Goal: Task Accomplishment & Management: Manage account settings

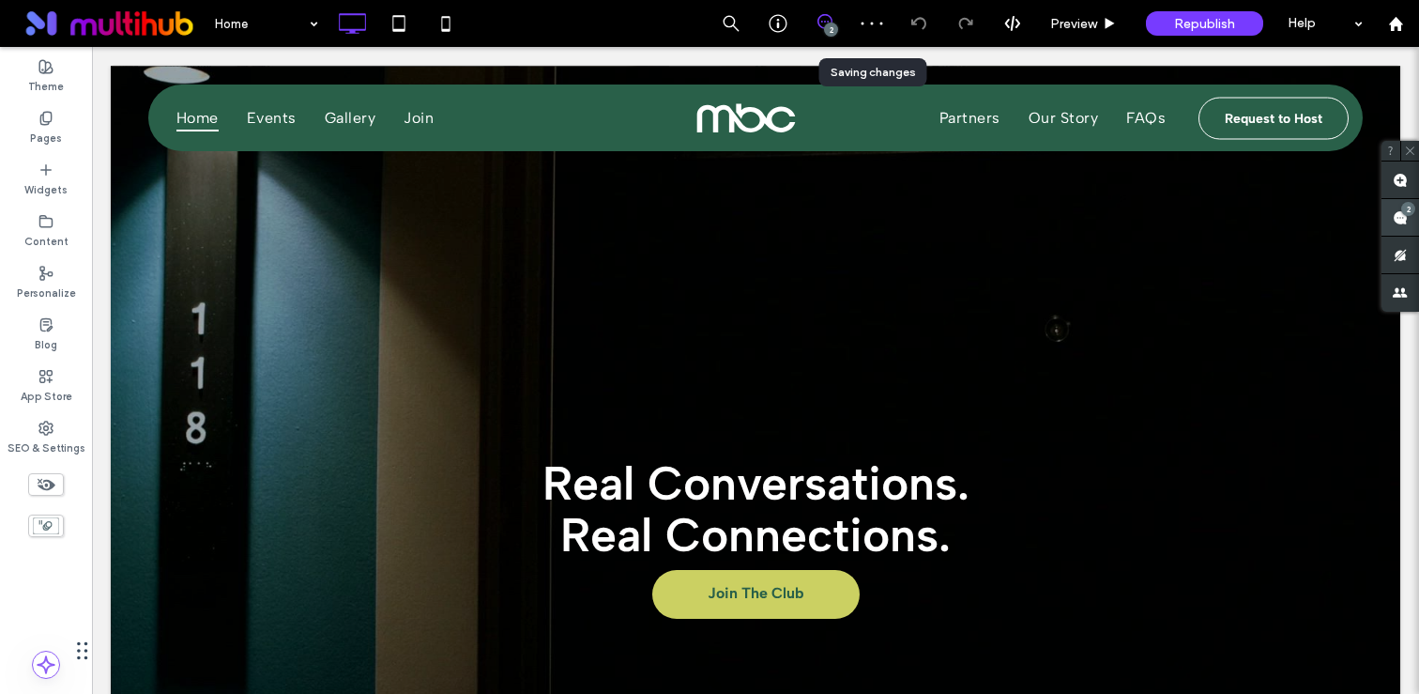
click at [1409, 212] on div "2" at bounding box center [1408, 209] width 14 height 14
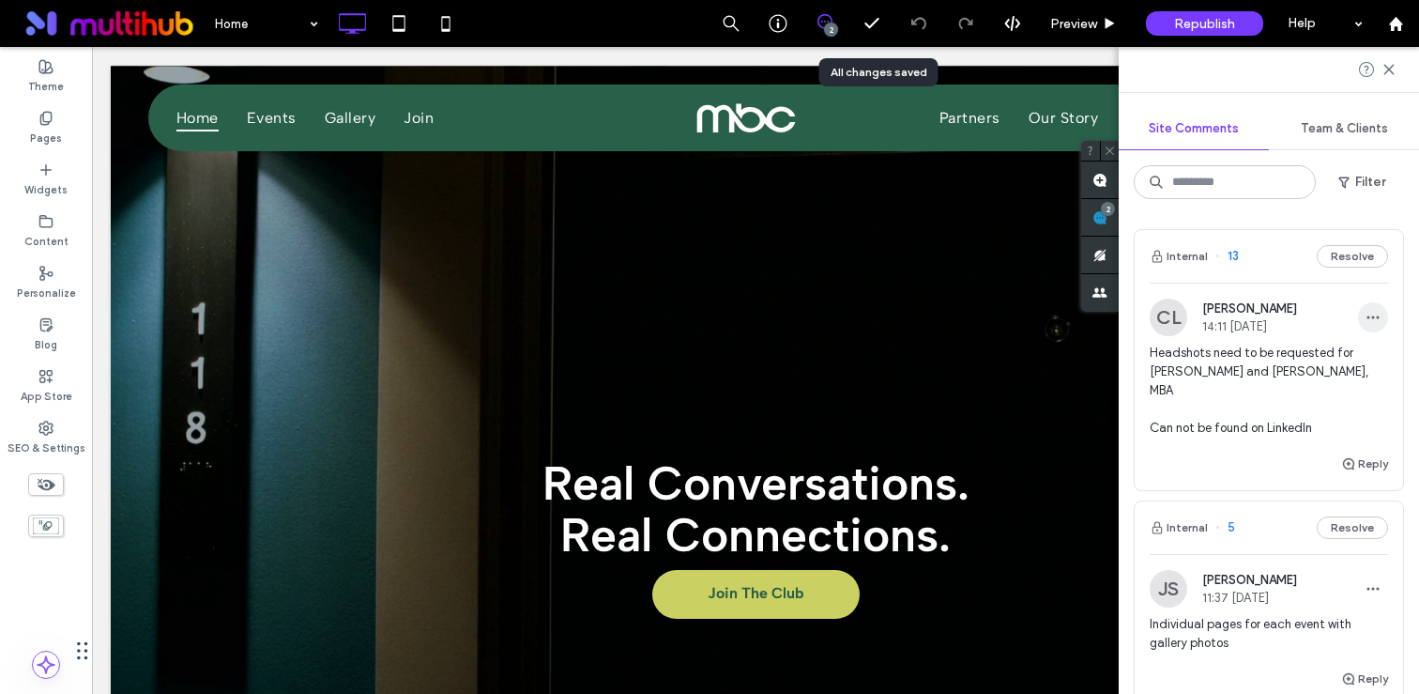
click at [1376, 318] on use "button" at bounding box center [1373, 317] width 12 height 3
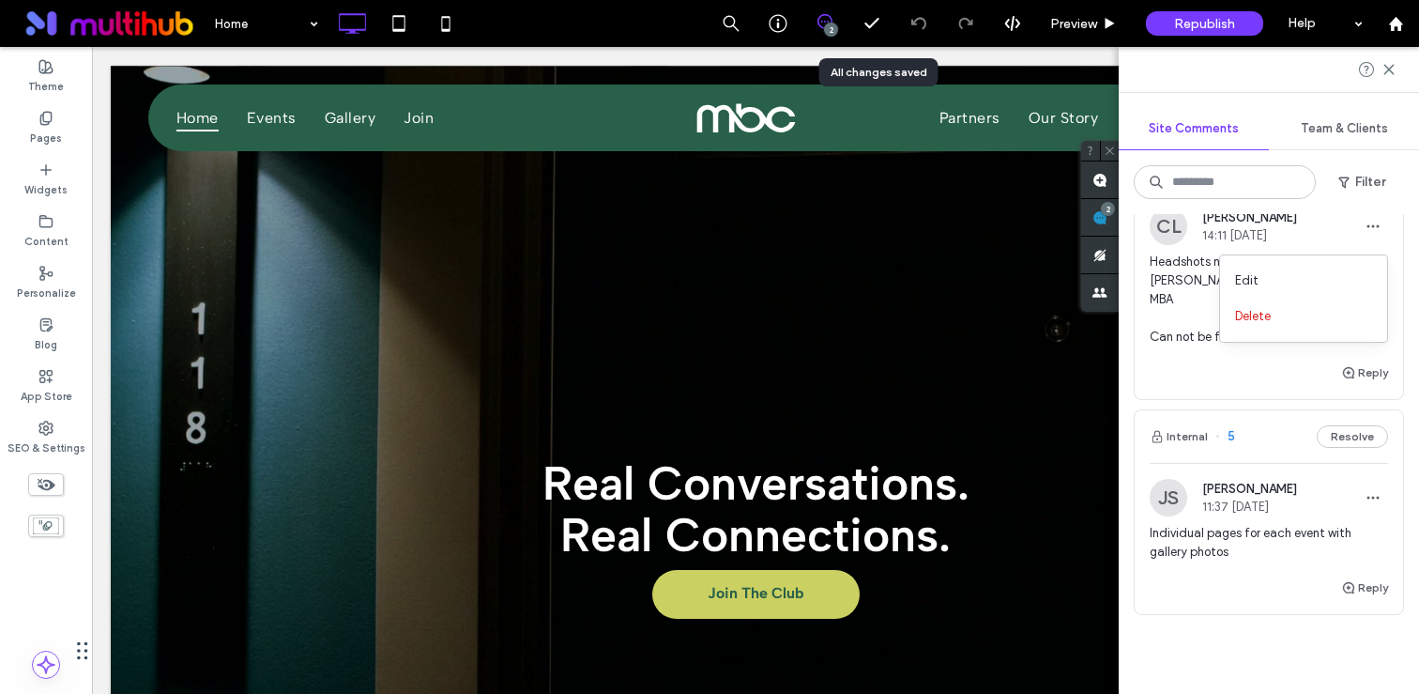
scroll to position [93, 0]
click at [1352, 423] on button "Resolve" at bounding box center [1352, 434] width 71 height 23
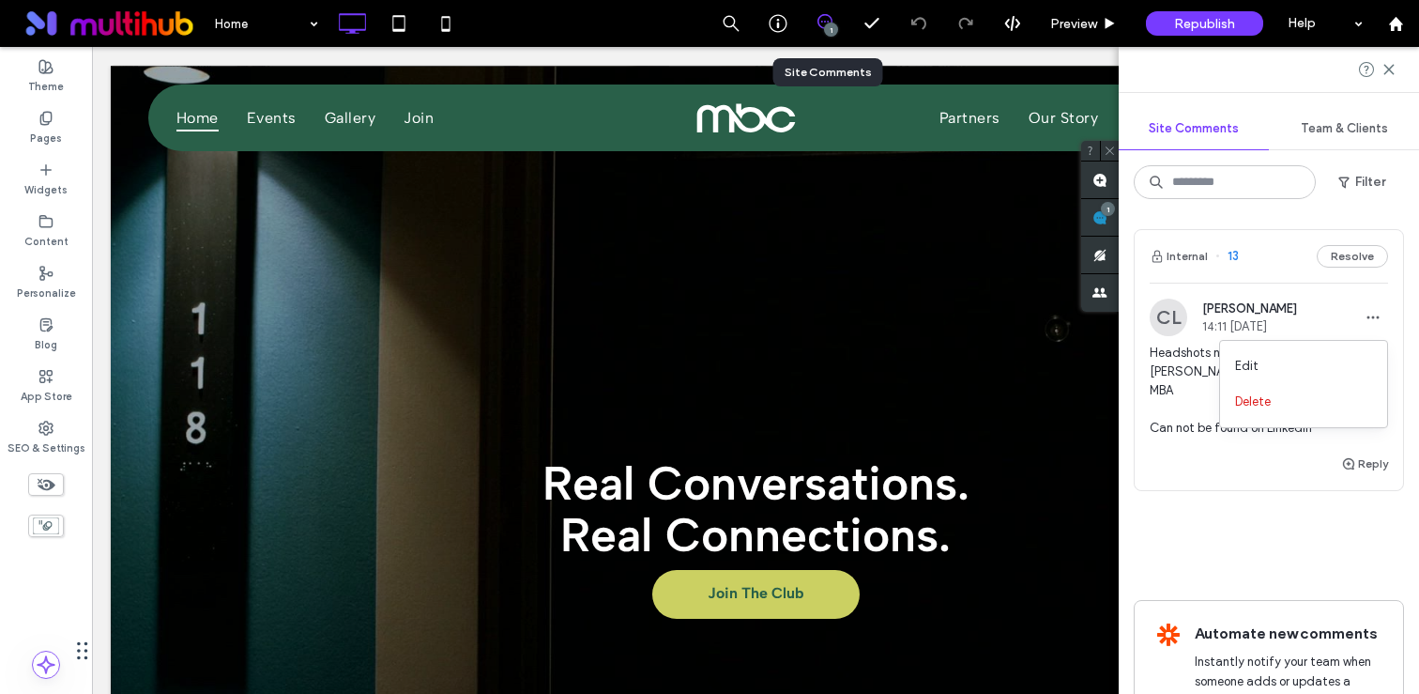
click at [824, 34] on div "1" at bounding box center [824, 23] width 47 height 47
click at [1392, 69] on icon at bounding box center [1388, 69] width 15 height 15
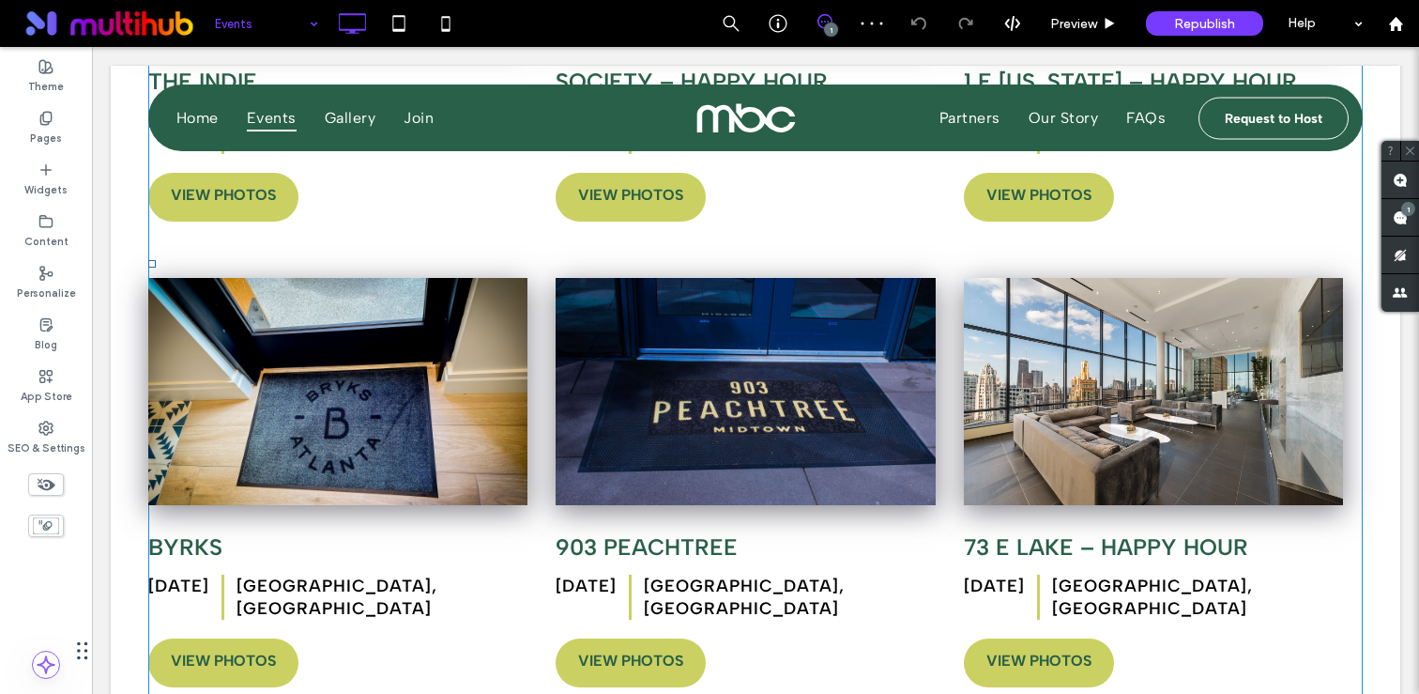
scroll to position [2179, 0]
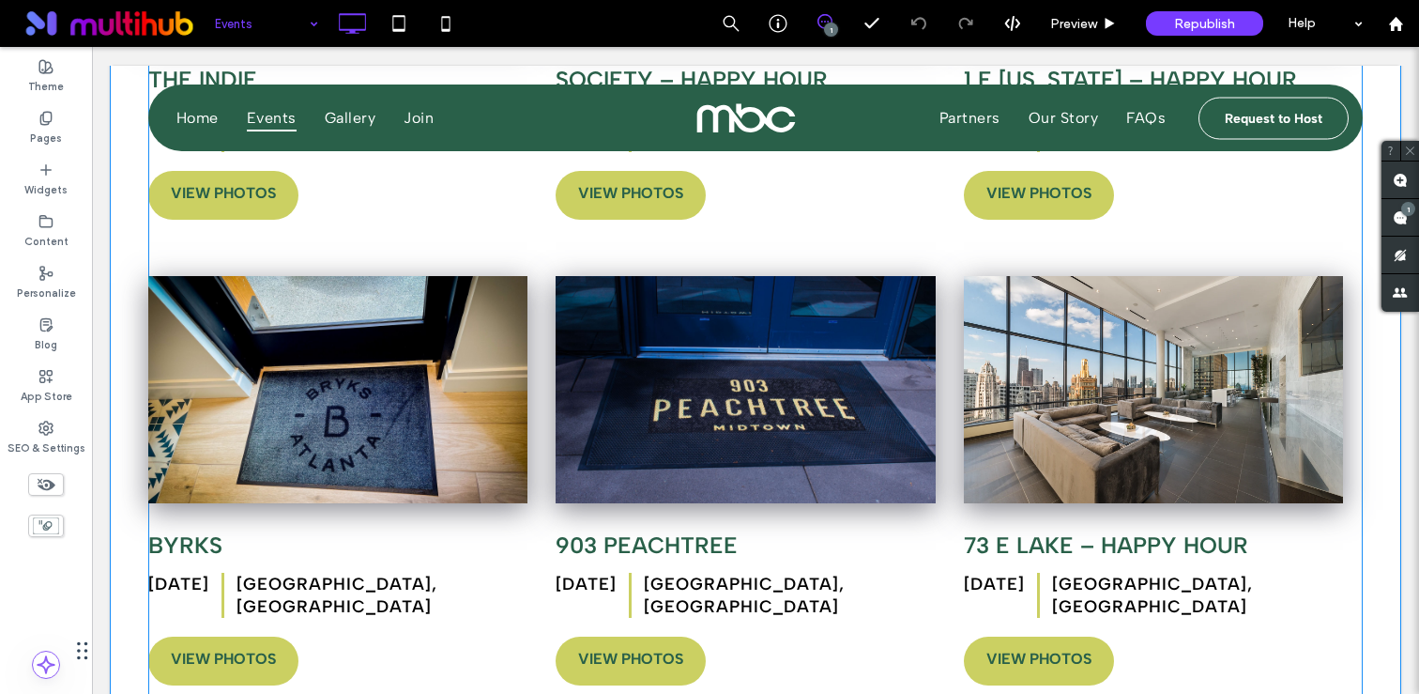
click at [313, 387] on span at bounding box center [755, 262] width 1214 height 1836
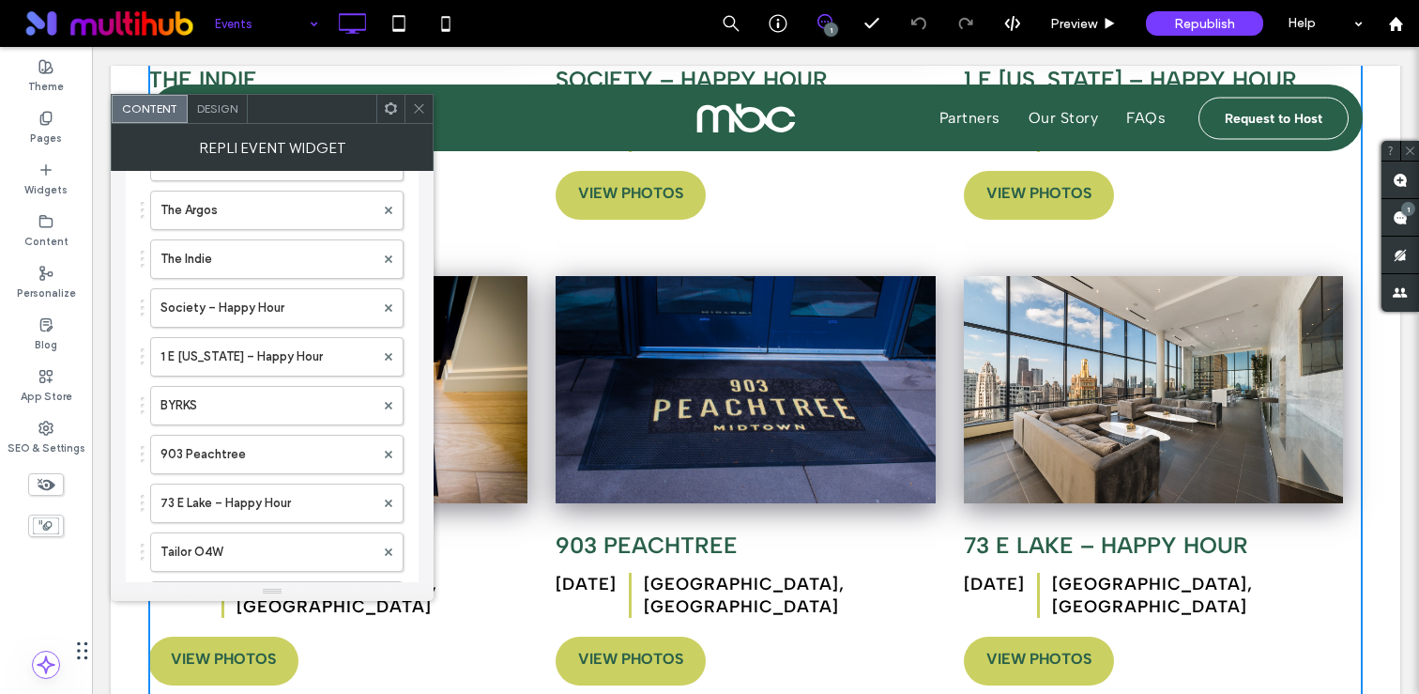
scroll to position [331, 0]
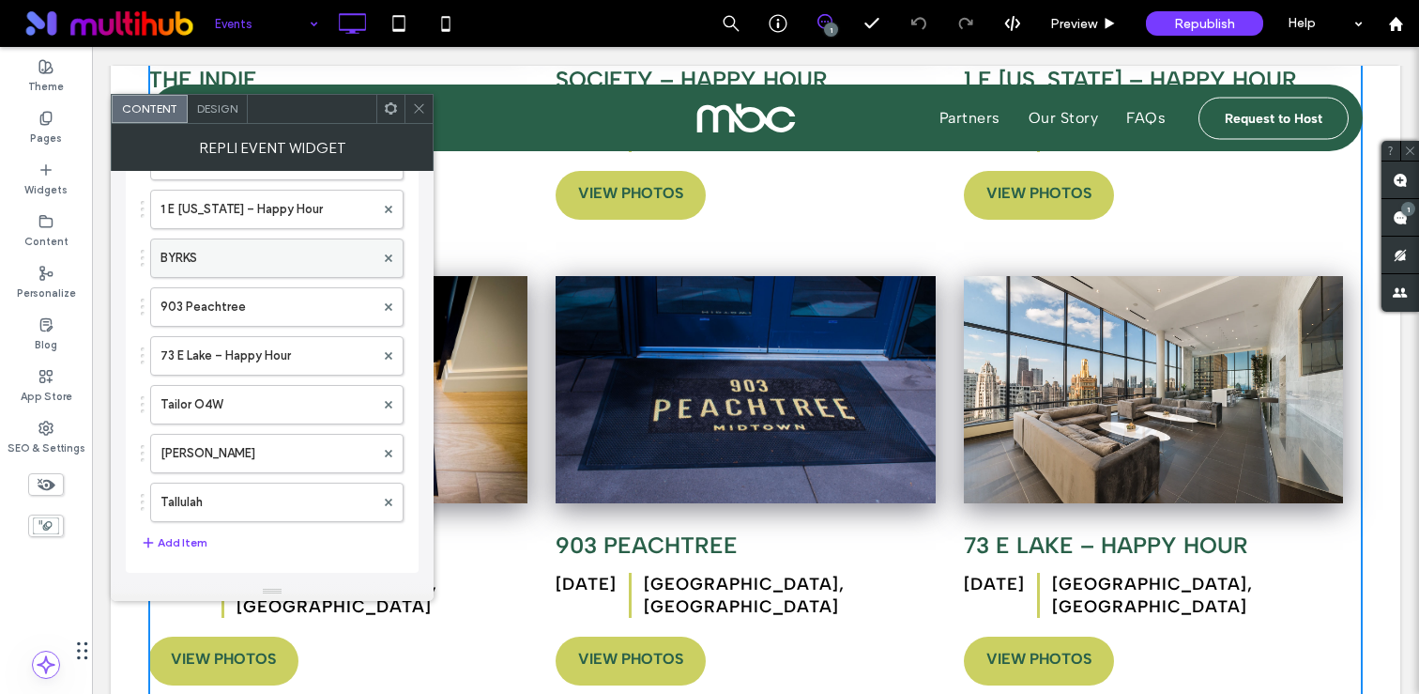
click at [236, 268] on label "BYRKS" at bounding box center [267, 258] width 214 height 38
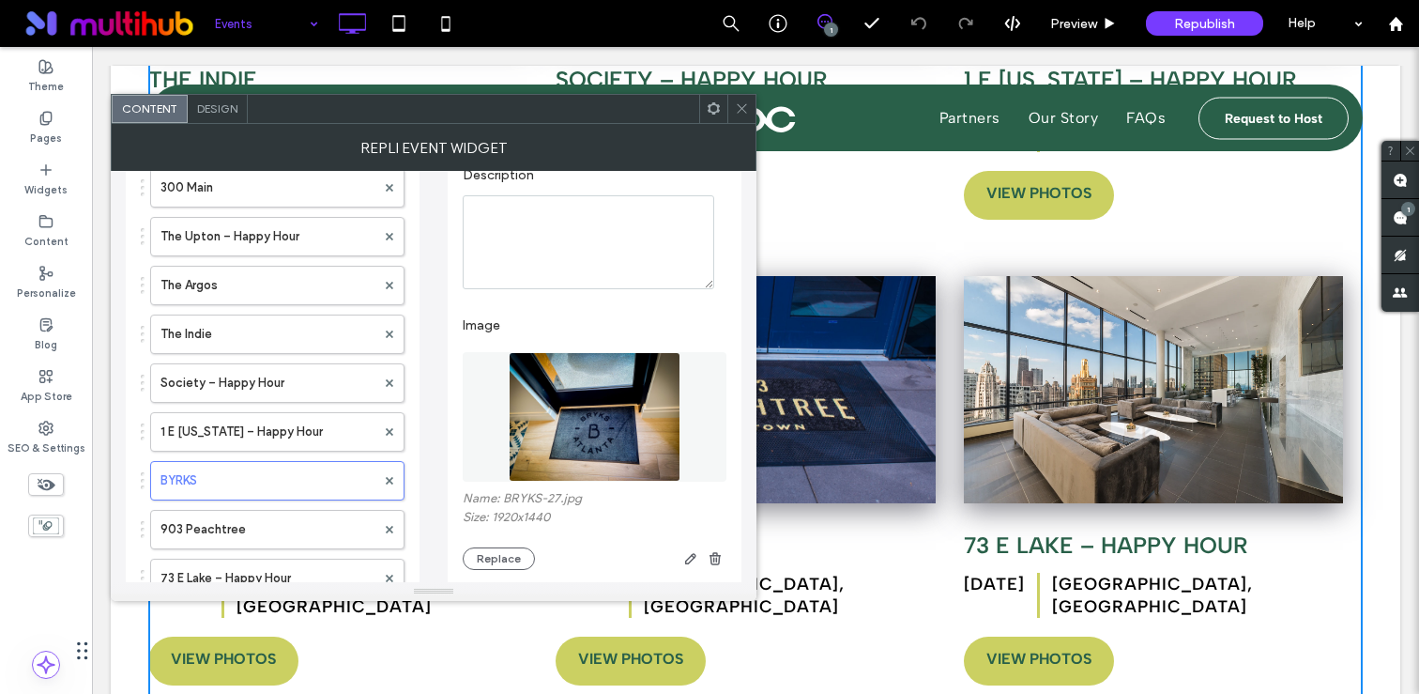
scroll to position [0, 0]
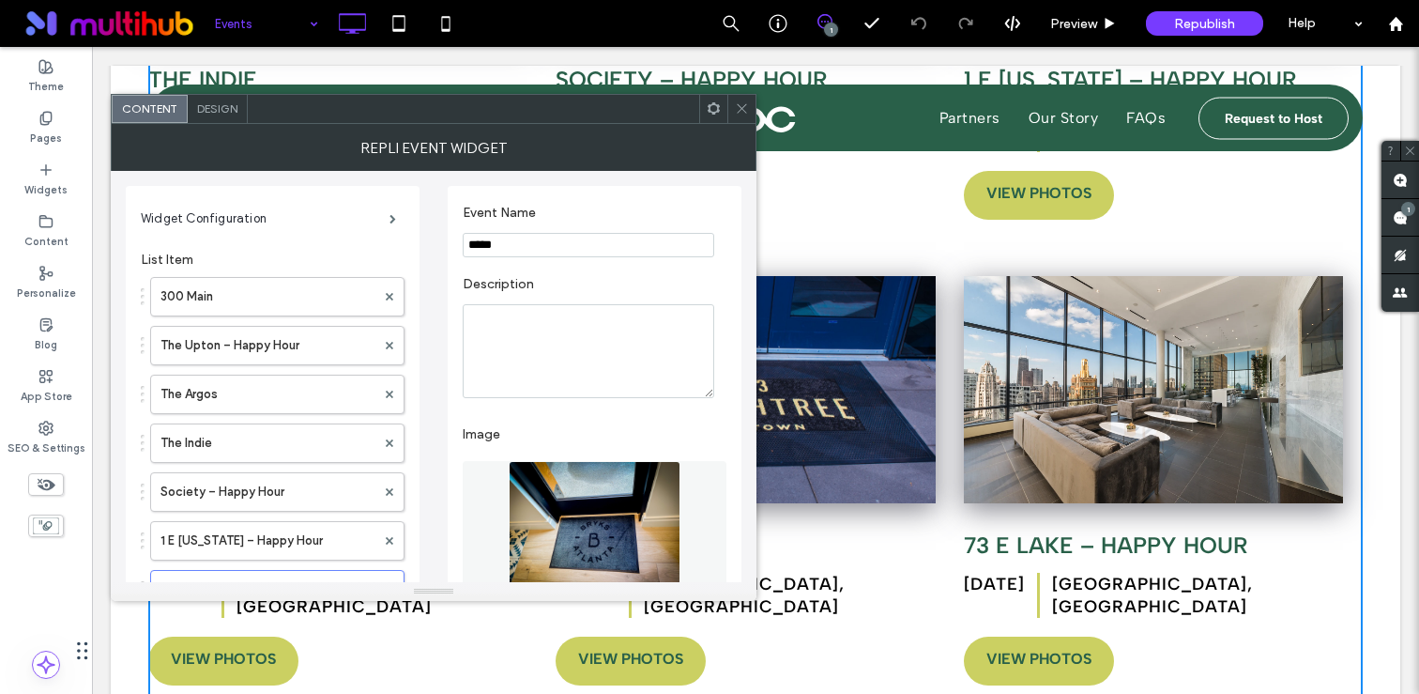
click at [511, 249] on input "*****" at bounding box center [589, 245] width 252 height 24
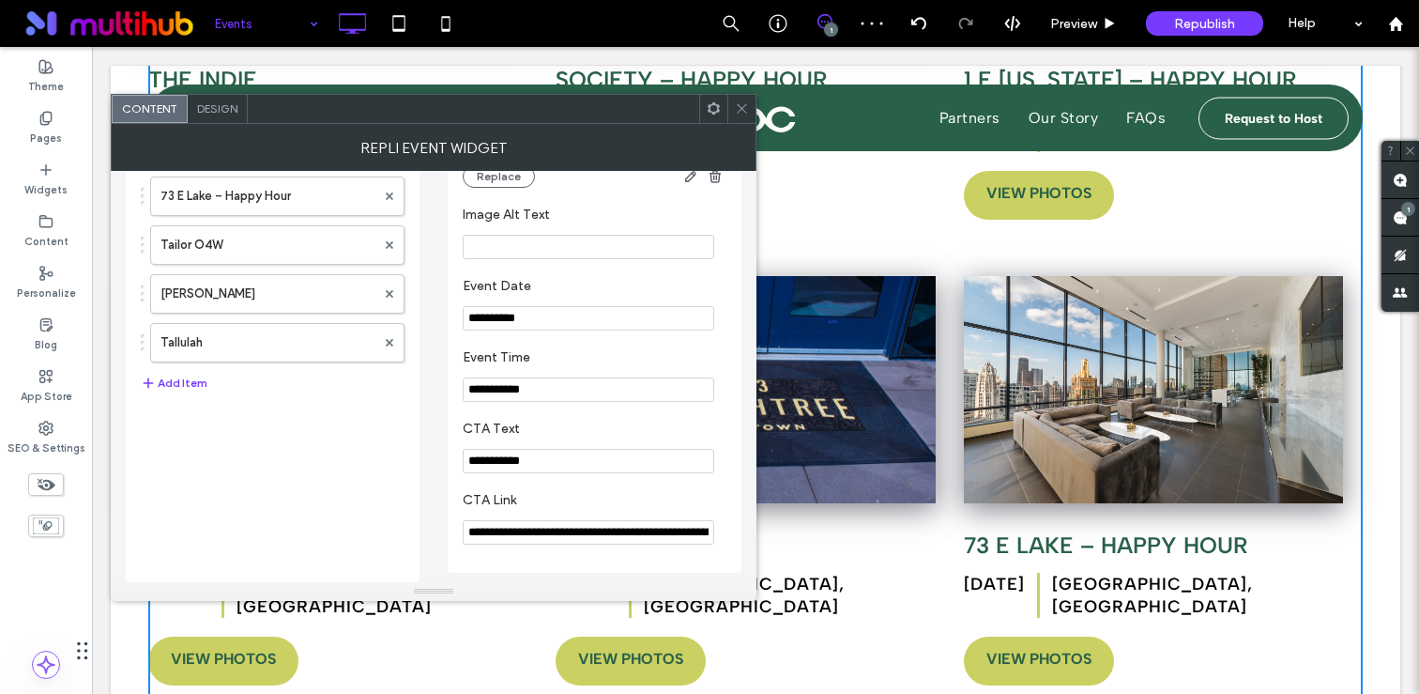
type input "*****"
drag, startPoint x: 667, startPoint y: 577, endPoint x: 776, endPoint y: 530, distance: 118.5
click at [699, 527] on input "**********" at bounding box center [589, 531] width 252 height 26
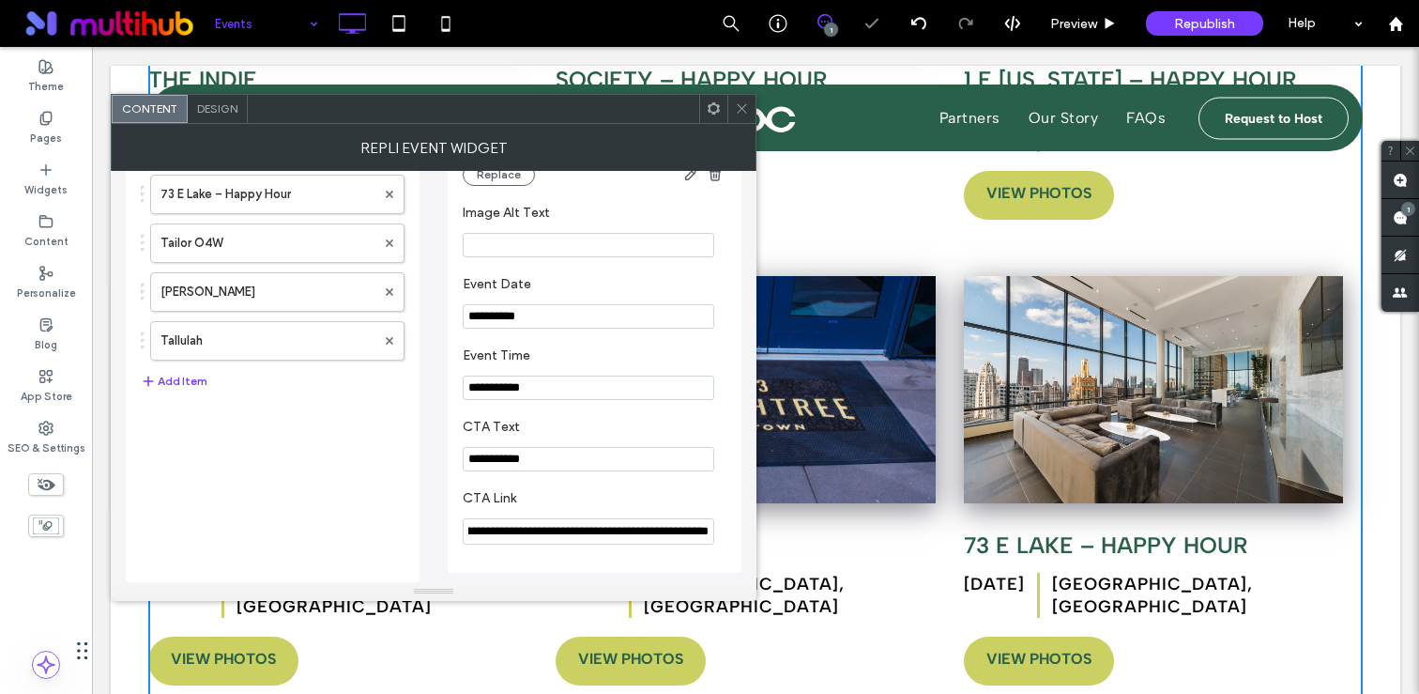
type input "**********"
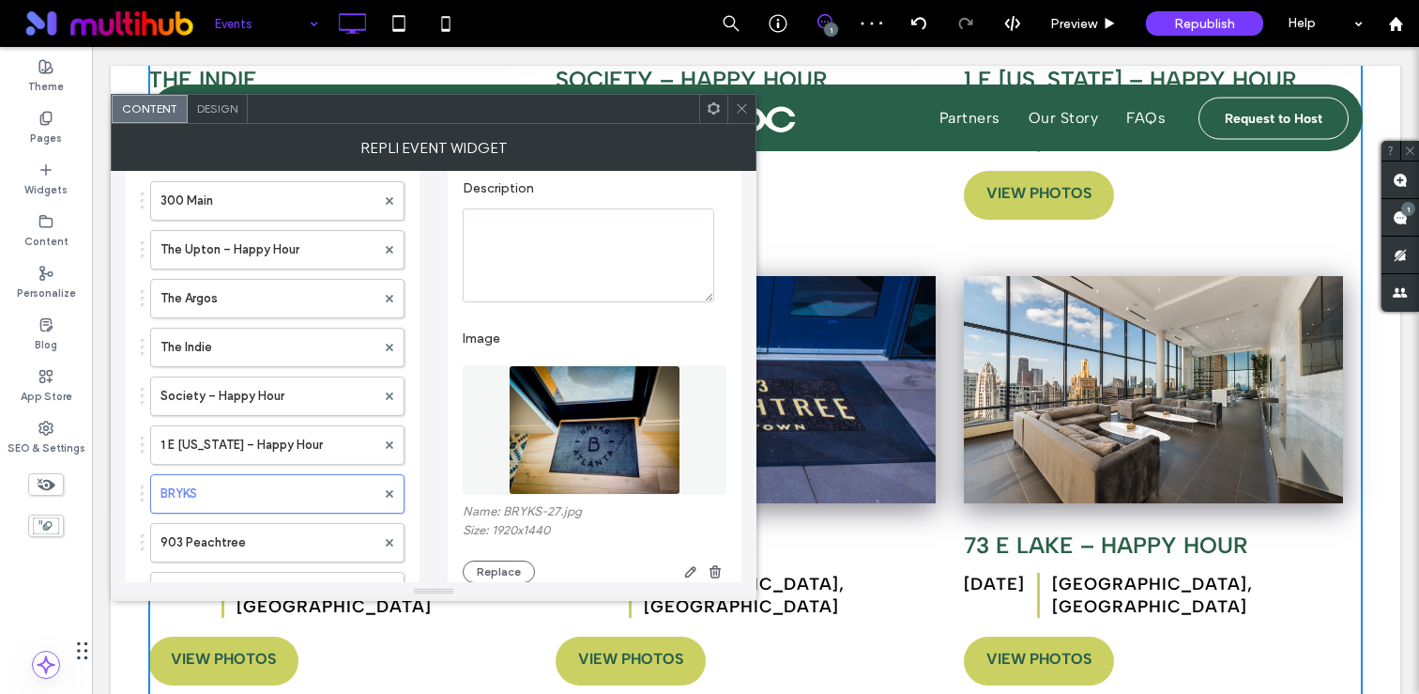
scroll to position [0, 0]
click at [737, 111] on icon at bounding box center [742, 108] width 14 height 14
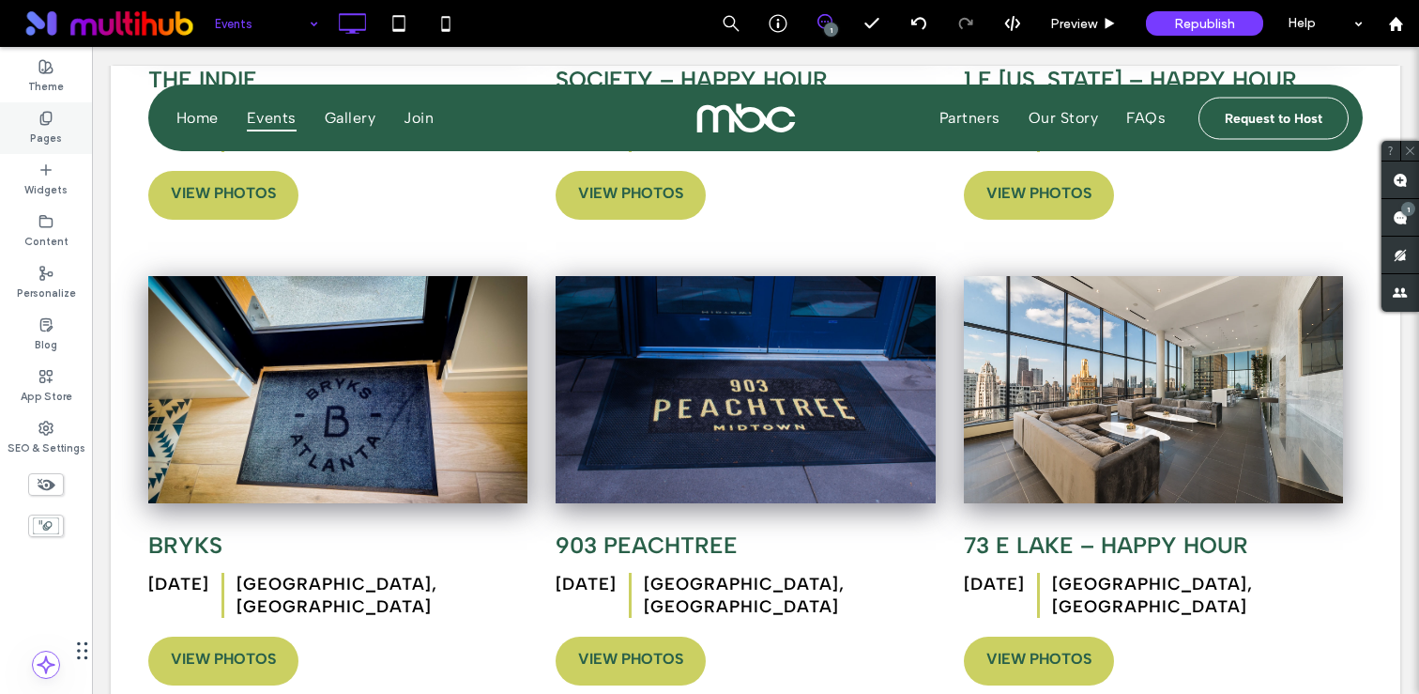
click at [43, 129] on label "Pages" at bounding box center [46, 136] width 32 height 21
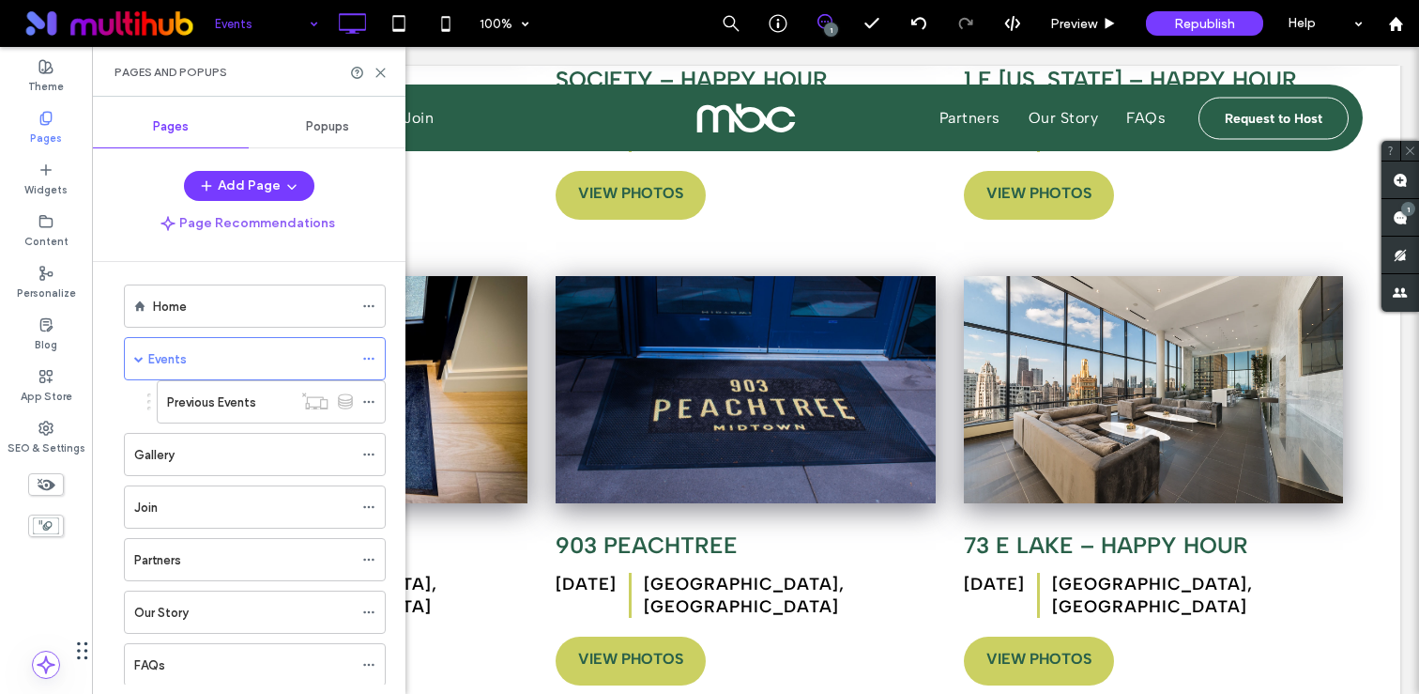
scroll to position [13, 0]
click at [236, 393] on label "Previous Events" at bounding box center [211, 398] width 89 height 33
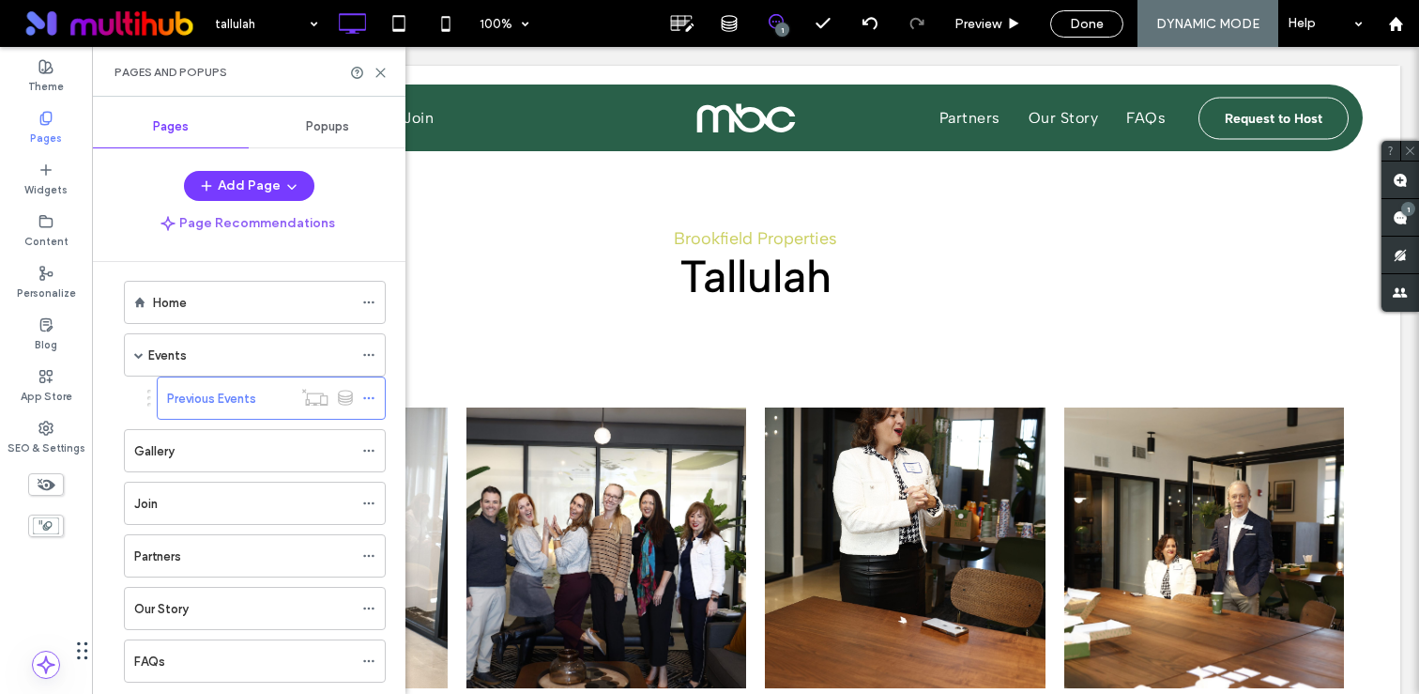
scroll to position [0, 0]
click at [252, 19] on div "tallulah 100% 1 Preview Done DYNAMIC MODE Help Site Comments Team & Clients Aut…" at bounding box center [709, 347] width 1419 height 694
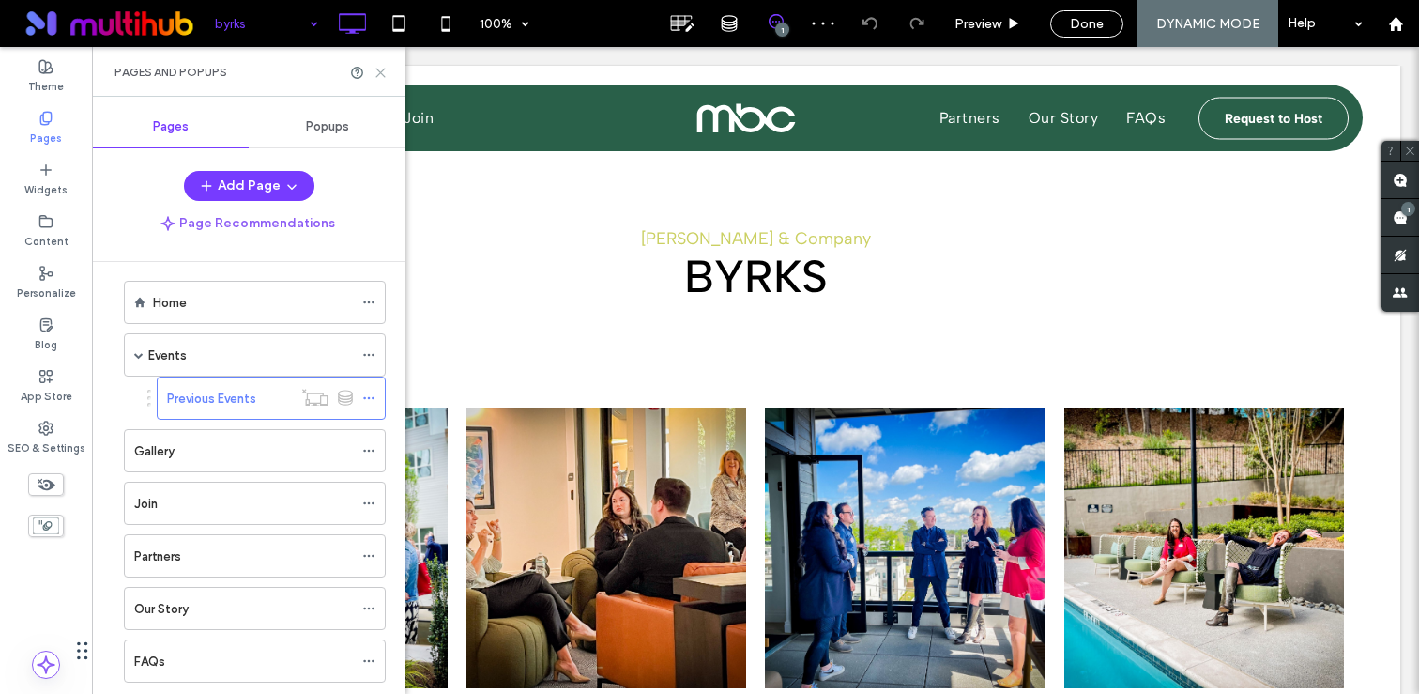
click at [385, 69] on use at bounding box center [380, 73] width 8 height 8
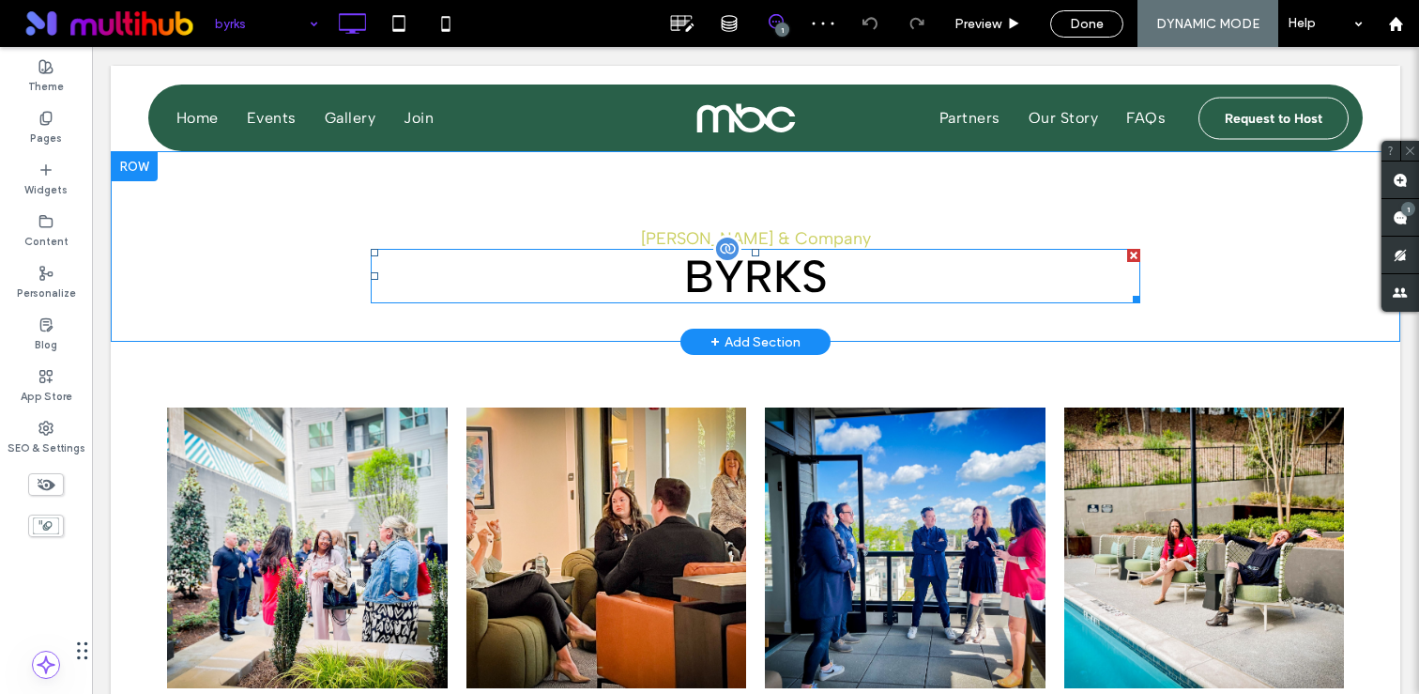
click at [750, 265] on p "BYRKS" at bounding box center [756, 276] width 770 height 54
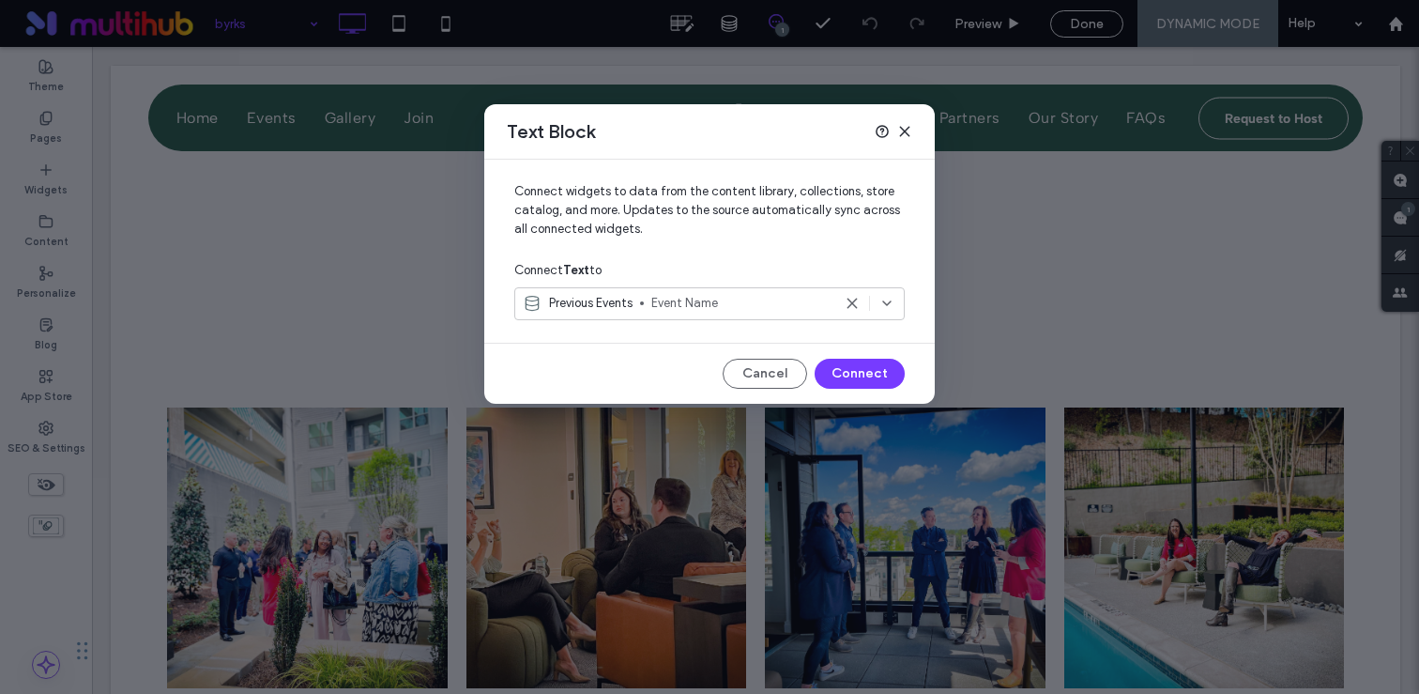
click at [904, 128] on icon at bounding box center [904, 131] width 15 height 15
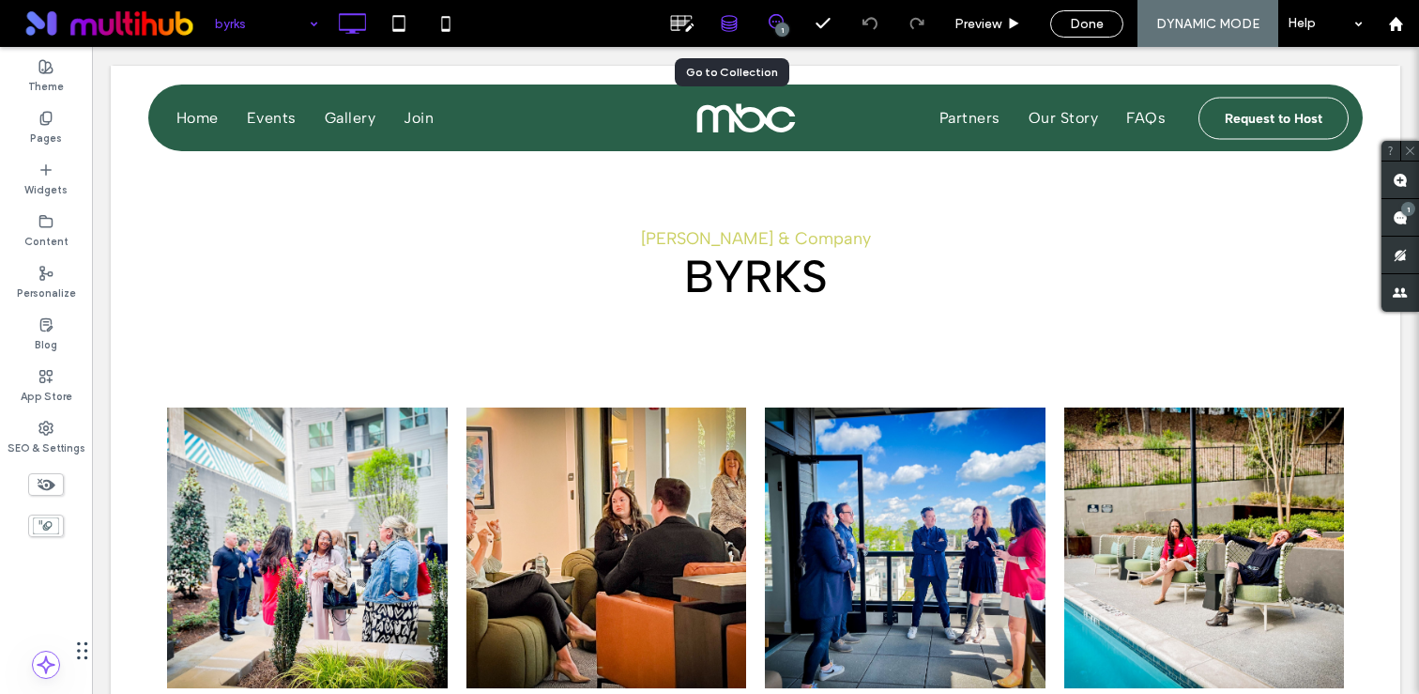
click at [741, 30] on div at bounding box center [729, 23] width 46 height 17
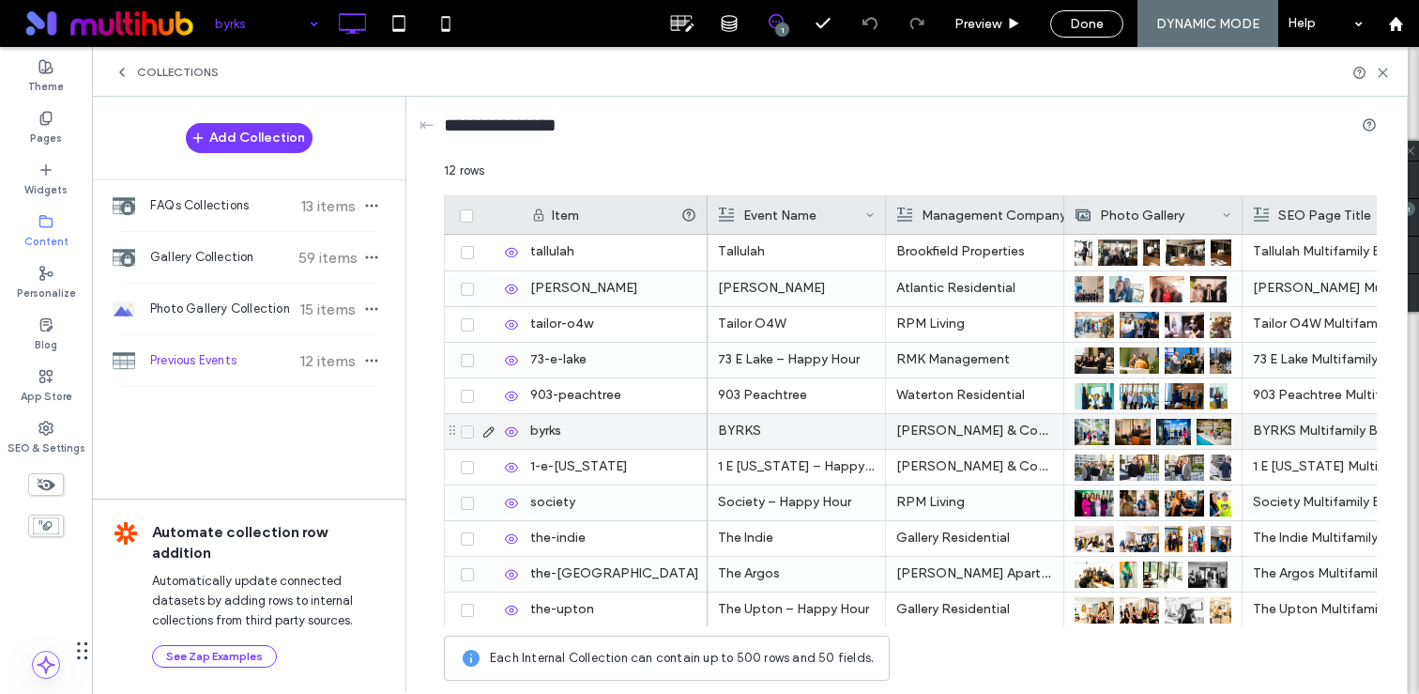
click at [576, 433] on div "byrks" at bounding box center [614, 431] width 188 height 35
type input "*****"
click at [753, 435] on p "BYRKS" at bounding box center [796, 431] width 157 height 34
click at [753, 435] on p "BYRKS" at bounding box center [797, 432] width 156 height 34
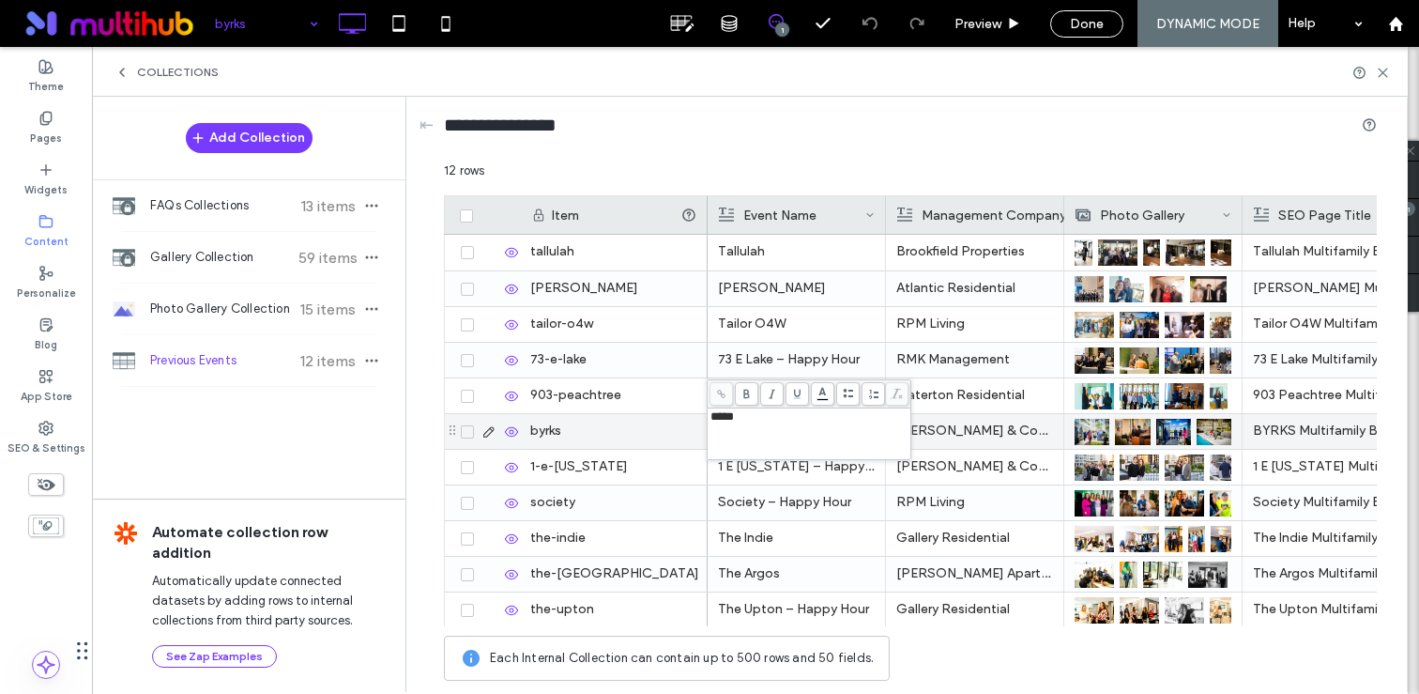
click at [619, 439] on div "byrks" at bounding box center [614, 431] width 188 height 35
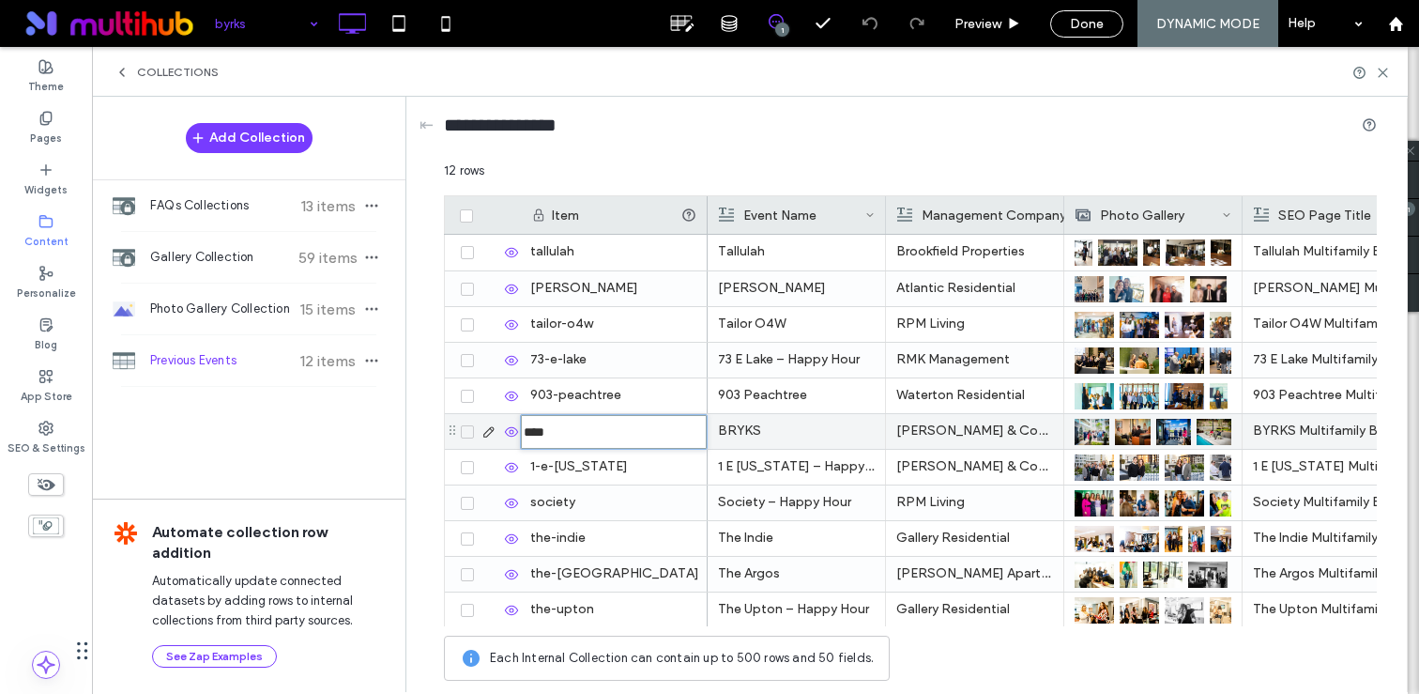
type input "*****"
click at [807, 432] on p "BRYKS" at bounding box center [796, 431] width 157 height 34
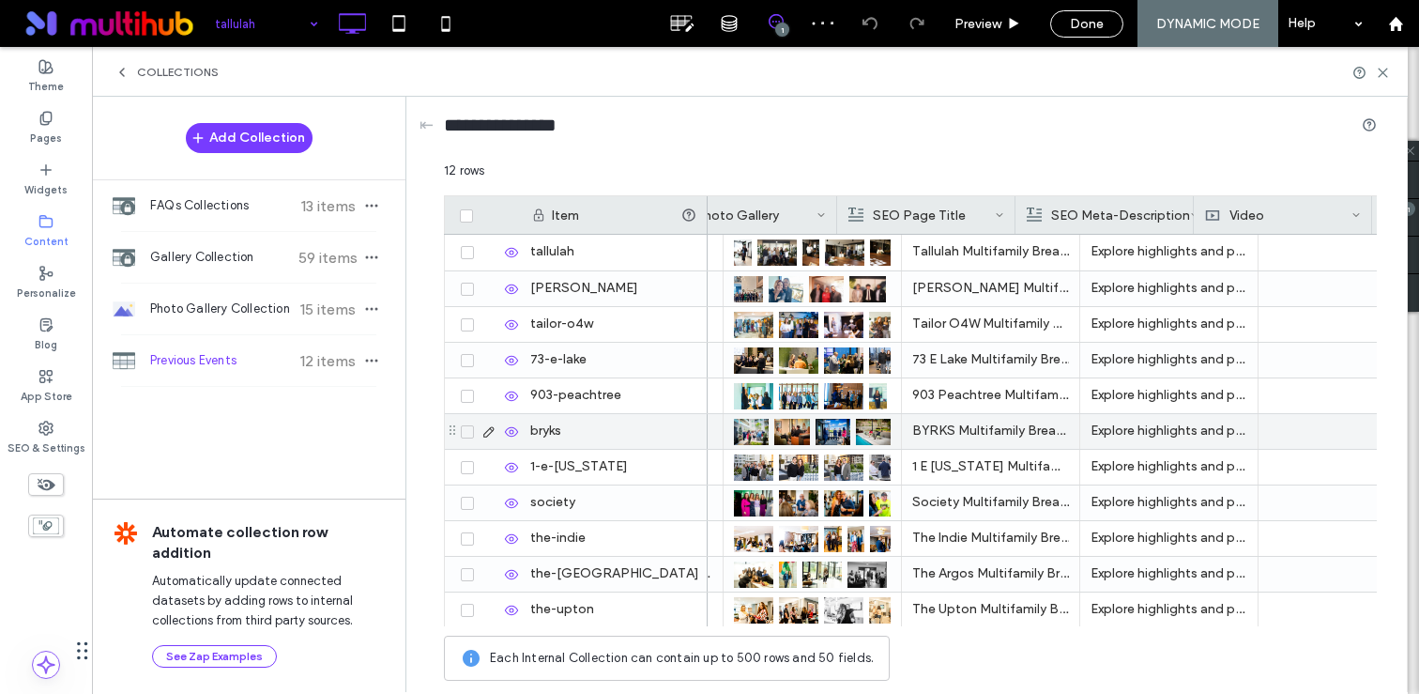
scroll to position [0, 417]
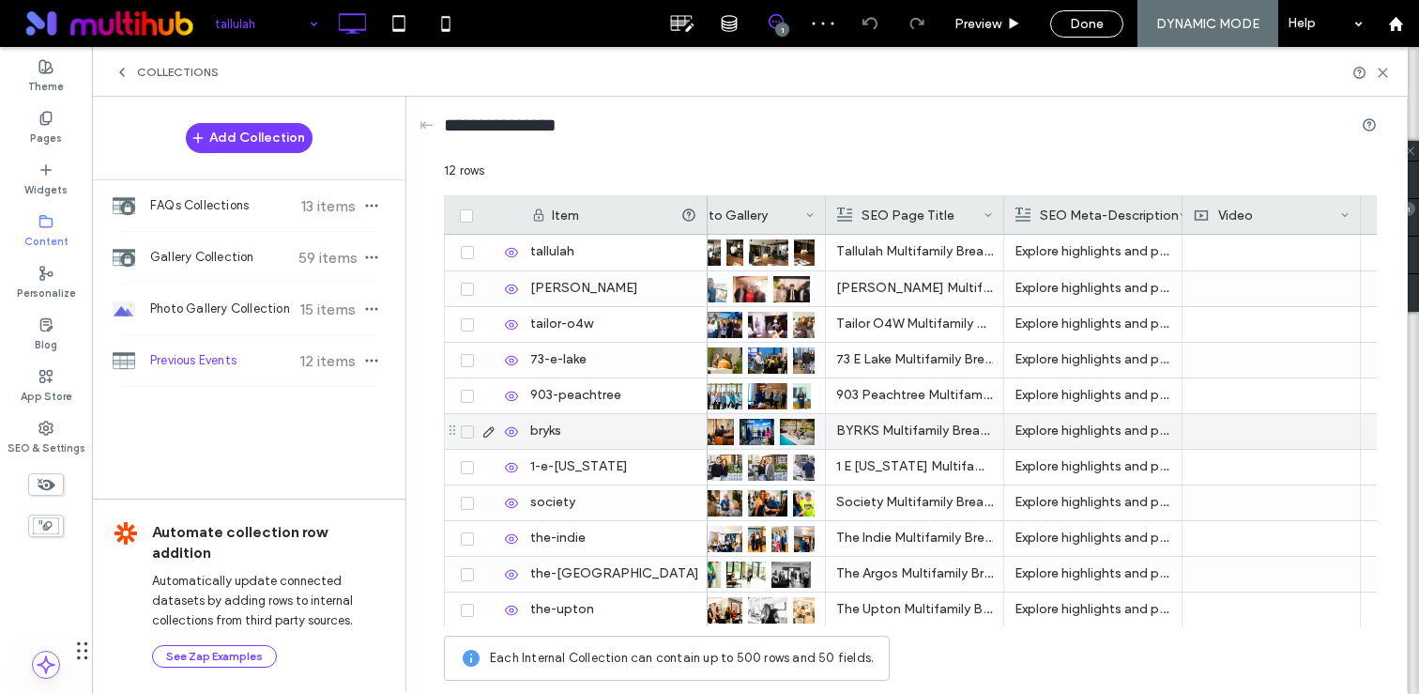
click at [879, 440] on p "BYRKS Multifamily Breakfast Club Event | Photo Gallery" at bounding box center [914, 431] width 157 height 34
click at [879, 440] on p "BYRKS Multifamily Breakfast Club Event | Photo Gallery" at bounding box center [915, 432] width 156 height 34
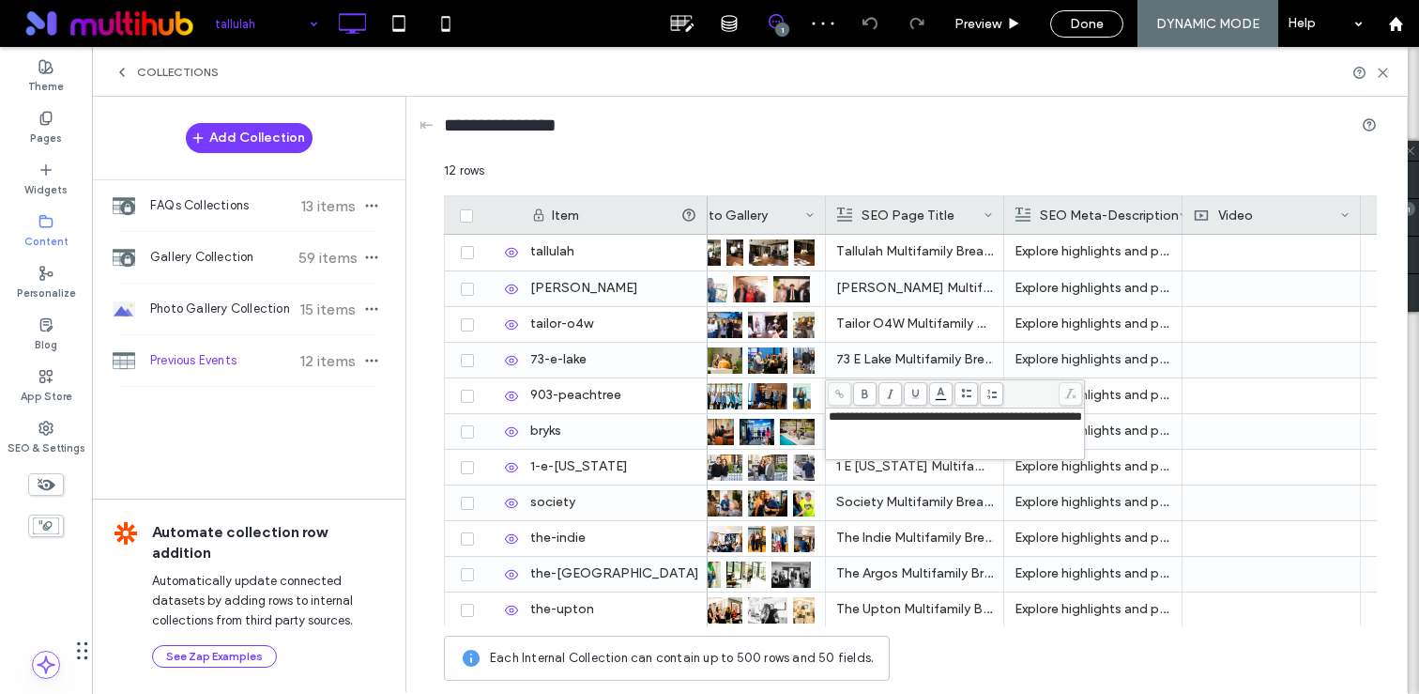
click at [849, 415] on span "**********" at bounding box center [955, 416] width 253 height 12
click at [846, 417] on span "**********" at bounding box center [955, 416] width 253 height 12
copy span "*****"
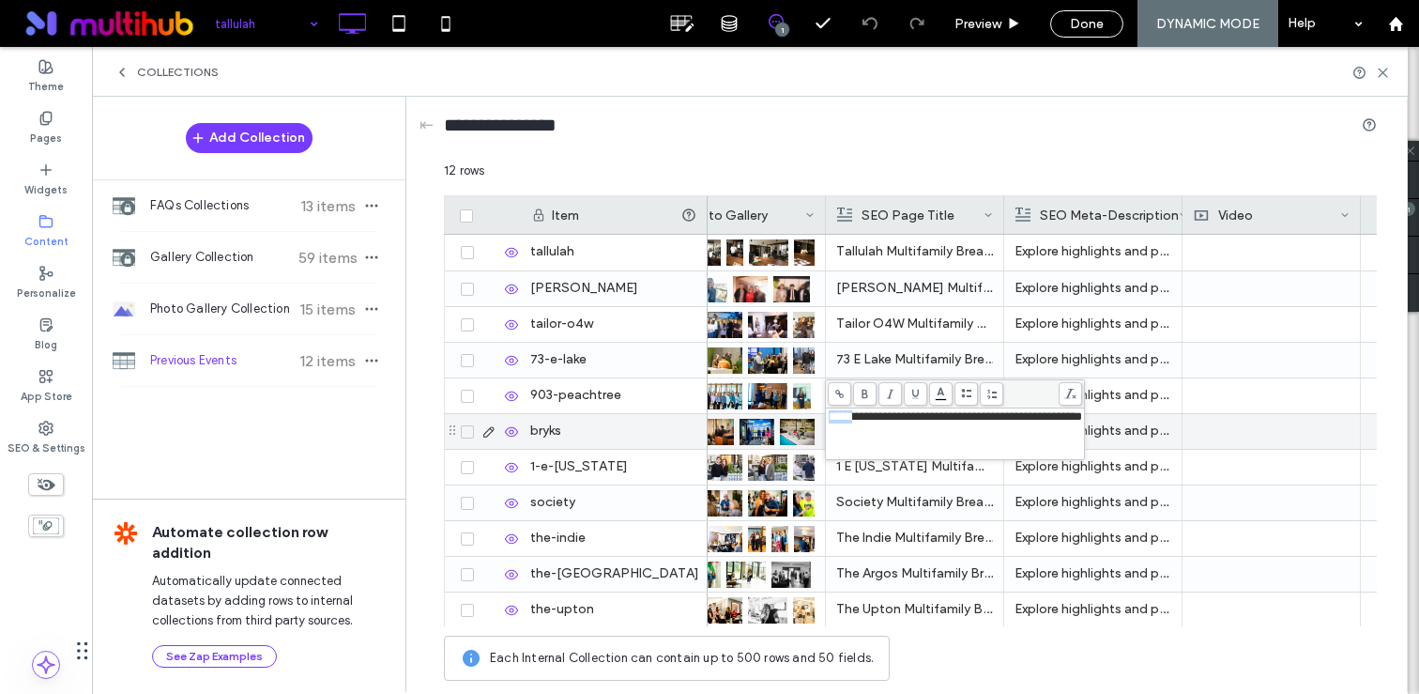
click at [1145, 434] on p "Explore highlights and photos from the Multifamily Breakfast Club event at BYRK…" at bounding box center [1092, 431] width 157 height 34
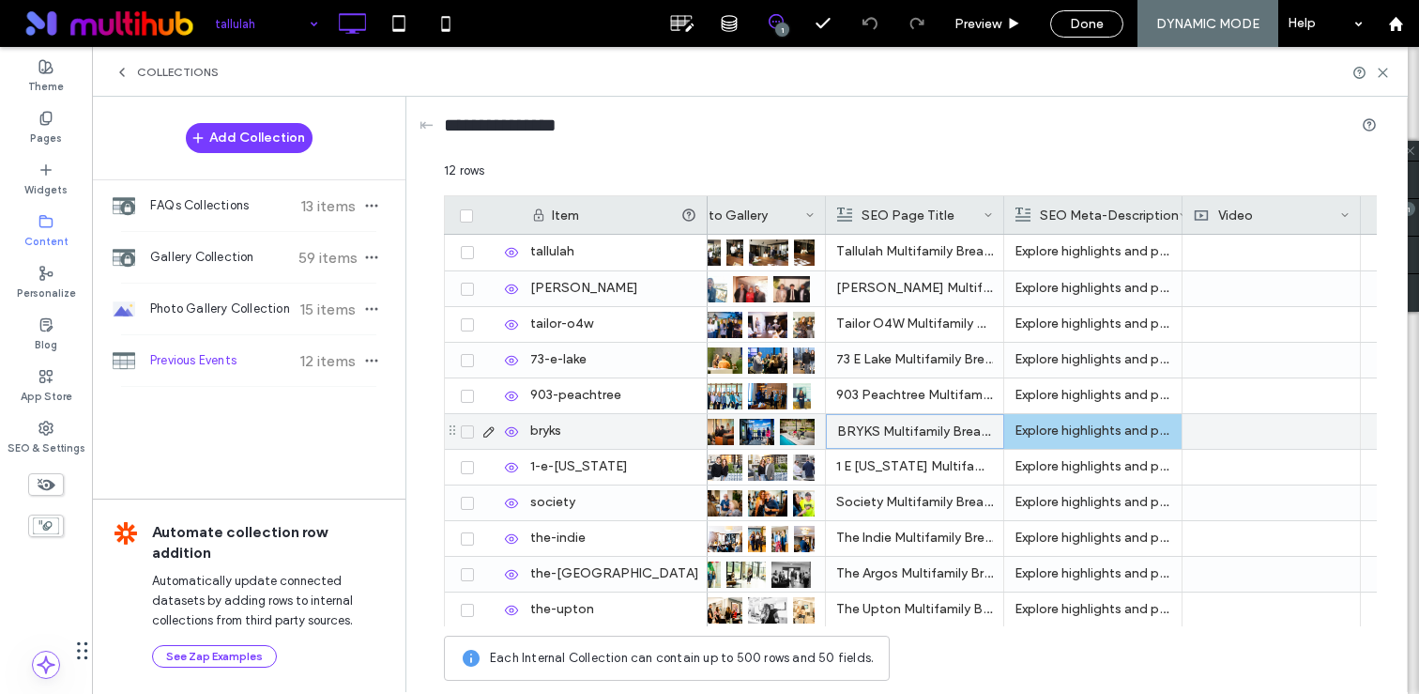
click at [1145, 434] on p "Explore highlights and photos from the Multifamily Breakfast Club event at BYRK…" at bounding box center [1092, 431] width 157 height 34
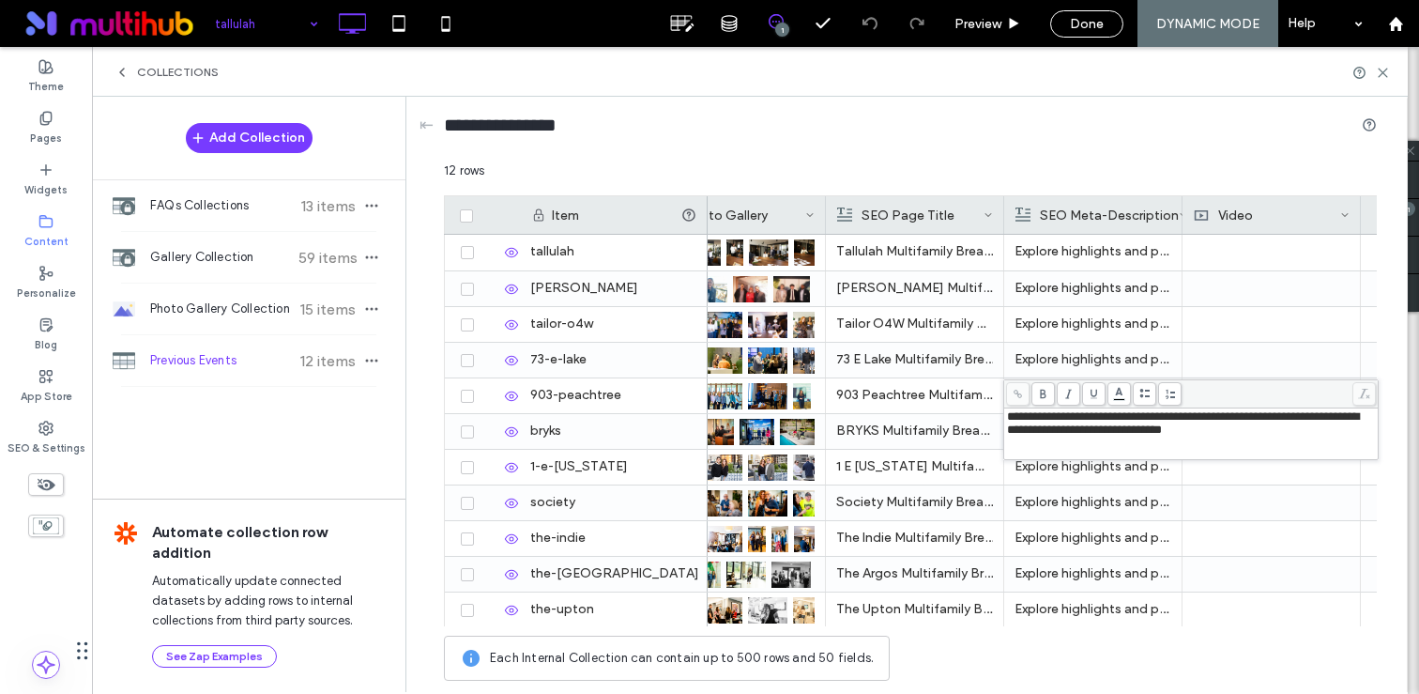
click at [1061, 433] on span "**********" at bounding box center [1183, 422] width 352 height 25
click at [1069, 472] on p "Explore highlights and photos from the Multifamily Breakfast Club event at 1 E …" at bounding box center [1092, 467] width 157 height 34
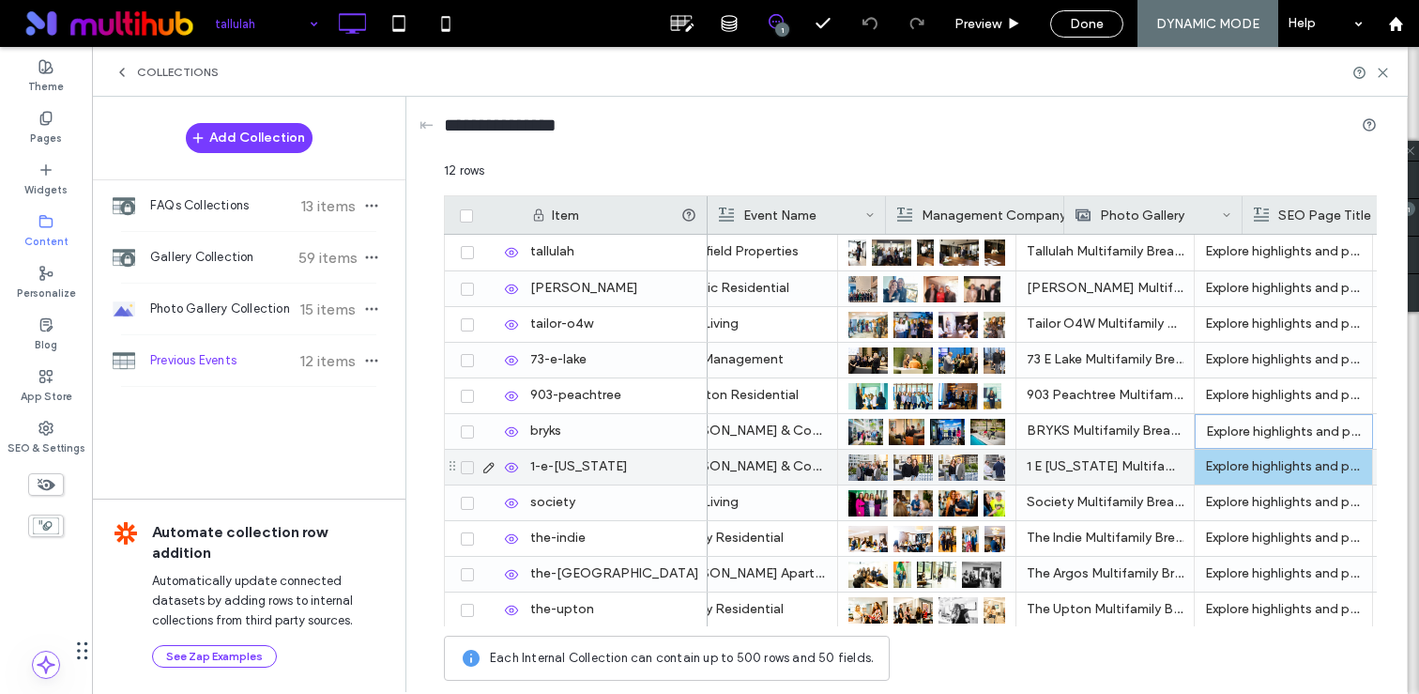
scroll to position [0, 0]
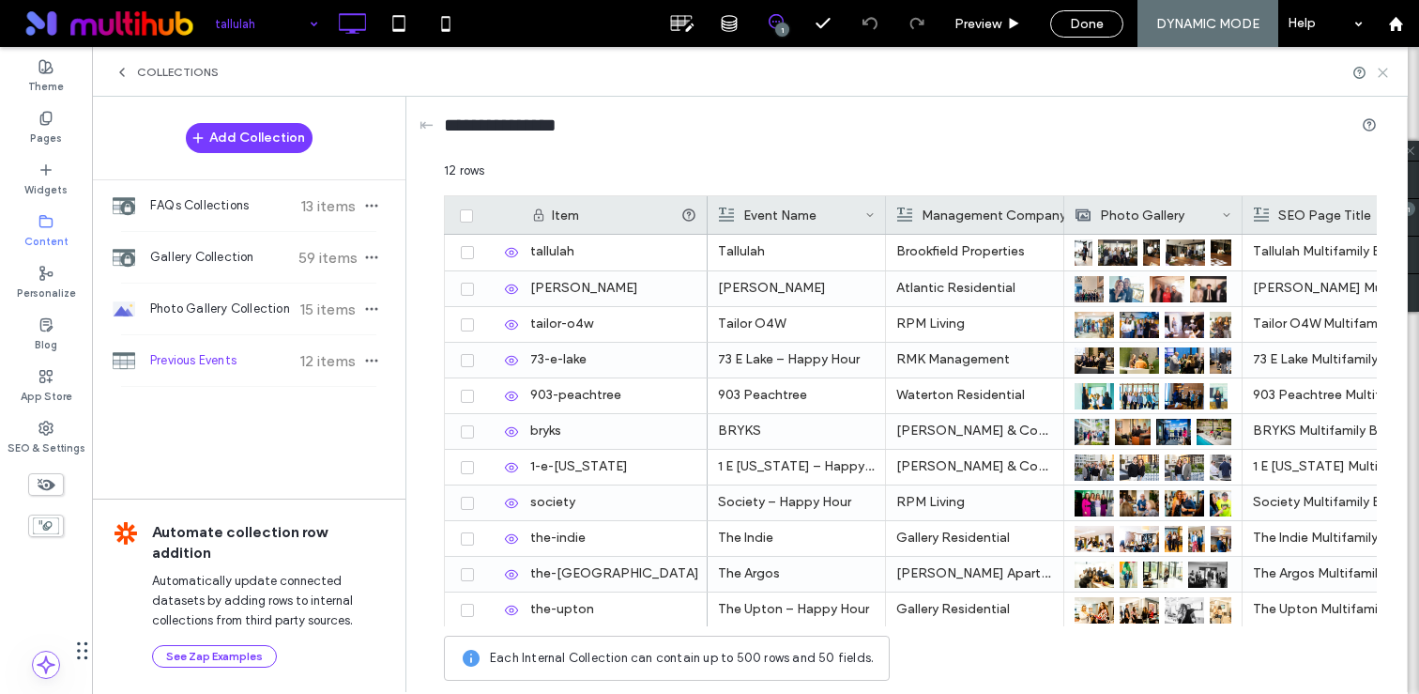
click at [1376, 69] on icon at bounding box center [1383, 73] width 14 height 14
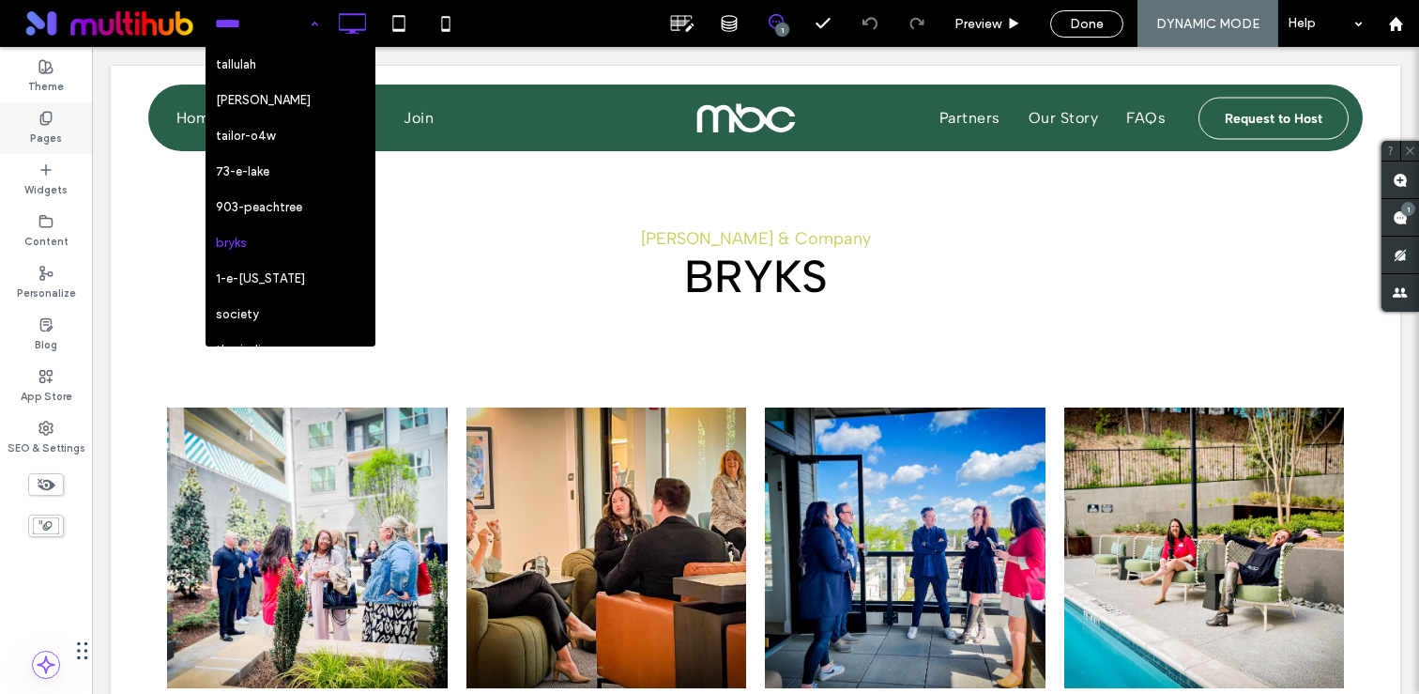
click at [45, 140] on label "Pages" at bounding box center [46, 136] width 32 height 21
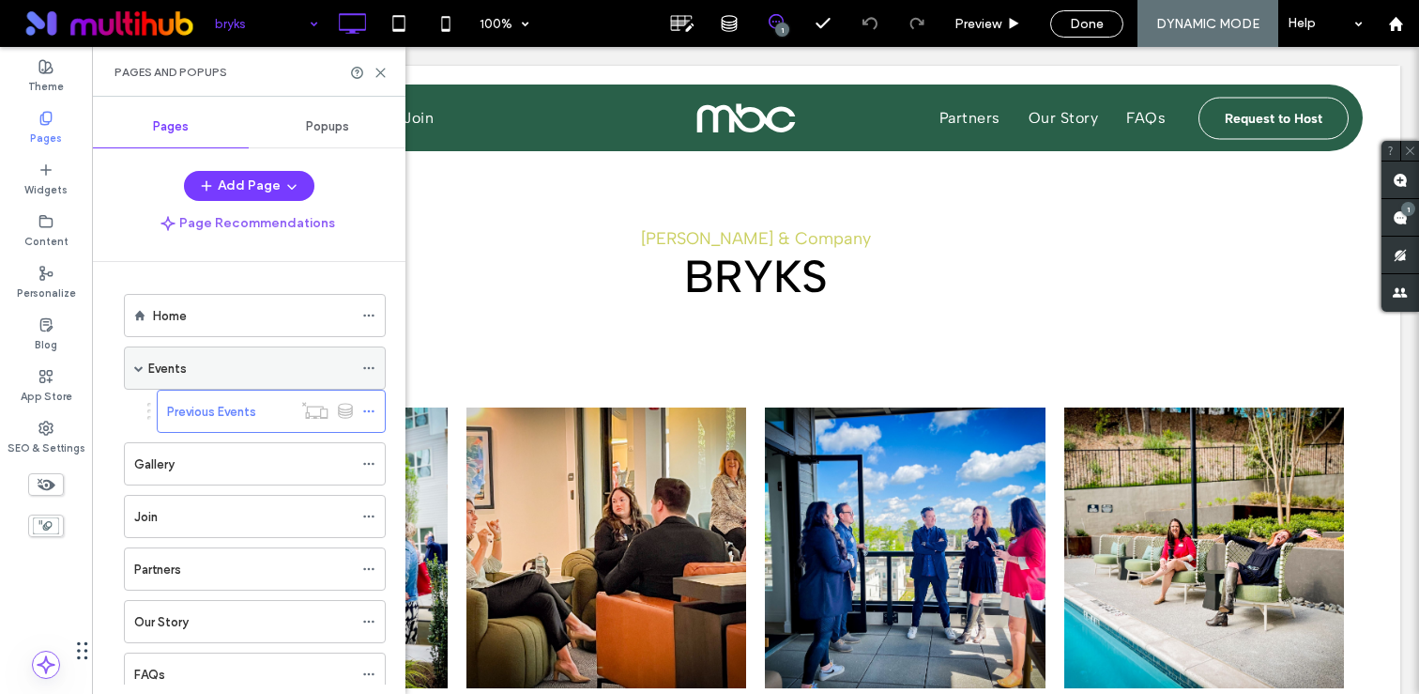
click at [224, 365] on div "Events" at bounding box center [250, 368] width 205 height 20
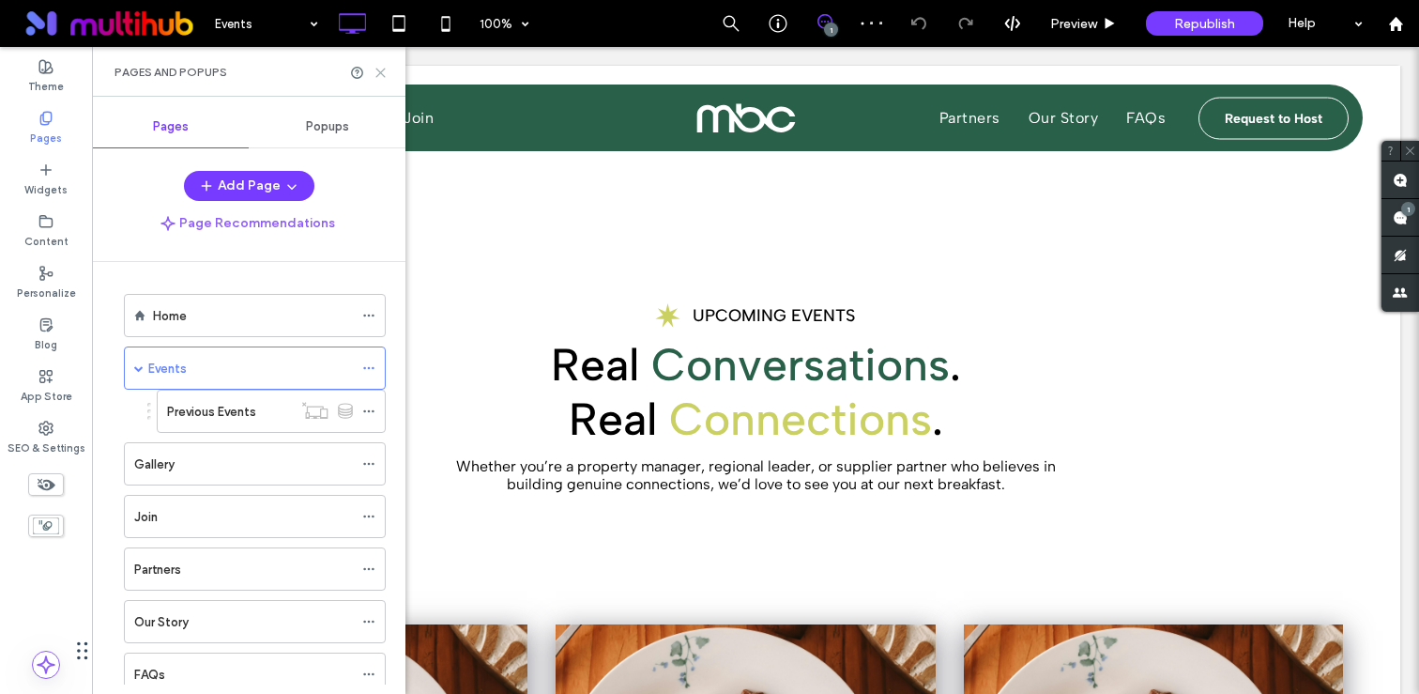
click at [387, 76] on icon at bounding box center [380, 73] width 14 height 14
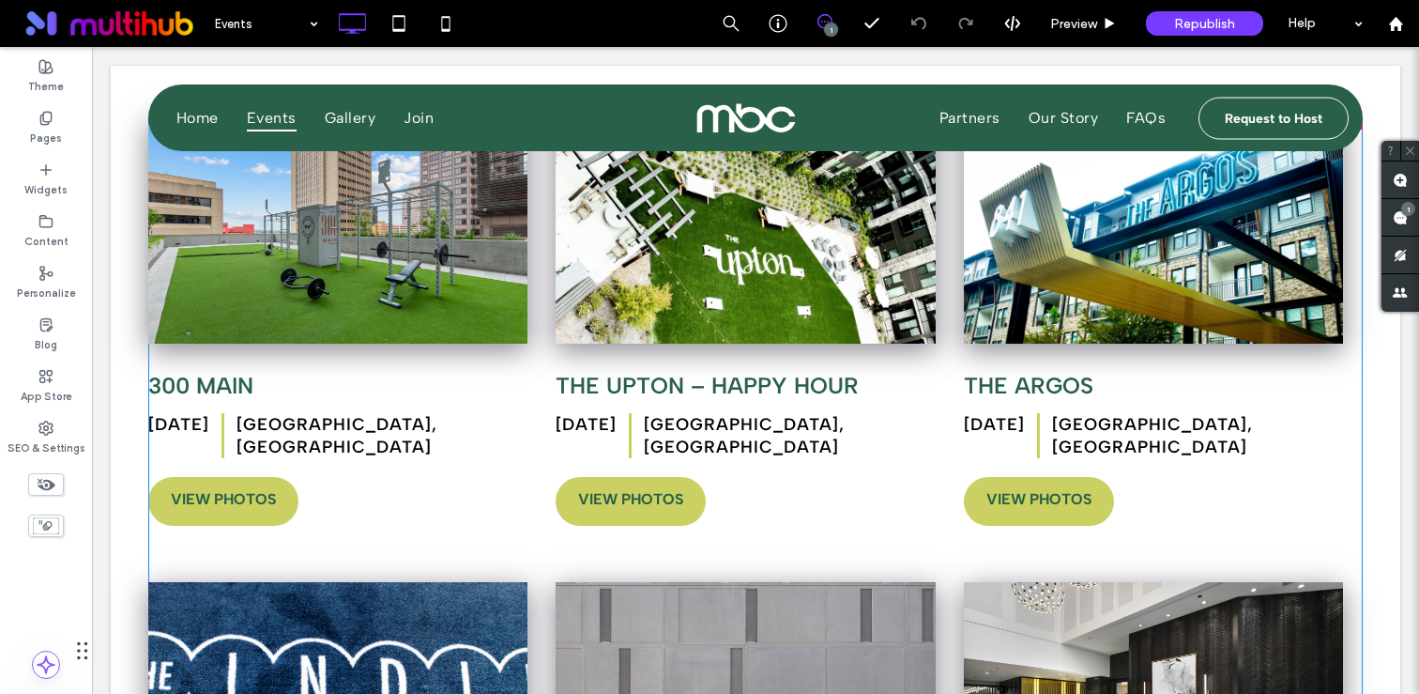
scroll to position [1409, 0]
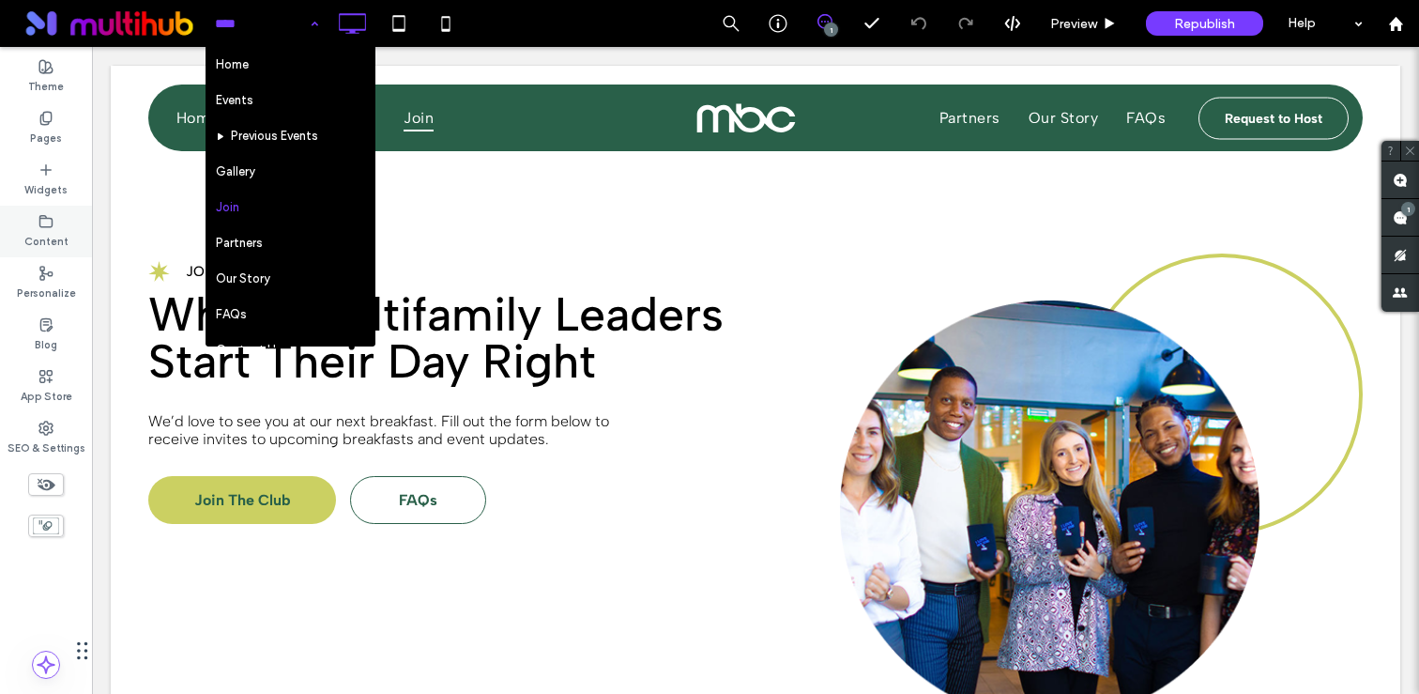
click at [49, 234] on label "Content" at bounding box center [46, 239] width 44 height 21
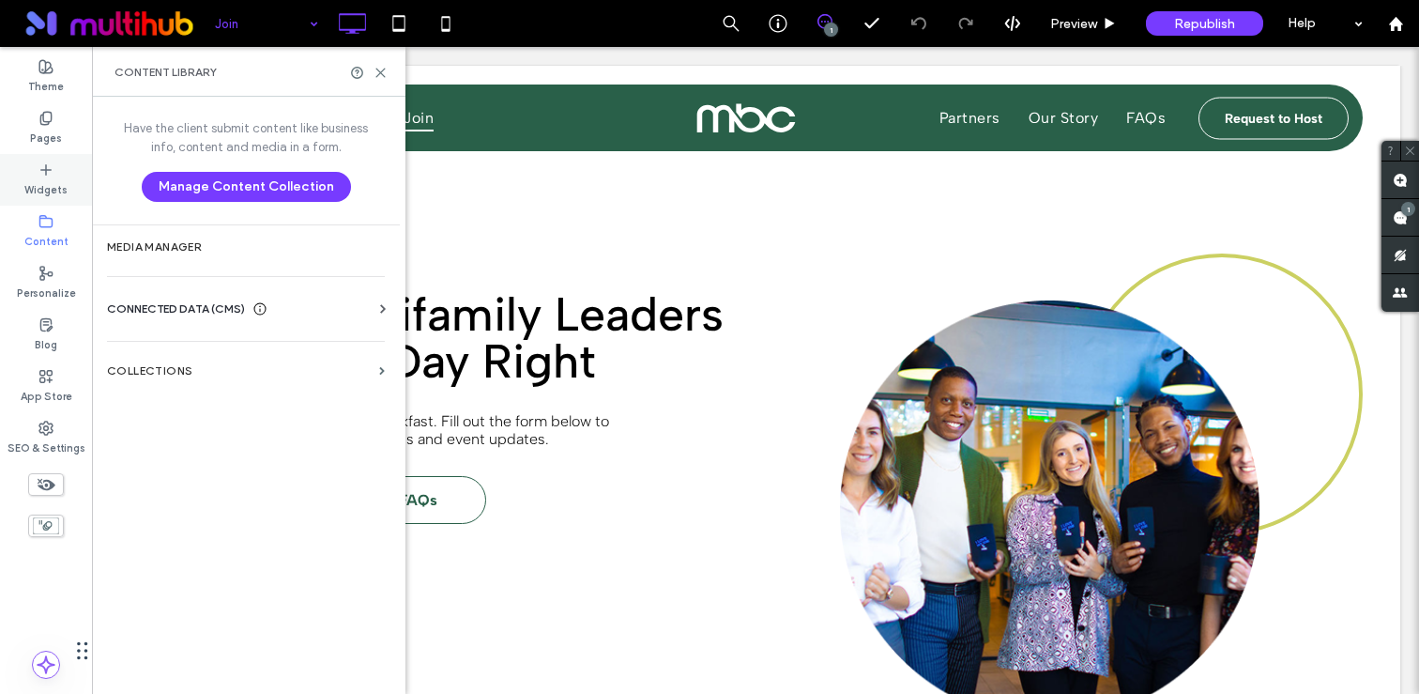
click at [41, 169] on use at bounding box center [45, 168] width 9 height 9
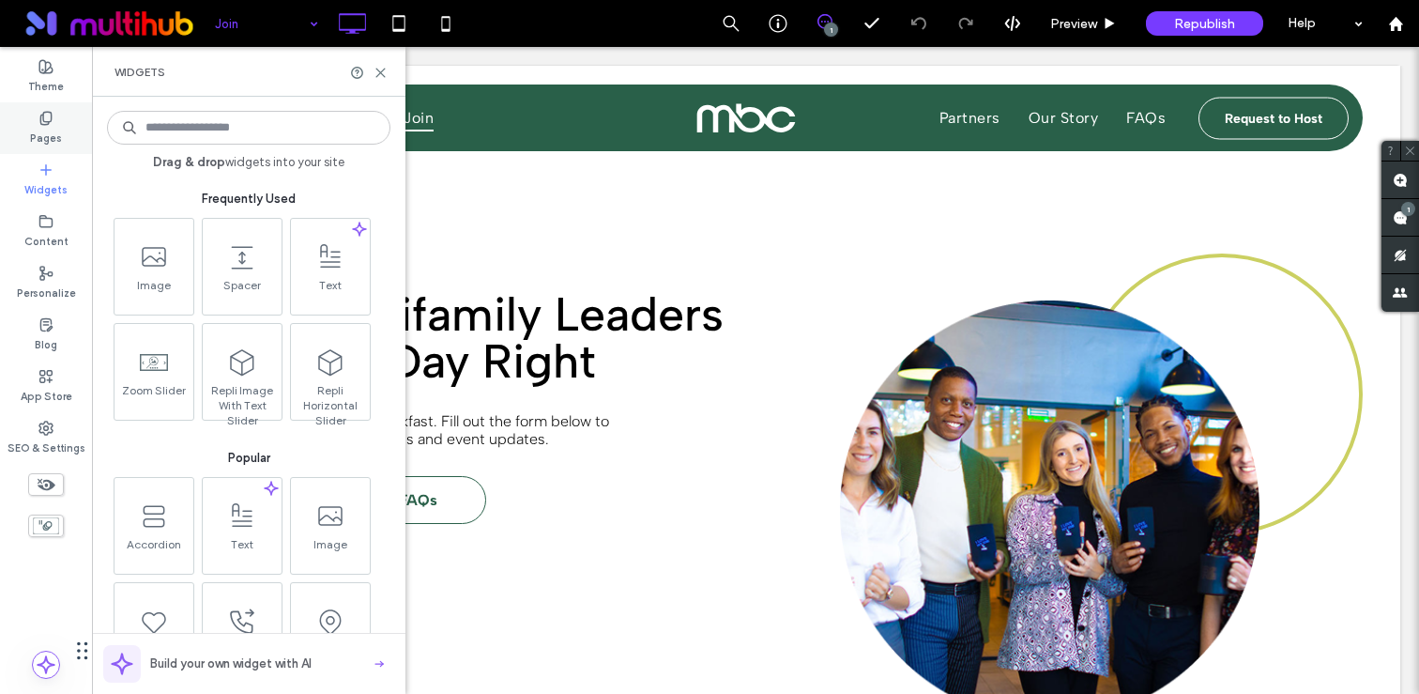
click at [53, 124] on div "Pages" at bounding box center [46, 128] width 92 height 52
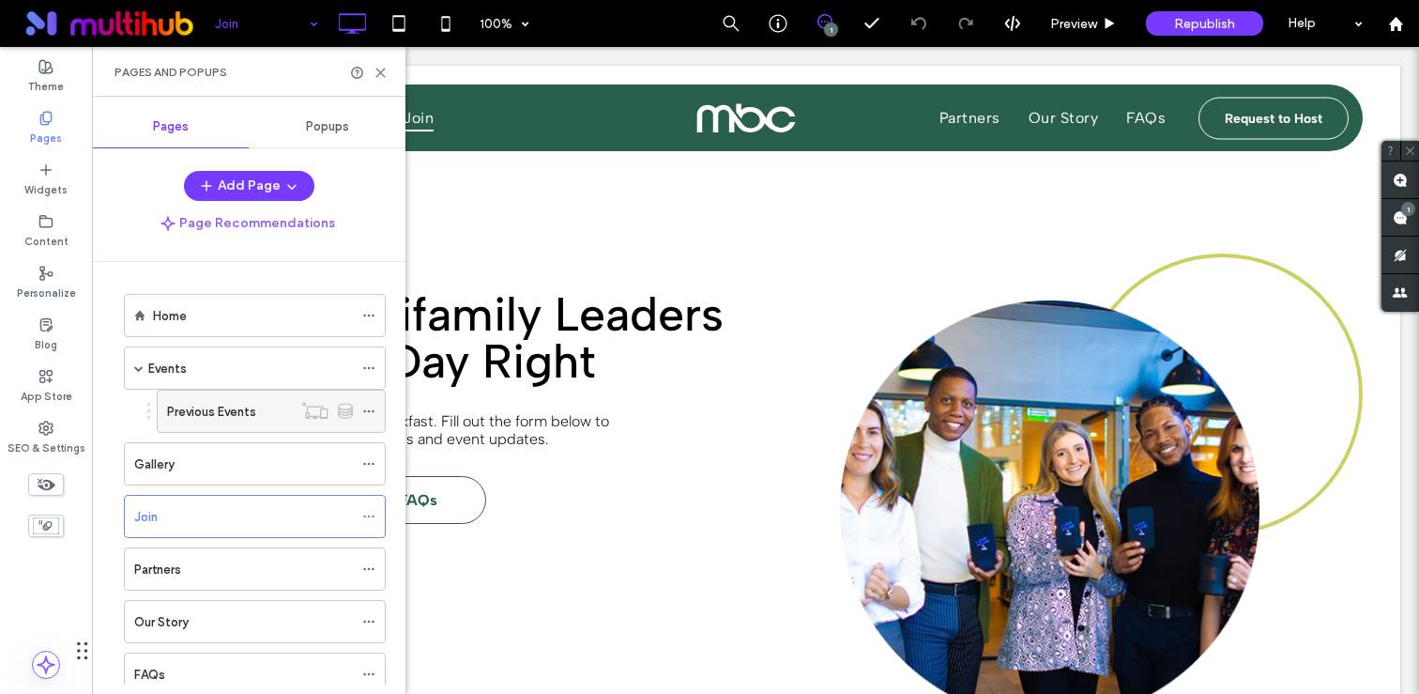
click at [217, 396] on div "Previous Events" at bounding box center [229, 410] width 125 height 41
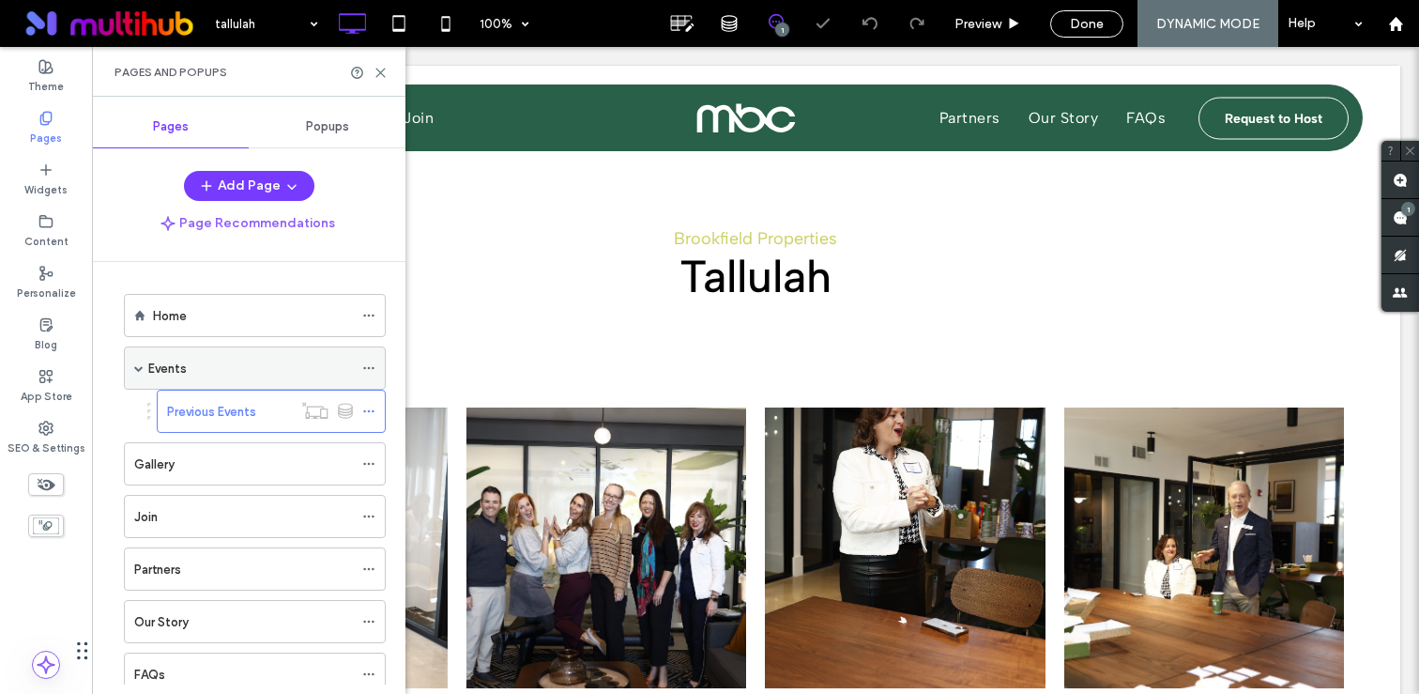
click at [232, 378] on div "Events" at bounding box center [250, 367] width 205 height 41
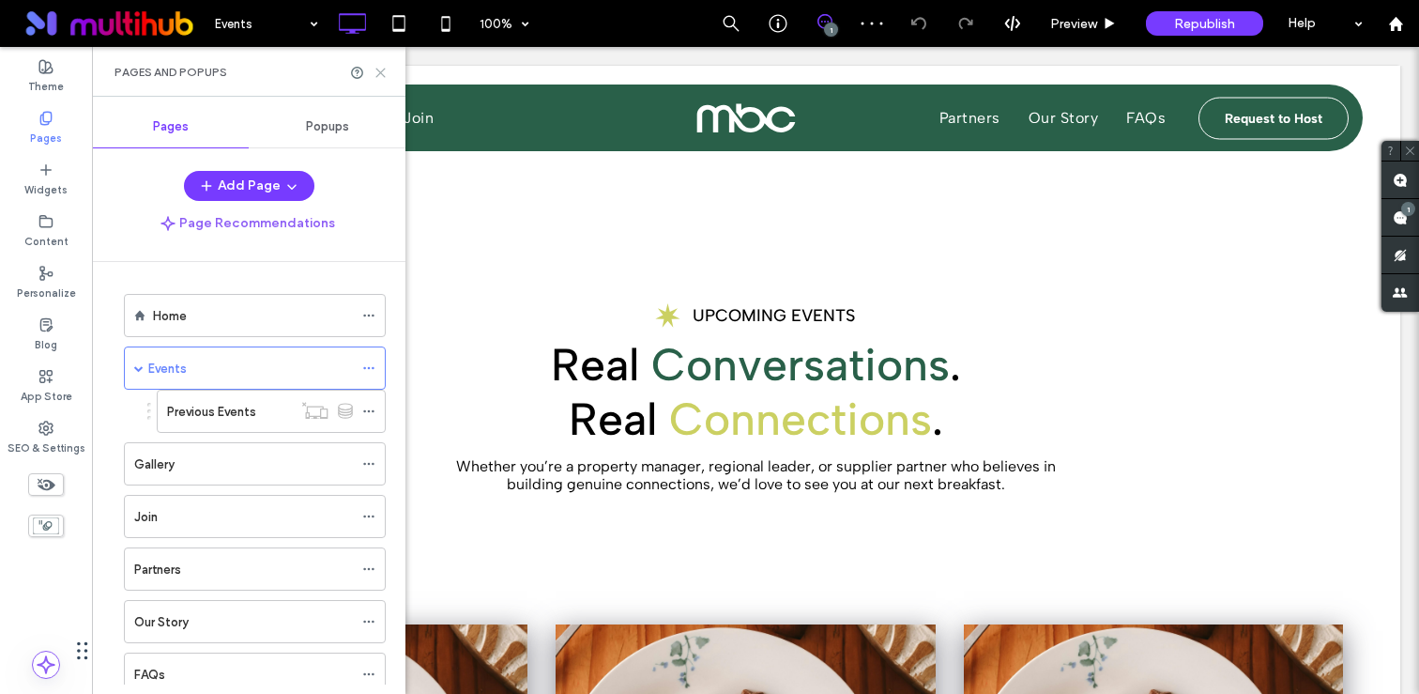
click at [382, 70] on use at bounding box center [380, 73] width 8 height 8
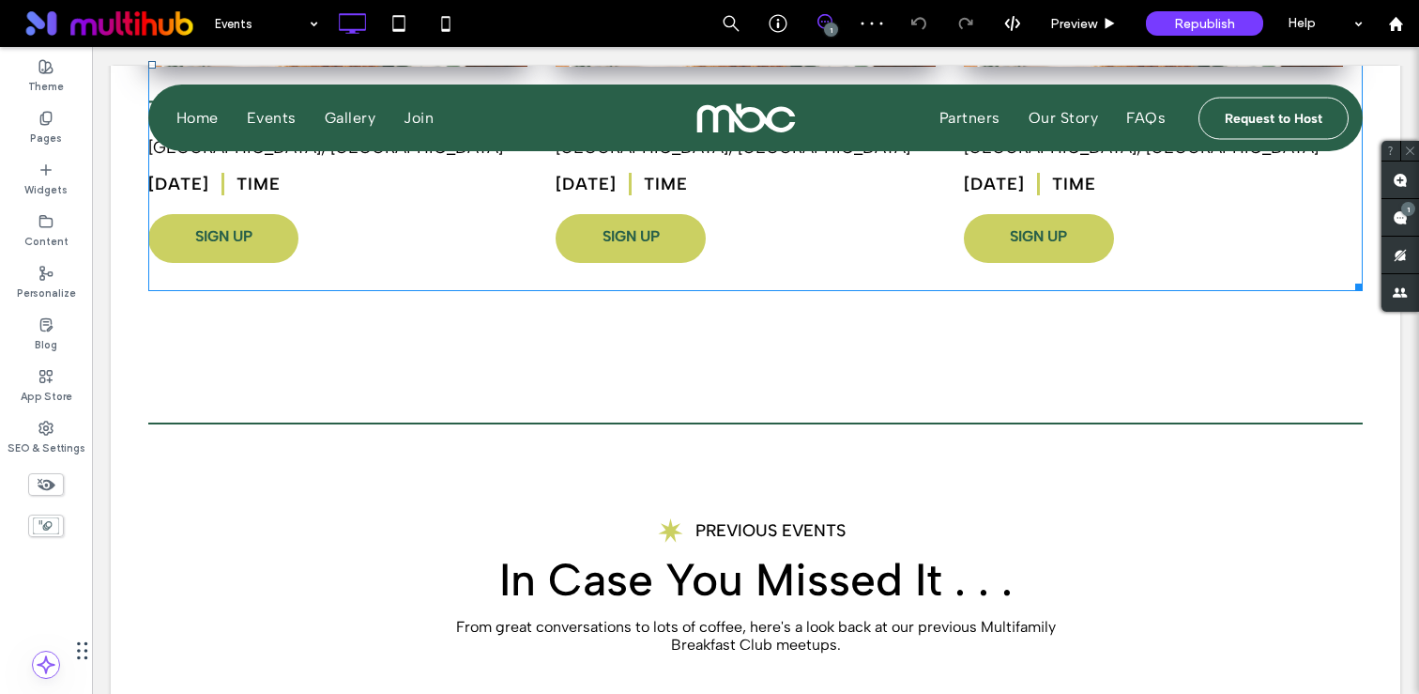
scroll to position [1081, 0]
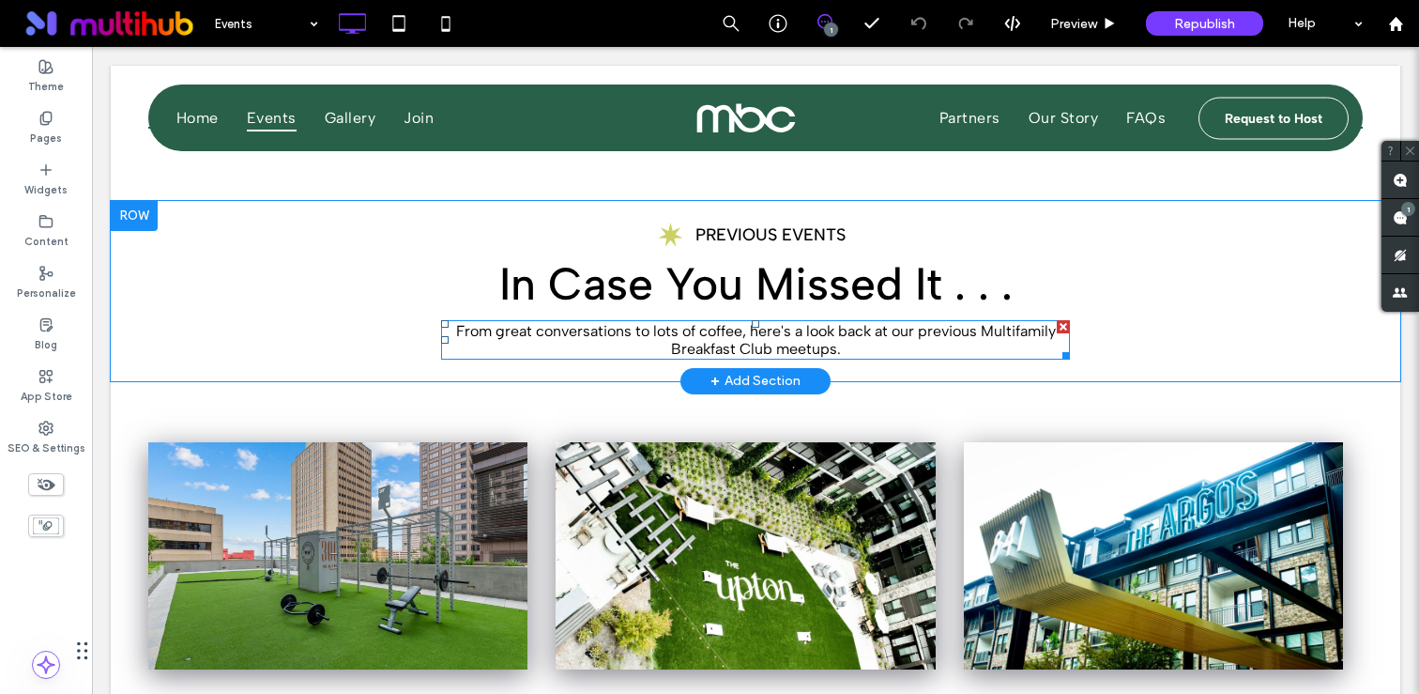
click at [747, 341] on span "From great conversations to lots of coffee, here's a look back at our previous …" at bounding box center [756, 340] width 600 height 36
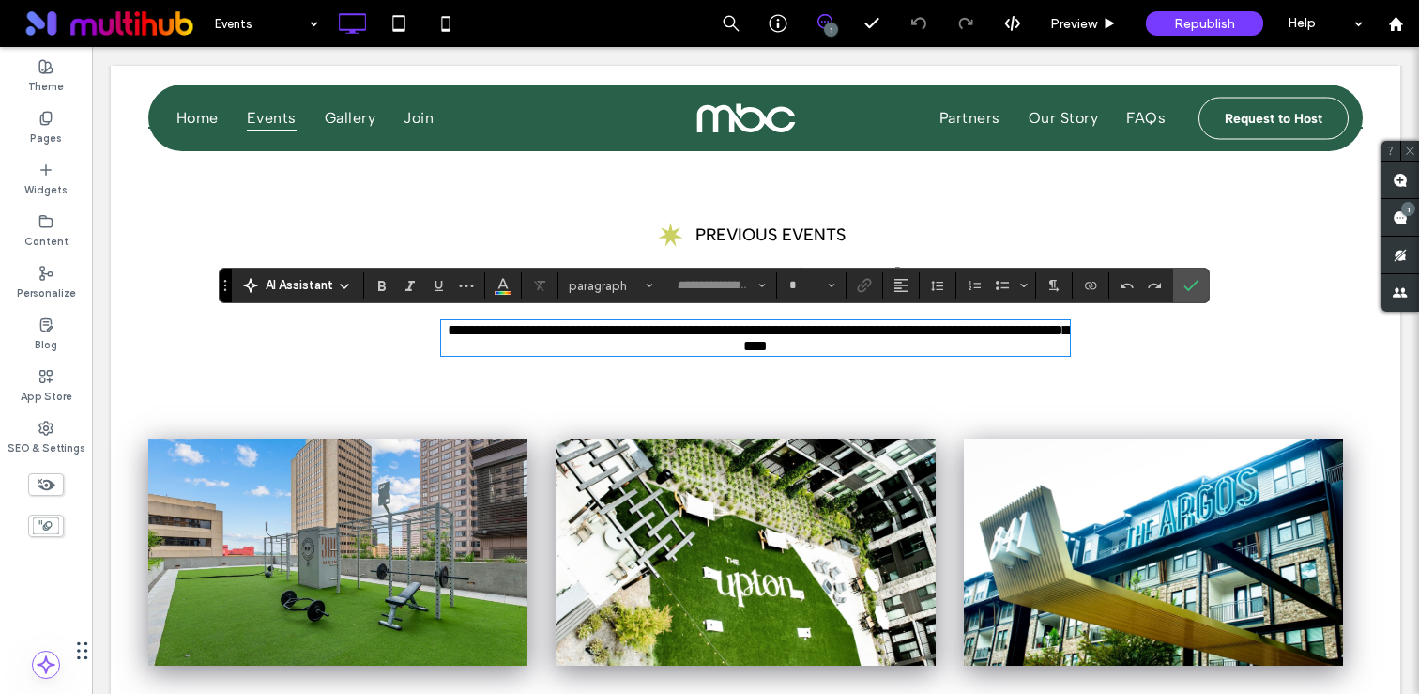
type input "**********"
type input "**"
click at [786, 347] on span "**********" at bounding box center [758, 338] width 621 height 30
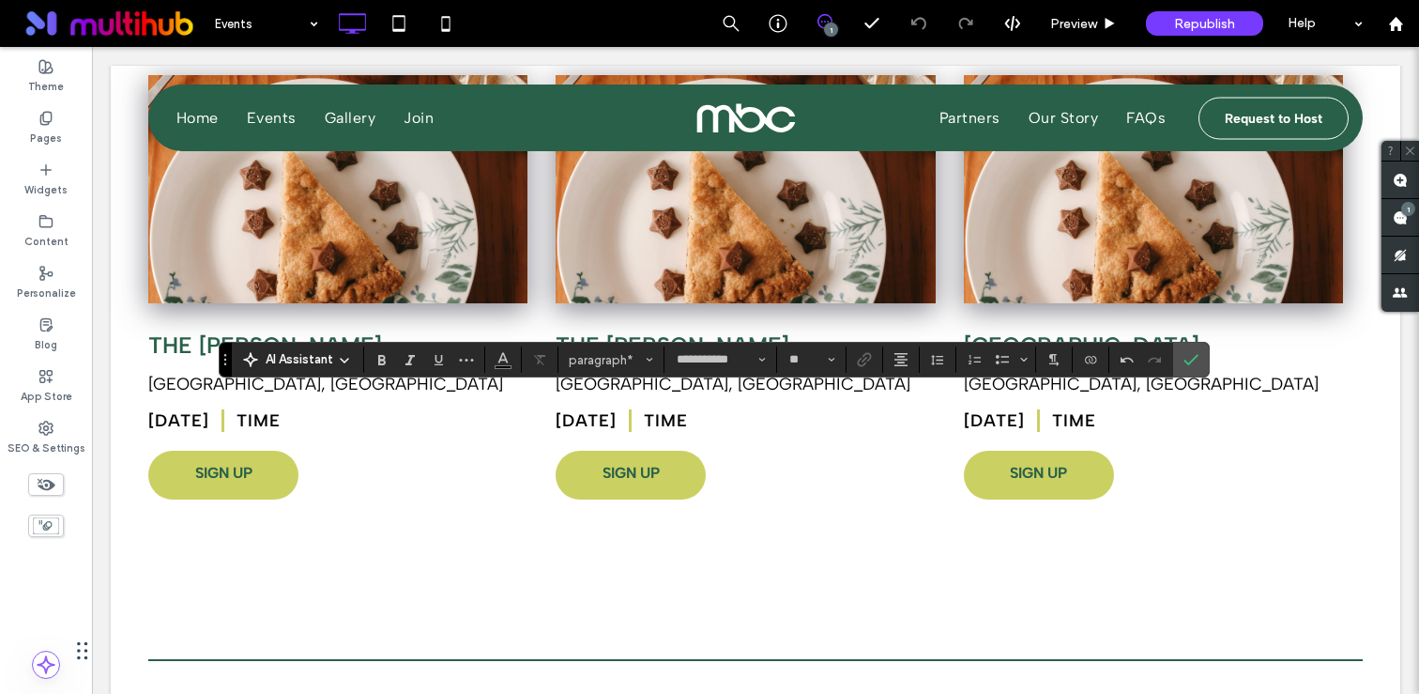
scroll to position [6, 0]
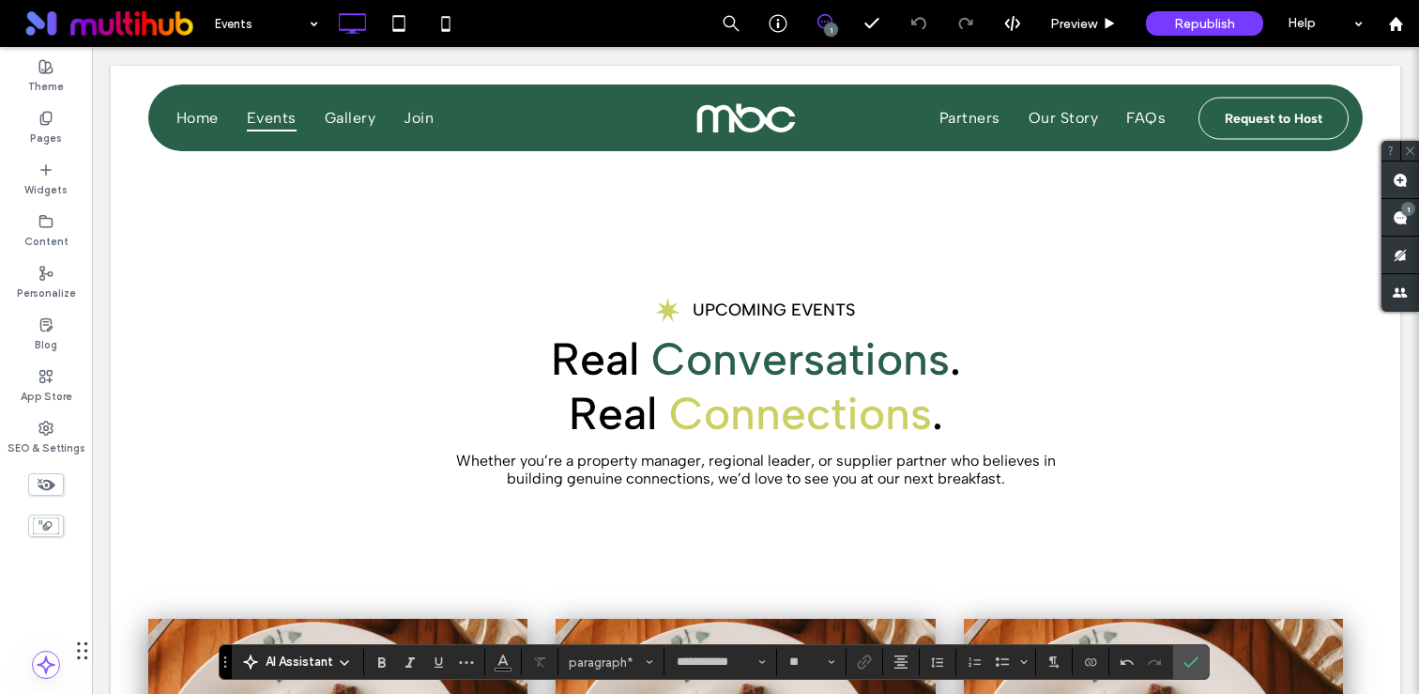
click at [468, 350] on p "Real Conversations ." at bounding box center [755, 358] width 1214 height 54
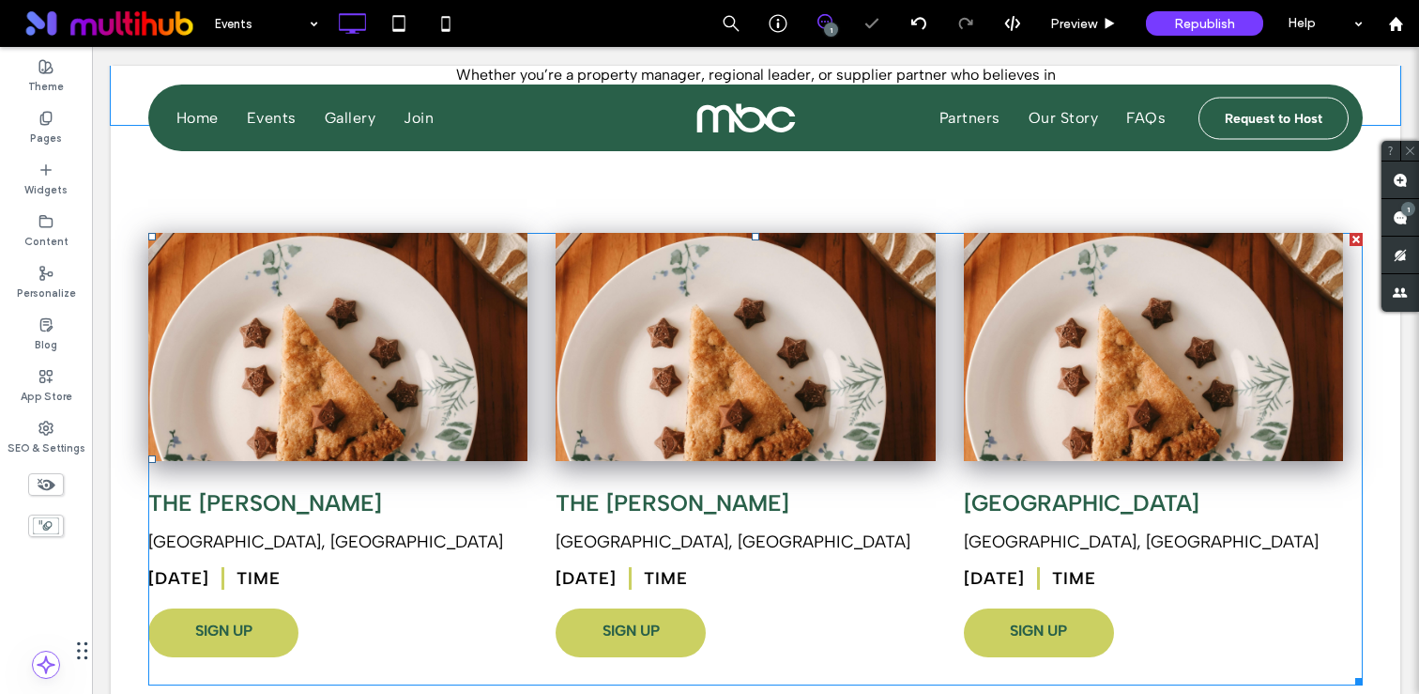
scroll to position [496, 0]
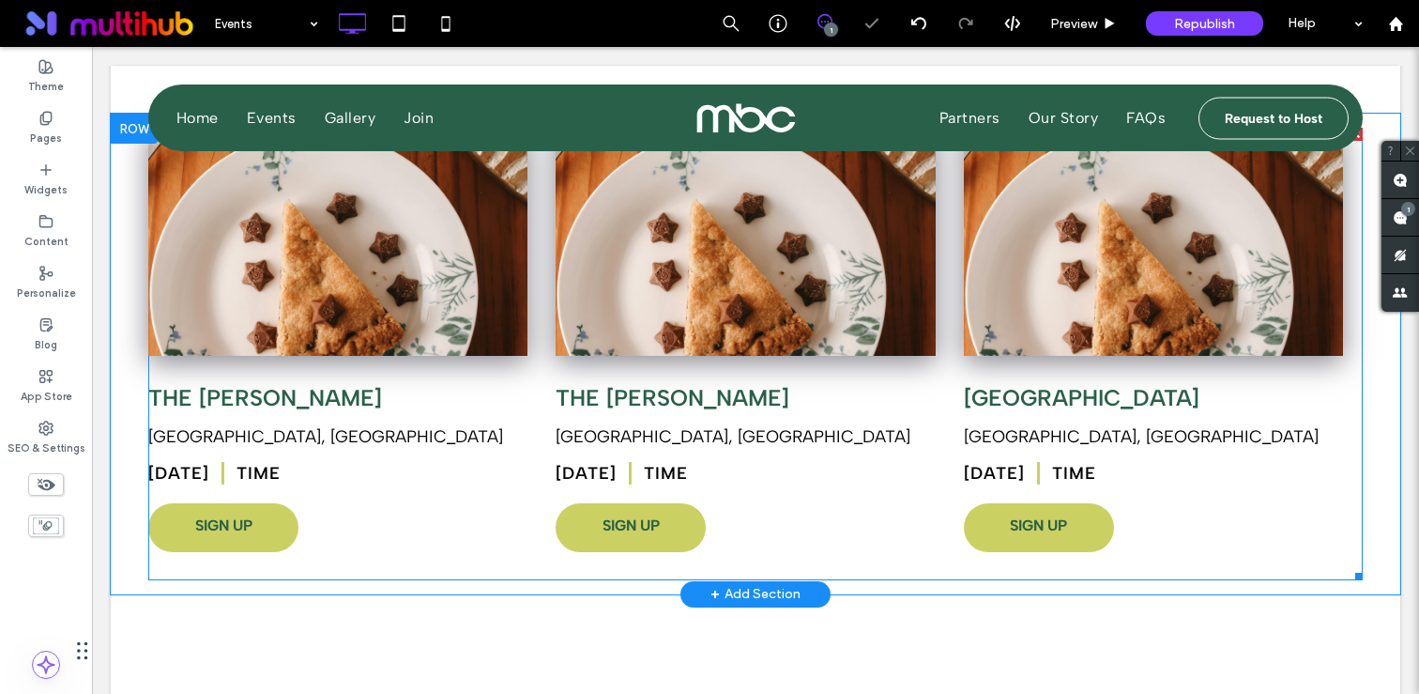
click at [313, 434] on span at bounding box center [755, 354] width 1214 height 452
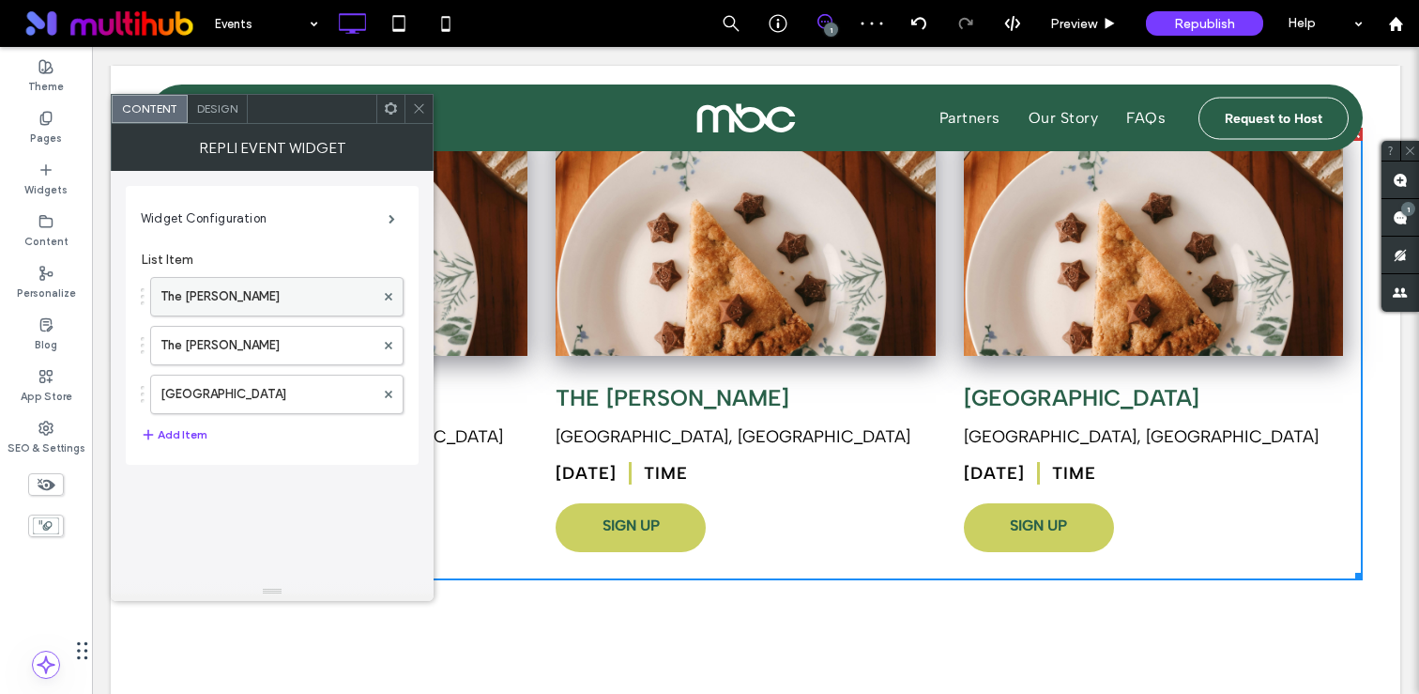
click at [271, 300] on label "The [PERSON_NAME]" at bounding box center [267, 297] width 214 height 38
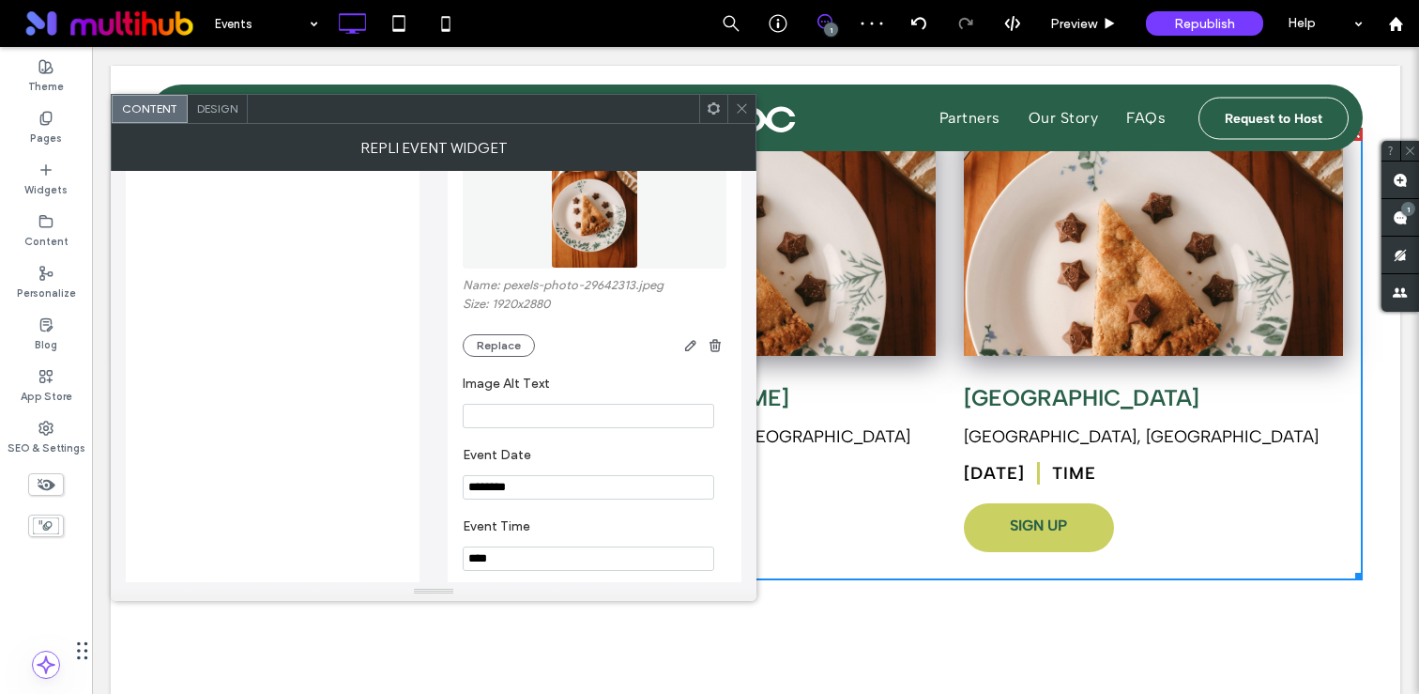
scroll to position [401, 0]
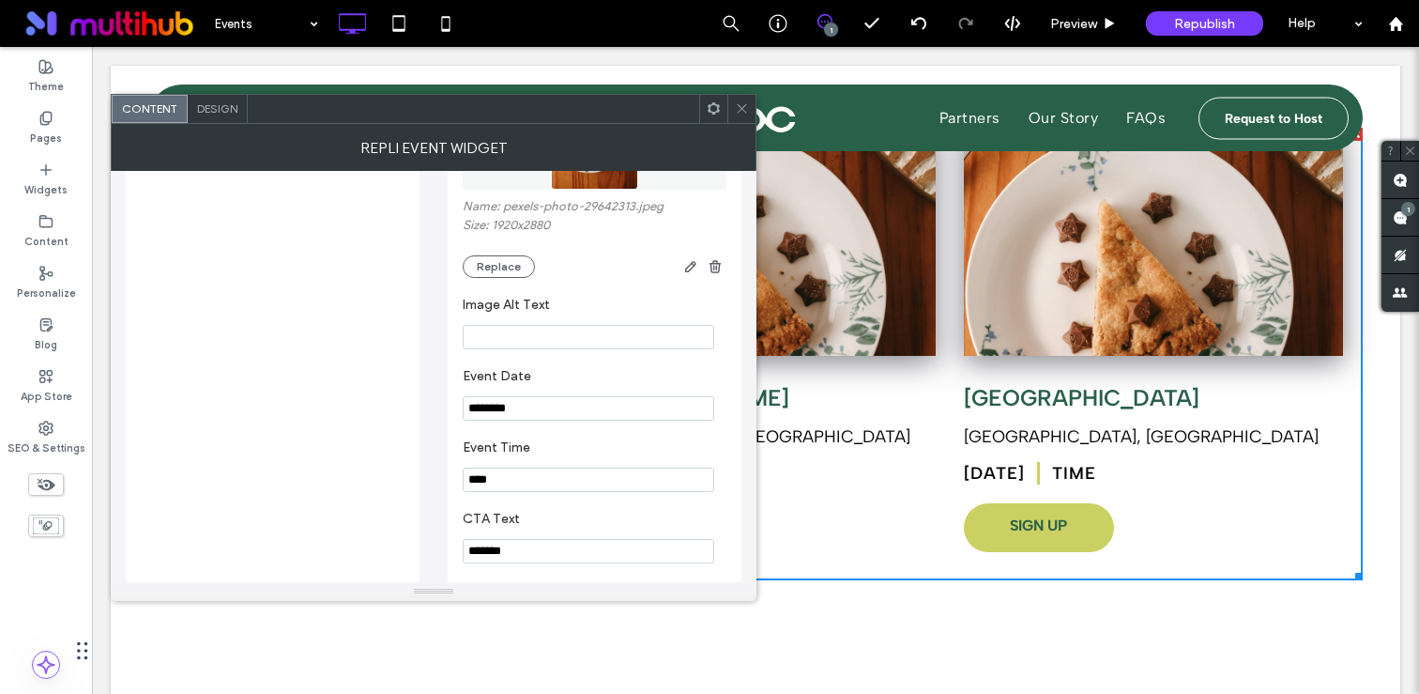
click at [535, 484] on input "****" at bounding box center [589, 479] width 252 height 24
type input "**********"
click at [745, 111] on icon at bounding box center [742, 108] width 14 height 14
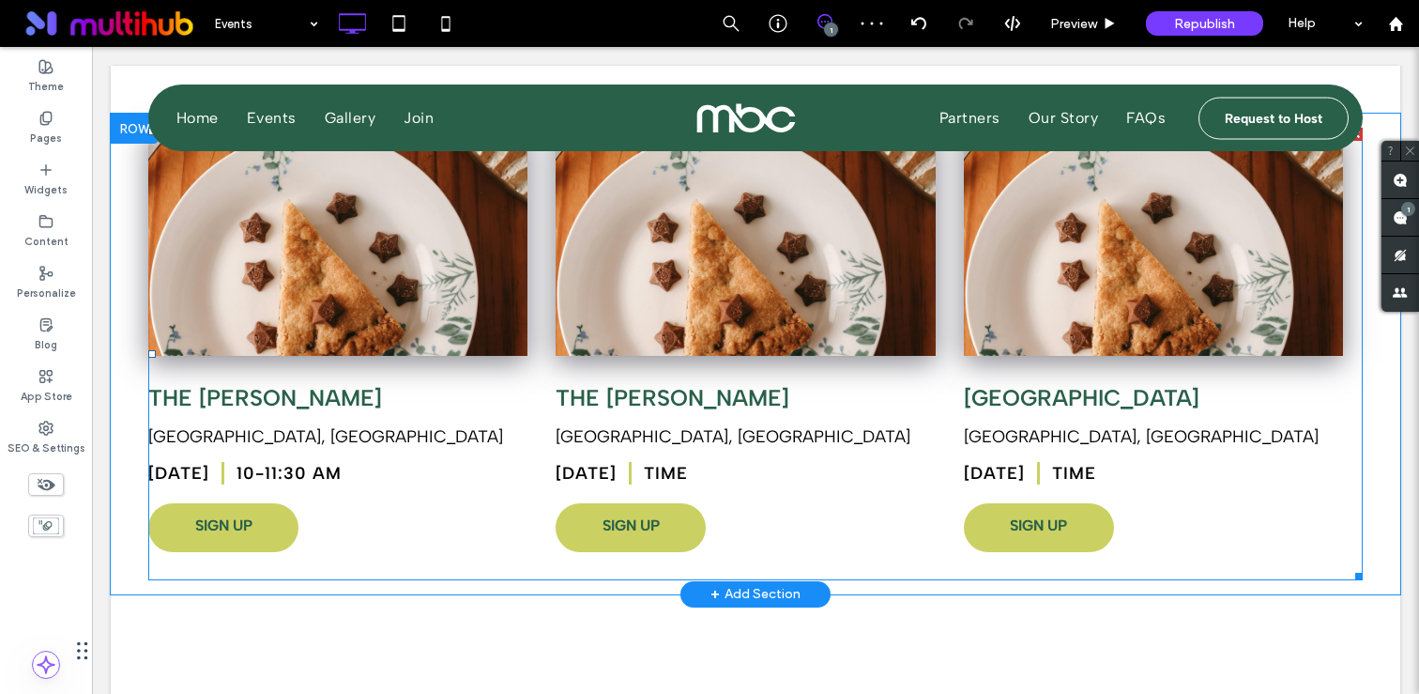
click at [331, 454] on span at bounding box center [755, 354] width 1214 height 452
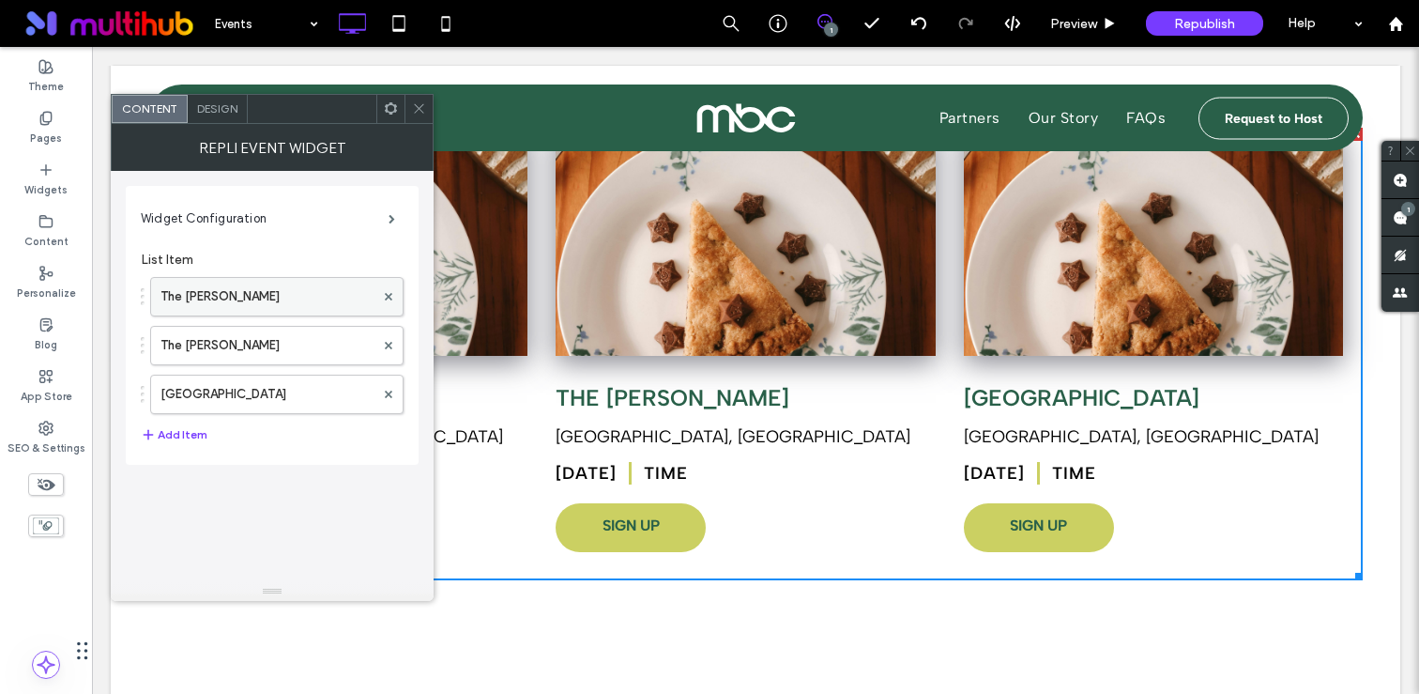
click at [233, 292] on label "The [PERSON_NAME]" at bounding box center [267, 297] width 214 height 38
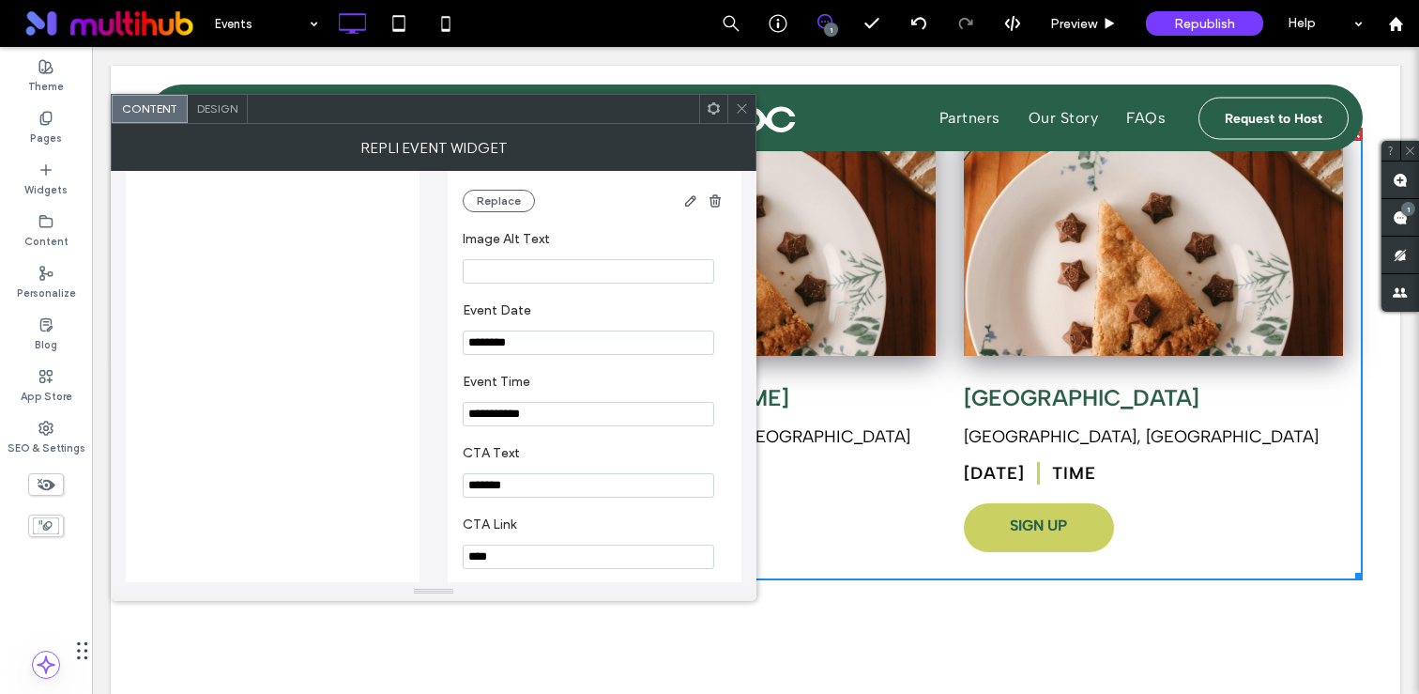
scroll to position [463, 0]
click at [477, 428] on input "**********" at bounding box center [589, 417] width 252 height 24
type input "**********"
click at [735, 107] on icon at bounding box center [742, 108] width 14 height 14
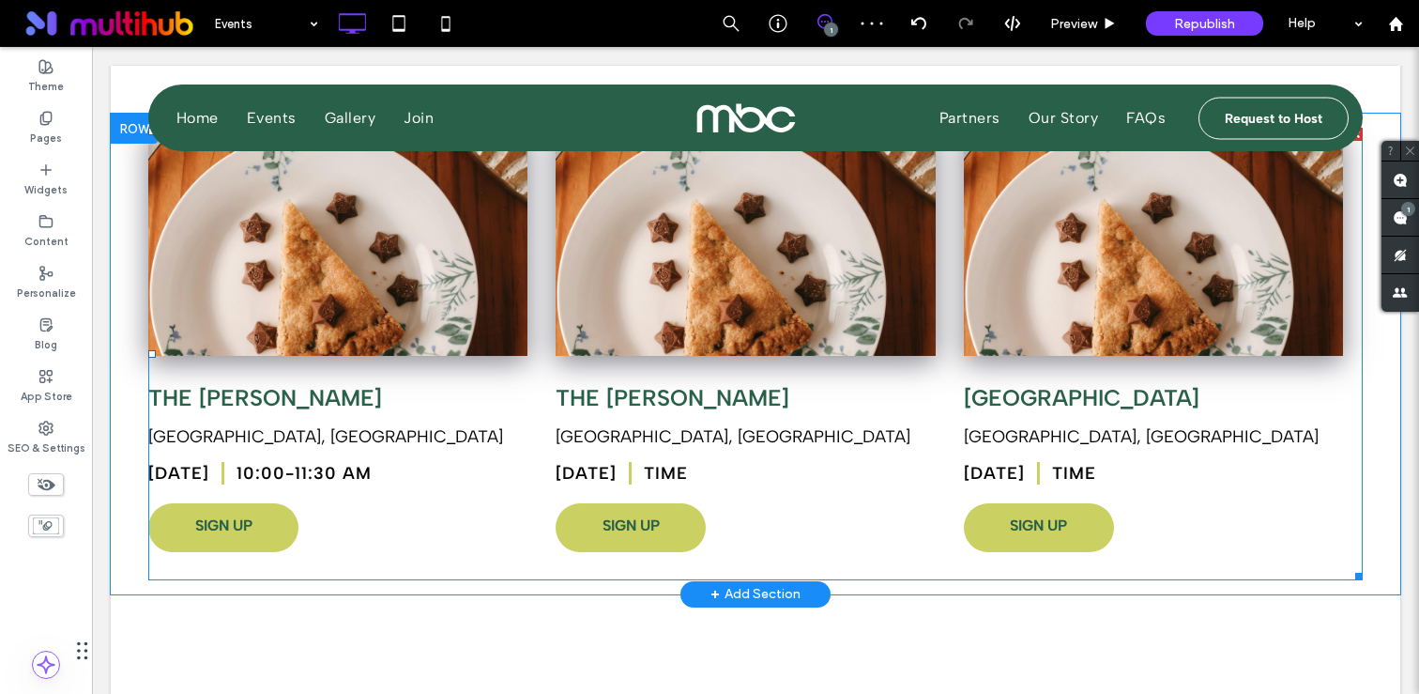
click at [748, 473] on span at bounding box center [755, 354] width 1214 height 452
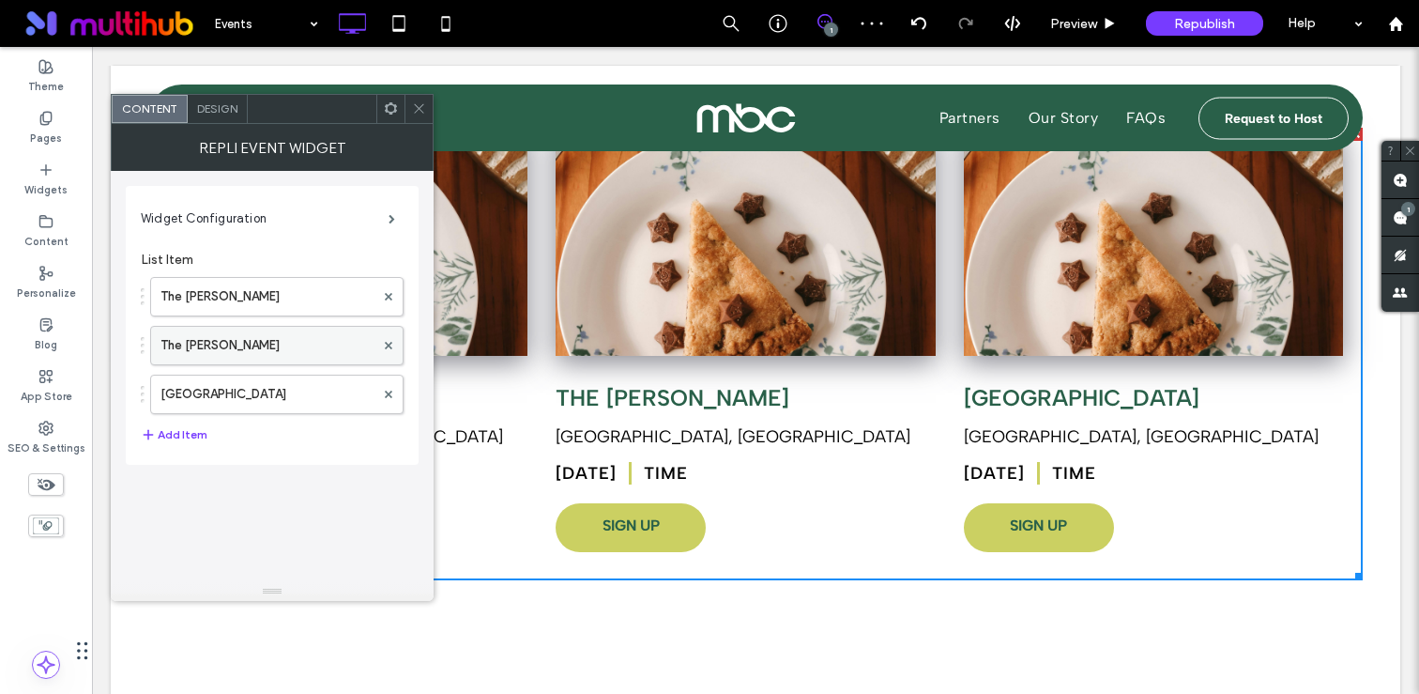
click at [266, 343] on label "The [PERSON_NAME]" at bounding box center [267, 346] width 214 height 38
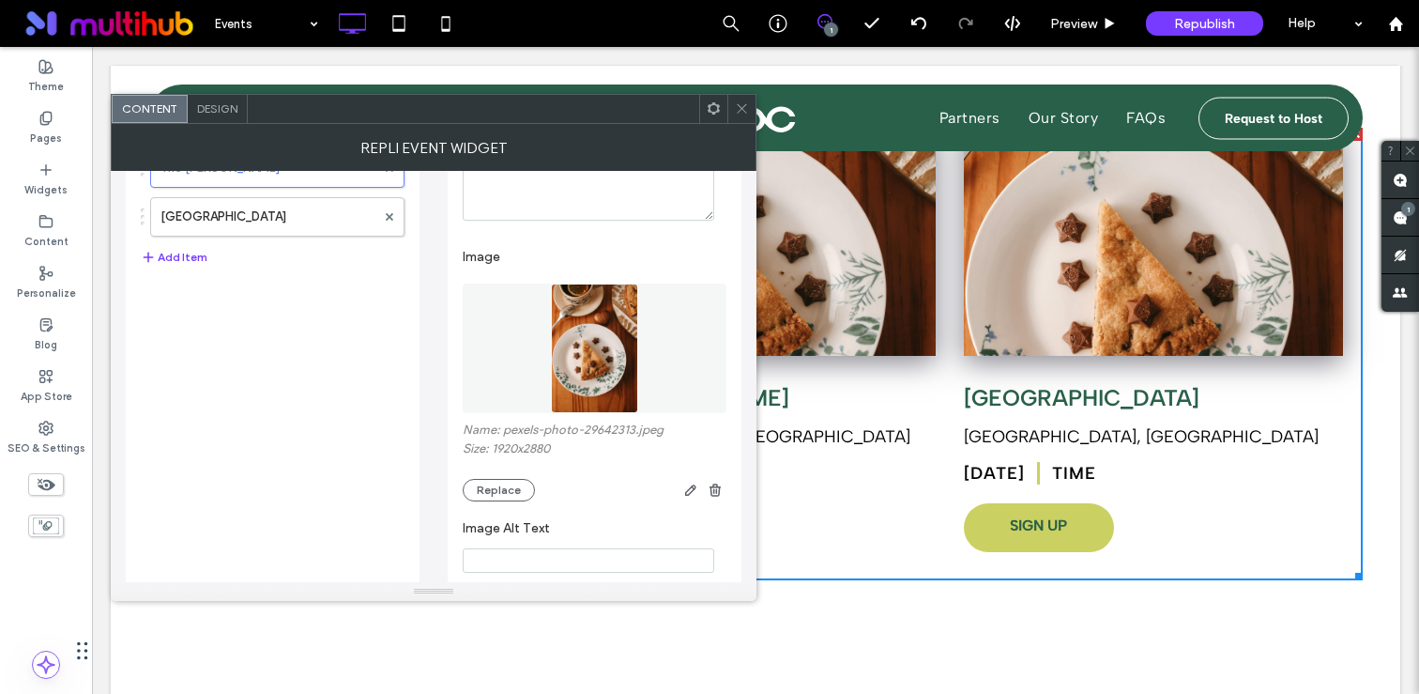
scroll to position [0, 0]
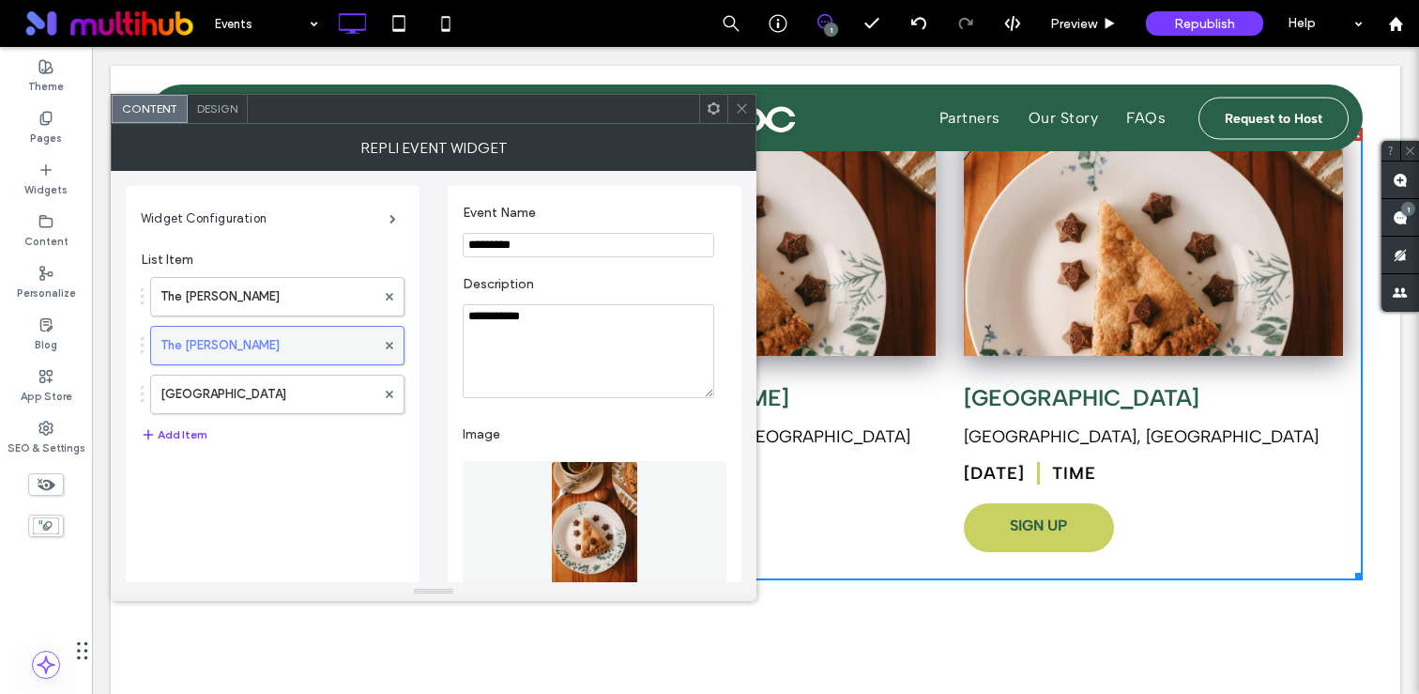
click at [238, 355] on label "The [PERSON_NAME]" at bounding box center [267, 346] width 215 height 38
click at [221, 282] on label "The [PERSON_NAME]" at bounding box center [267, 297] width 215 height 38
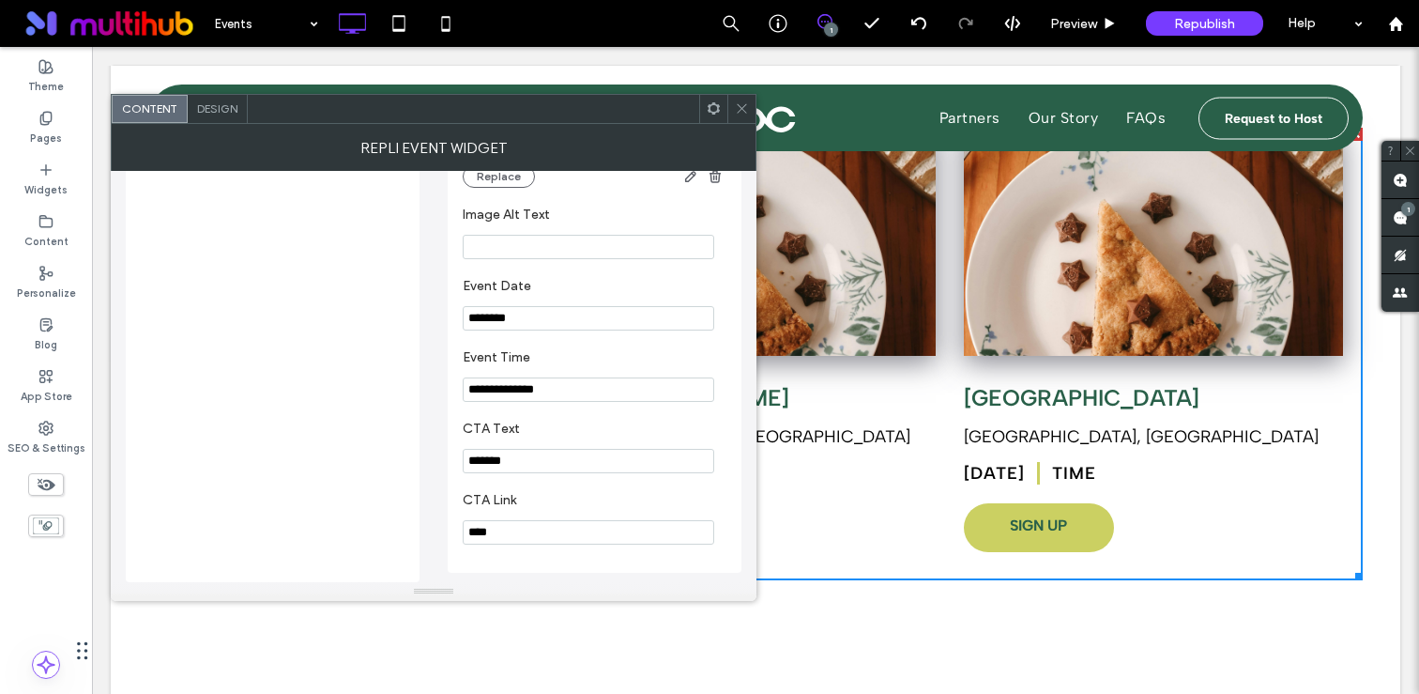
scroll to position [504, 0]
click at [520, 385] on input "**********" at bounding box center [589, 389] width 252 height 24
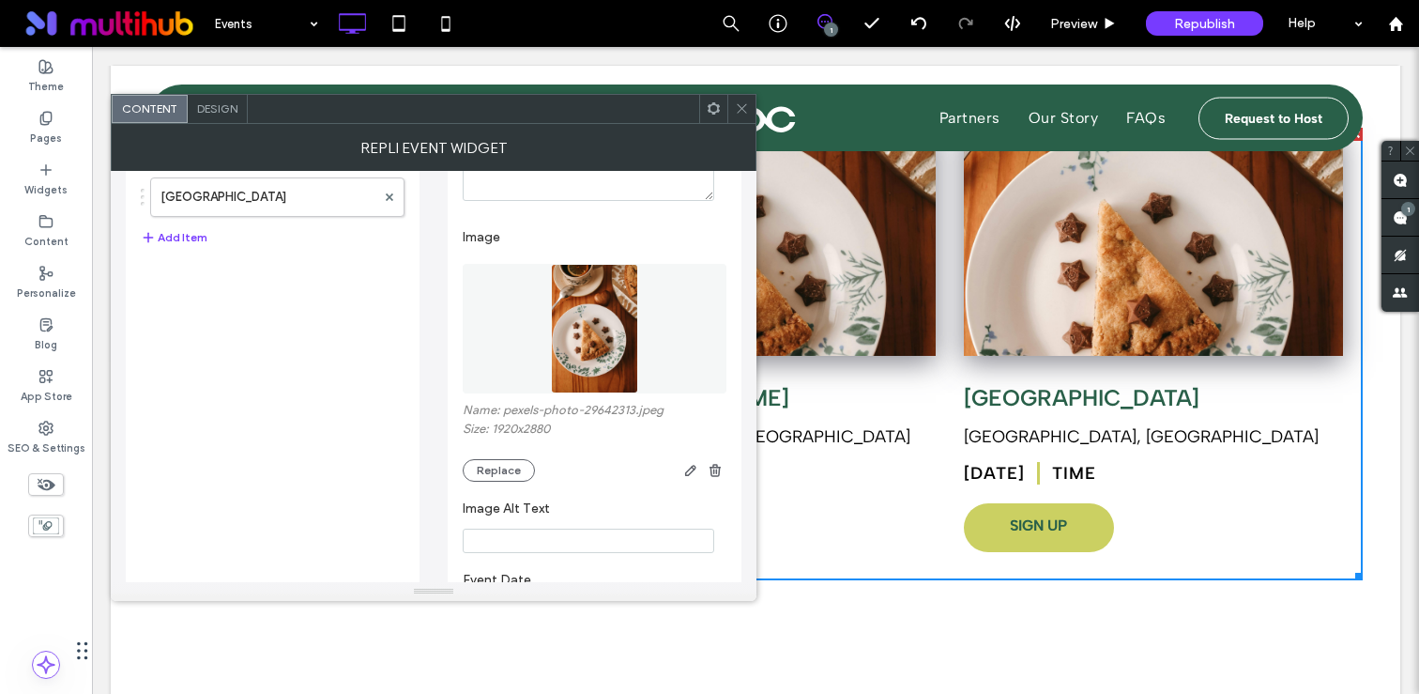
scroll to position [140, 0]
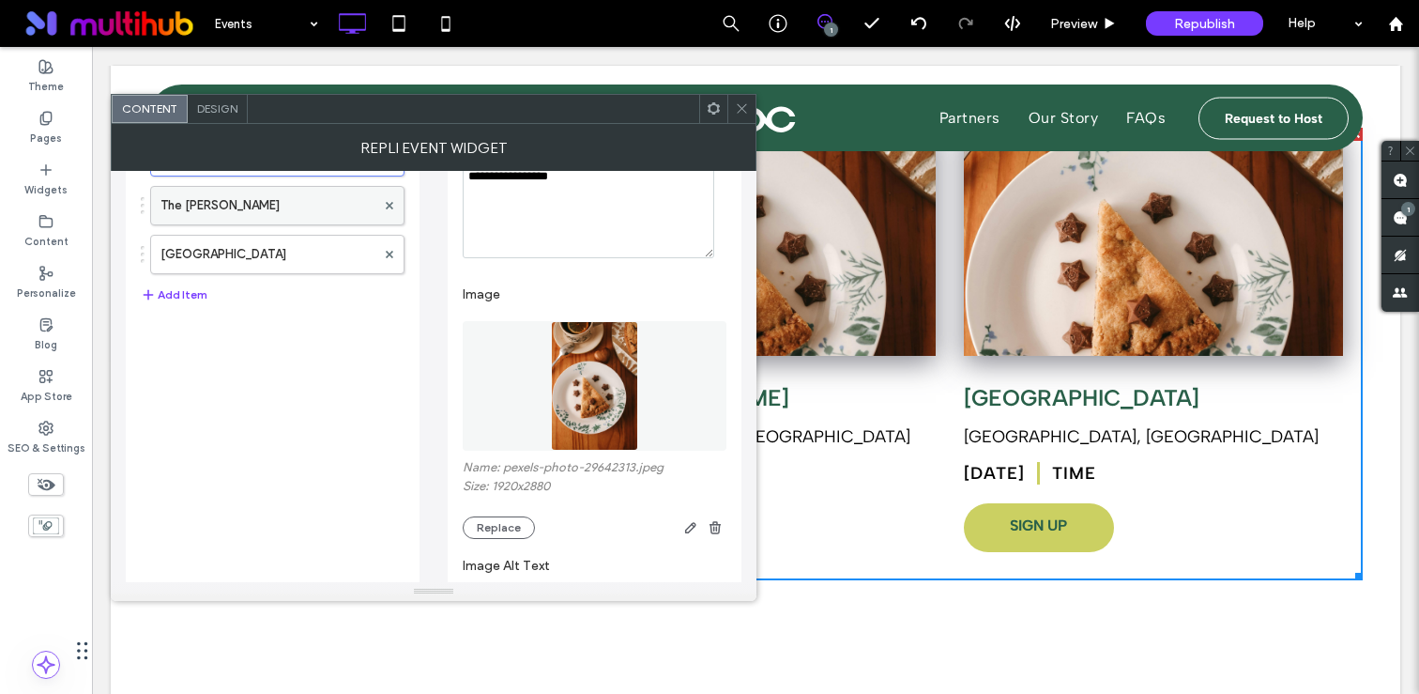
click at [267, 219] on label "The [PERSON_NAME]" at bounding box center [267, 206] width 215 height 38
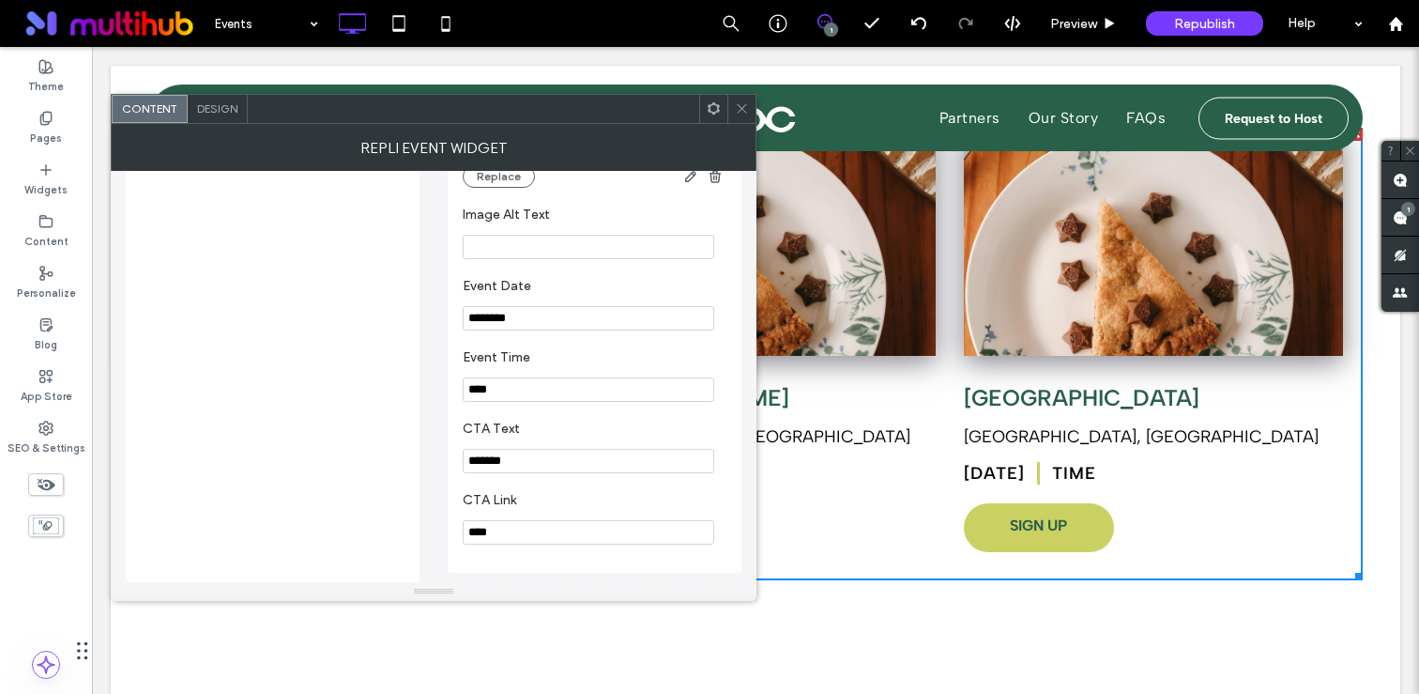
click at [505, 368] on section "Event Time ****" at bounding box center [595, 375] width 264 height 71
click at [500, 379] on input "****" at bounding box center [589, 389] width 252 height 24
paste input "**********"
type input "**********"
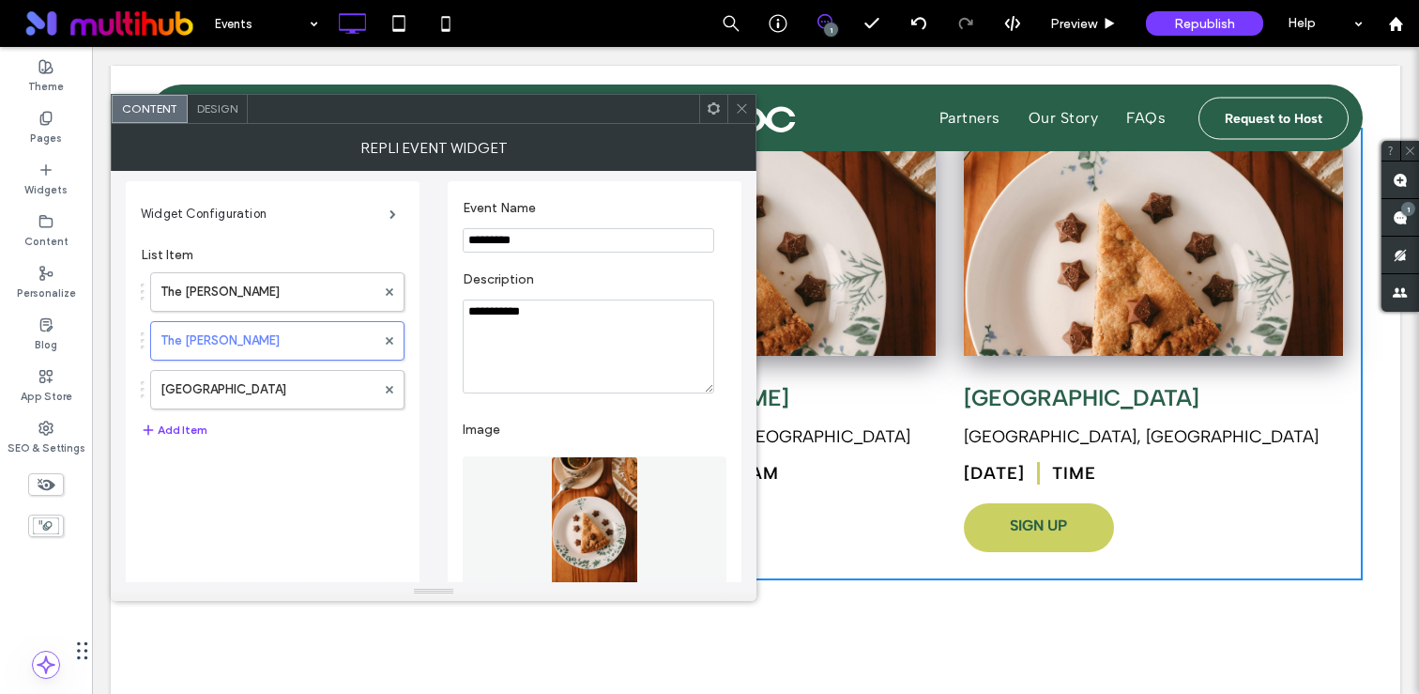
scroll to position [0, 0]
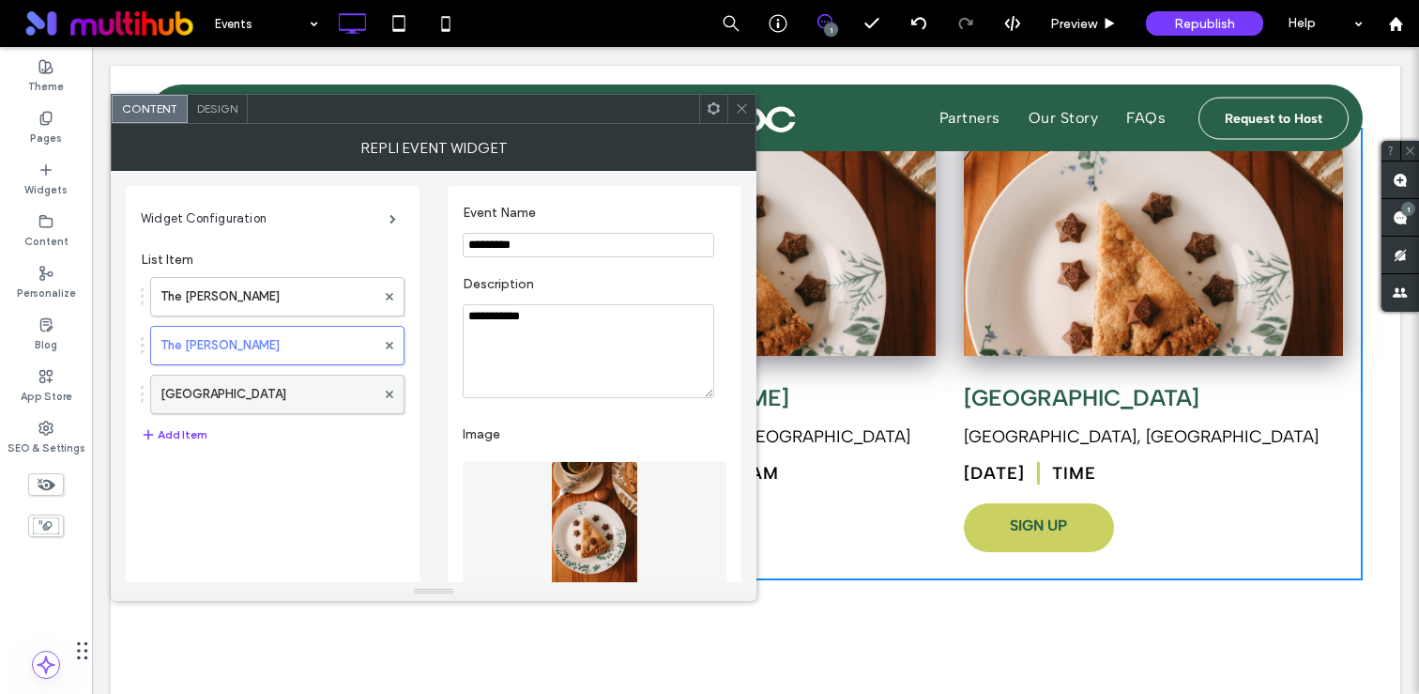
click at [231, 394] on label "[GEOGRAPHIC_DATA]" at bounding box center [267, 394] width 215 height 38
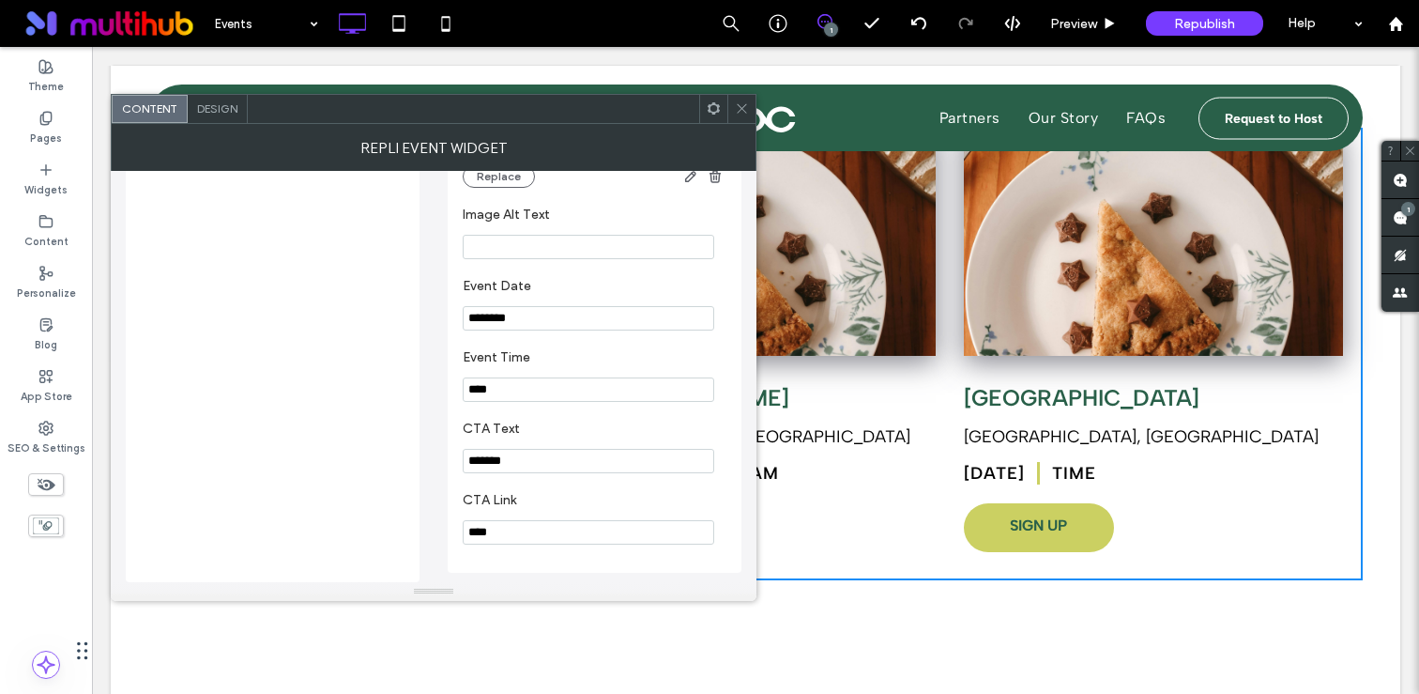
click at [510, 382] on input "****" at bounding box center [589, 389] width 252 height 24
paste input "**********"
type input "**********"
click at [737, 111] on icon at bounding box center [742, 108] width 14 height 14
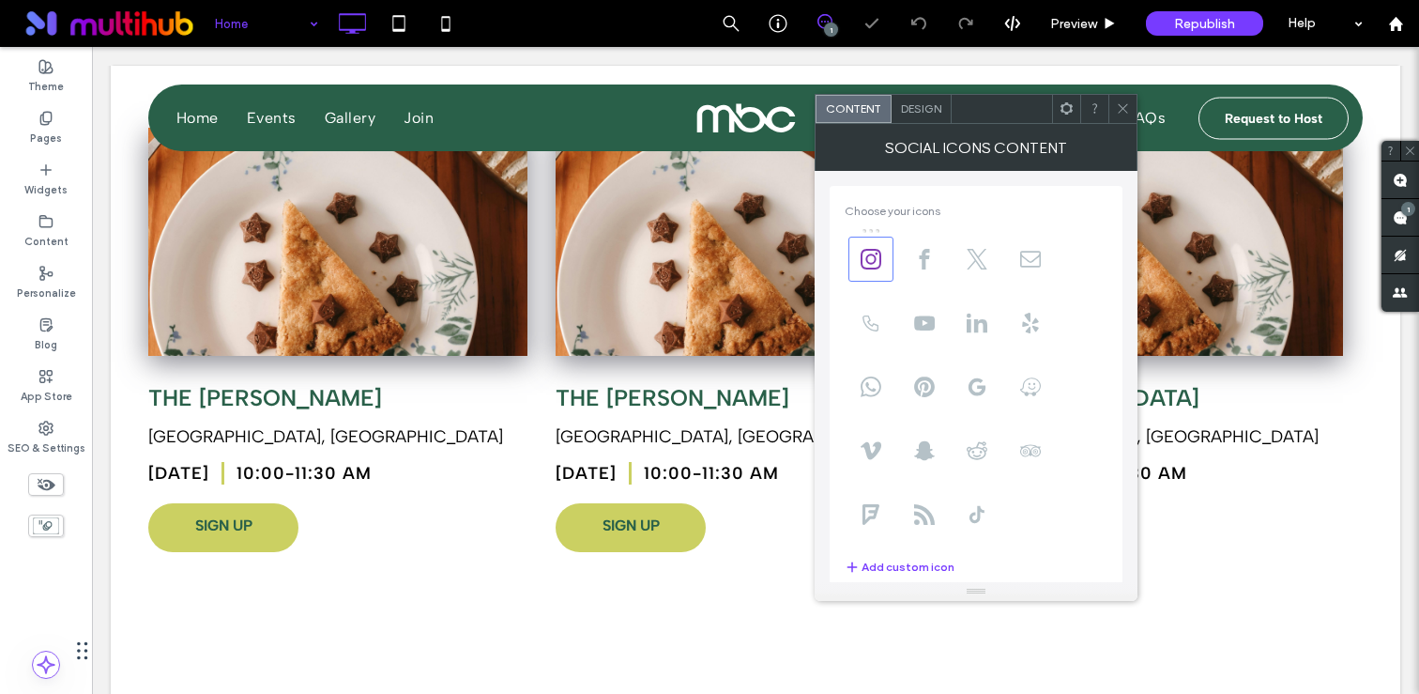
click at [1128, 114] on icon at bounding box center [1123, 108] width 14 height 14
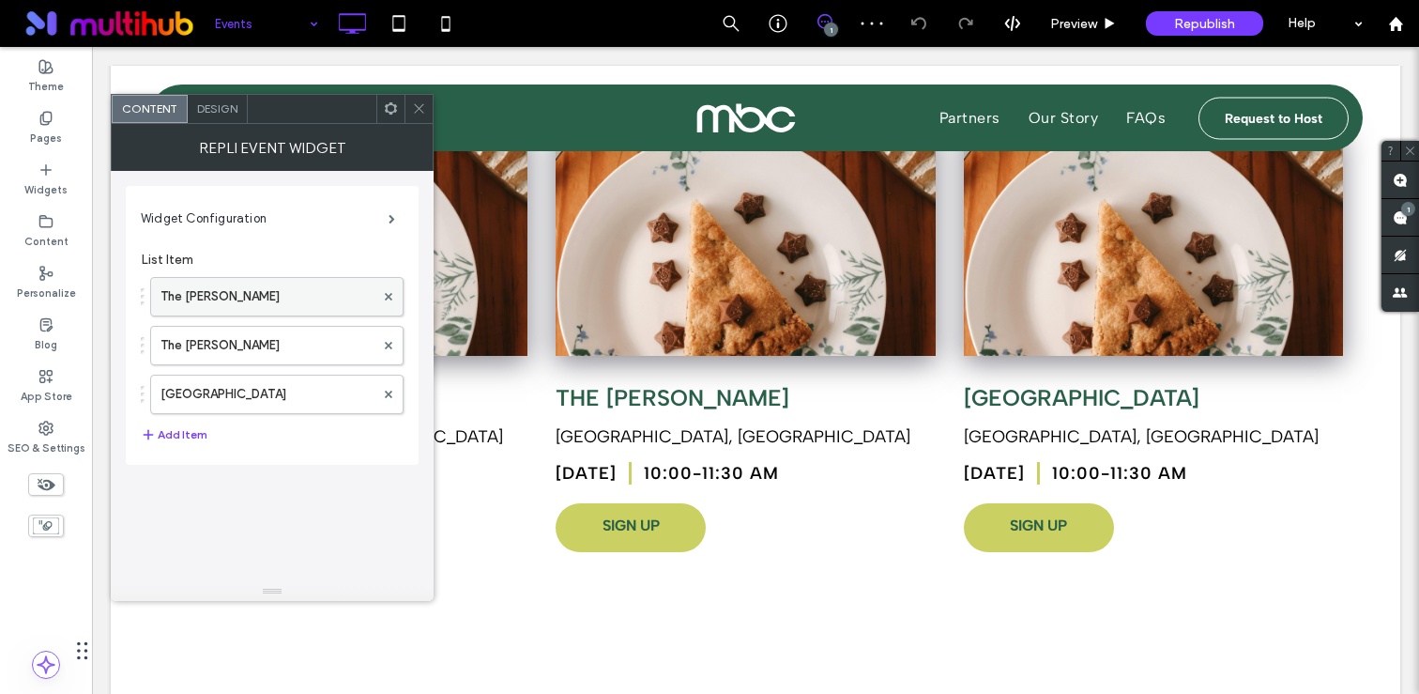
click at [289, 295] on label "The [PERSON_NAME]" at bounding box center [267, 297] width 214 height 38
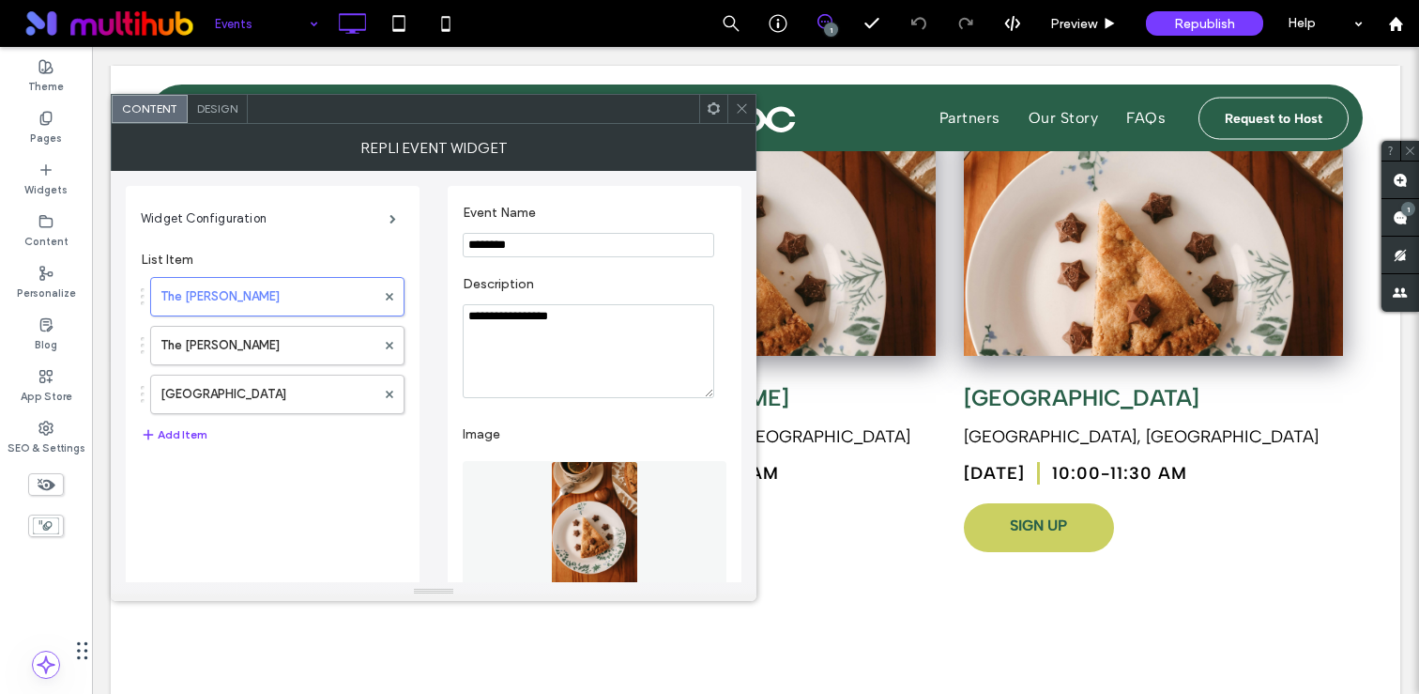
scroll to position [193, 0]
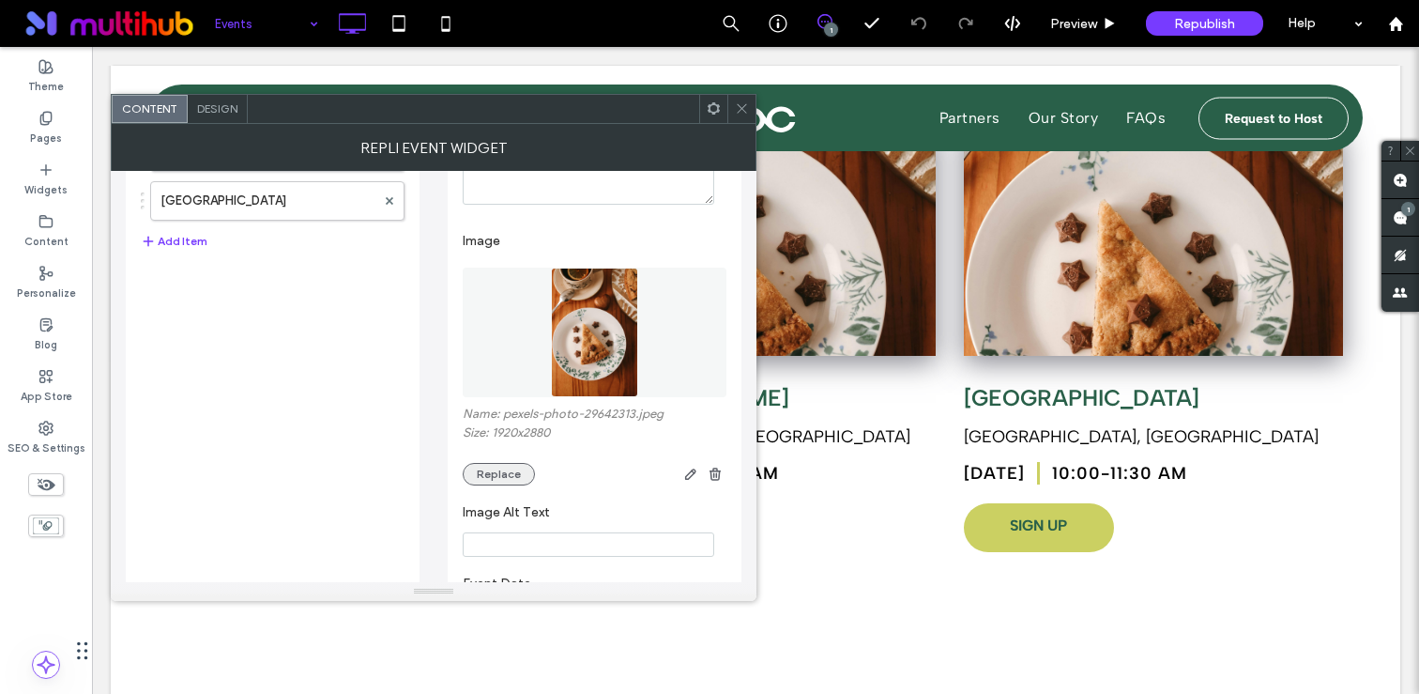
click at [492, 478] on button "Replace" at bounding box center [499, 474] width 72 height 23
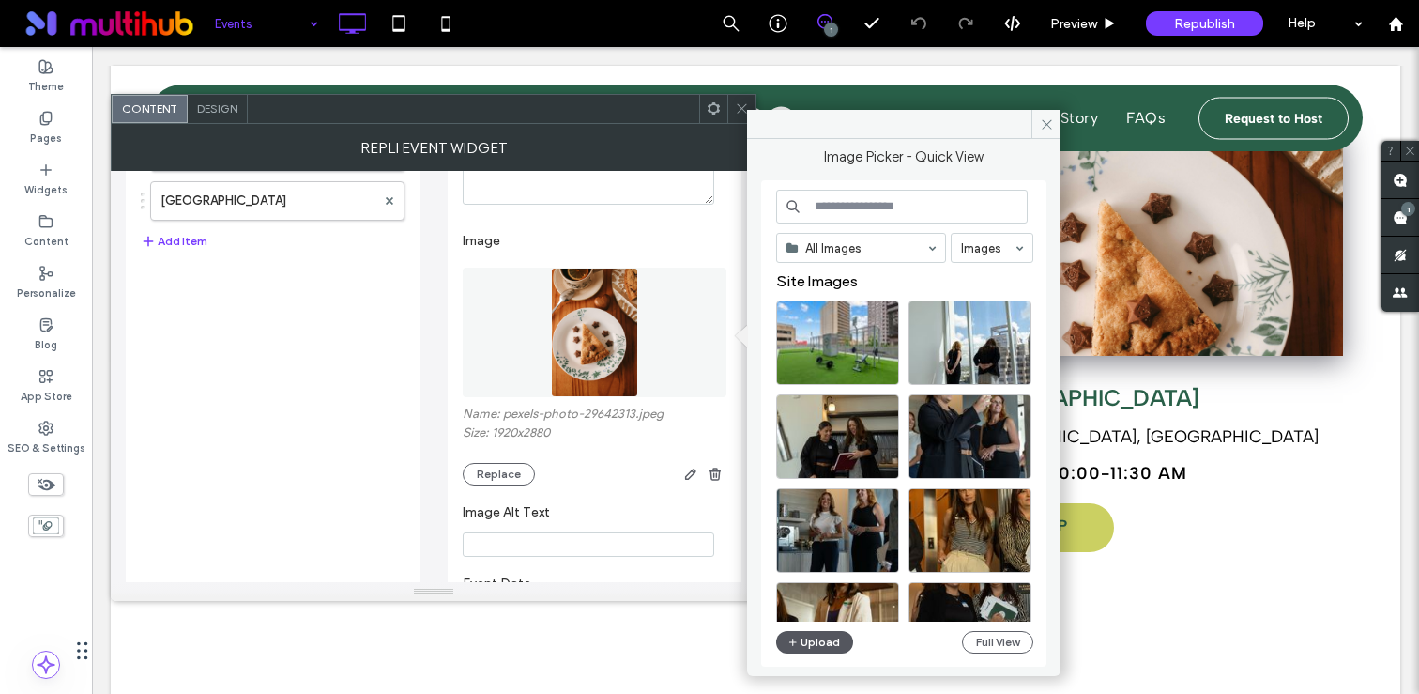
click at [808, 640] on button "Upload" at bounding box center [814, 642] width 77 height 23
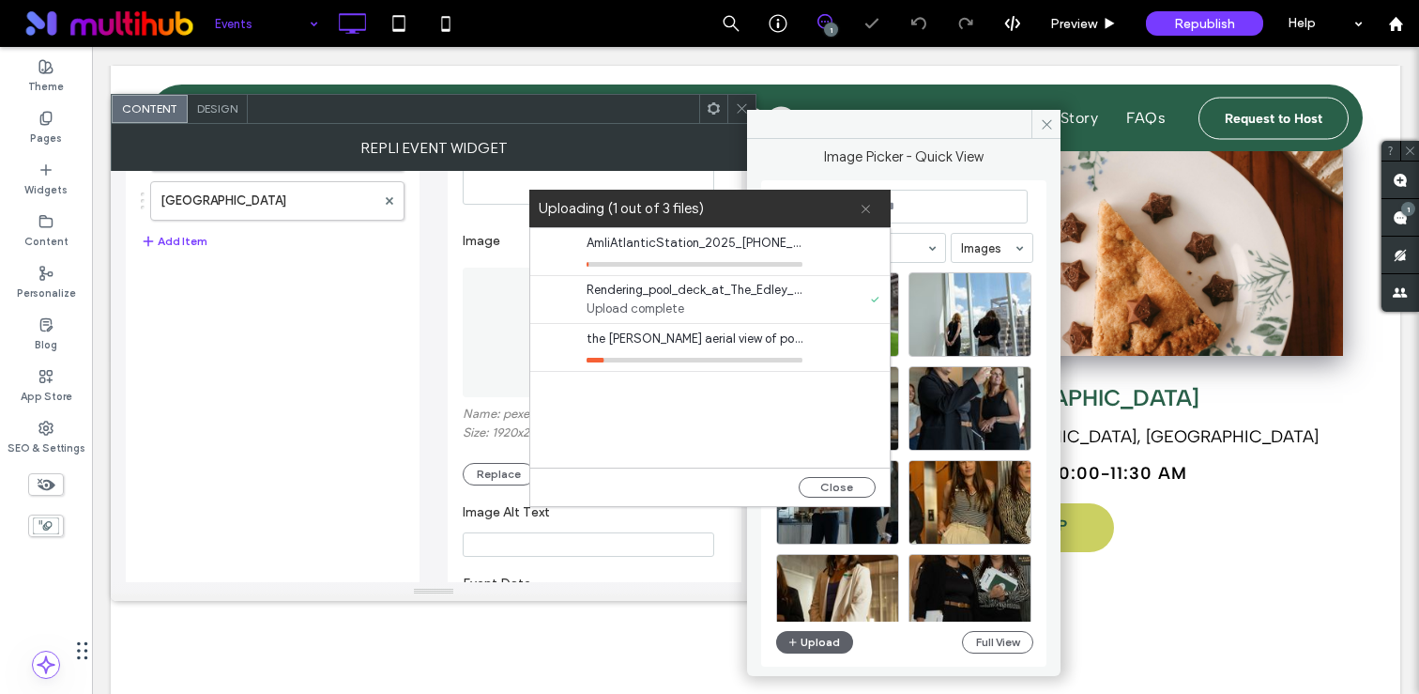
click at [866, 210] on use at bounding box center [865, 209] width 8 height 8
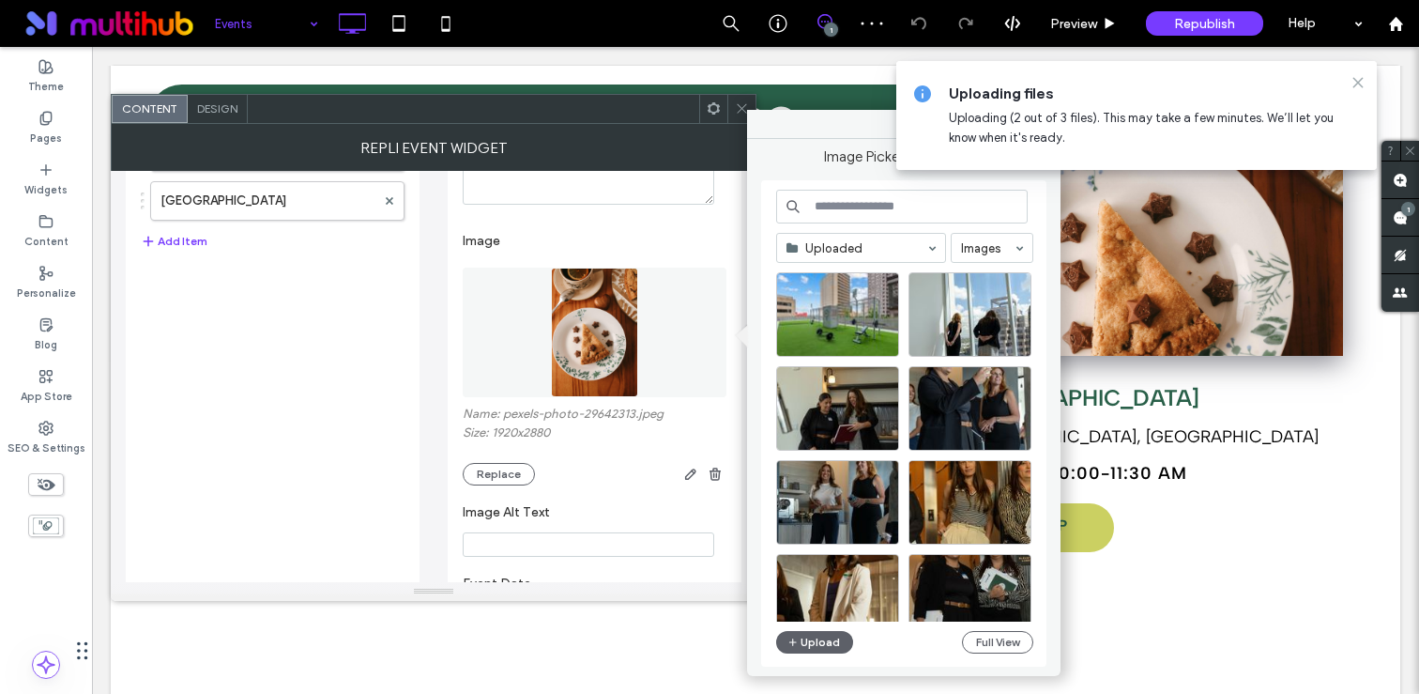
click at [1359, 85] on icon at bounding box center [1357, 82] width 15 height 15
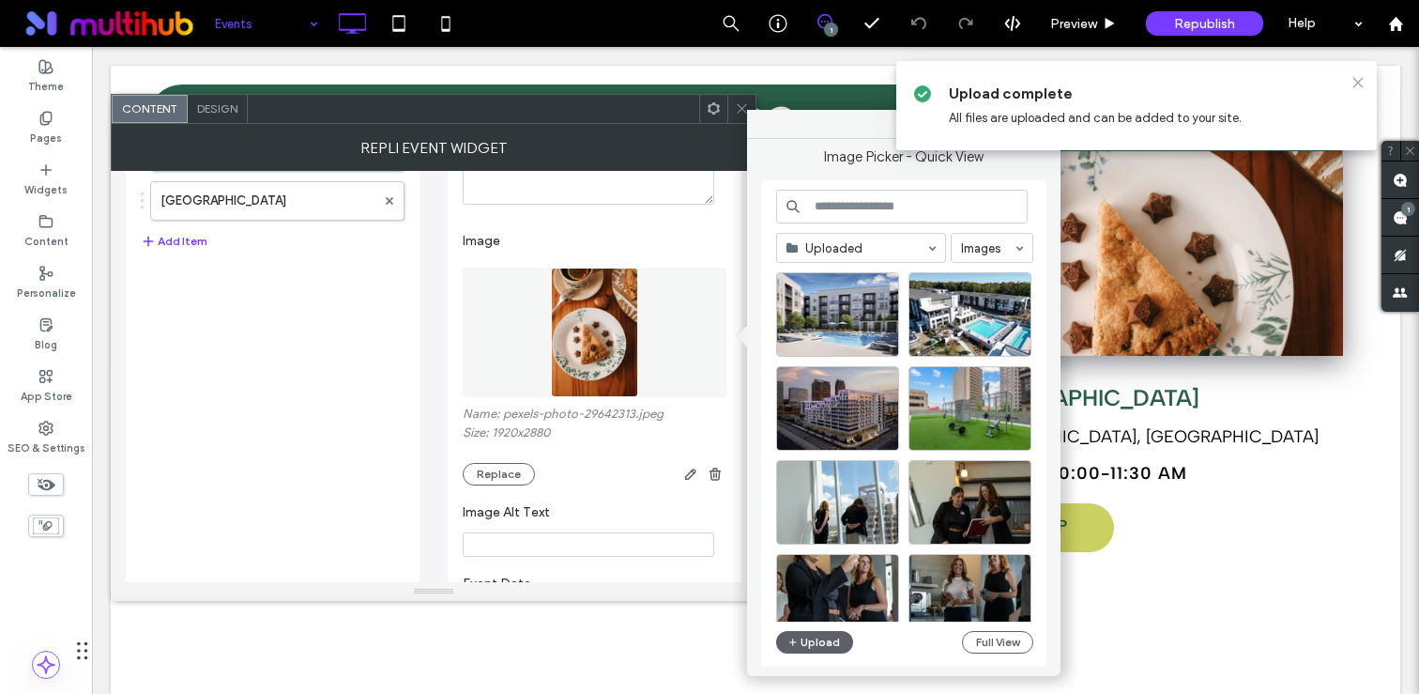
click at [1360, 82] on icon at bounding box center [1357, 82] width 15 height 15
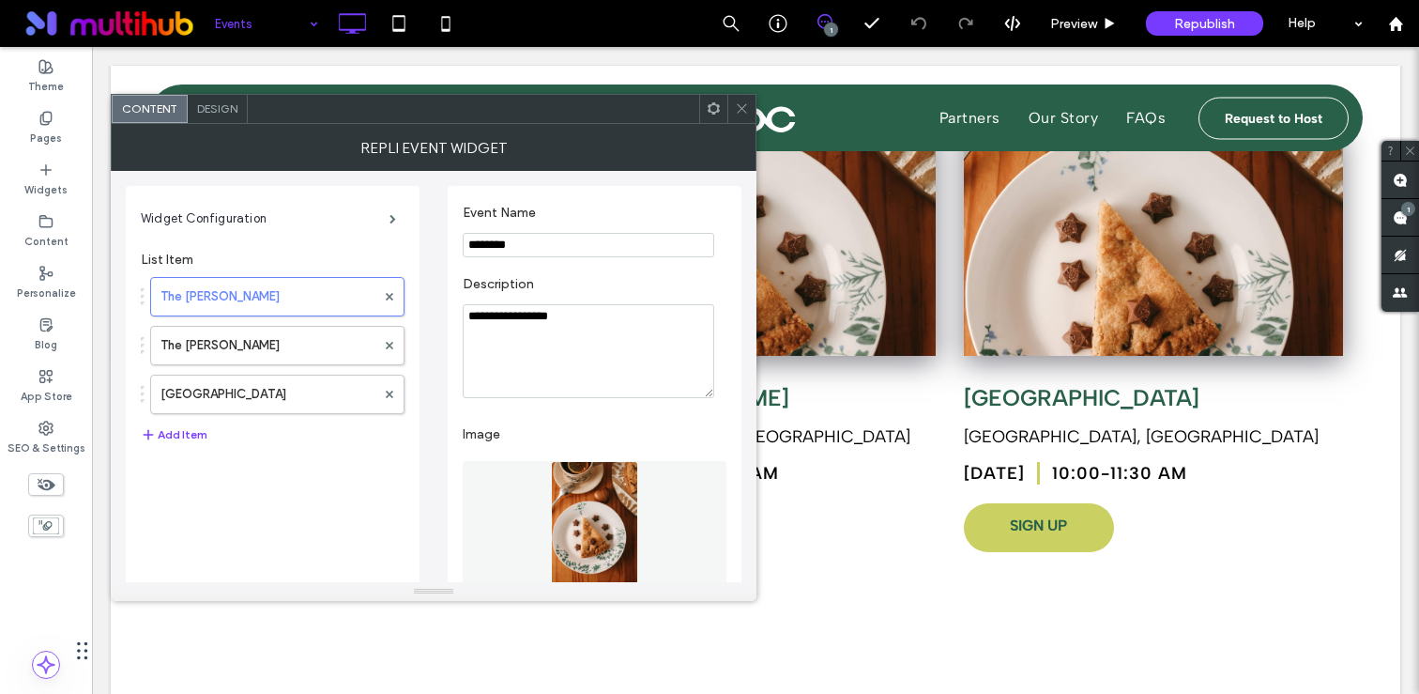
scroll to position [156, 0]
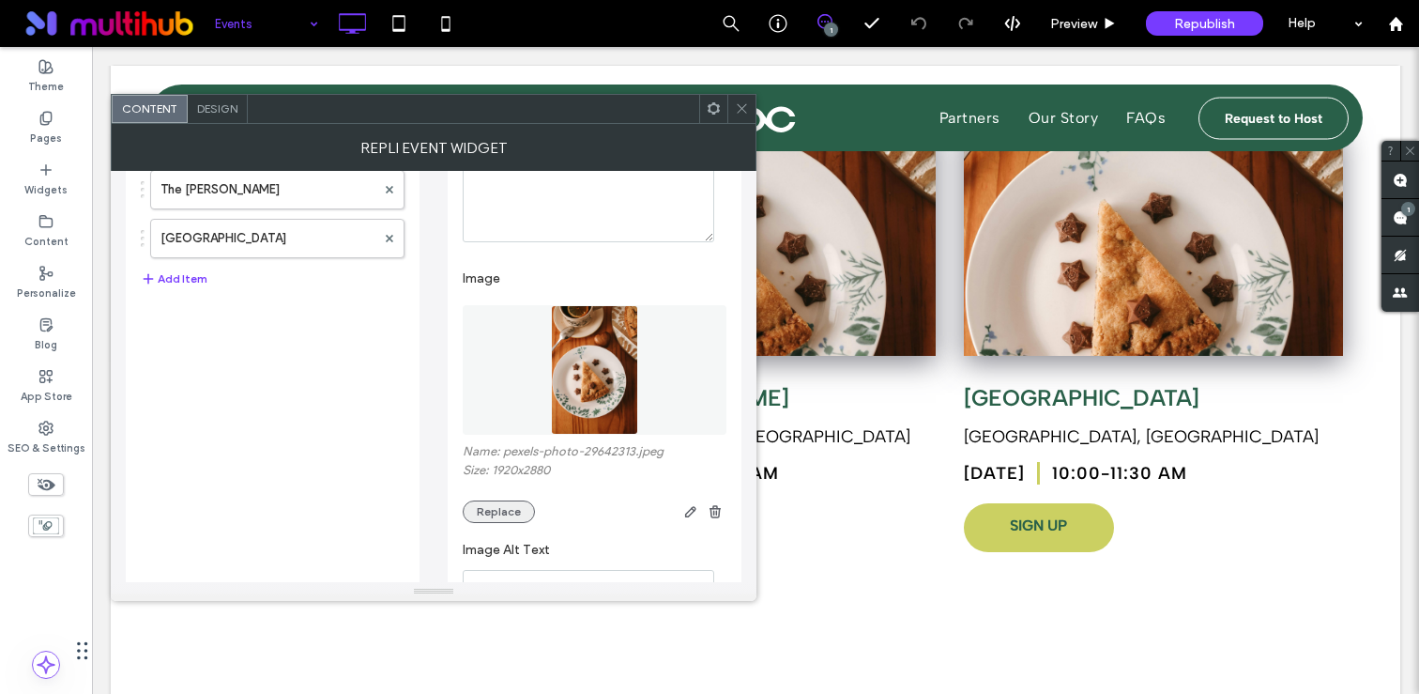
click at [505, 509] on button "Replace" at bounding box center [499, 511] width 72 height 23
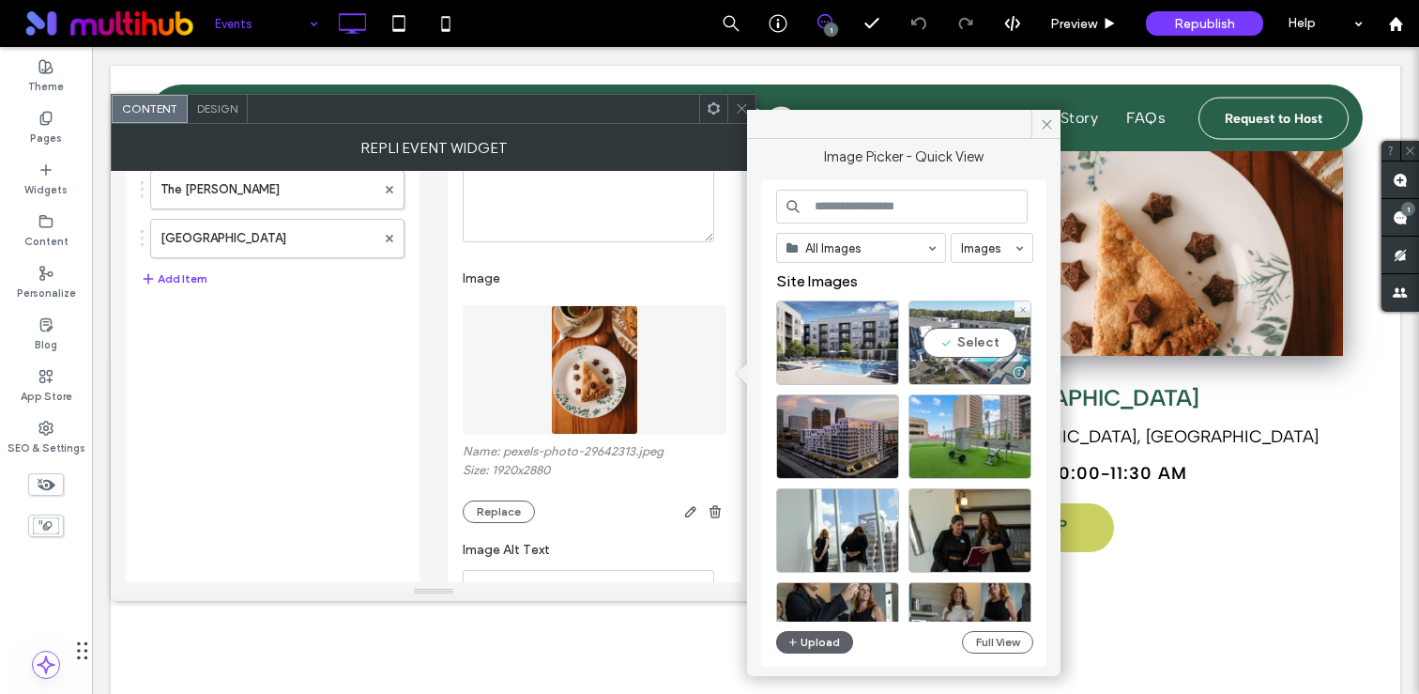
click at [976, 349] on div "Select" at bounding box center [969, 342] width 123 height 84
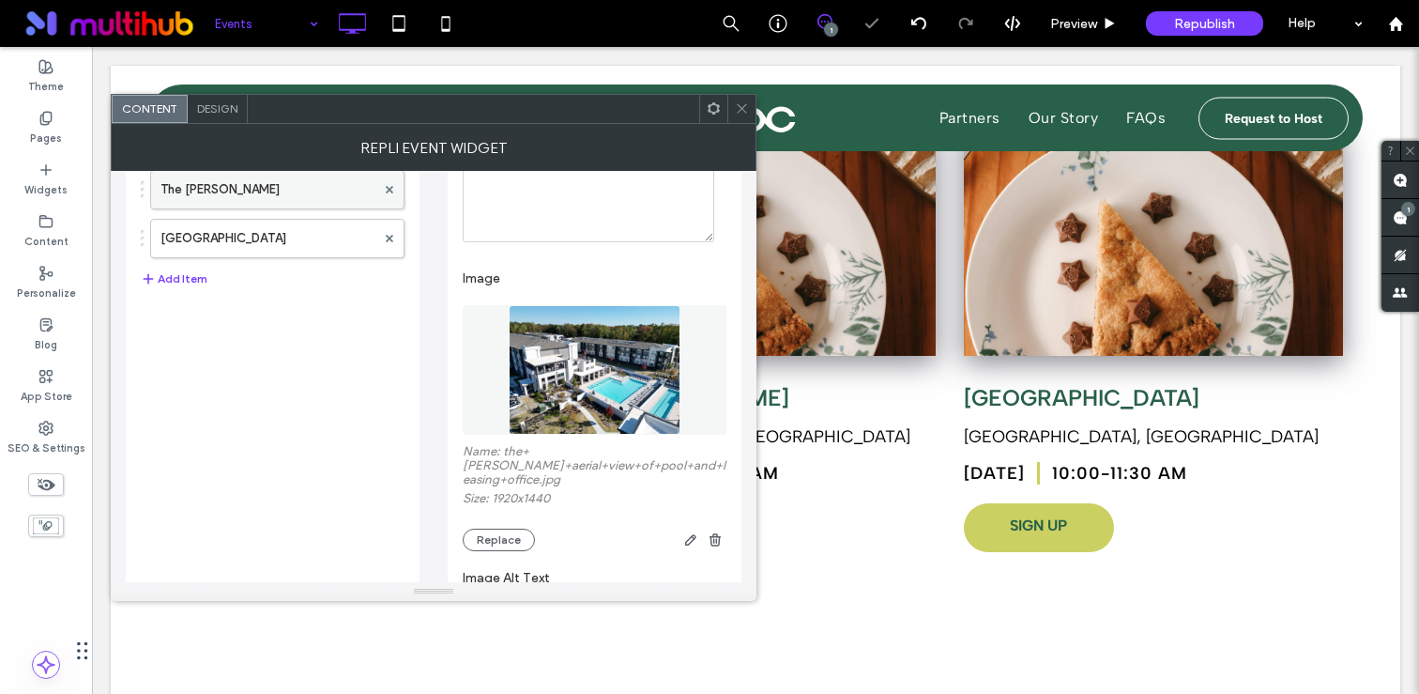
click at [282, 200] on label "The [PERSON_NAME]" at bounding box center [267, 190] width 215 height 38
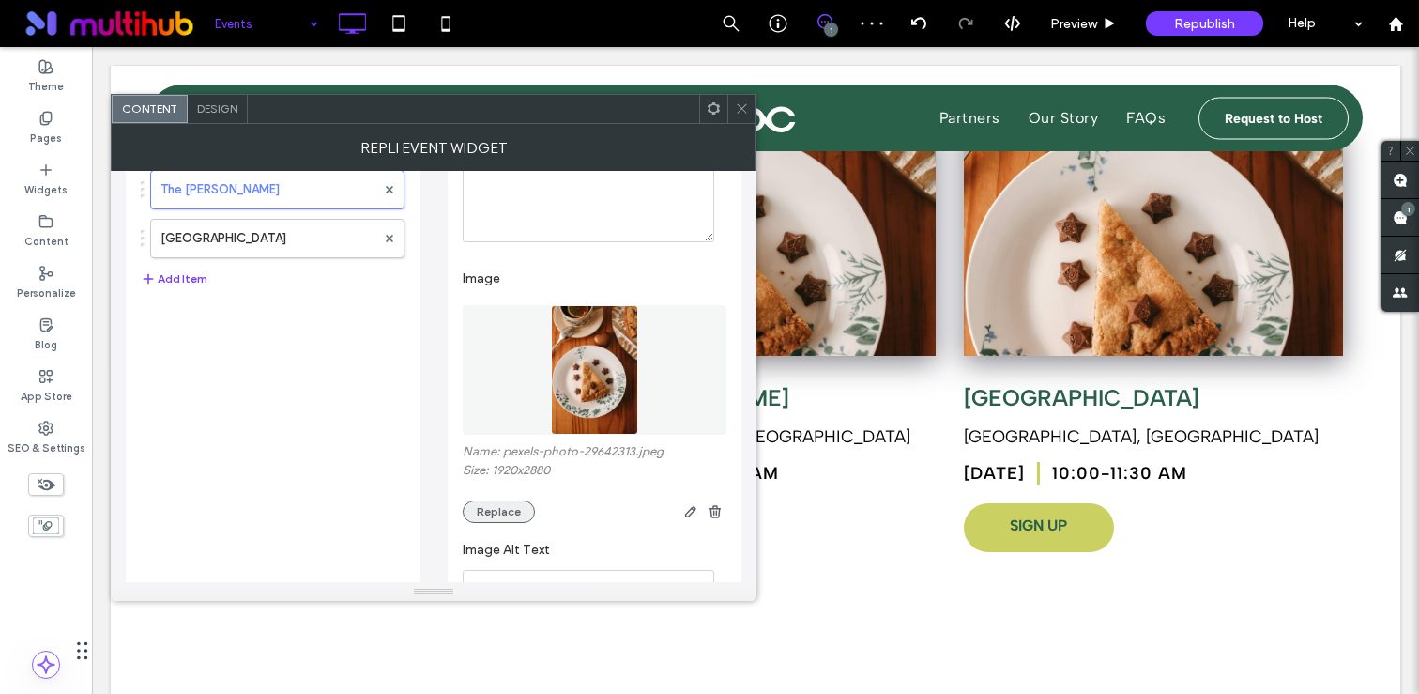
click at [505, 506] on button "Replace" at bounding box center [499, 511] width 72 height 23
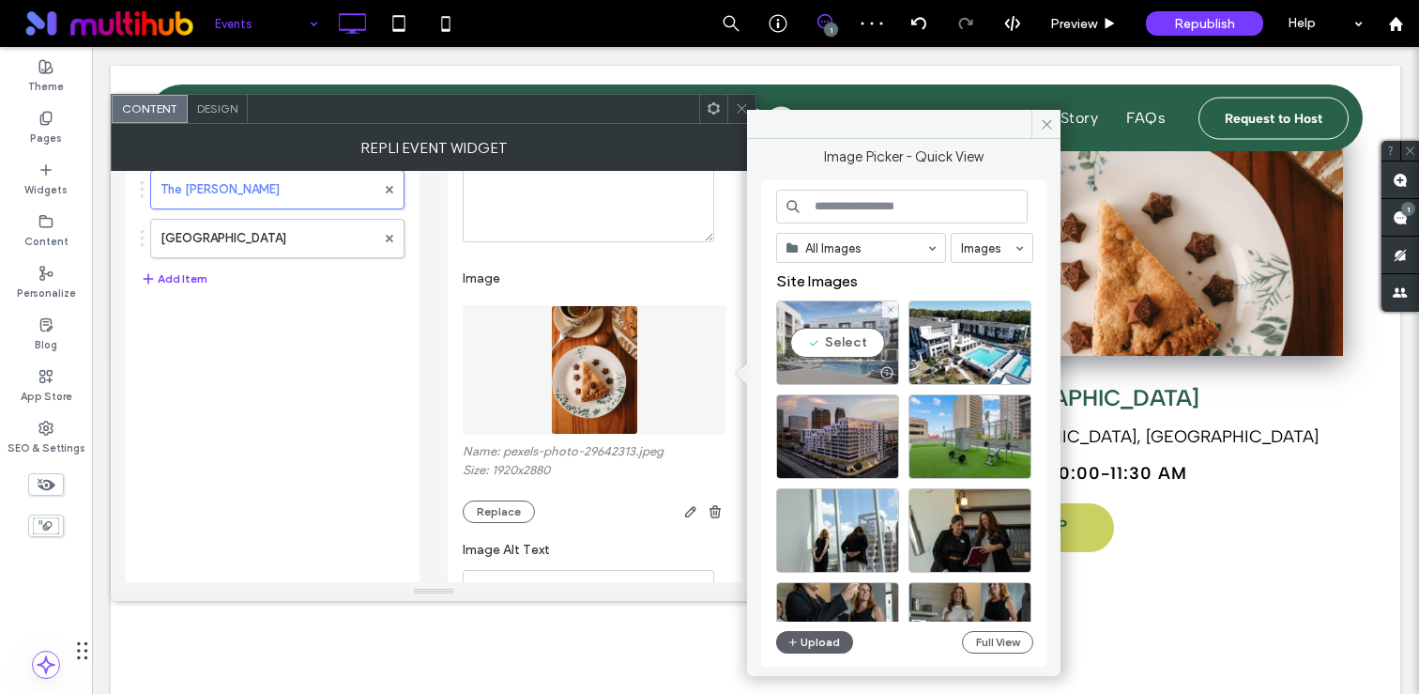
click at [847, 341] on div "Select" at bounding box center [837, 342] width 123 height 84
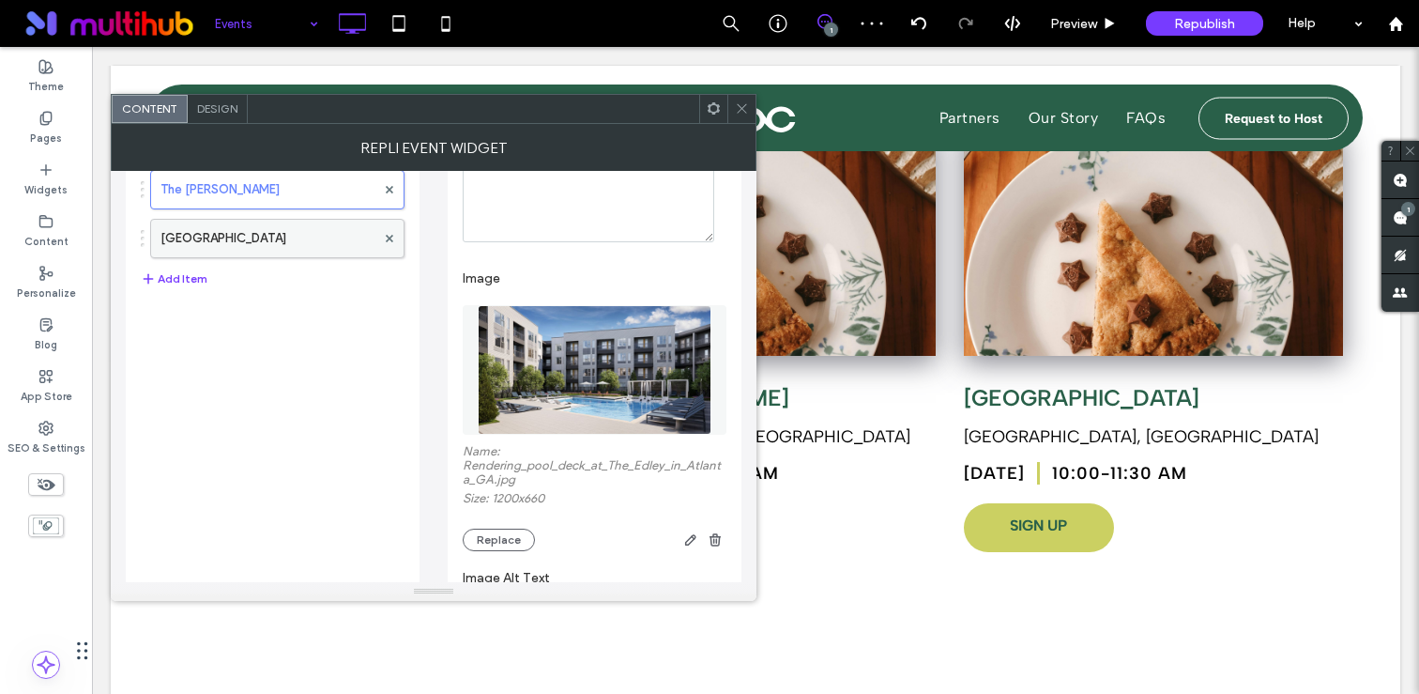
click at [227, 252] on label "[GEOGRAPHIC_DATA]" at bounding box center [267, 239] width 215 height 38
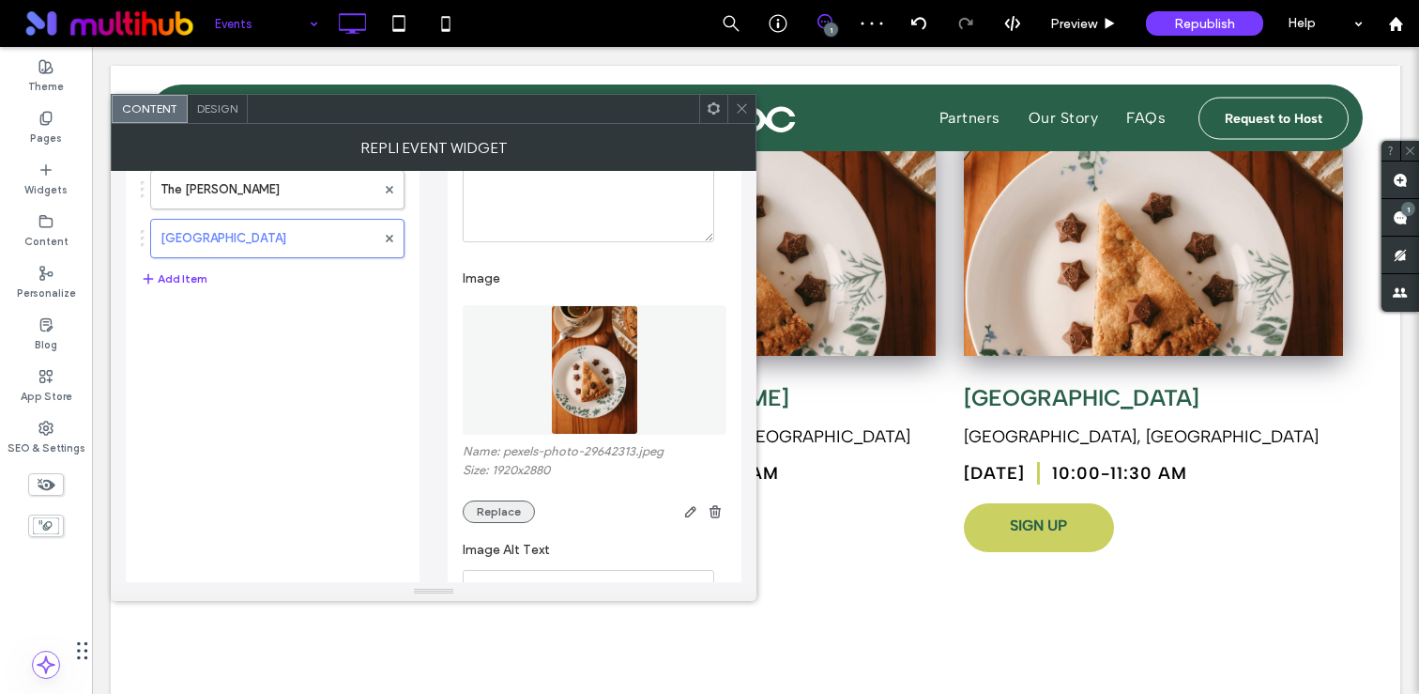
click at [515, 503] on button "Replace" at bounding box center [499, 511] width 72 height 23
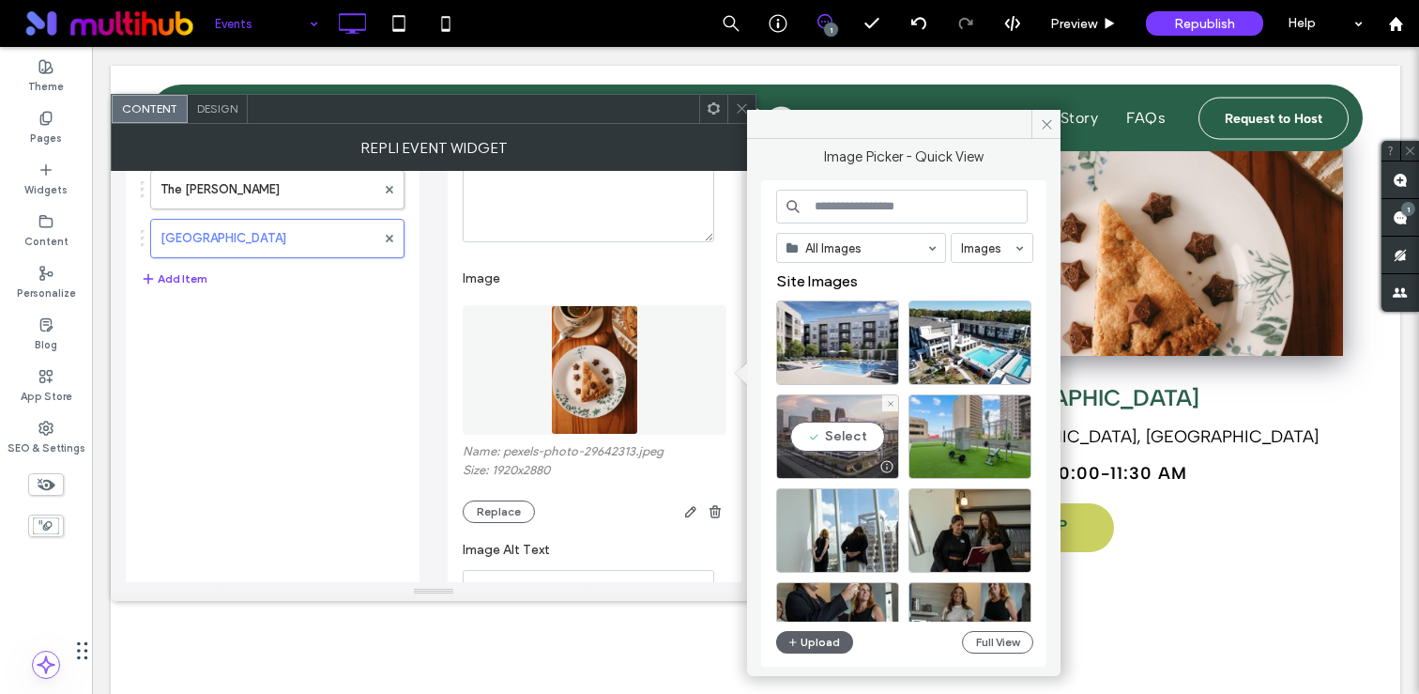
click at [854, 435] on div "Select" at bounding box center [837, 436] width 123 height 84
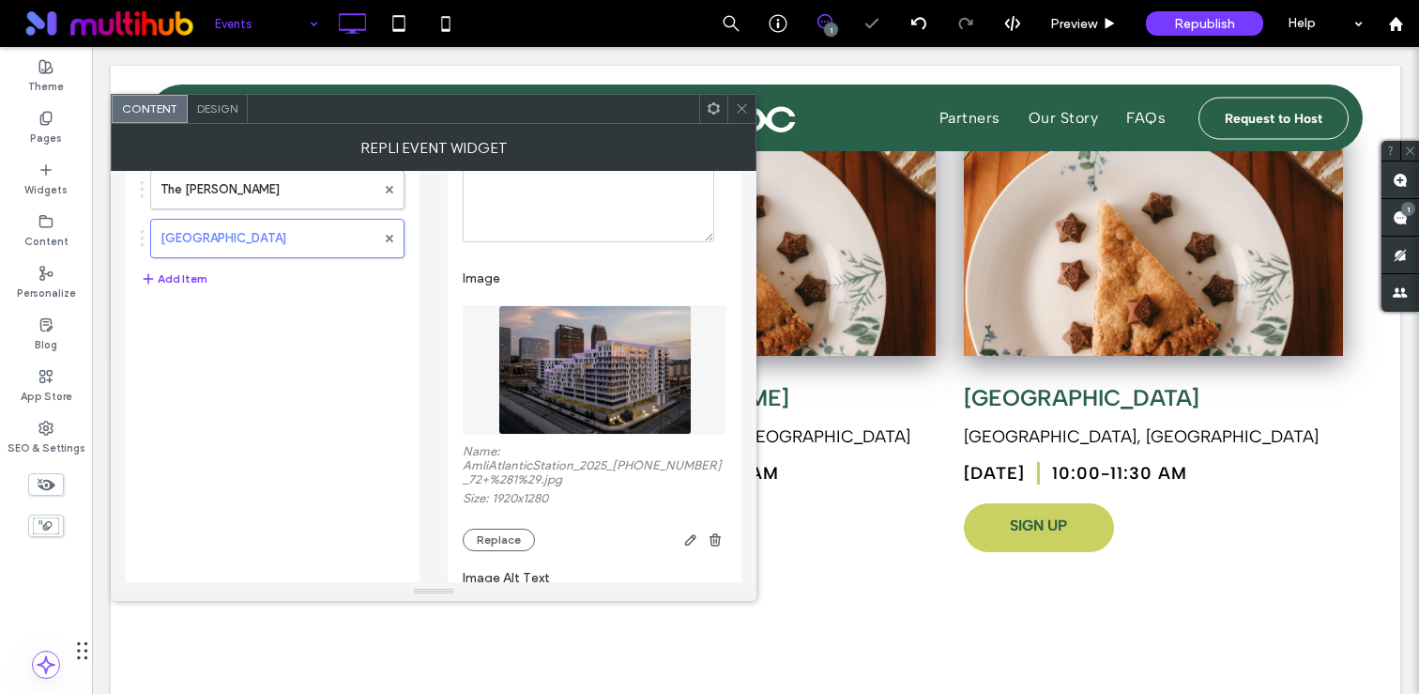
click at [735, 114] on icon at bounding box center [742, 108] width 14 height 14
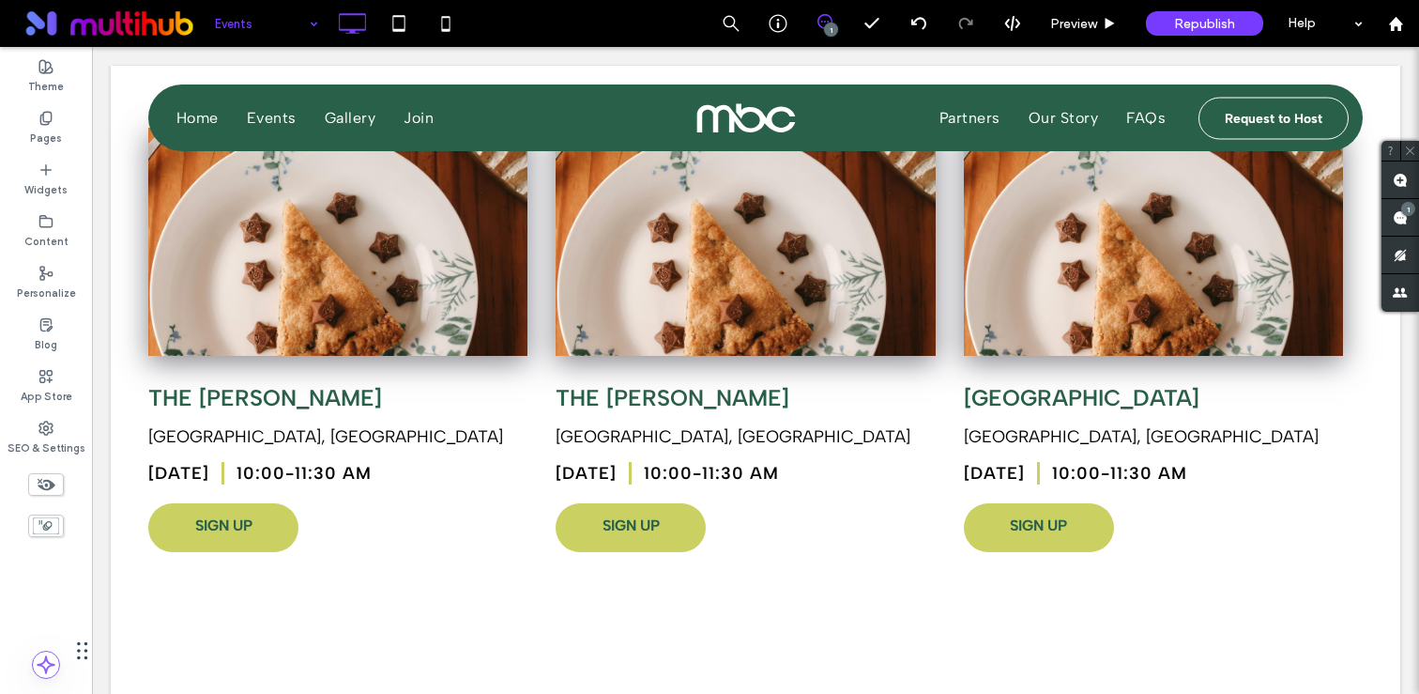
type input "**********"
type input "**"
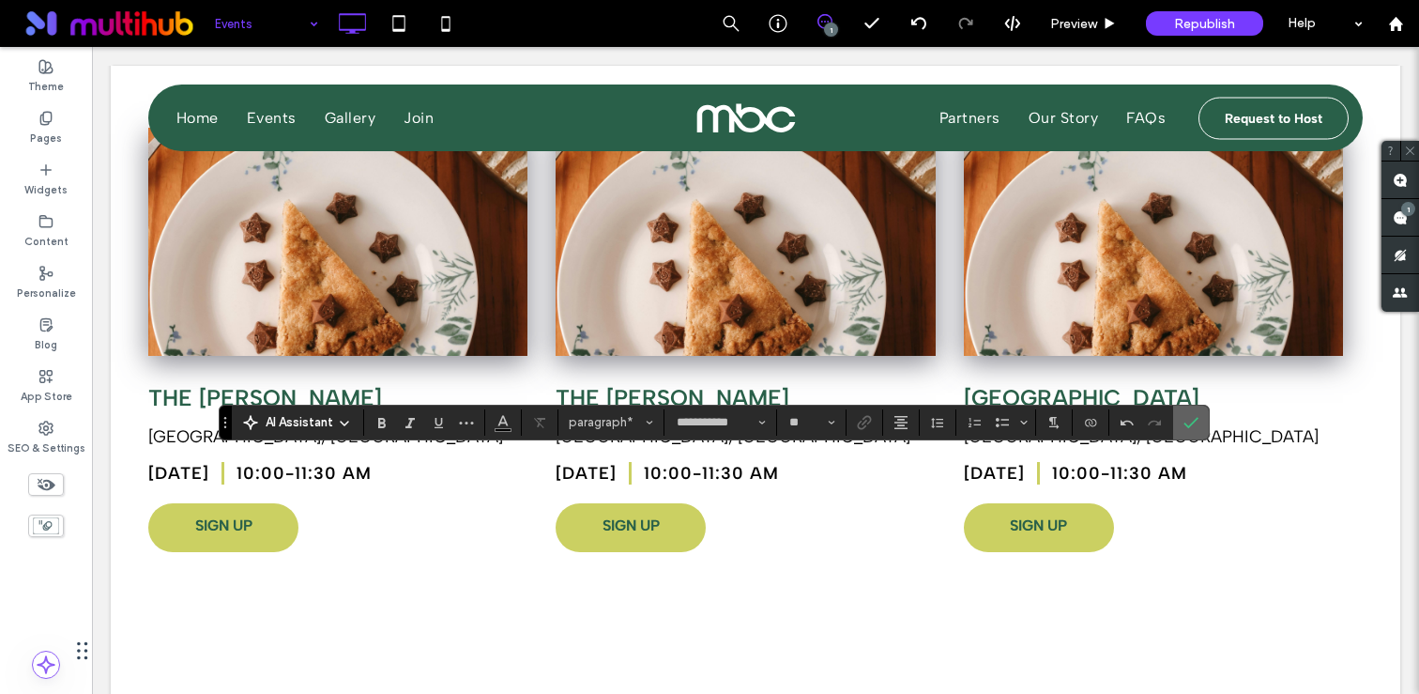
click at [1194, 420] on use "Confirm" at bounding box center [1190, 422] width 15 height 11
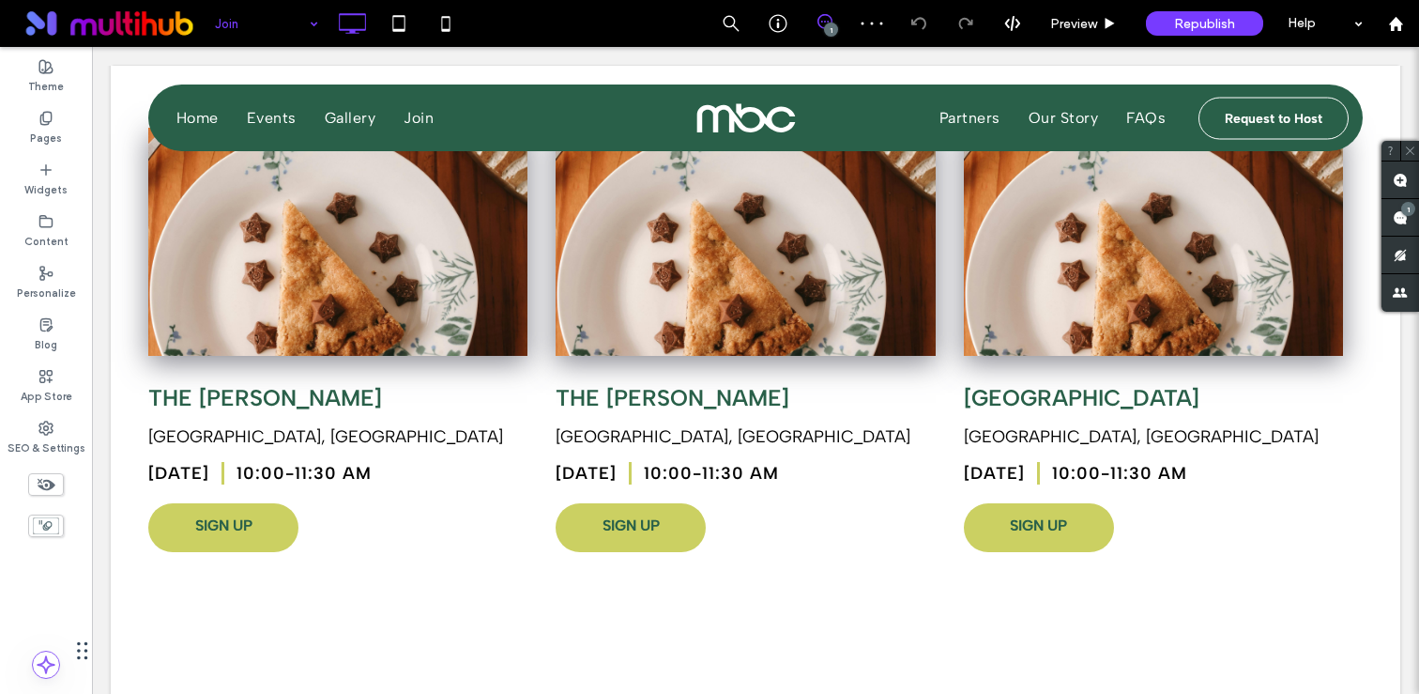
click at [258, 10] on input at bounding box center [262, 23] width 94 height 47
click at [297, 19] on input at bounding box center [262, 23] width 94 height 47
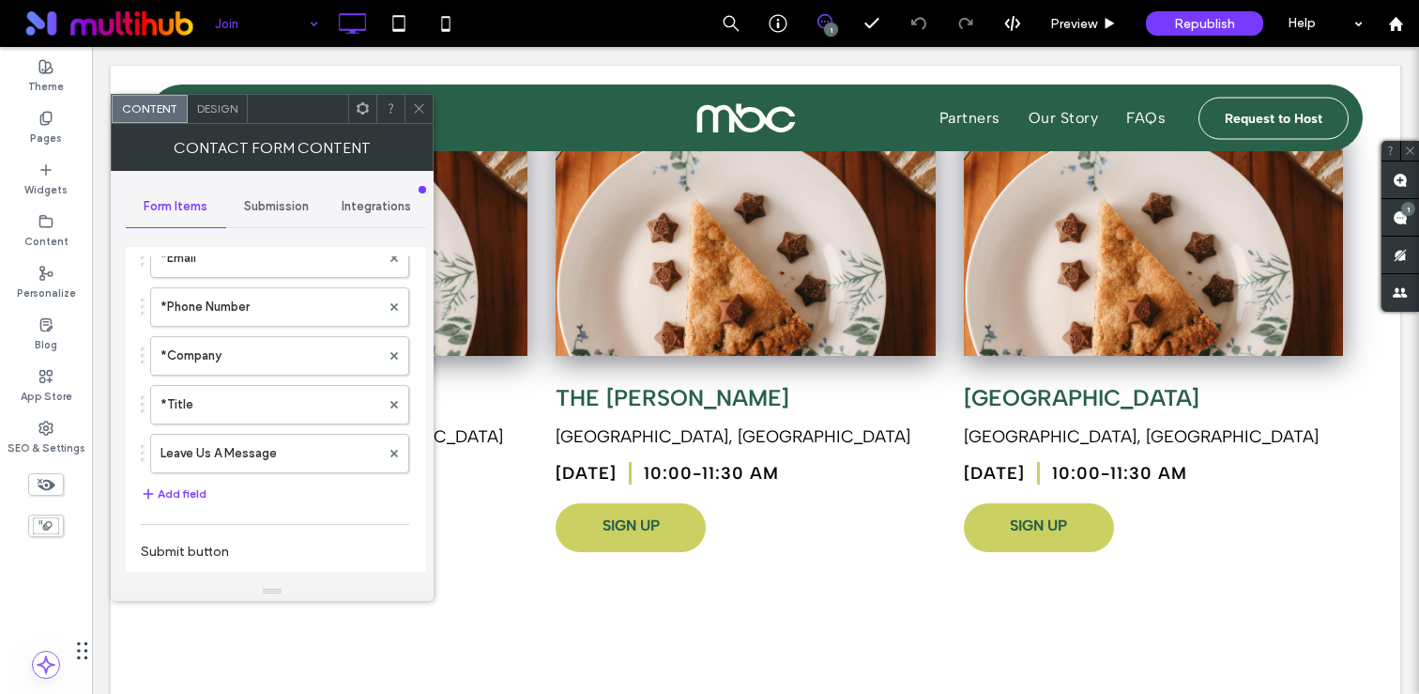
scroll to position [192, 0]
click at [211, 462] on label "Leave Us A Message" at bounding box center [270, 455] width 220 height 38
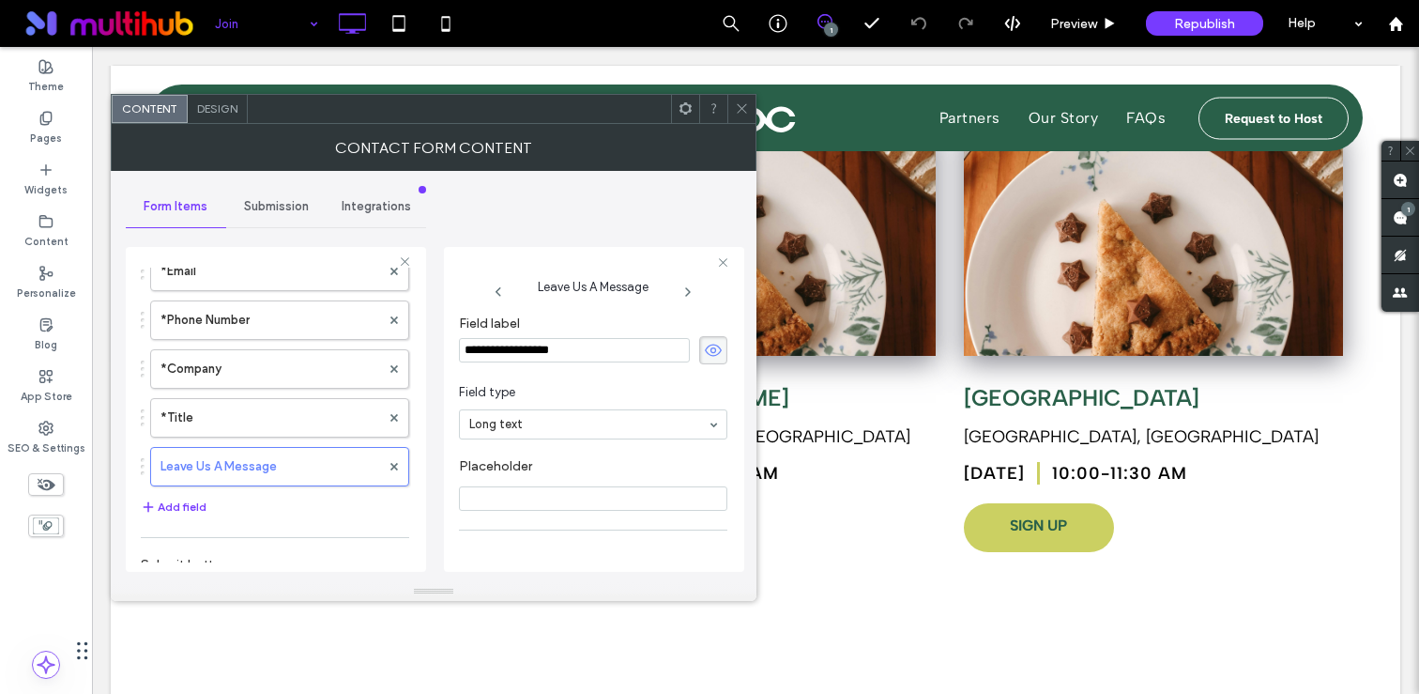
click at [602, 346] on input "**********" at bounding box center [574, 350] width 231 height 24
type input "**********"
click at [739, 112] on use at bounding box center [741, 108] width 9 height 9
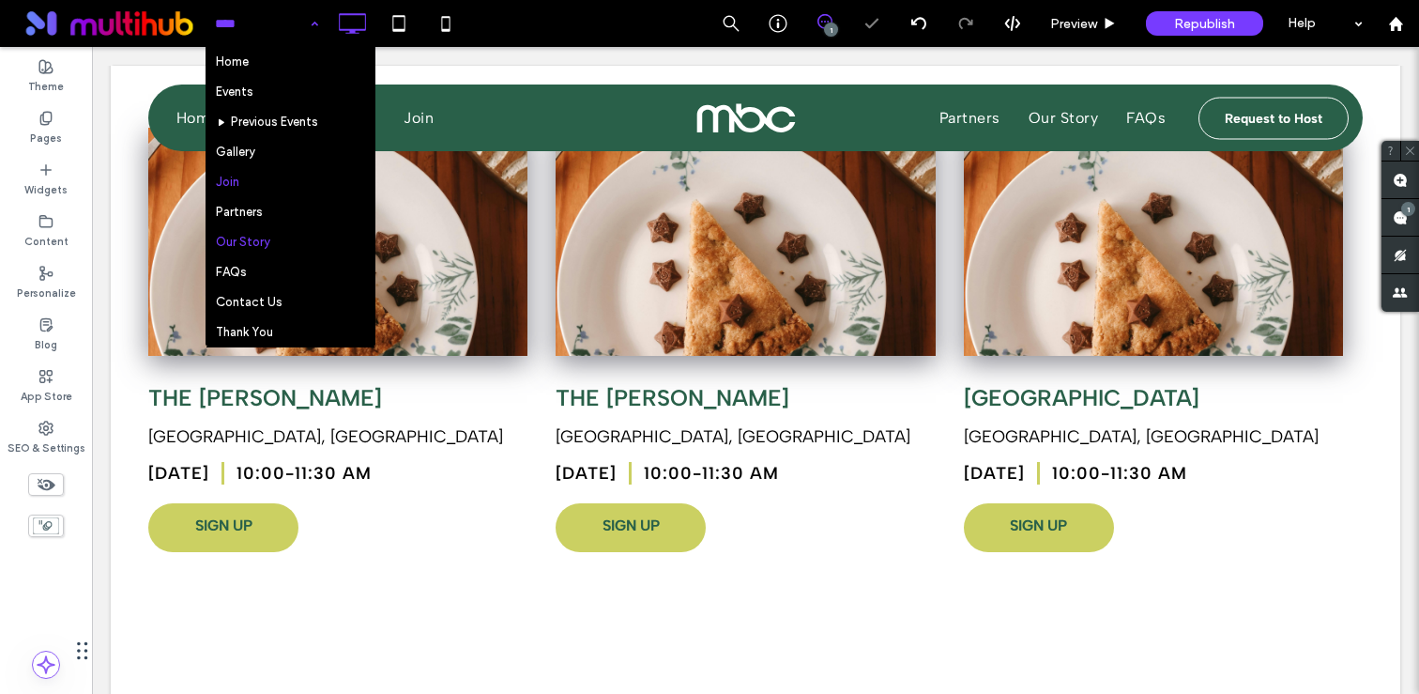
scroll to position [34, 0]
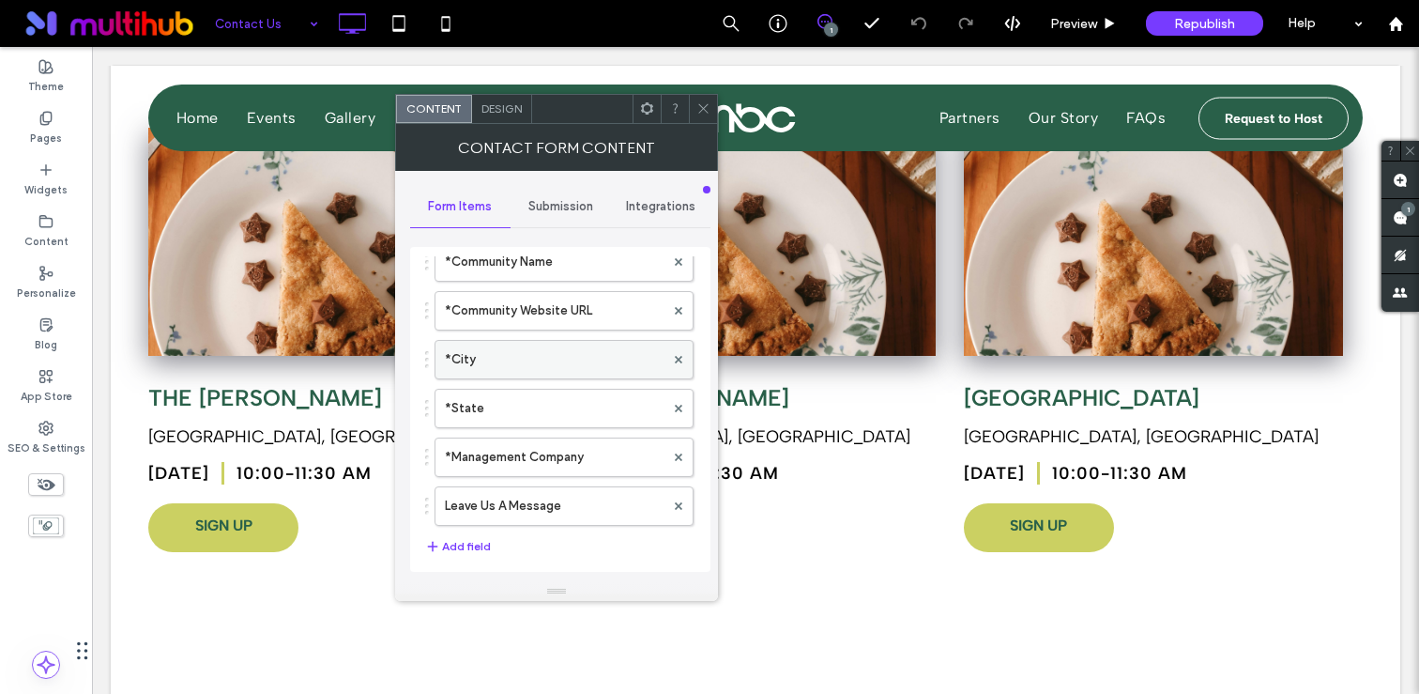
scroll to position [290, 0]
click at [493, 496] on label "Leave Us A Message" at bounding box center [555, 504] width 220 height 38
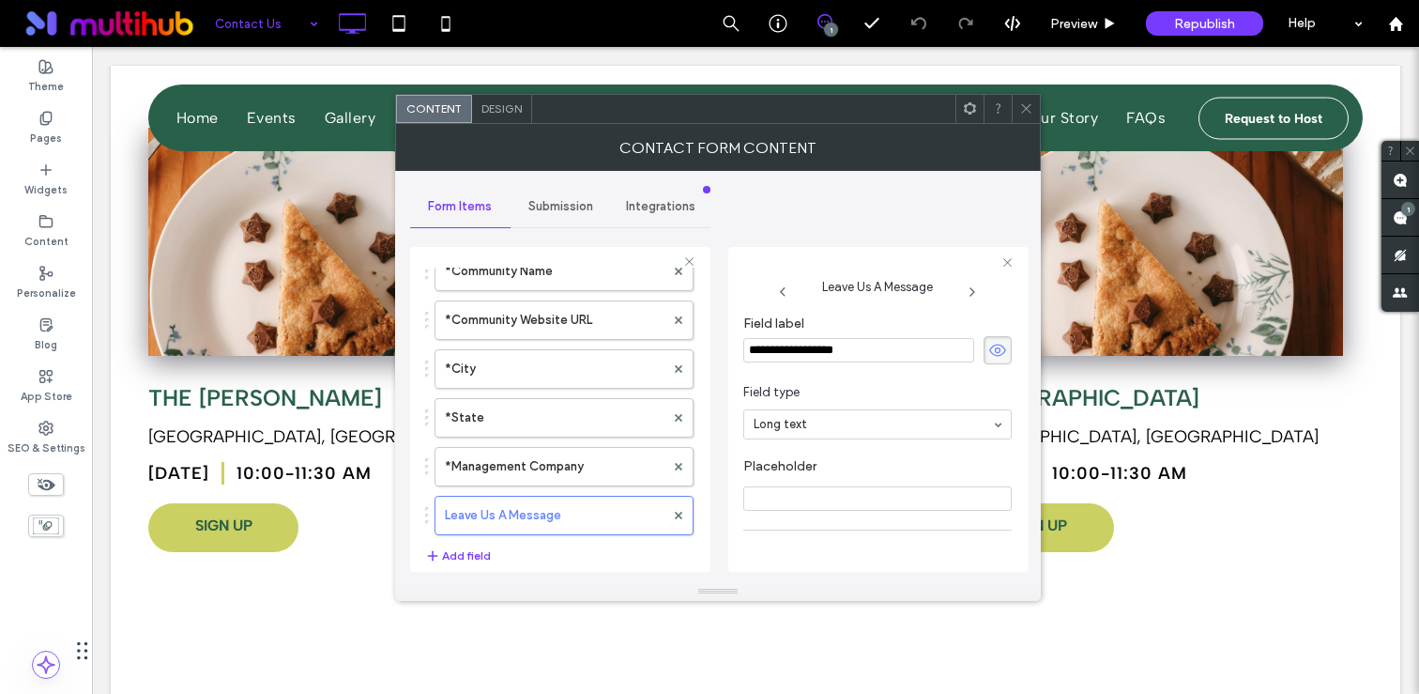
click at [810, 355] on input "**********" at bounding box center [858, 350] width 231 height 24
paste input "**"
type input "**********"
click at [798, 350] on input "**********" at bounding box center [858, 350] width 231 height 24
click at [1032, 102] on icon at bounding box center [1026, 108] width 14 height 14
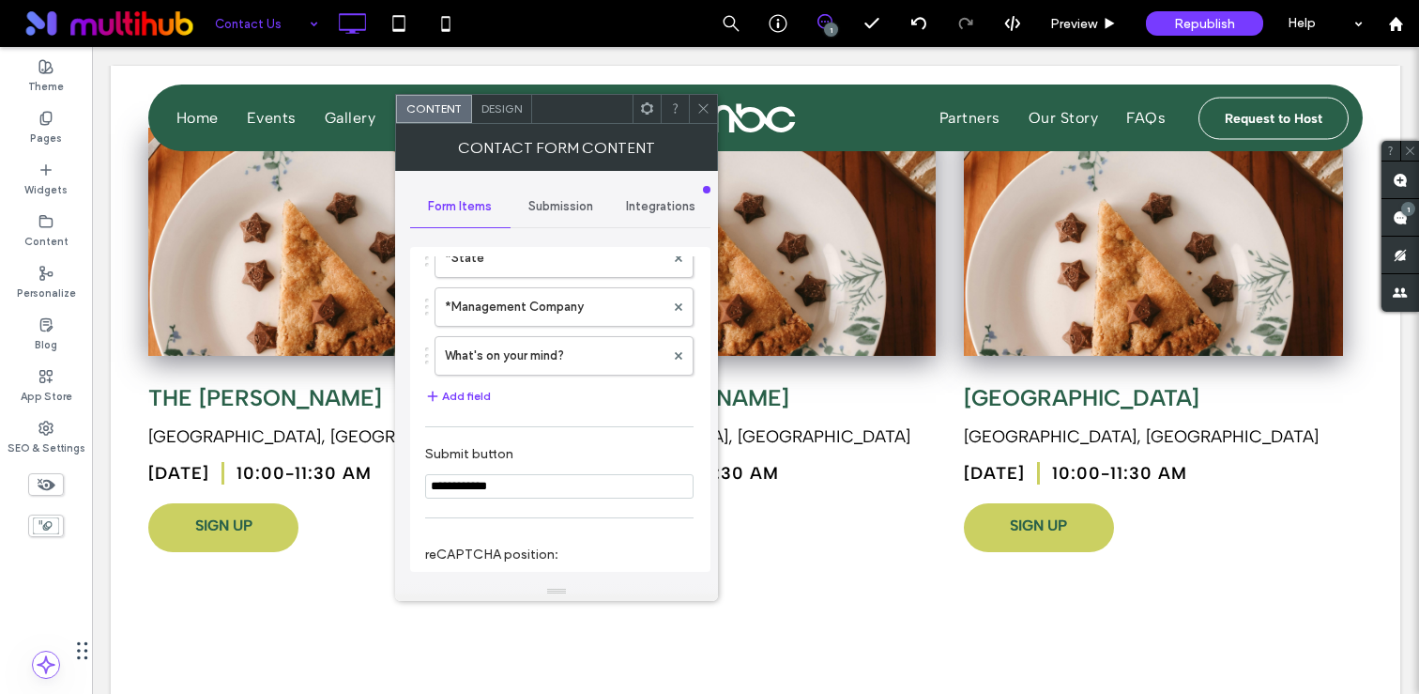
scroll to position [452, 0]
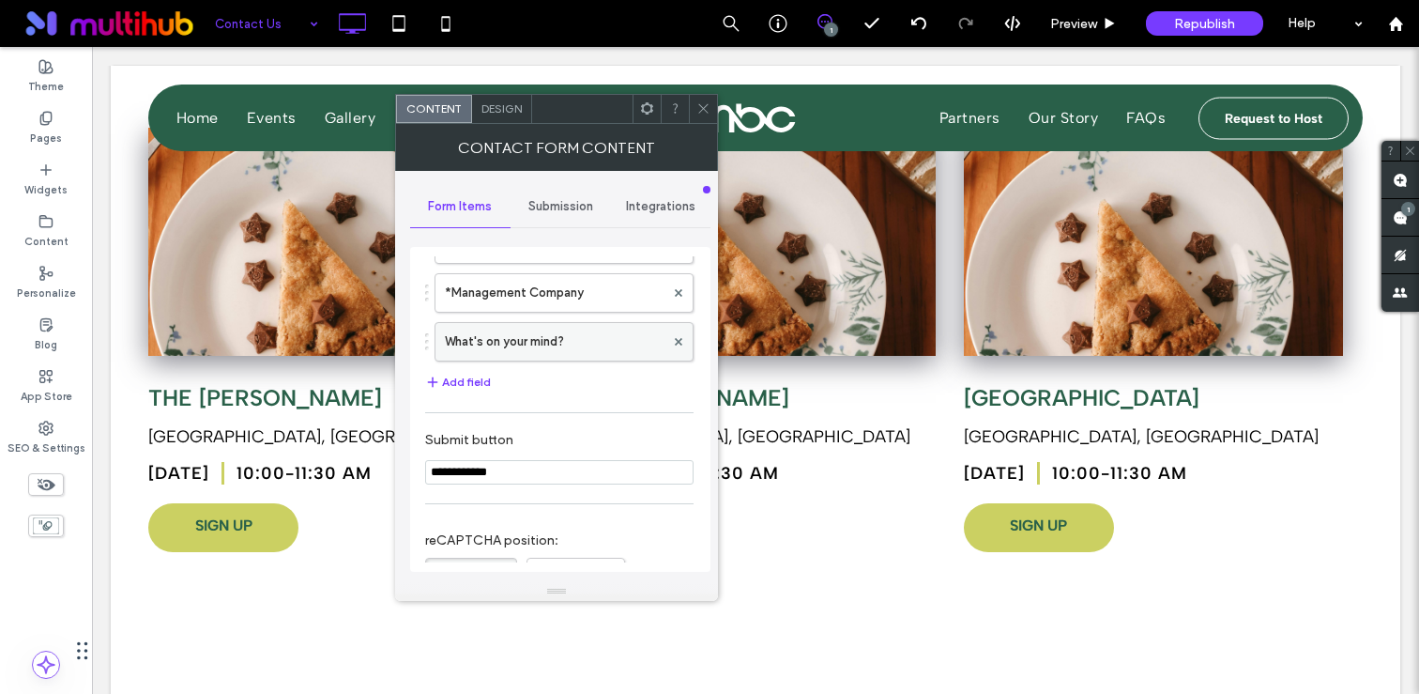
click at [556, 346] on label "What's on your mind?" at bounding box center [555, 342] width 220 height 38
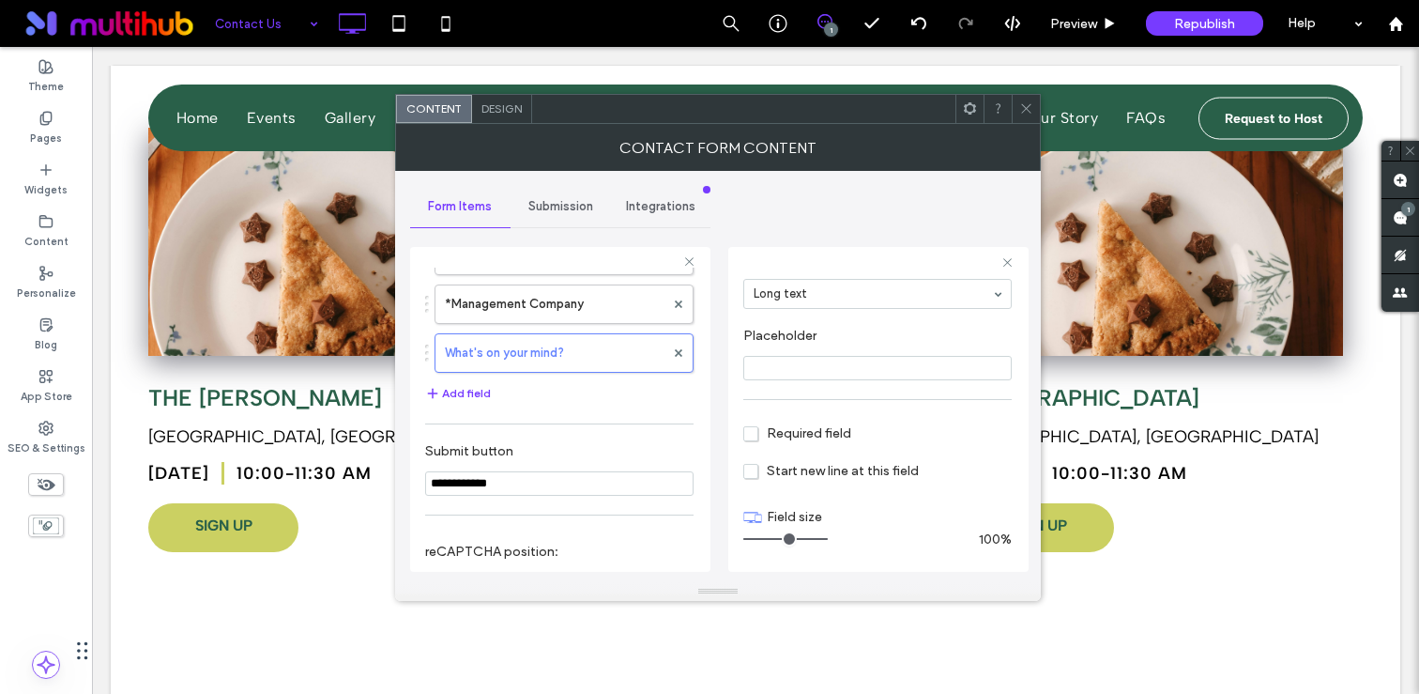
scroll to position [0, 0]
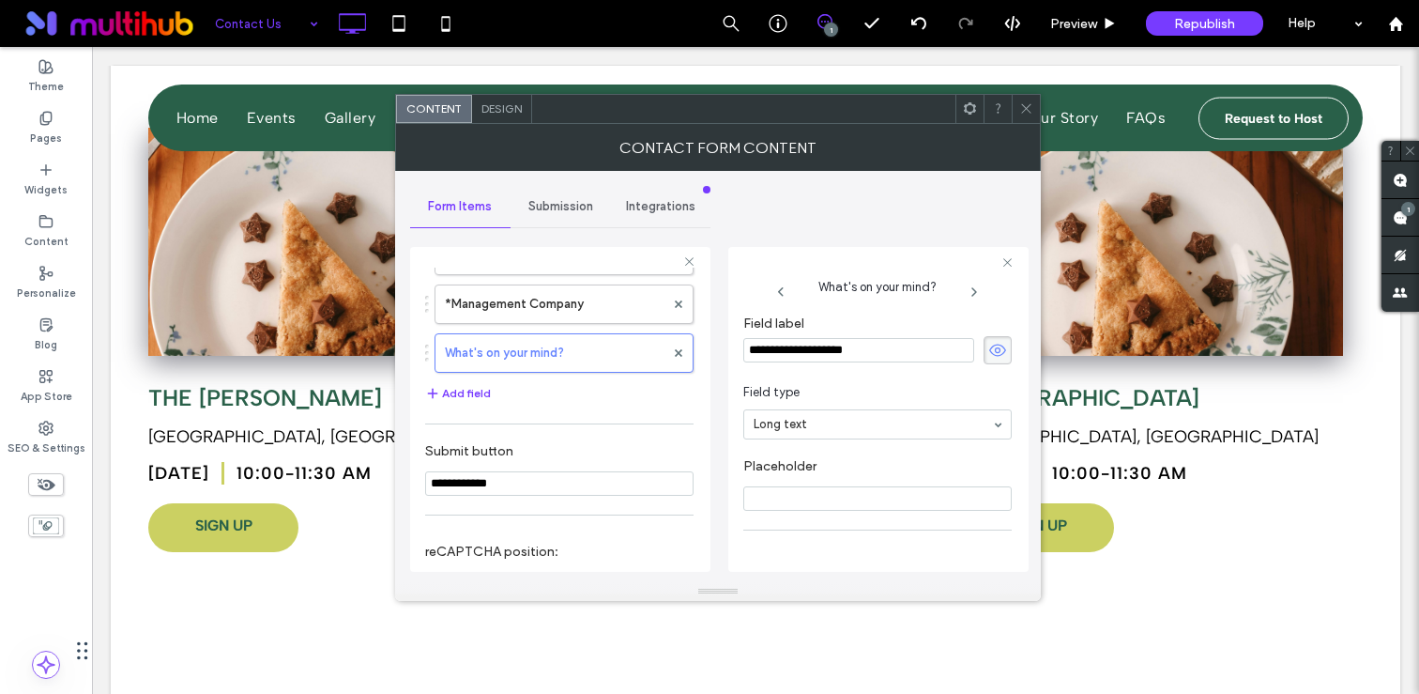
click at [798, 351] on input "**********" at bounding box center [858, 350] width 231 height 24
click at [818, 348] on input "**********" at bounding box center [858, 350] width 231 height 24
click at [848, 354] on input "**********" at bounding box center [858, 350] width 231 height 24
type input "**********"
click at [1029, 105] on use at bounding box center [1025, 108] width 9 height 9
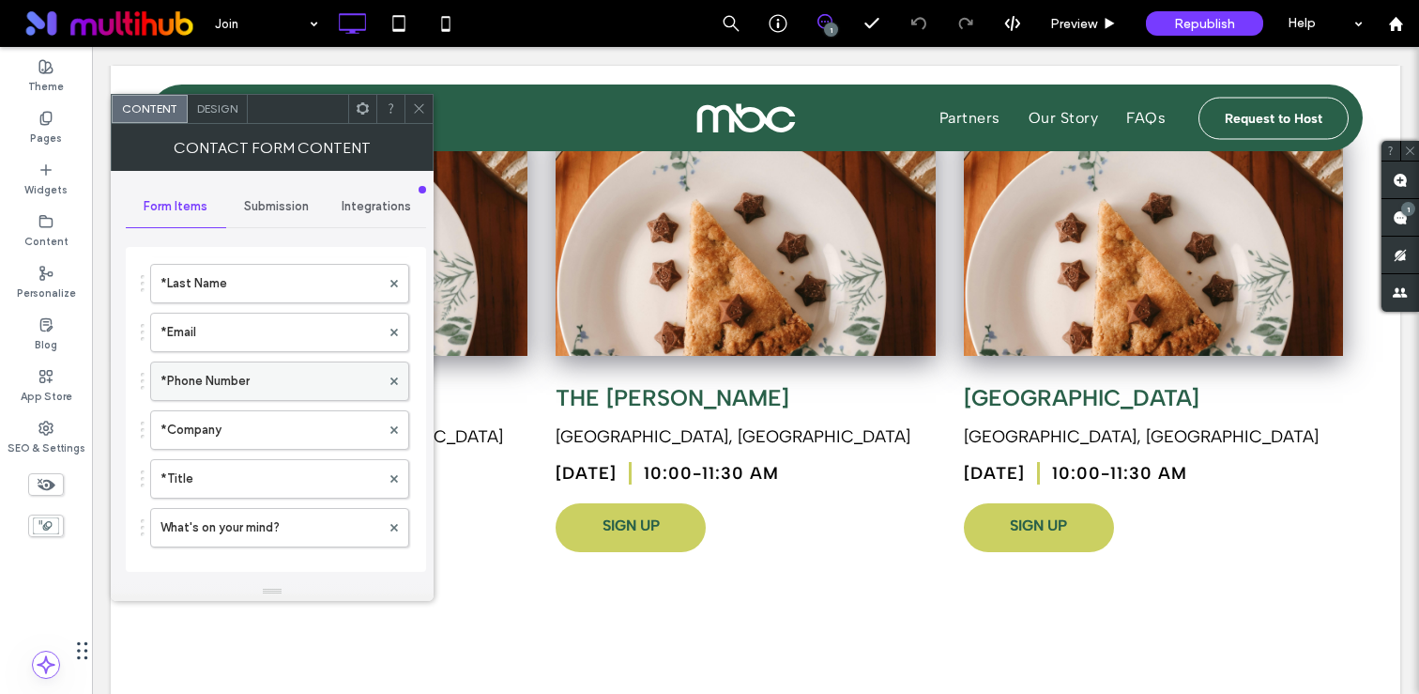
scroll to position [327, 0]
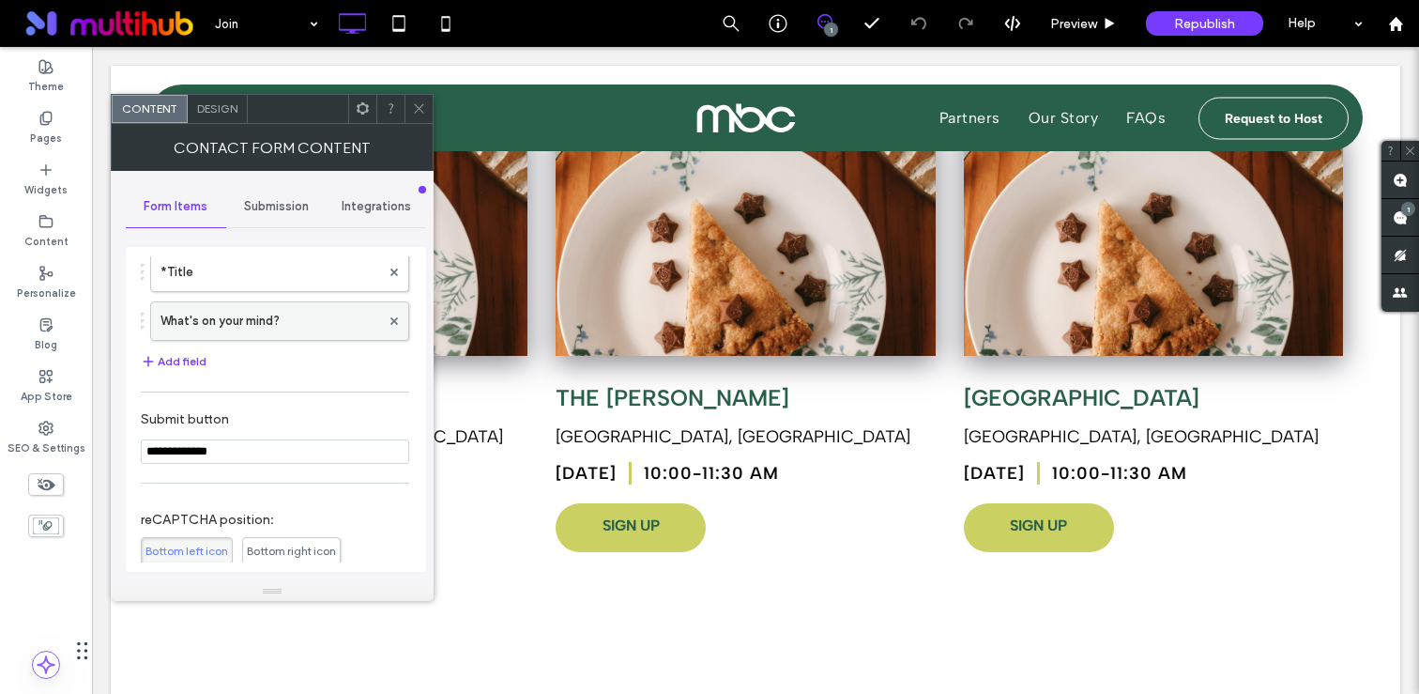
click at [244, 308] on label "What's on your mind?" at bounding box center [270, 321] width 220 height 38
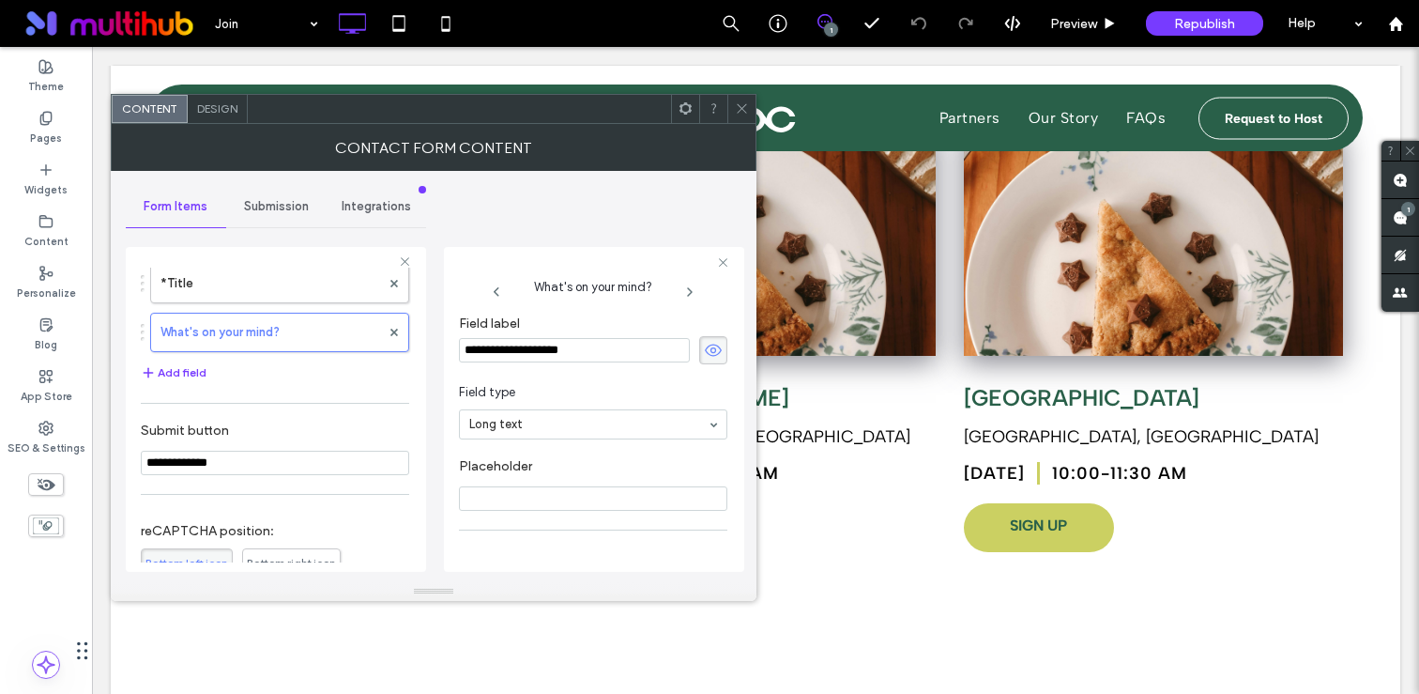
click at [602, 356] on input "**********" at bounding box center [574, 350] width 231 height 24
paste input
type input "**********"
click at [743, 112] on icon at bounding box center [742, 108] width 14 height 14
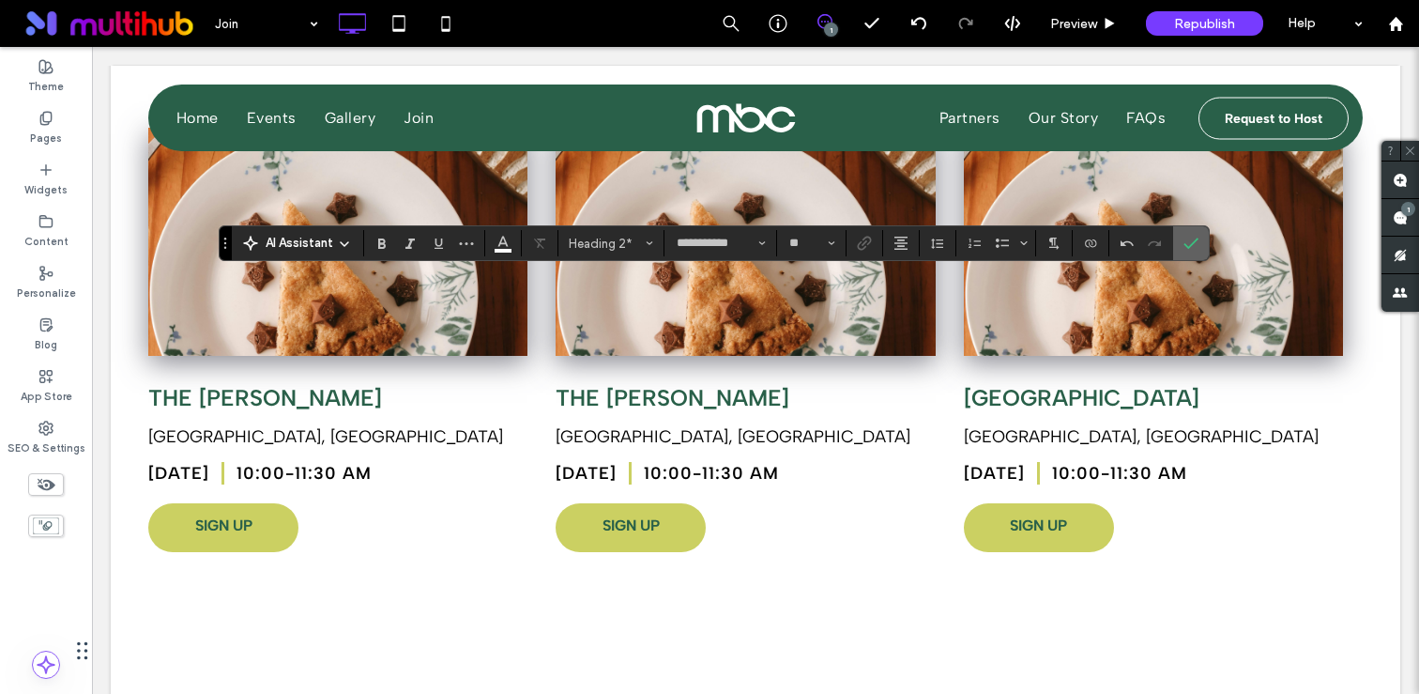
click at [1183, 246] on icon "Confirm" at bounding box center [1190, 243] width 15 height 15
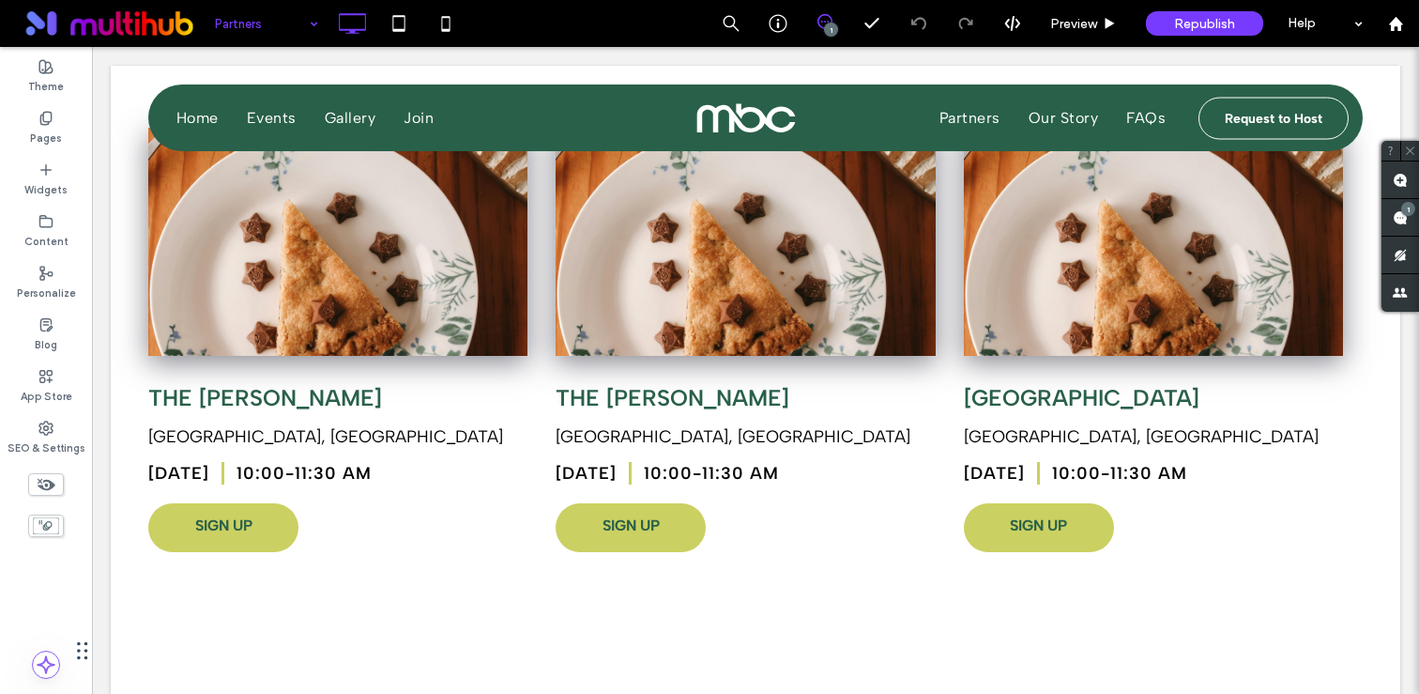
type input "**********"
type input "**"
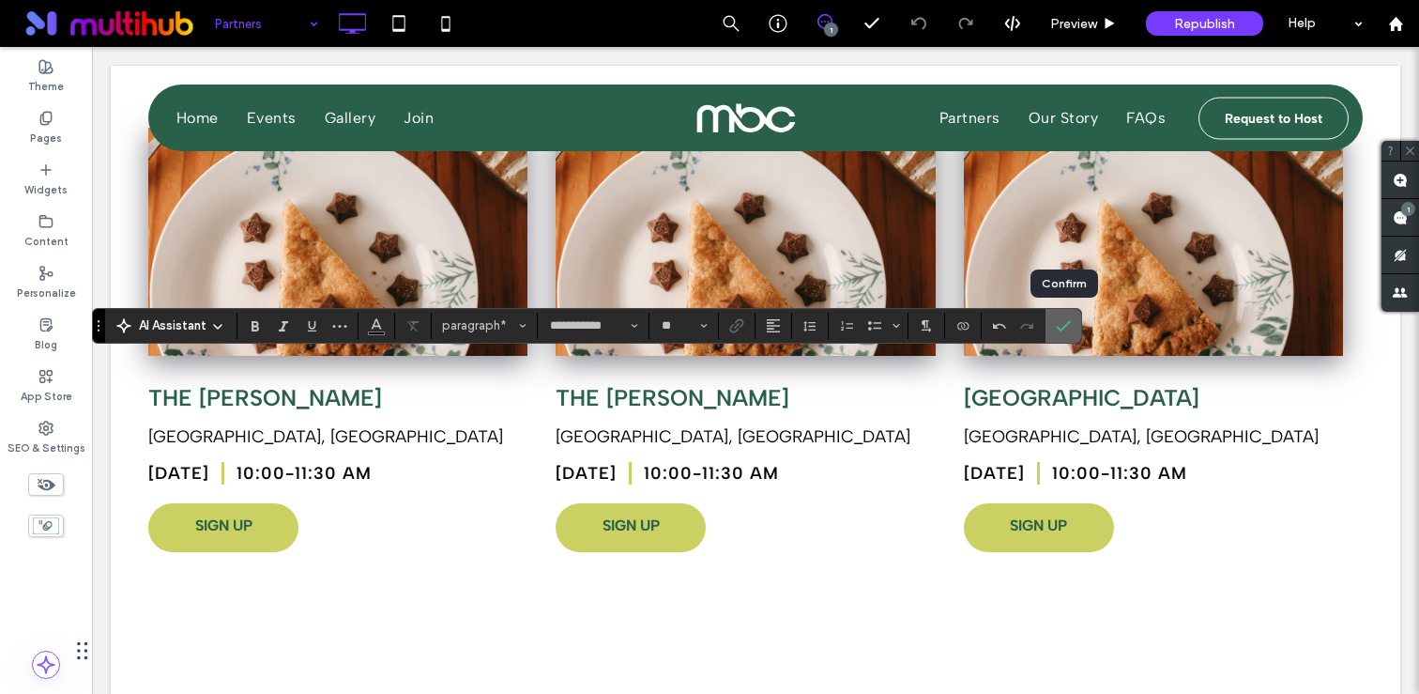
click at [1066, 324] on use "Confirm" at bounding box center [1064, 325] width 15 height 11
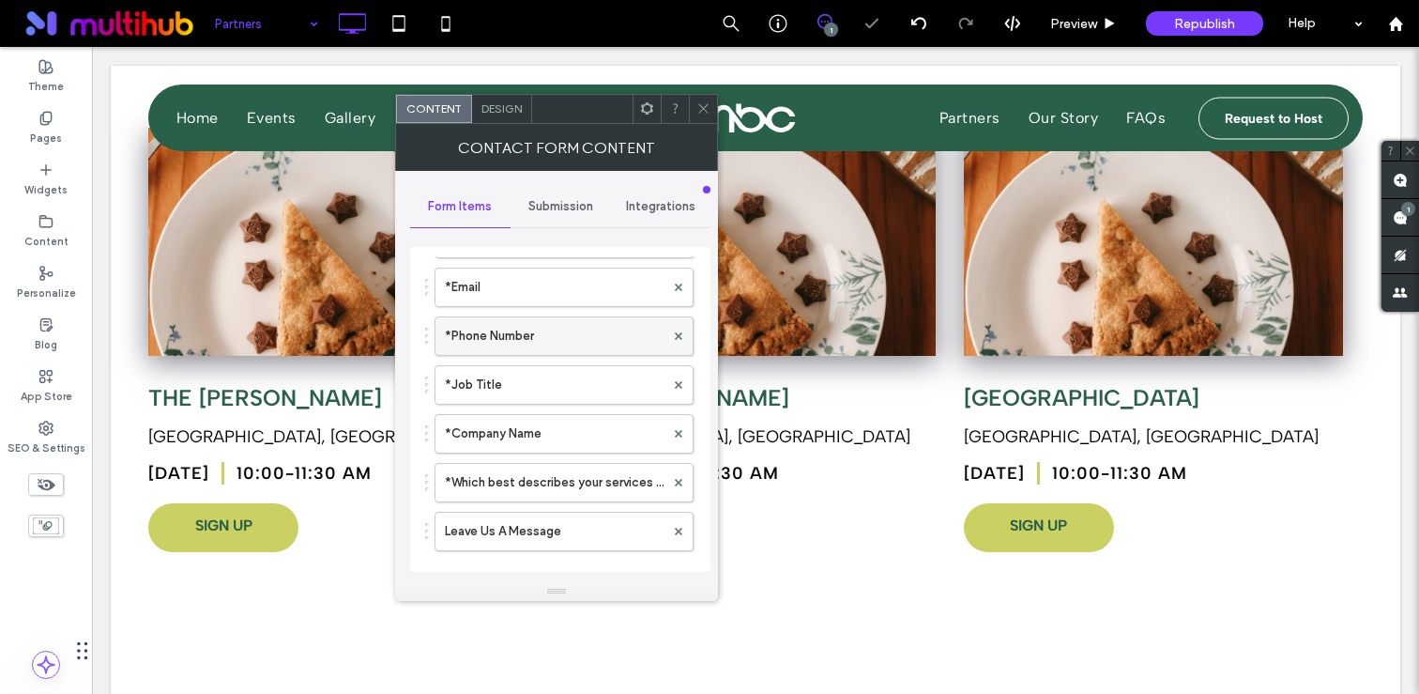
scroll to position [166, 0]
click at [540, 528] on label "Leave Us A Message" at bounding box center [555, 530] width 220 height 38
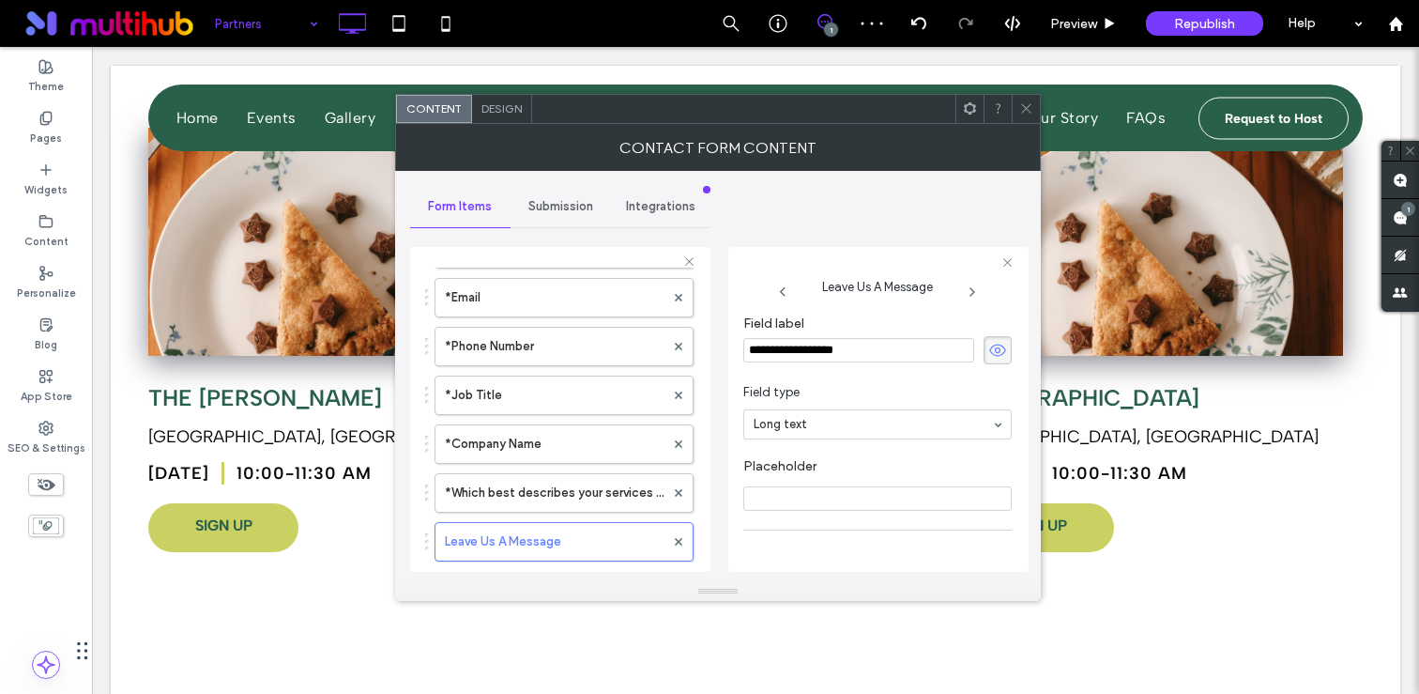
click at [812, 346] on input "**********" at bounding box center [858, 350] width 231 height 24
paste input "**"
type input "**********"
click at [1025, 118] on span at bounding box center [1026, 109] width 14 height 28
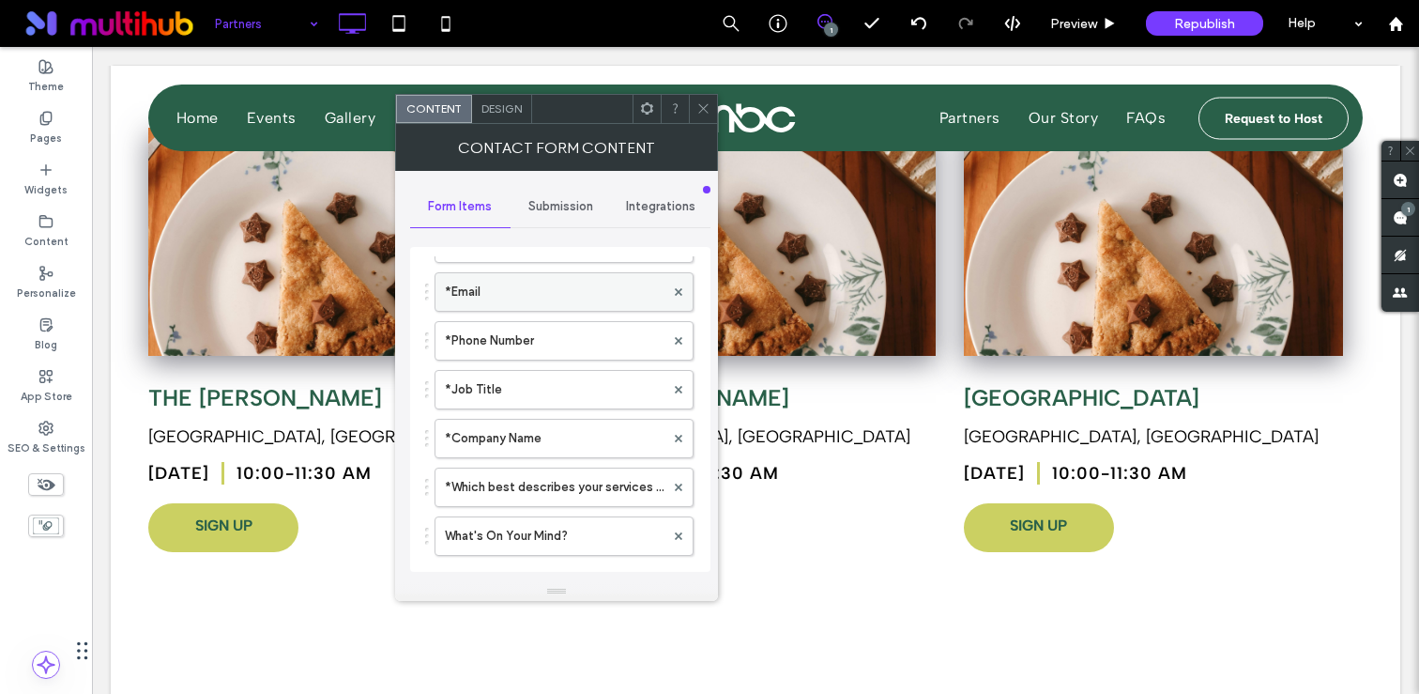
scroll to position [170, 0]
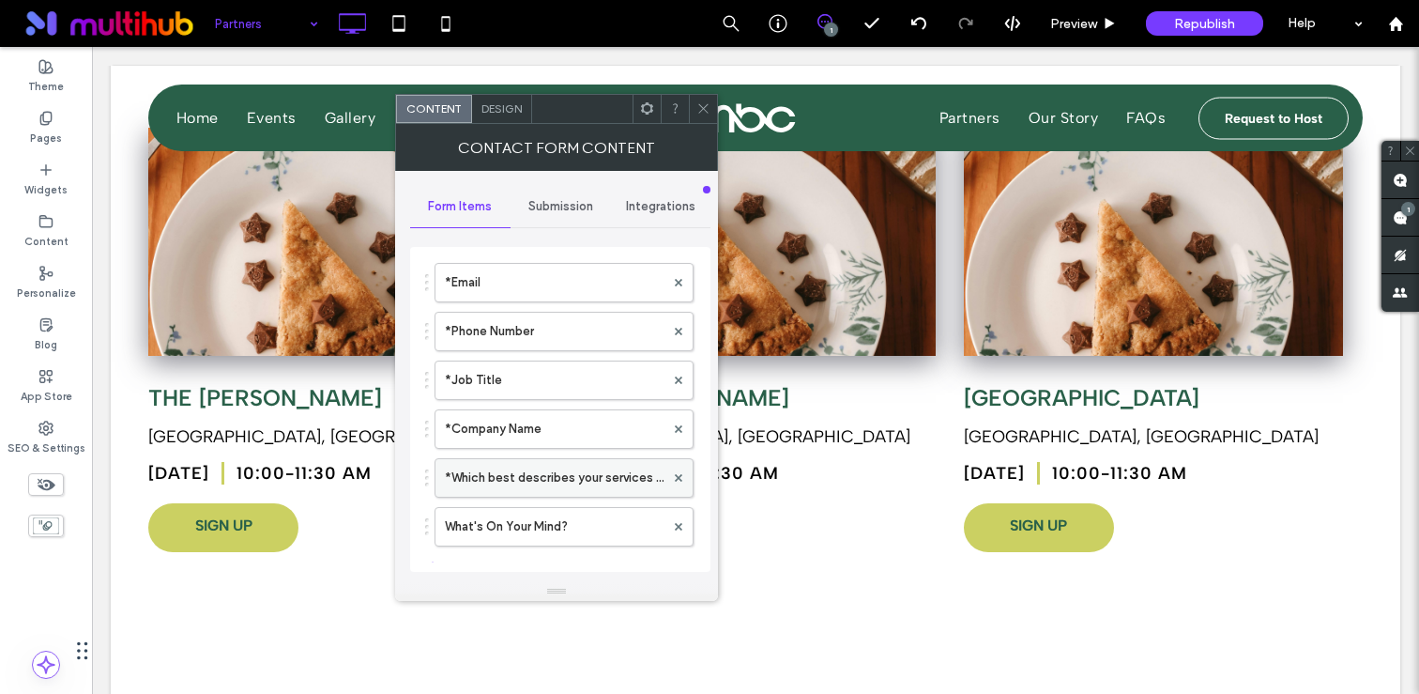
click at [520, 464] on label "*Which best describes your services offered?" at bounding box center [555, 478] width 220 height 38
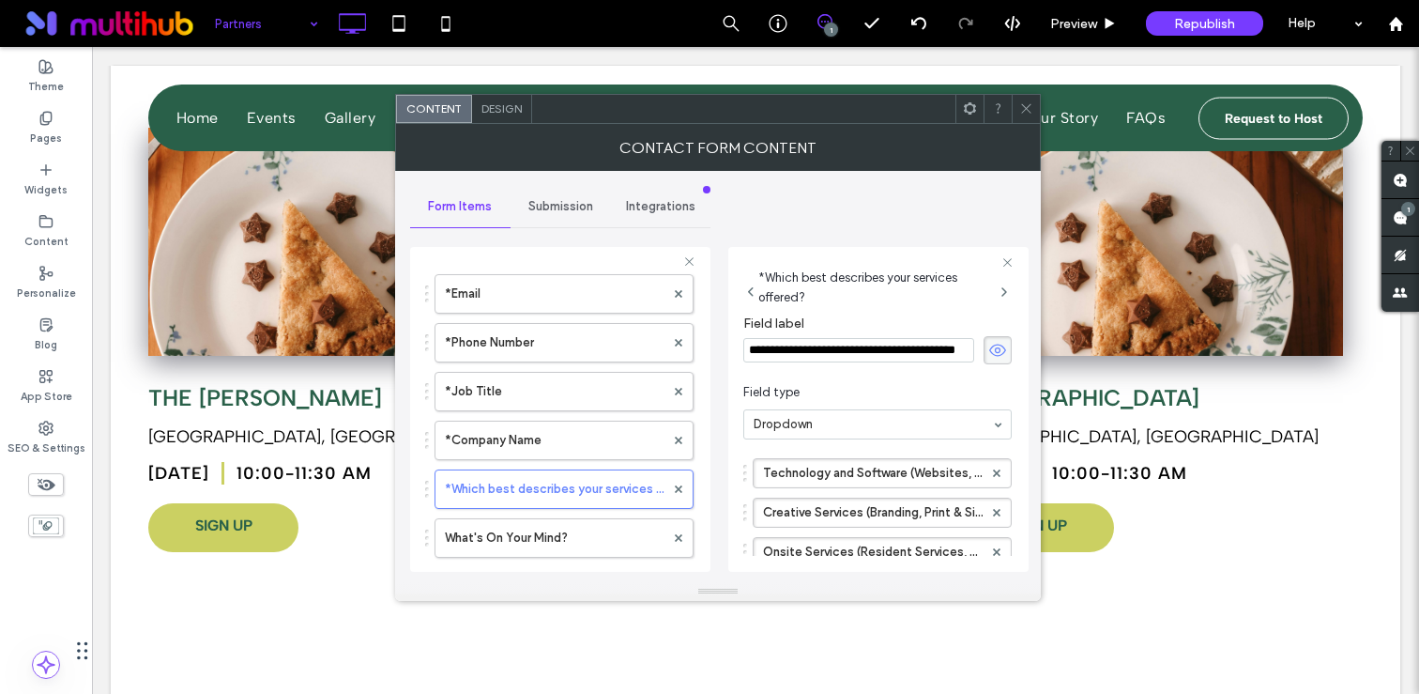
click at [798, 351] on input "**********" at bounding box center [858, 350] width 231 height 24
click at [829, 349] on input "**********" at bounding box center [858, 350] width 231 height 24
click at [882, 354] on input "**********" at bounding box center [858, 350] width 231 height 24
type input "**********"
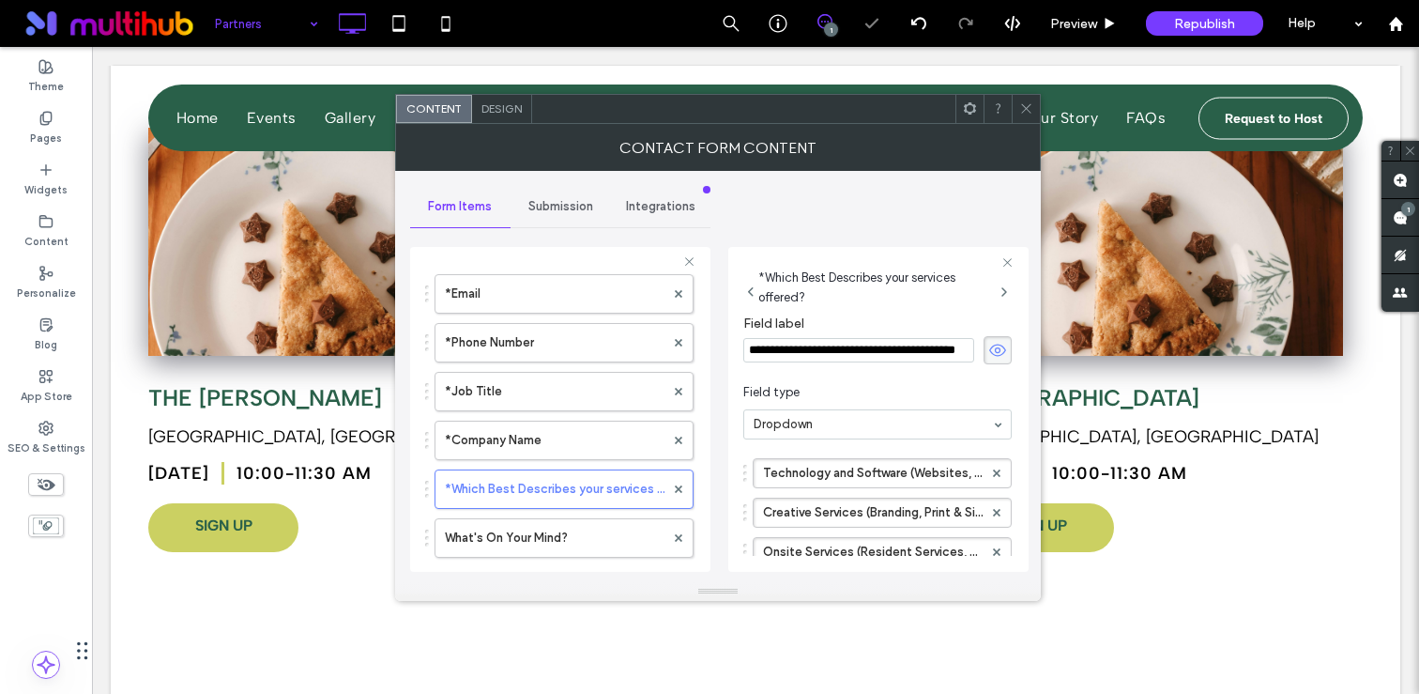
click at [889, 353] on input "**********" at bounding box center [858, 350] width 231 height 24
click at [911, 352] on input "**********" at bounding box center [858, 350] width 231 height 24
drag, startPoint x: 927, startPoint y: 353, endPoint x: 988, endPoint y: 353, distance: 61.0
click at [988, 353] on div "**********" at bounding box center [877, 350] width 268 height 28
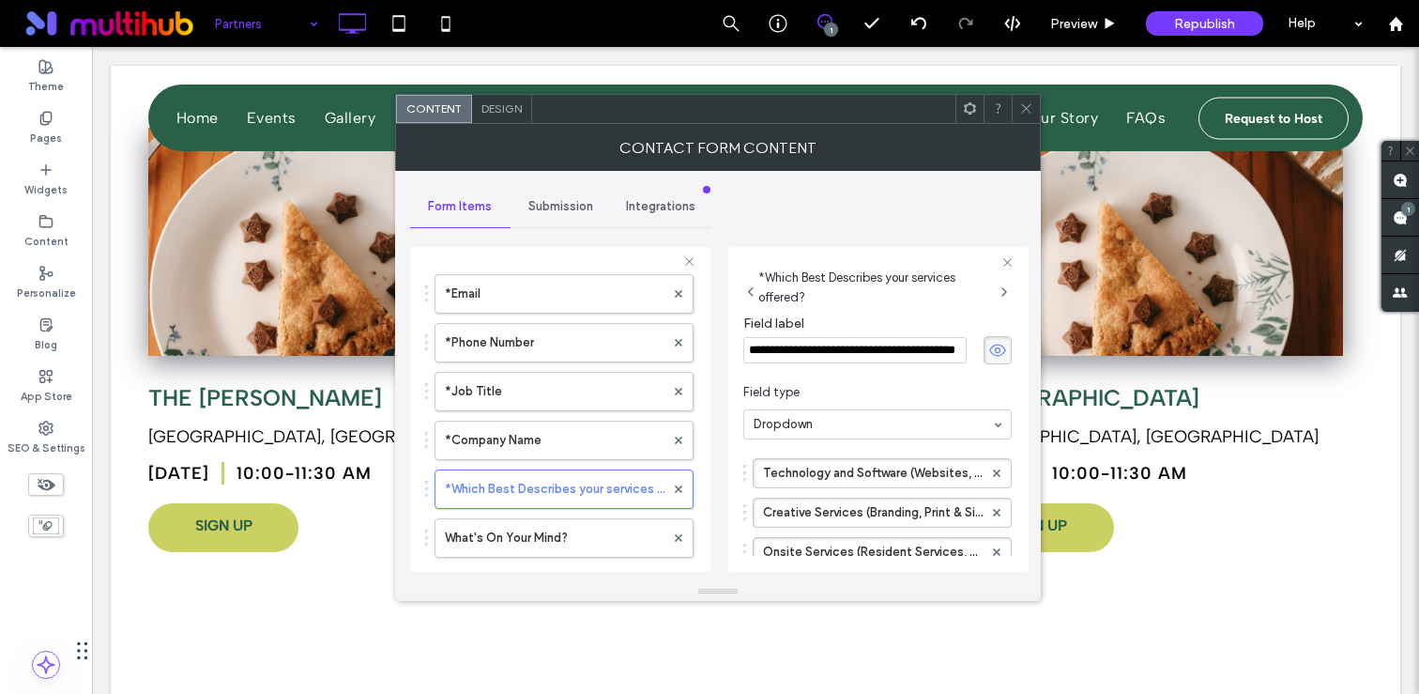
click at [927, 352] on input "**********" at bounding box center [854, 350] width 223 height 26
type input "**********"
click at [1024, 111] on icon at bounding box center [1026, 108] width 14 height 14
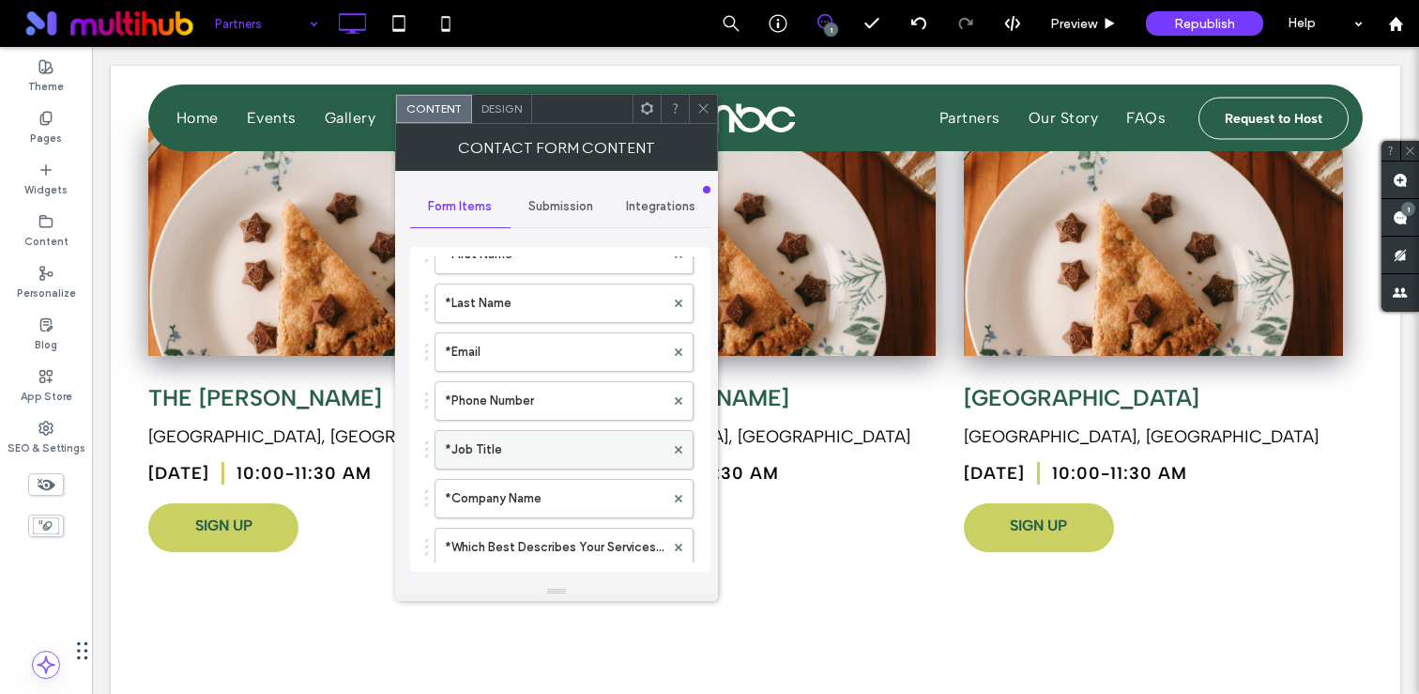
scroll to position [102, 0]
click at [510, 546] on label "*Which Best Describes Your Services Offered?" at bounding box center [555, 545] width 220 height 38
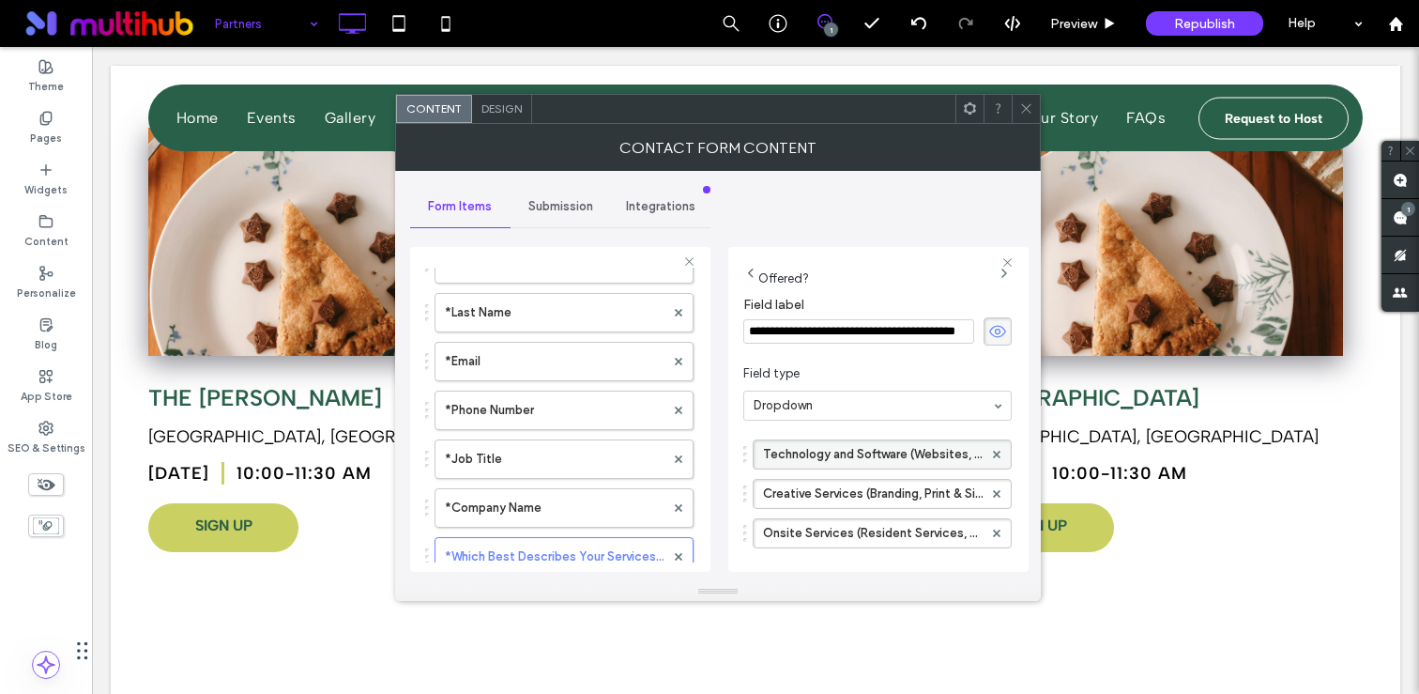
scroll to position [122, 0]
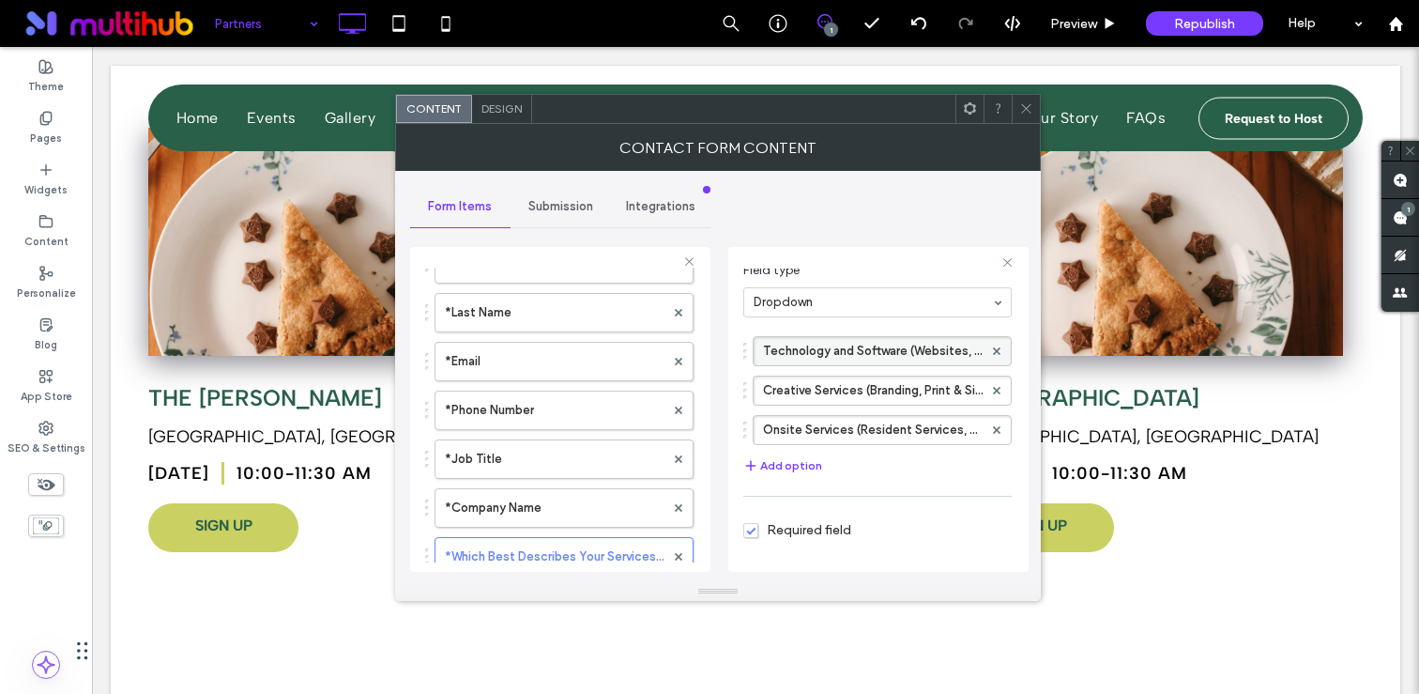
click at [842, 350] on label "Technology and Software (Websites, Chatbots, PMS, etc)" at bounding box center [873, 351] width 220 height 28
click at [849, 394] on label "Creative Services (Branding, Print & Signage, Photography, etc)" at bounding box center [873, 390] width 220 height 28
click at [836, 424] on label "Onsite Services (Resident Services, Moving Services, etc)" at bounding box center [873, 430] width 220 height 28
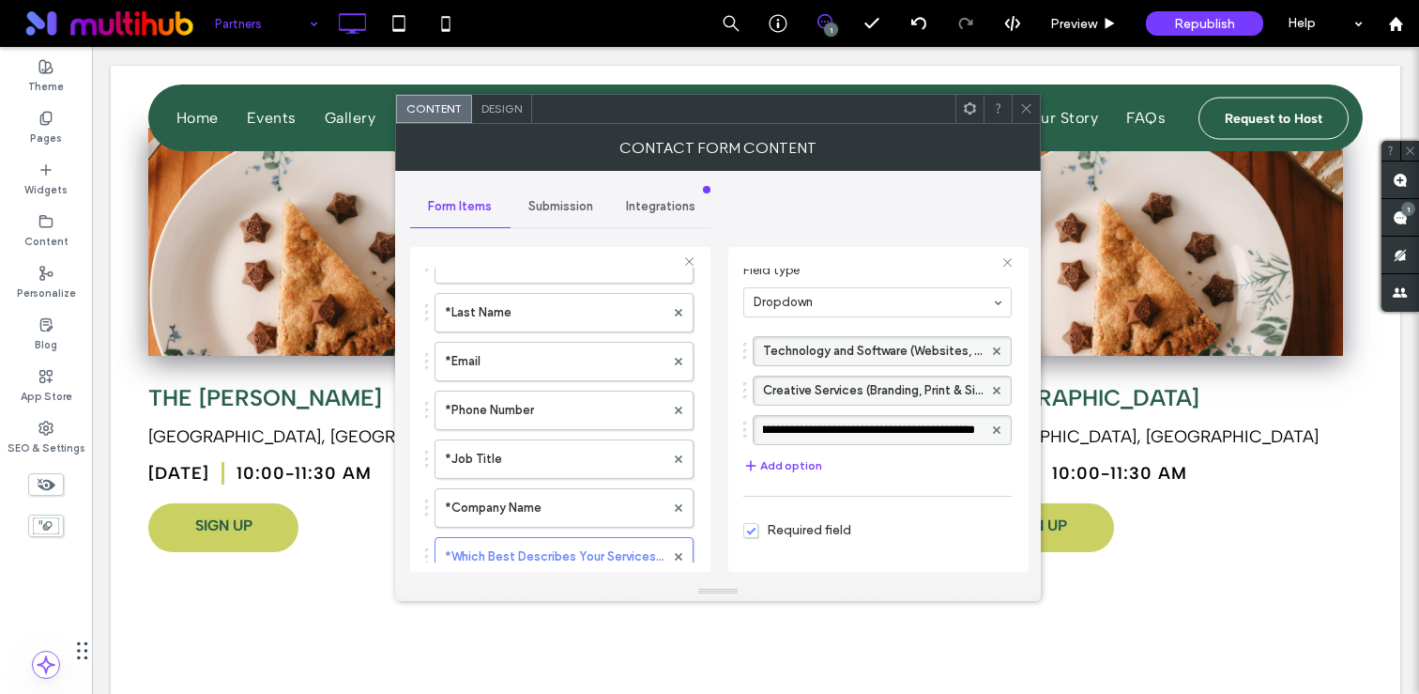
scroll to position [0, 0]
drag, startPoint x: 821, startPoint y: 429, endPoint x: 710, endPoint y: 427, distance: 110.8
click at [710, 427] on div "**********" at bounding box center [718, 376] width 616 height 411
drag, startPoint x: 880, startPoint y: 438, endPoint x: 953, endPoint y: 434, distance: 73.3
click at [1022, 104] on use at bounding box center [1025, 108] width 9 height 9
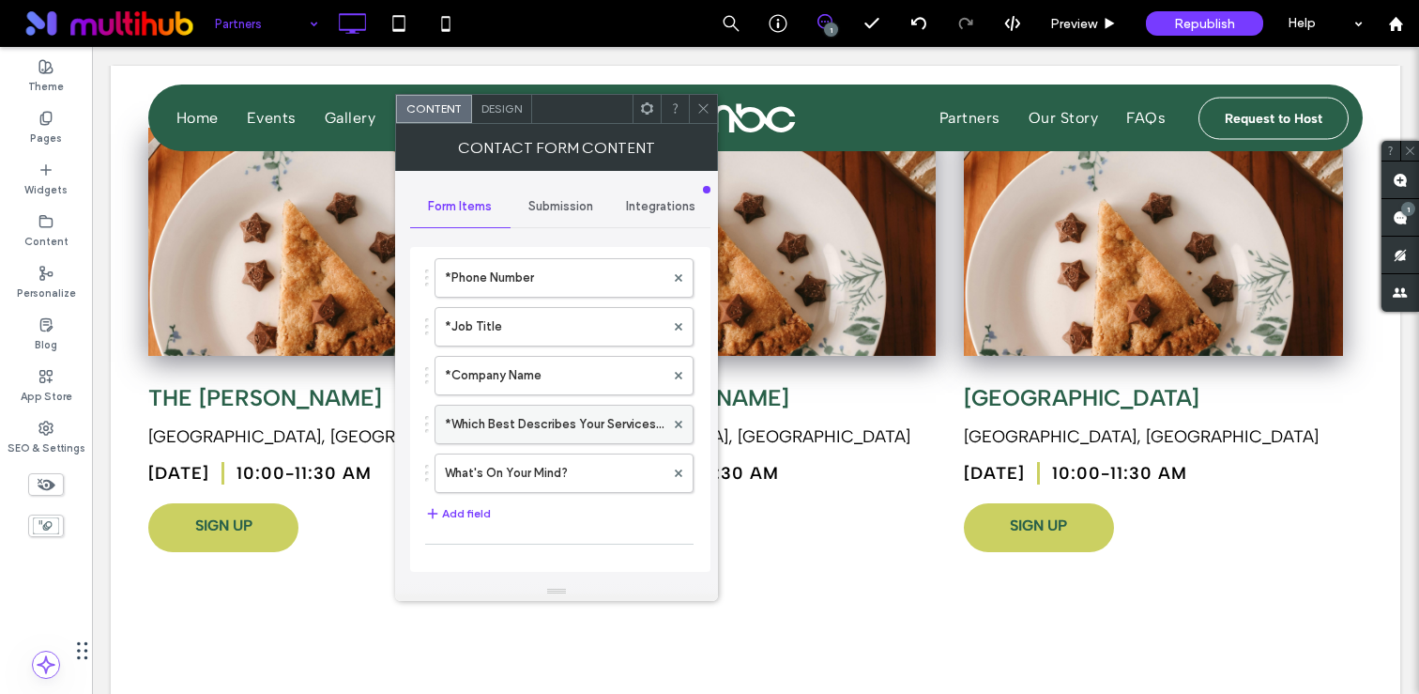
scroll to position [227, 0]
click at [530, 417] on label "*Which Best Describes Your Services Offered?" at bounding box center [555, 421] width 220 height 38
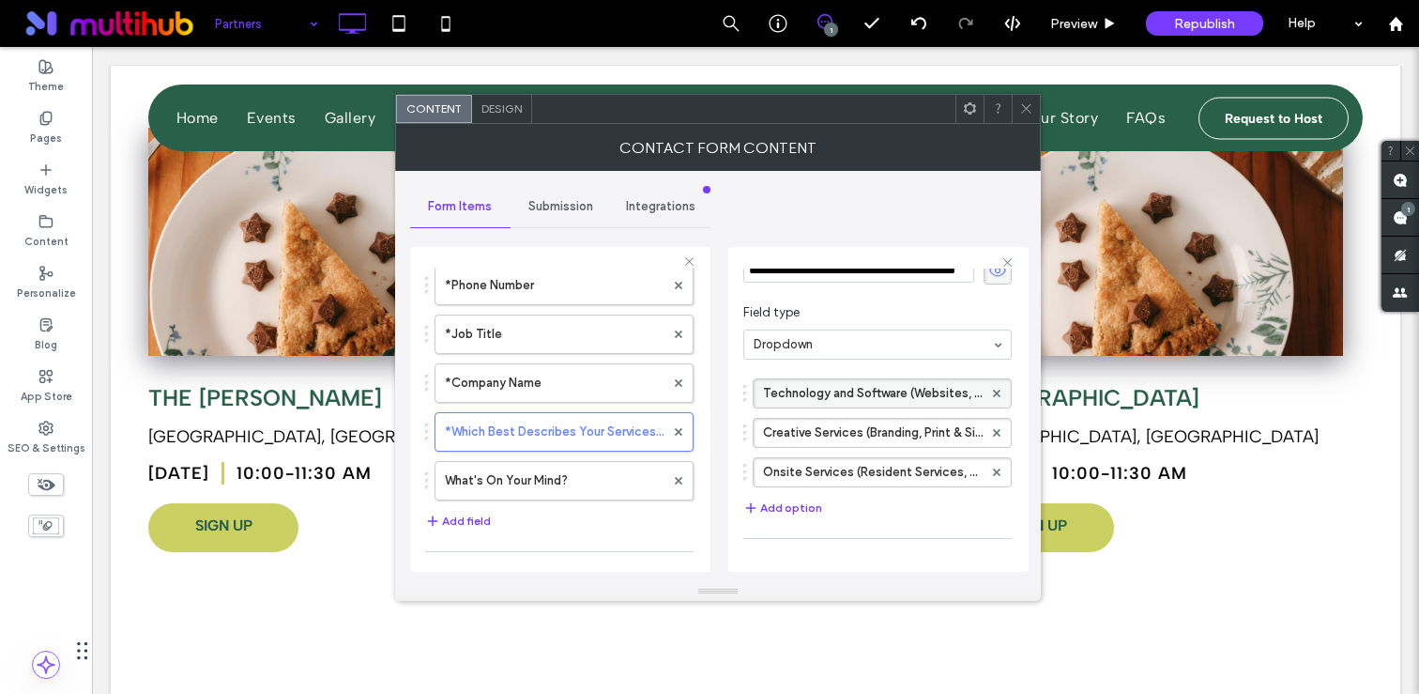
scroll to position [82, 0]
click at [776, 497] on button "Add option" at bounding box center [782, 506] width 79 height 23
click at [824, 526] on div "Technology and Software (Websites, Chatbots, PMS, etc) Creative Services (Brand…" at bounding box center [877, 466] width 268 height 199
click at [805, 513] on label "New Option" at bounding box center [873, 509] width 220 height 28
type input "*****"
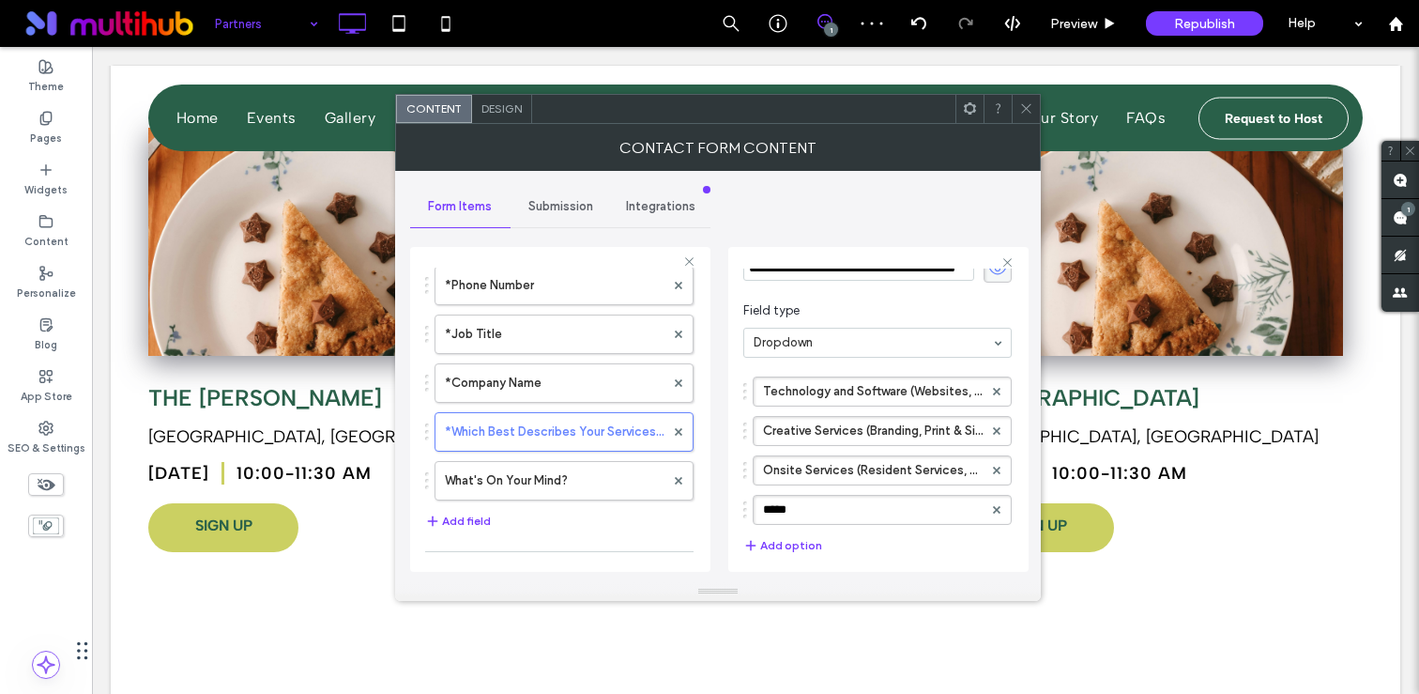
click at [921, 546] on div "Technology and Software (Websites, Chatbots, PMS, etc) Creative Services (Brand…" at bounding box center [877, 466] width 268 height 199
click at [872, 504] on label "Other" at bounding box center [873, 509] width 220 height 28
type input "**********"
click at [1023, 105] on use at bounding box center [1025, 108] width 9 height 9
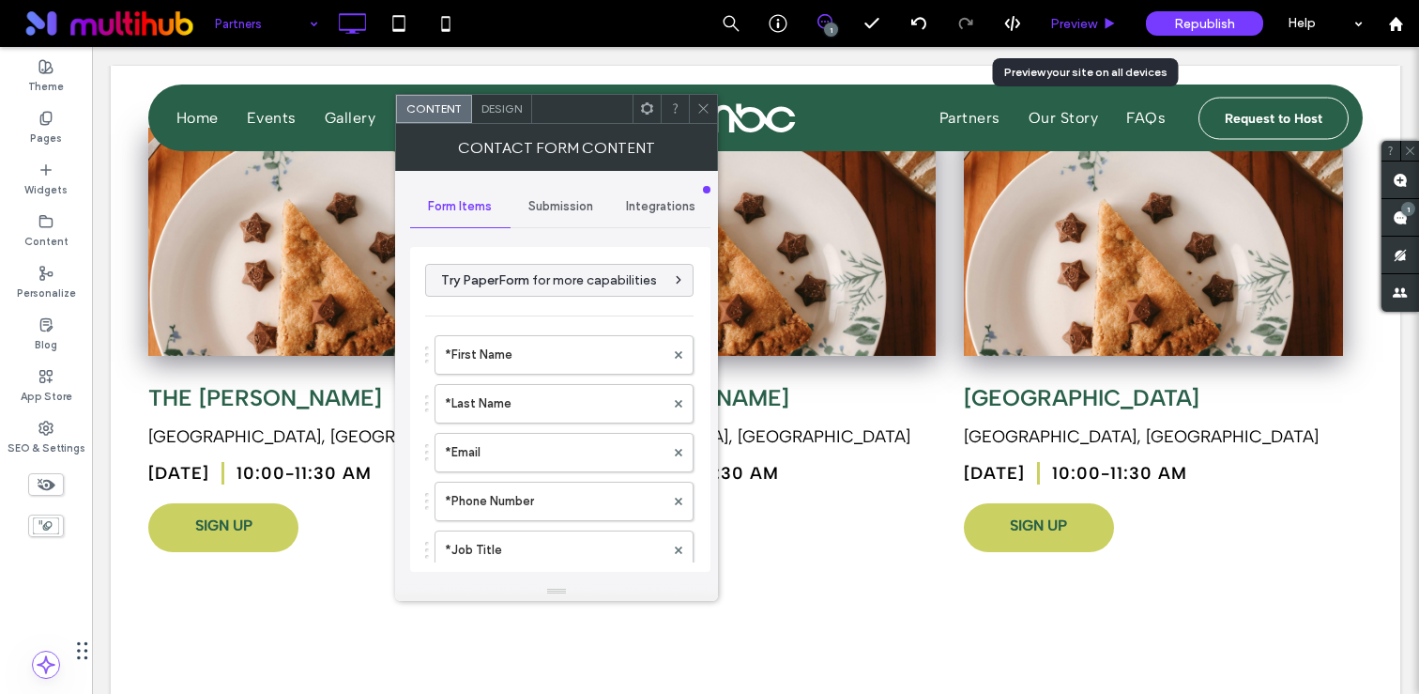
click at [1064, 25] on span "Preview" at bounding box center [1073, 24] width 47 height 16
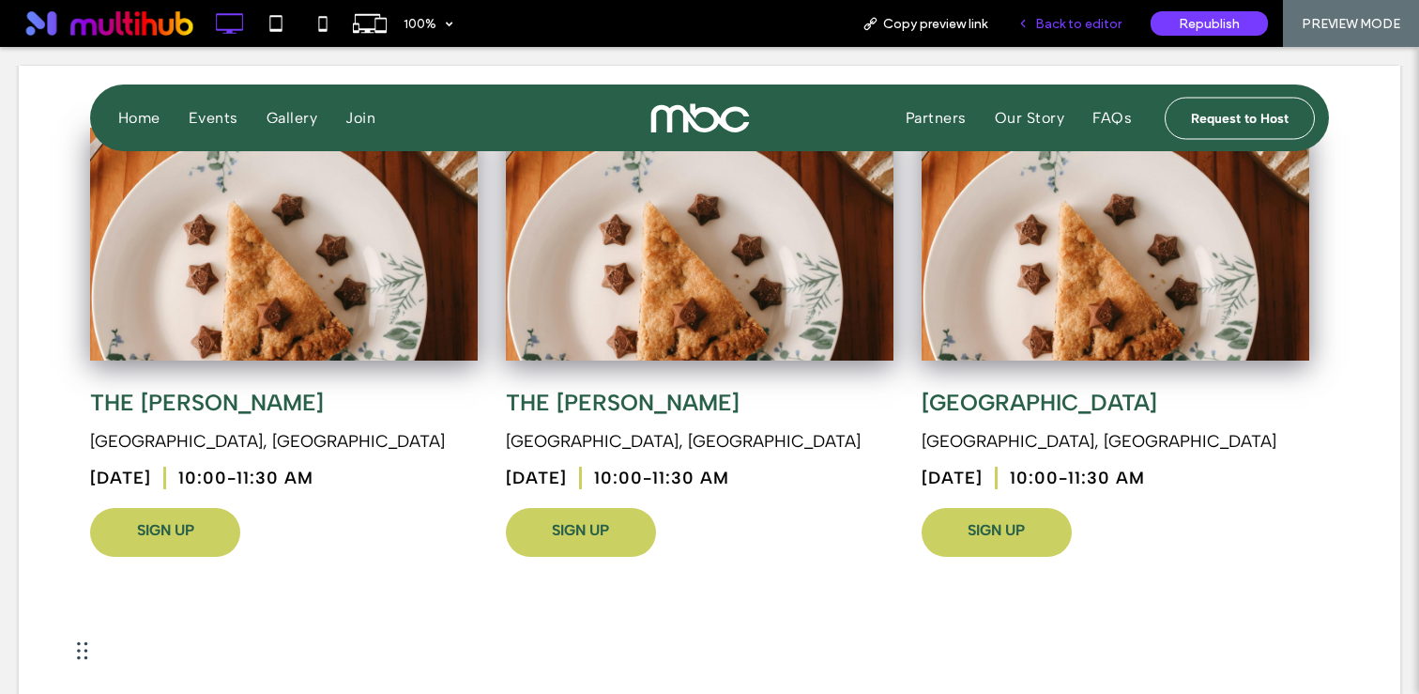
click at [1048, 20] on span "Back to editor" at bounding box center [1078, 24] width 86 height 16
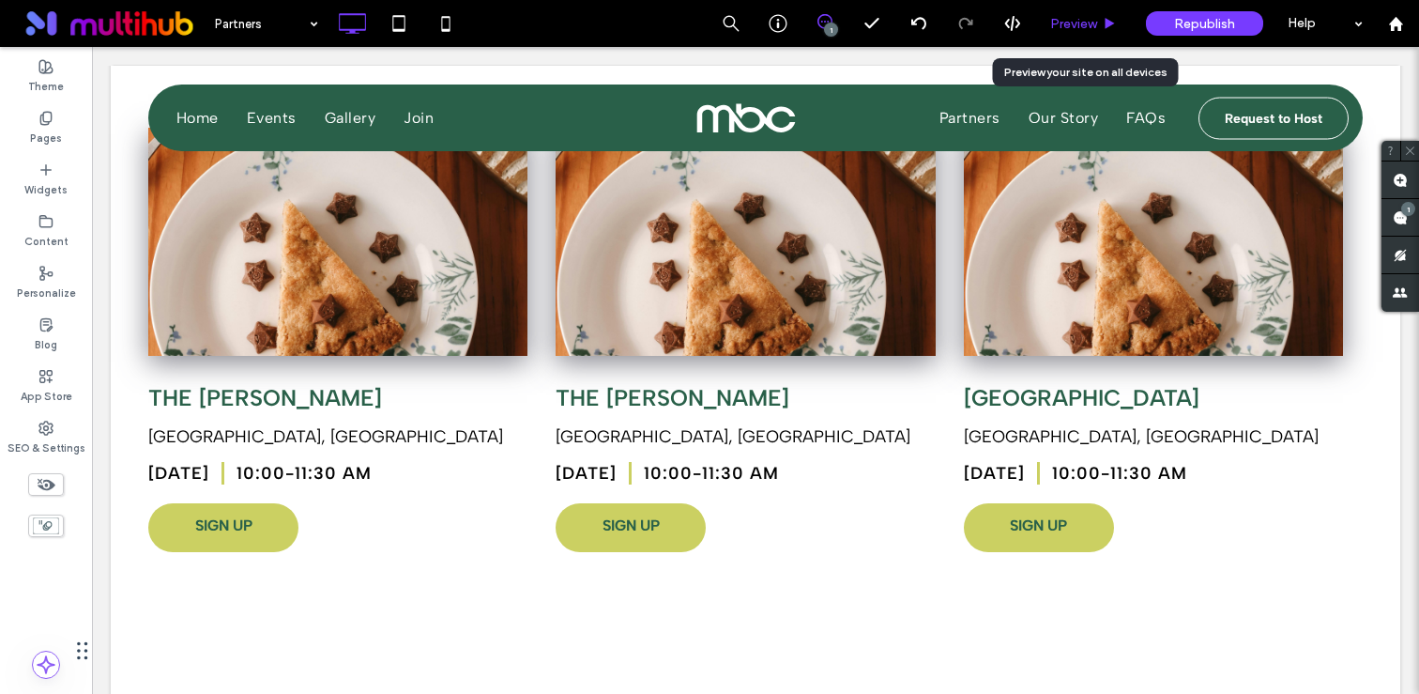
click at [1074, 21] on span "Preview" at bounding box center [1073, 24] width 47 height 16
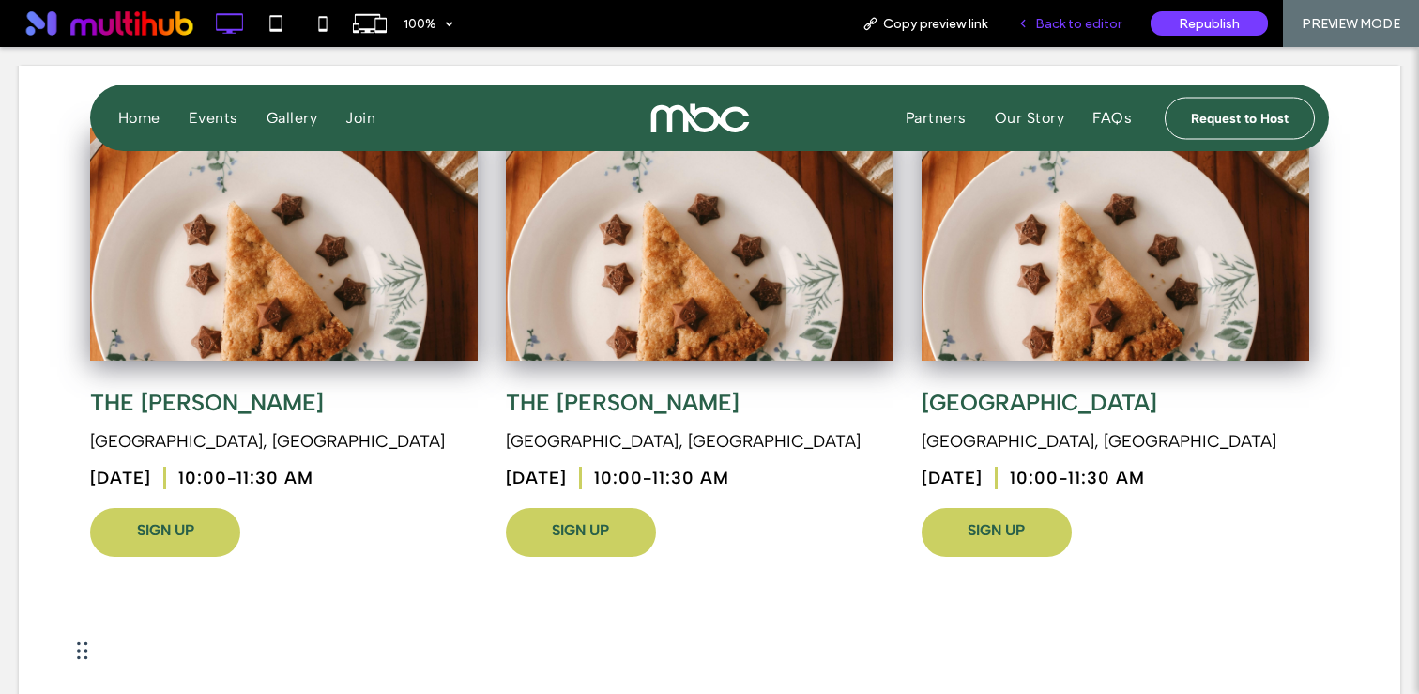
click at [1057, 19] on span "Back to editor" at bounding box center [1078, 24] width 86 height 16
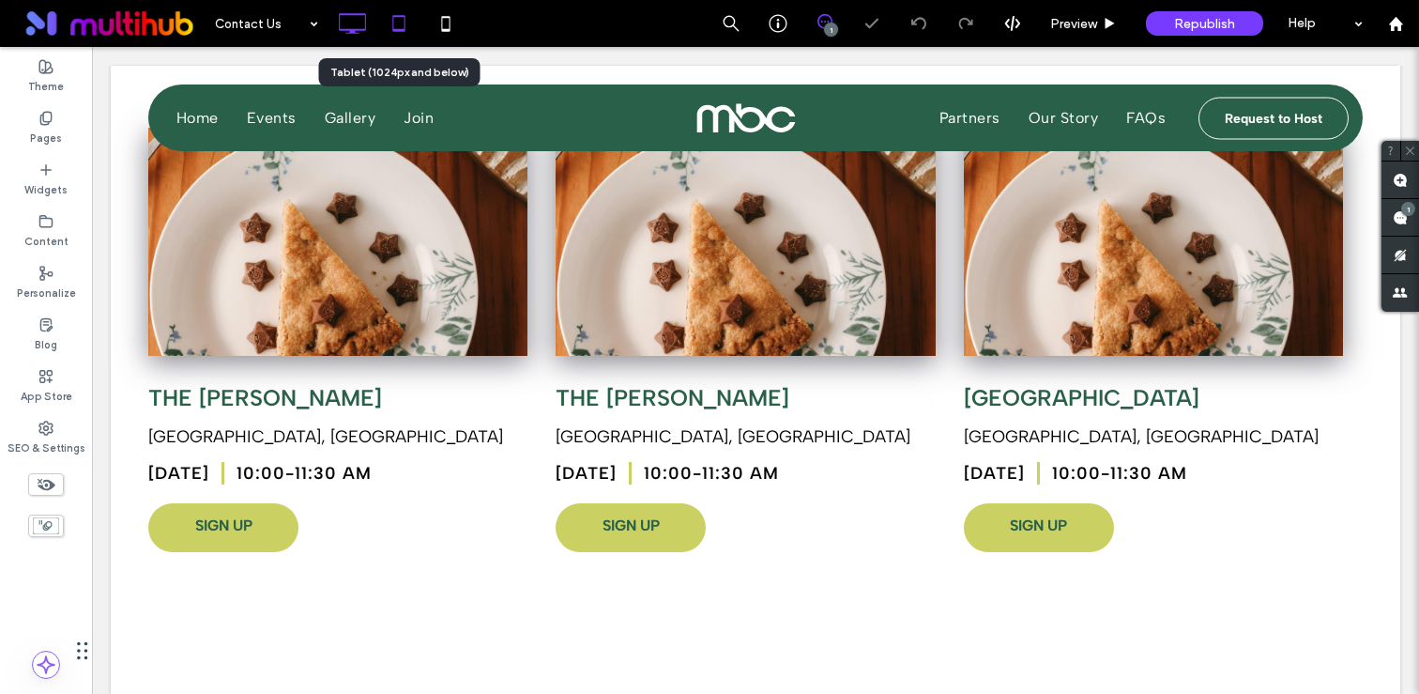
click at [406, 19] on icon at bounding box center [399, 24] width 38 height 38
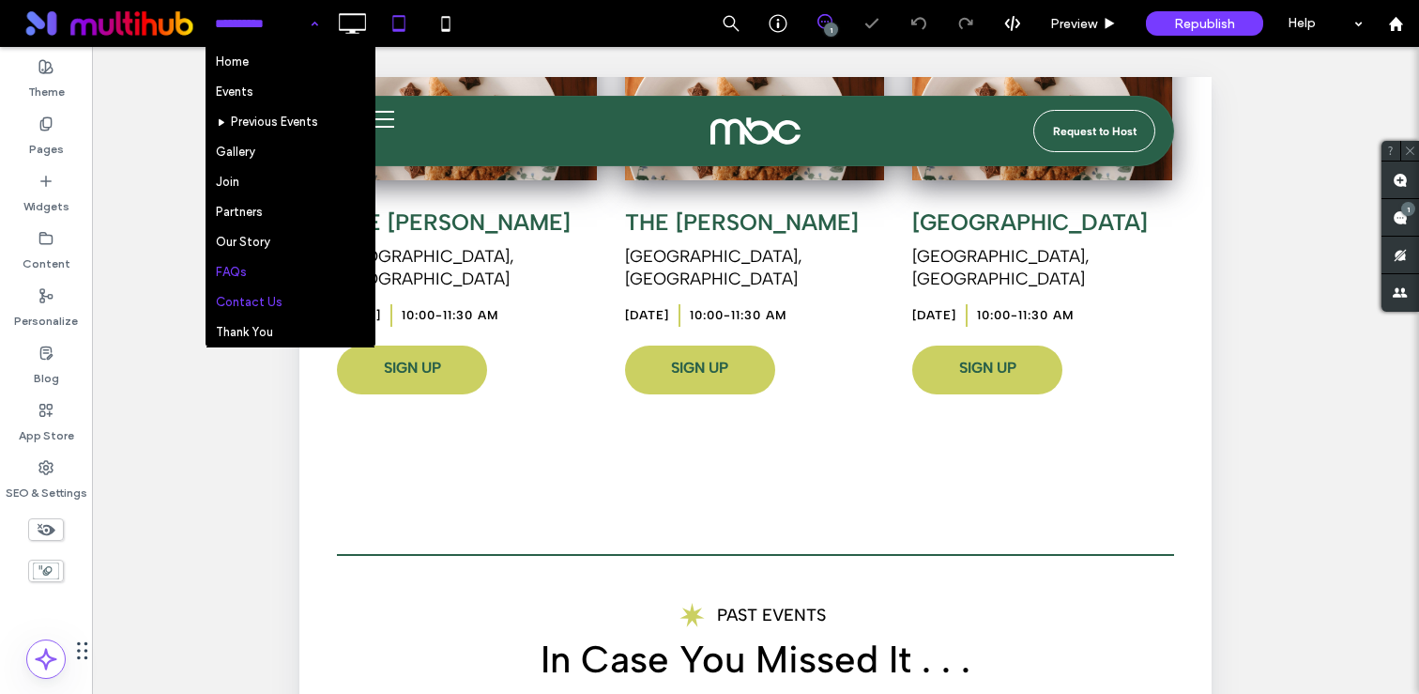
scroll to position [1, 0]
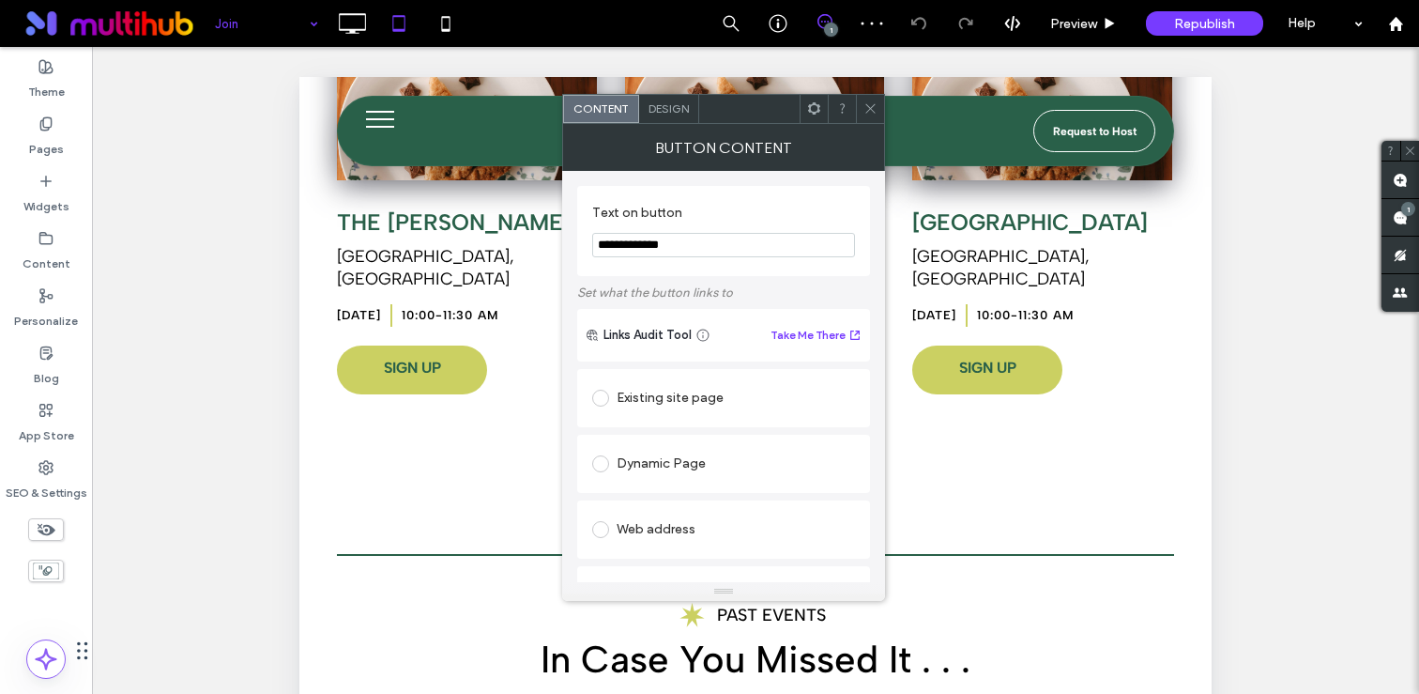
click at [861, 115] on div at bounding box center [870, 109] width 28 height 28
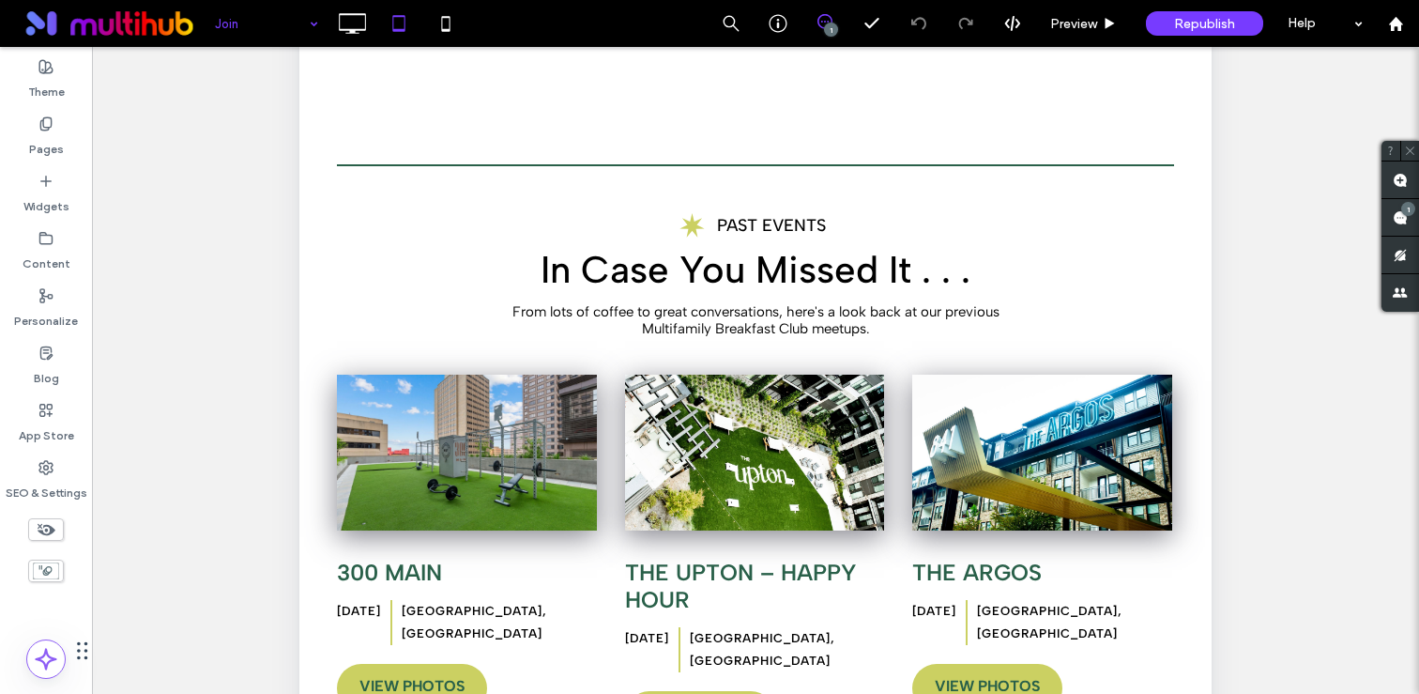
scroll to position [465, 0]
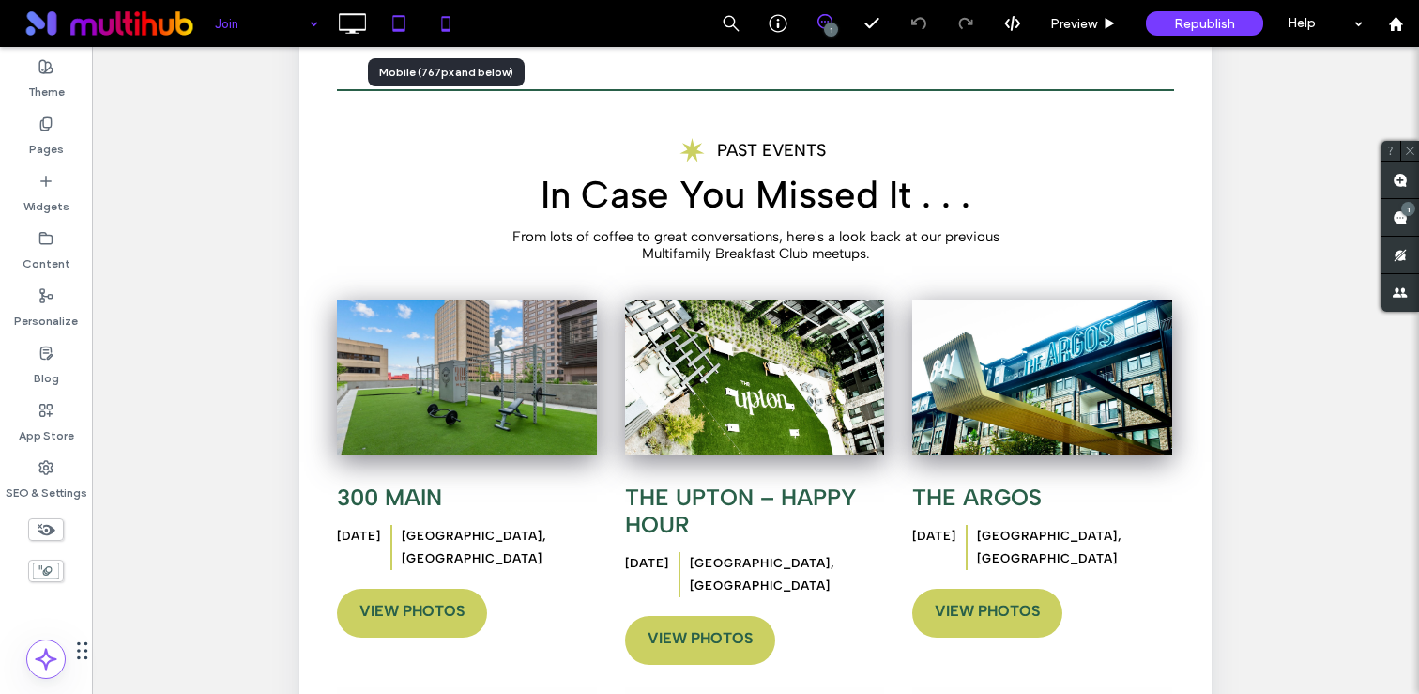
click at [440, 27] on icon at bounding box center [446, 24] width 38 height 38
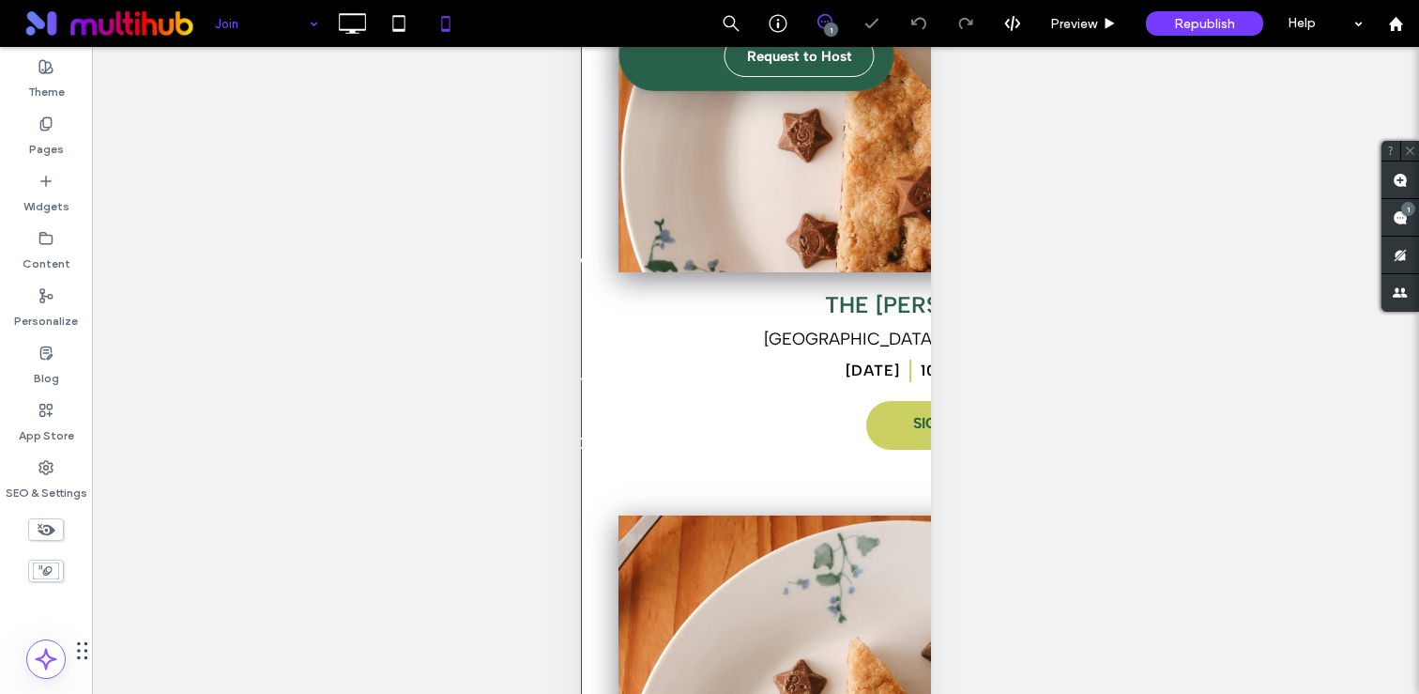
scroll to position [83, 0]
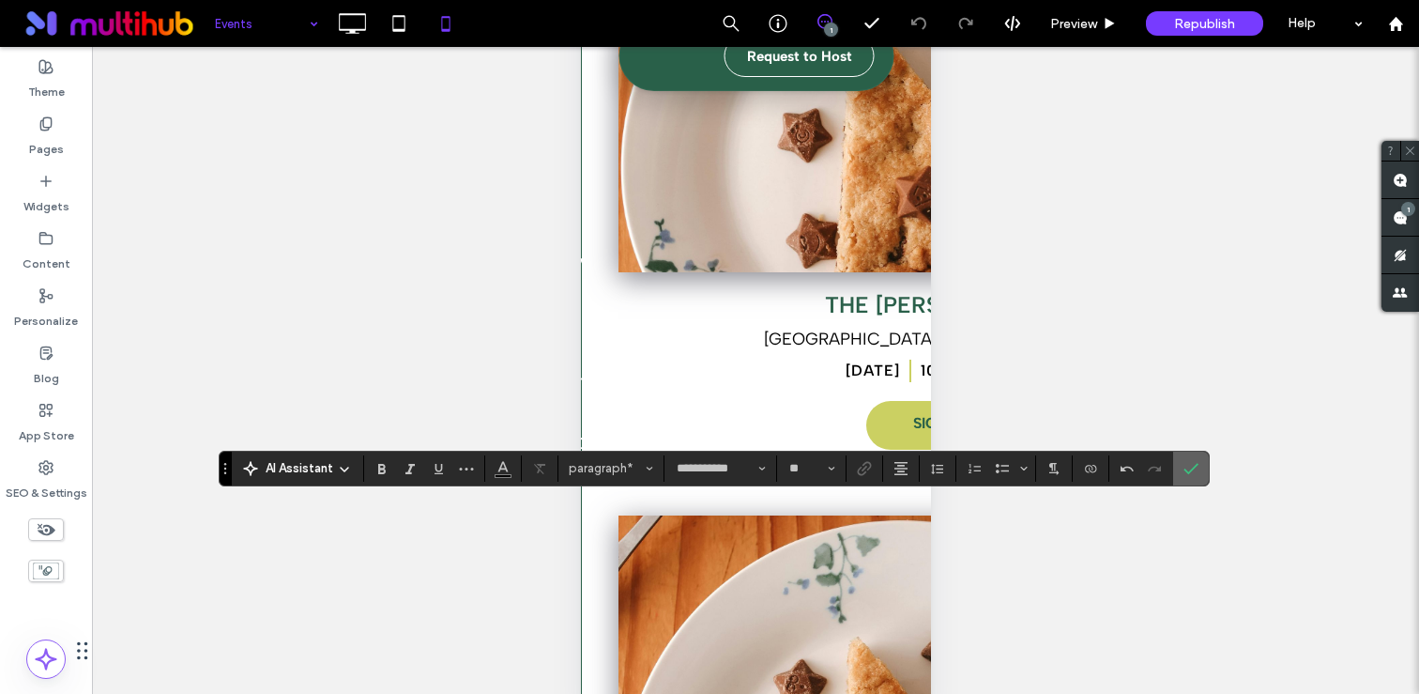
click at [1189, 465] on icon "Confirm" at bounding box center [1190, 468] width 15 height 15
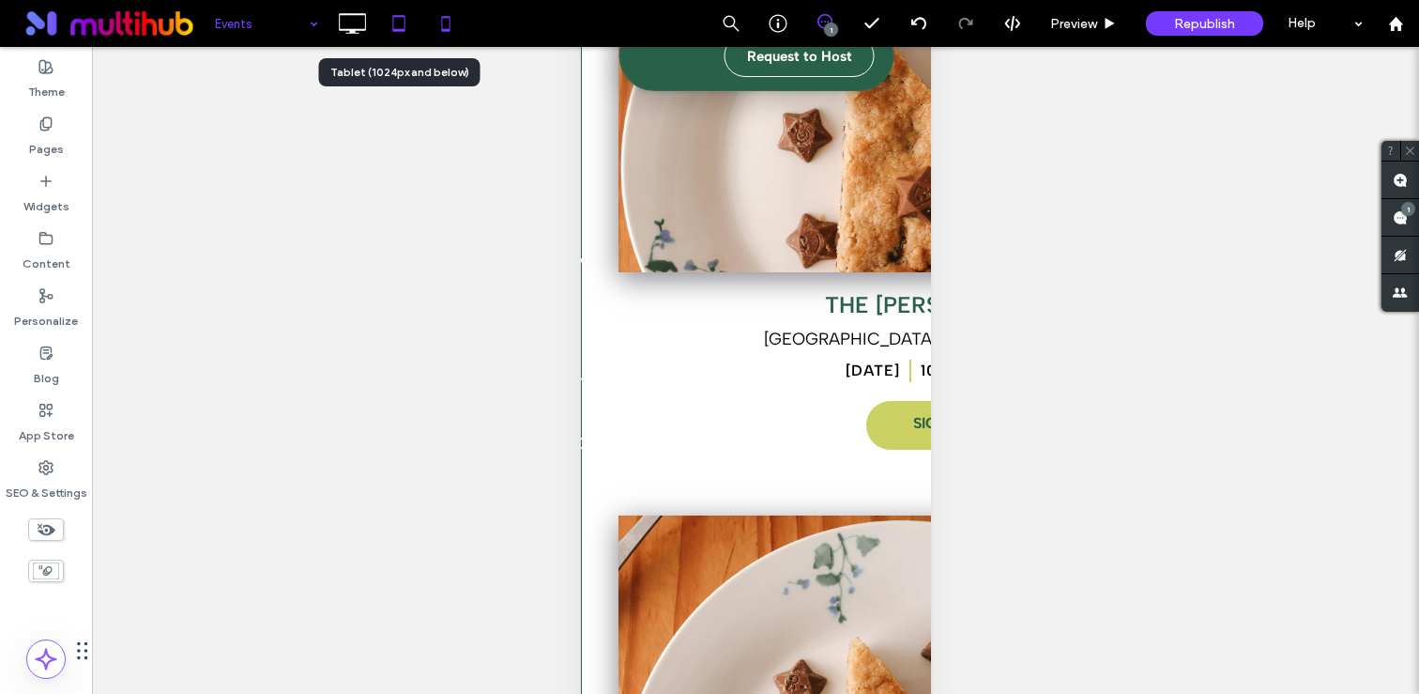
click at [400, 8] on icon at bounding box center [399, 24] width 38 height 38
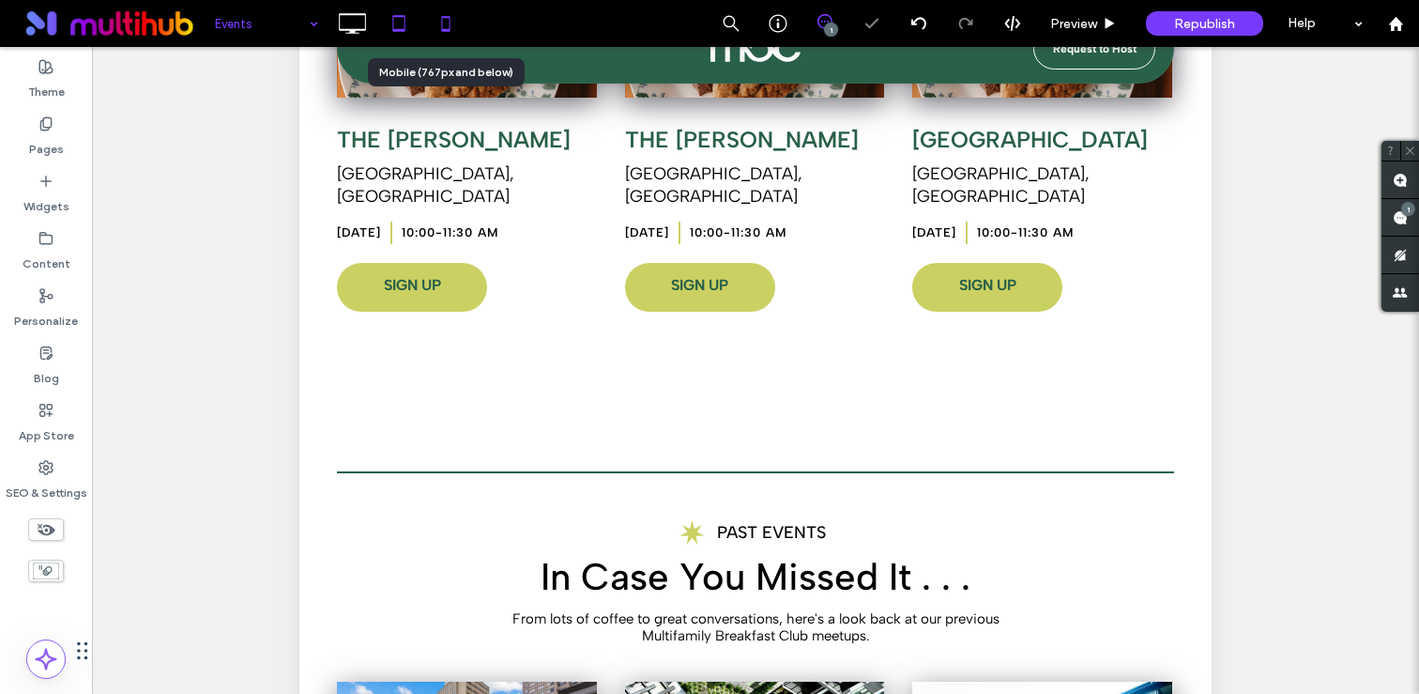
click at [447, 22] on icon at bounding box center [446, 24] width 38 height 38
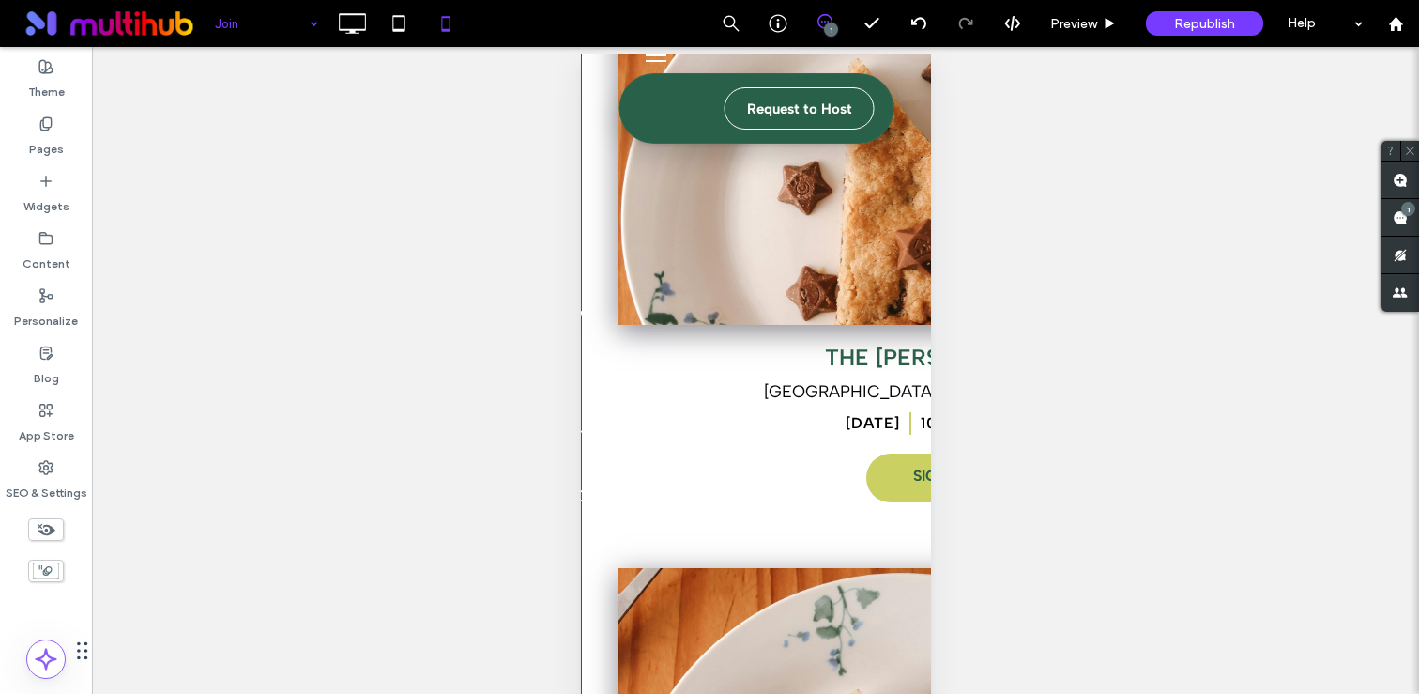
scroll to position [46, 0]
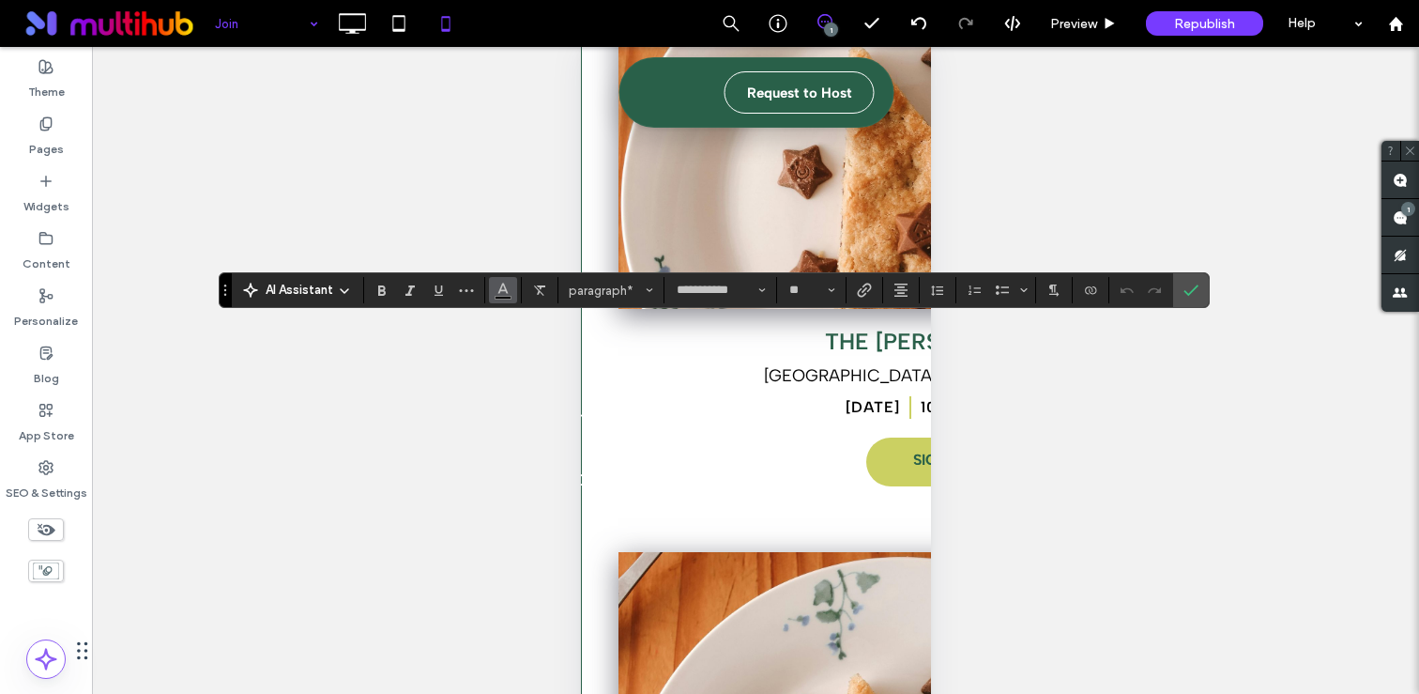
click at [508, 284] on icon "Color" at bounding box center [502, 288] width 15 height 15
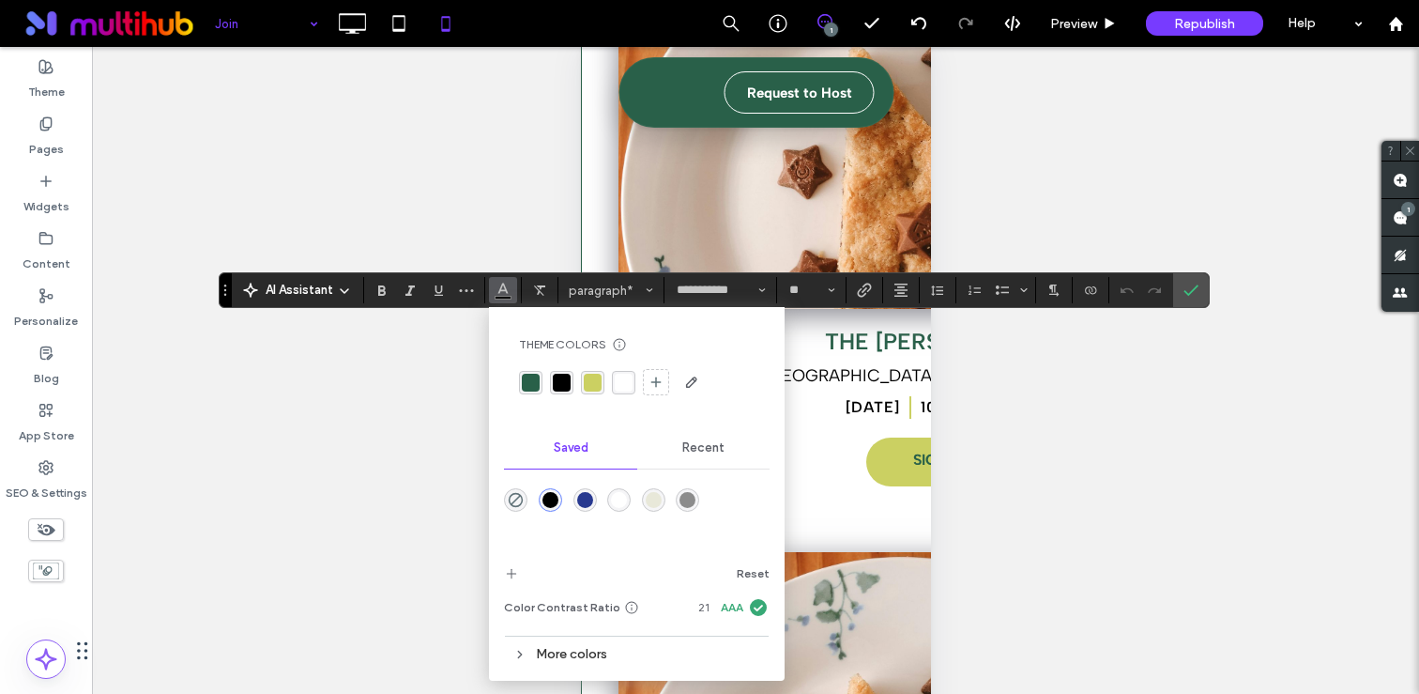
click at [526, 379] on div "rgba(41, 96, 73, 1)" at bounding box center [531, 382] width 18 height 18
click at [381, 286] on use "Bold" at bounding box center [382, 290] width 8 height 10
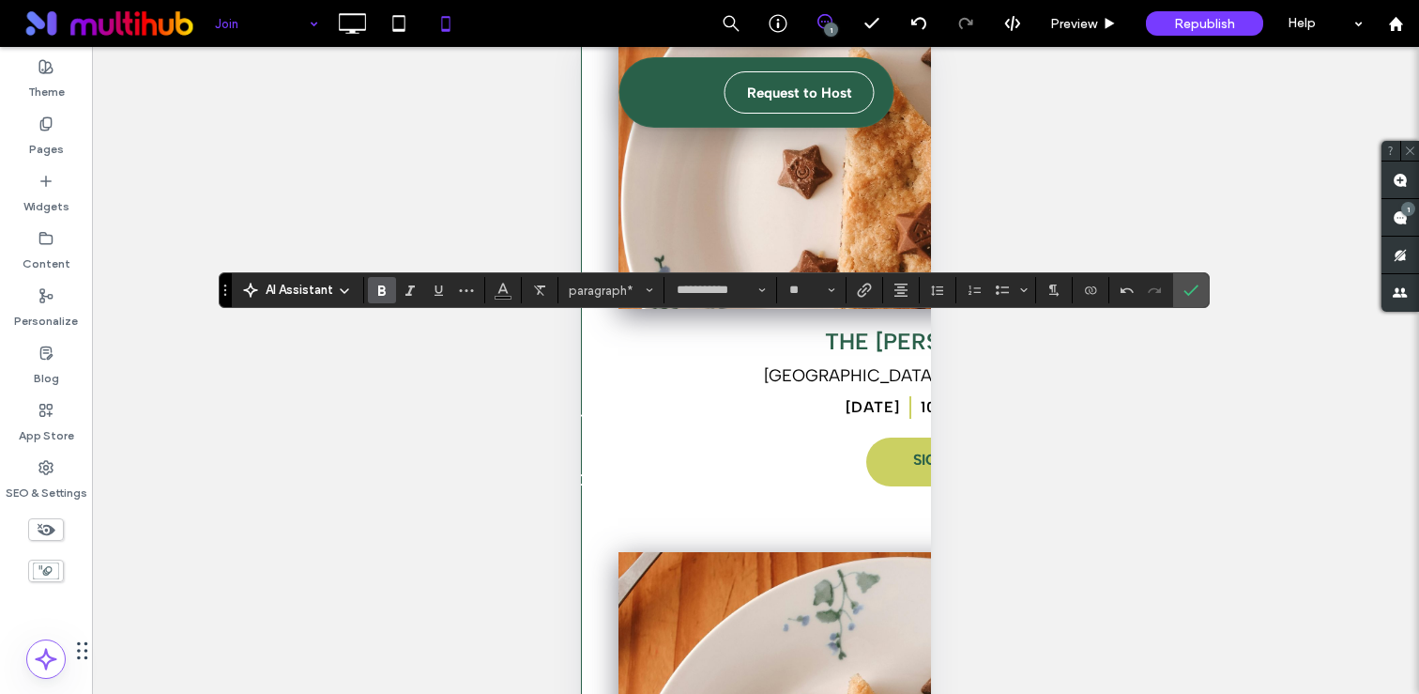
click at [385, 293] on use "Bold" at bounding box center [382, 290] width 8 height 10
click at [512, 295] on button "Color" at bounding box center [503, 290] width 28 height 26
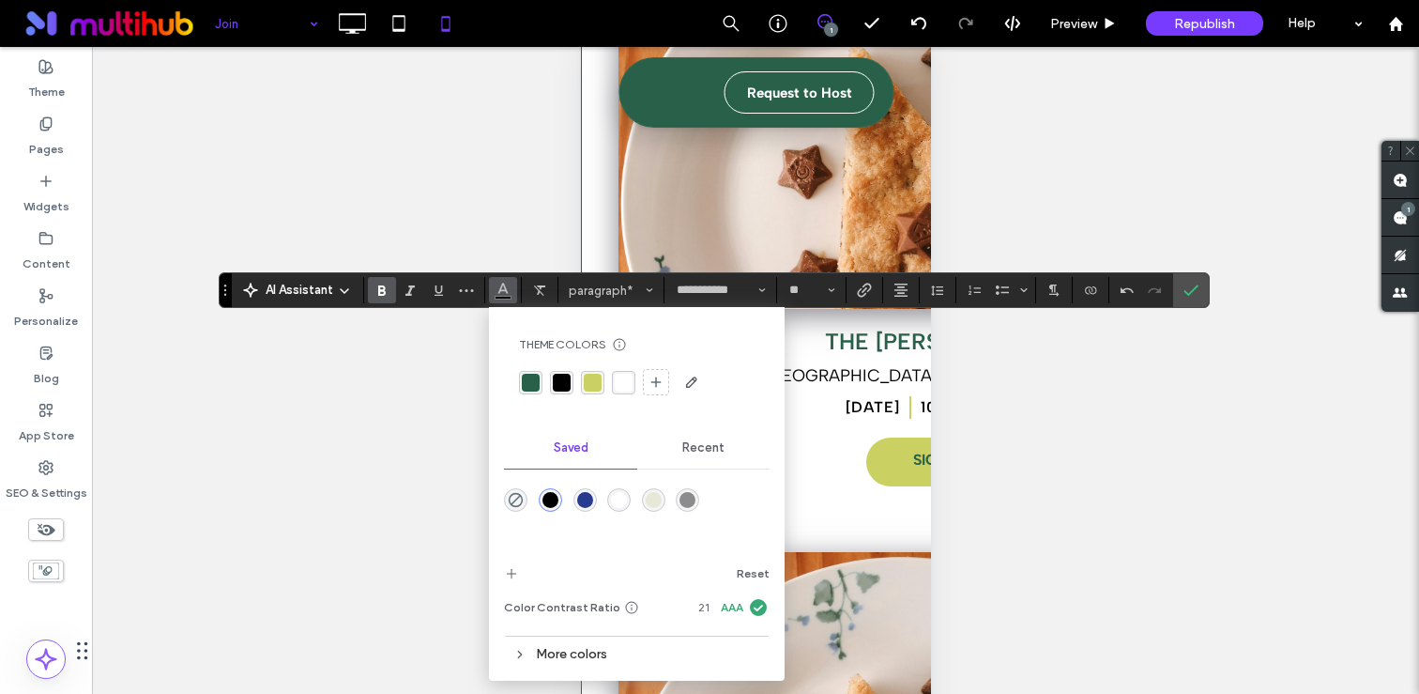
click at [532, 384] on div "rgba(41, 96, 73, 1)" at bounding box center [531, 382] width 18 height 18
click at [1199, 291] on label "Confirm" at bounding box center [1191, 290] width 28 height 34
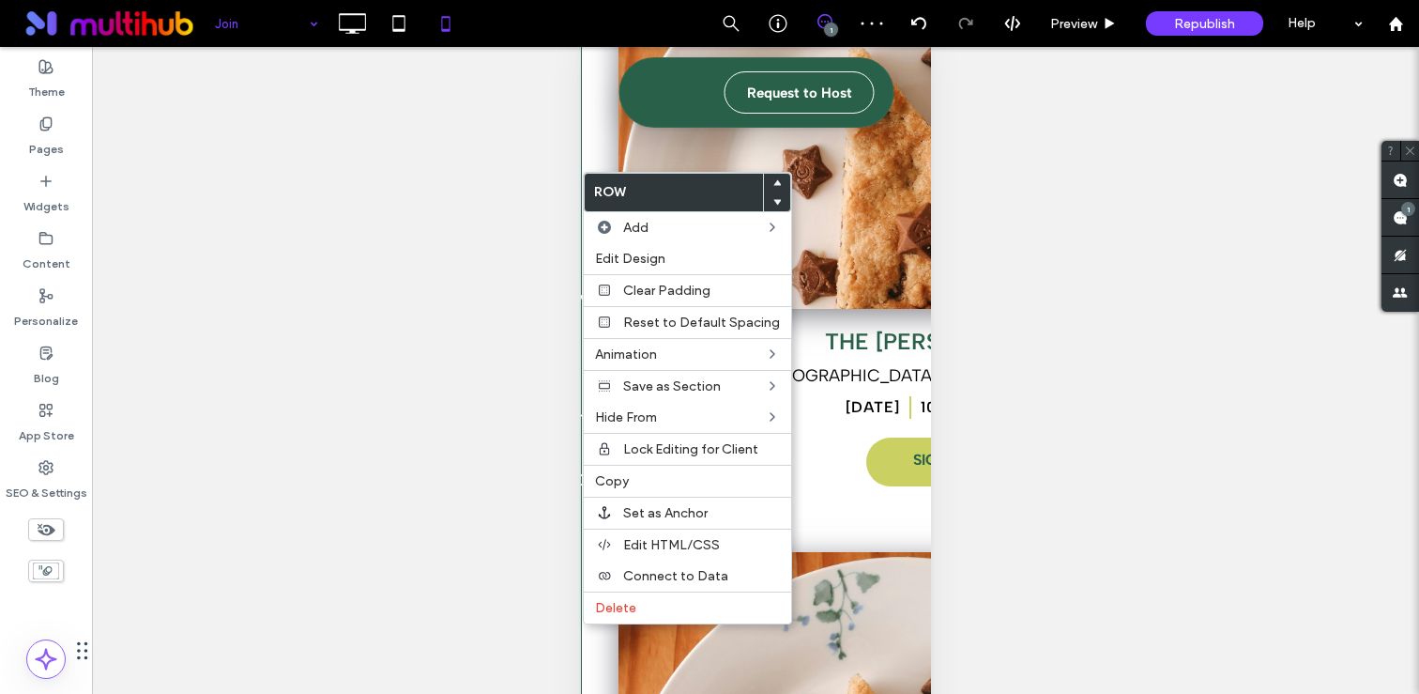
click at [773, 183] on use at bounding box center [777, 182] width 8 height 6
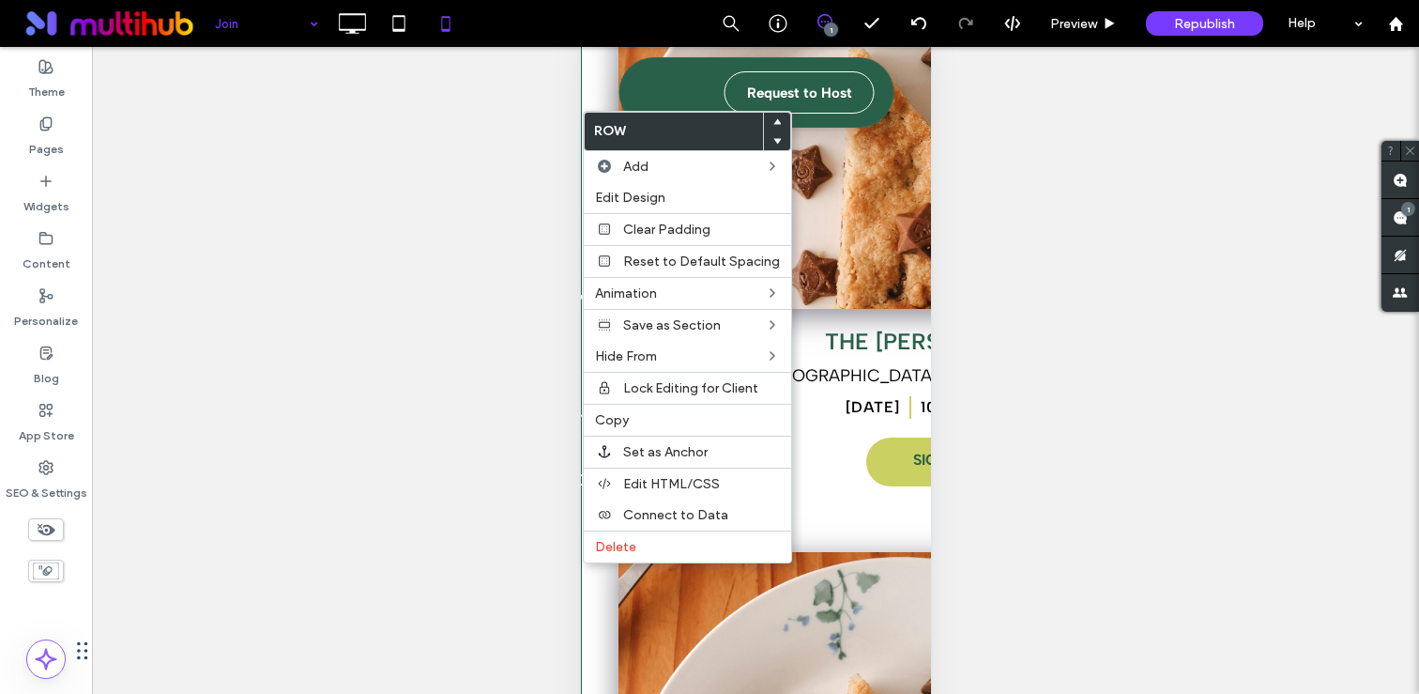
click at [773, 118] on icon at bounding box center [777, 122] width 8 height 8
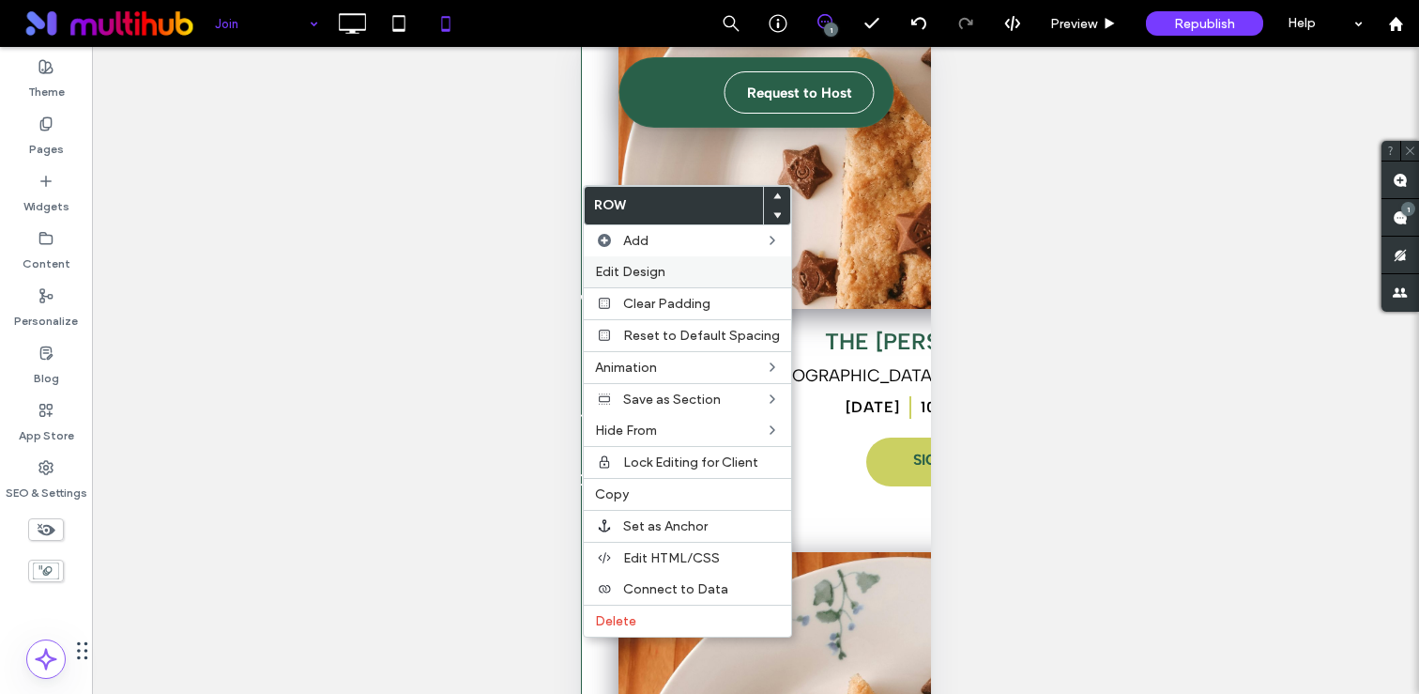
click at [662, 275] on span "Edit Design" at bounding box center [630, 272] width 70 height 16
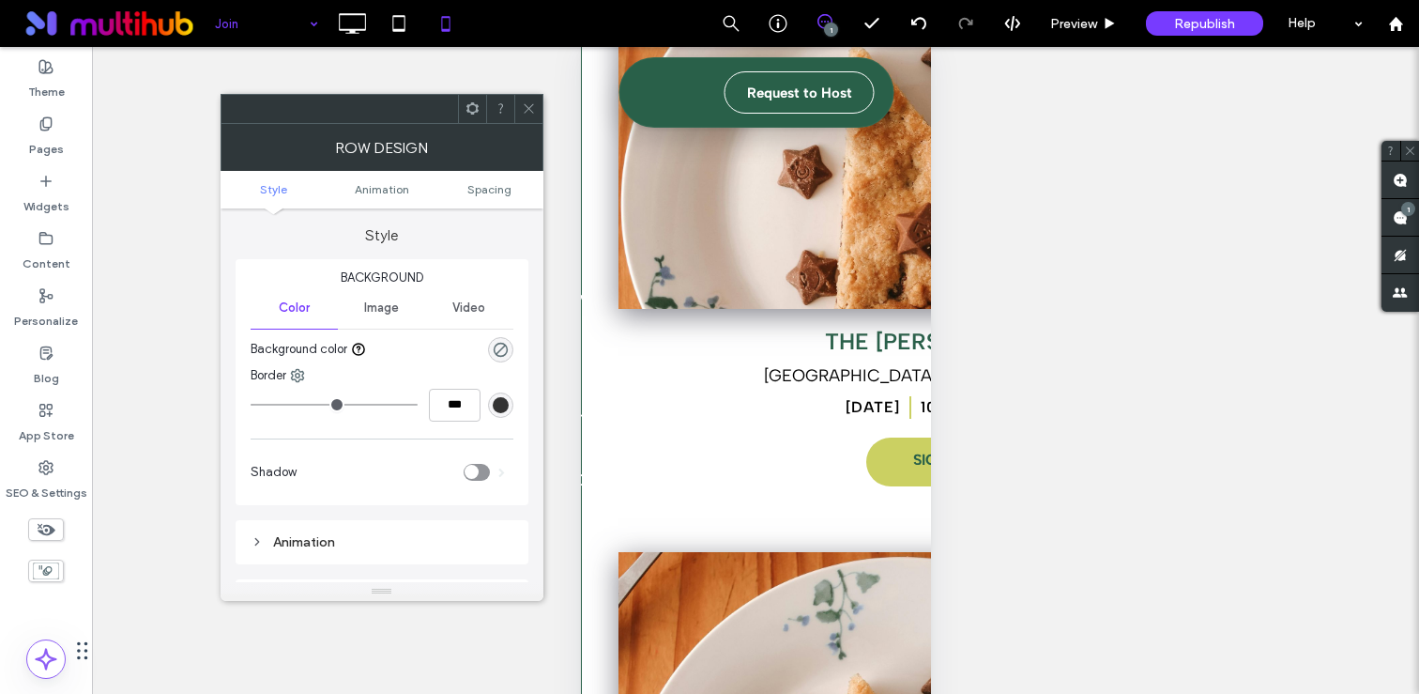
click at [463, 198] on ul "Style Animation Spacing" at bounding box center [382, 190] width 323 height 38
click at [480, 191] on span "Spacing" at bounding box center [489, 189] width 44 height 14
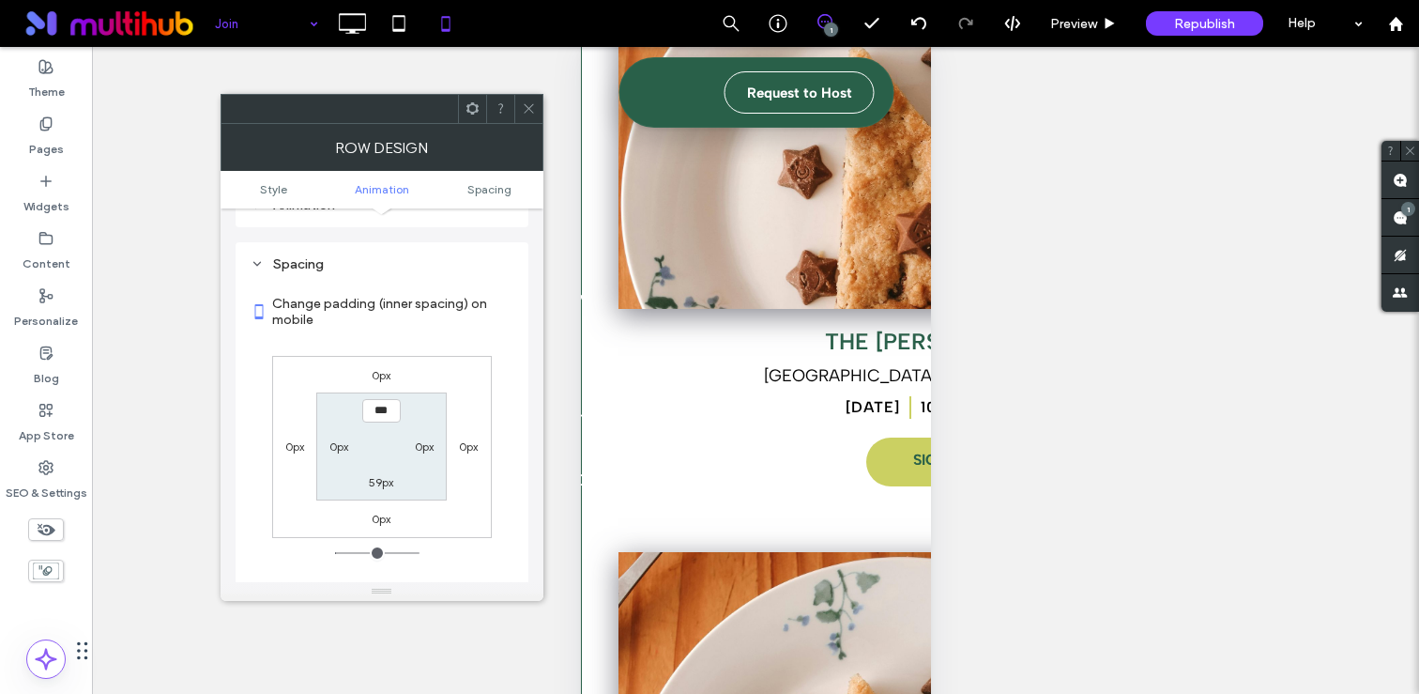
scroll to position [357, 0]
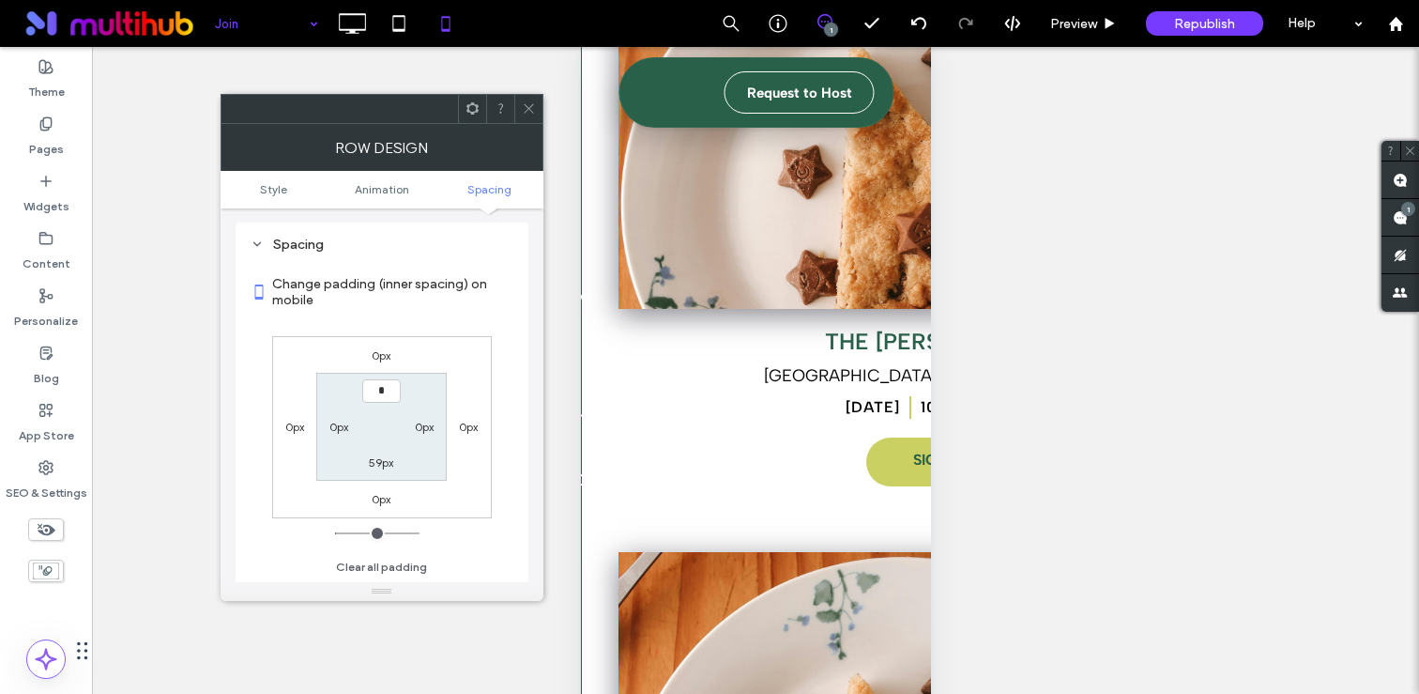
type input "***"
type input "*"
click at [530, 104] on icon at bounding box center [529, 108] width 14 height 14
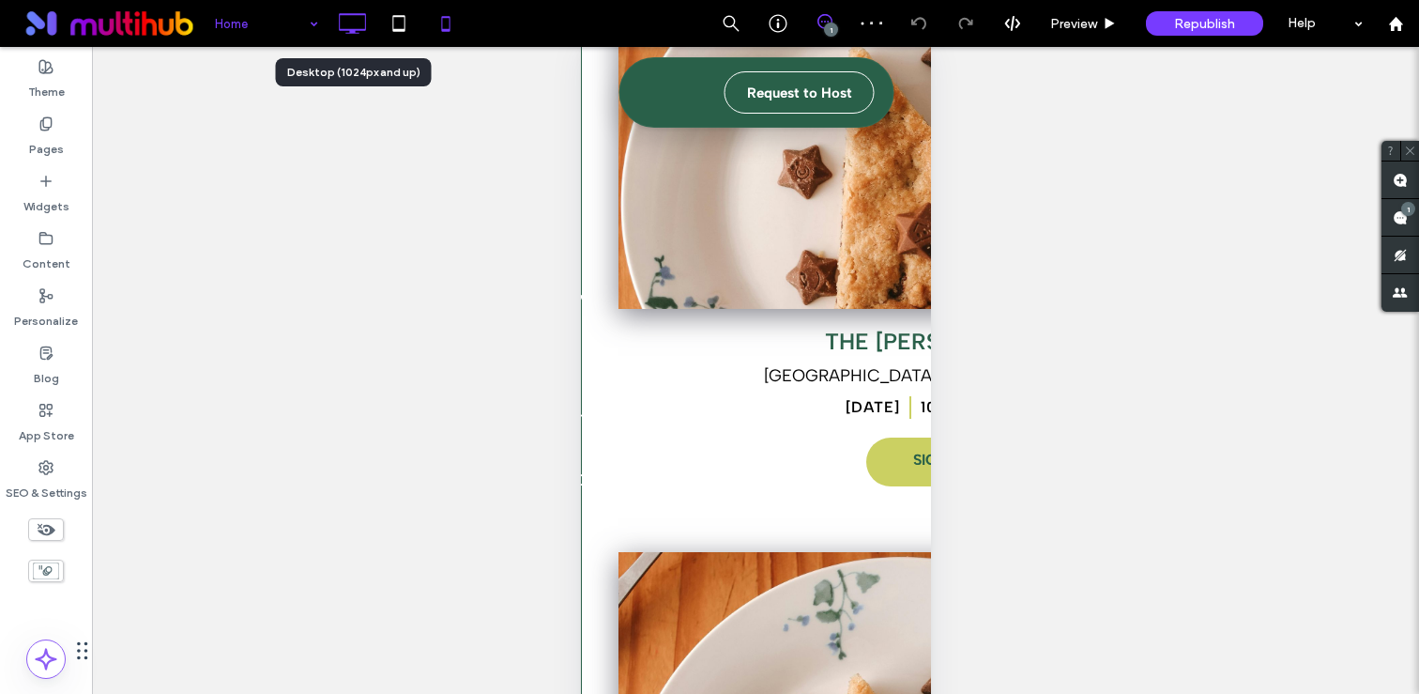
click at [344, 20] on icon at bounding box center [352, 24] width 38 height 38
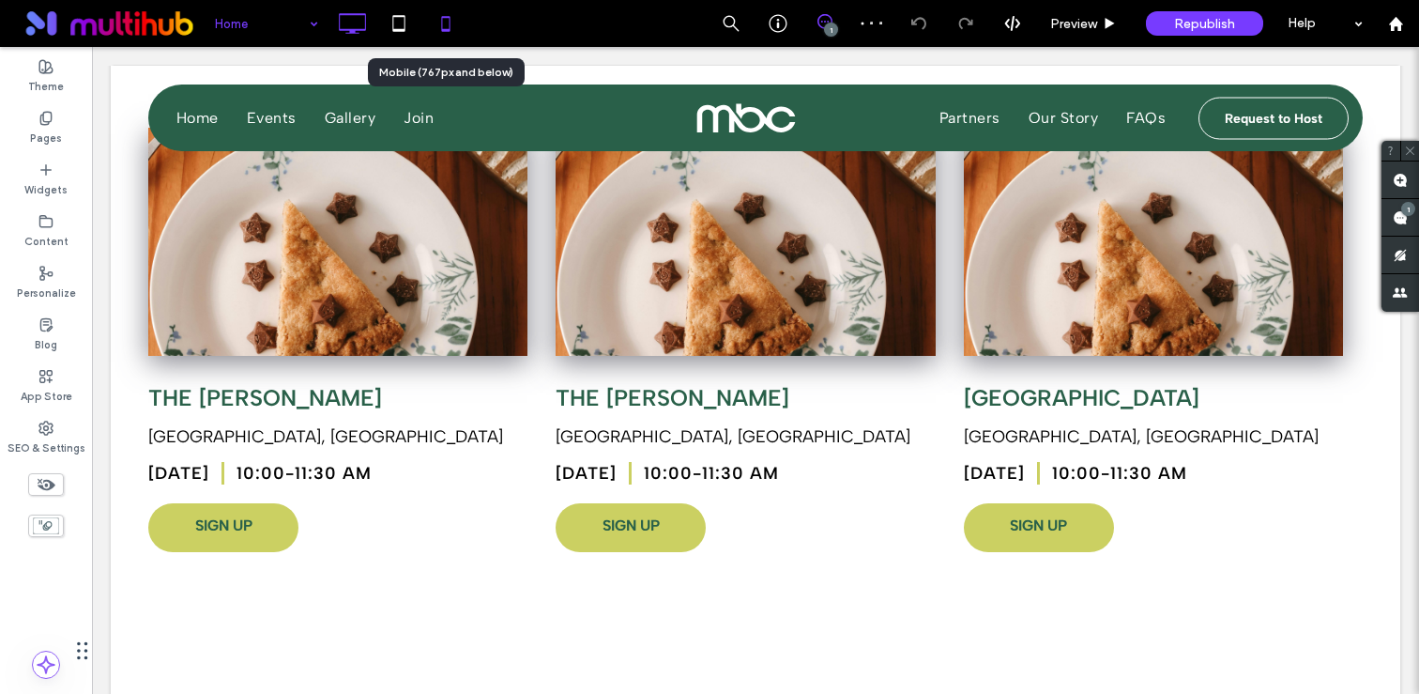
click at [441, 31] on icon at bounding box center [446, 24] width 38 height 38
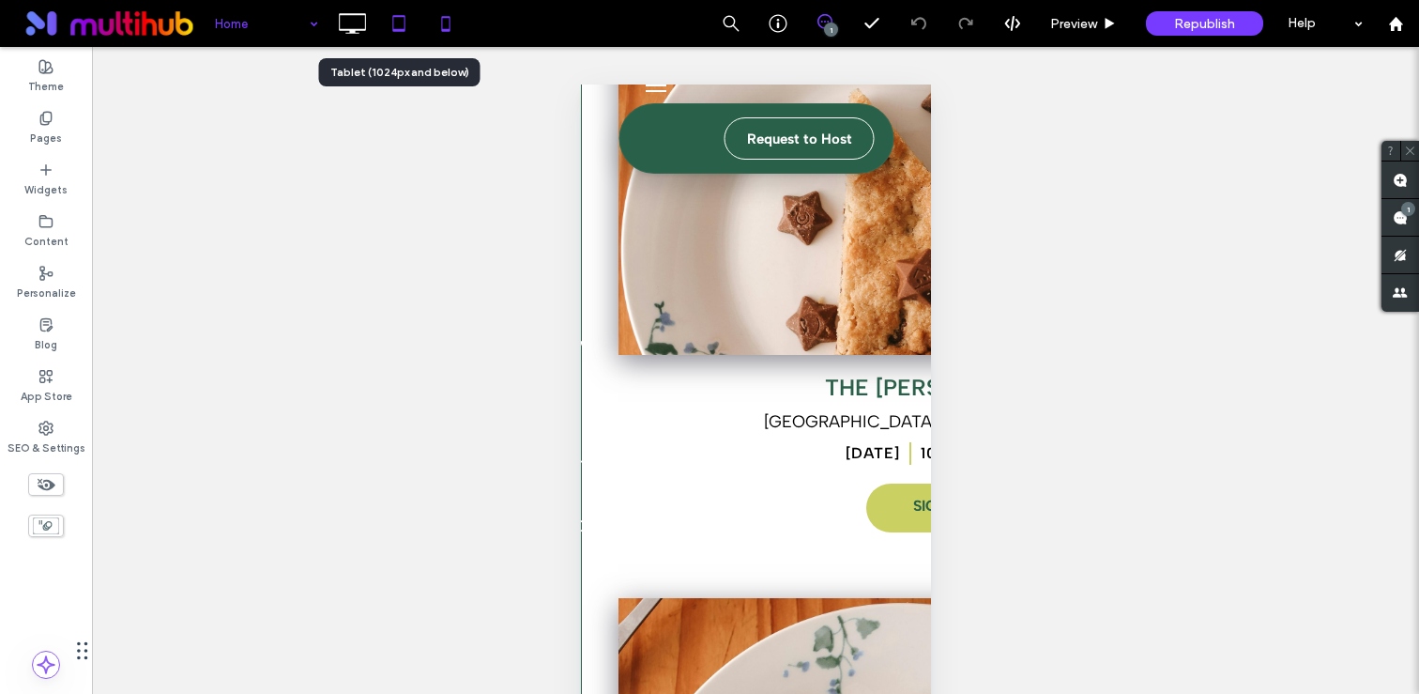
click at [394, 22] on icon at bounding box center [399, 24] width 38 height 38
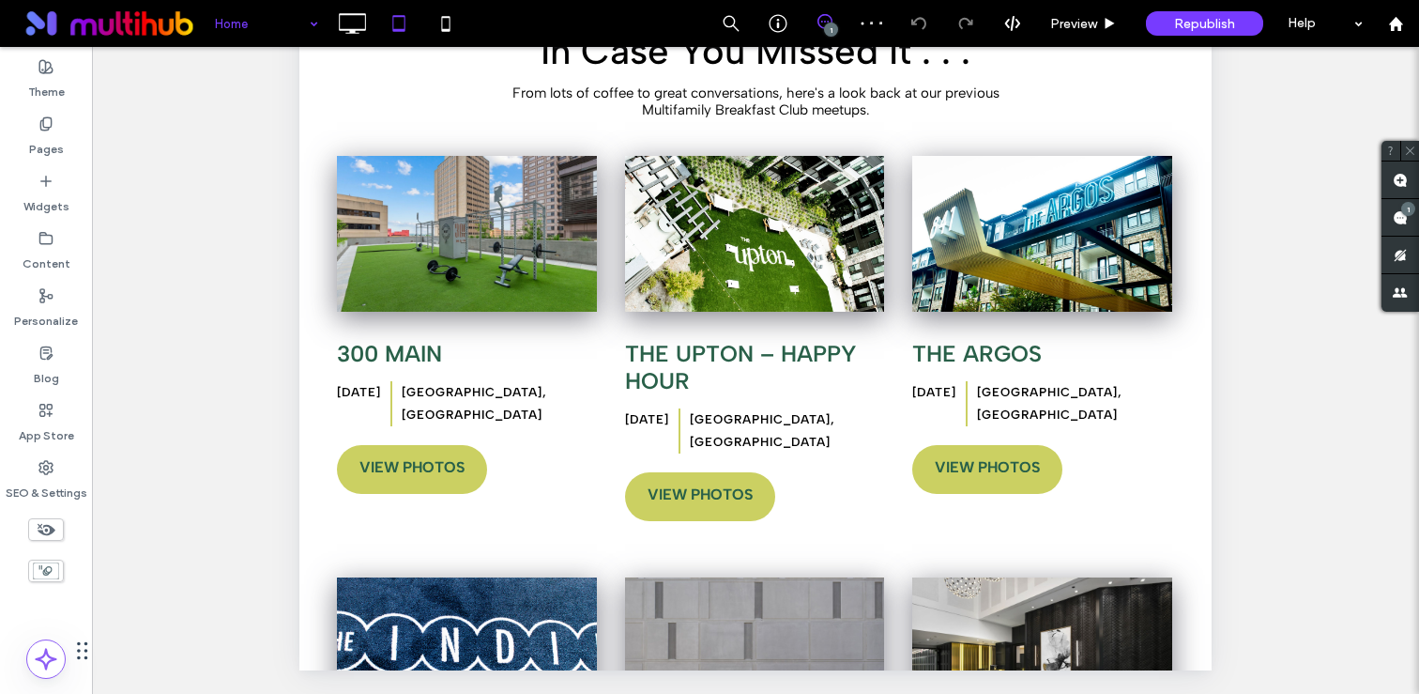
scroll to position [615, 0]
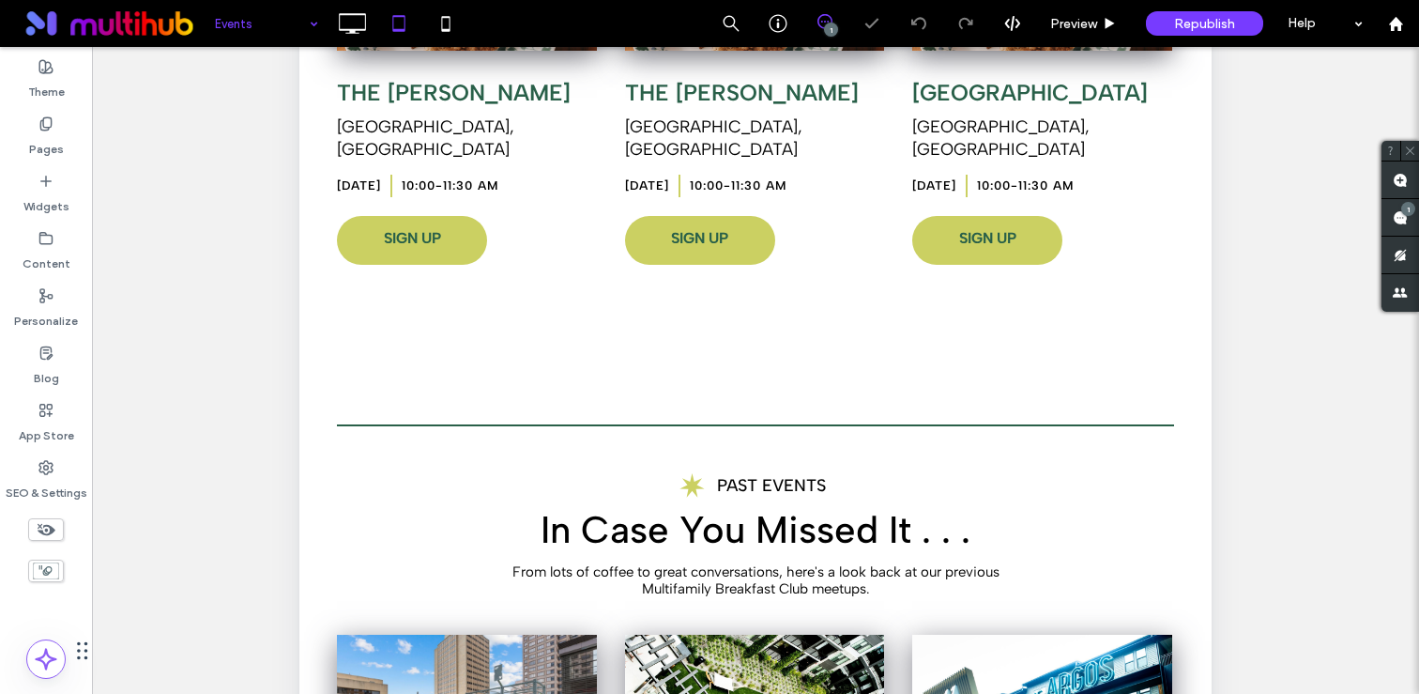
scroll to position [56, 0]
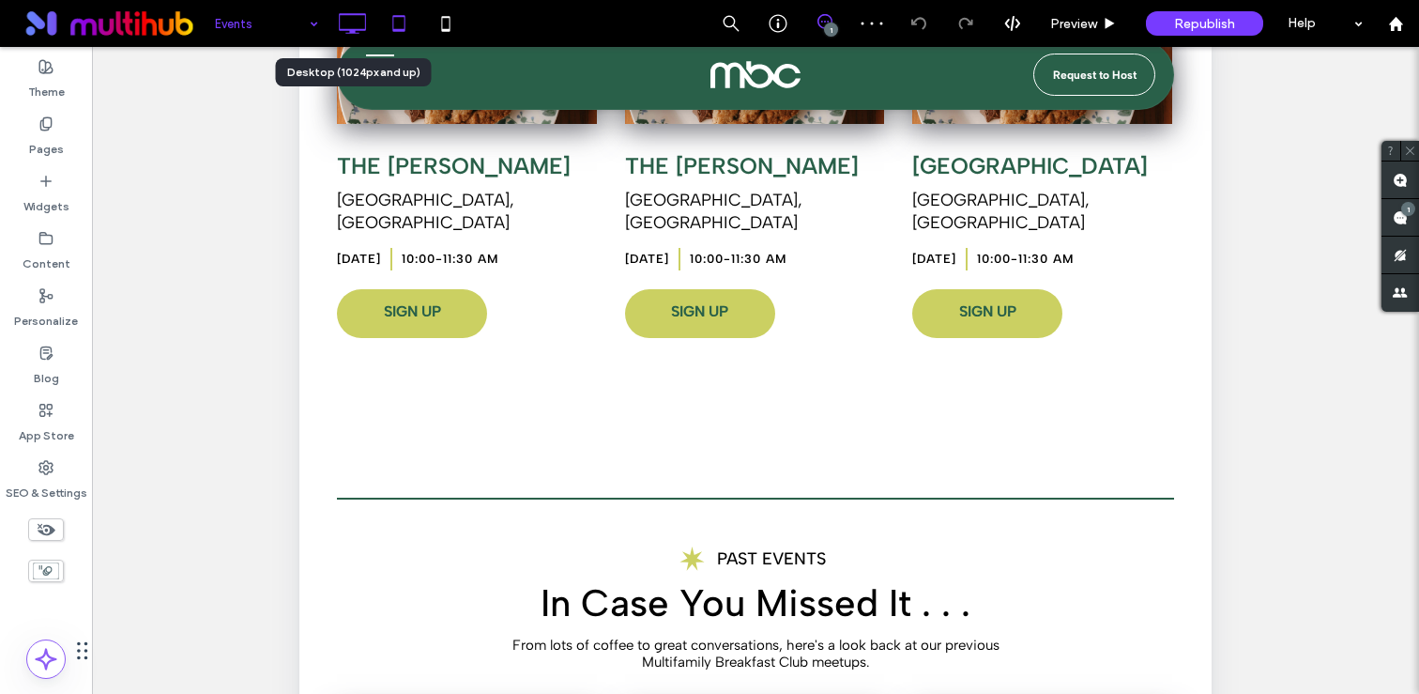
click at [368, 23] on icon at bounding box center [352, 24] width 38 height 38
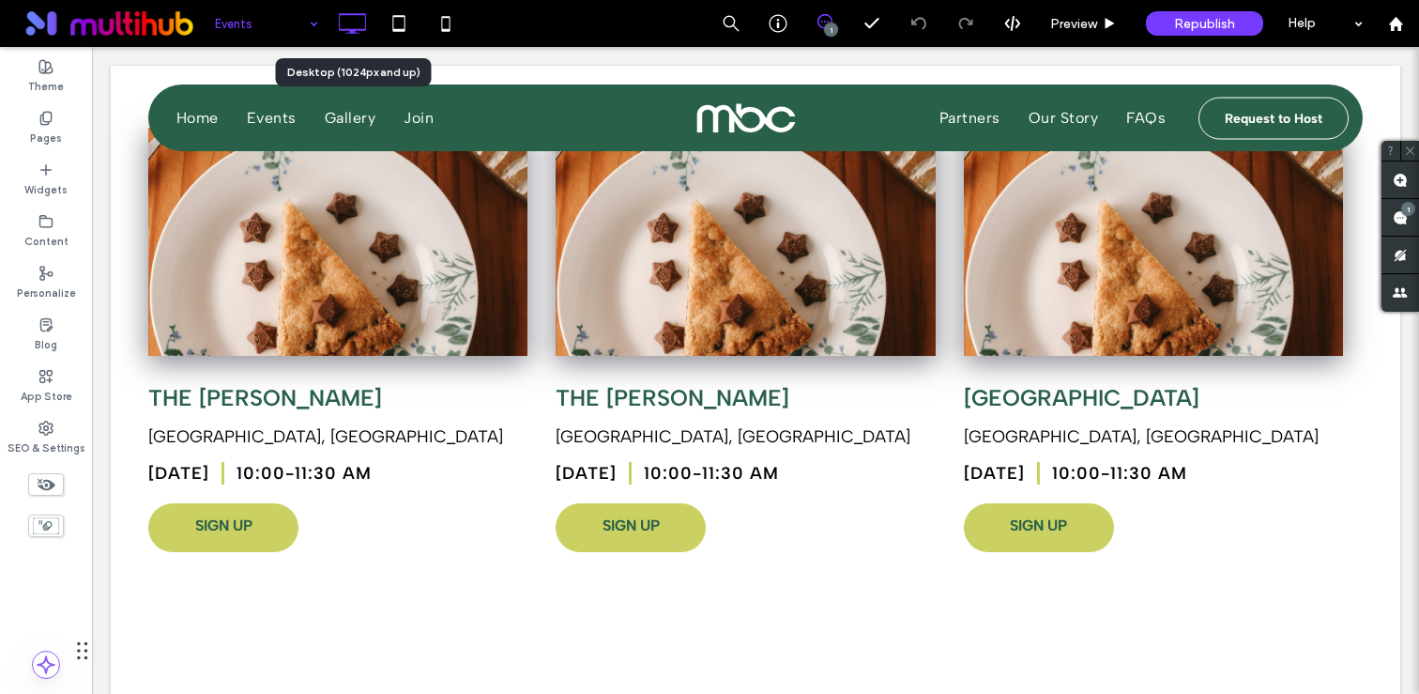
scroll to position [0, 0]
type input "**********"
type input "**"
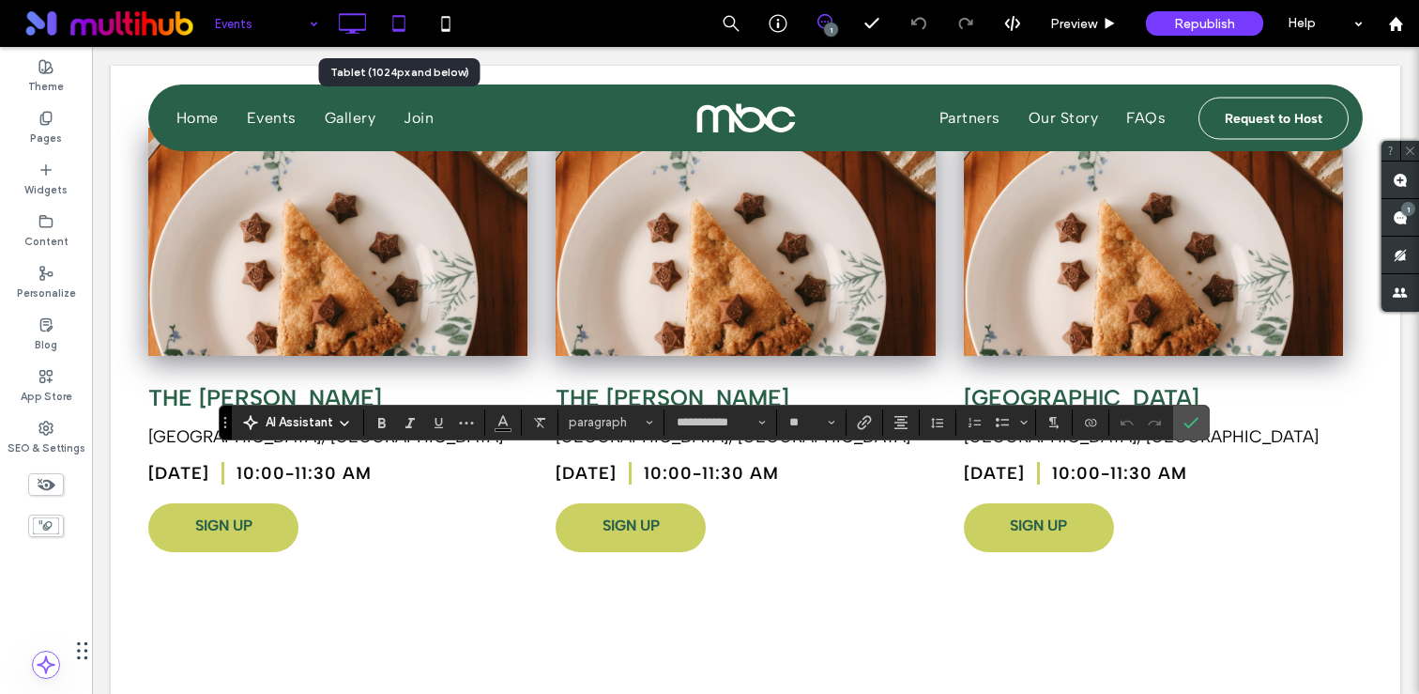
click at [385, 16] on icon at bounding box center [399, 24] width 38 height 38
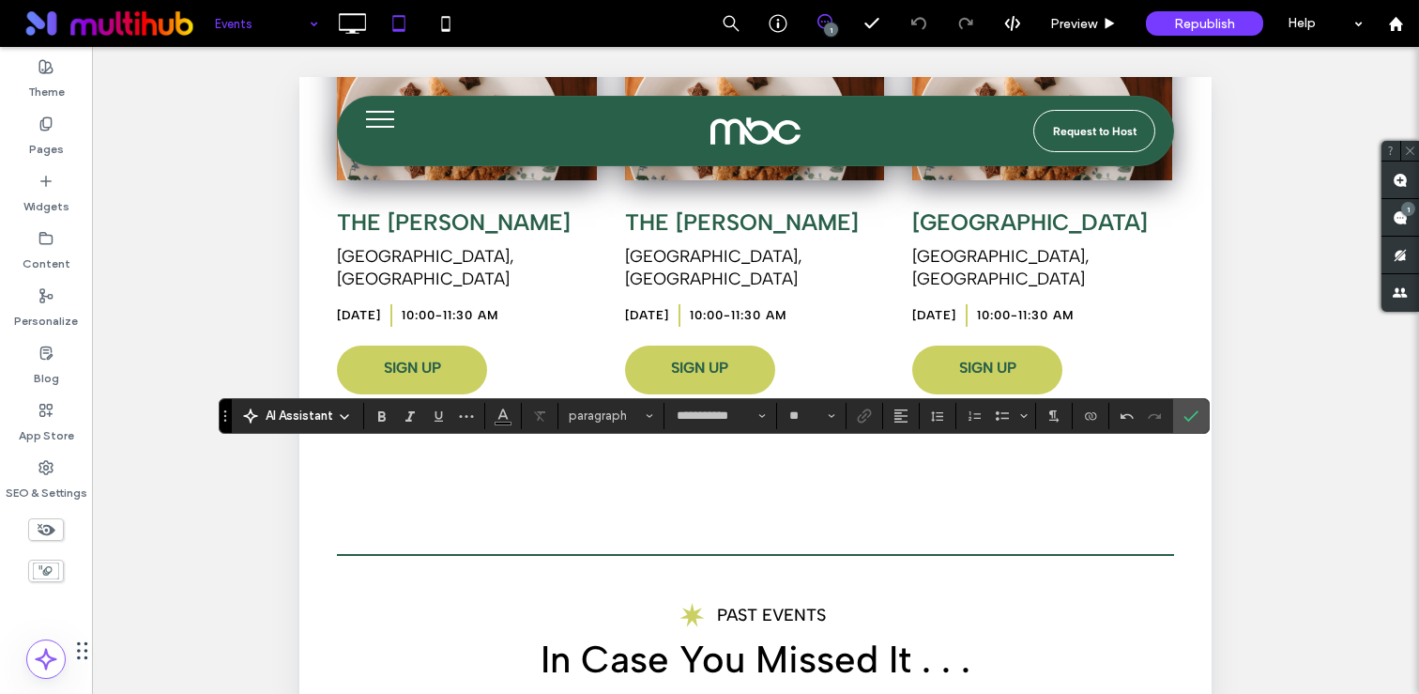
type input "**"
click at [1192, 398] on div "**********" at bounding box center [714, 416] width 990 height 36
click at [1193, 416] on icon "Confirm" at bounding box center [1190, 415] width 15 height 15
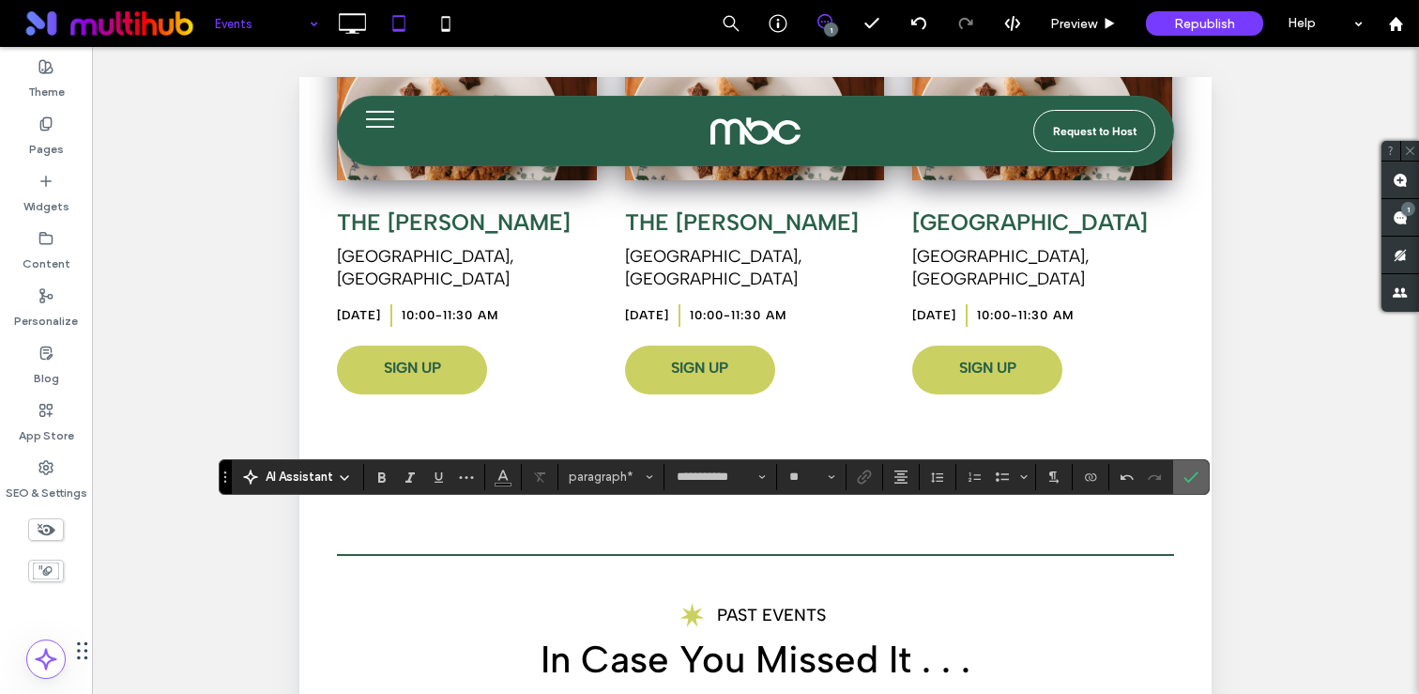
click at [1194, 475] on use "Confirm" at bounding box center [1190, 476] width 15 height 11
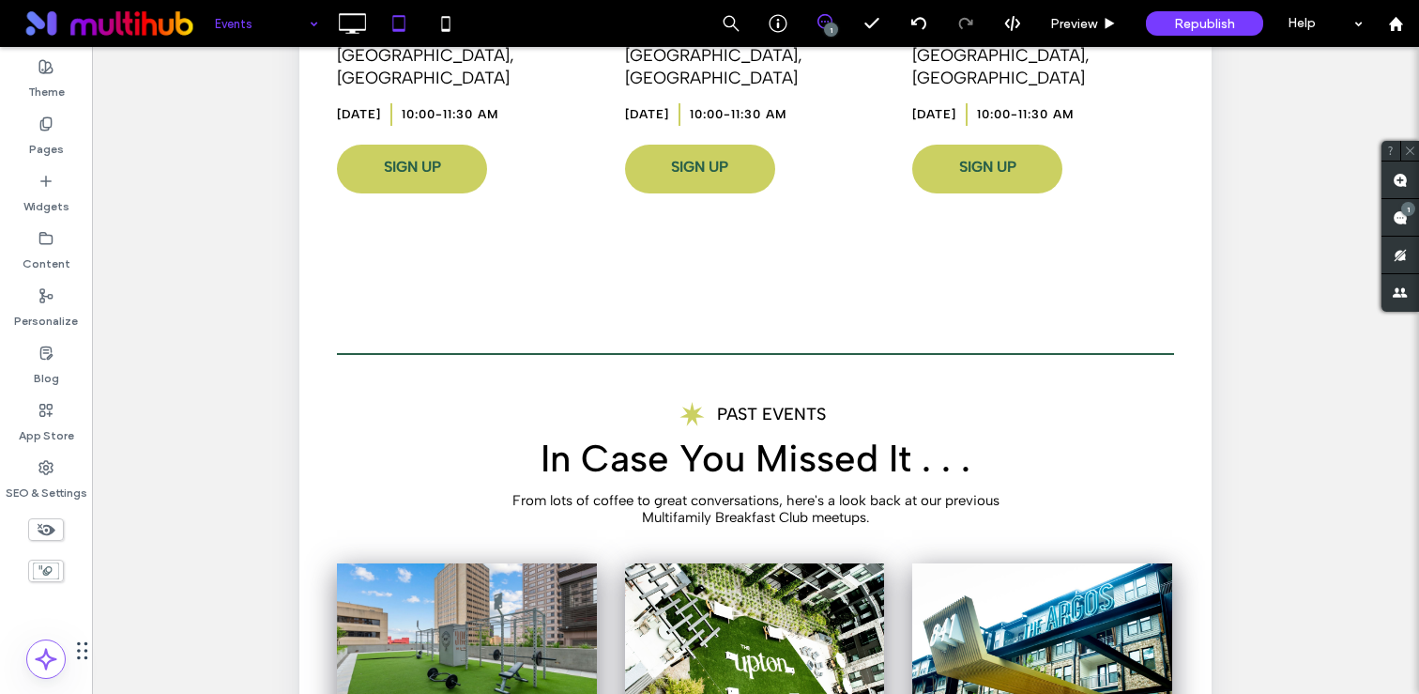
scroll to position [327, 0]
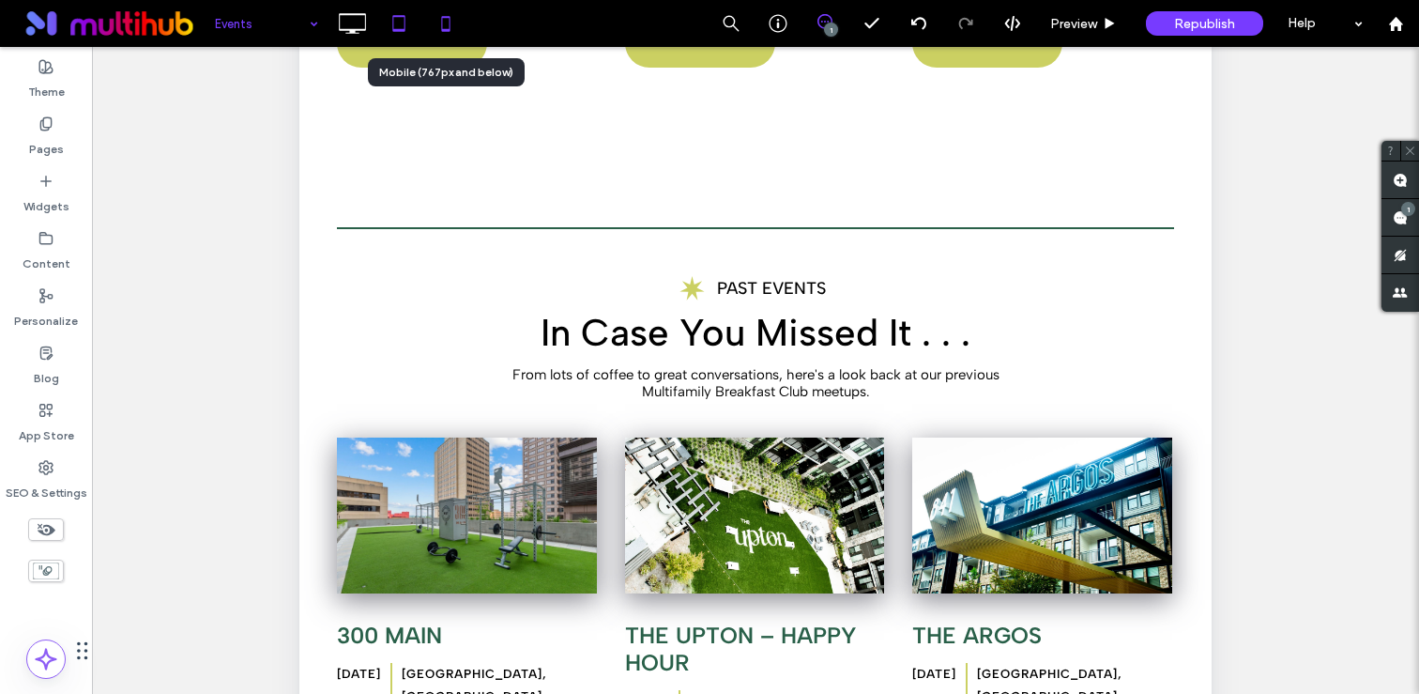
click at [434, 28] on icon at bounding box center [446, 24] width 38 height 38
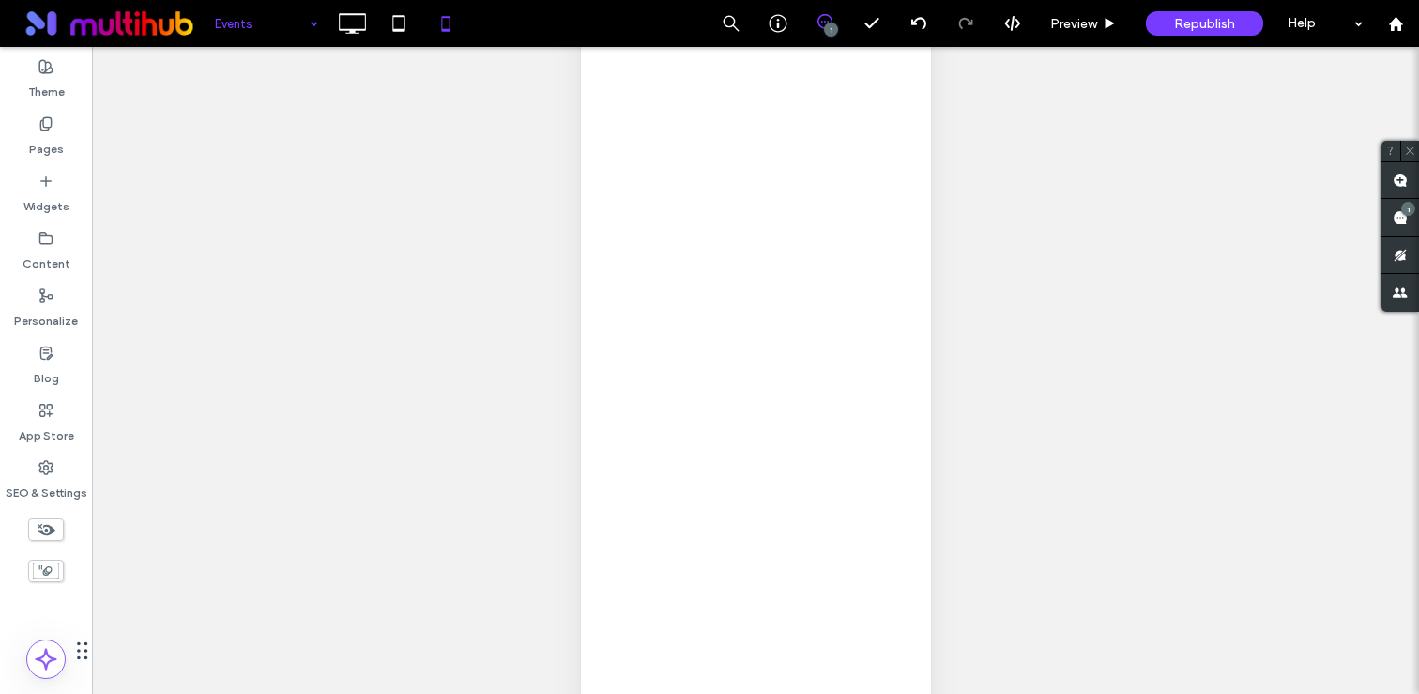
scroll to position [83, 0]
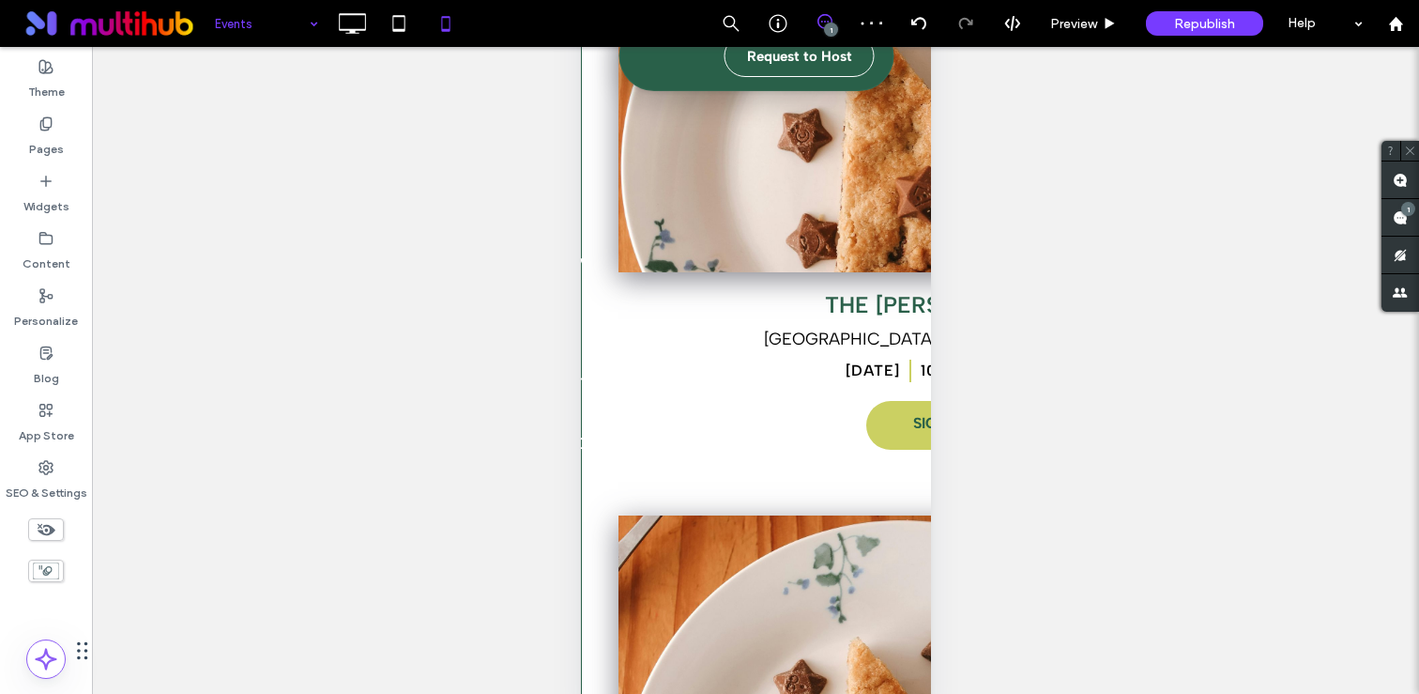
type input "**********"
type input "**"
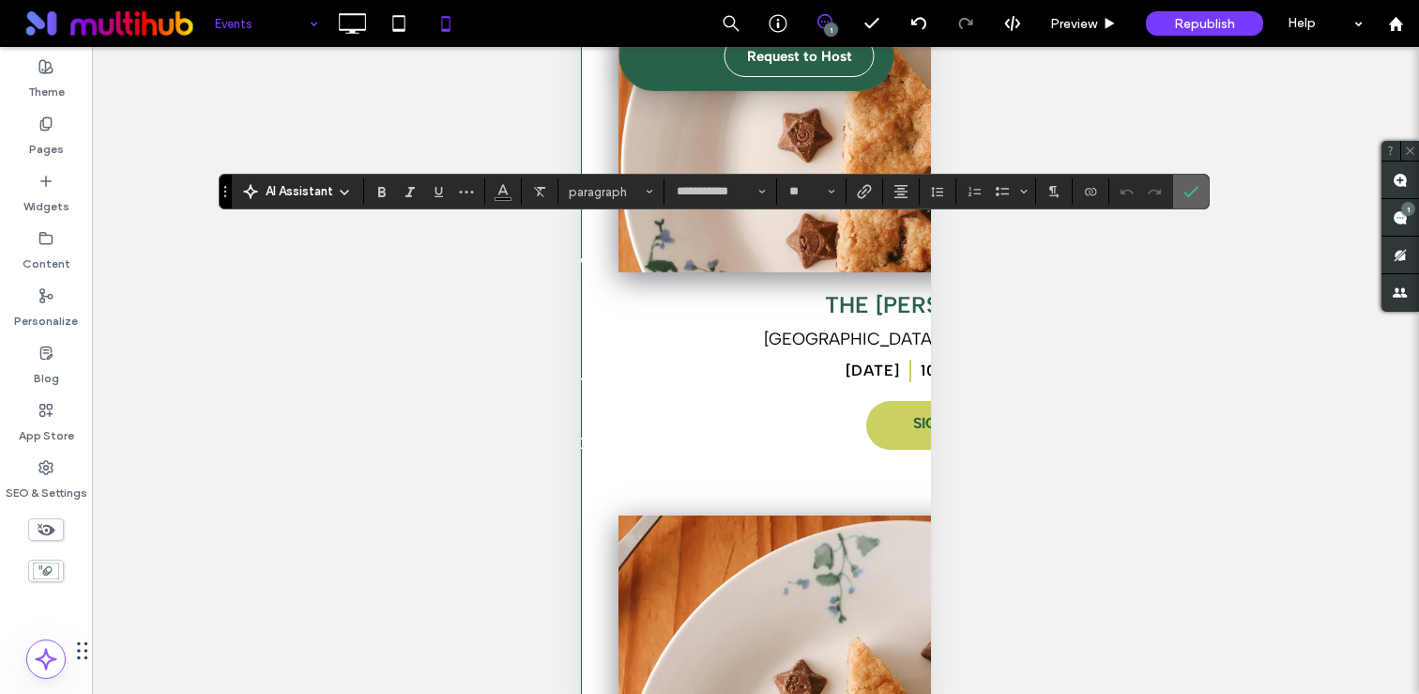
click at [1194, 198] on icon "Confirm" at bounding box center [1190, 191] width 15 height 15
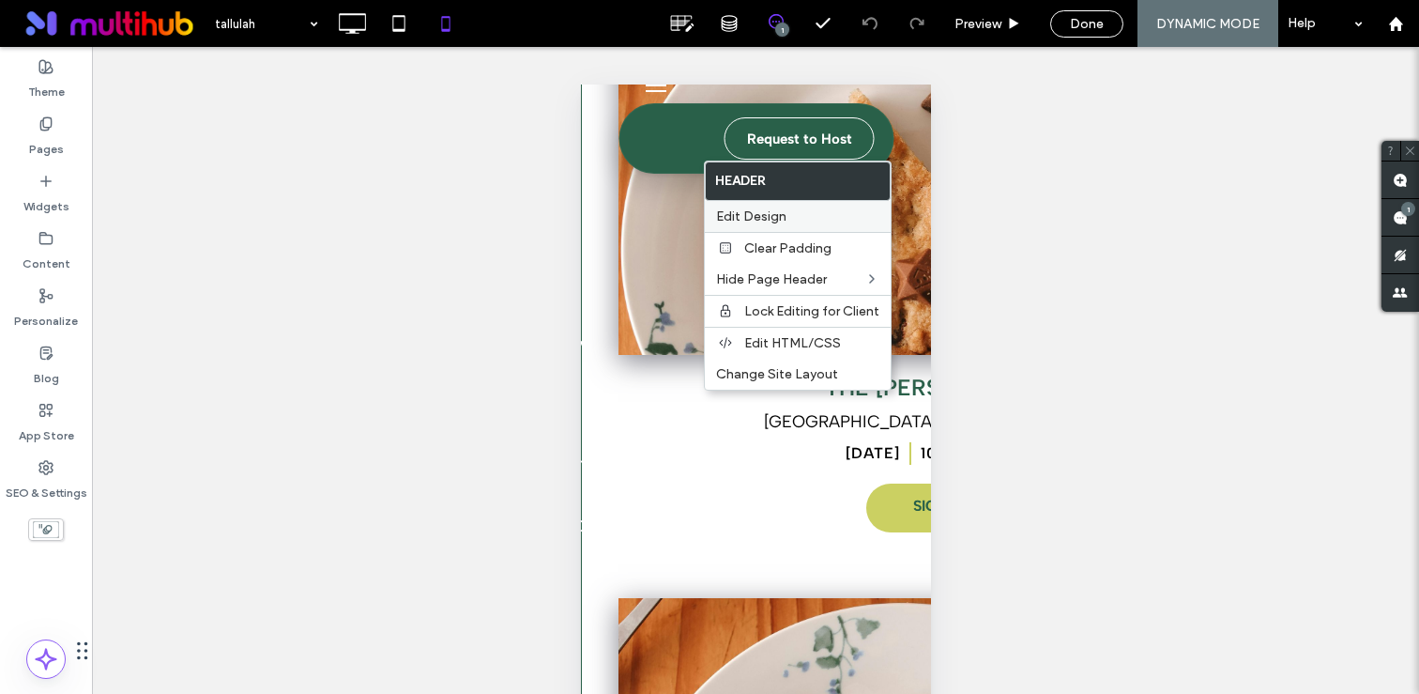
click at [770, 203] on div "Edit Design" at bounding box center [798, 216] width 186 height 31
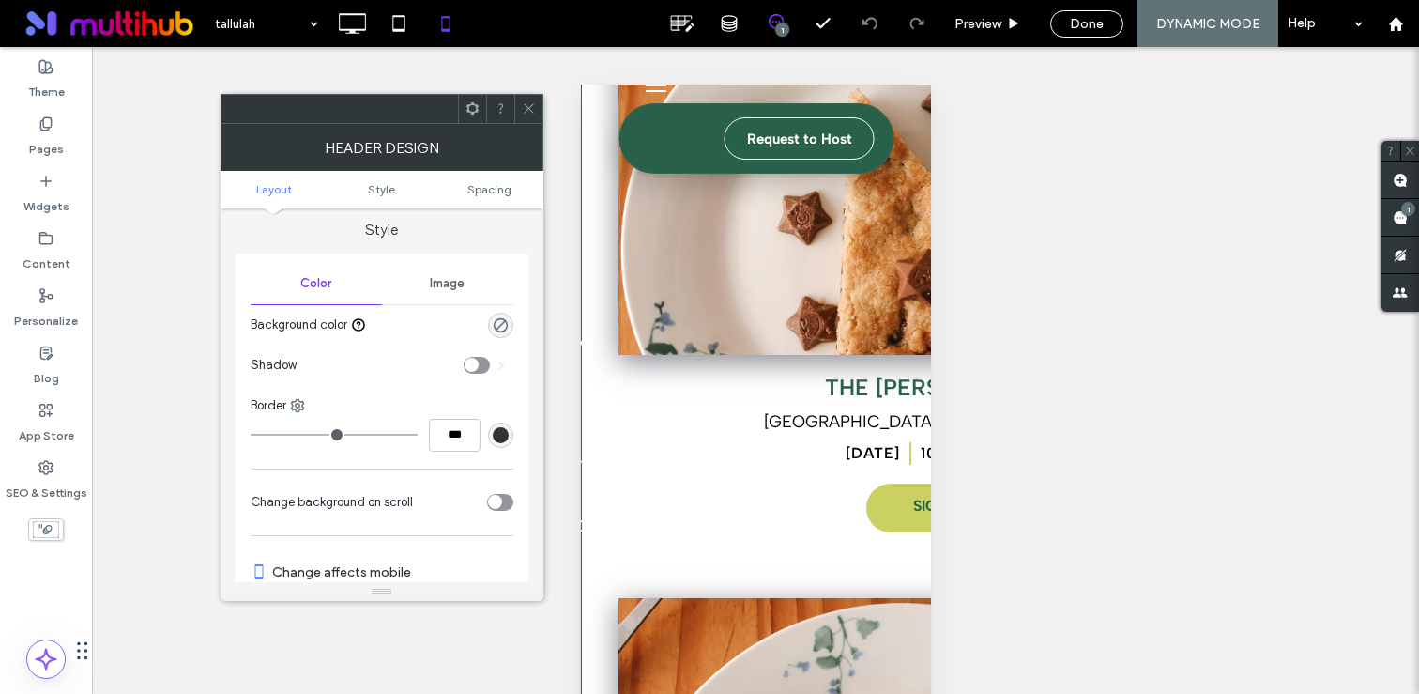
scroll to position [302, 0]
click at [500, 313] on div "rgba(0, 0, 0, 0)" at bounding box center [500, 324] width 25 height 25
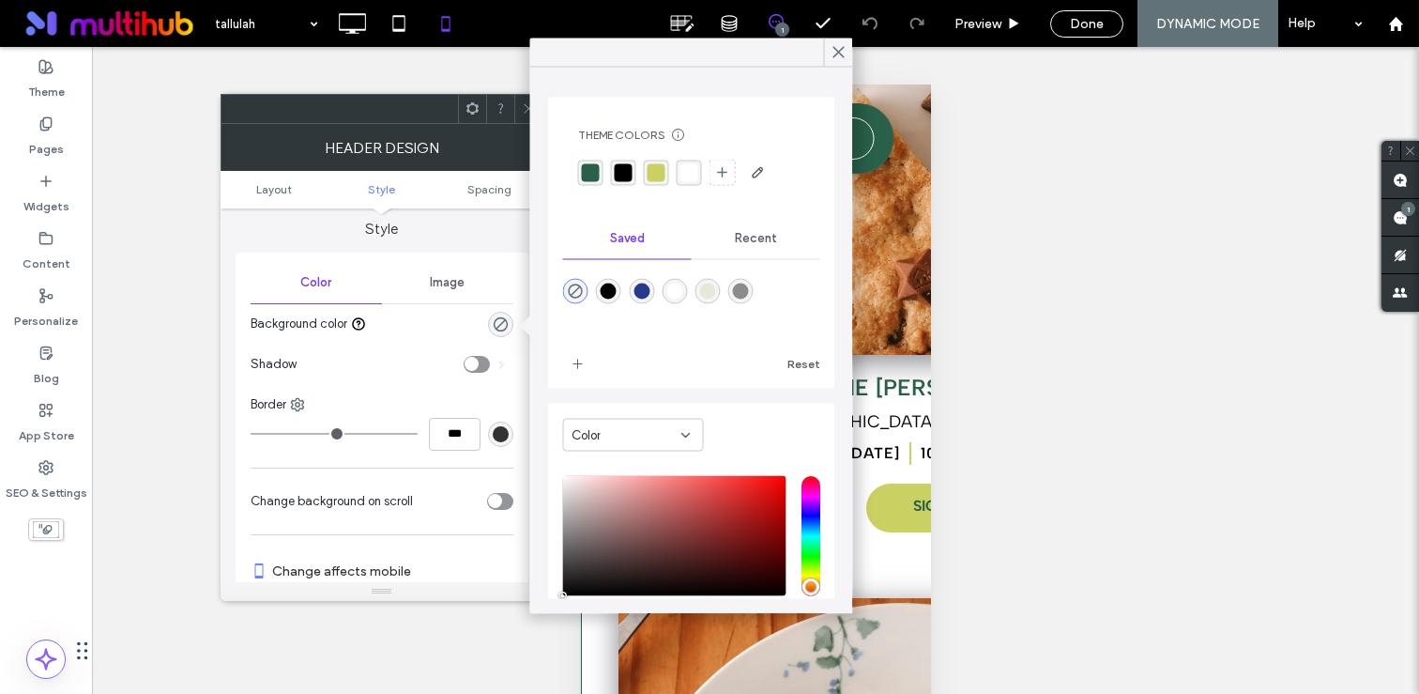
click at [691, 175] on div "rgba(255,255,255,1)" at bounding box center [689, 172] width 18 height 18
click at [842, 53] on icon at bounding box center [839, 52] width 17 height 17
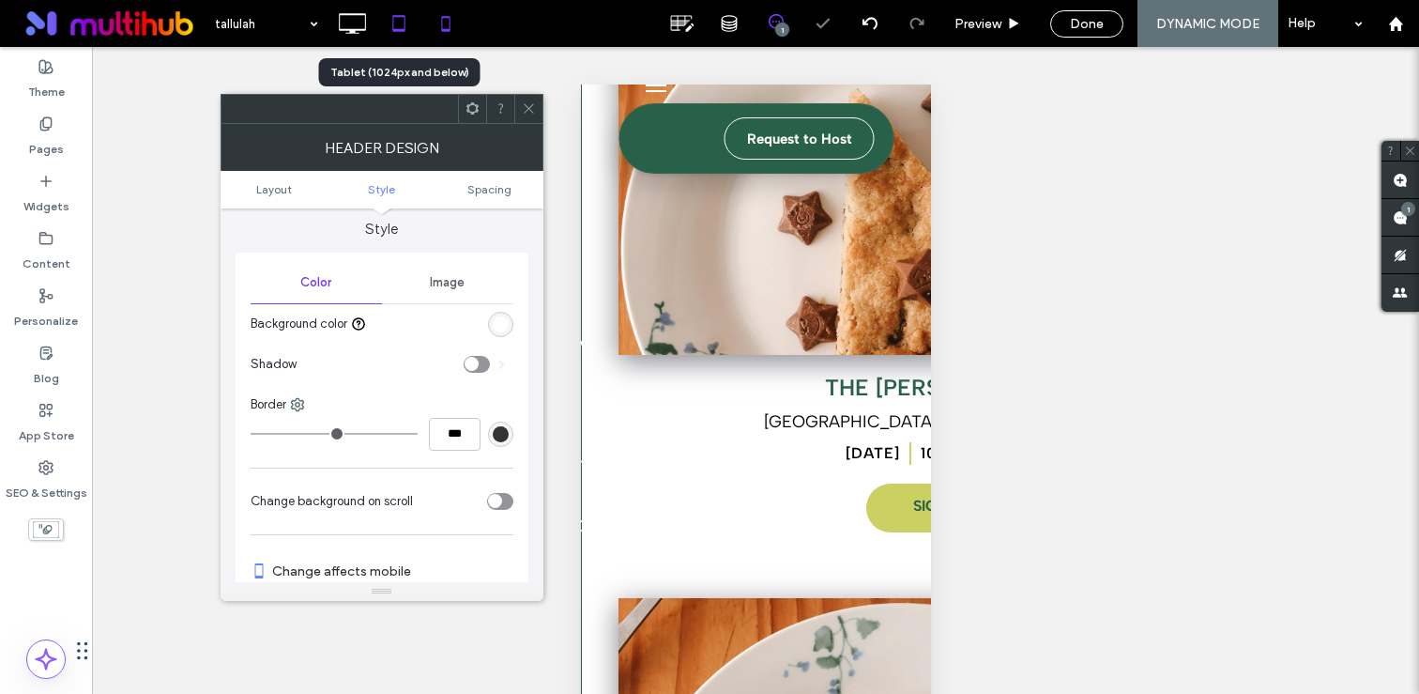
click at [388, 28] on icon at bounding box center [399, 24] width 38 height 38
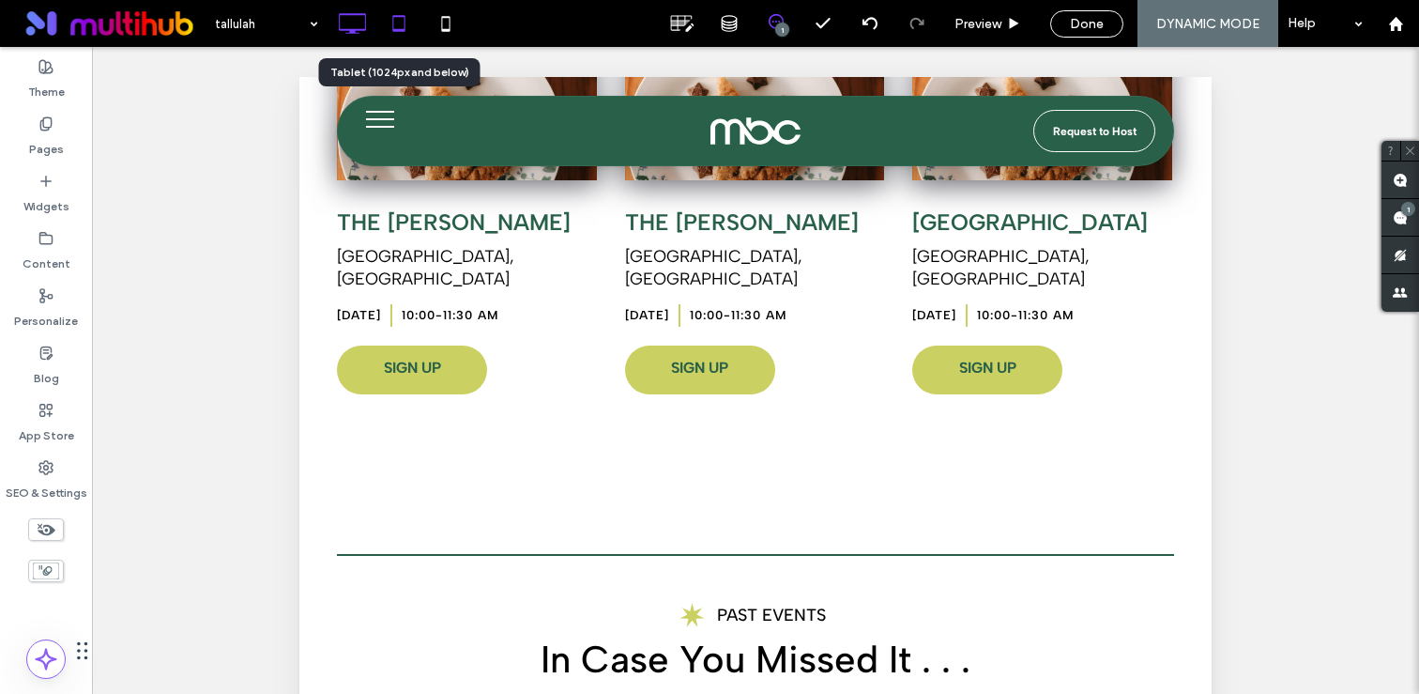
click at [344, 34] on icon at bounding box center [352, 24] width 38 height 38
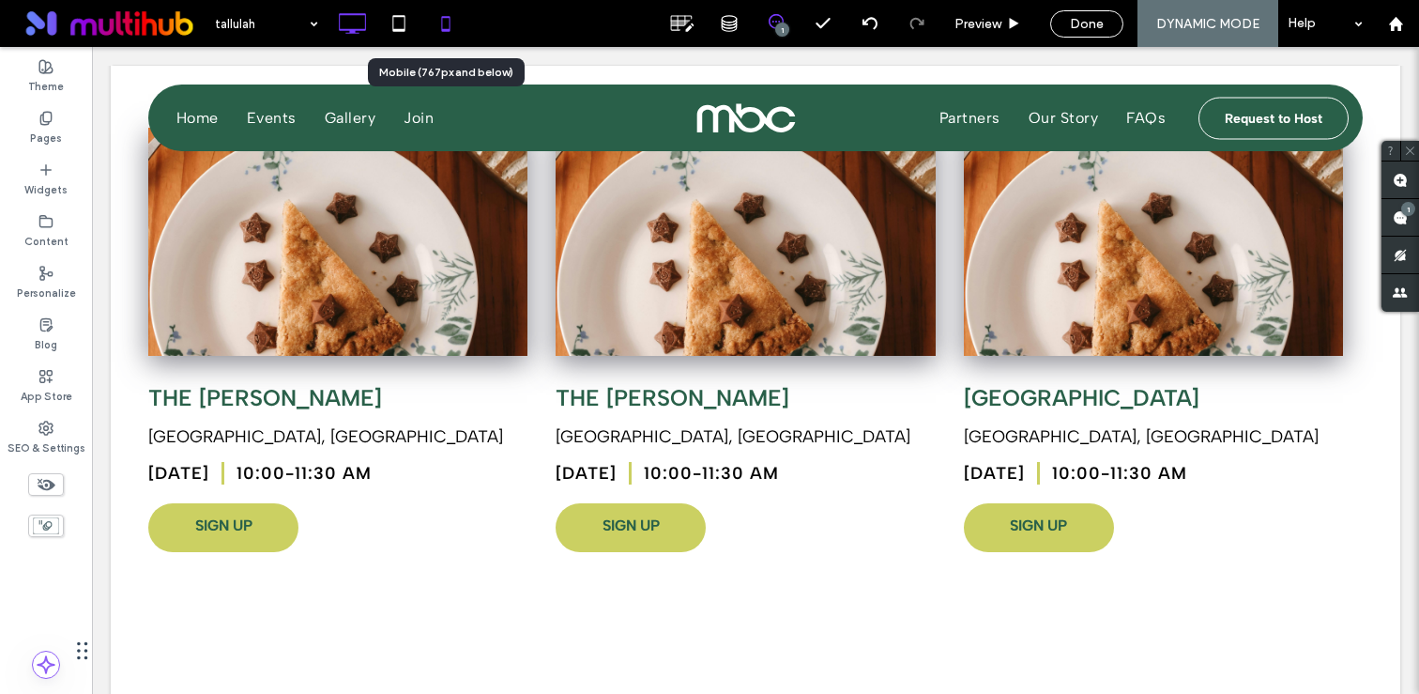
click at [440, 25] on icon at bounding box center [446, 24] width 38 height 38
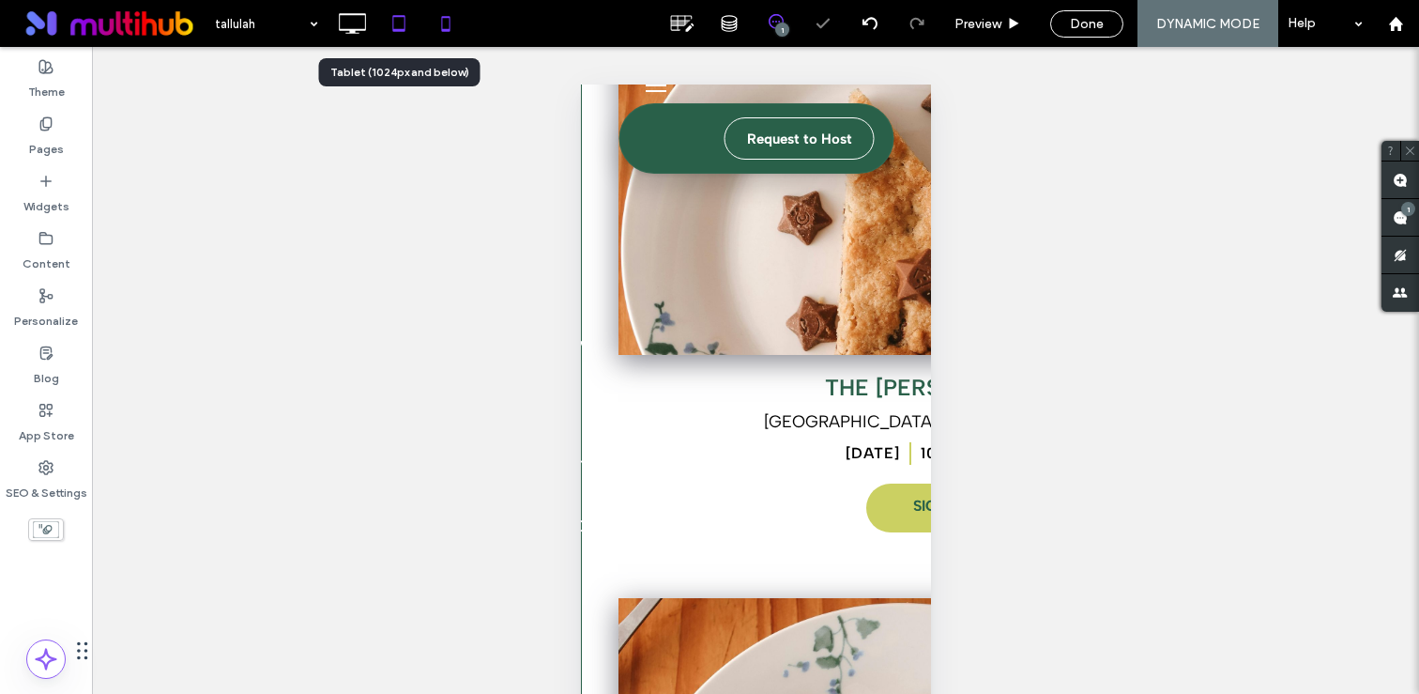
click at [402, 30] on use at bounding box center [398, 23] width 12 height 16
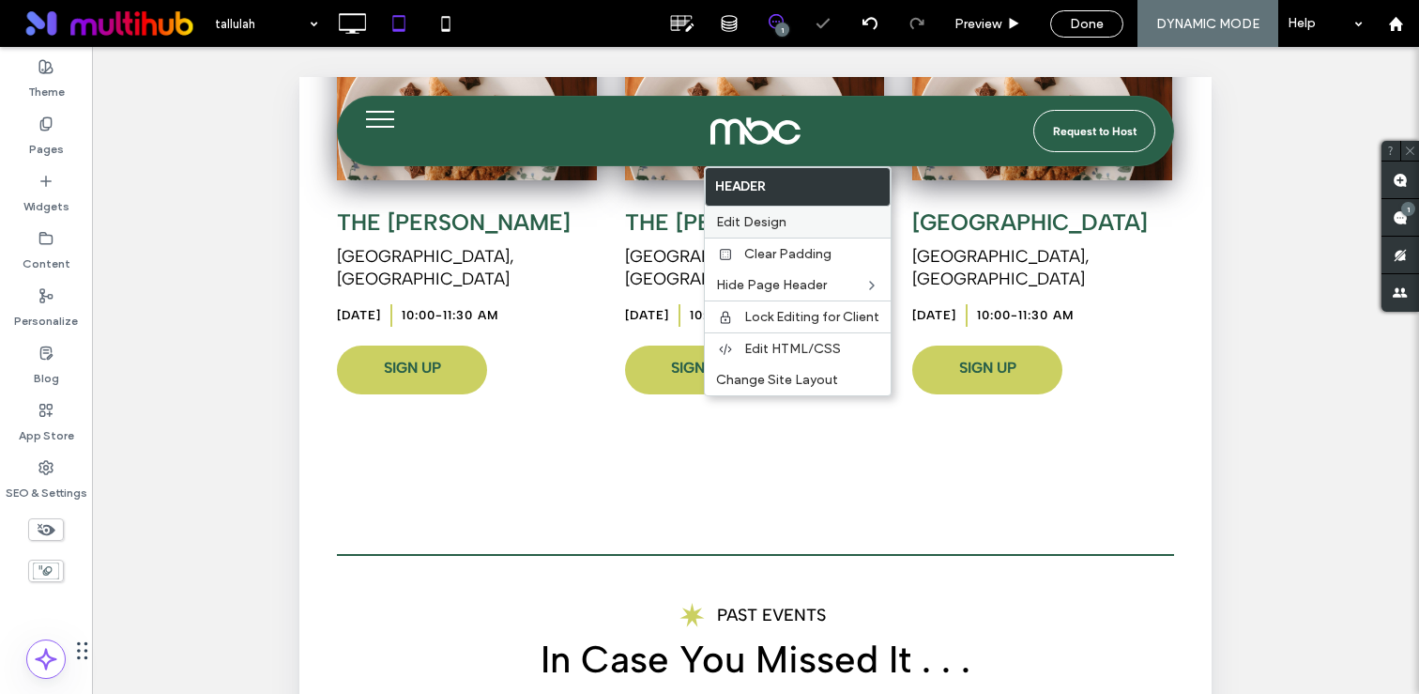
click at [763, 215] on span "Edit Design" at bounding box center [751, 222] width 70 height 16
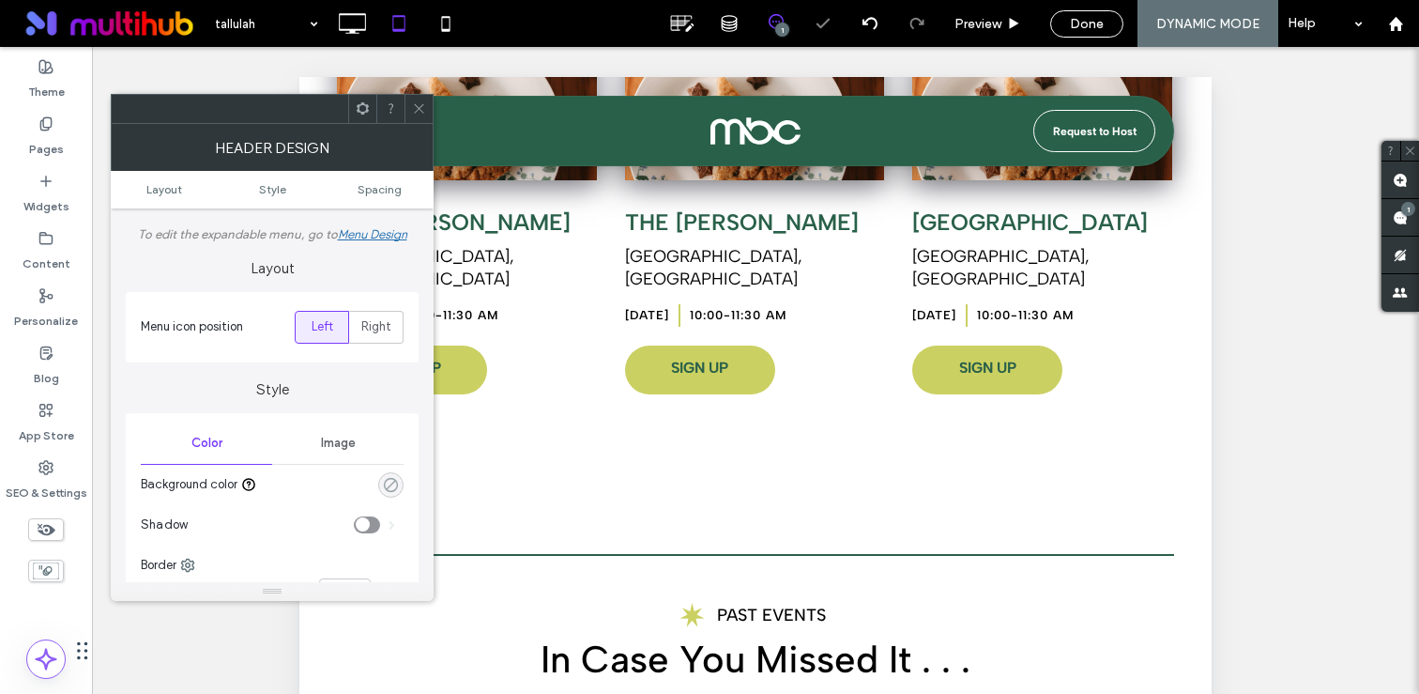
click at [384, 483] on use "rgba(0, 0, 0, 0)" at bounding box center [391, 484] width 14 height 14
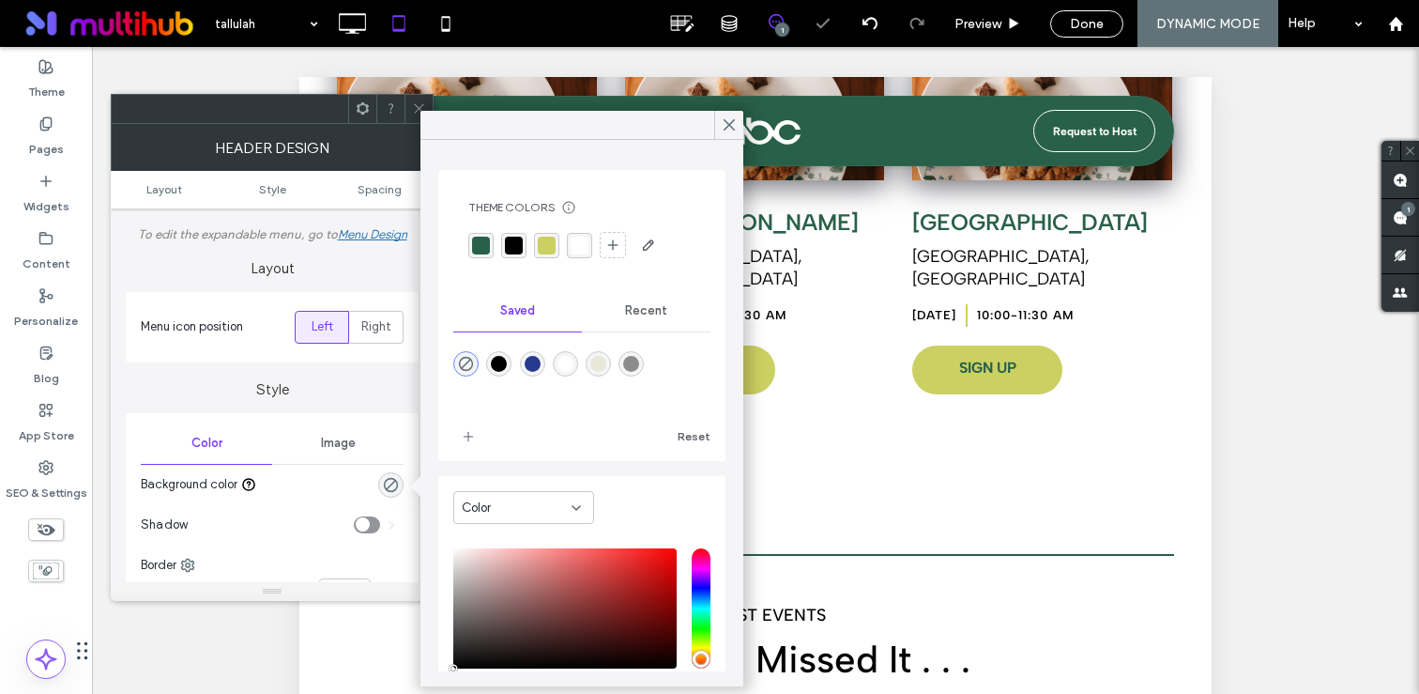
click at [582, 246] on div "rgba(255,255,255,1)" at bounding box center [580, 245] width 18 height 18
click at [727, 122] on icon at bounding box center [729, 124] width 17 height 17
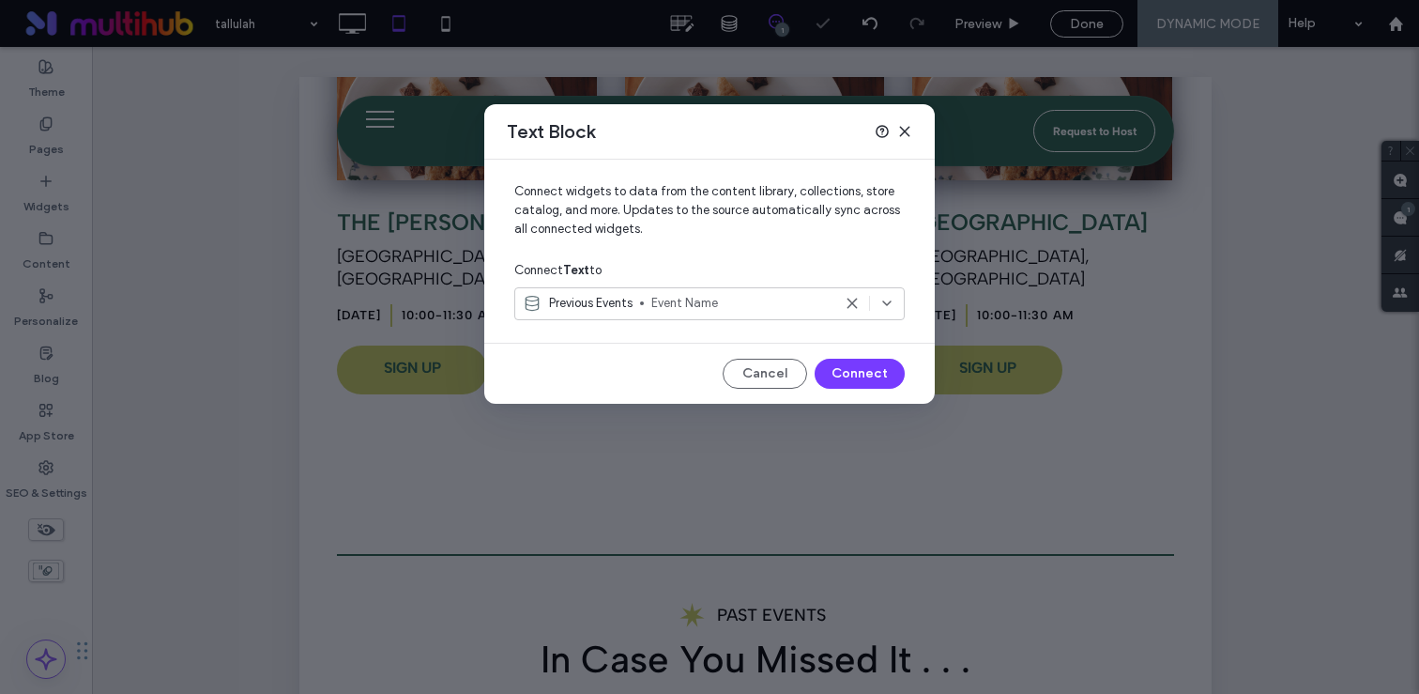
click at [907, 130] on icon at bounding box center [904, 131] width 15 height 15
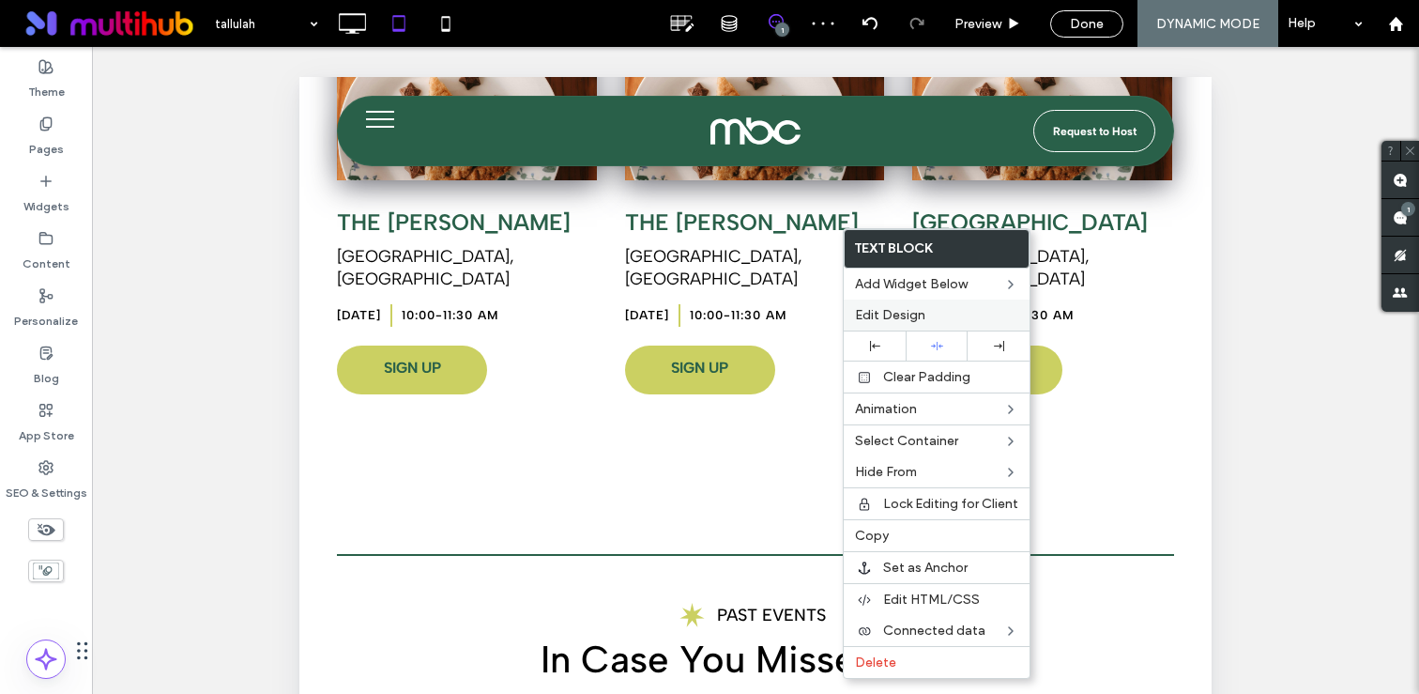
click at [877, 301] on div "Edit Design" at bounding box center [937, 314] width 186 height 31
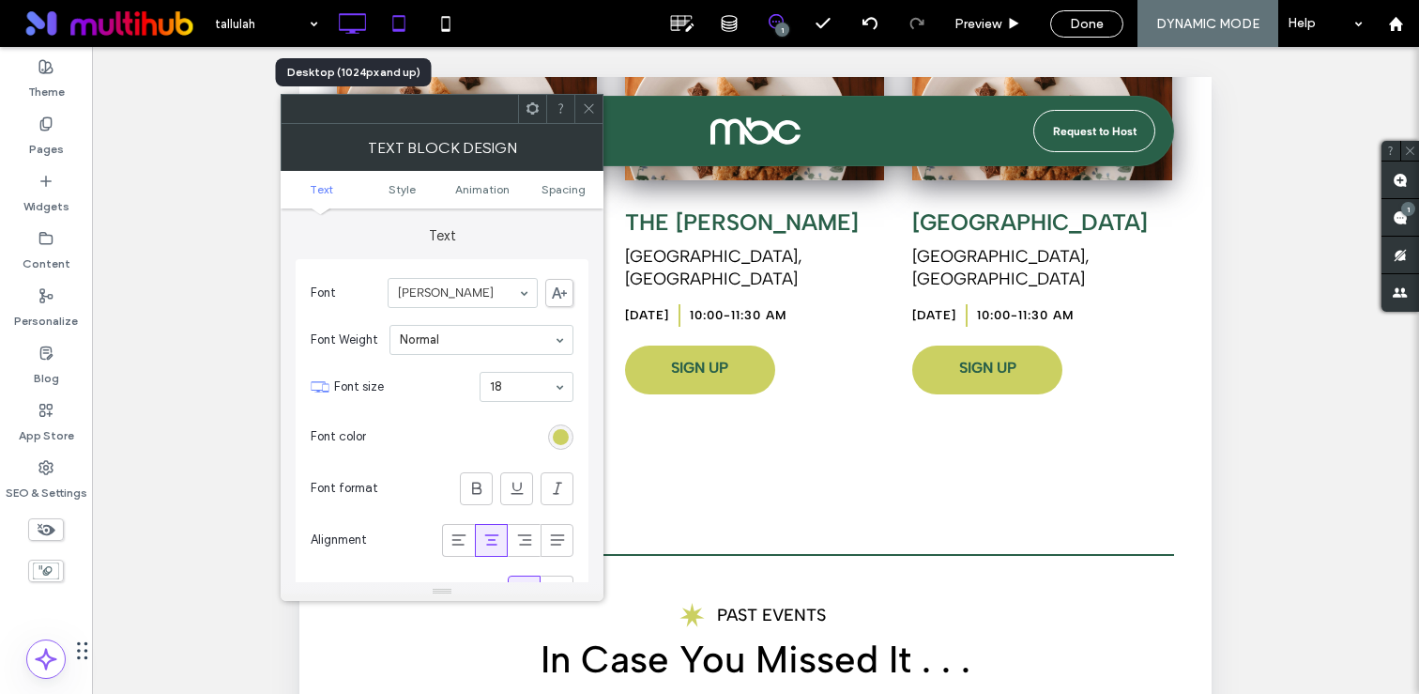
click at [360, 34] on icon at bounding box center [352, 24] width 38 height 38
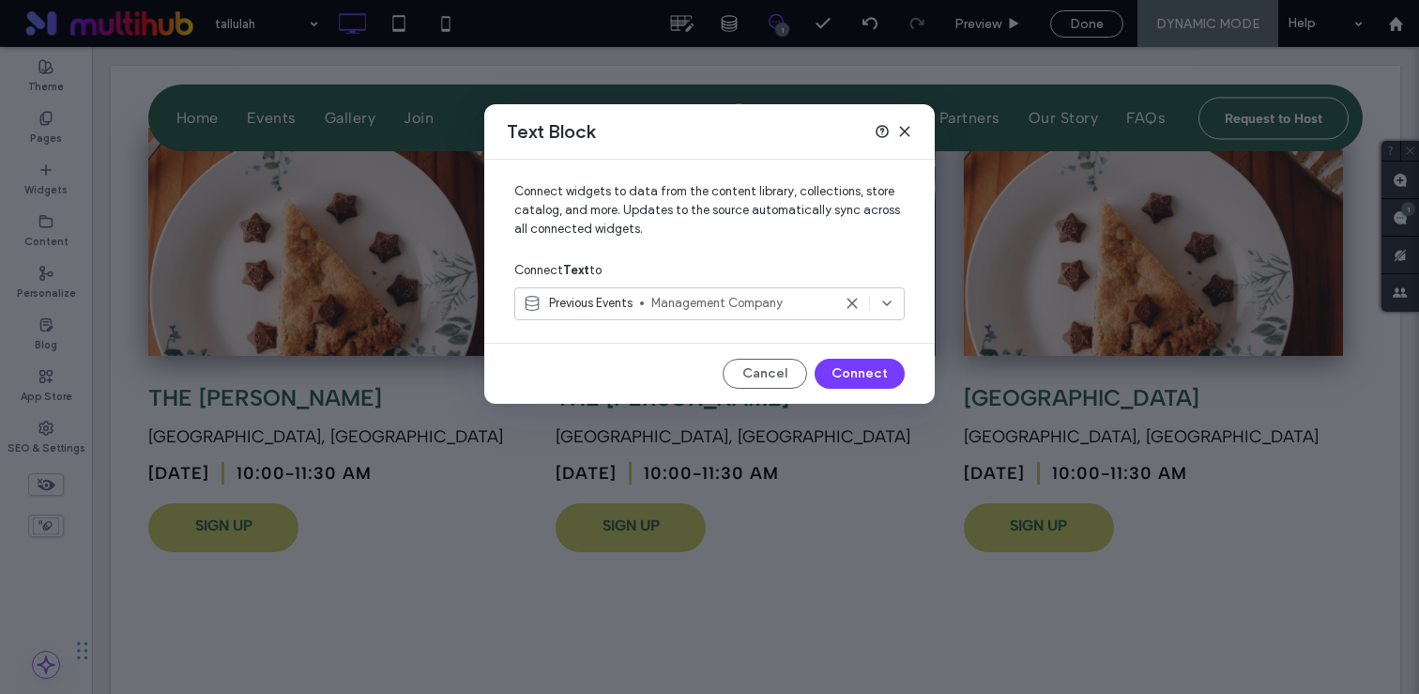
click at [908, 127] on use at bounding box center [904, 131] width 8 height 8
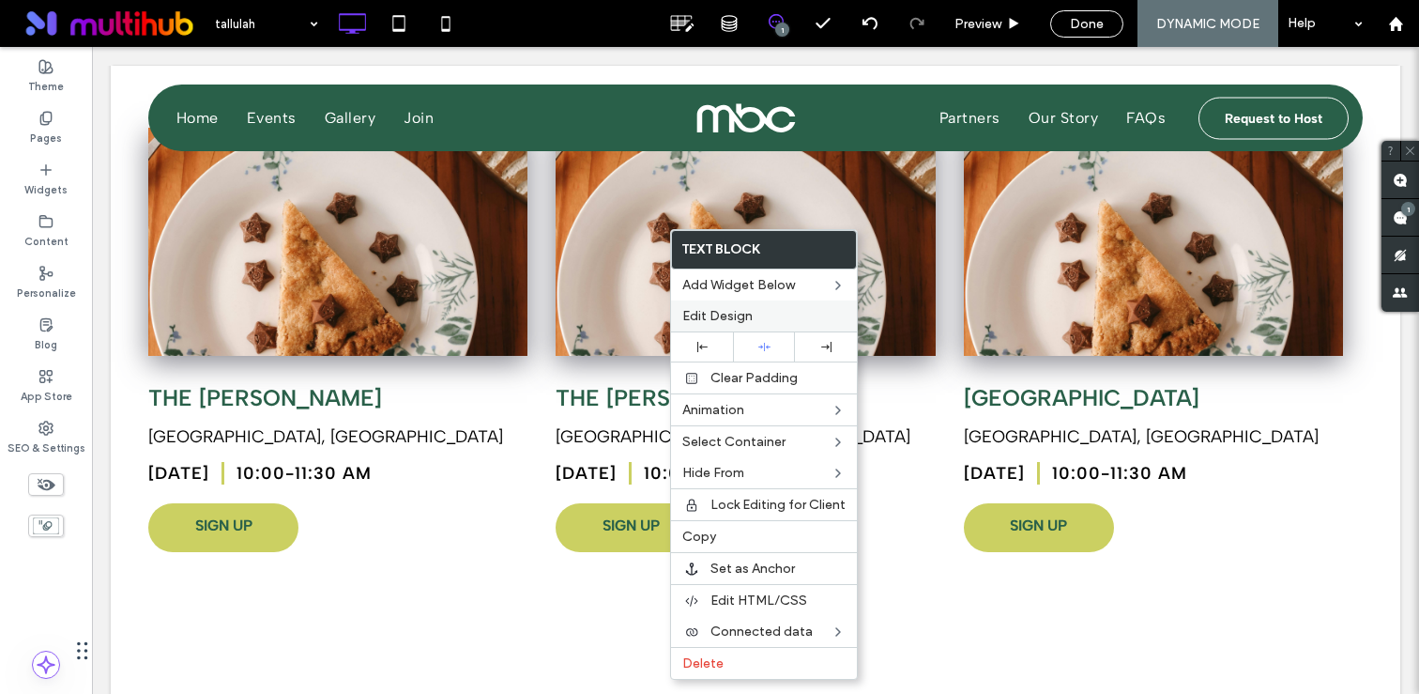
click at [738, 317] on span "Edit Design" at bounding box center [717, 316] width 70 height 16
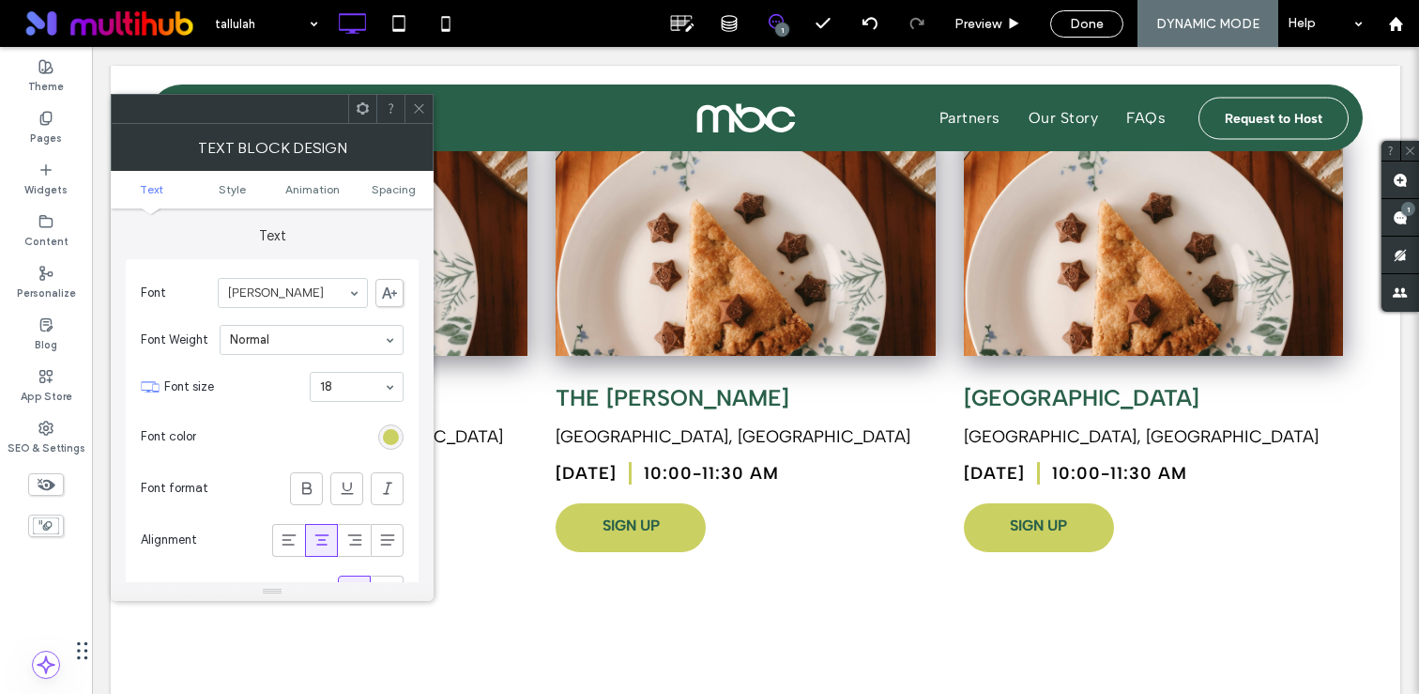
click at [419, 119] on span at bounding box center [419, 109] width 14 height 28
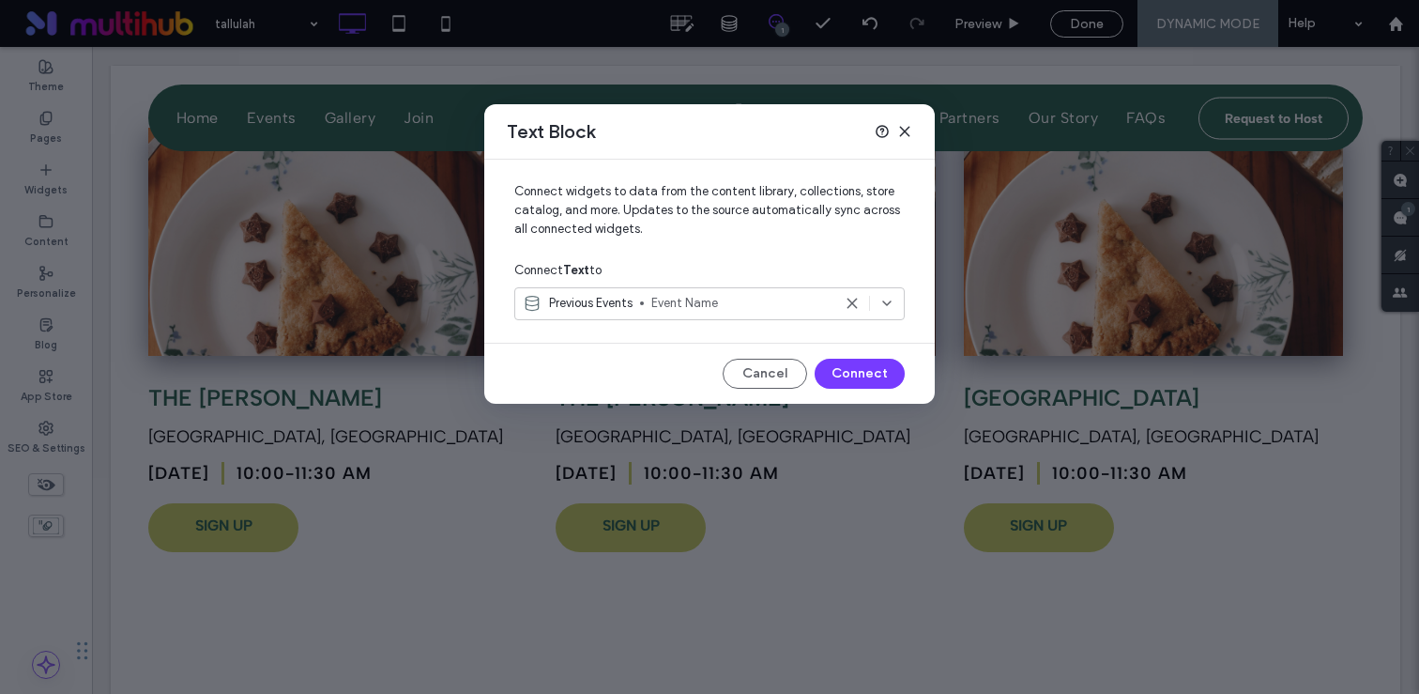
click at [907, 129] on icon at bounding box center [904, 131] width 15 height 15
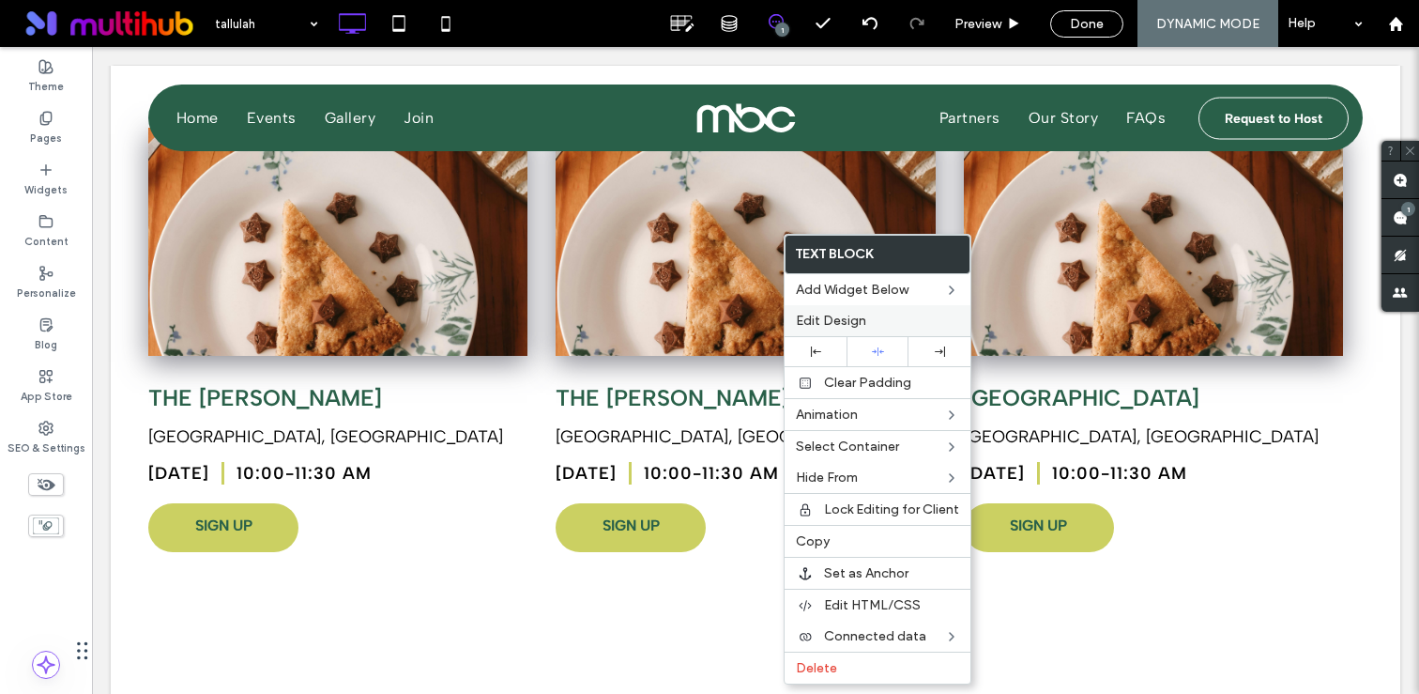
click at [848, 320] on span "Edit Design" at bounding box center [831, 321] width 70 height 16
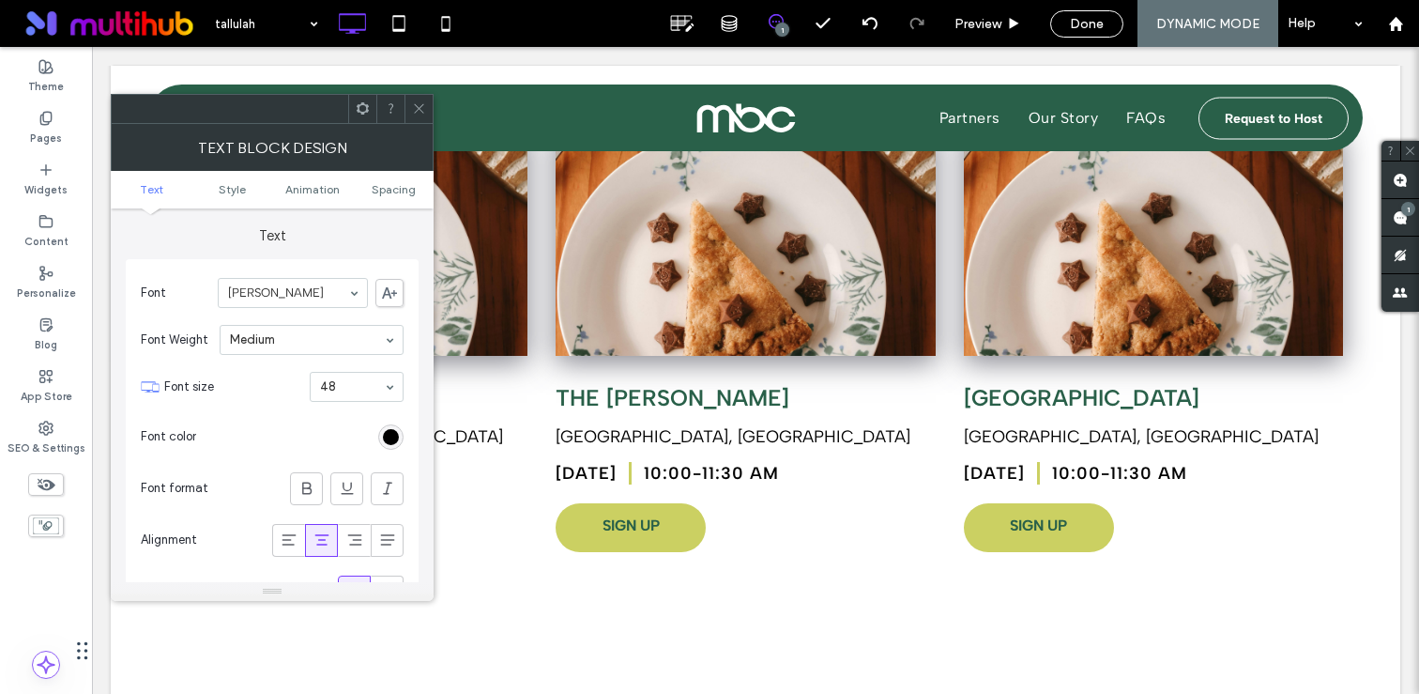
click at [416, 100] on span at bounding box center [419, 109] width 14 height 28
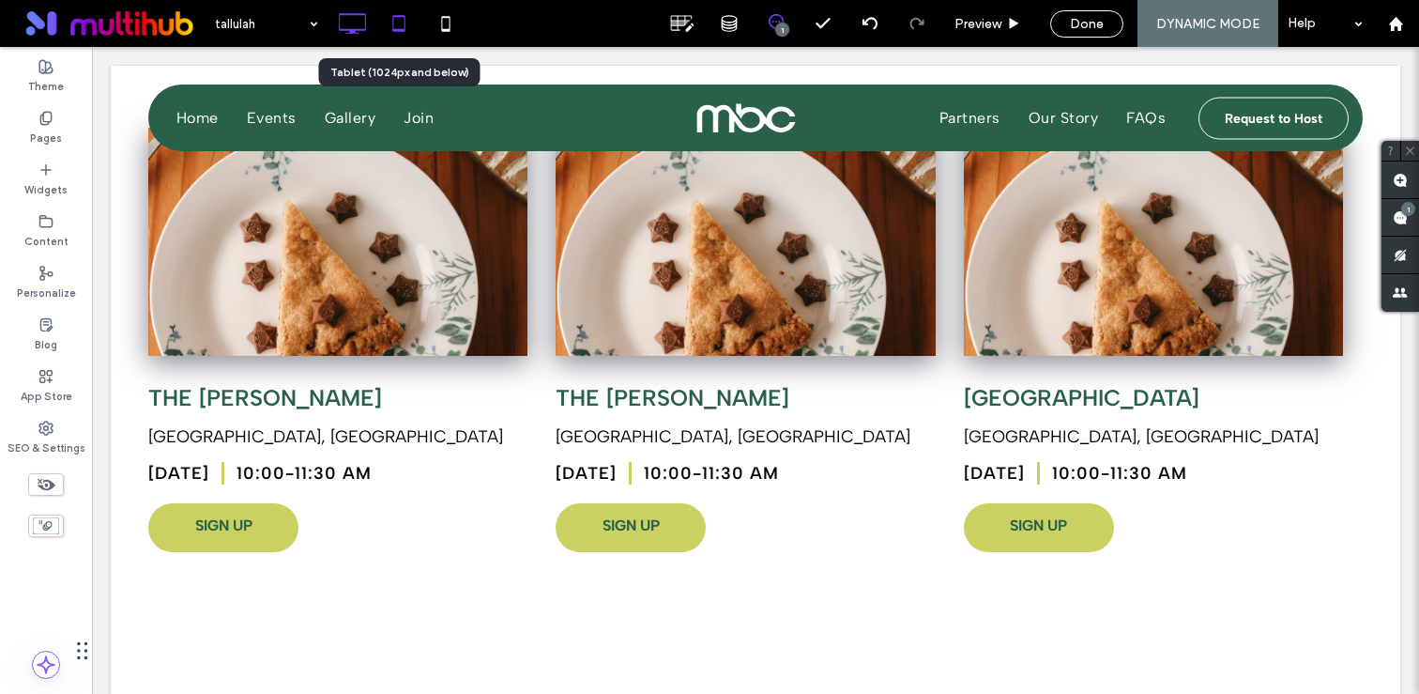
click at [391, 20] on icon at bounding box center [399, 24] width 38 height 38
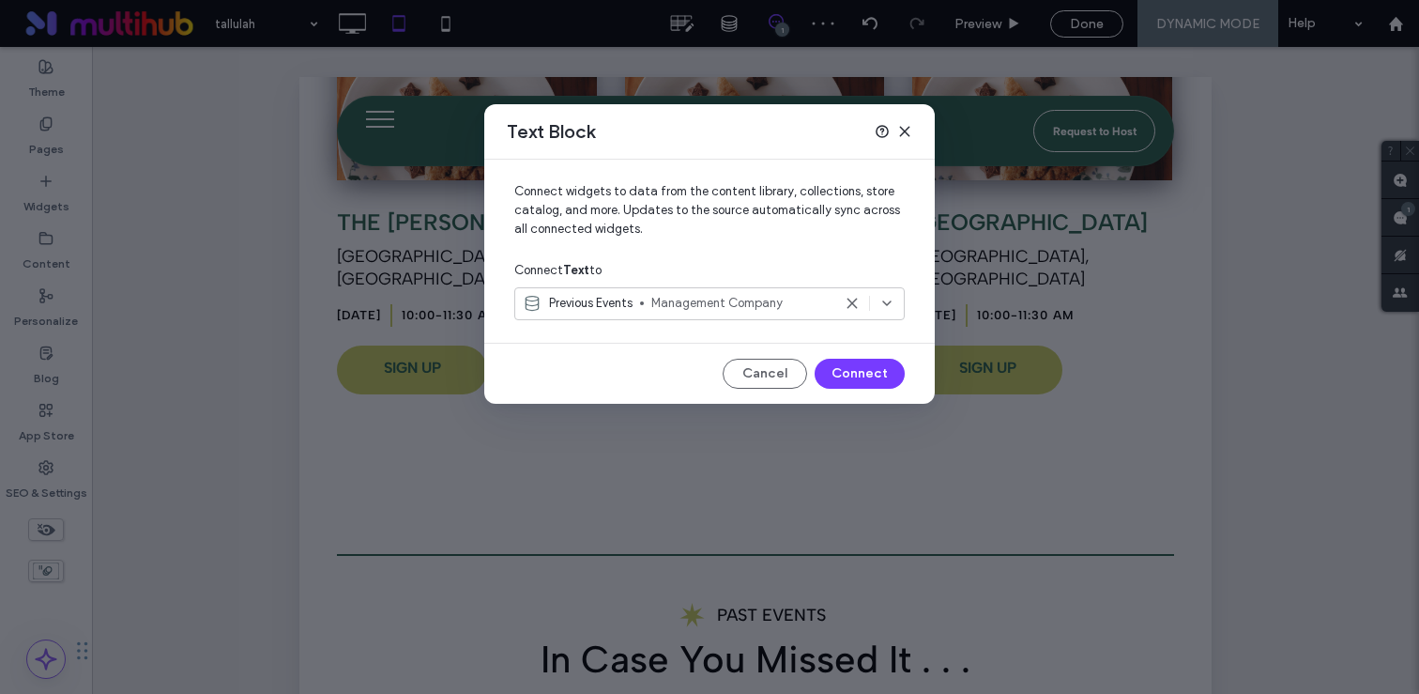
click at [910, 127] on icon at bounding box center [904, 131] width 15 height 15
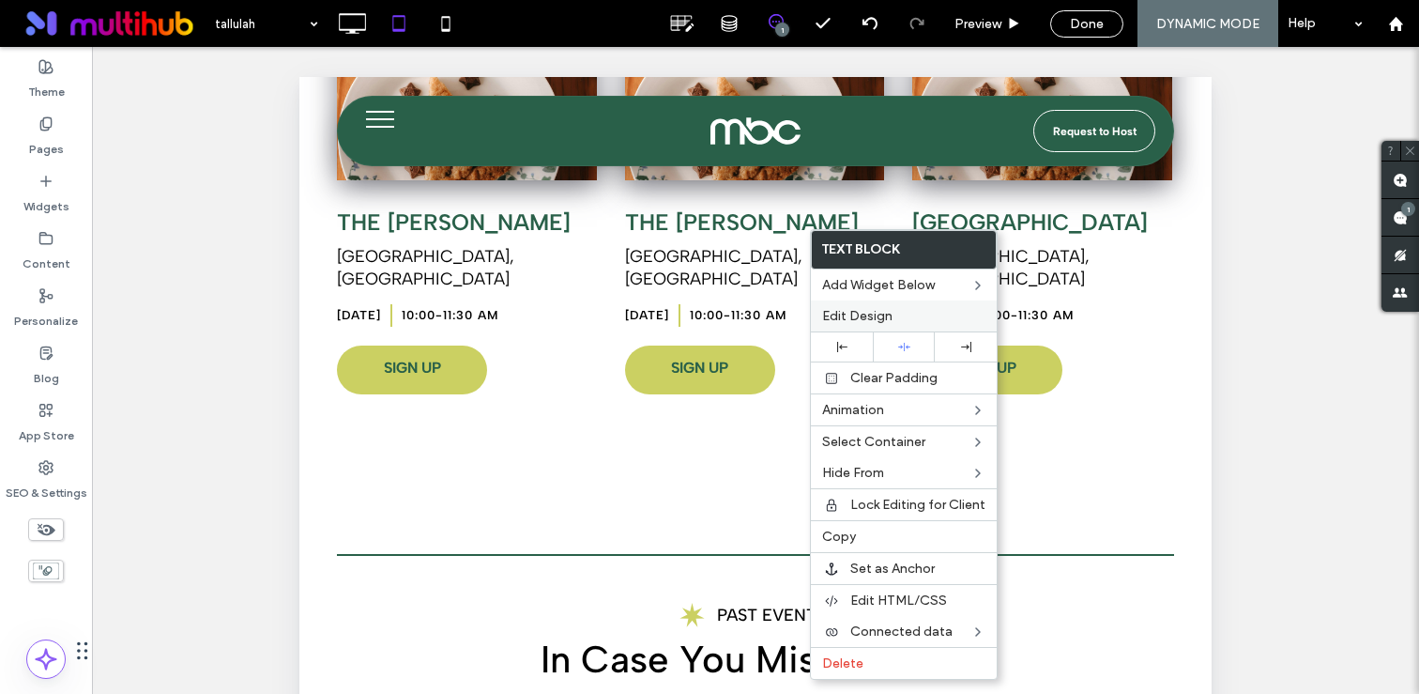
click at [849, 308] on span "Edit Design" at bounding box center [857, 316] width 70 height 16
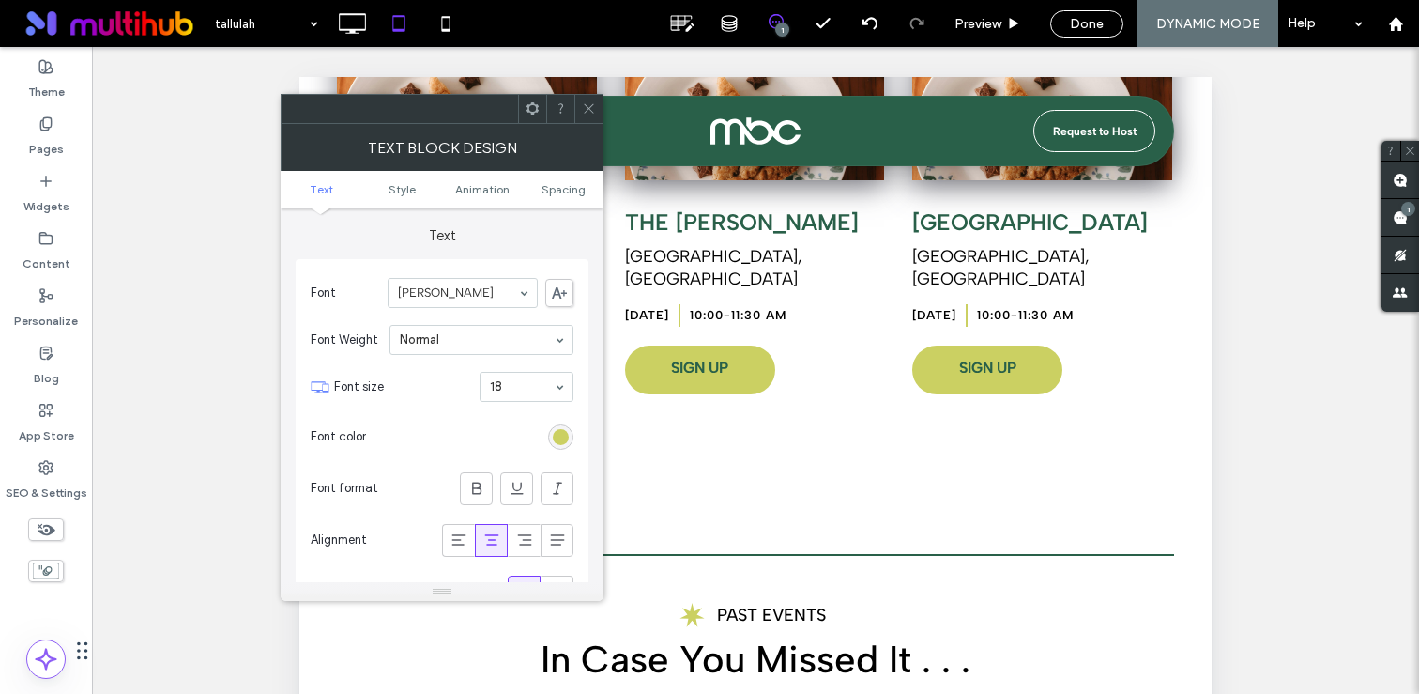
click at [584, 124] on div "Text block Design" at bounding box center [442, 147] width 323 height 47
click at [592, 111] on icon at bounding box center [589, 108] width 14 height 14
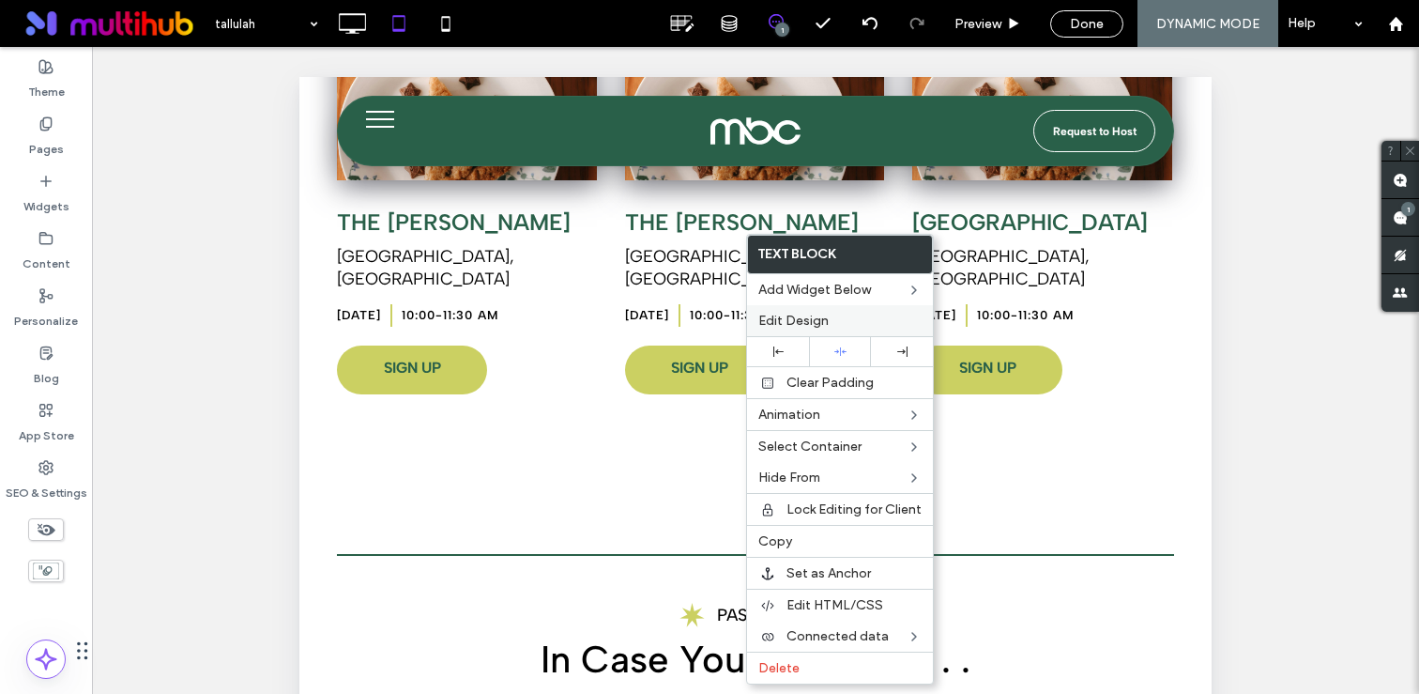
click at [781, 322] on span "Edit Design" at bounding box center [793, 321] width 70 height 16
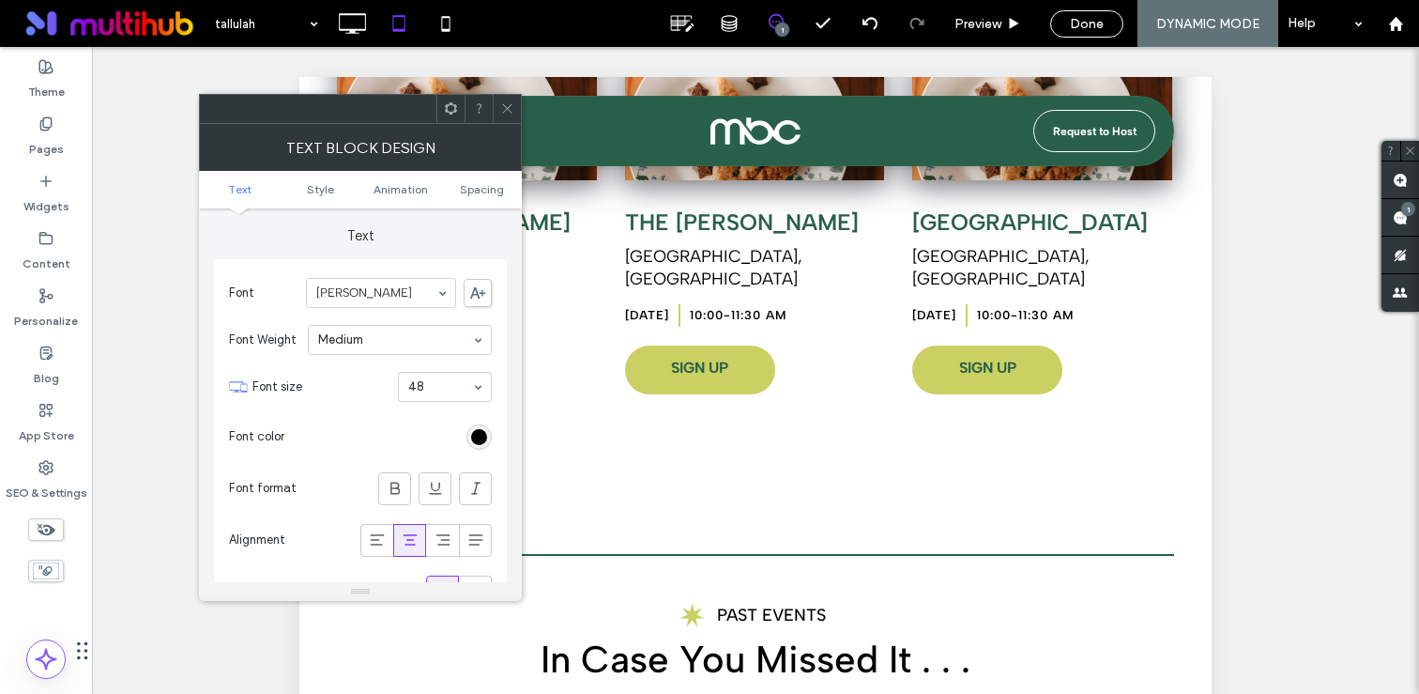
click at [503, 113] on icon at bounding box center [507, 108] width 14 height 14
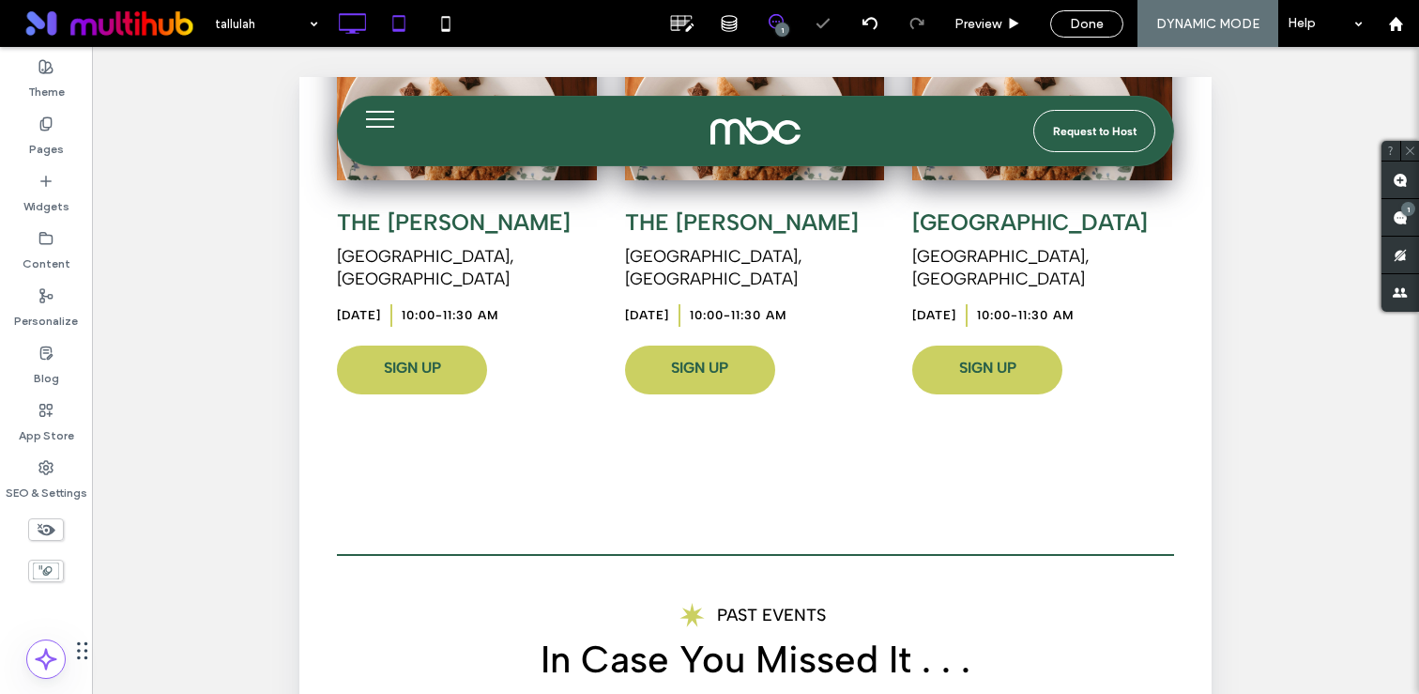
click at [353, 34] on icon at bounding box center [352, 24] width 38 height 38
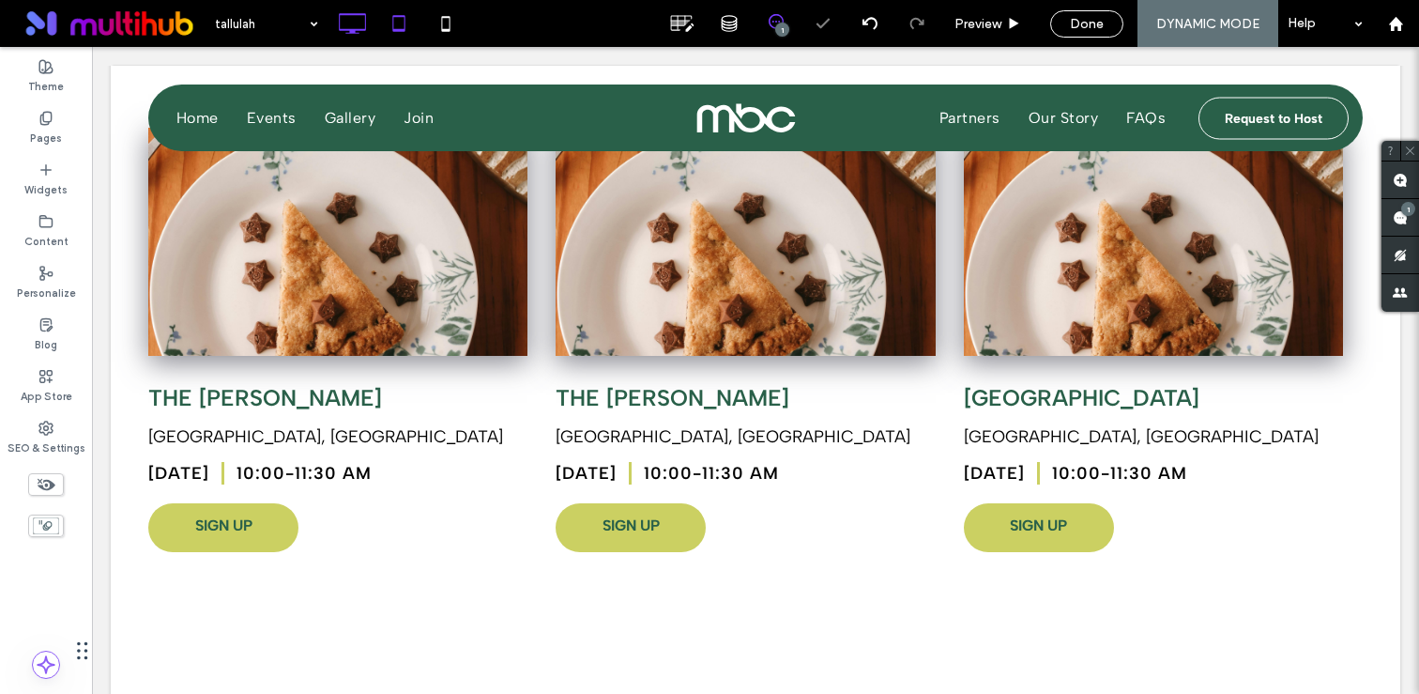
click at [393, 18] on icon at bounding box center [399, 24] width 38 height 38
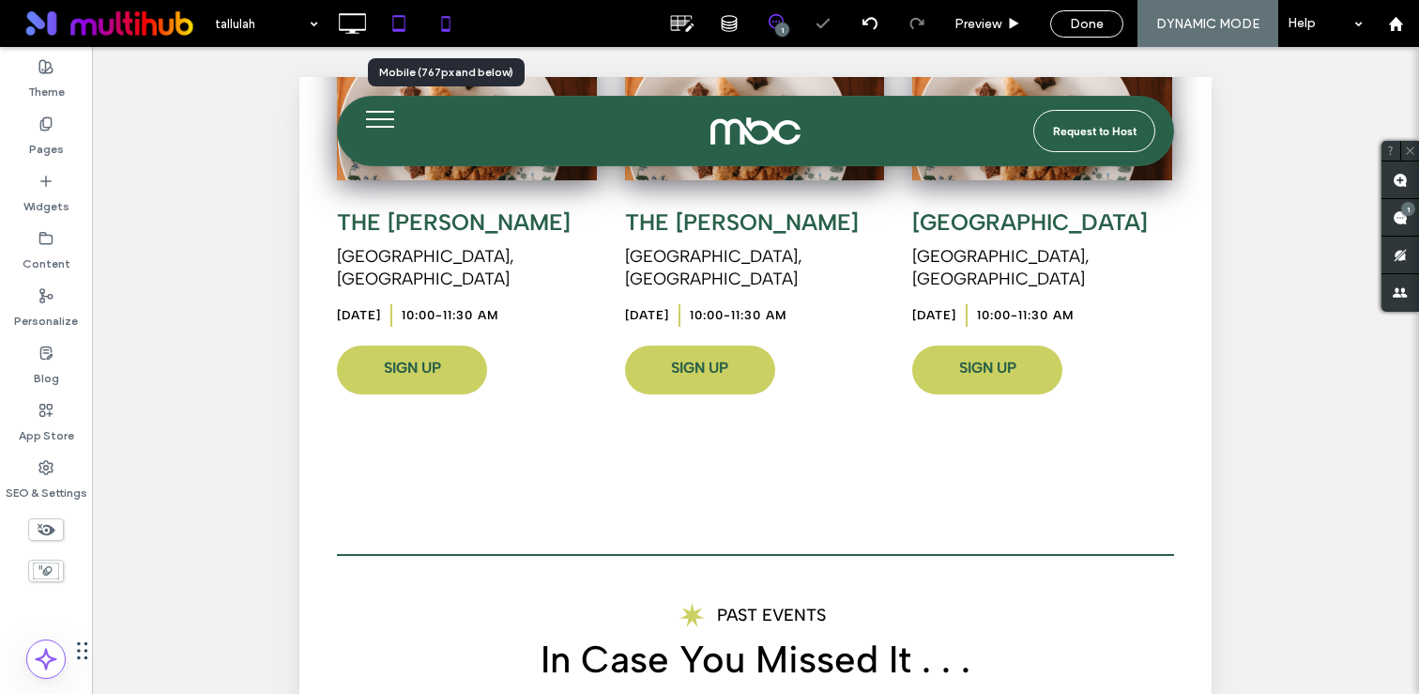
click at [442, 26] on icon at bounding box center [446, 24] width 38 height 38
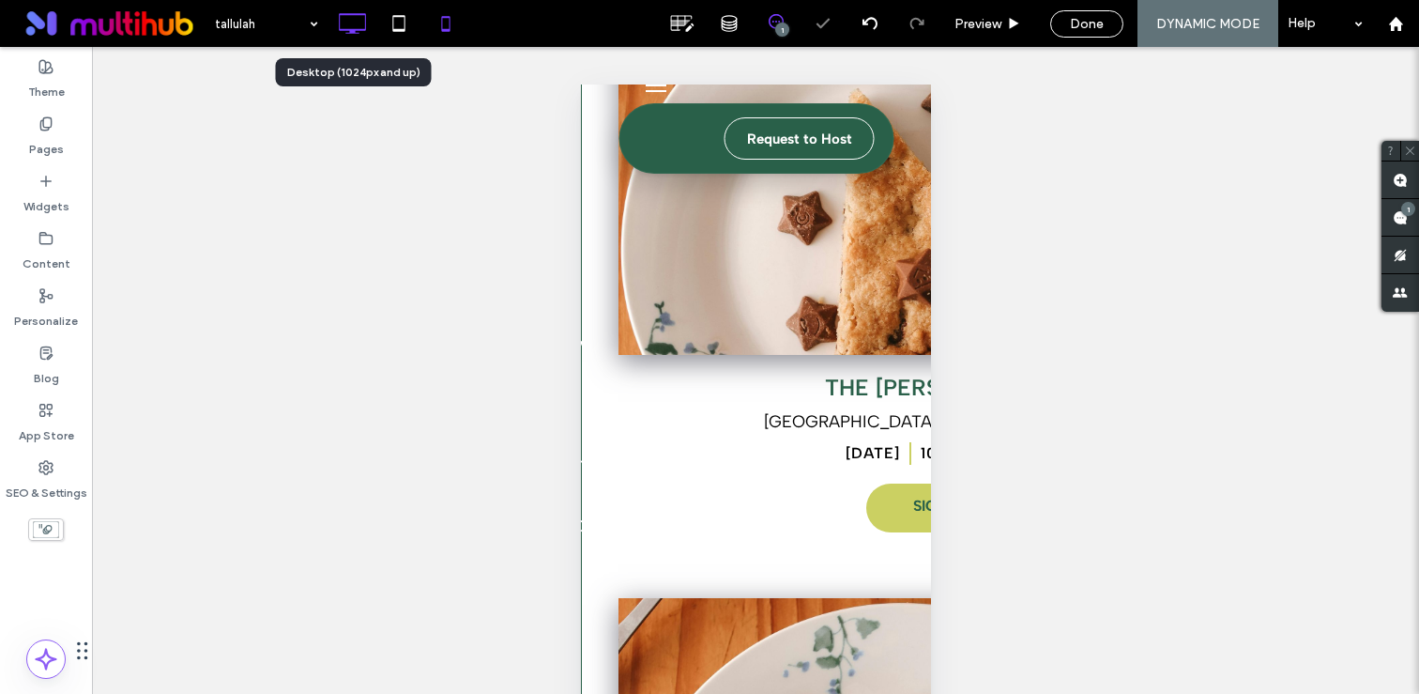
click at [353, 35] on icon at bounding box center [352, 24] width 38 height 38
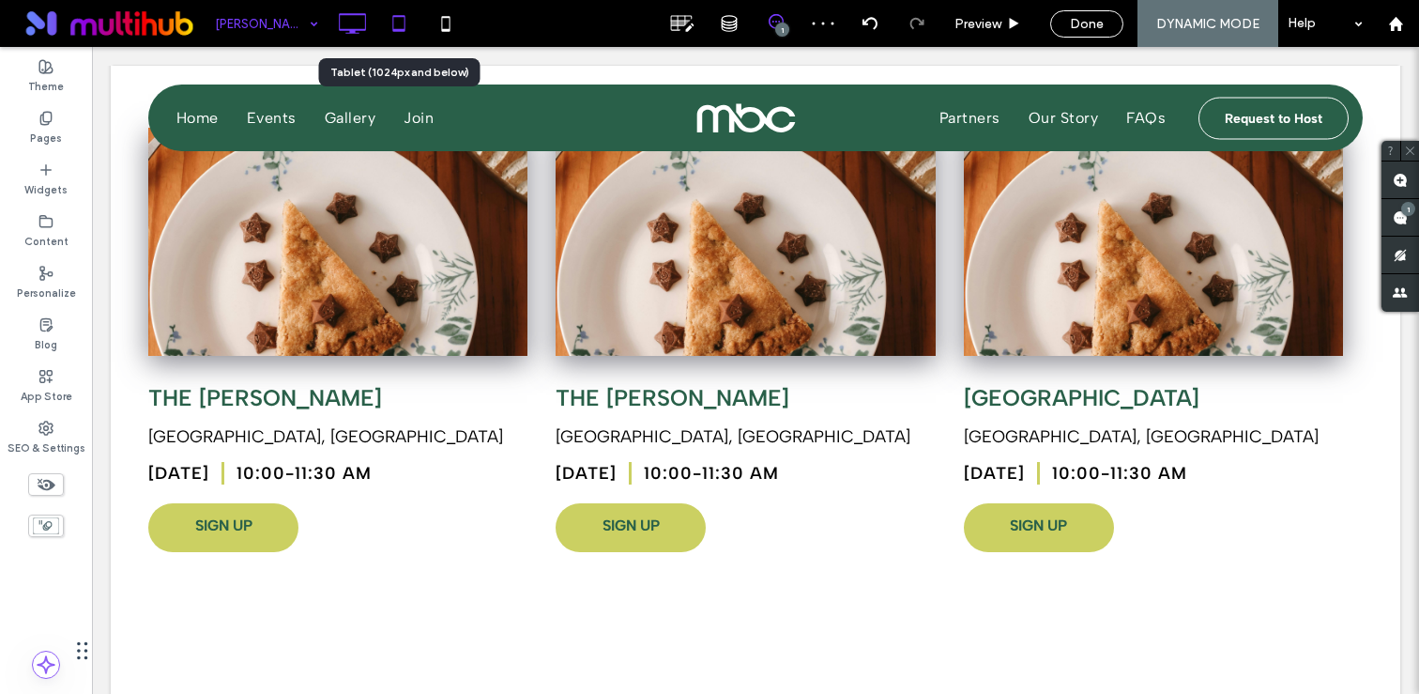
click at [402, 24] on icon at bounding box center [399, 24] width 38 height 38
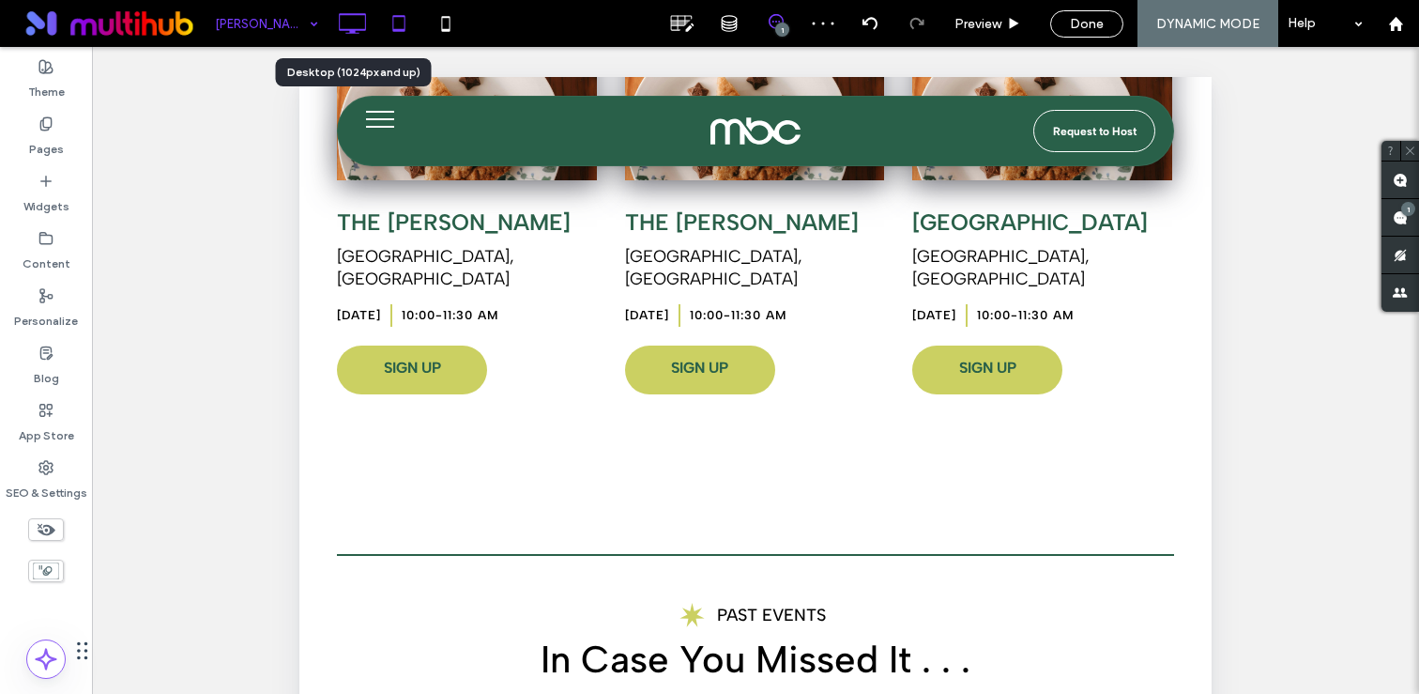
click at [345, 34] on icon at bounding box center [352, 24] width 38 height 38
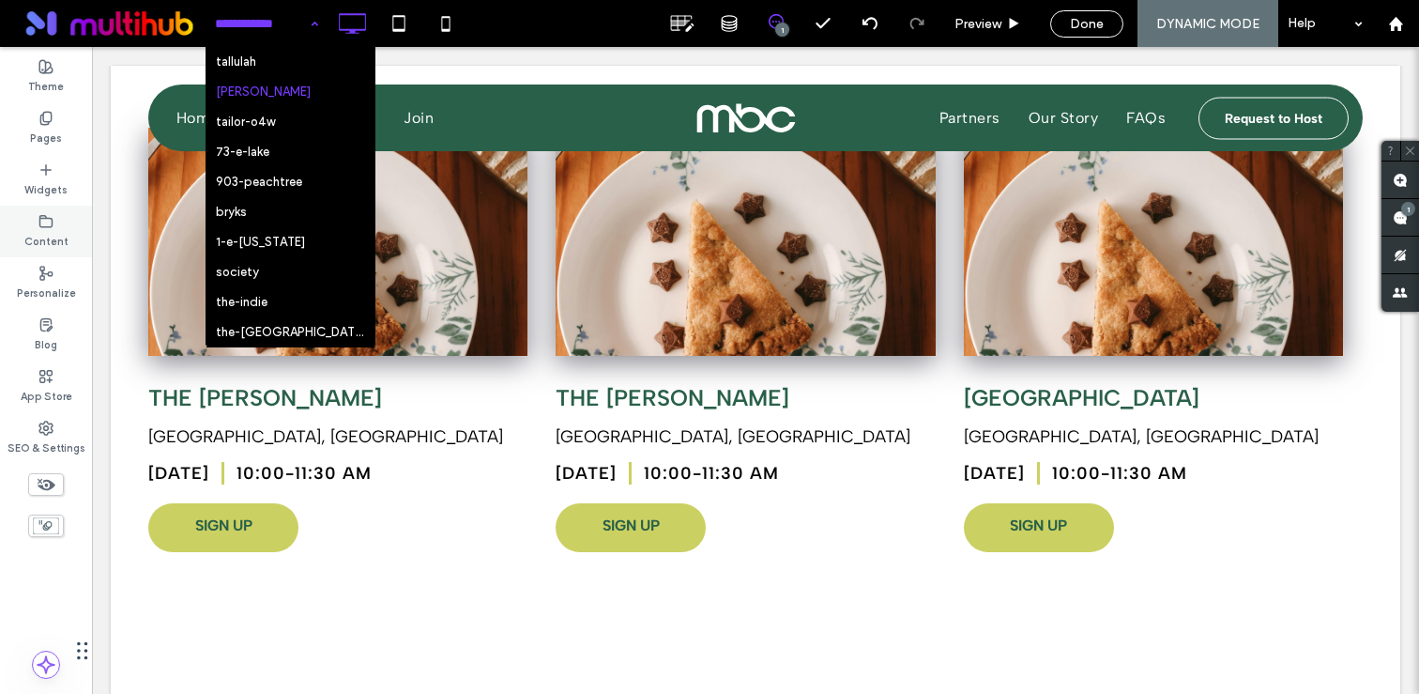
click at [33, 238] on label "Content" at bounding box center [46, 239] width 44 height 21
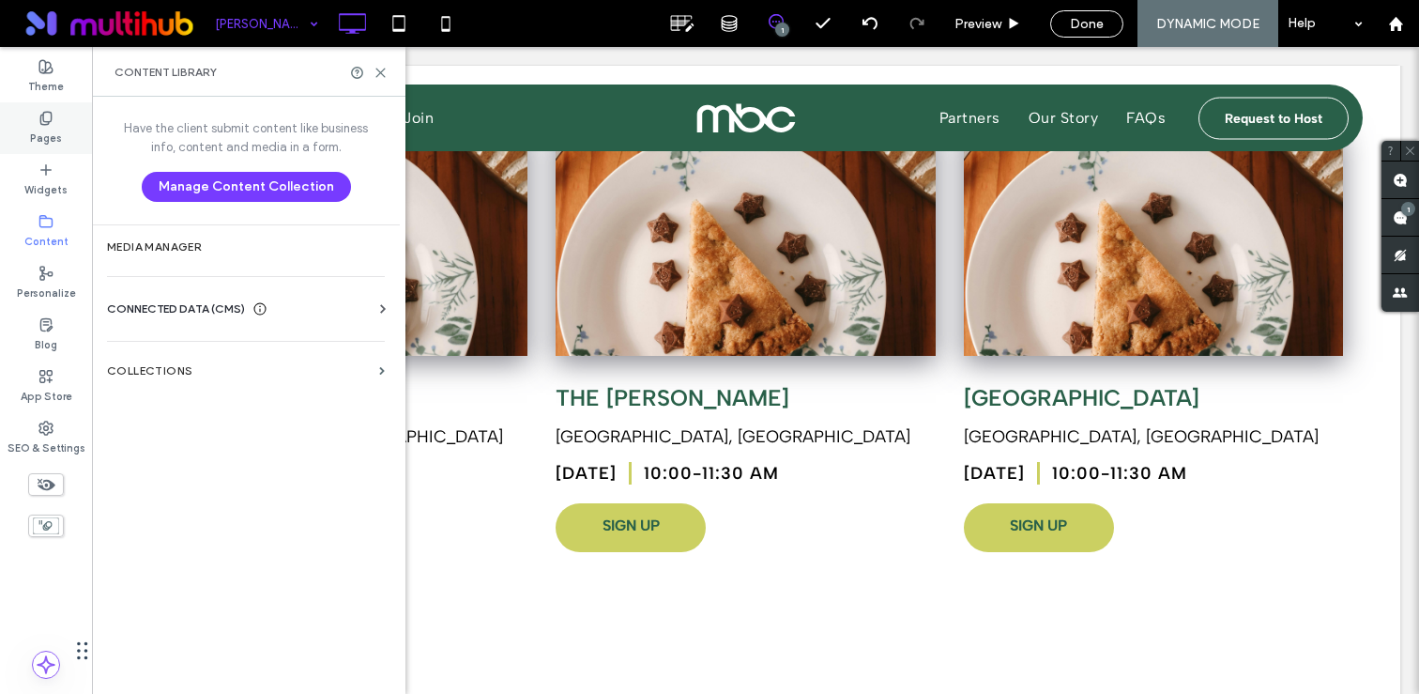
click at [37, 139] on label "Pages" at bounding box center [46, 136] width 32 height 21
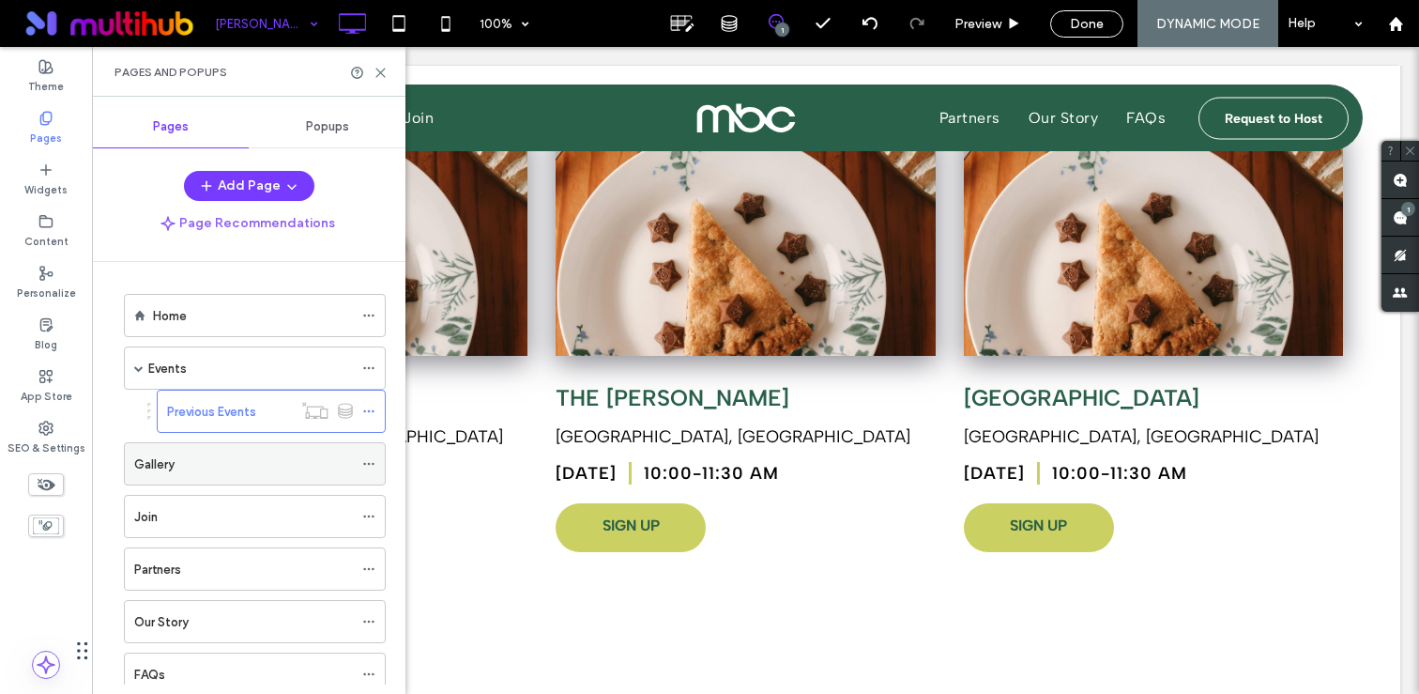
click at [217, 461] on div "Gallery" at bounding box center [243, 464] width 219 height 20
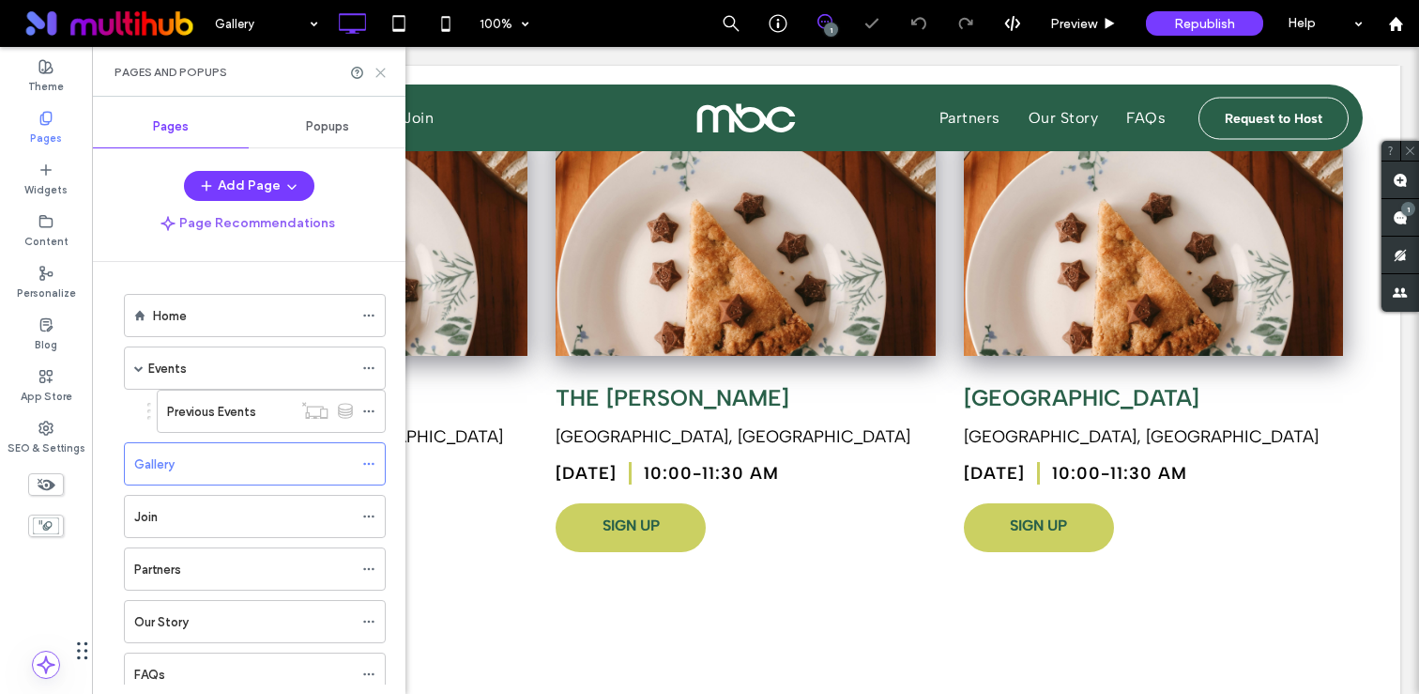
click at [380, 71] on use at bounding box center [380, 73] width 8 height 8
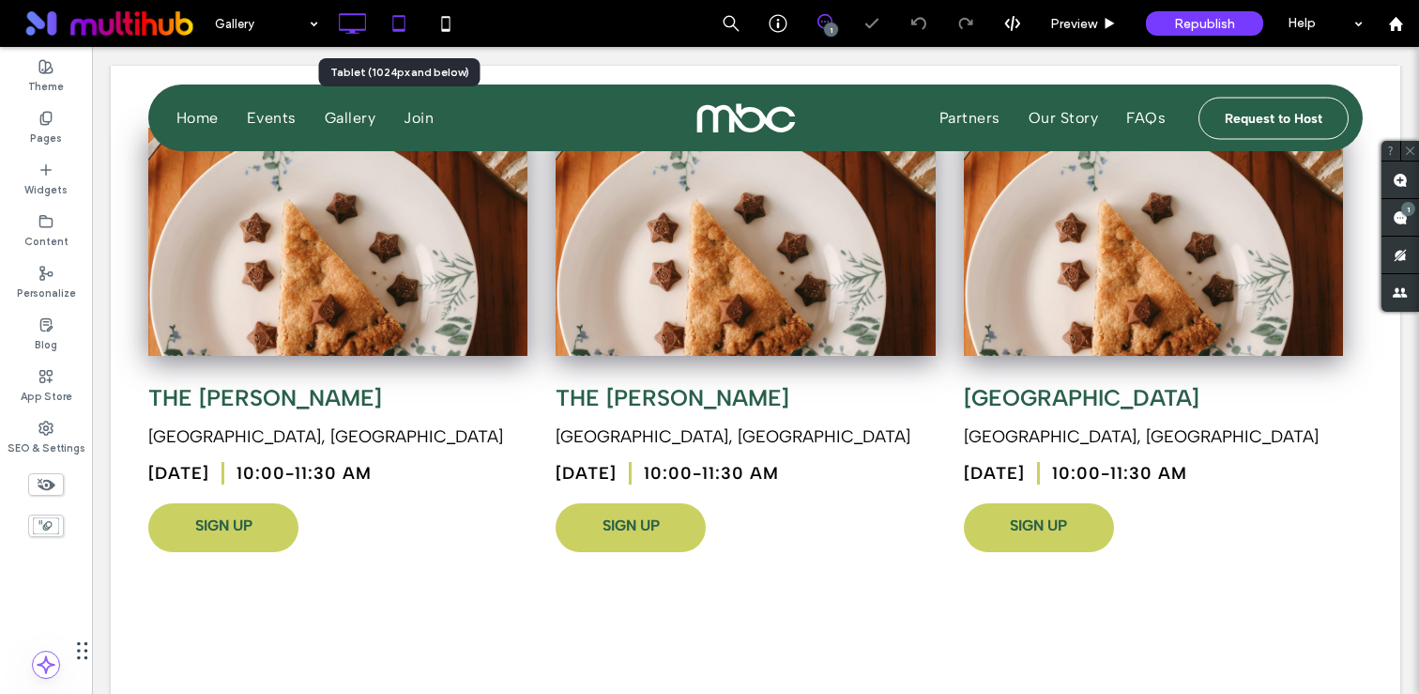
click at [396, 36] on icon at bounding box center [399, 24] width 38 height 38
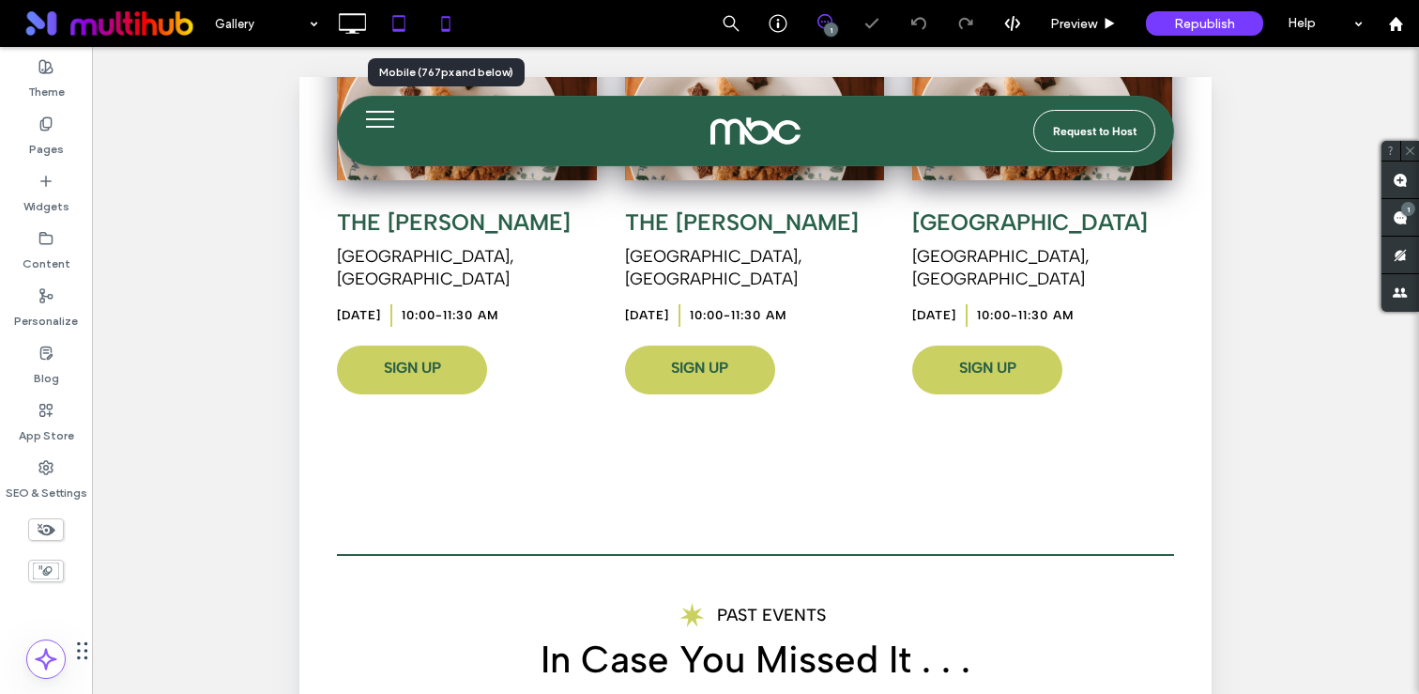
click at [450, 35] on icon at bounding box center [446, 24] width 38 height 38
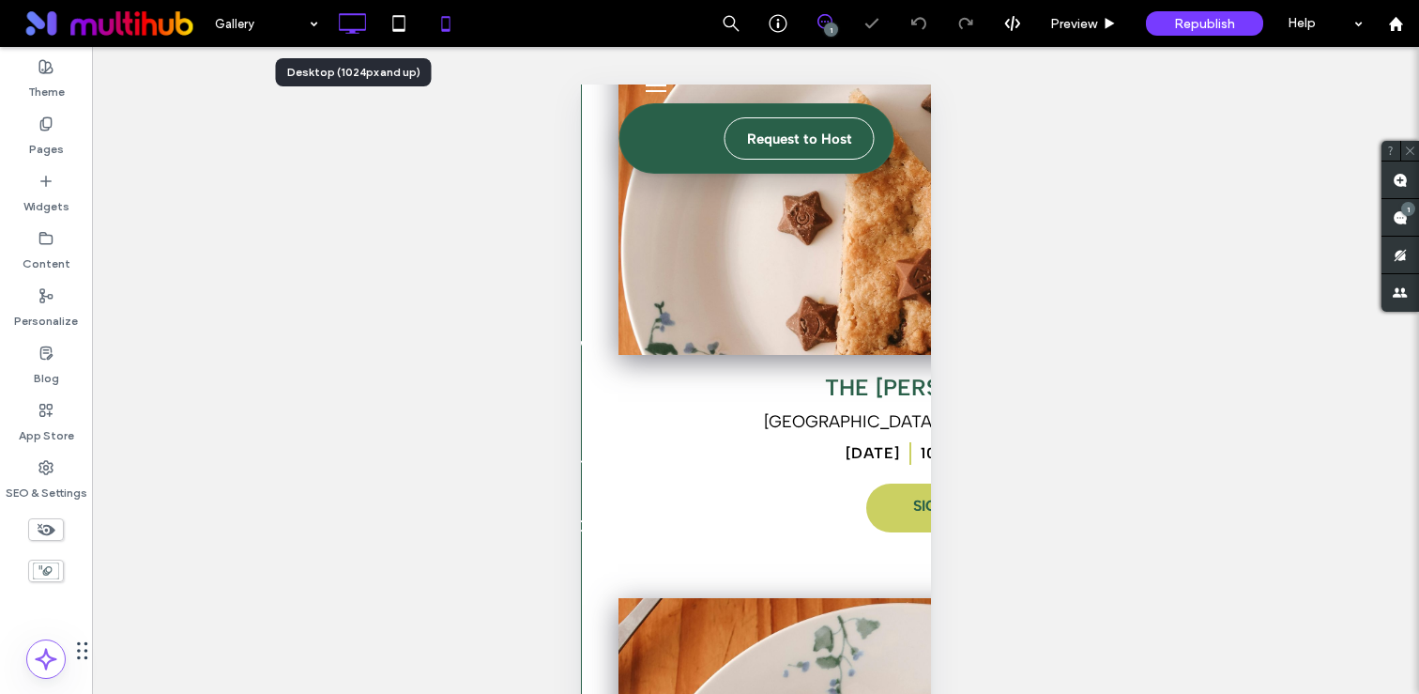
click at [352, 38] on icon at bounding box center [352, 24] width 38 height 38
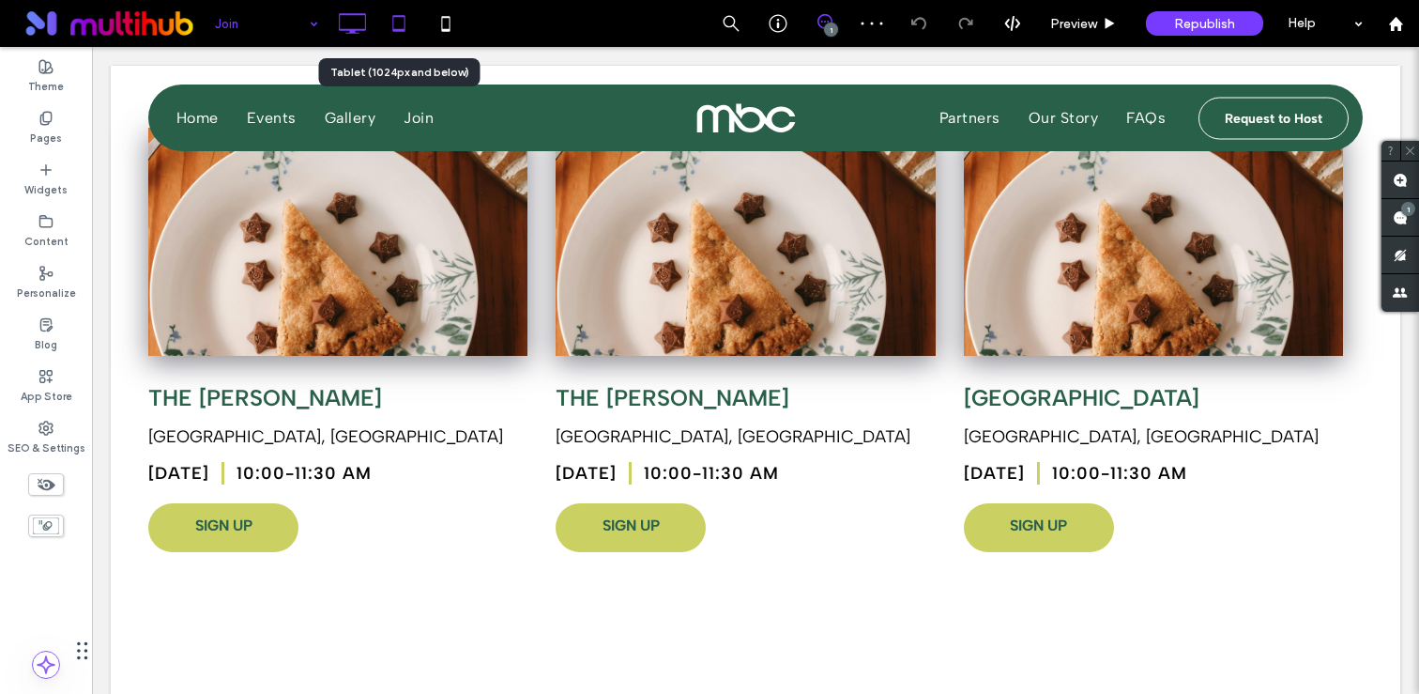
click at [407, 26] on icon at bounding box center [399, 24] width 38 height 38
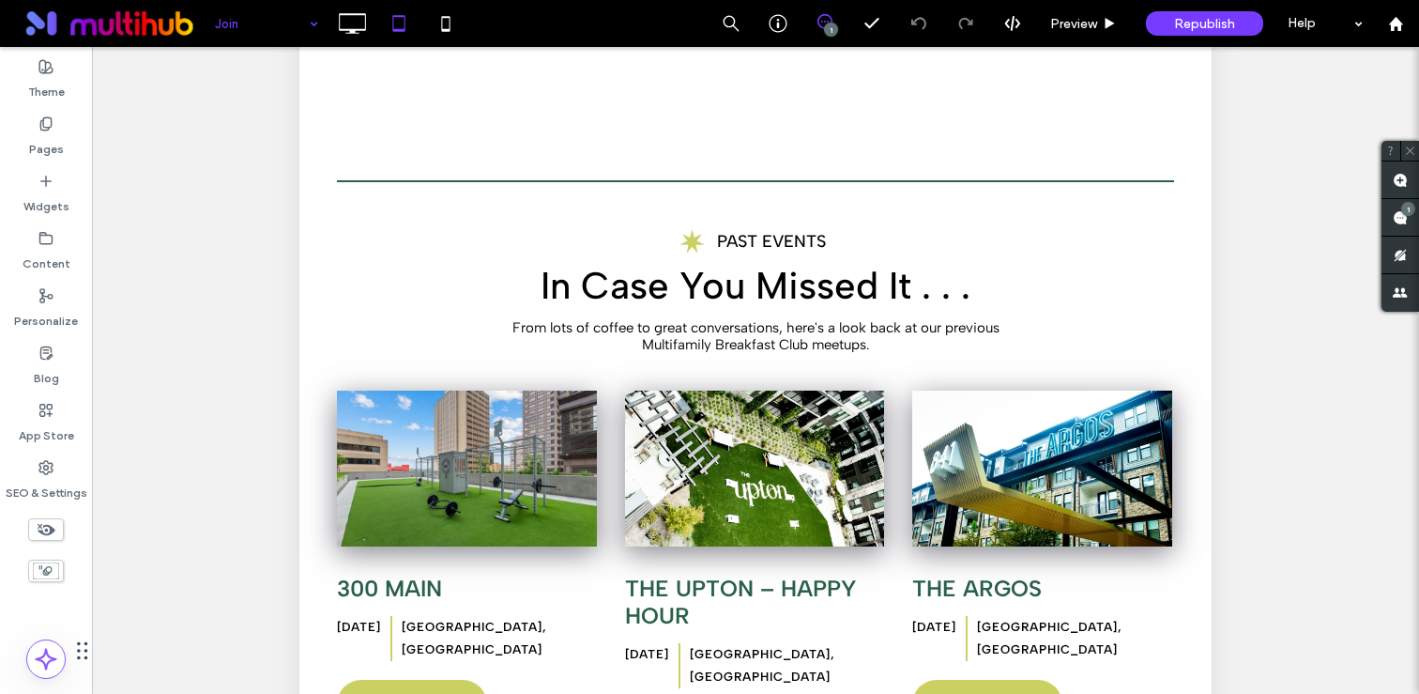
scroll to position [477, 0]
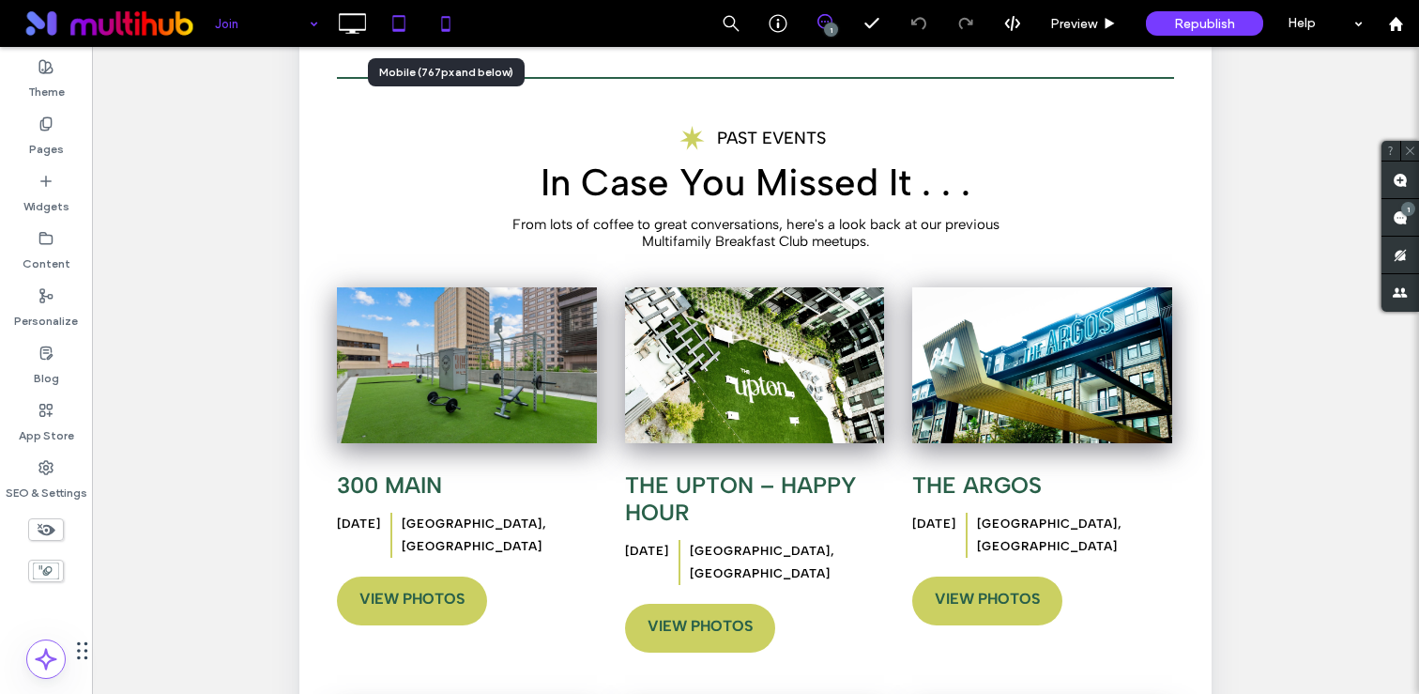
click at [436, 25] on icon at bounding box center [446, 24] width 38 height 38
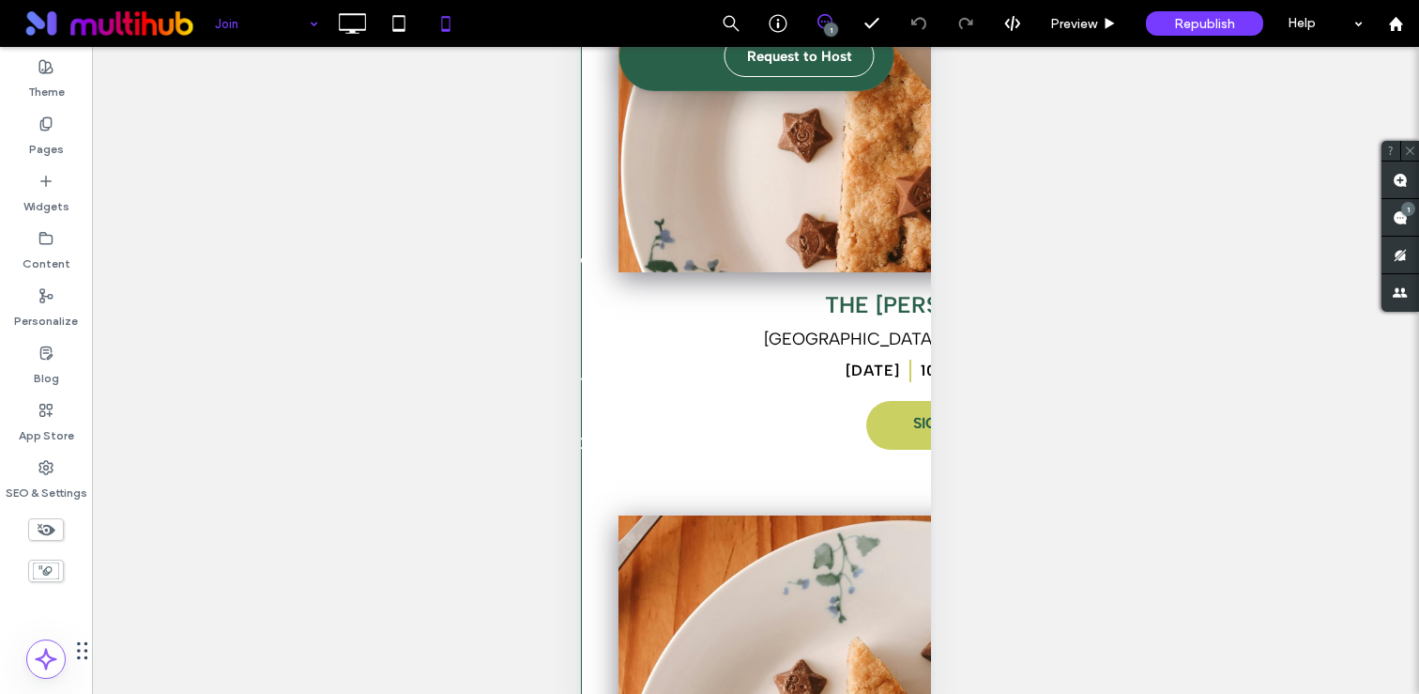
scroll to position [83, 0]
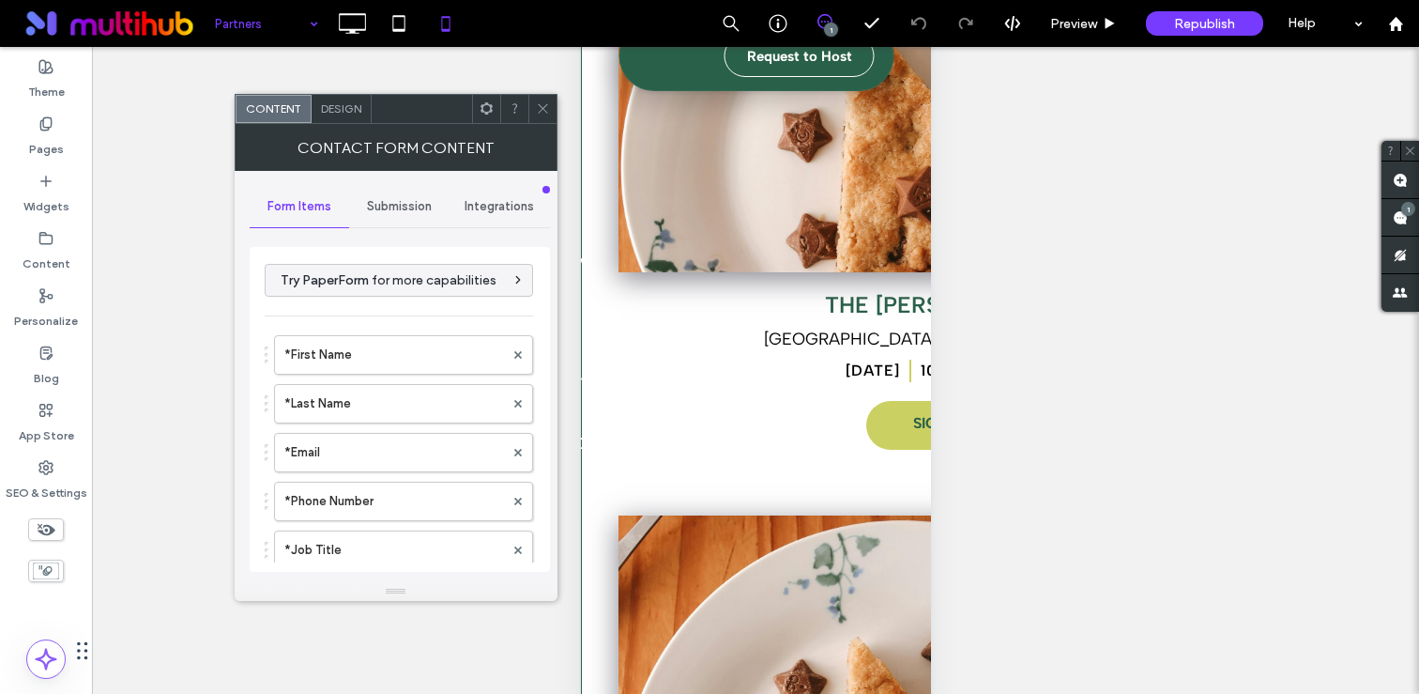
type input "**********"
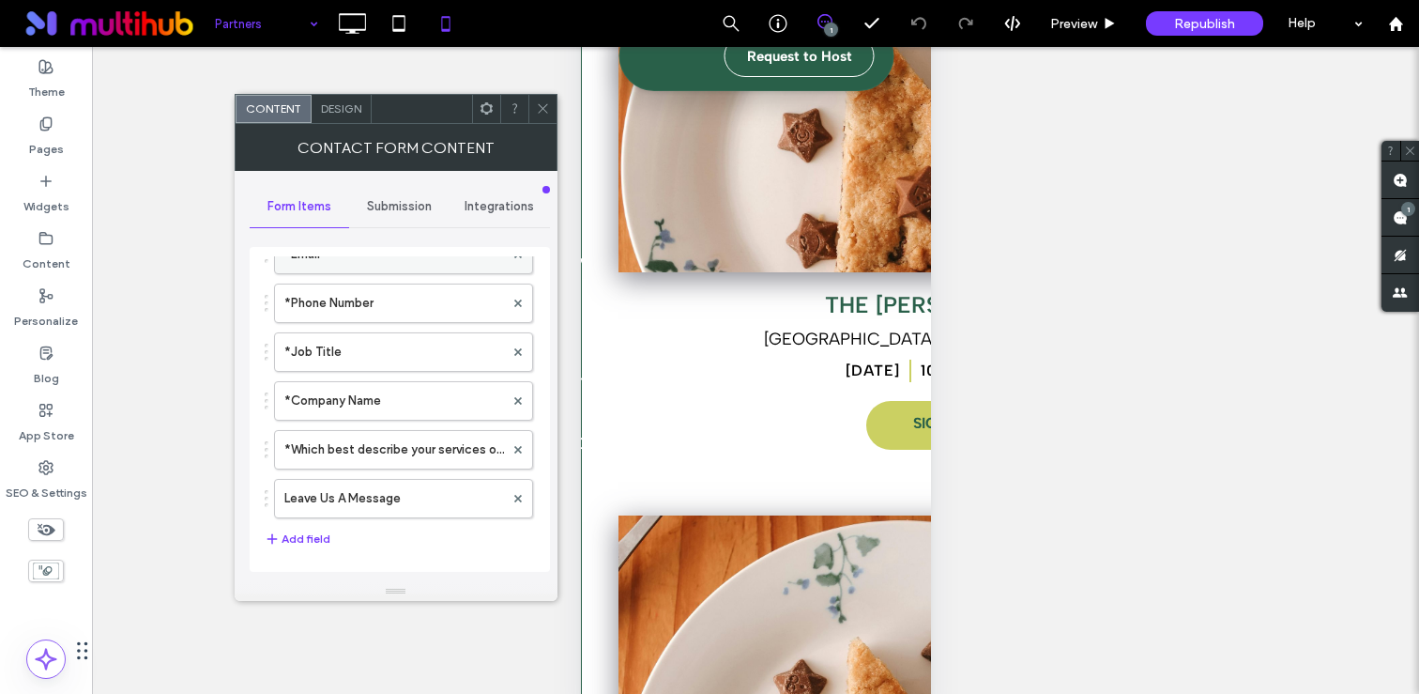
scroll to position [320, 0]
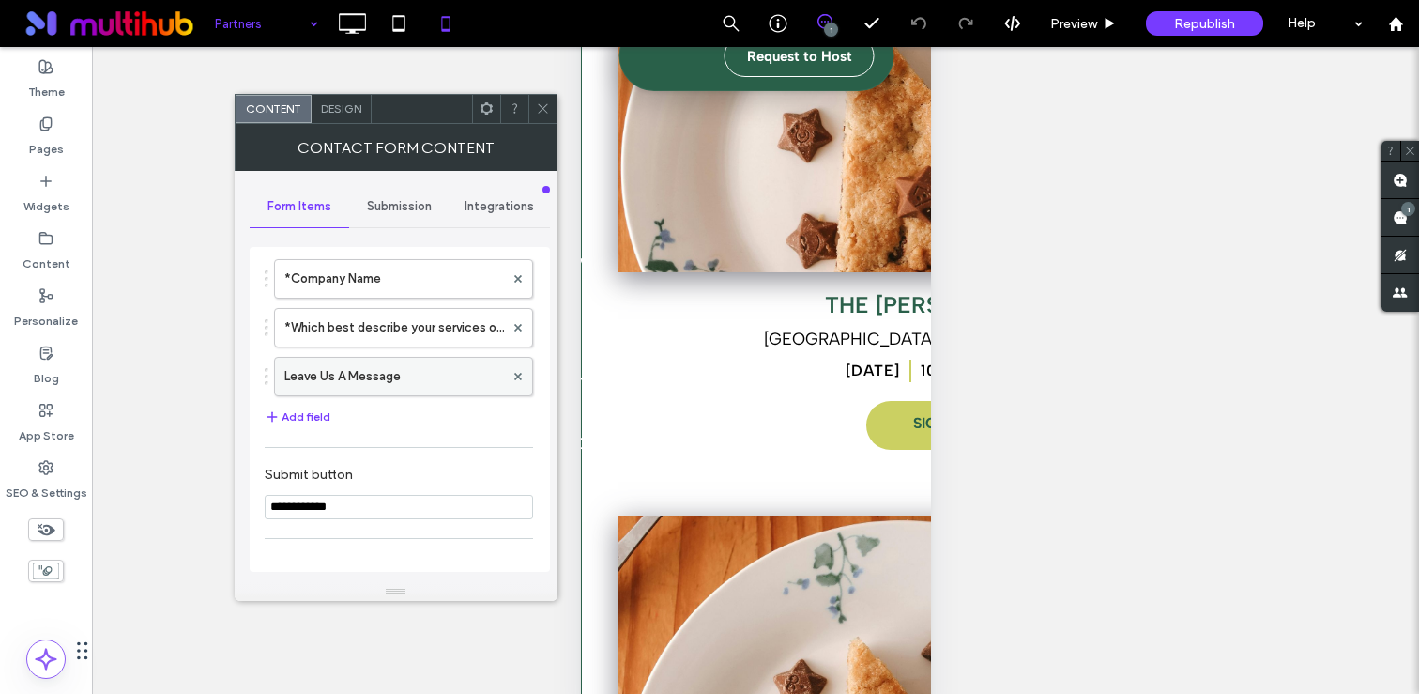
click at [348, 379] on label "Leave Us A Message" at bounding box center [394, 377] width 220 height 38
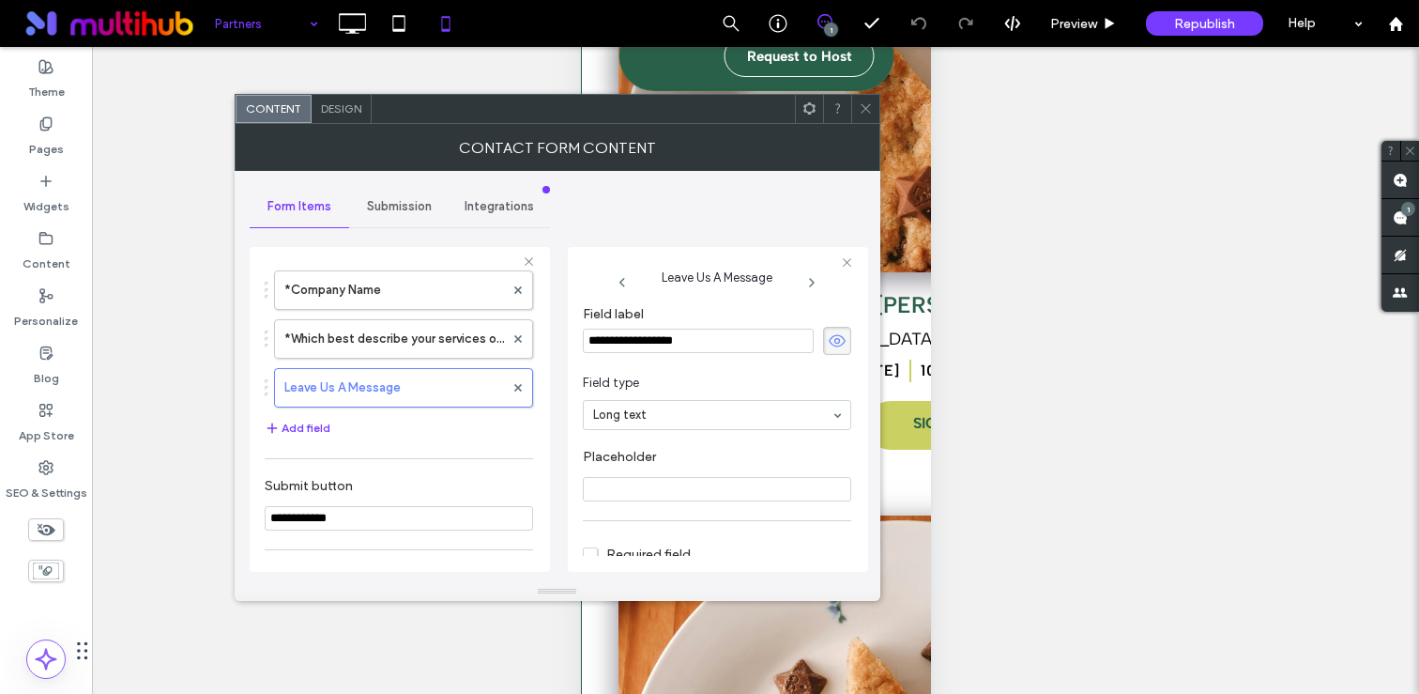
scroll to position [0, 0]
click at [658, 355] on input "**********" at bounding box center [698, 350] width 231 height 24
type input "**********"
click at [863, 115] on span at bounding box center [866, 109] width 14 height 28
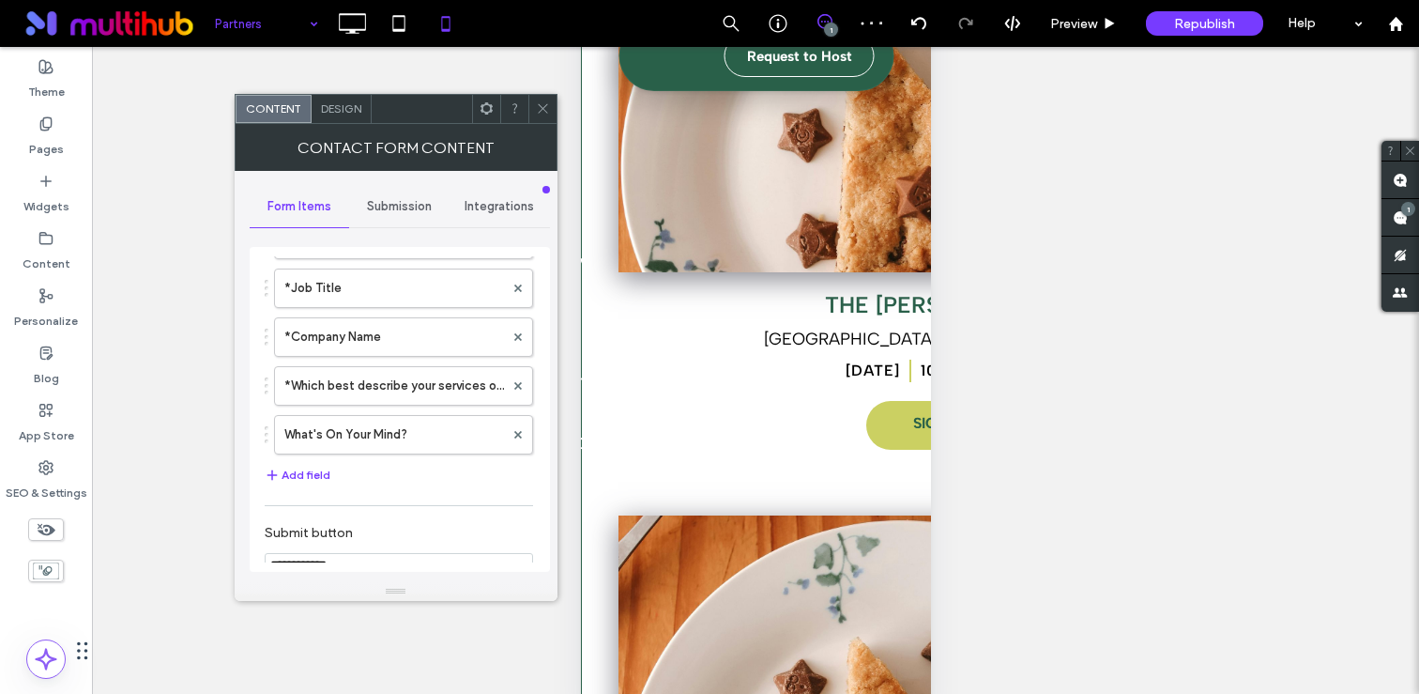
scroll to position [284, 0]
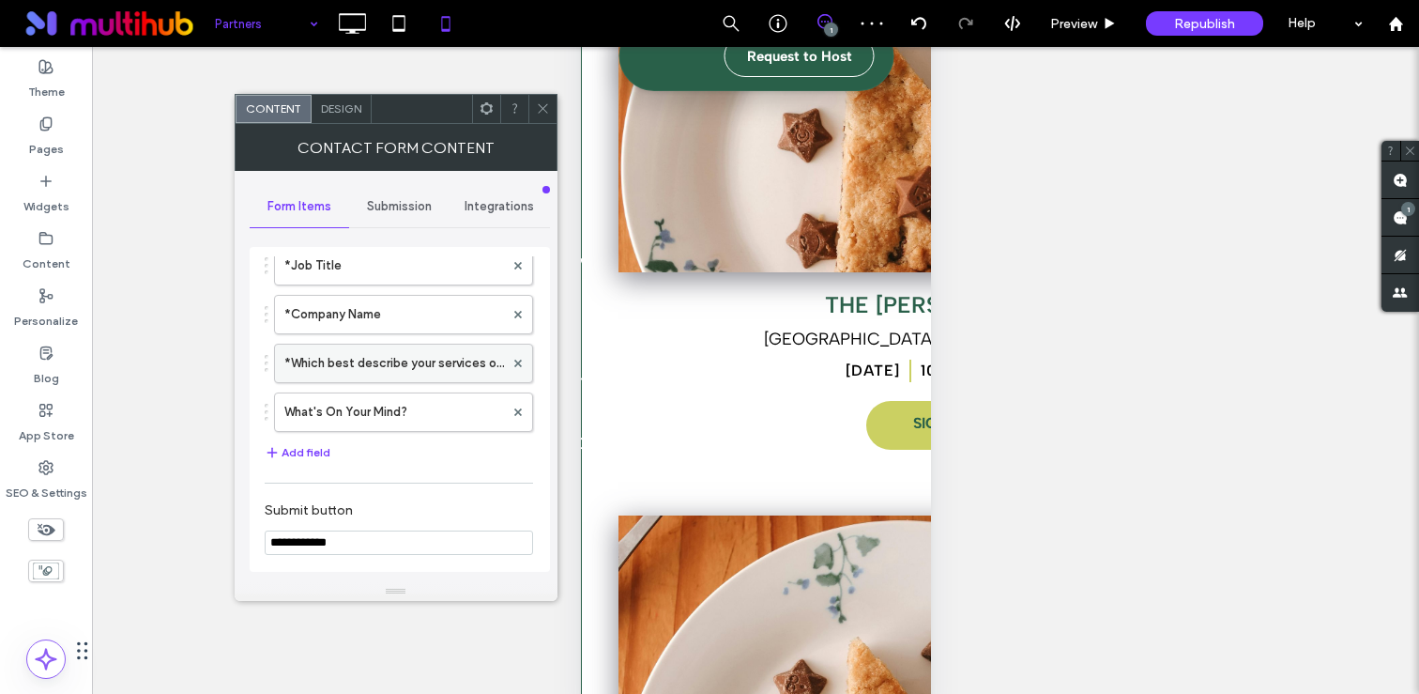
click at [404, 360] on label "*Which best describe your services offered?" at bounding box center [394, 363] width 220 height 38
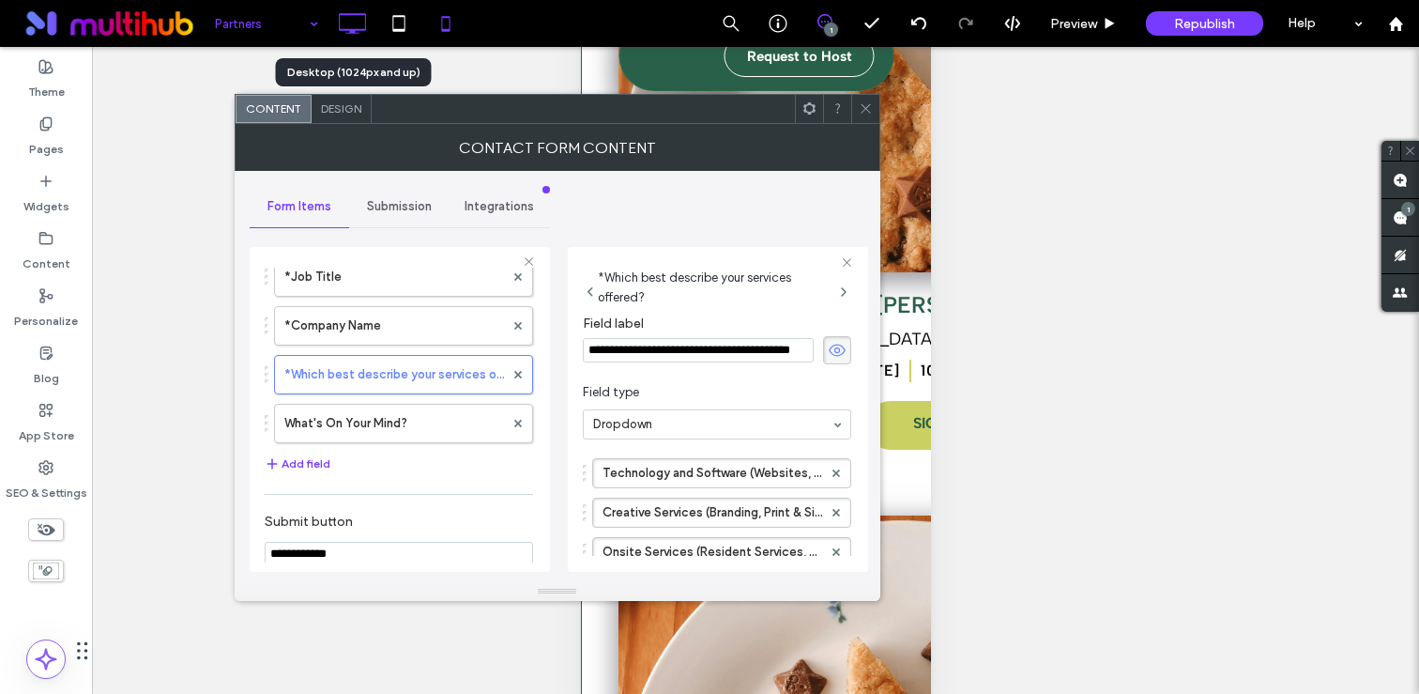
click at [350, 17] on icon at bounding box center [352, 24] width 38 height 38
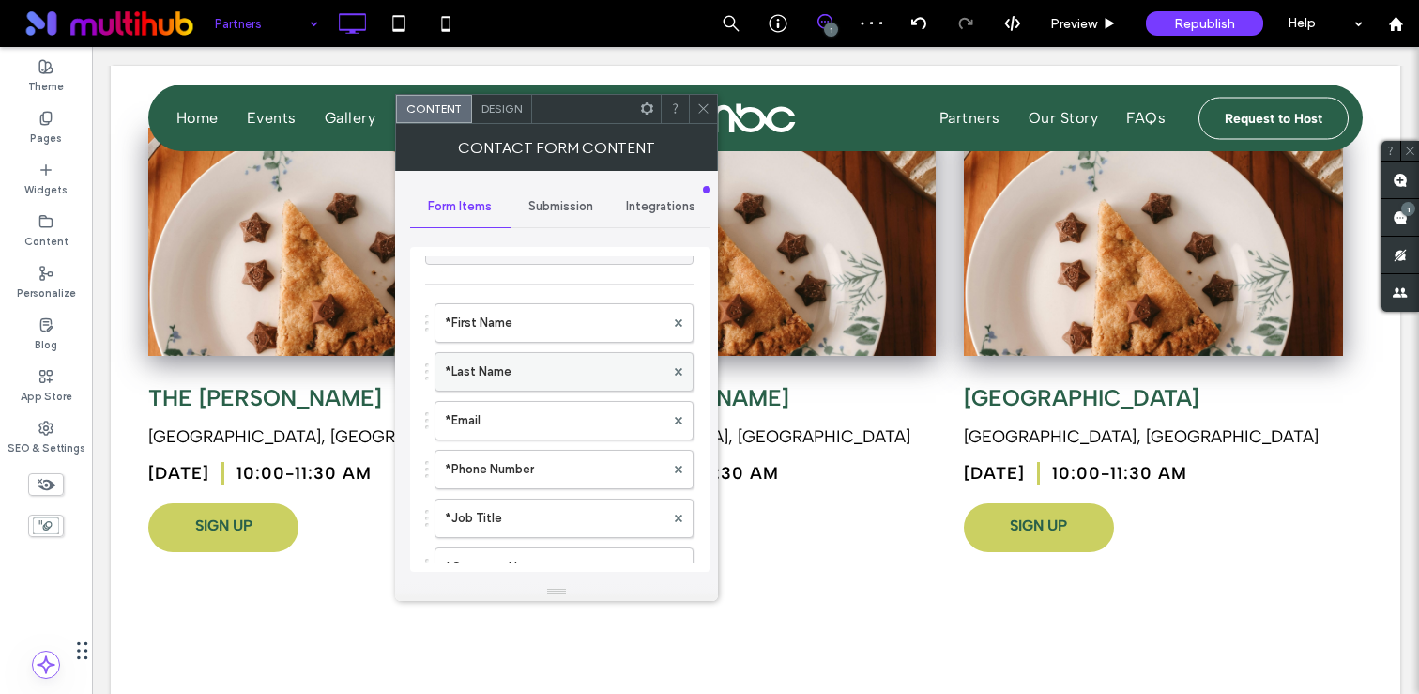
scroll to position [288, 0]
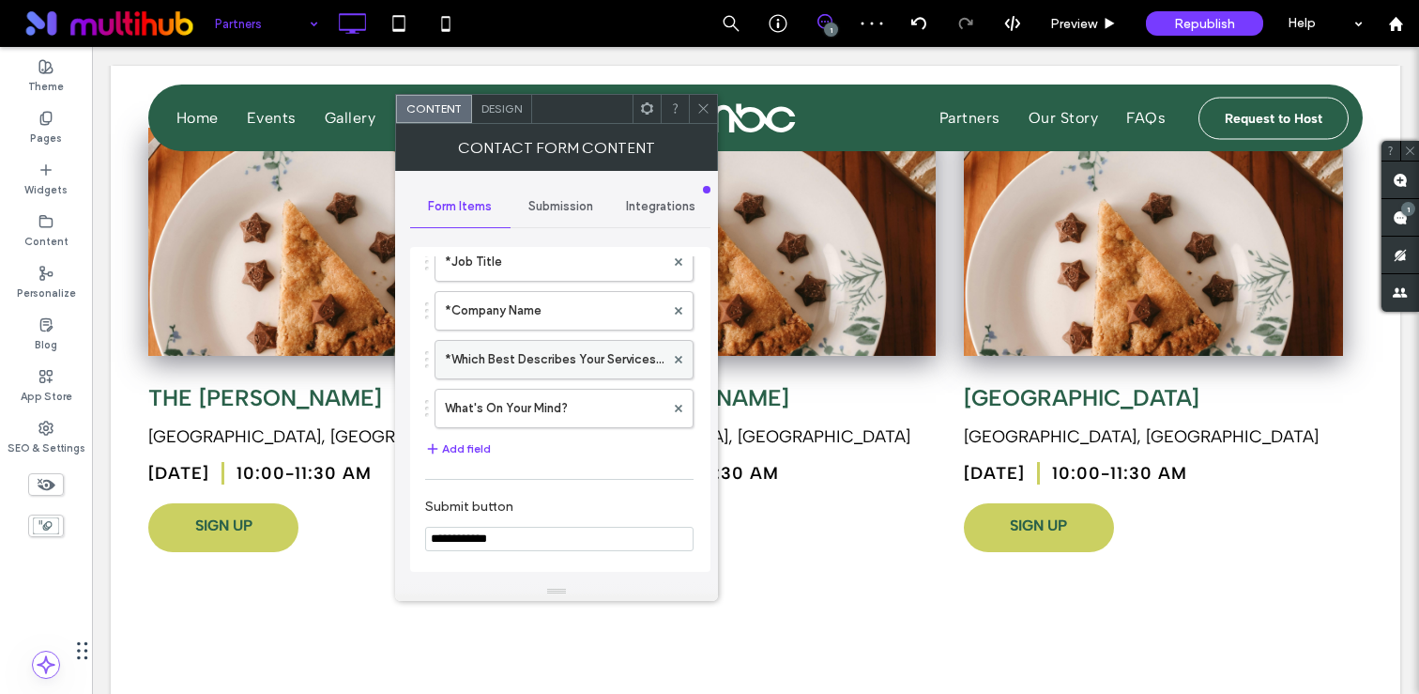
click at [576, 353] on label "*Which Best Describes Your Services Offered?" at bounding box center [555, 360] width 220 height 38
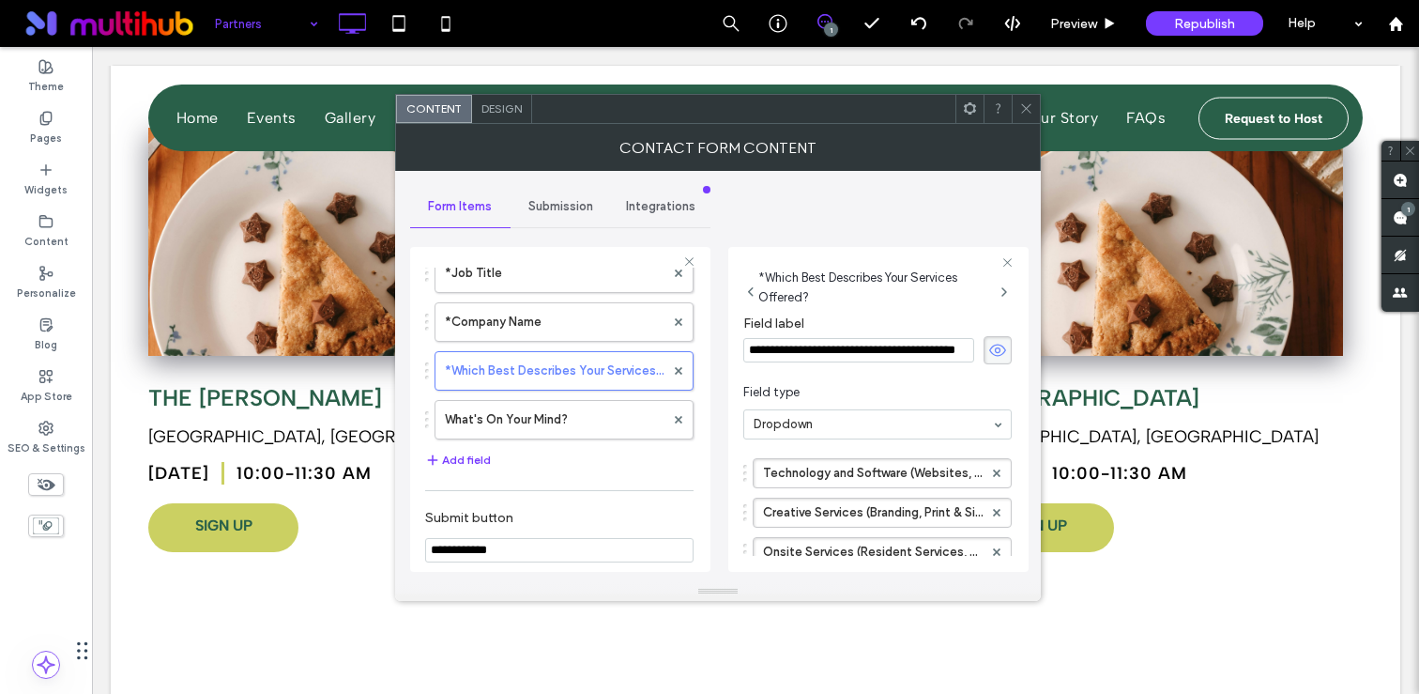
click at [782, 343] on input "**********" at bounding box center [858, 350] width 231 height 24
click at [1021, 106] on icon at bounding box center [1026, 108] width 14 height 14
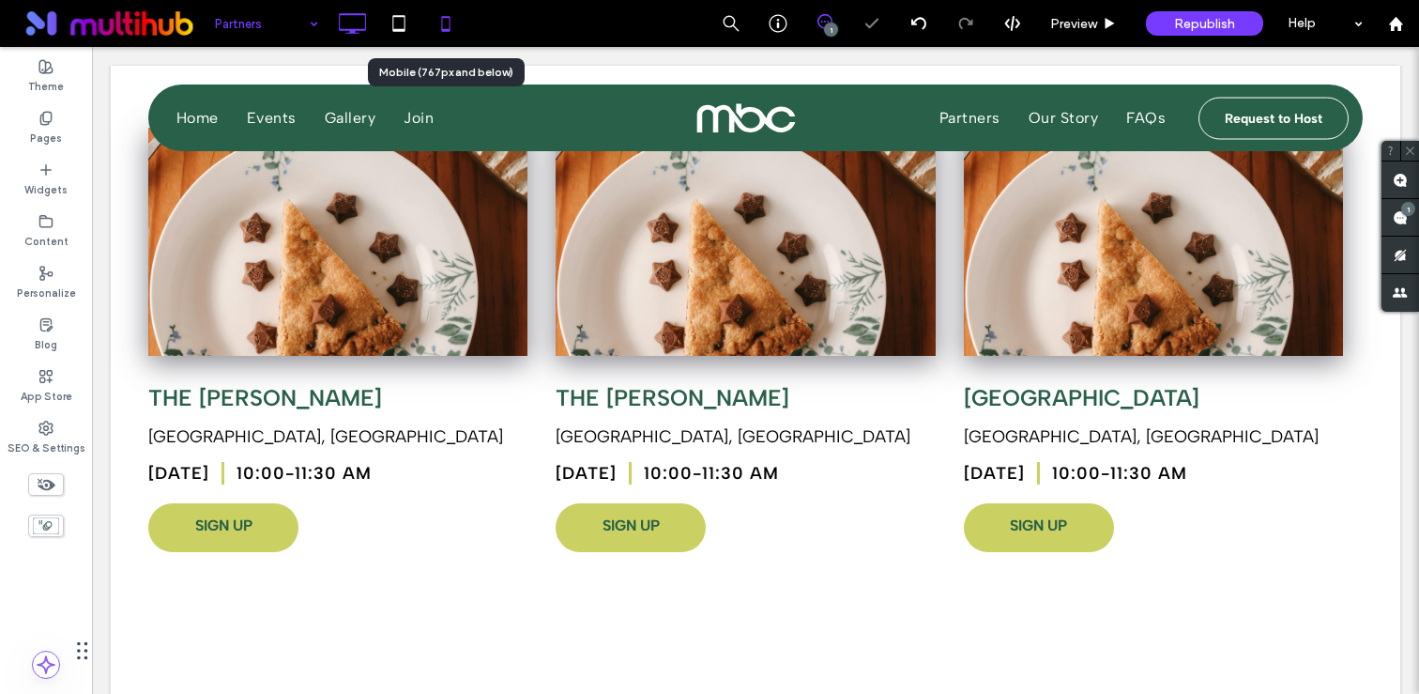
click at [445, 26] on icon at bounding box center [446, 24] width 38 height 38
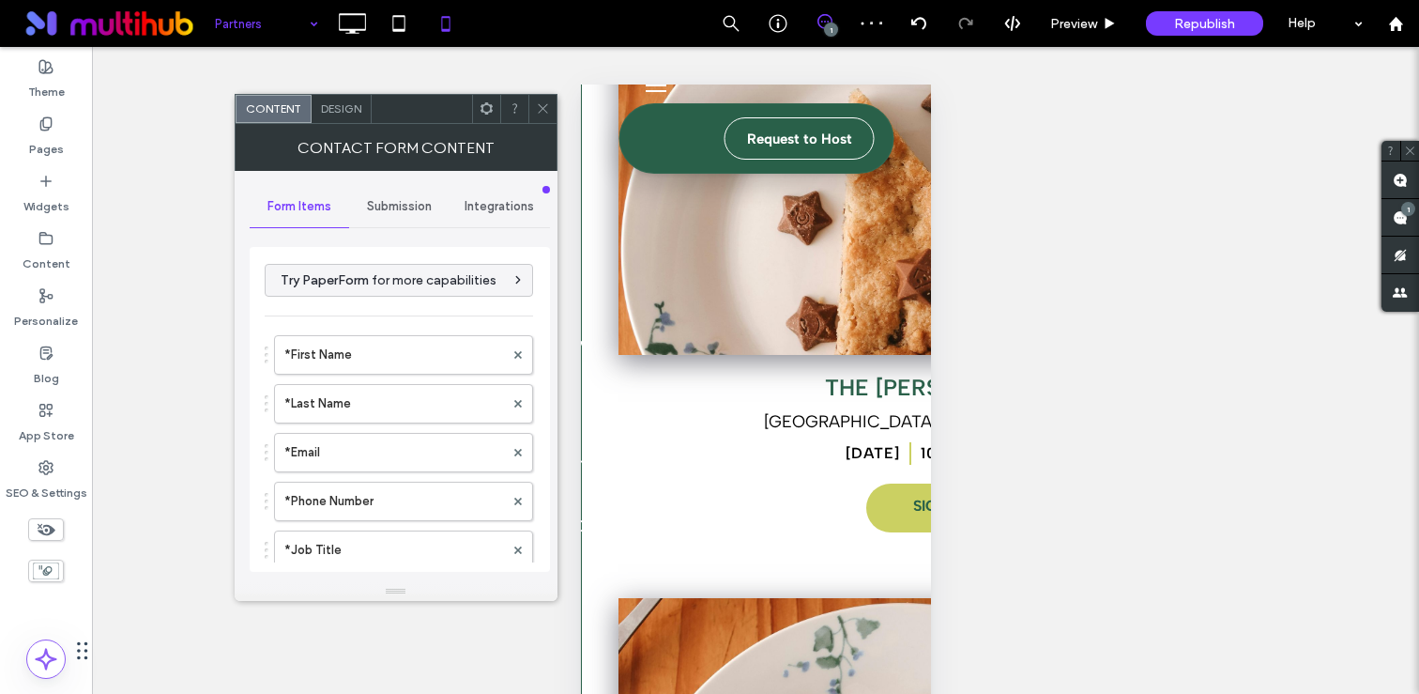
click at [539, 106] on icon at bounding box center [543, 108] width 14 height 14
type input "**********"
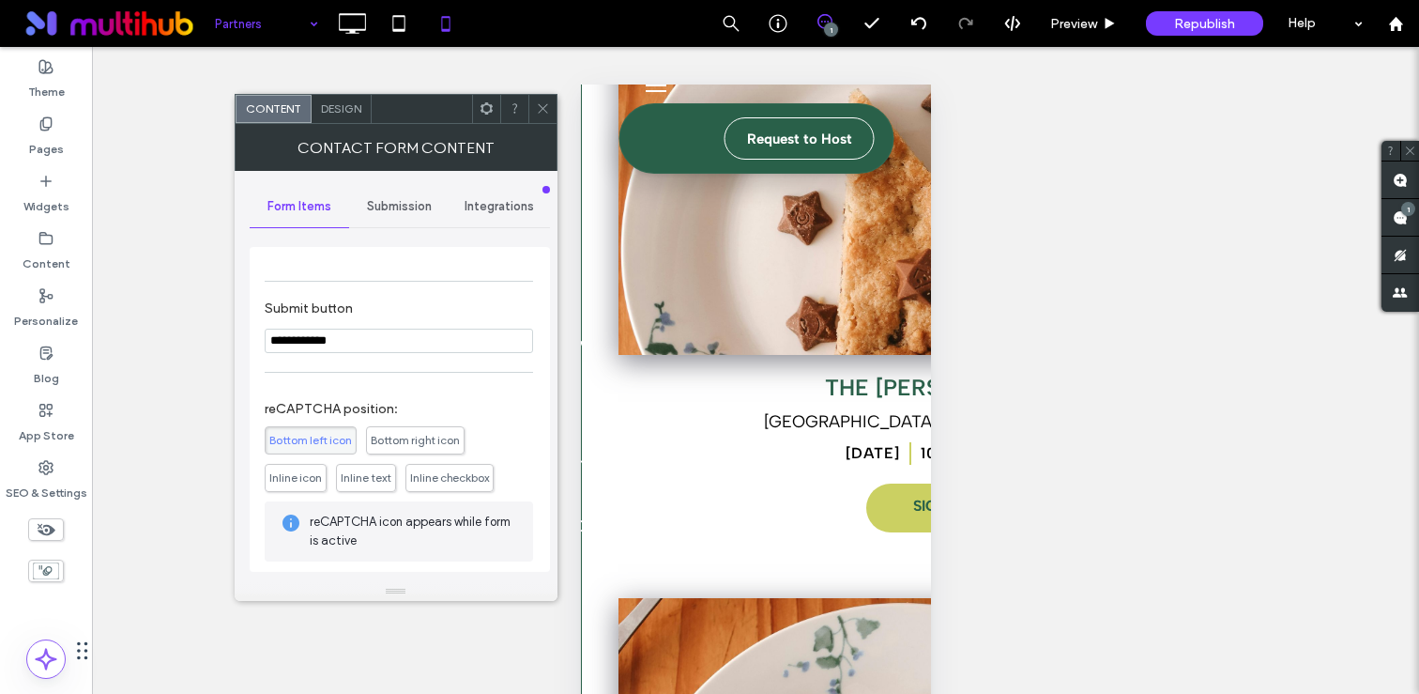
scroll to position [275, 0]
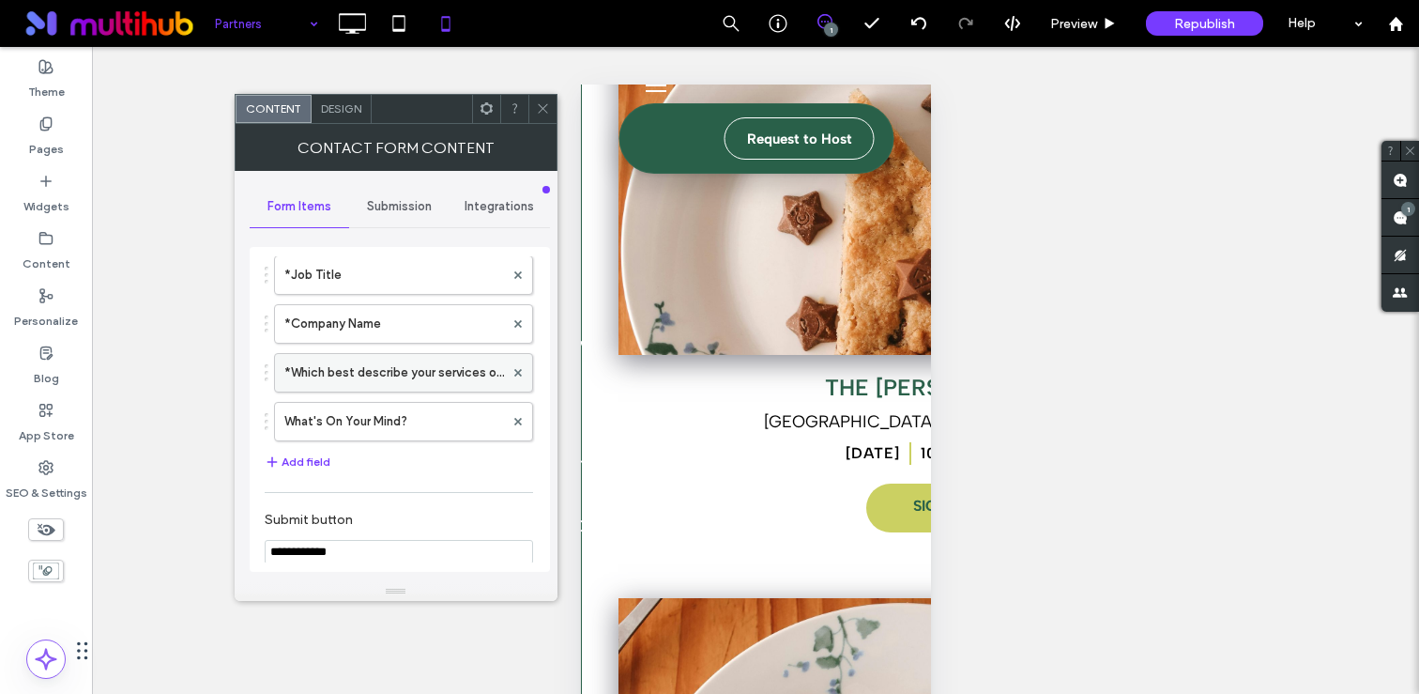
click at [378, 373] on label "*Which best describe your services offered?" at bounding box center [394, 373] width 220 height 38
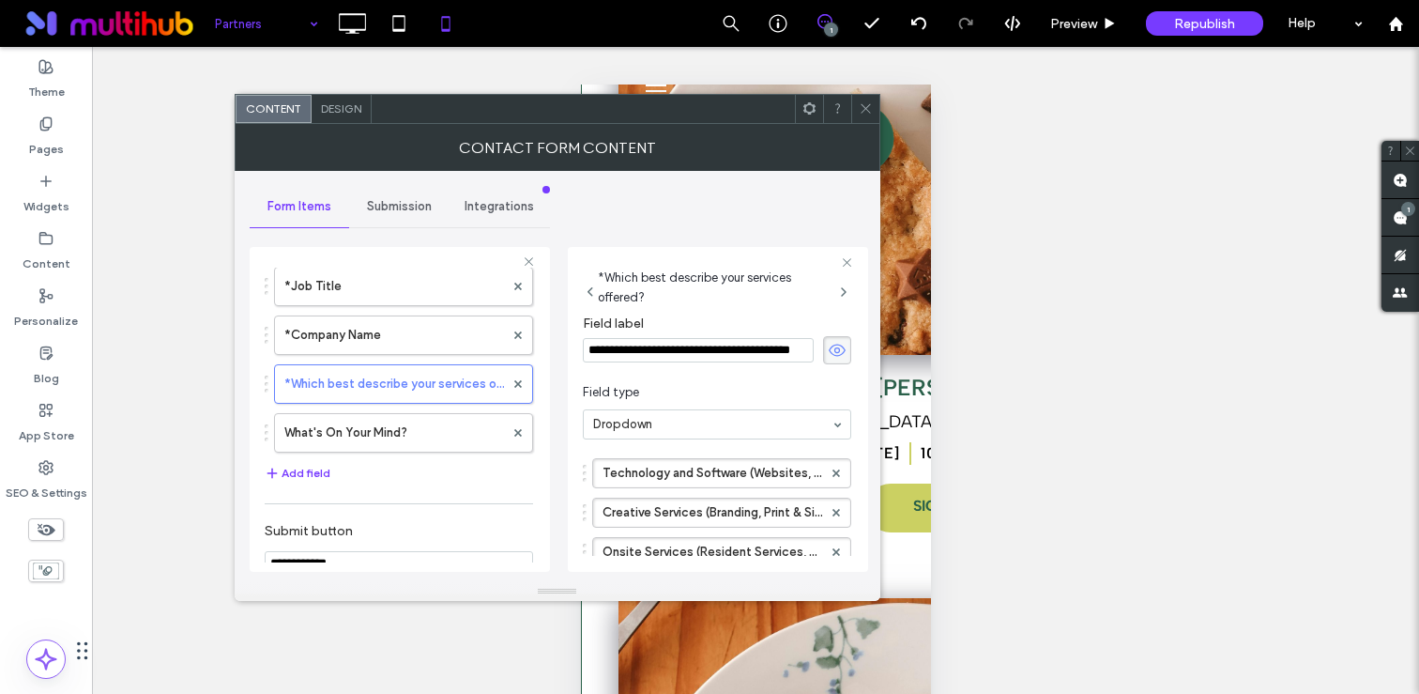
click at [663, 352] on input "**********" at bounding box center [698, 350] width 231 height 24
paste input "*"
type input "**********"
click at [861, 104] on use at bounding box center [865, 108] width 9 height 9
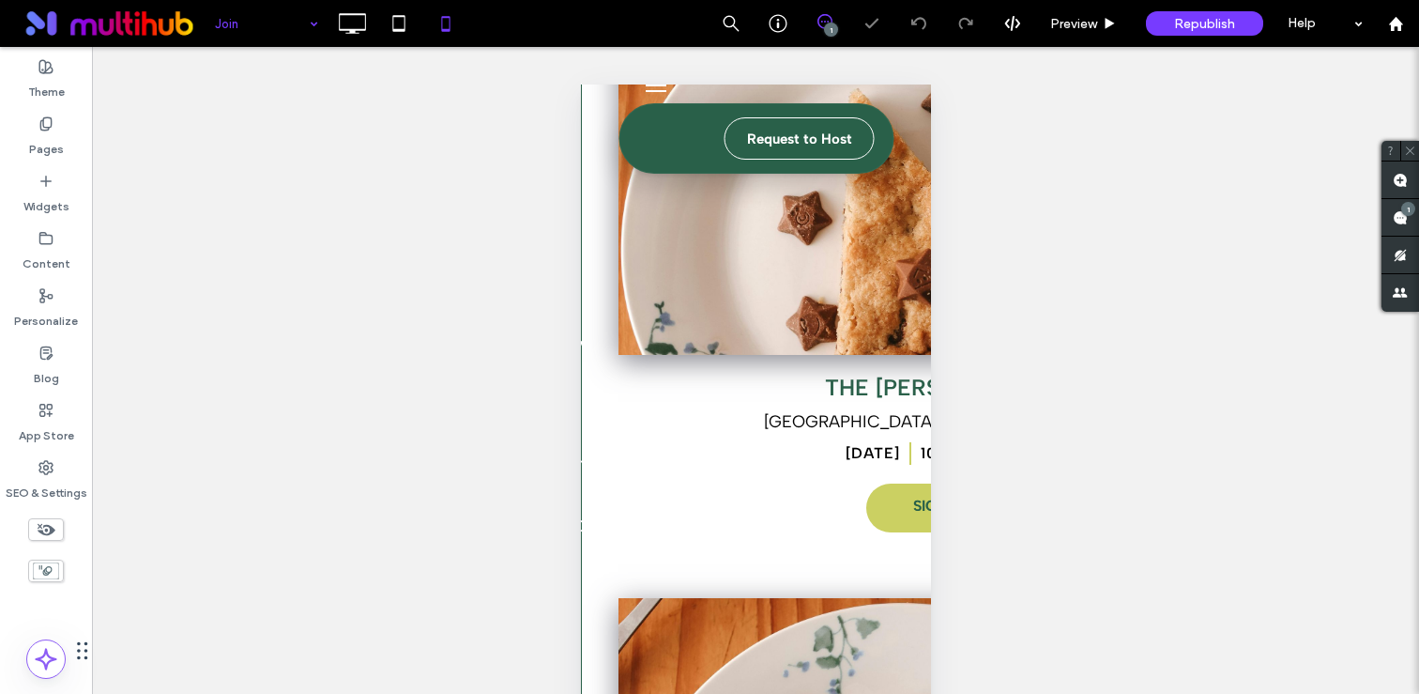
scroll to position [83, 0]
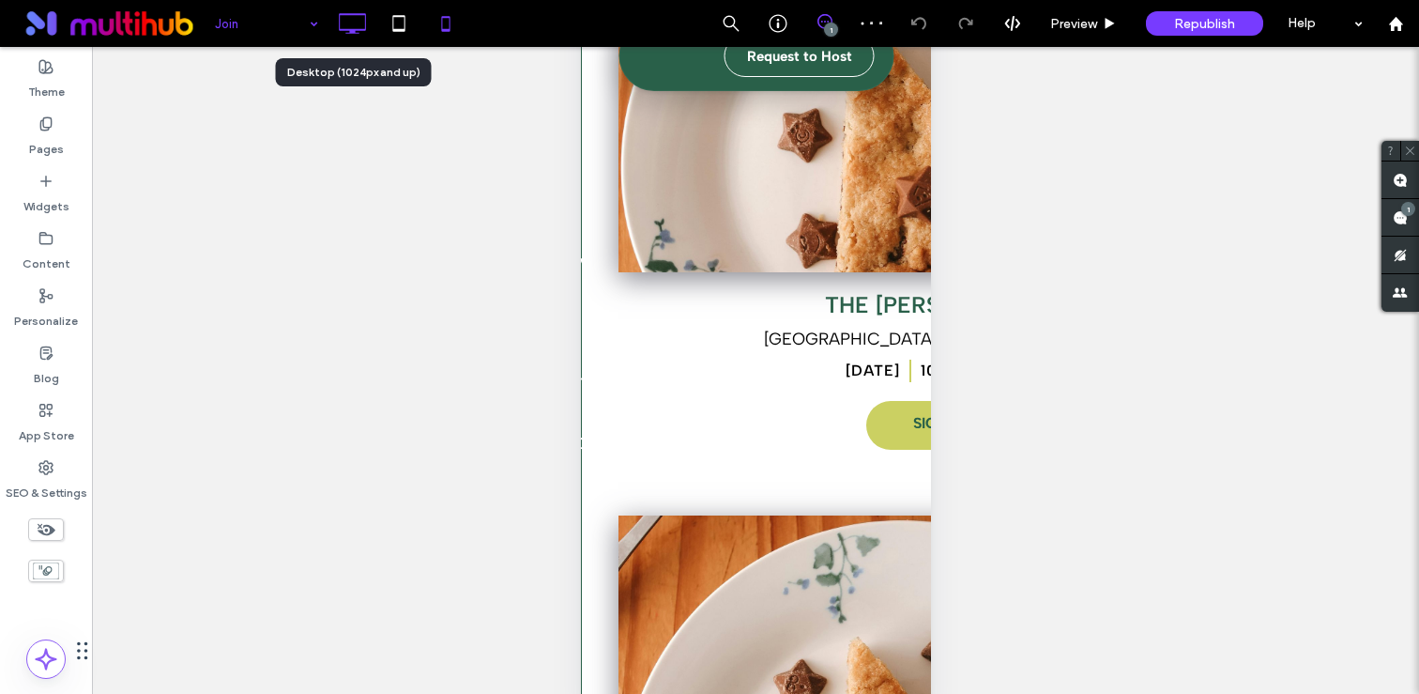
click at [367, 33] on icon at bounding box center [352, 24] width 38 height 38
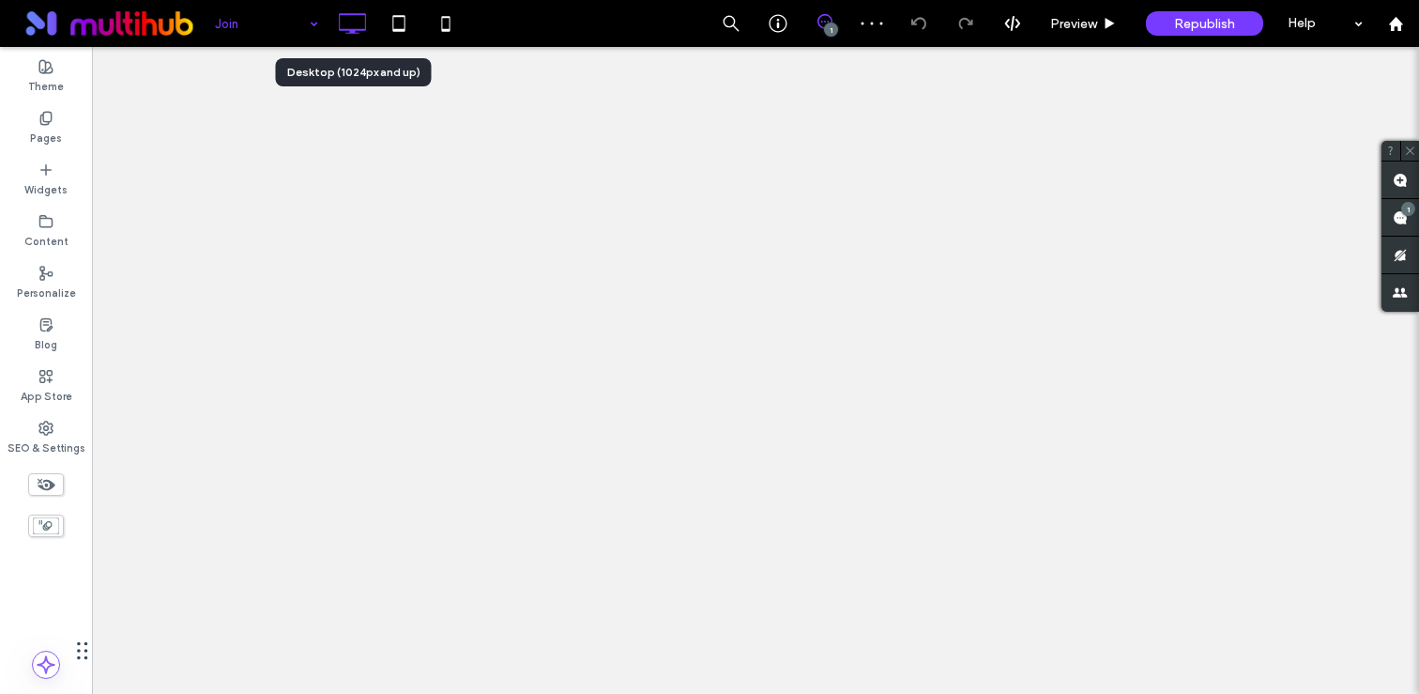
scroll to position [0, 0]
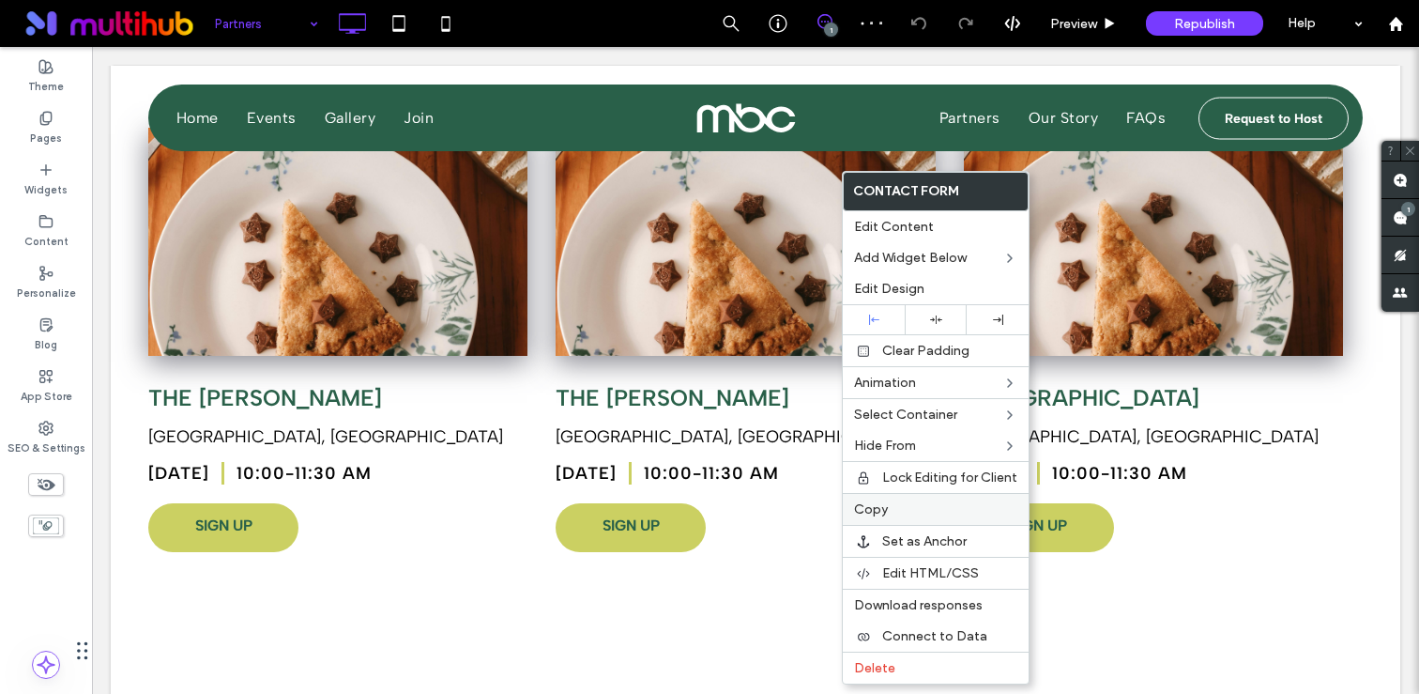
click at [886, 508] on span "Copy" at bounding box center [871, 509] width 34 height 16
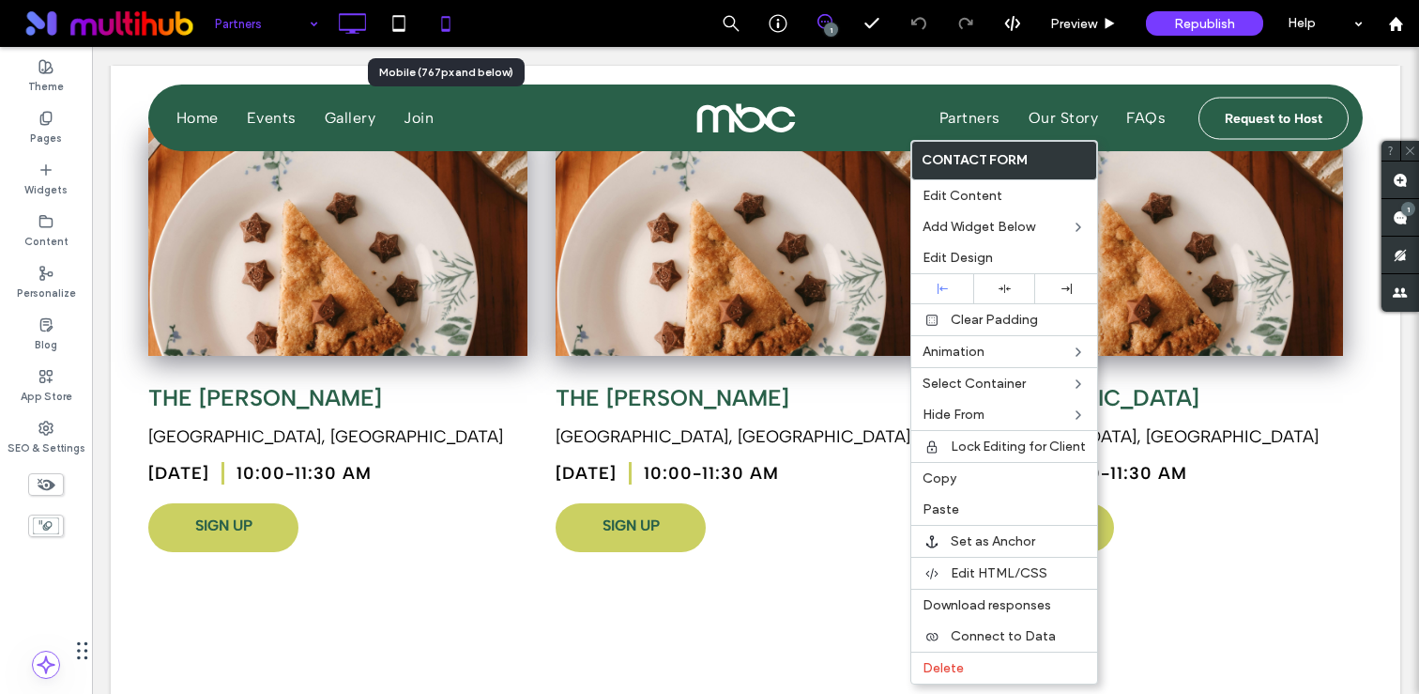
click at [448, 31] on icon at bounding box center [446, 24] width 38 height 38
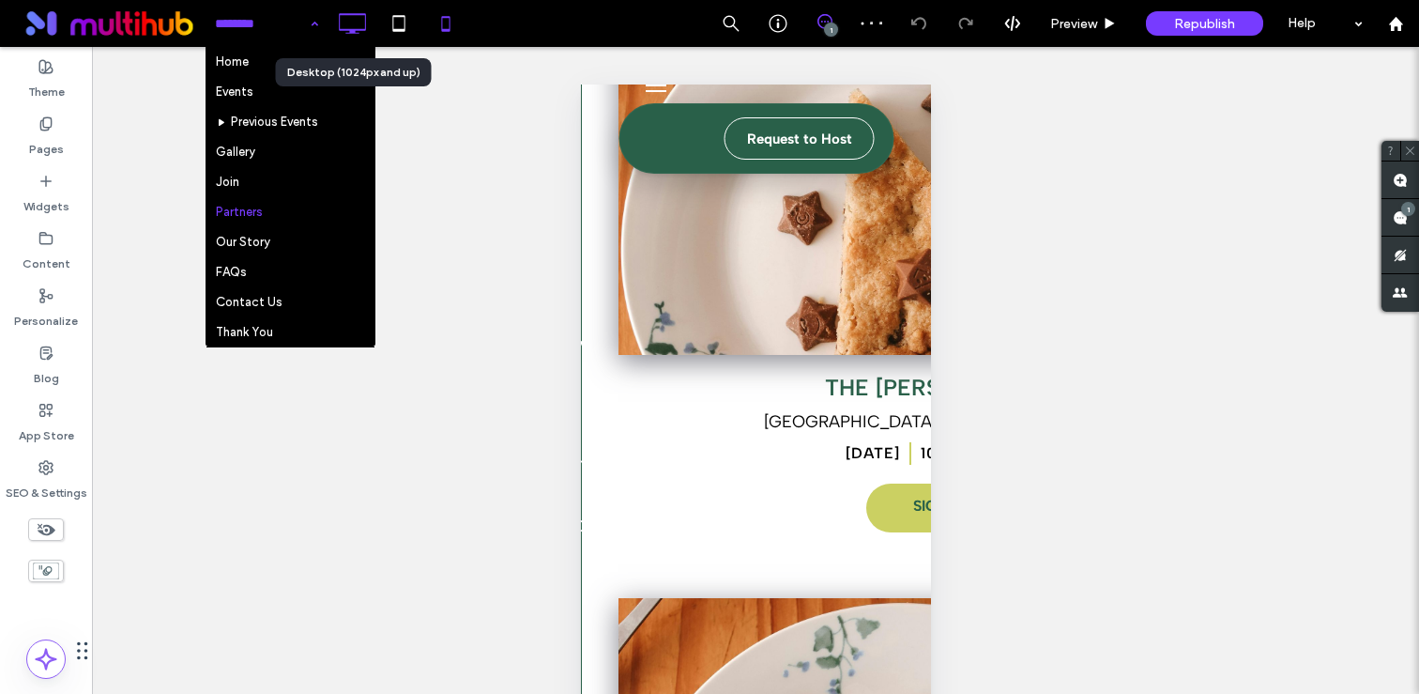
click at [355, 23] on icon at bounding box center [352, 24] width 38 height 38
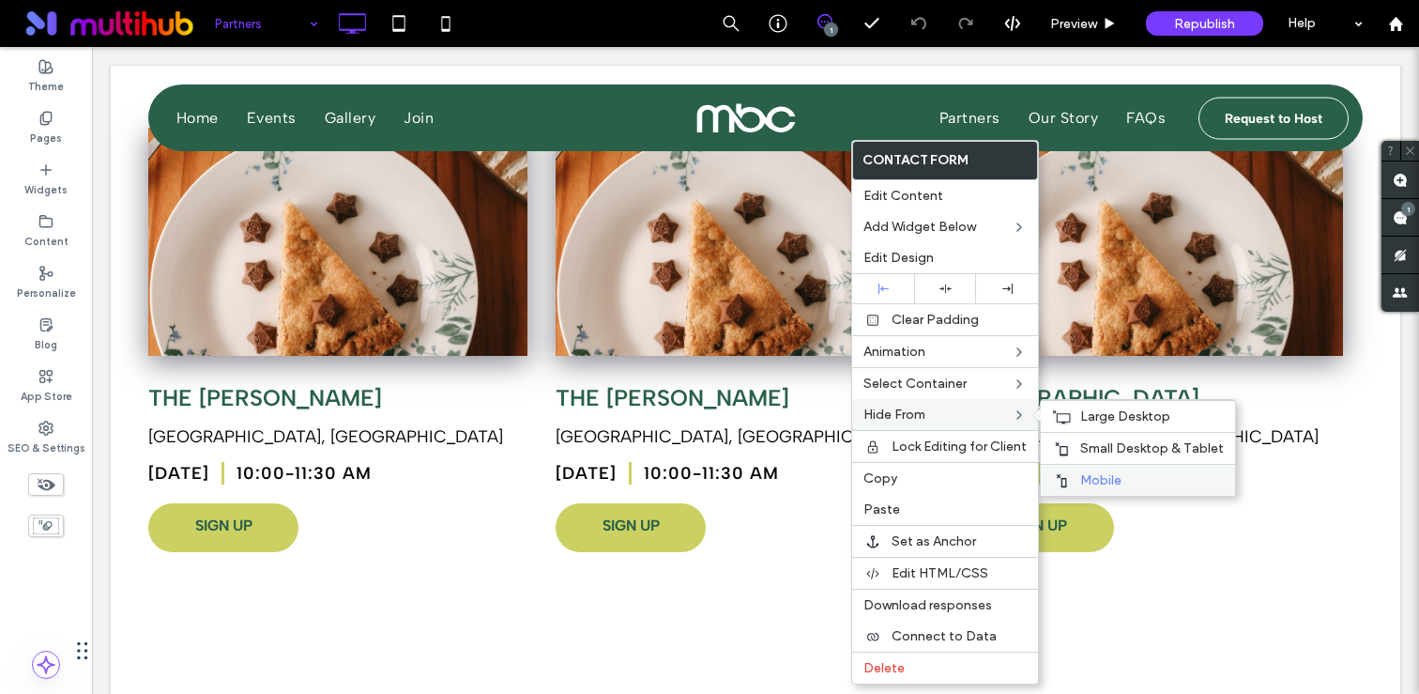
click at [1144, 480] on label "Mobile" at bounding box center [1152, 480] width 144 height 16
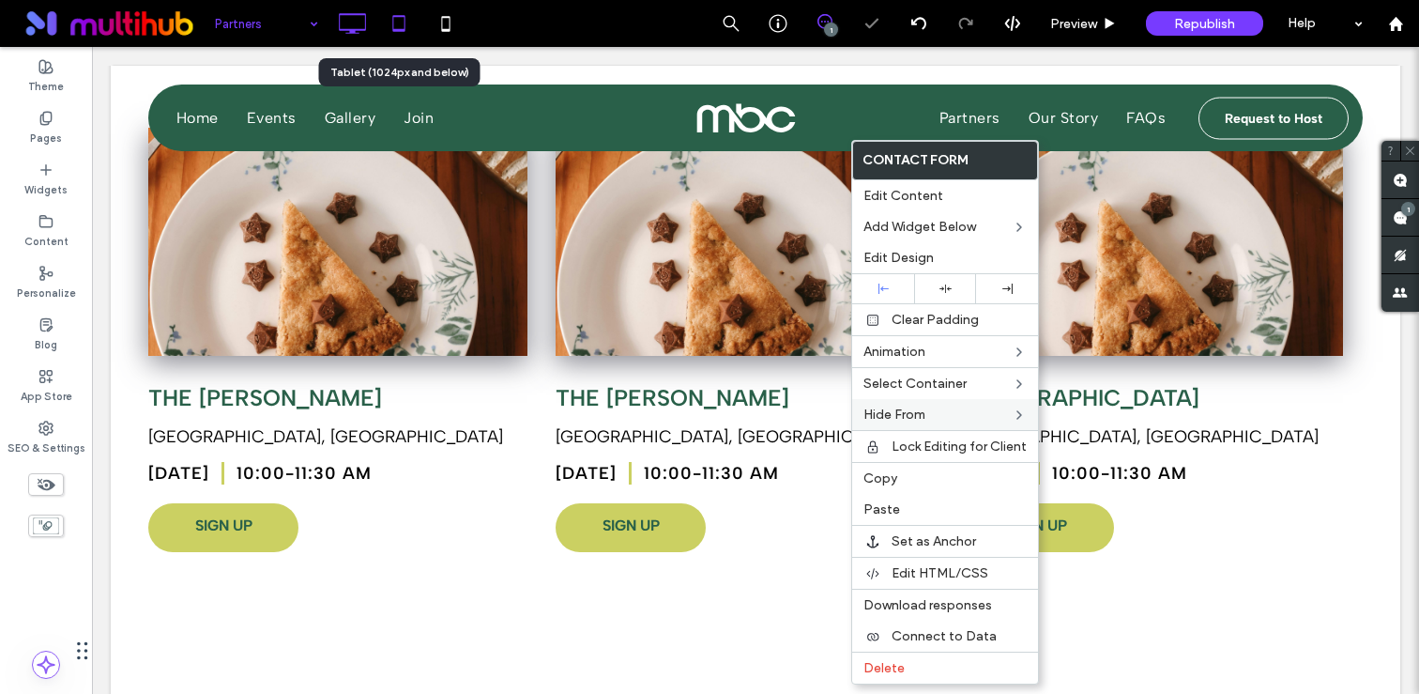
click at [419, 28] on div at bounding box center [398, 24] width 46 height 38
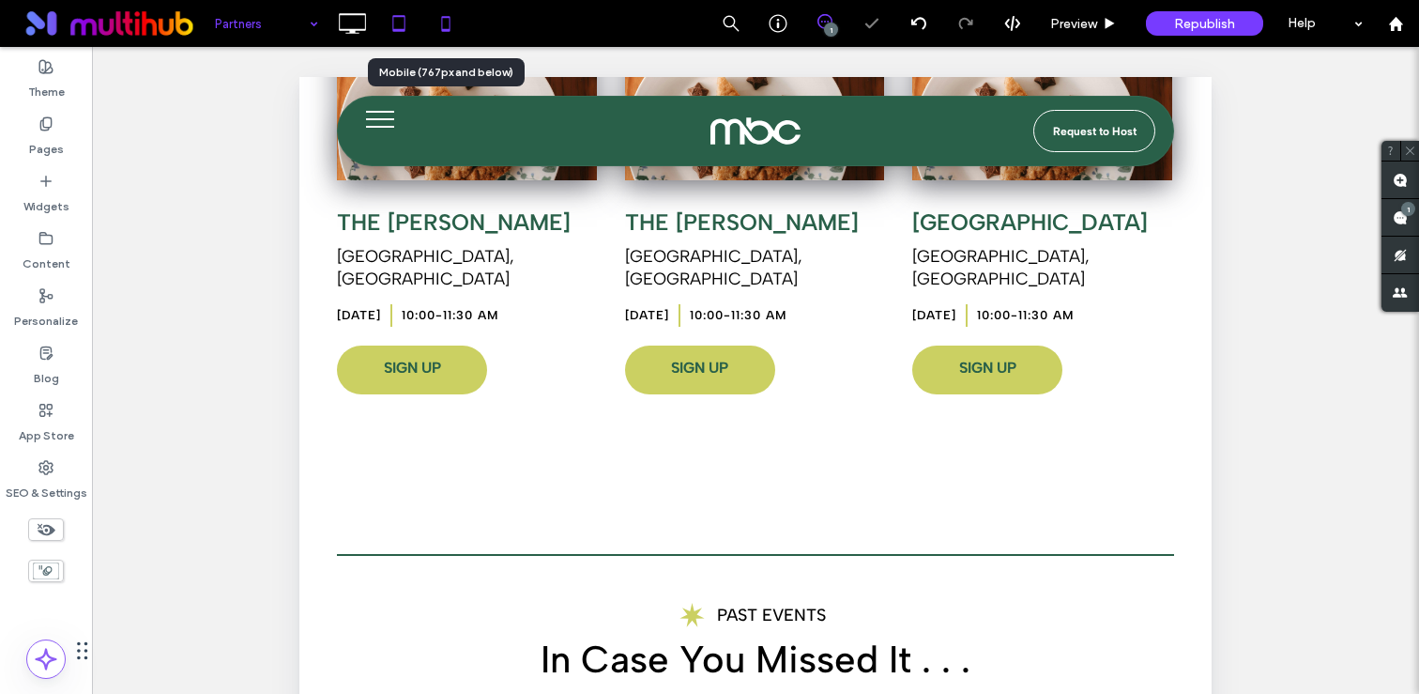
click at [440, 28] on icon at bounding box center [446, 24] width 38 height 38
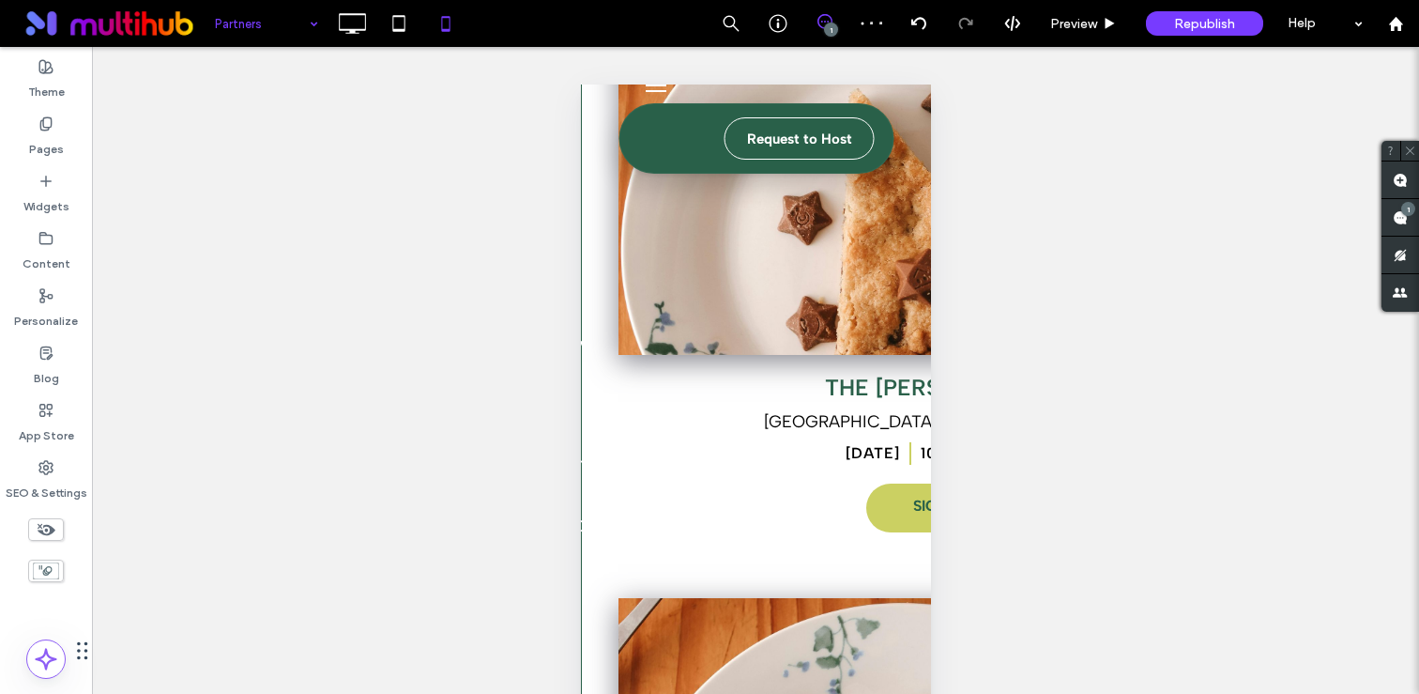
scroll to position [83, 0]
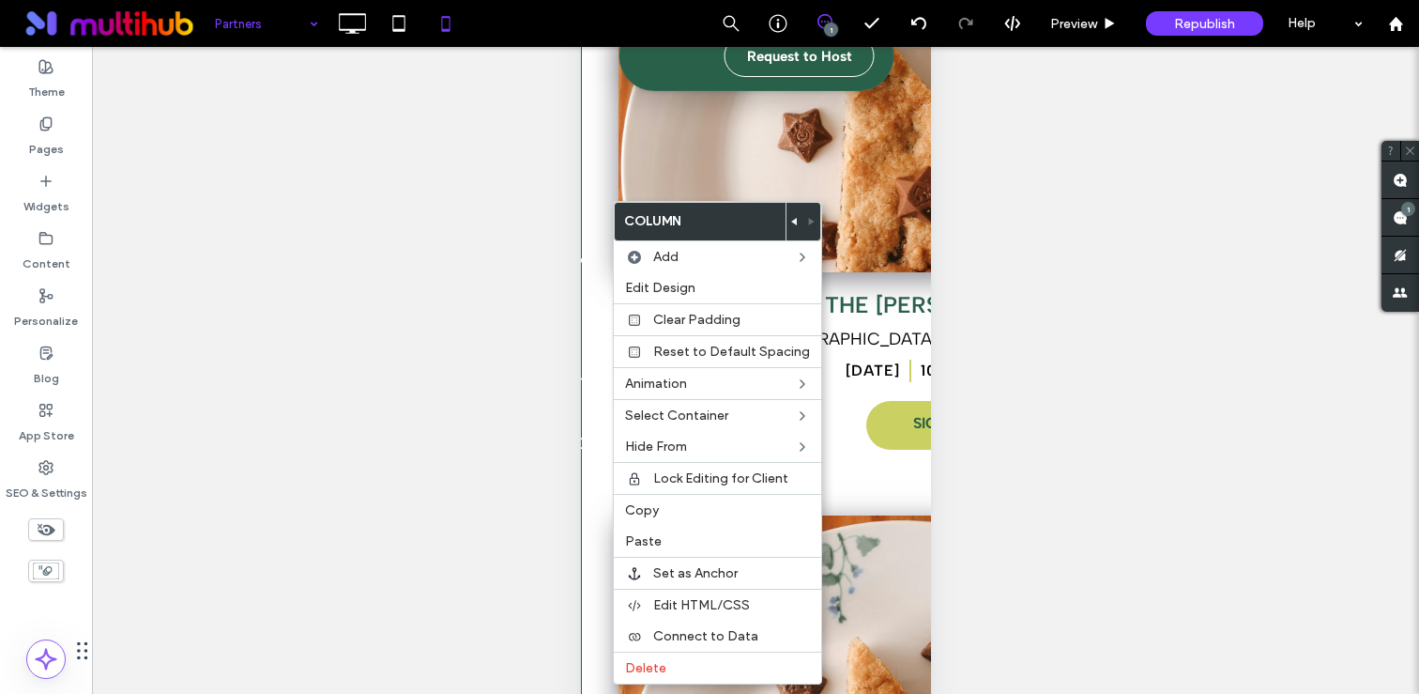
click at [1045, 234] on div "Unhide? Yes Unhide? Yes Unhide? Yes Unhide? Yes Unhide? Yes Unhide? Yes Unhide?…" at bounding box center [755, 394] width 1327 height 694
click at [521, 226] on div "Unhide? Yes Unhide? Yes Unhide? Yes Unhide? Yes Unhide? Yes Unhide? Yes Unhide?…" at bounding box center [755, 394] width 1327 height 694
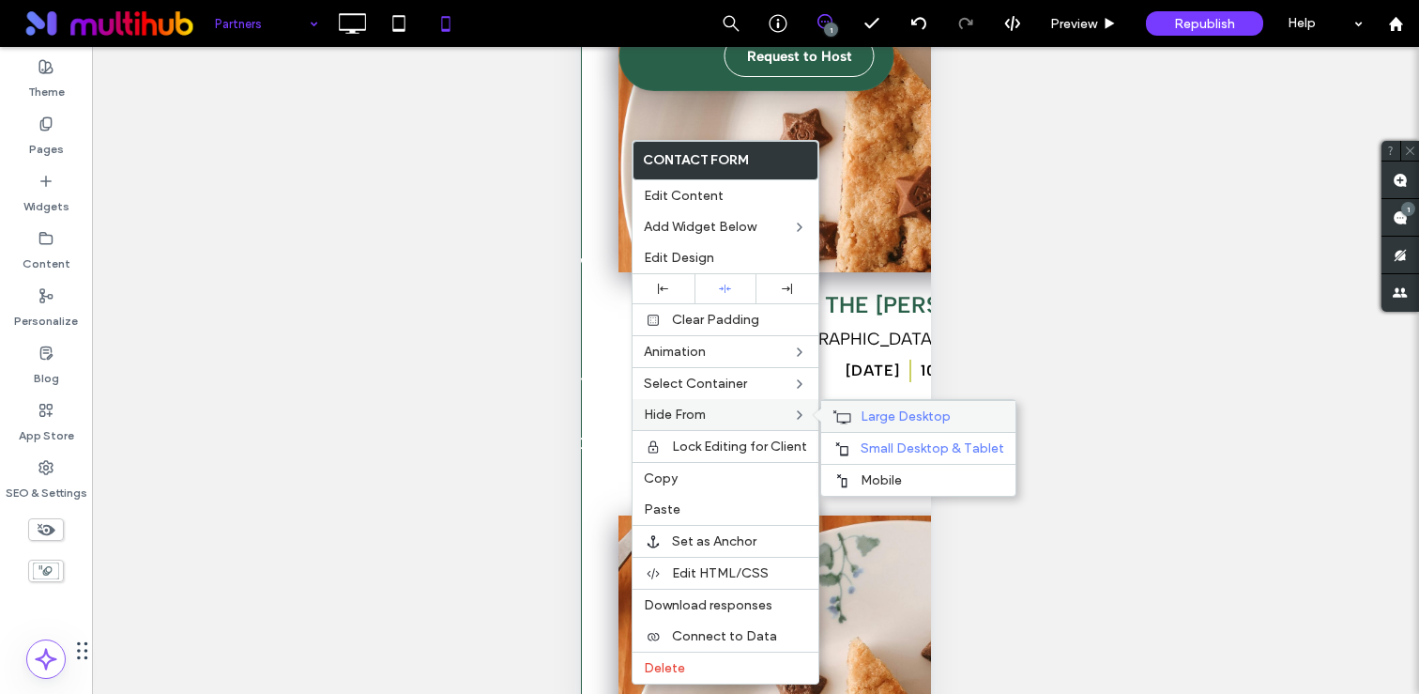
click at [872, 419] on span "Large Desktop" at bounding box center [906, 416] width 90 height 16
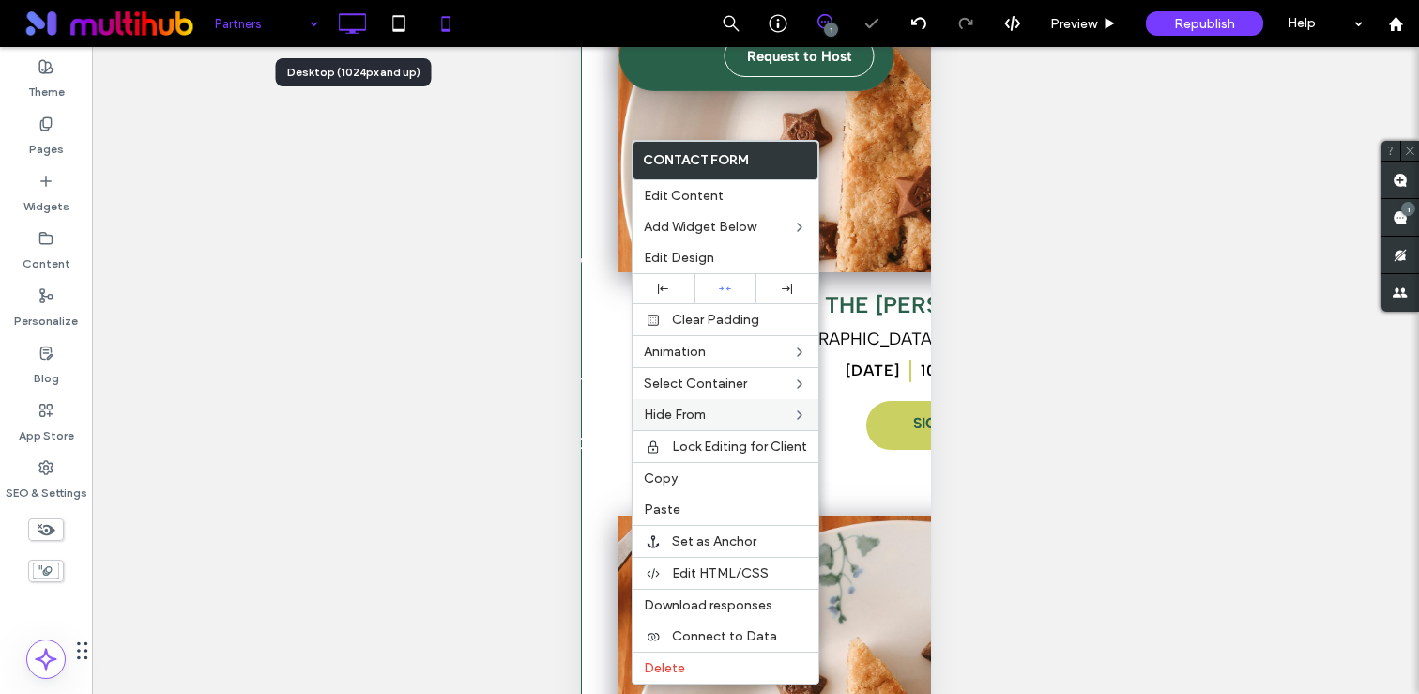
click at [348, 34] on icon at bounding box center [352, 24] width 38 height 38
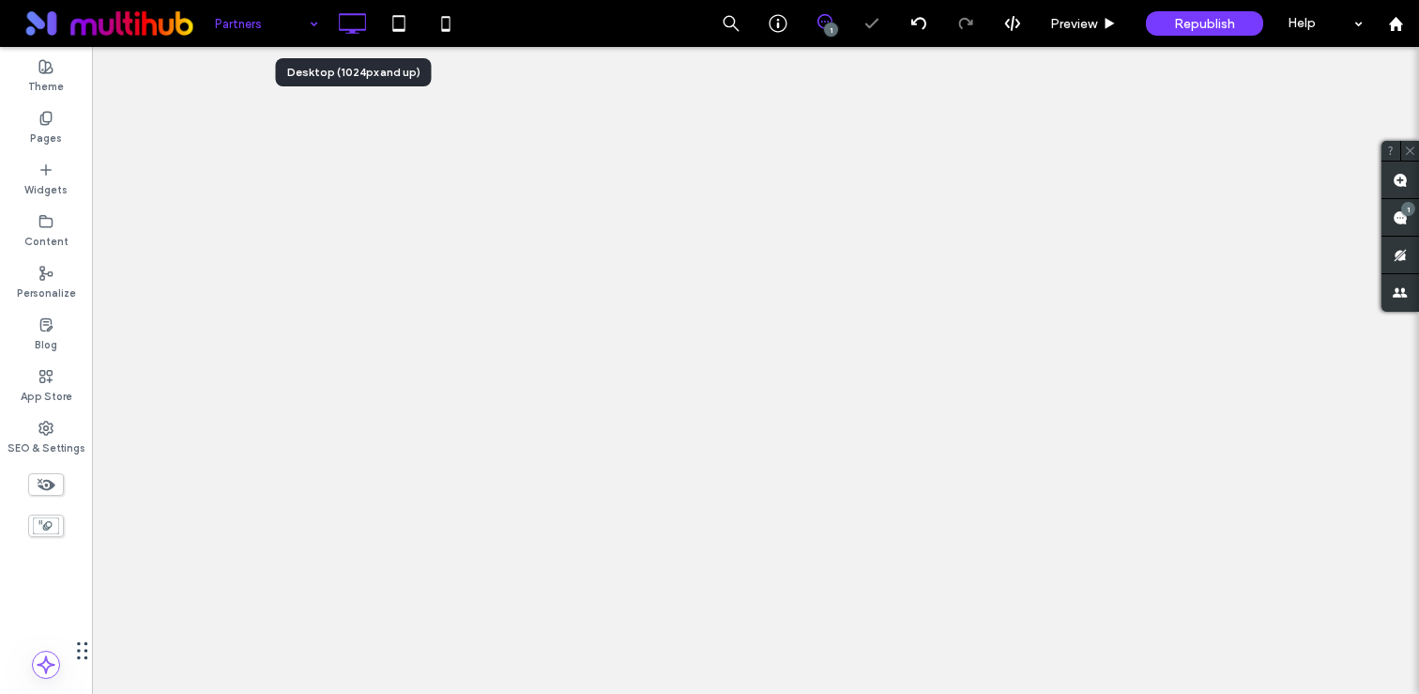
scroll to position [0, 0]
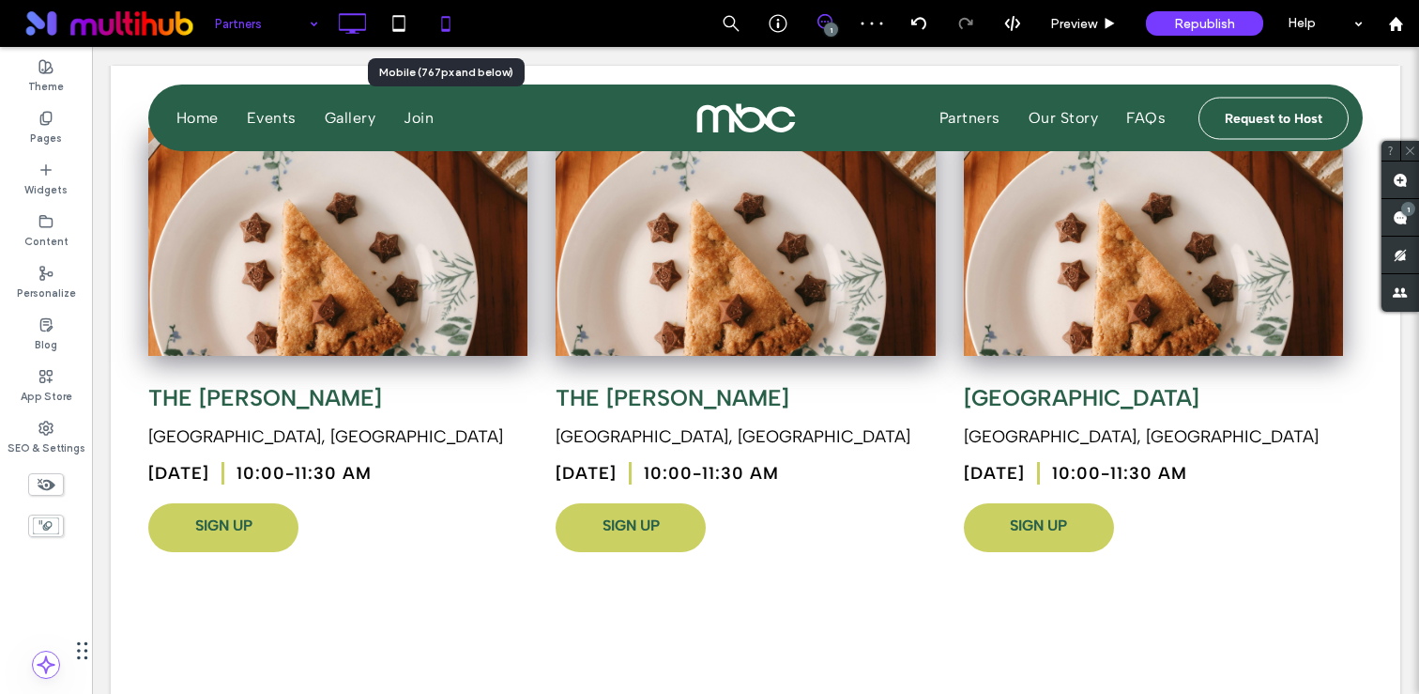
click at [450, 27] on use at bounding box center [445, 23] width 8 height 15
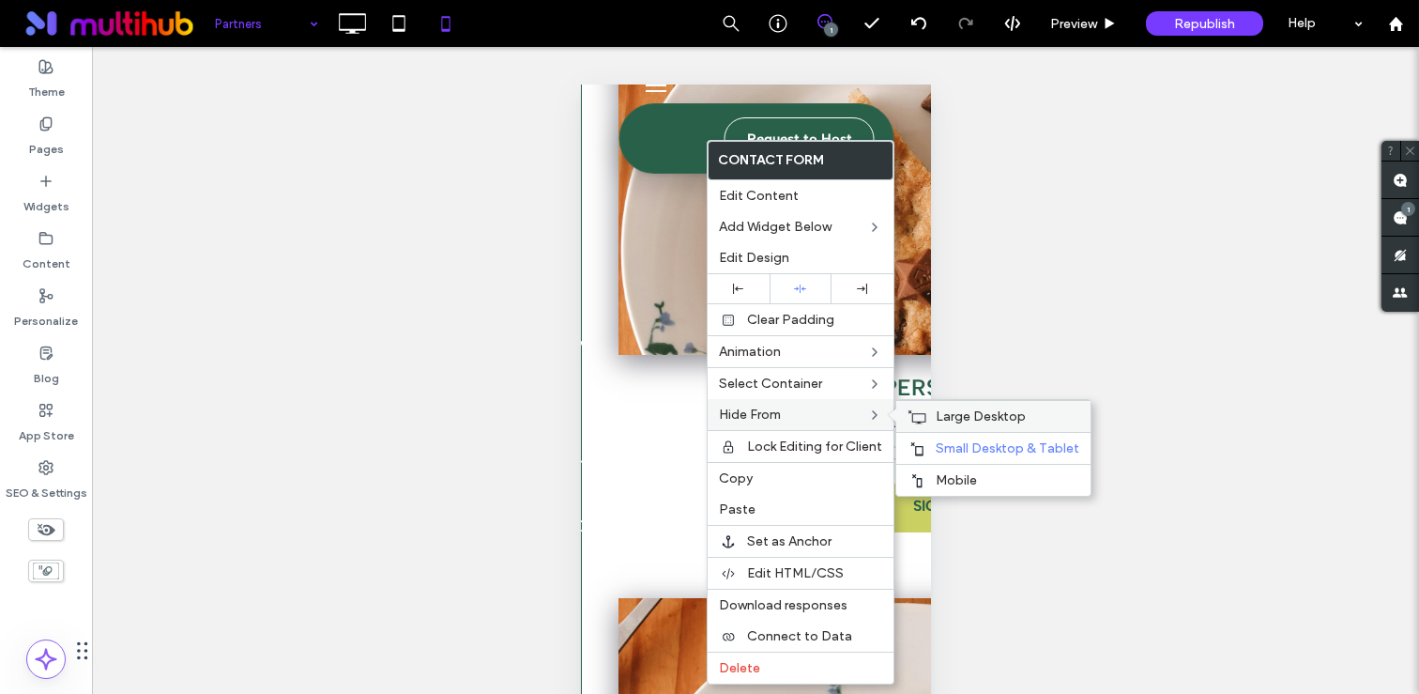
click at [984, 428] on div "Large Desktop" at bounding box center [993, 416] width 194 height 32
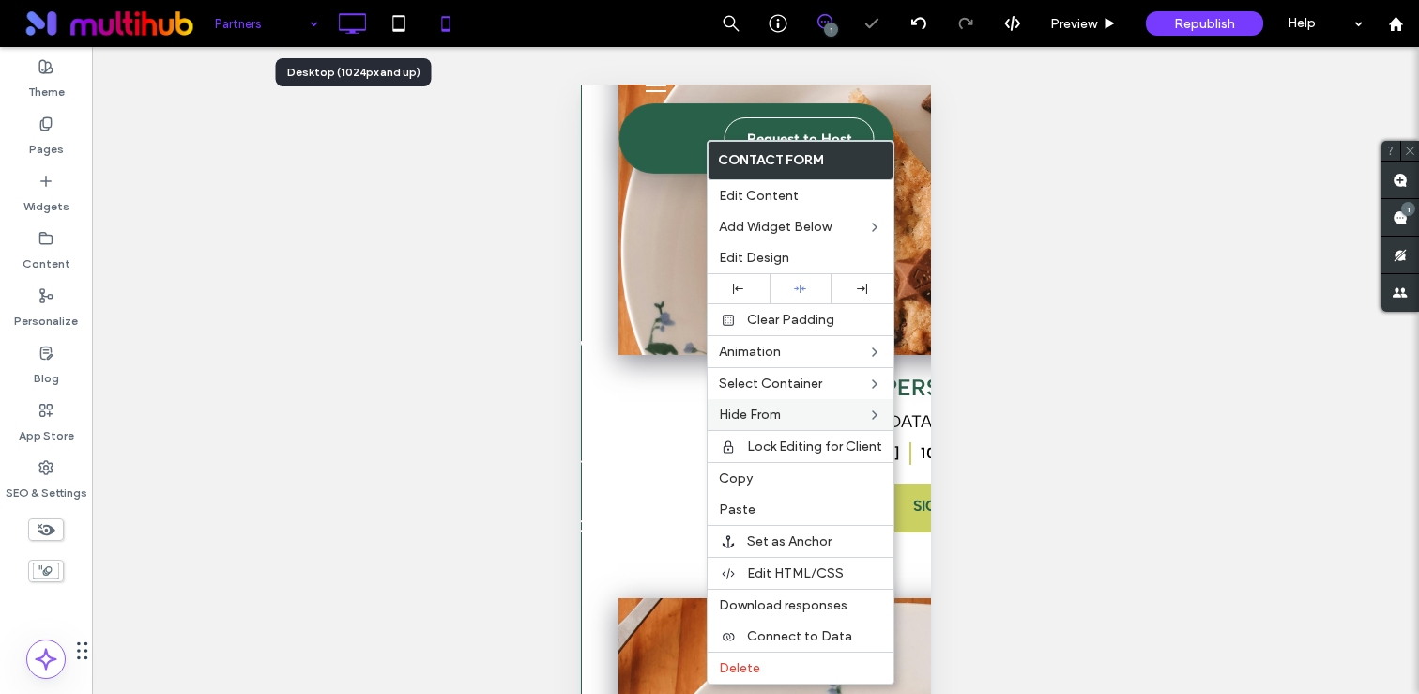
click at [349, 30] on use at bounding box center [352, 23] width 27 height 21
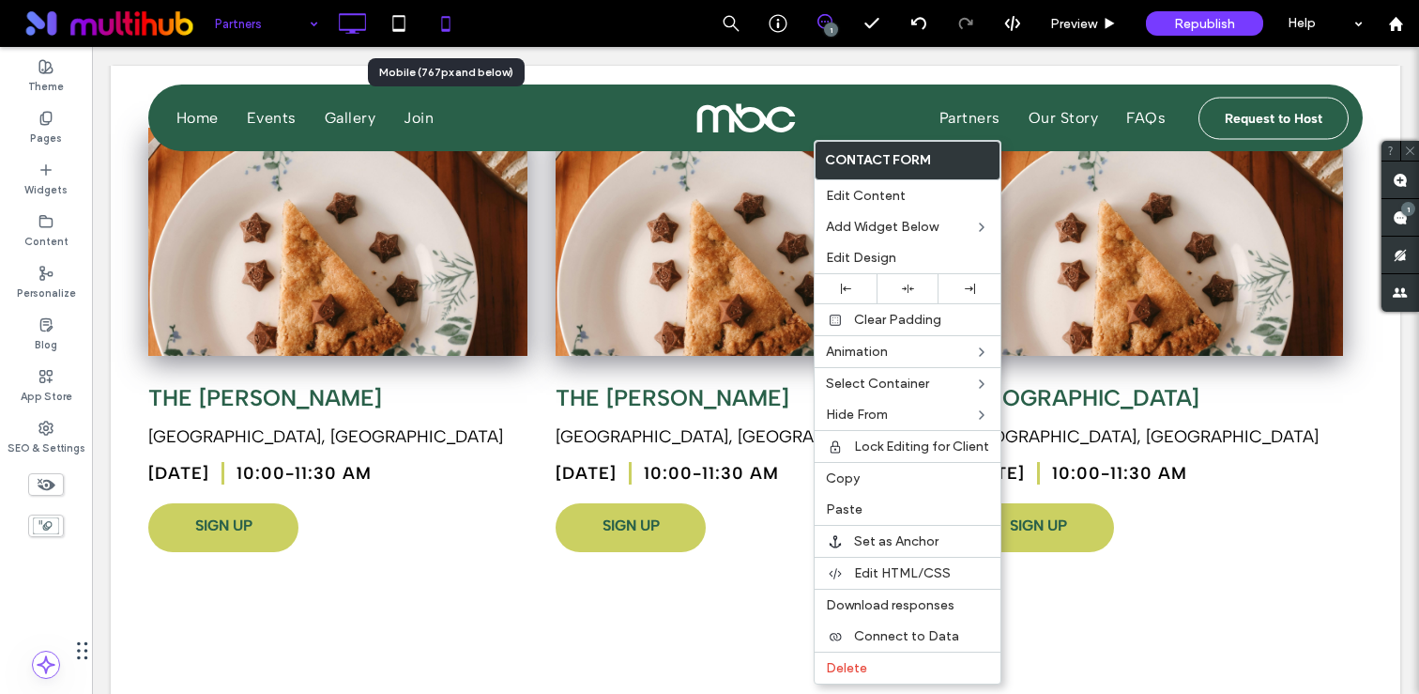
click at [432, 15] on icon at bounding box center [446, 24] width 38 height 38
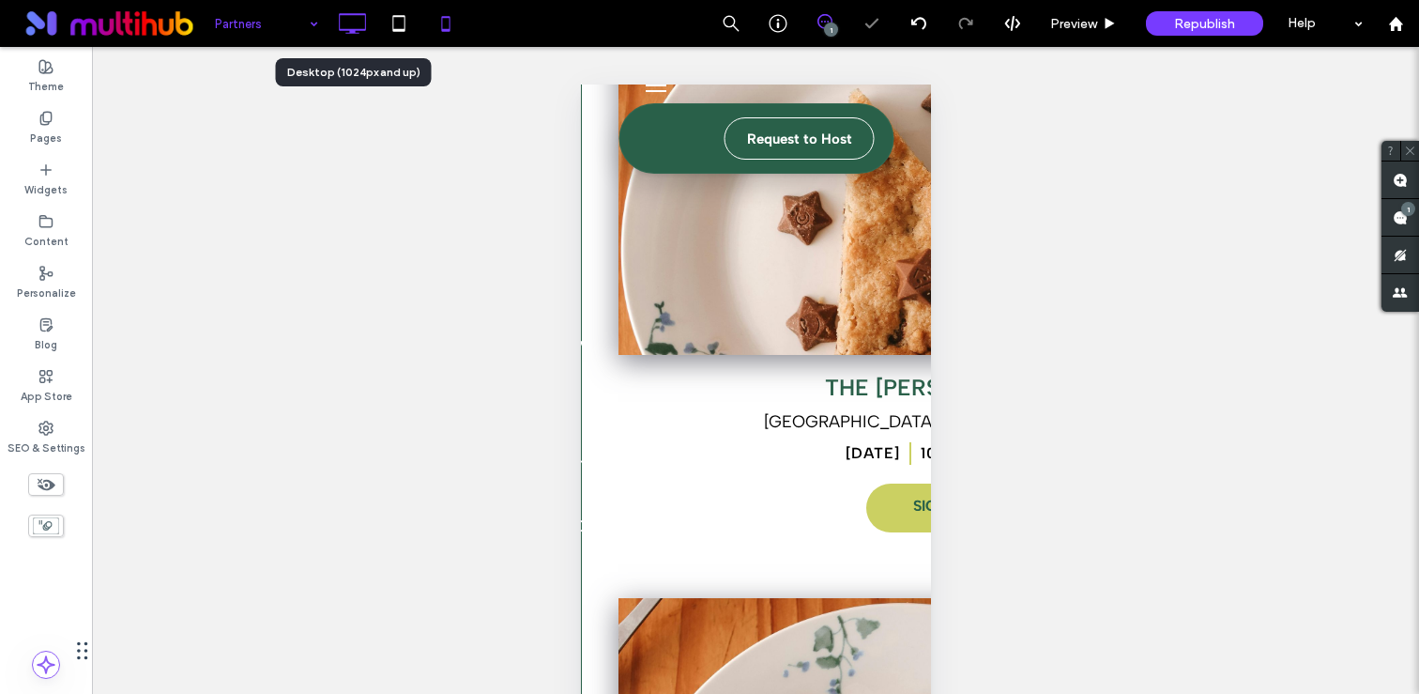
click at [357, 28] on icon at bounding box center [352, 24] width 38 height 38
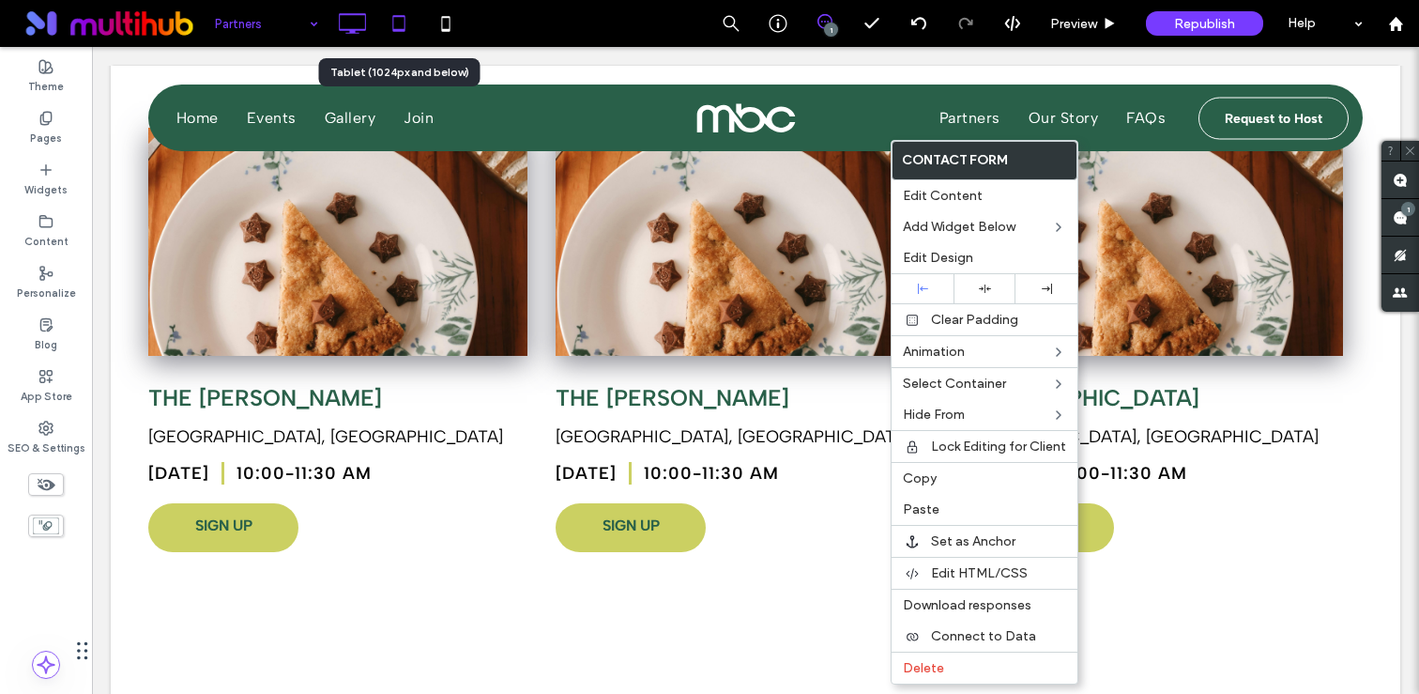
click at [406, 11] on icon at bounding box center [399, 24] width 38 height 38
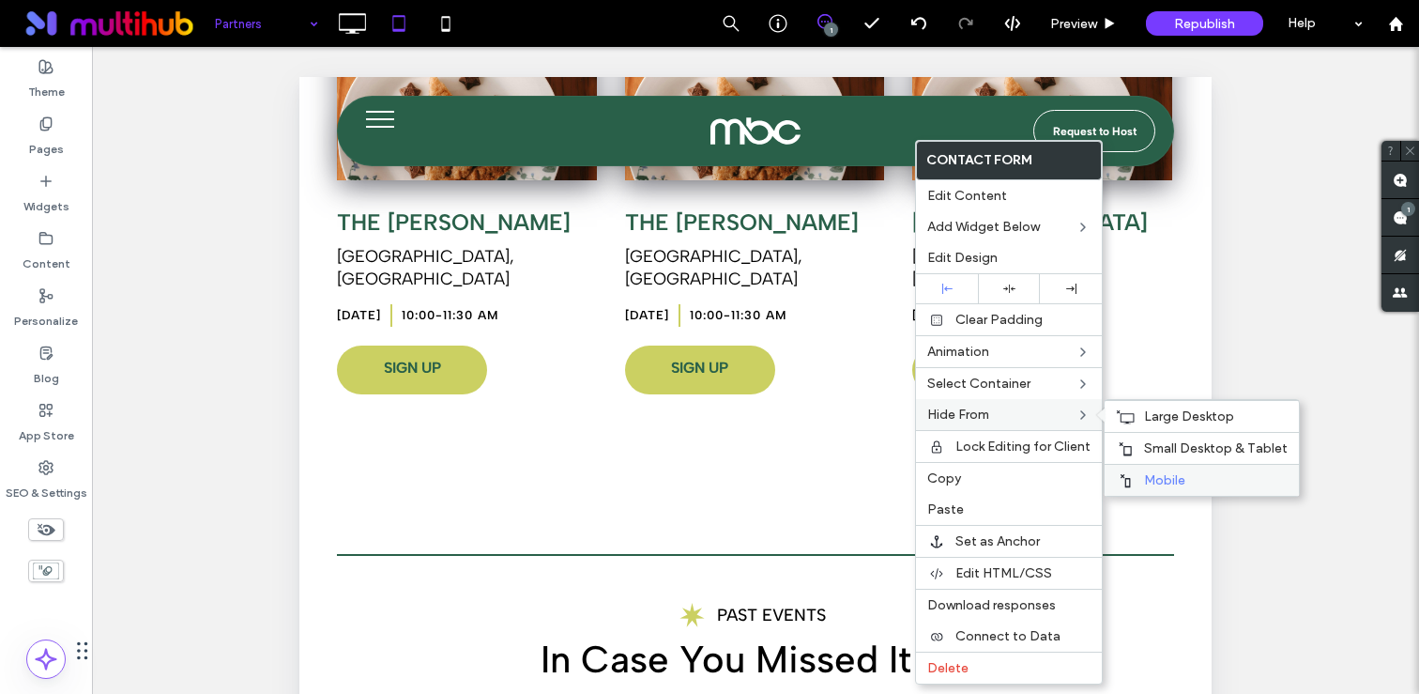
click at [1162, 474] on span "Mobile" at bounding box center [1164, 480] width 41 height 16
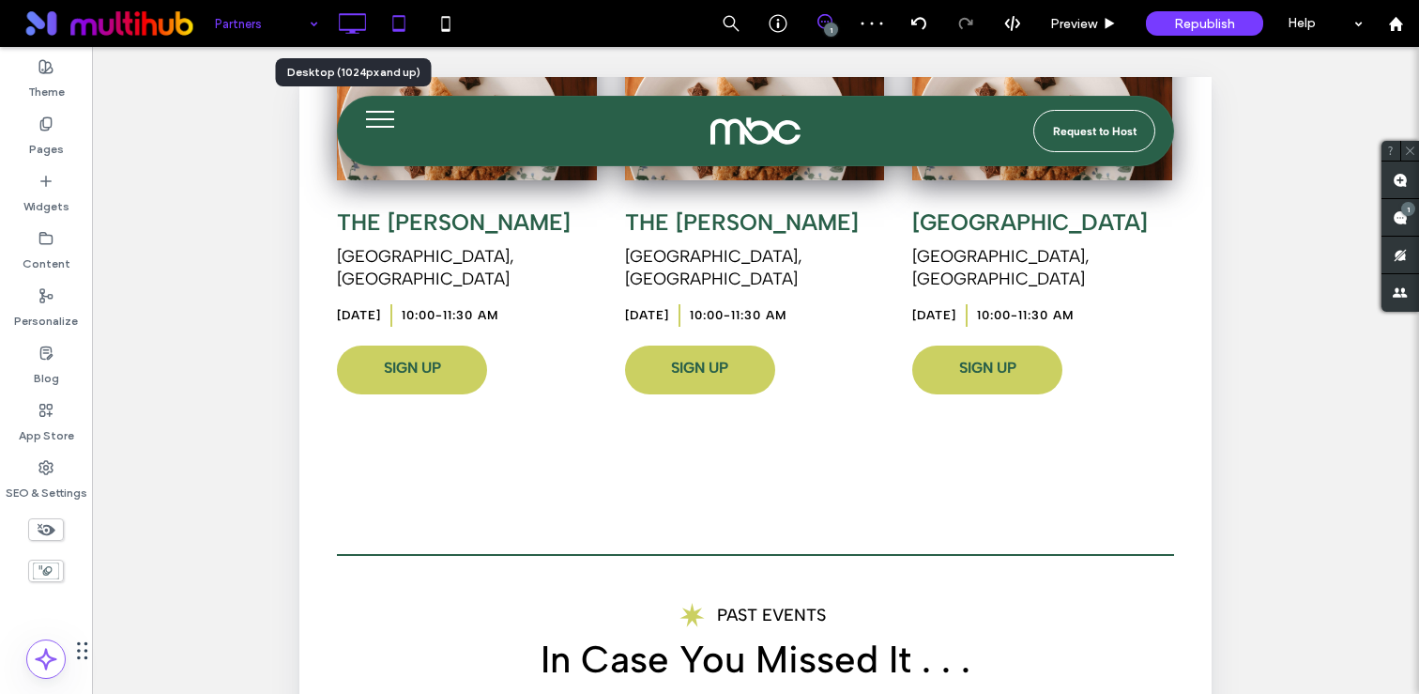
click at [363, 14] on use at bounding box center [352, 23] width 27 height 21
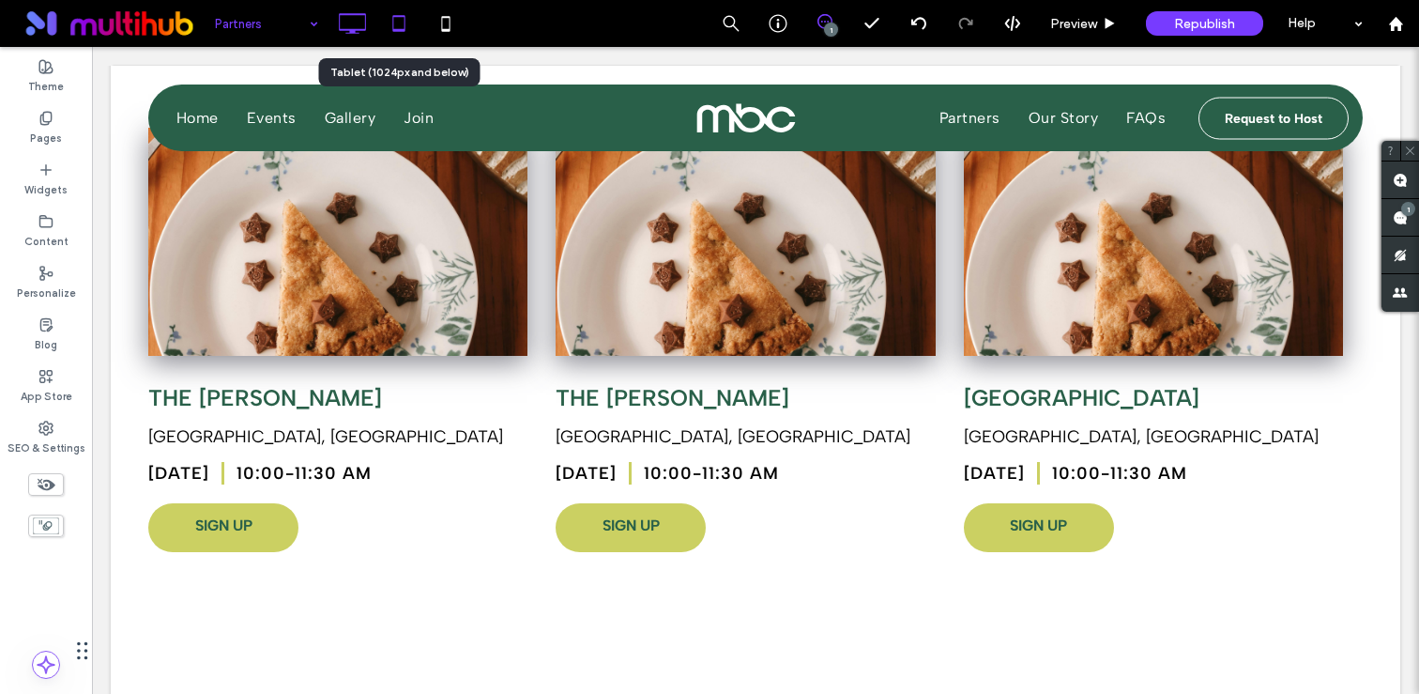
click at [406, 27] on icon at bounding box center [399, 24] width 38 height 38
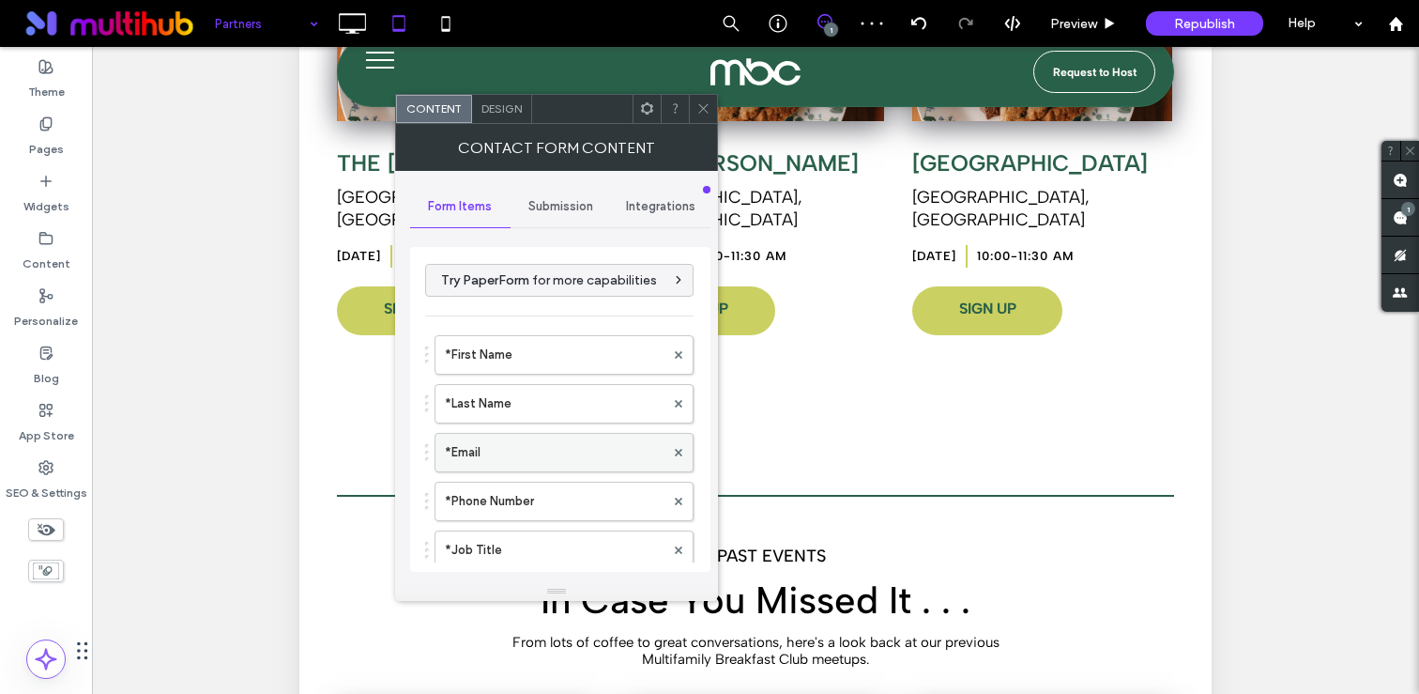
scroll to position [397, 0]
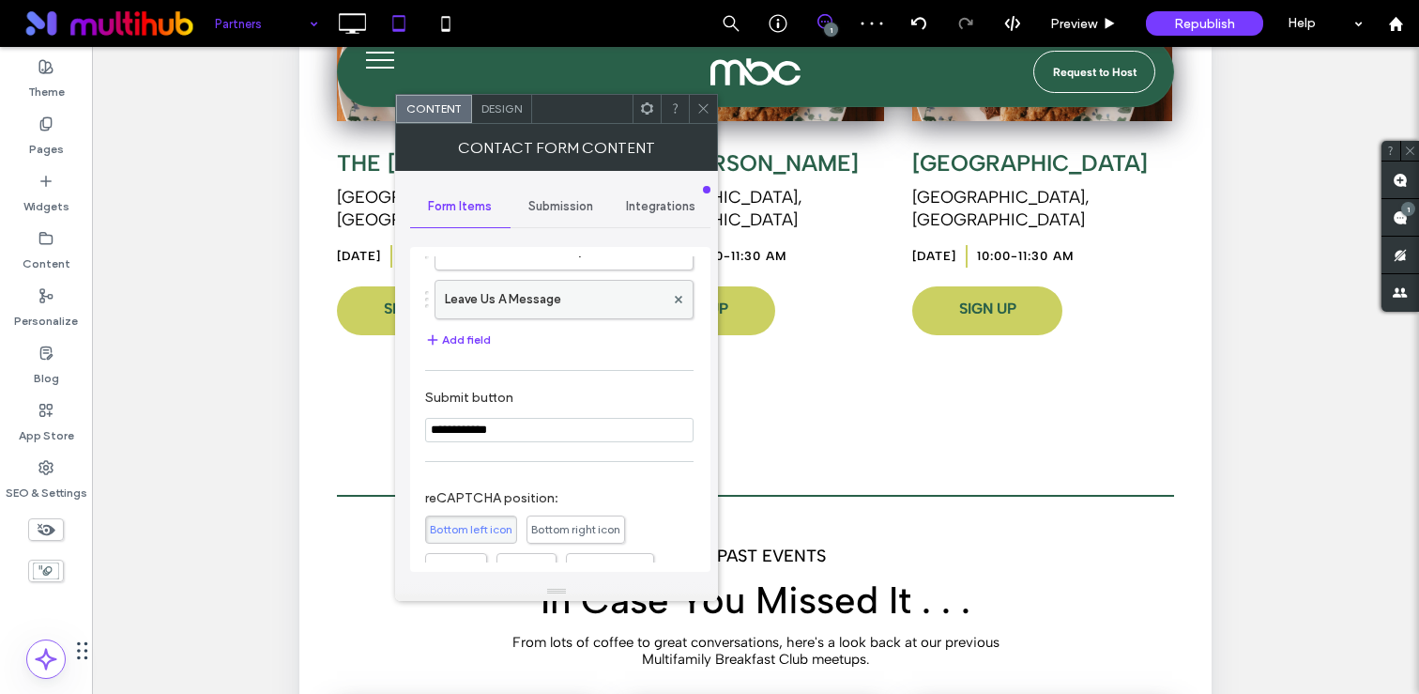
click at [559, 310] on label "Leave Us A Message" at bounding box center [555, 300] width 220 height 38
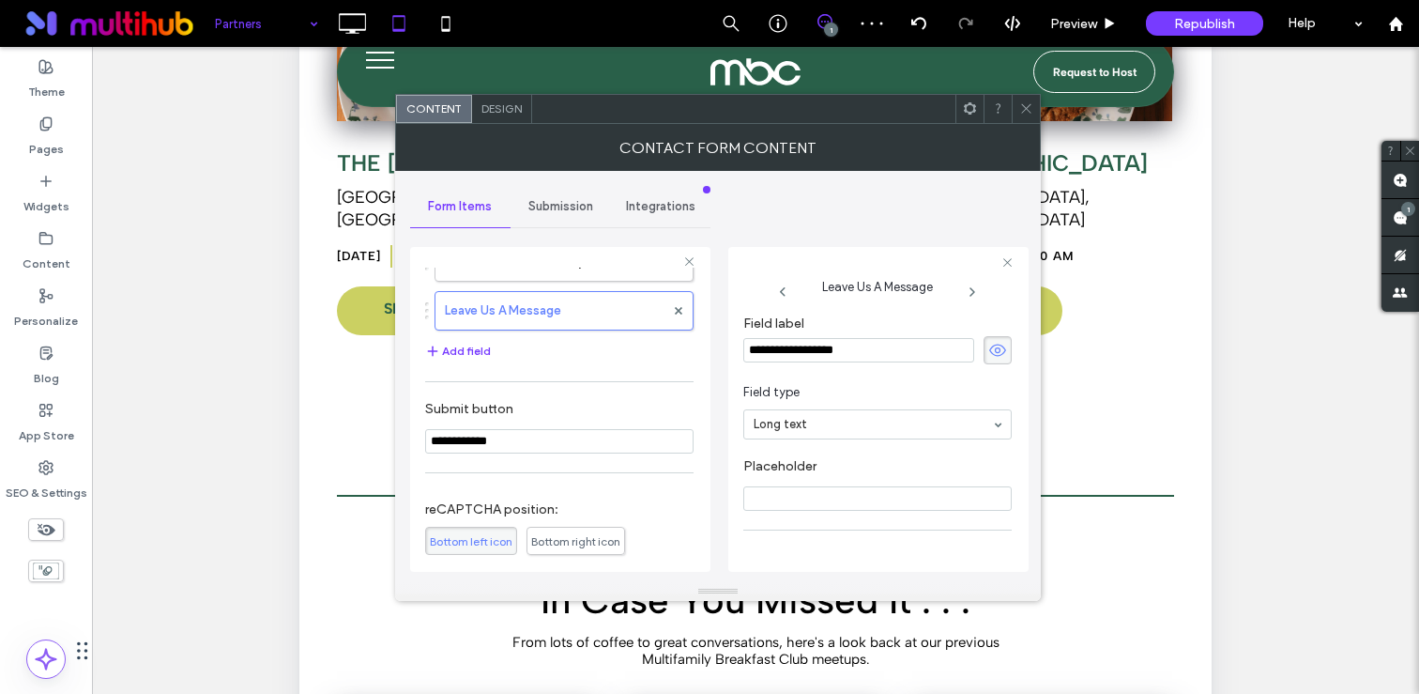
click at [851, 348] on input "**********" at bounding box center [858, 350] width 231 height 24
type input "**********"
click at [1027, 102] on icon at bounding box center [1026, 108] width 14 height 14
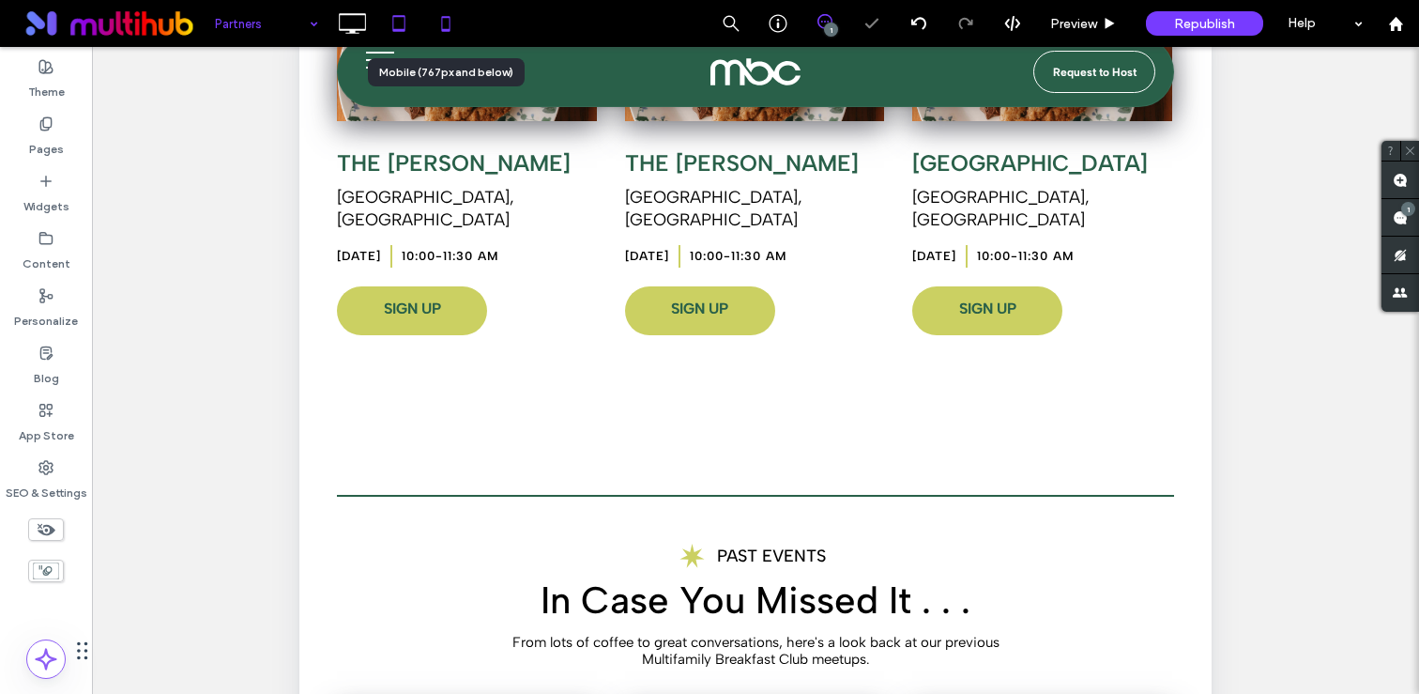
click at [450, 27] on icon at bounding box center [446, 24] width 38 height 38
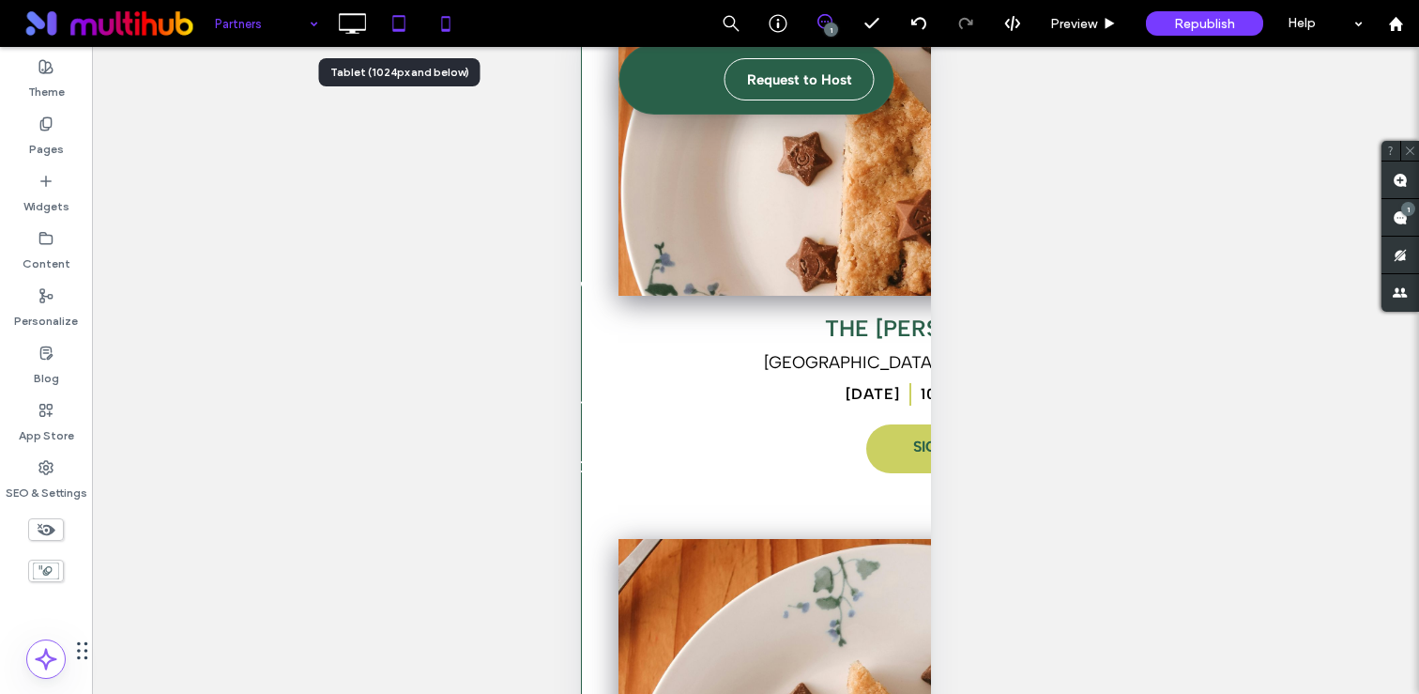
click at [390, 18] on icon at bounding box center [399, 24] width 38 height 38
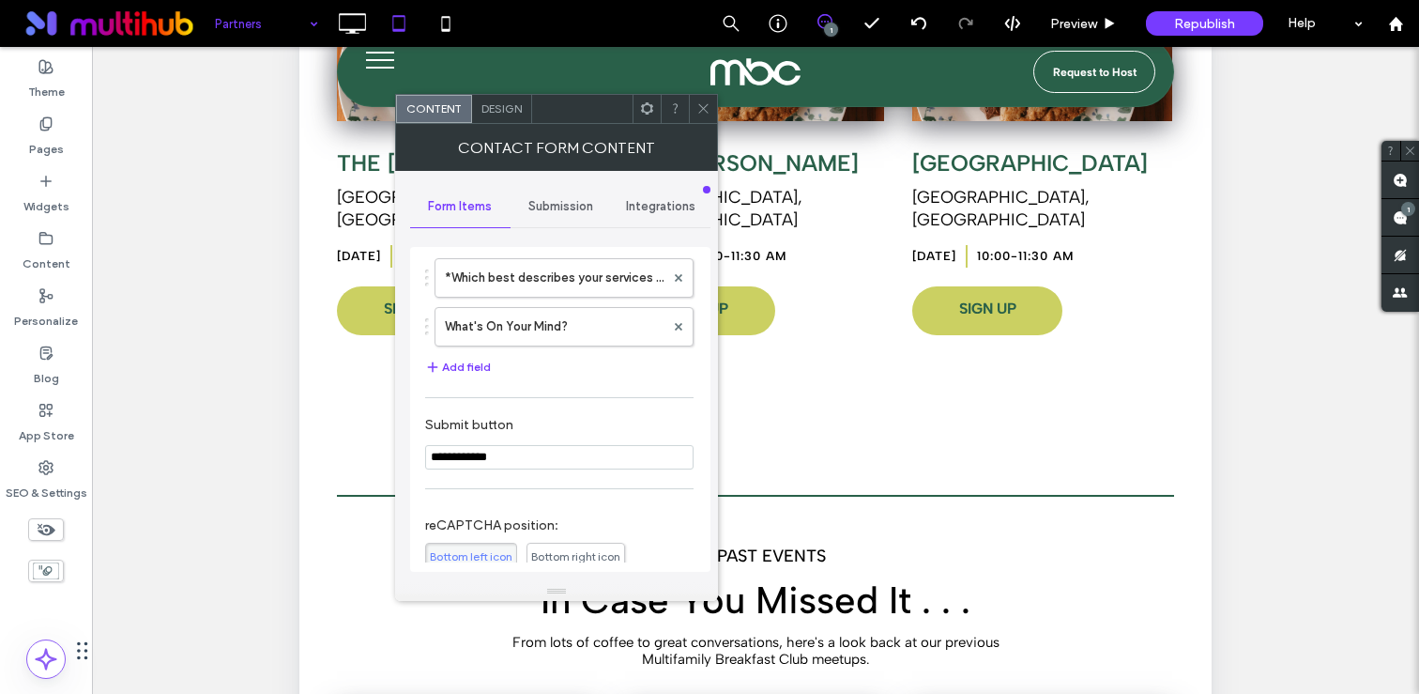
scroll to position [503, 0]
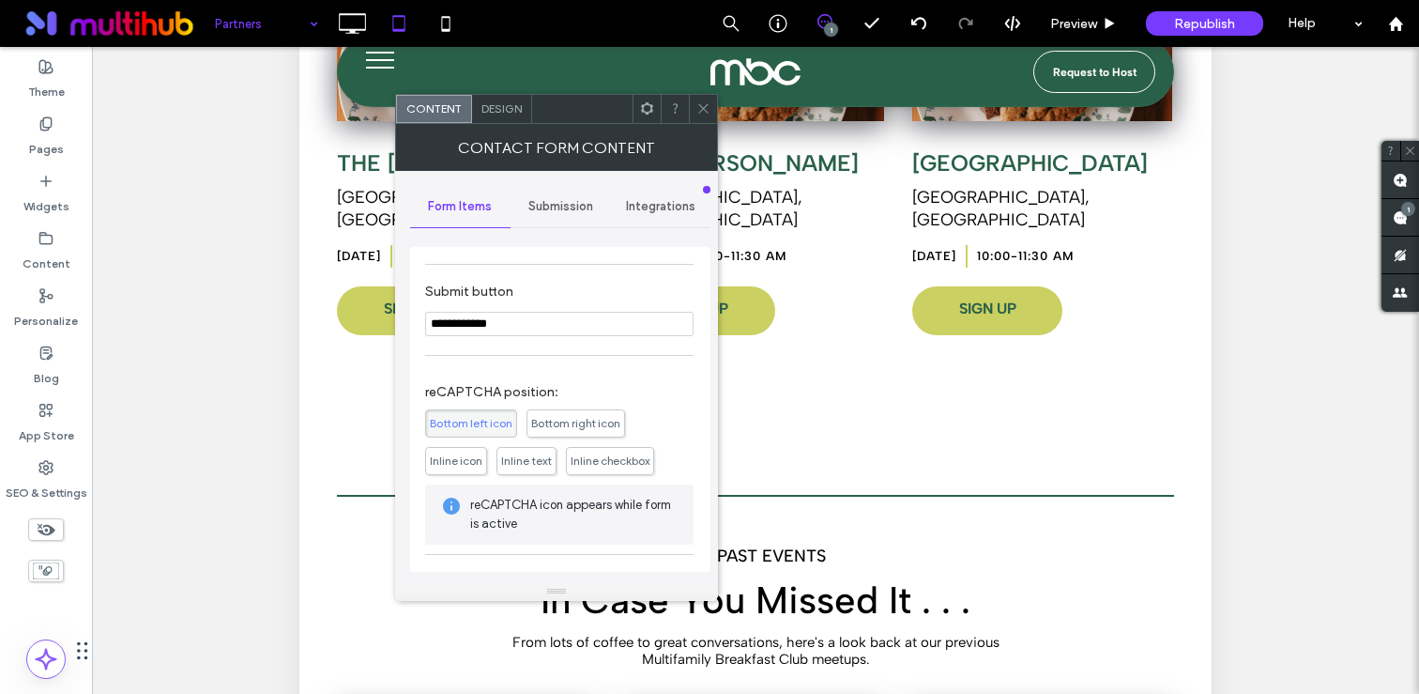
click at [705, 103] on icon at bounding box center [703, 108] width 14 height 14
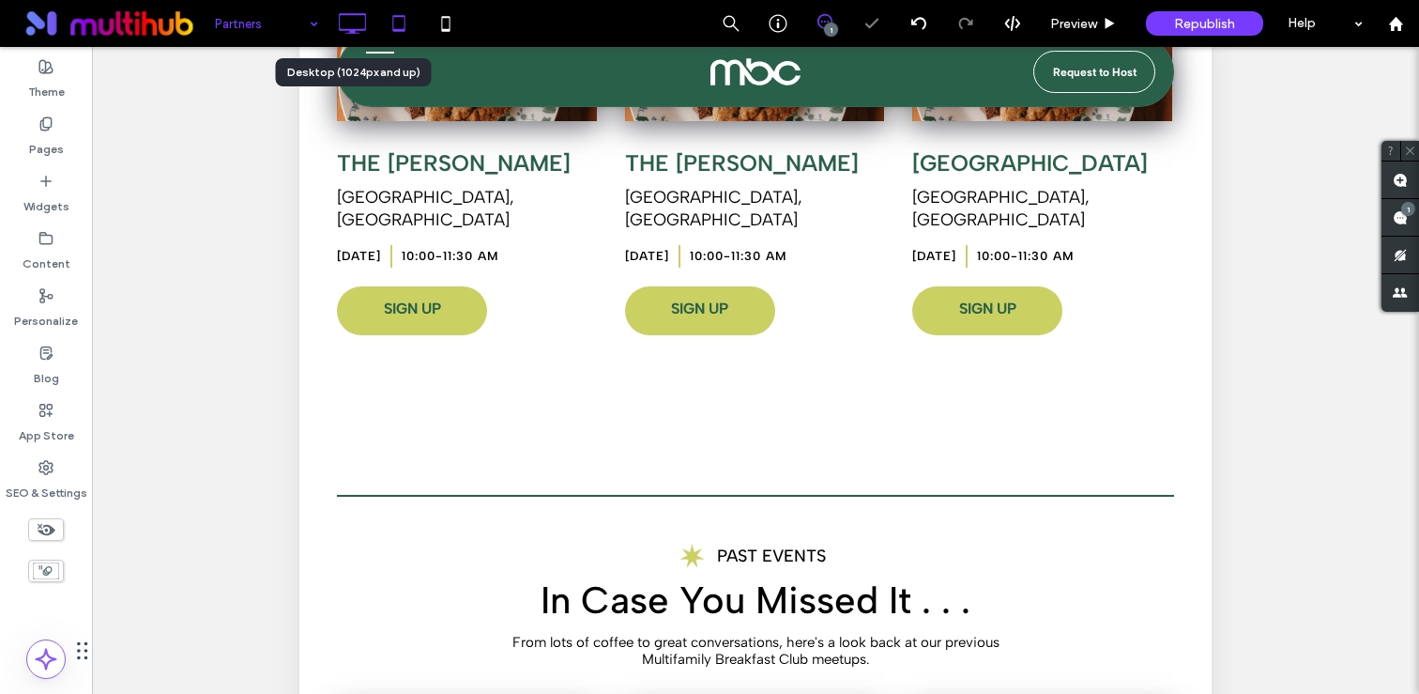
click at [362, 17] on icon at bounding box center [352, 24] width 38 height 38
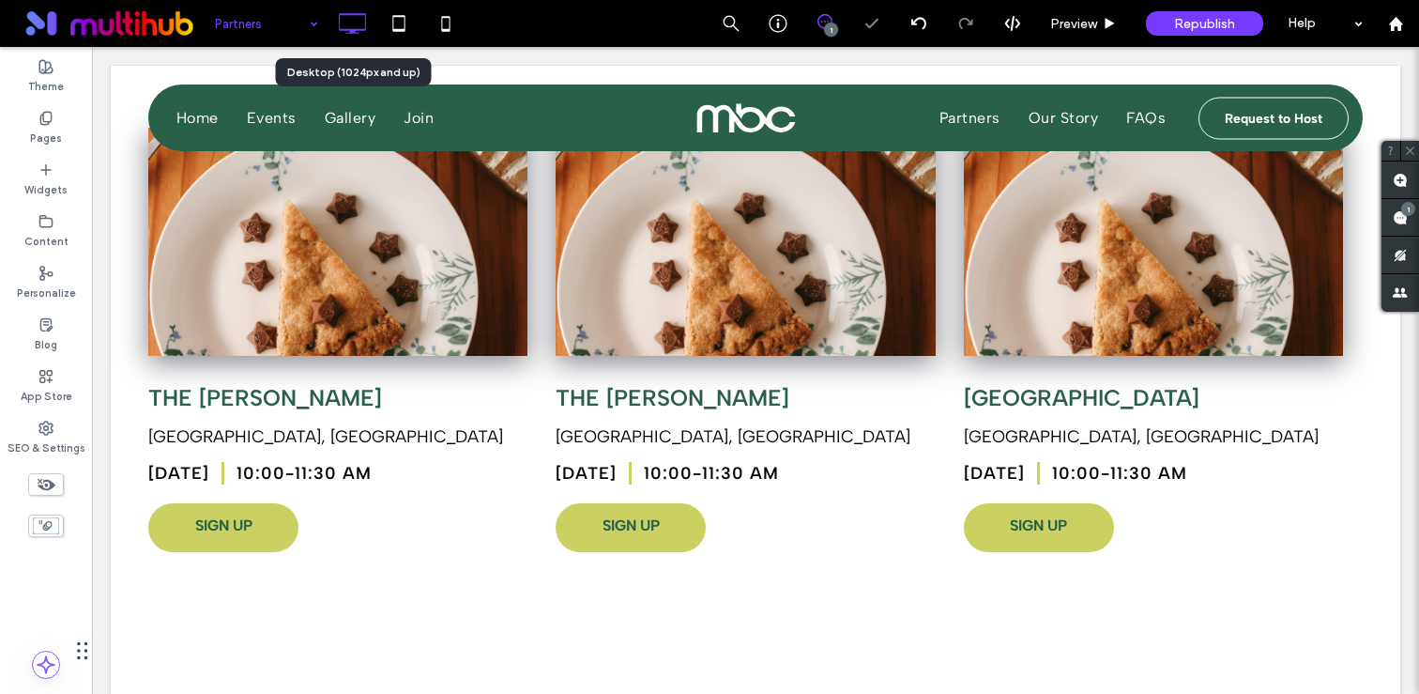
scroll to position [0, 0]
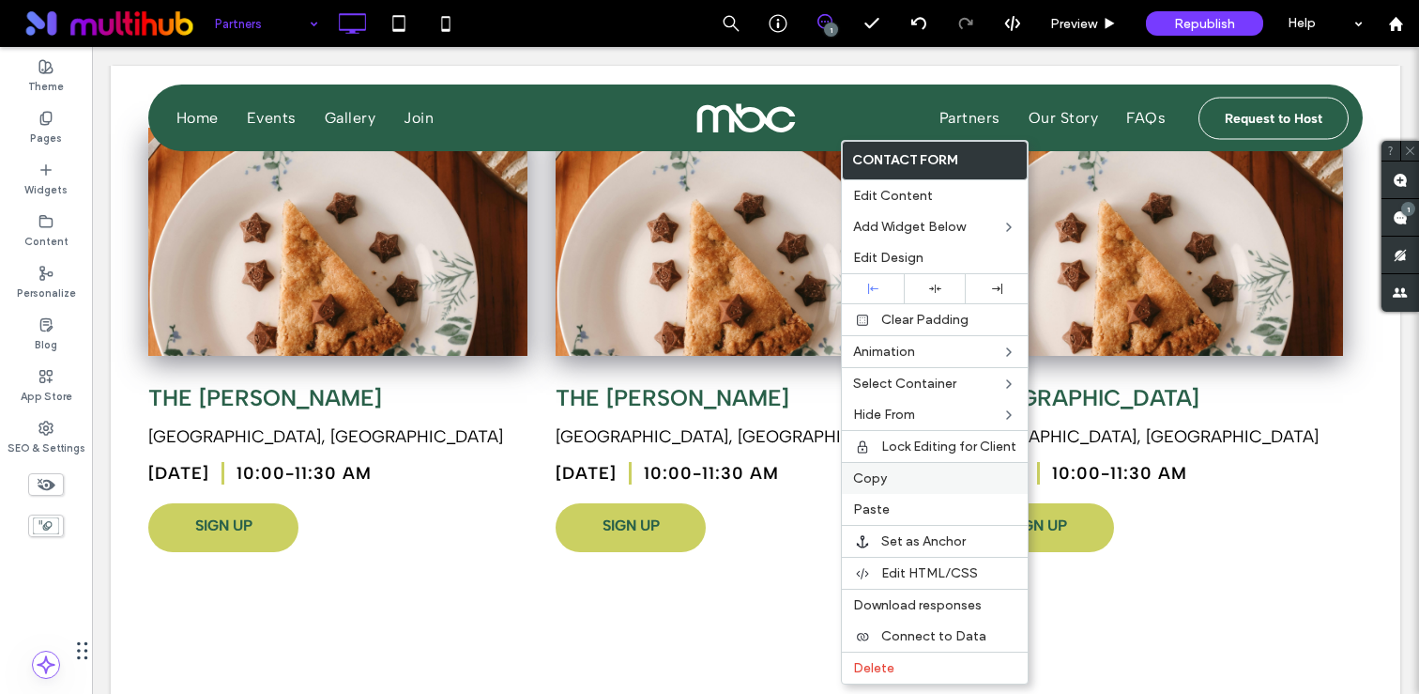
click at [895, 487] on div "Copy" at bounding box center [935, 478] width 186 height 32
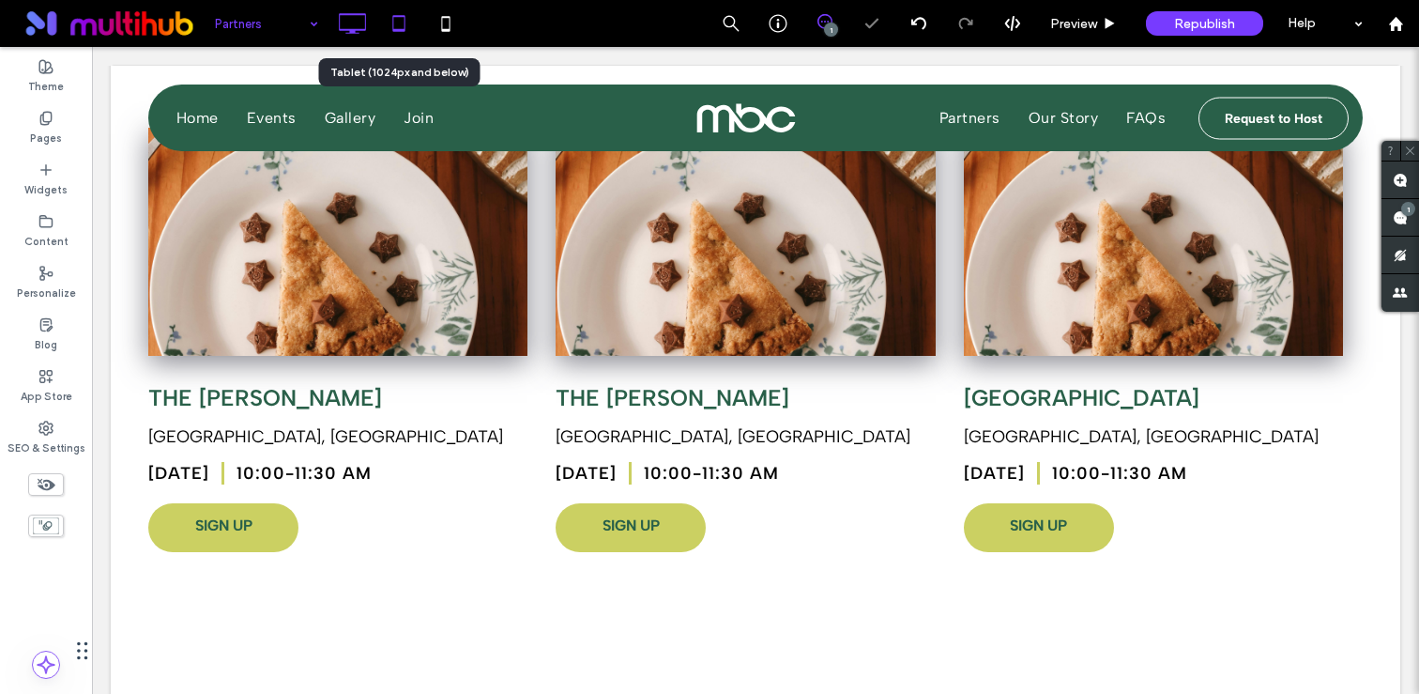
click at [389, 40] on icon at bounding box center [399, 24] width 38 height 38
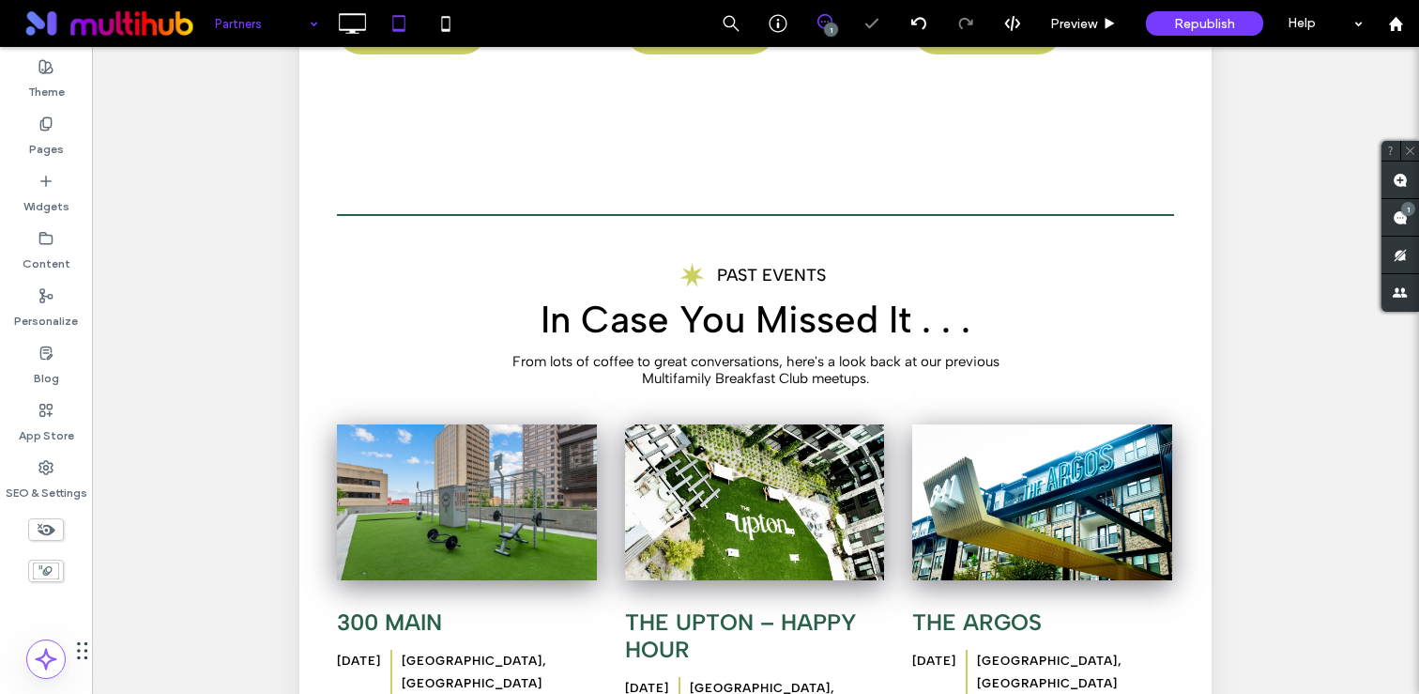
scroll to position [350, 0]
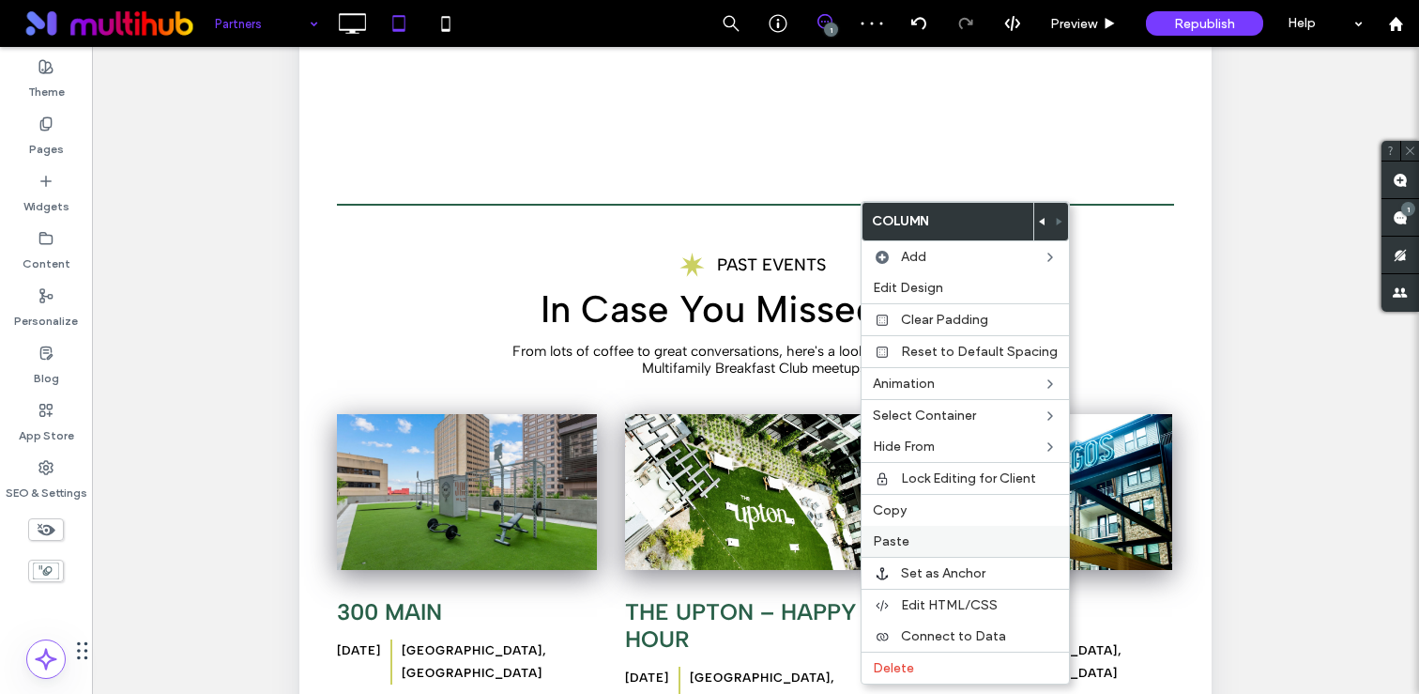
click at [892, 537] on span "Paste" at bounding box center [891, 541] width 37 height 16
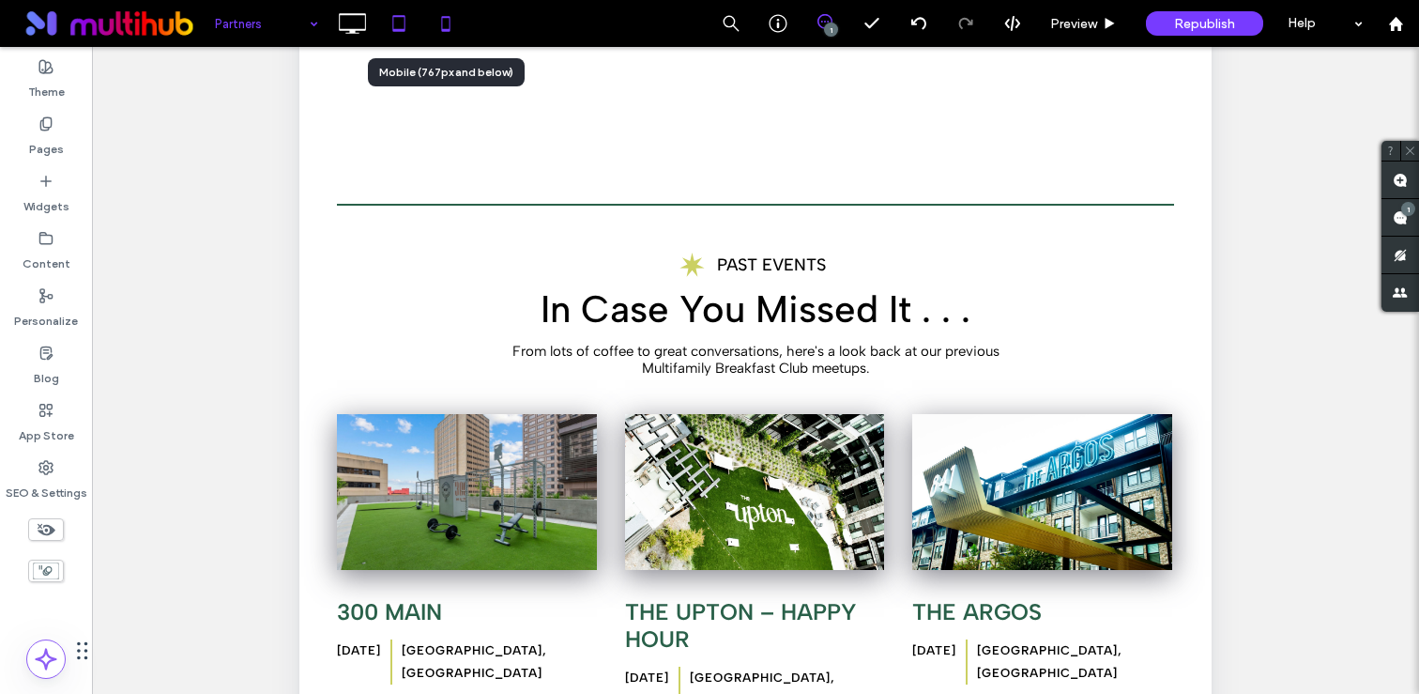
click at [441, 14] on icon at bounding box center [446, 24] width 38 height 38
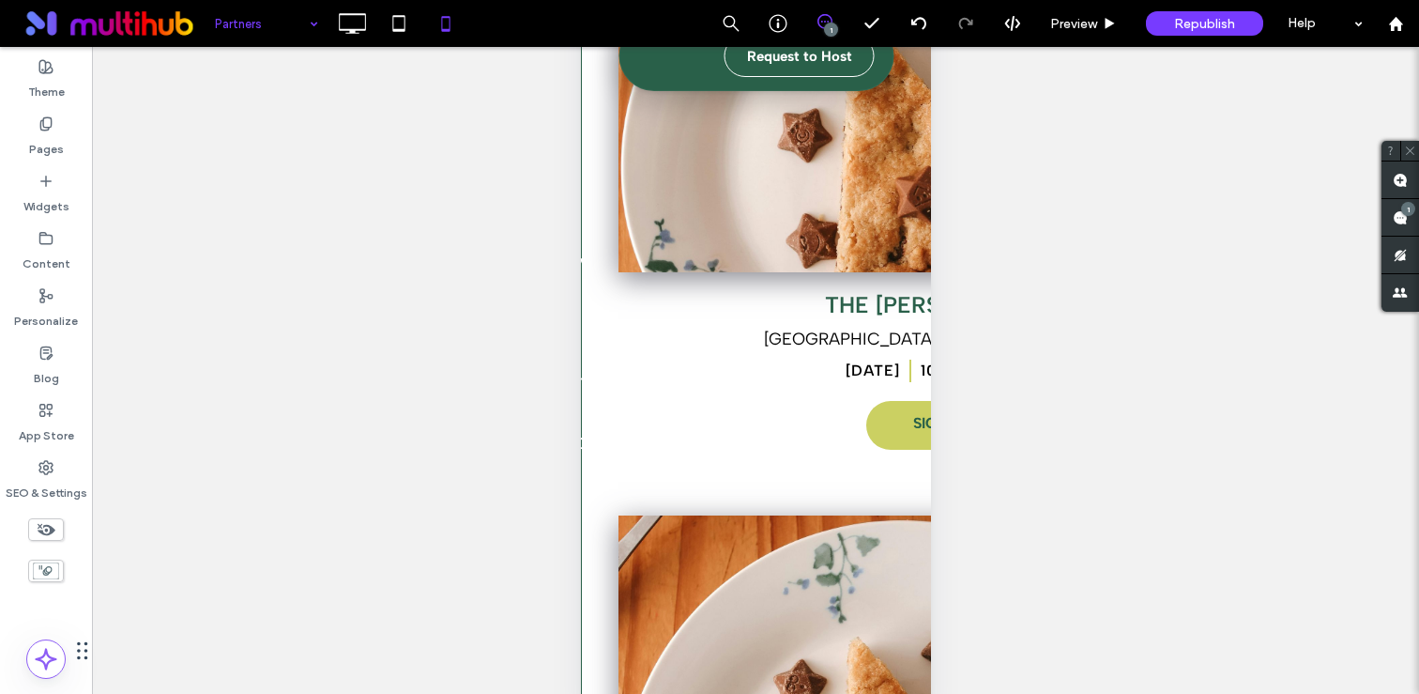
scroll to position [83, 0]
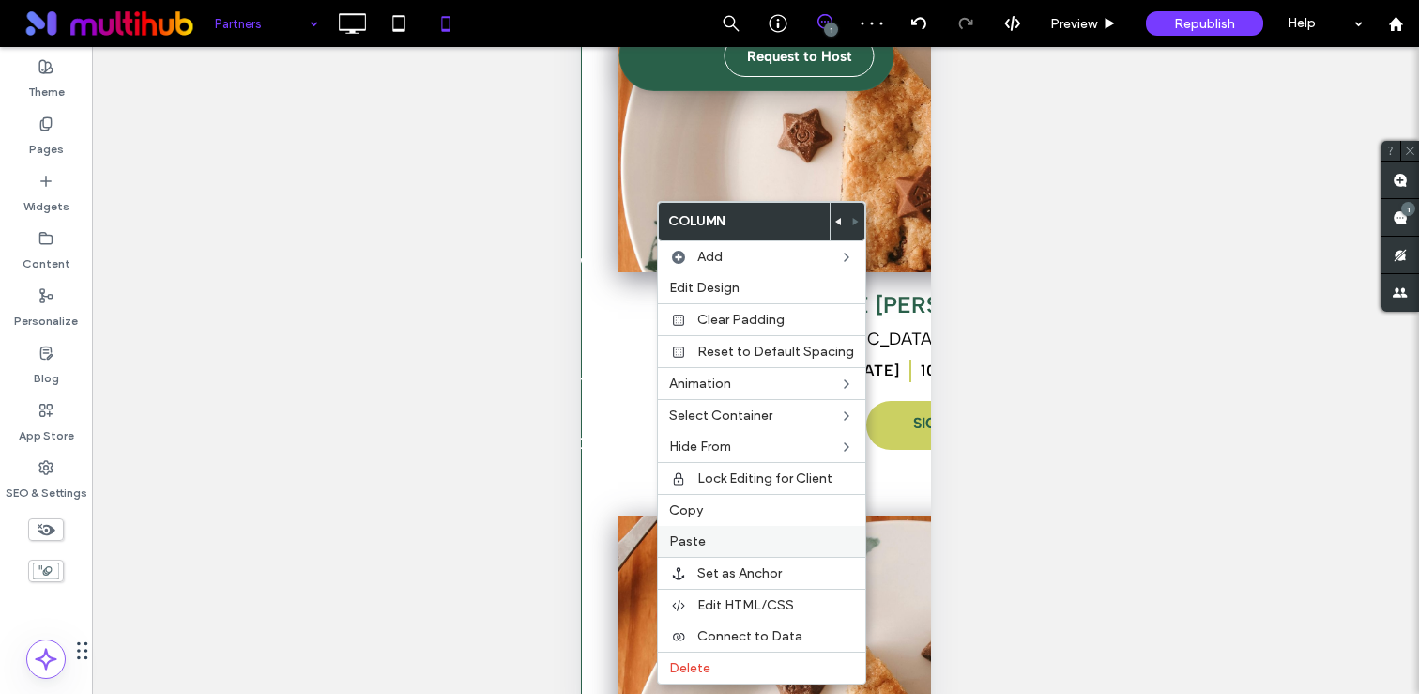
click at [691, 550] on div "Paste" at bounding box center [761, 541] width 207 height 31
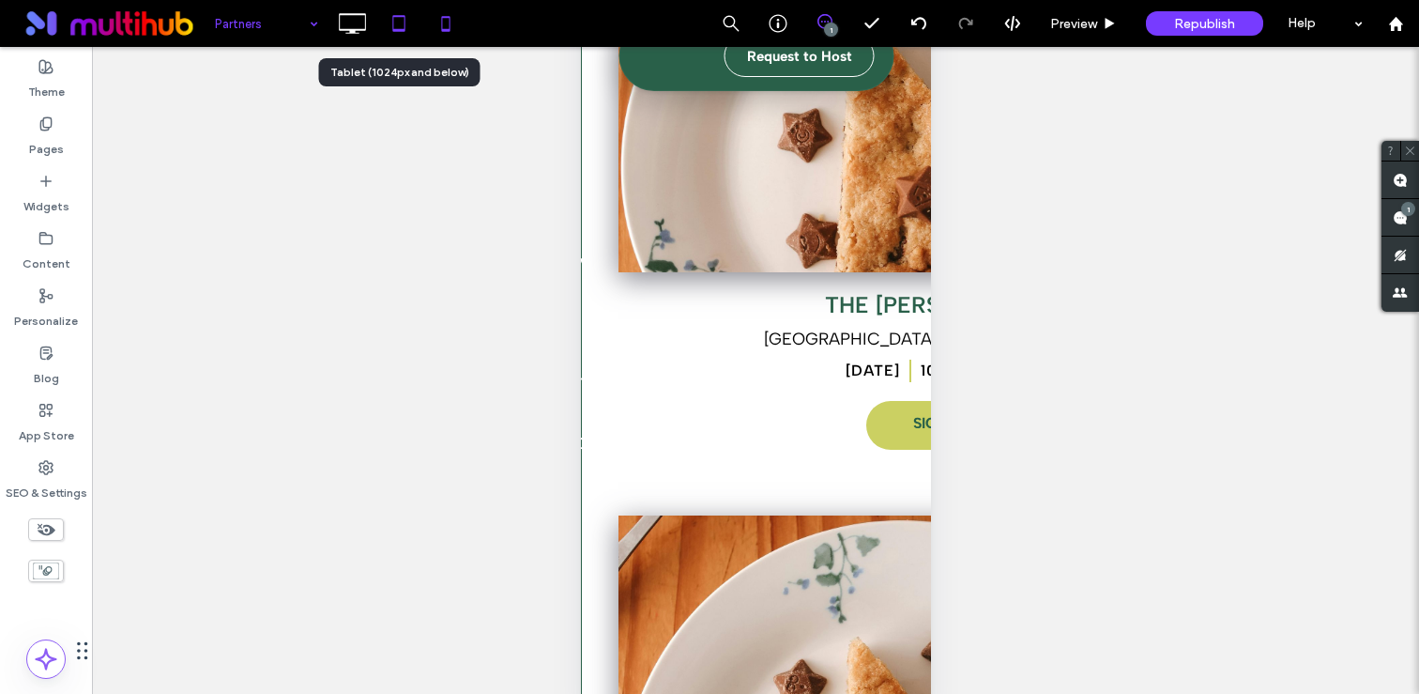
click at [401, 24] on icon at bounding box center [399, 24] width 38 height 38
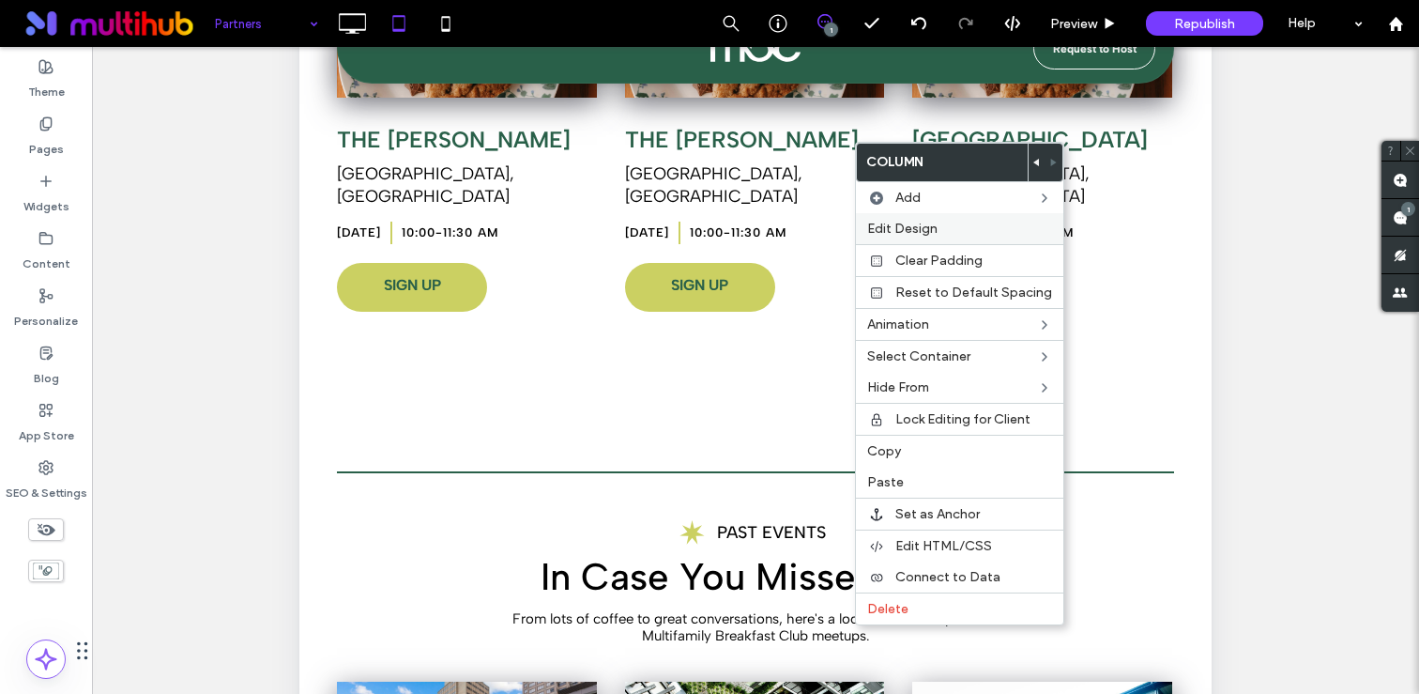
click at [962, 241] on div "Edit Design" at bounding box center [959, 228] width 207 height 31
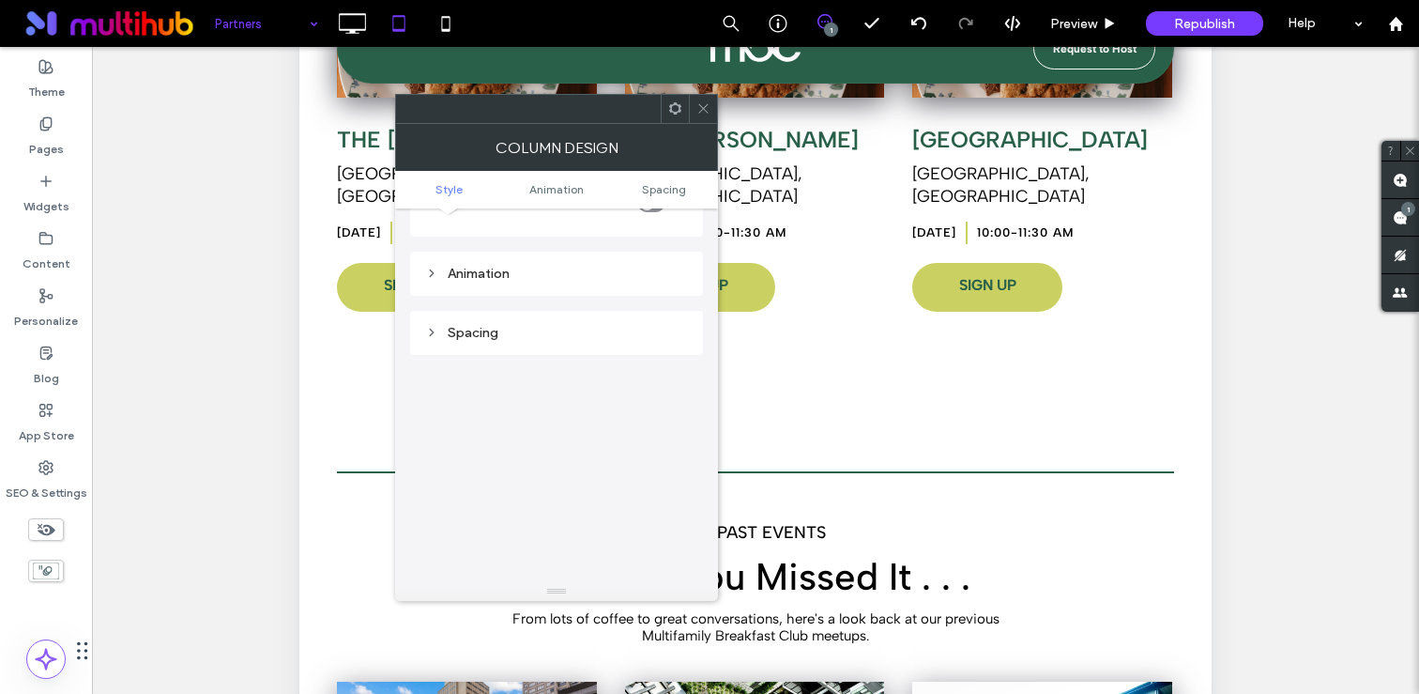
scroll to position [191, 0]
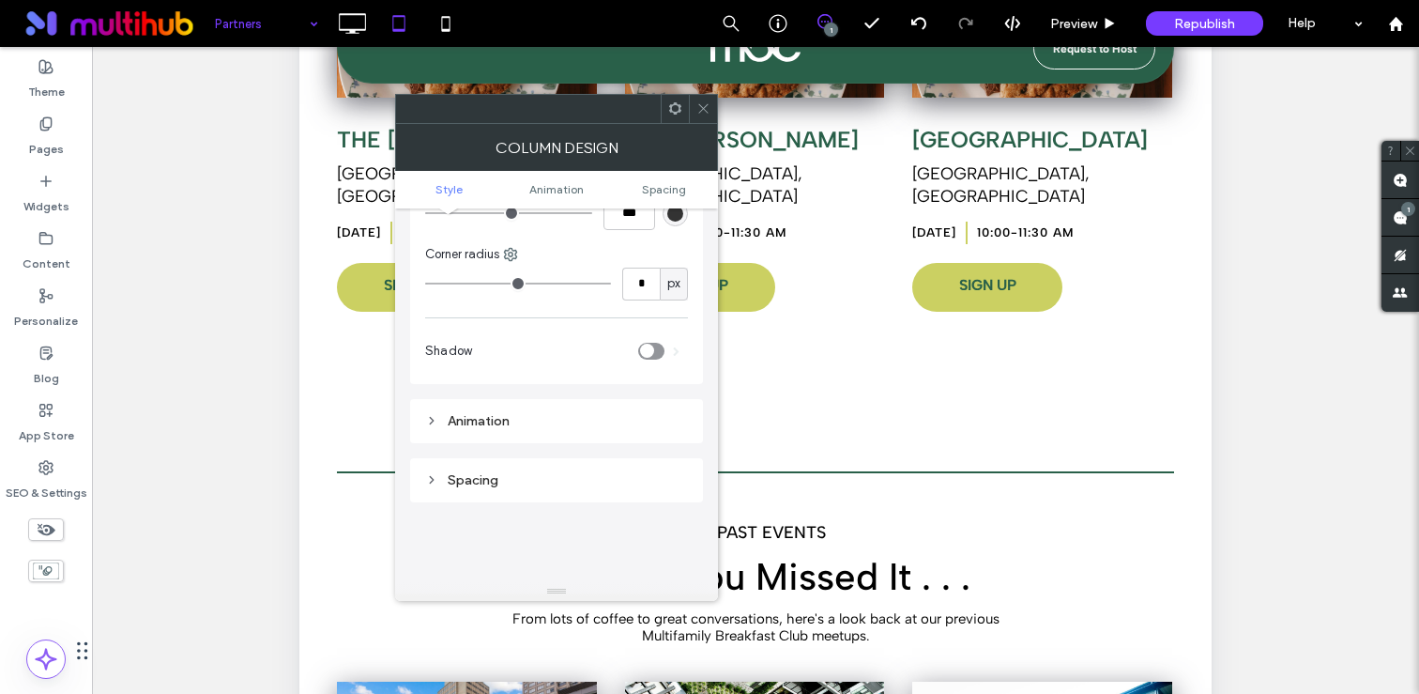
click at [510, 488] on div "Spacing" at bounding box center [556, 479] width 263 height 25
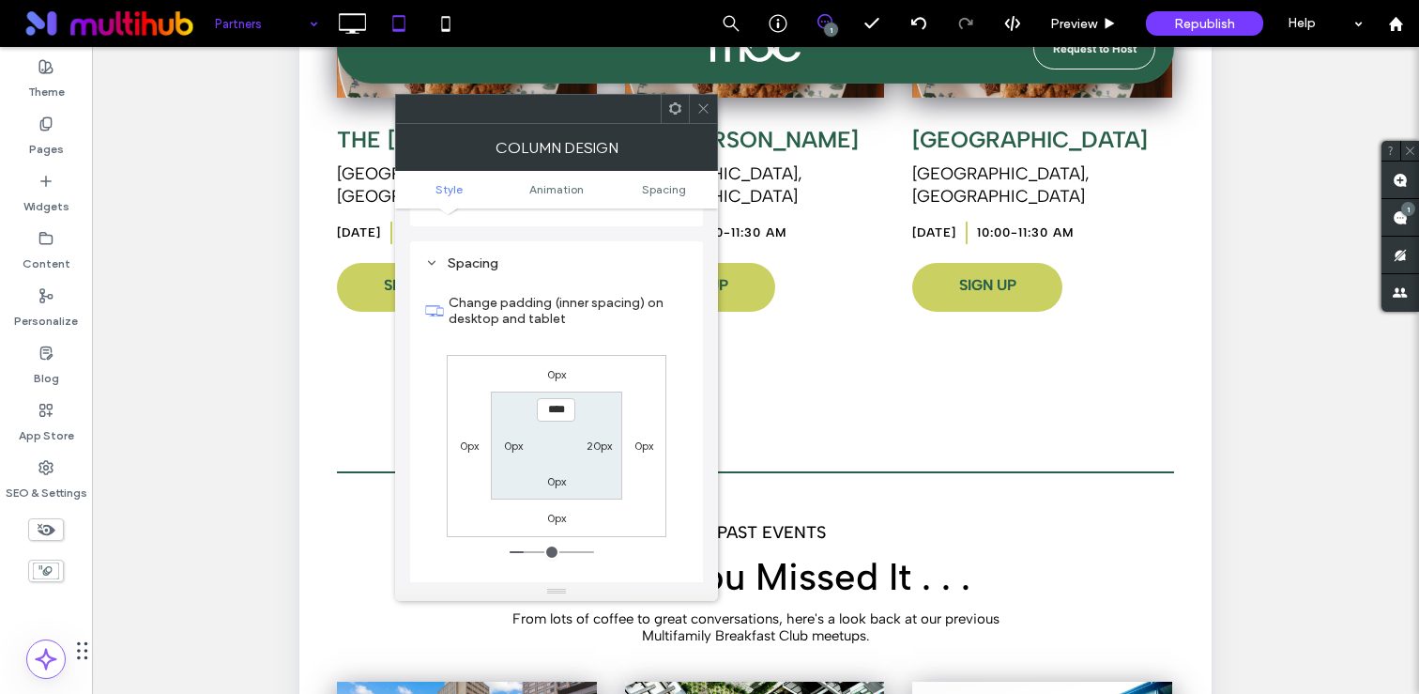
scroll to position [411, 0]
type input "***"
type input "*"
click at [702, 107] on use at bounding box center [702, 108] width 9 height 9
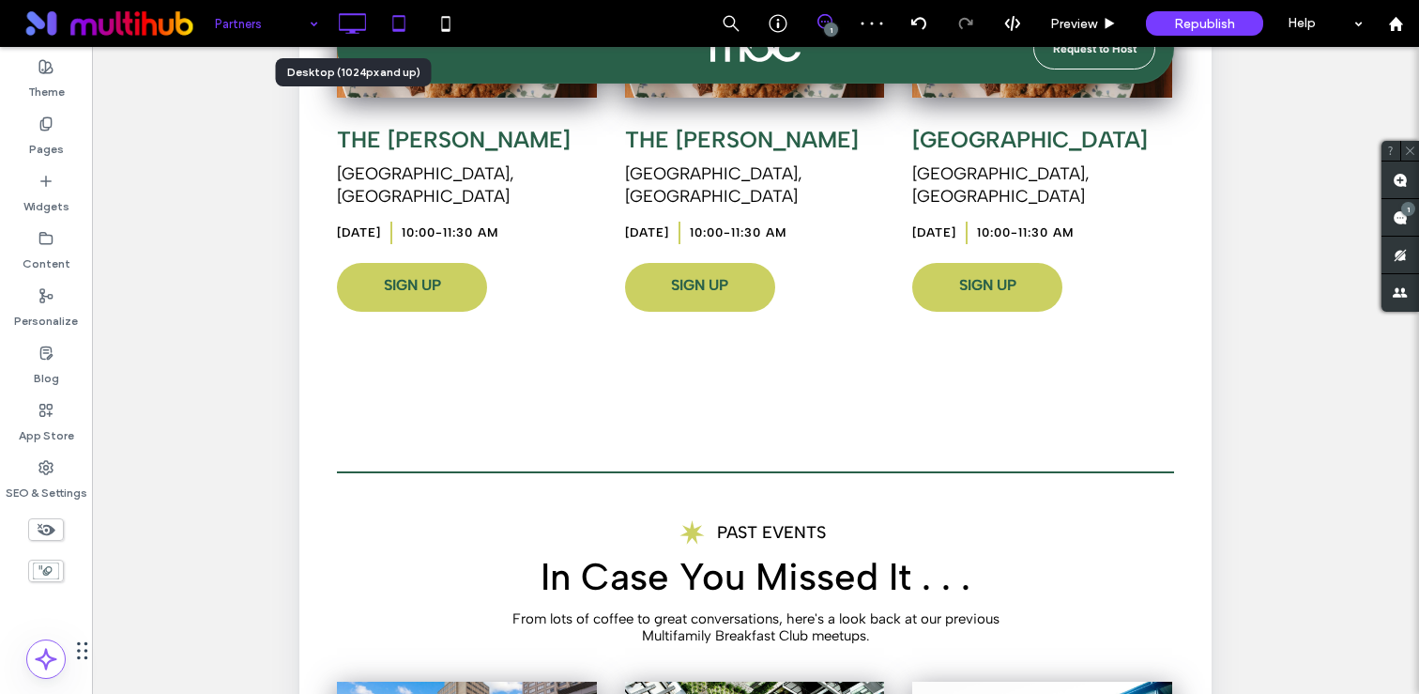
click at [355, 23] on icon at bounding box center [352, 24] width 38 height 38
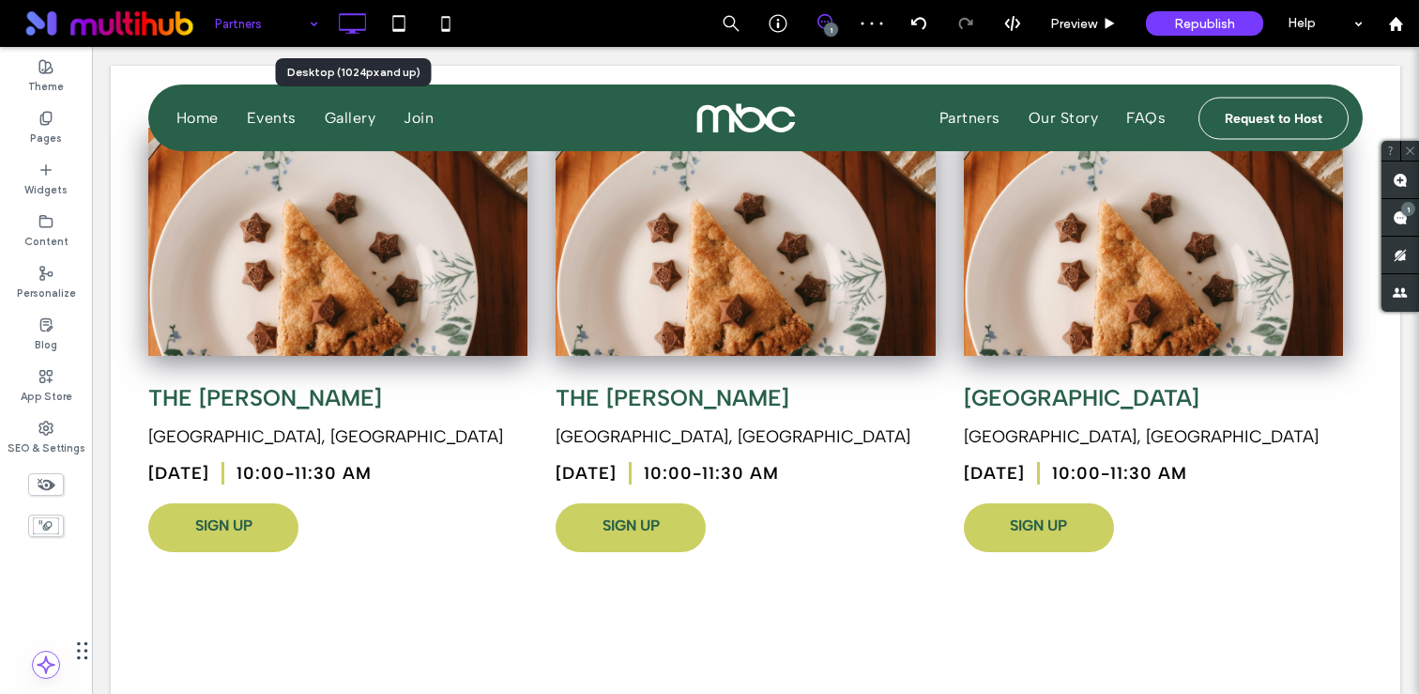
scroll to position [0, 0]
click at [405, 14] on icon at bounding box center [399, 24] width 38 height 38
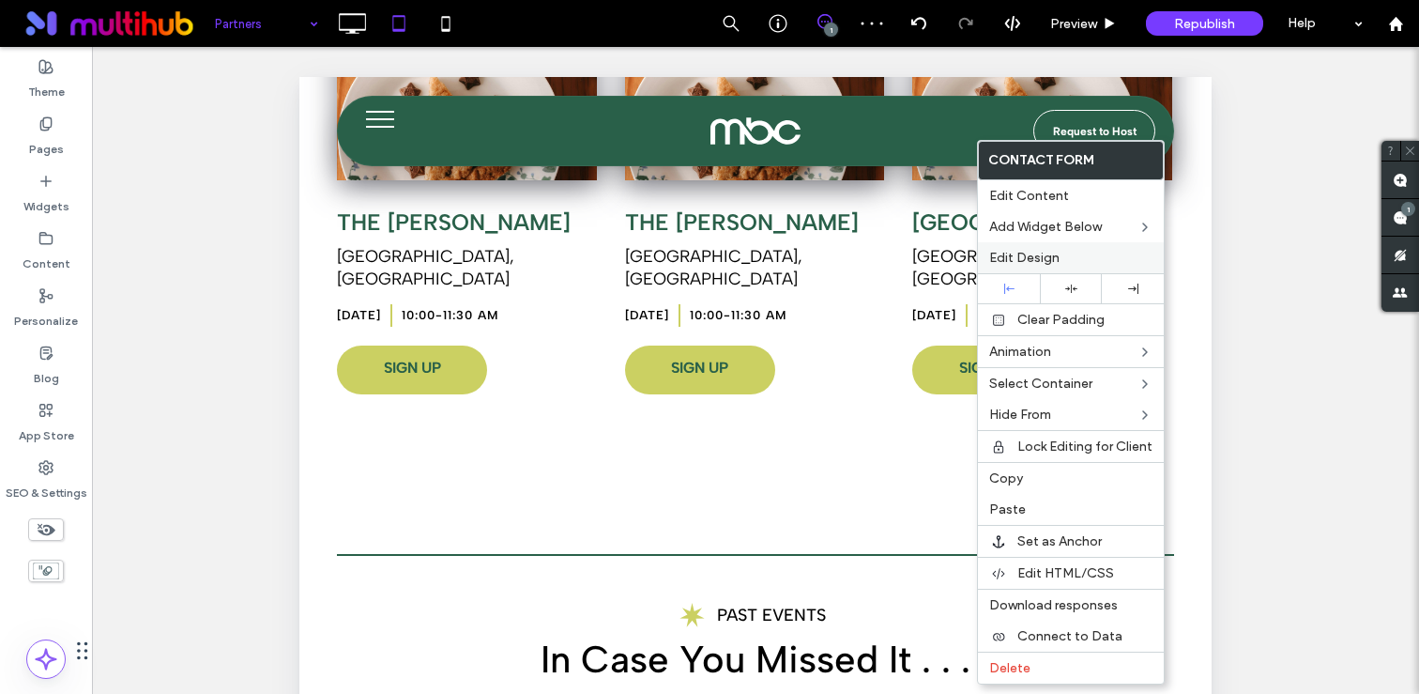
click at [1037, 253] on span "Edit Design" at bounding box center [1024, 258] width 70 height 16
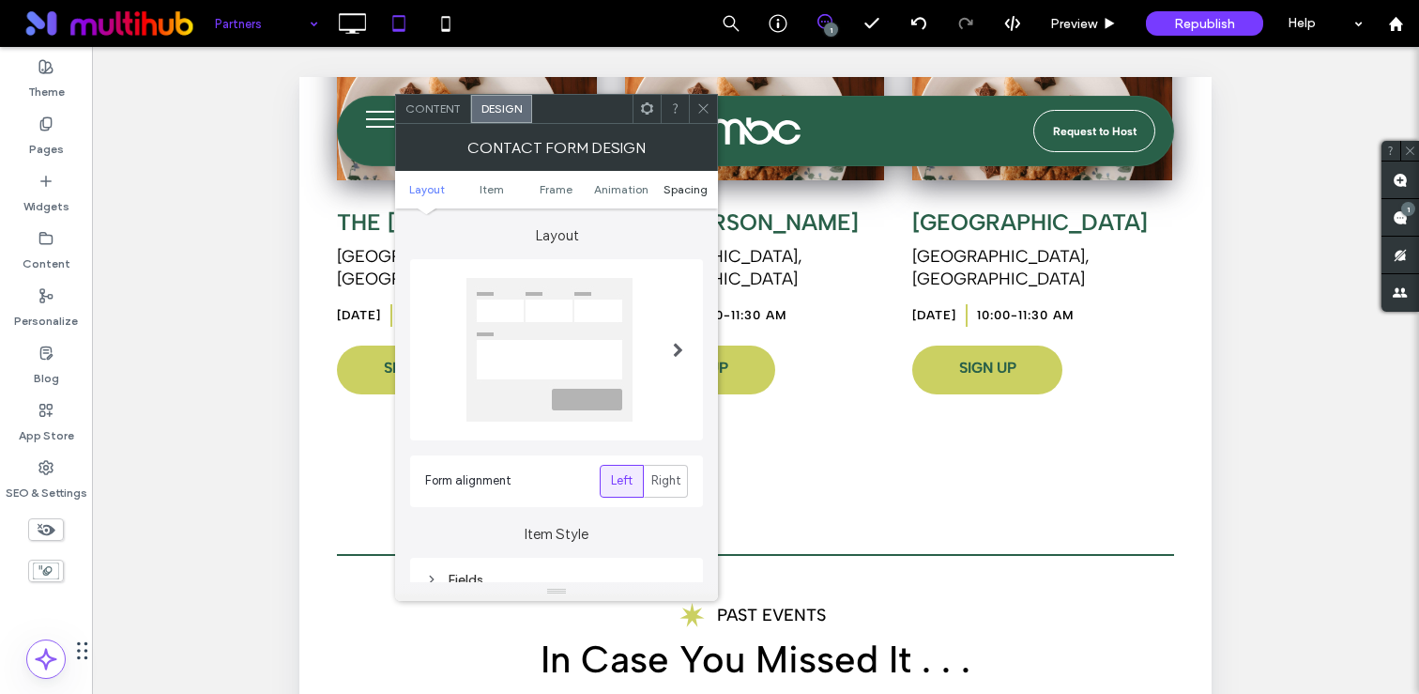
click at [688, 189] on span "Spacing" at bounding box center [685, 189] width 44 height 14
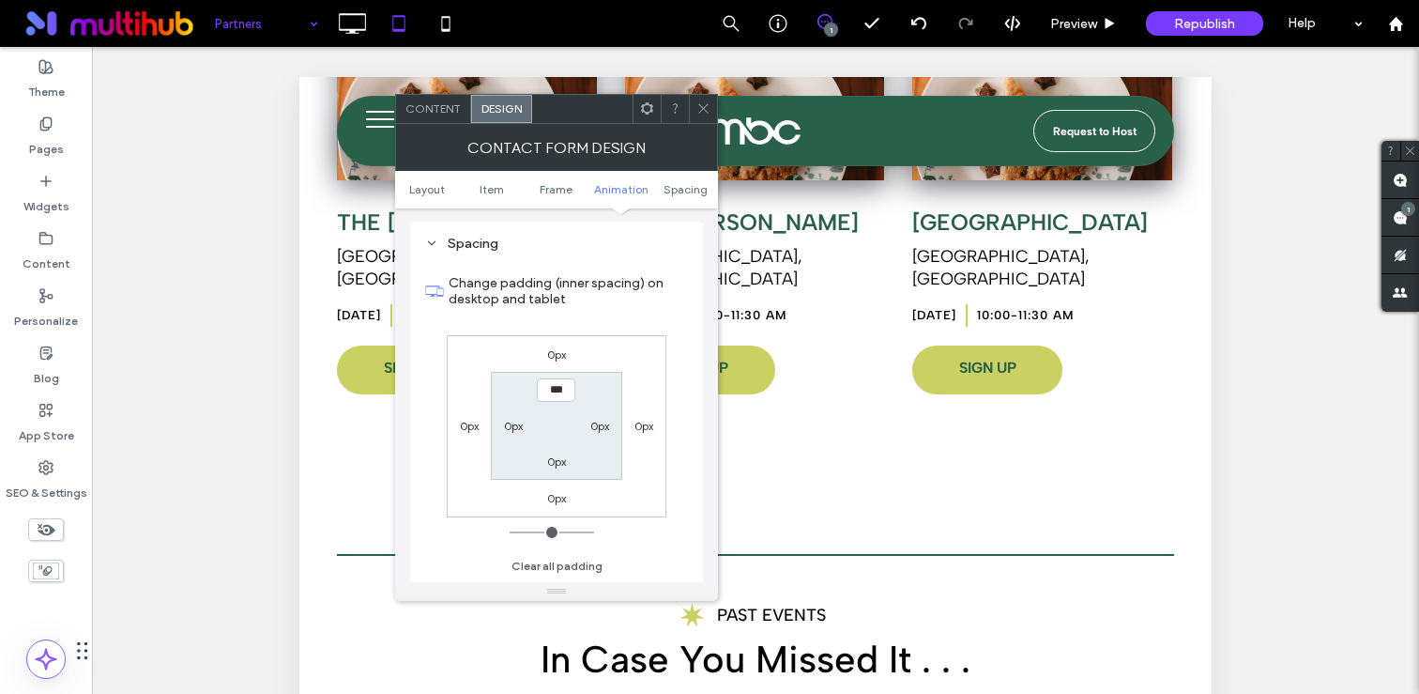
scroll to position [726, 0]
type input "****"
type input "**"
click at [700, 117] on span at bounding box center [703, 109] width 14 height 28
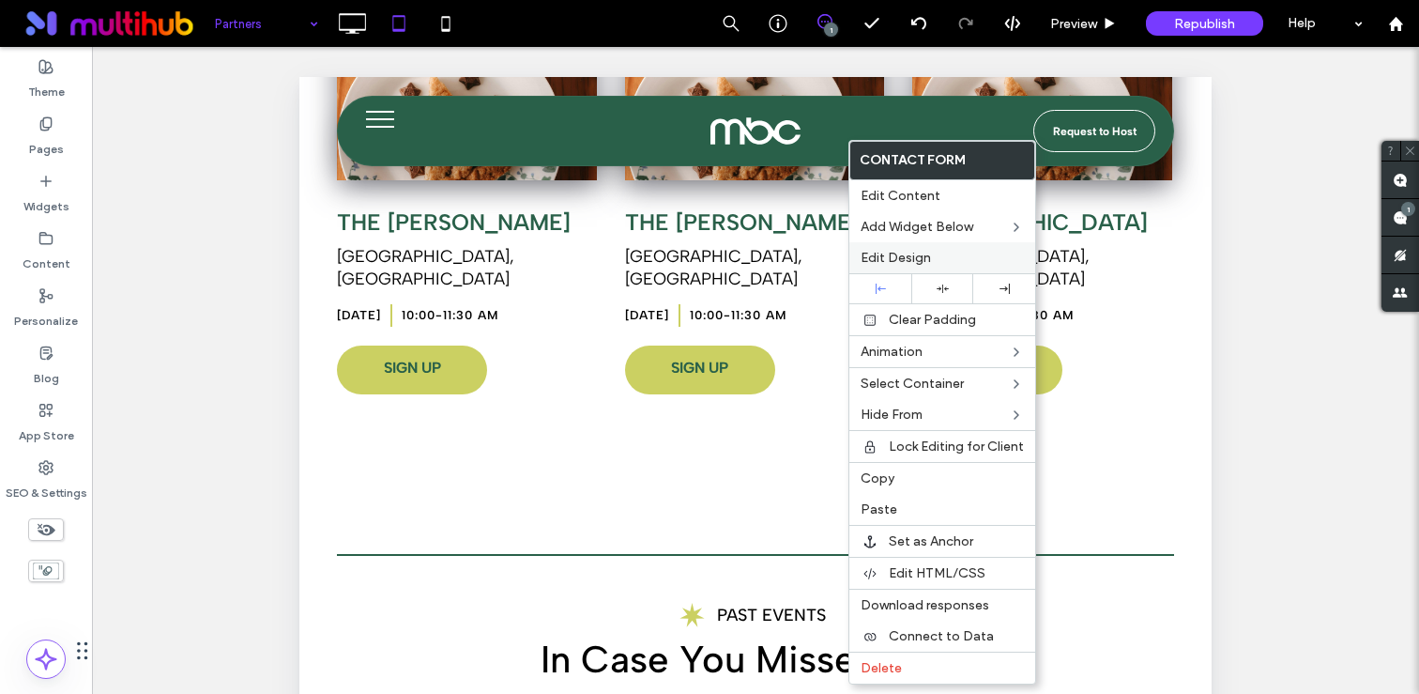
click at [928, 254] on span "Edit Design" at bounding box center [896, 258] width 70 height 16
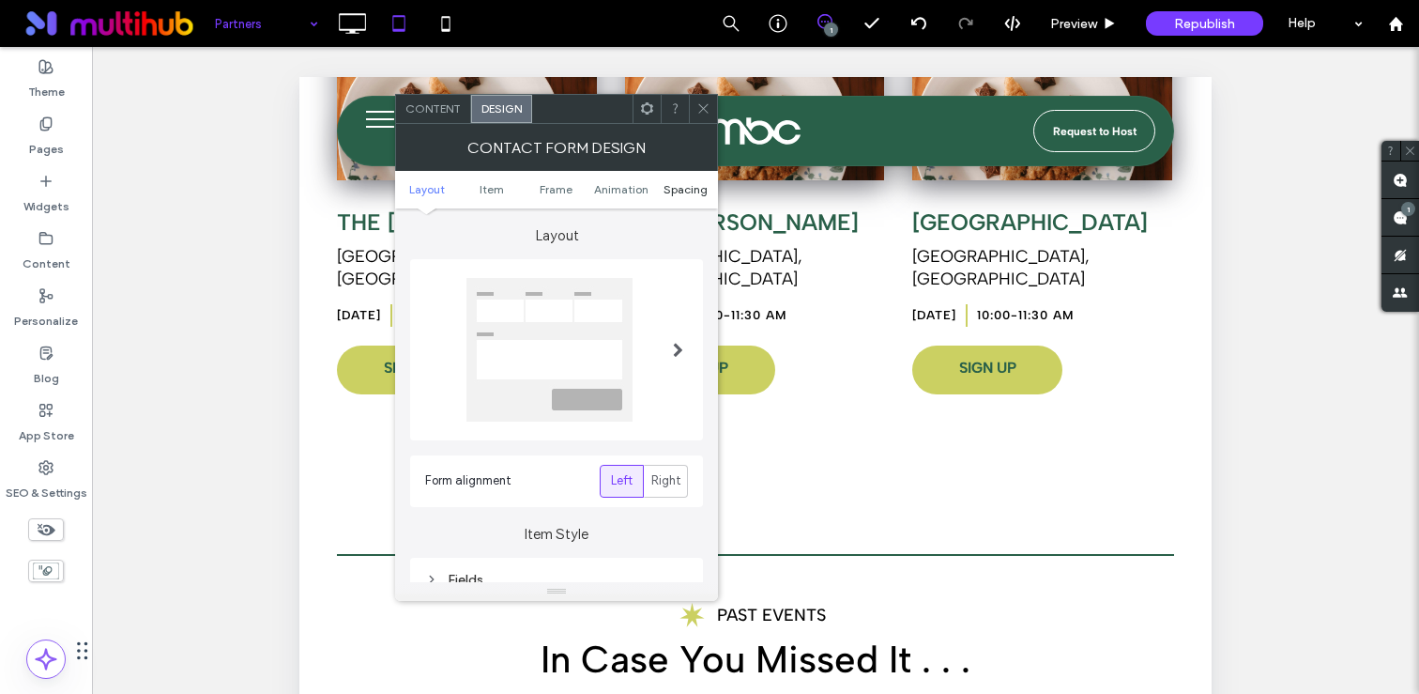
click at [689, 184] on span "Spacing" at bounding box center [685, 189] width 44 height 14
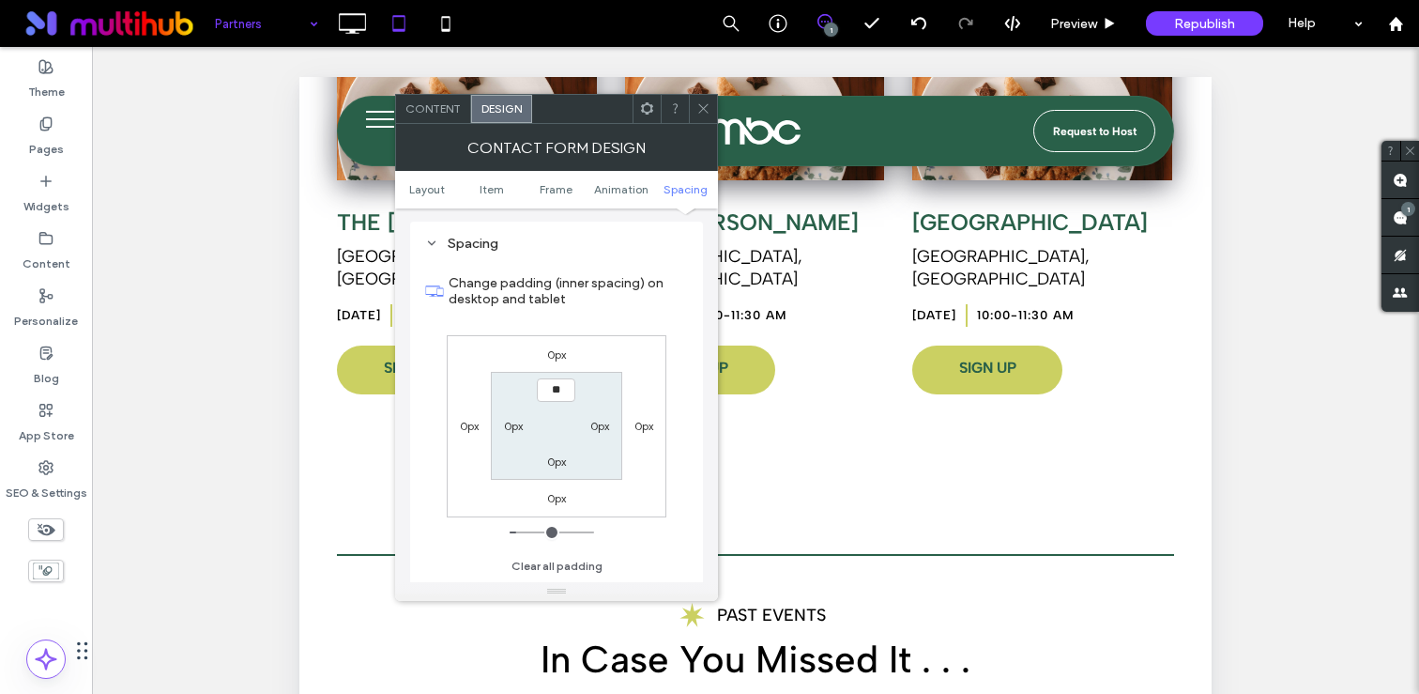
type input "****"
type input "**"
click at [698, 111] on icon at bounding box center [703, 108] width 14 height 14
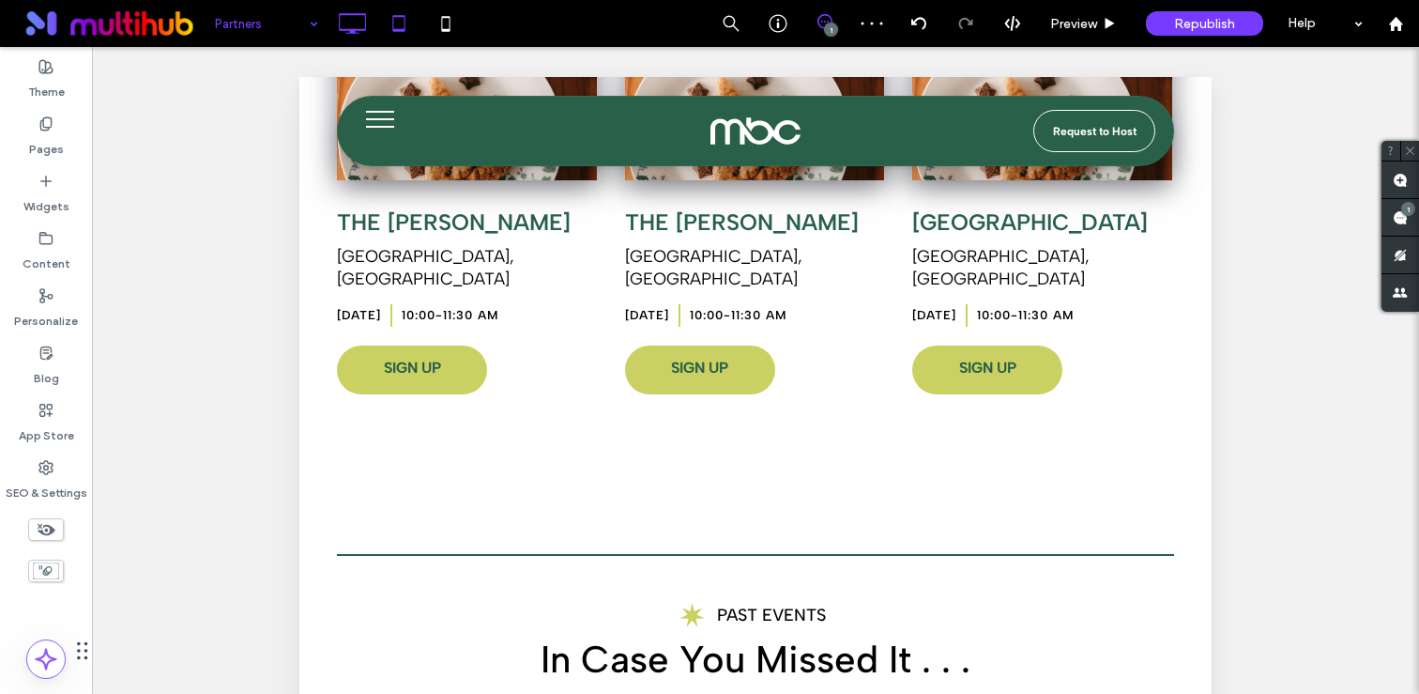
click at [363, 26] on icon at bounding box center [352, 24] width 38 height 38
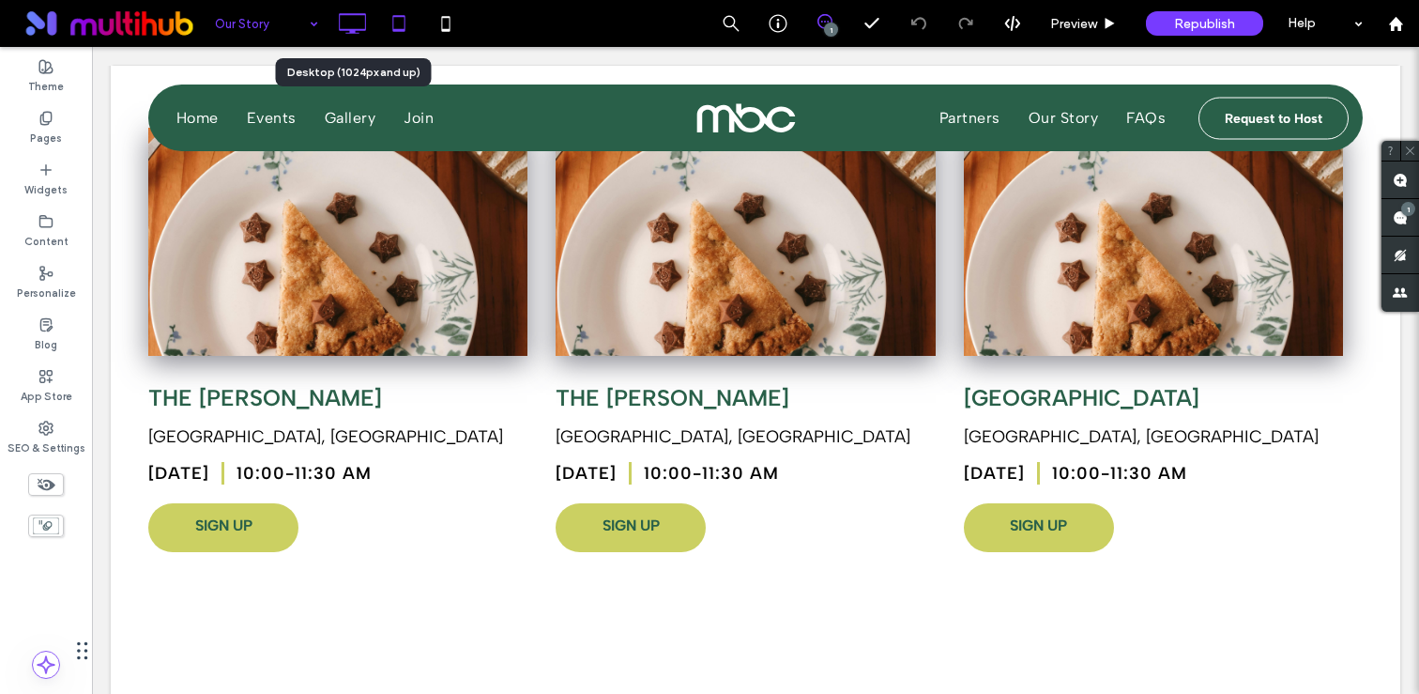
click at [404, 30] on icon at bounding box center [399, 24] width 38 height 38
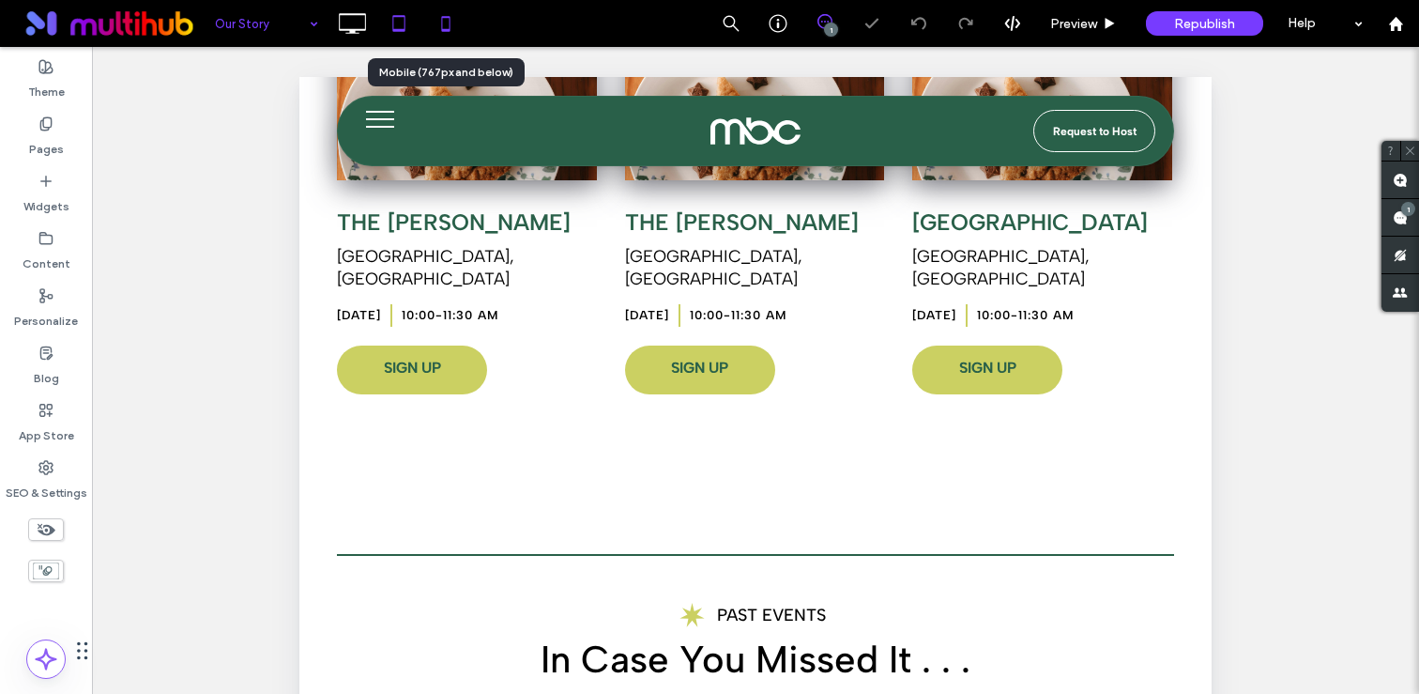
click at [451, 38] on icon at bounding box center [446, 24] width 38 height 38
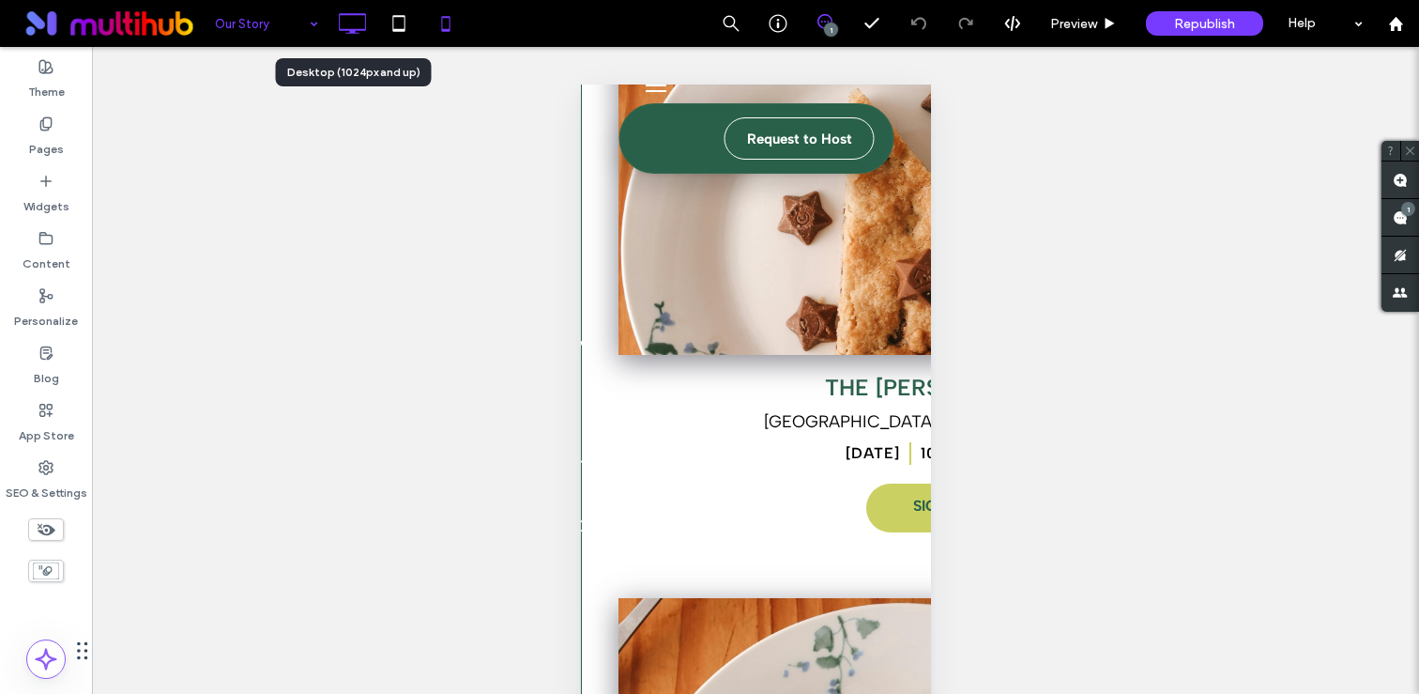
click at [345, 9] on icon at bounding box center [352, 24] width 38 height 38
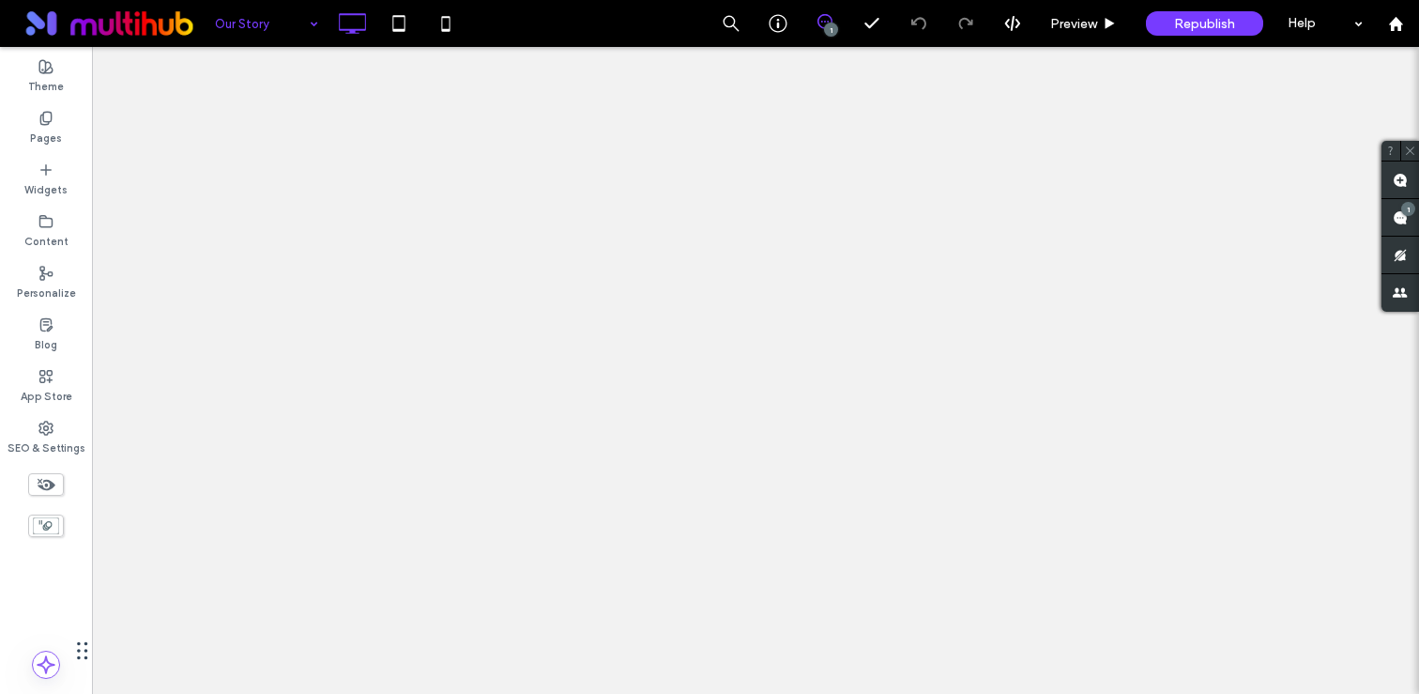
click at [281, 26] on div at bounding box center [709, 347] width 1419 height 694
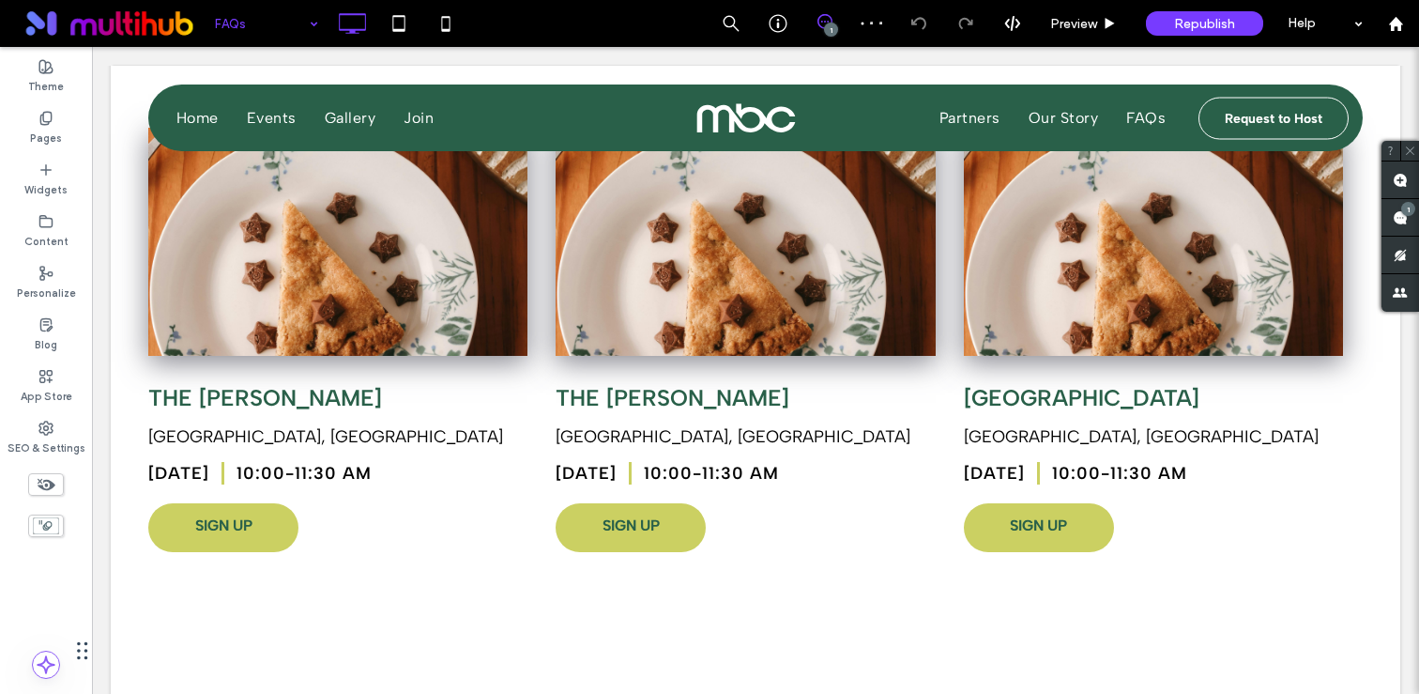
type input "**********"
type input "**"
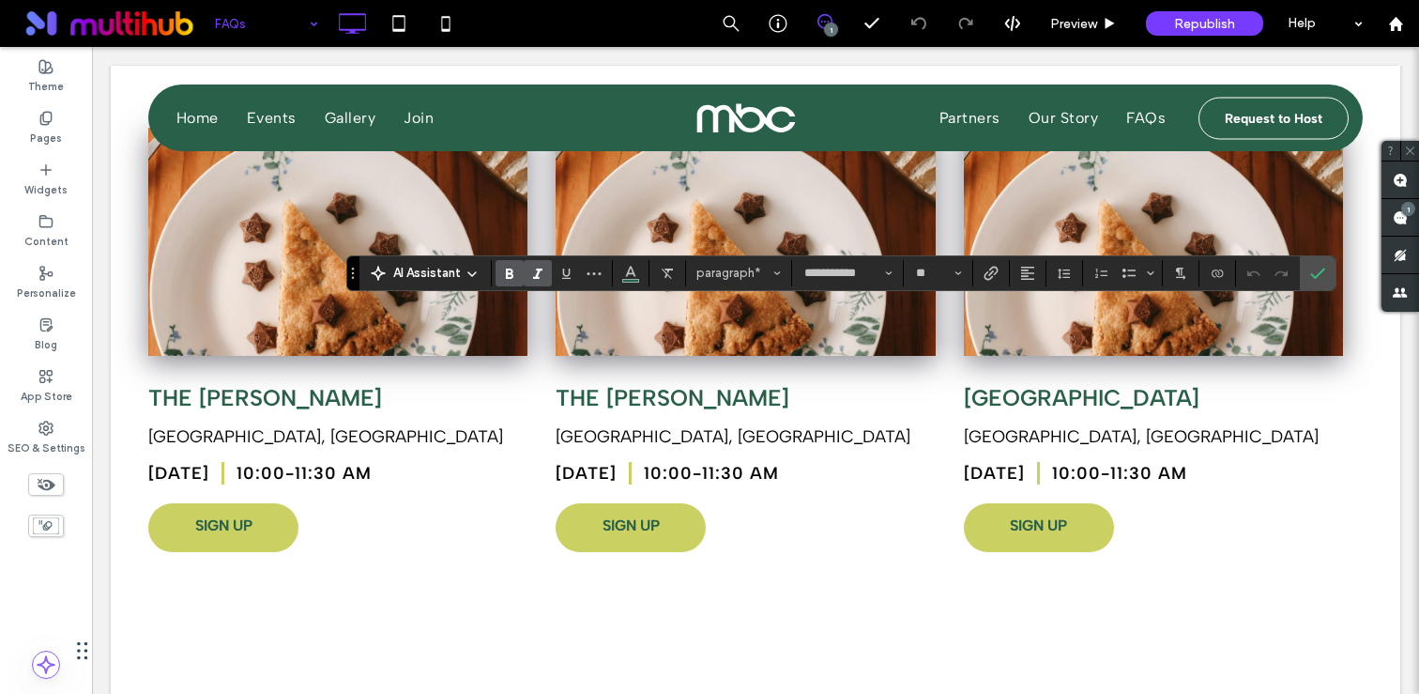
click at [535, 267] on icon "Italic" at bounding box center [537, 273] width 15 height 15
click at [1327, 268] on label "Confirm" at bounding box center [1317, 273] width 28 height 34
click at [544, 282] on label "Italic" at bounding box center [538, 273] width 28 height 26
click at [1314, 269] on icon "Confirm" at bounding box center [1317, 273] width 15 height 15
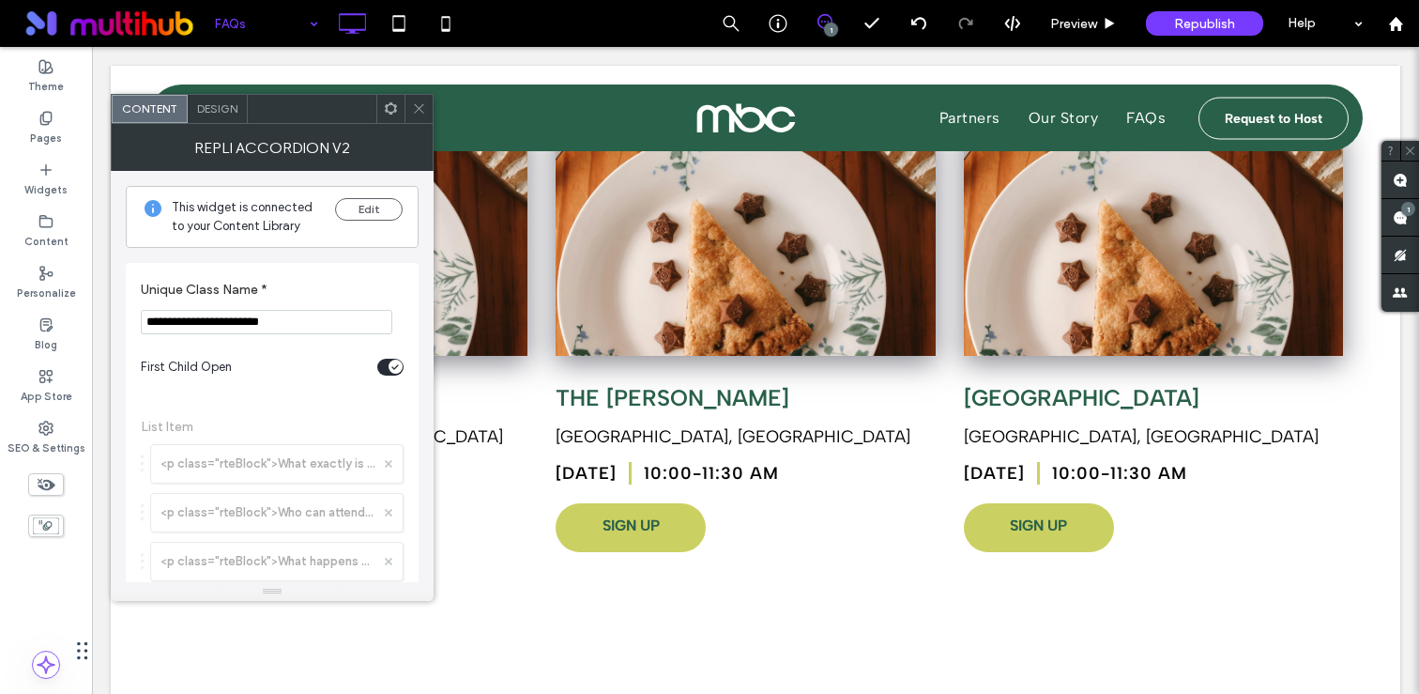
click at [426, 104] on div at bounding box center [418, 109] width 28 height 28
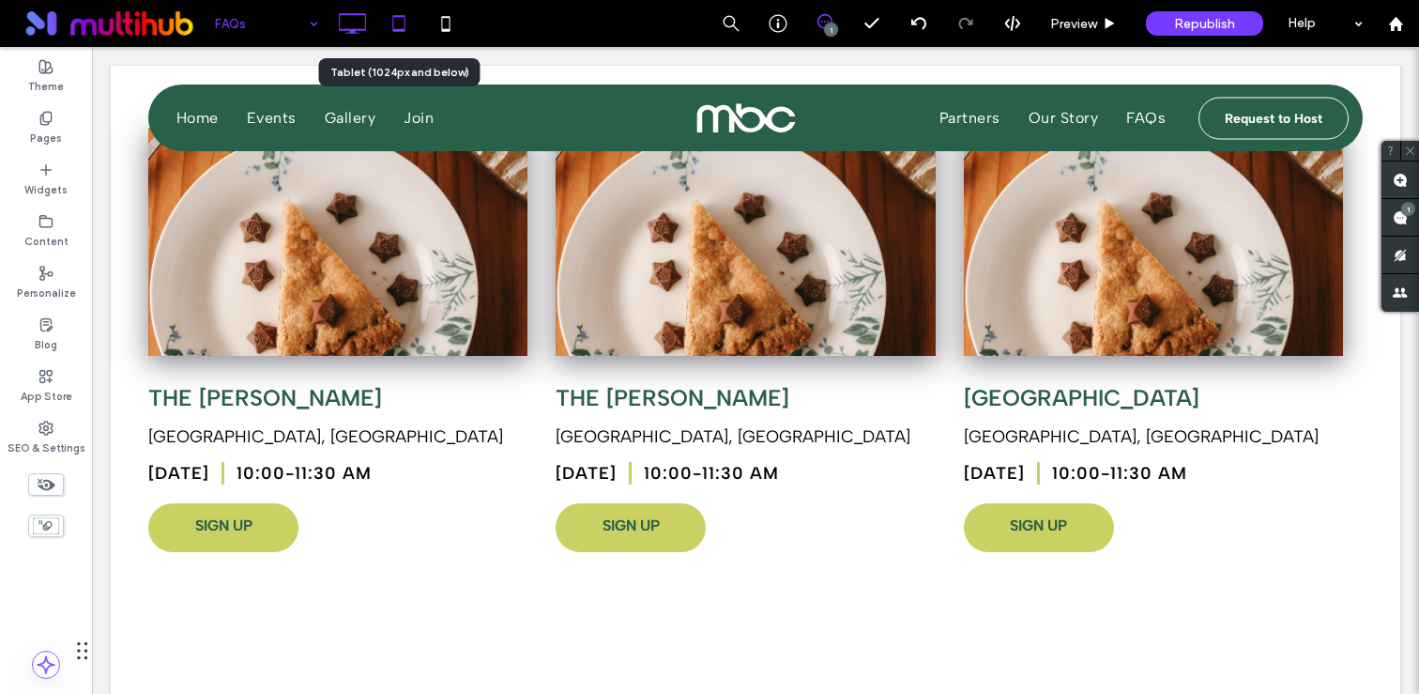
click at [408, 8] on icon at bounding box center [399, 24] width 38 height 38
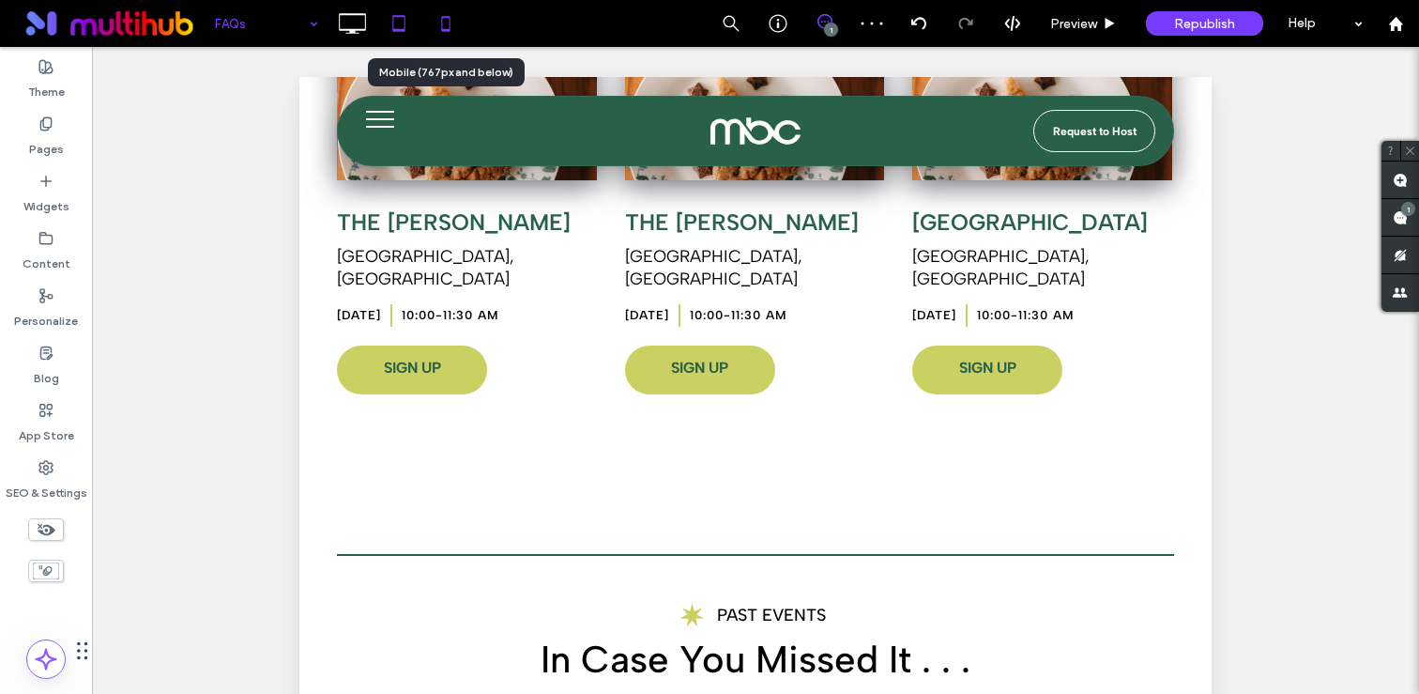
click at [448, 36] on icon at bounding box center [446, 24] width 38 height 38
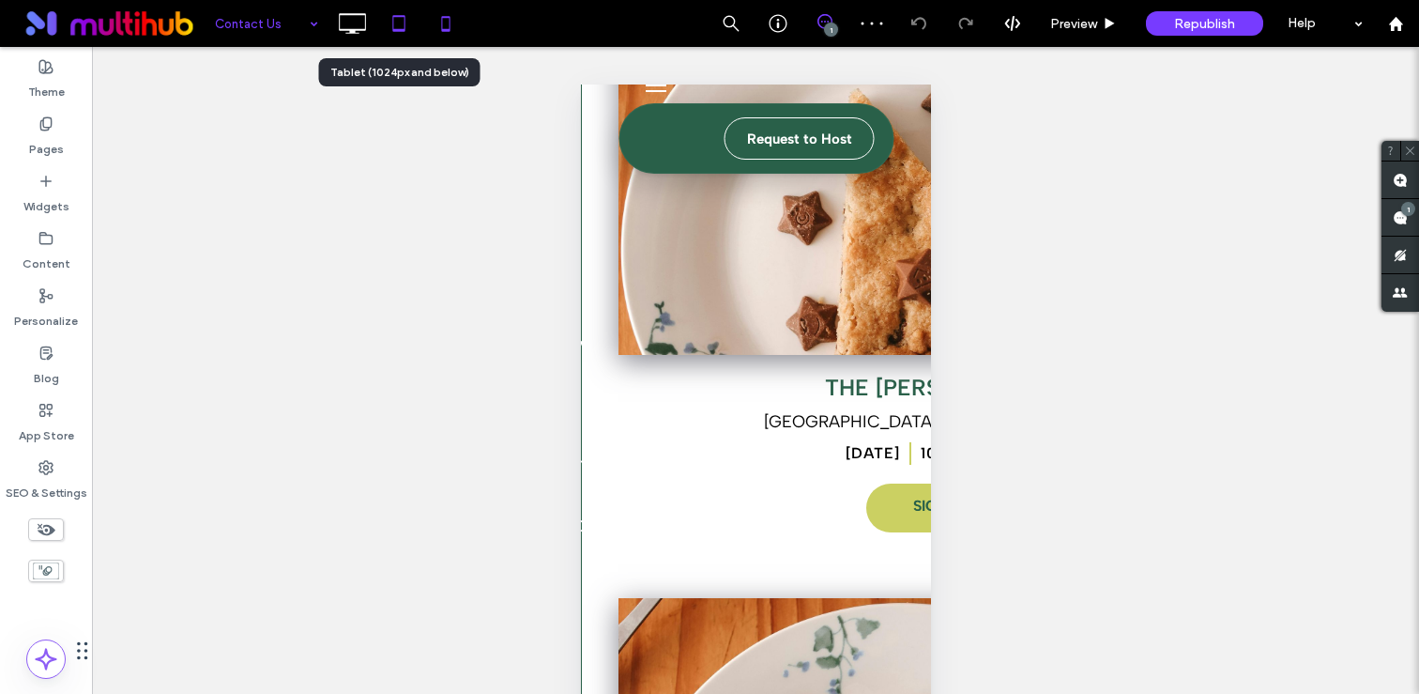
click at [393, 16] on use at bounding box center [398, 23] width 12 height 16
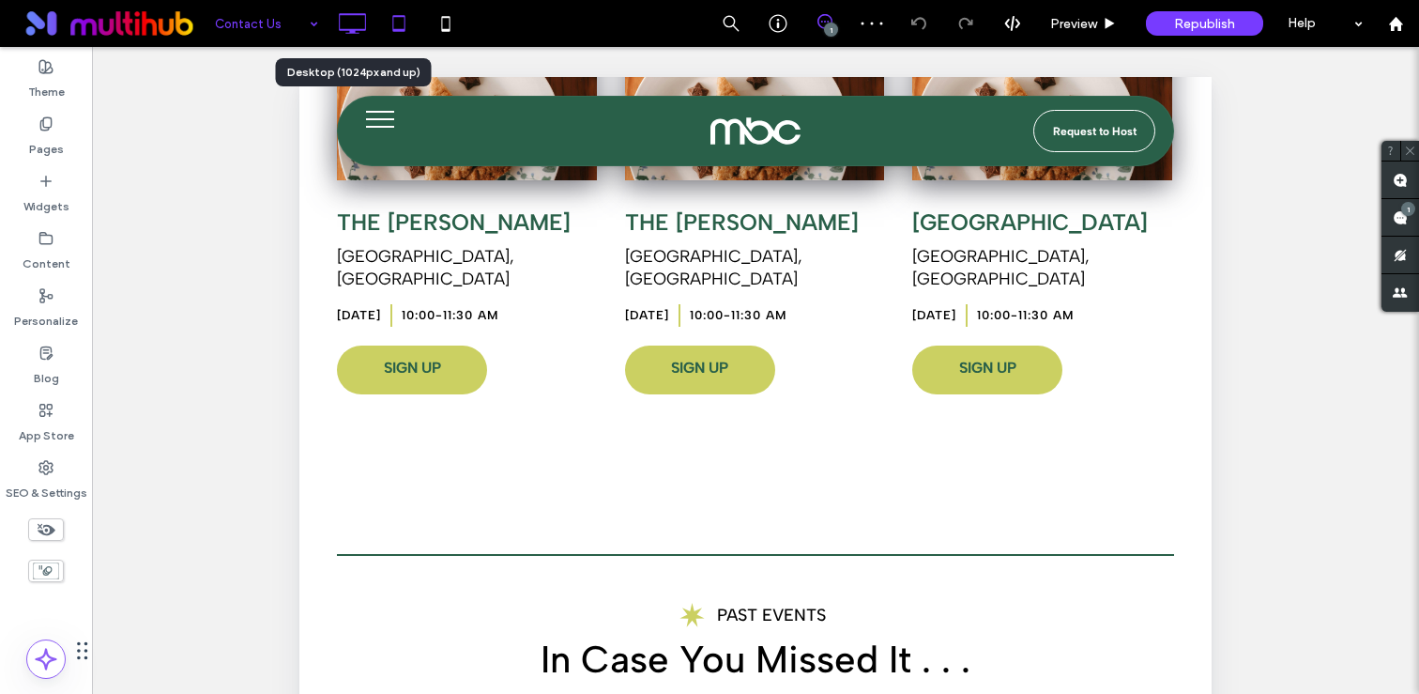
click at [347, 19] on icon at bounding box center [352, 24] width 38 height 38
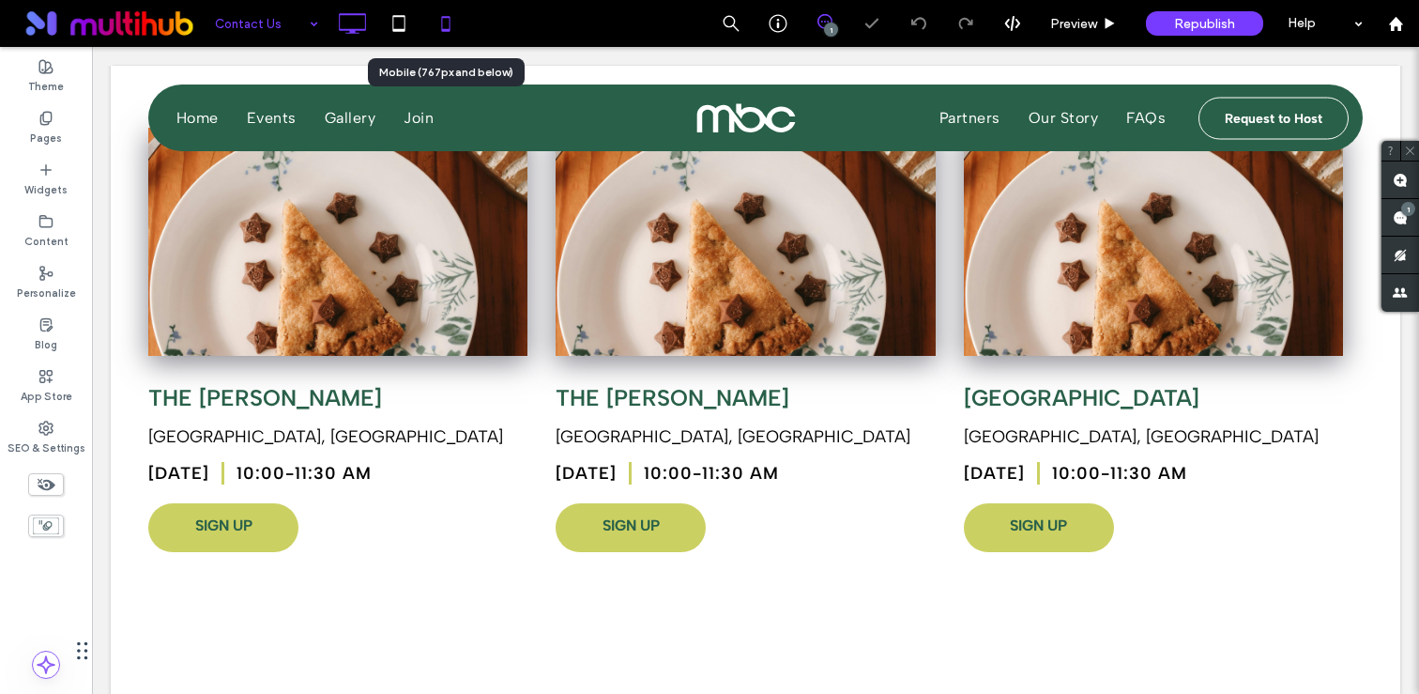
click at [452, 36] on icon at bounding box center [446, 24] width 38 height 38
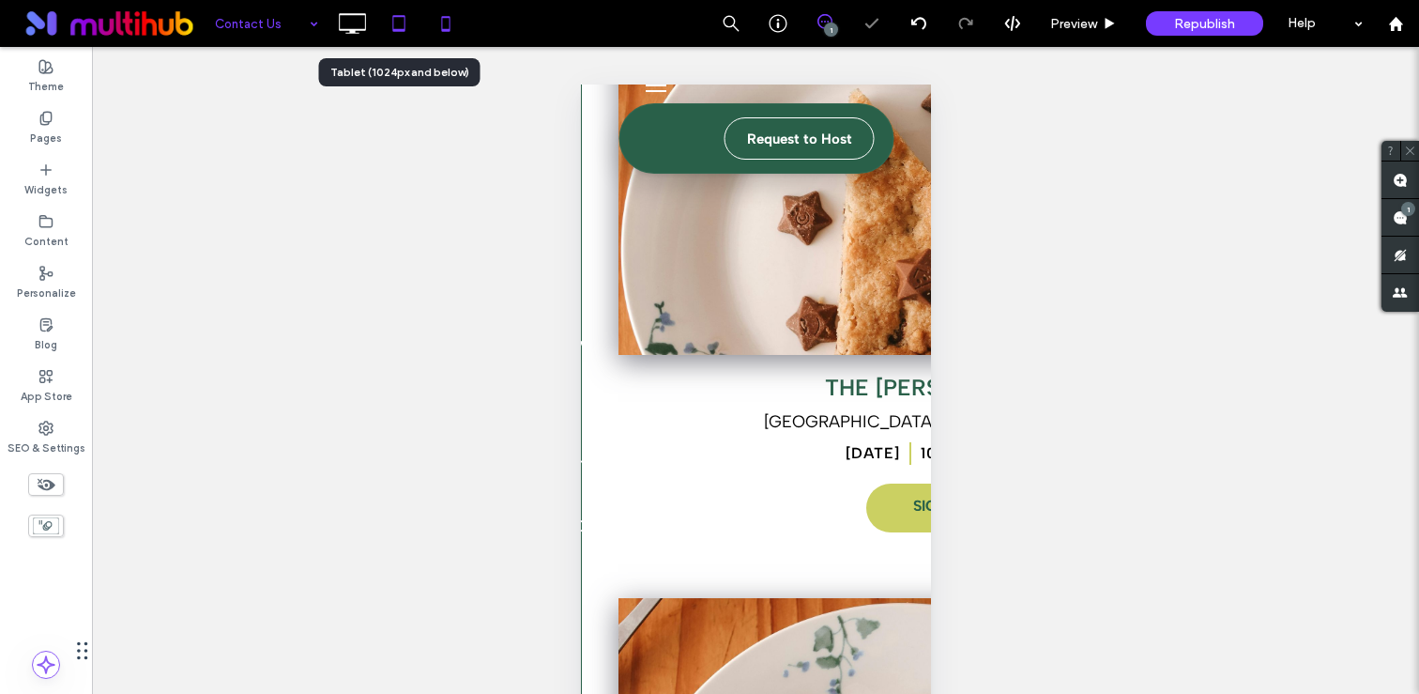
click at [378, 44] on div at bounding box center [398, 23] width 47 height 47
click at [383, 26] on icon at bounding box center [399, 24] width 38 height 38
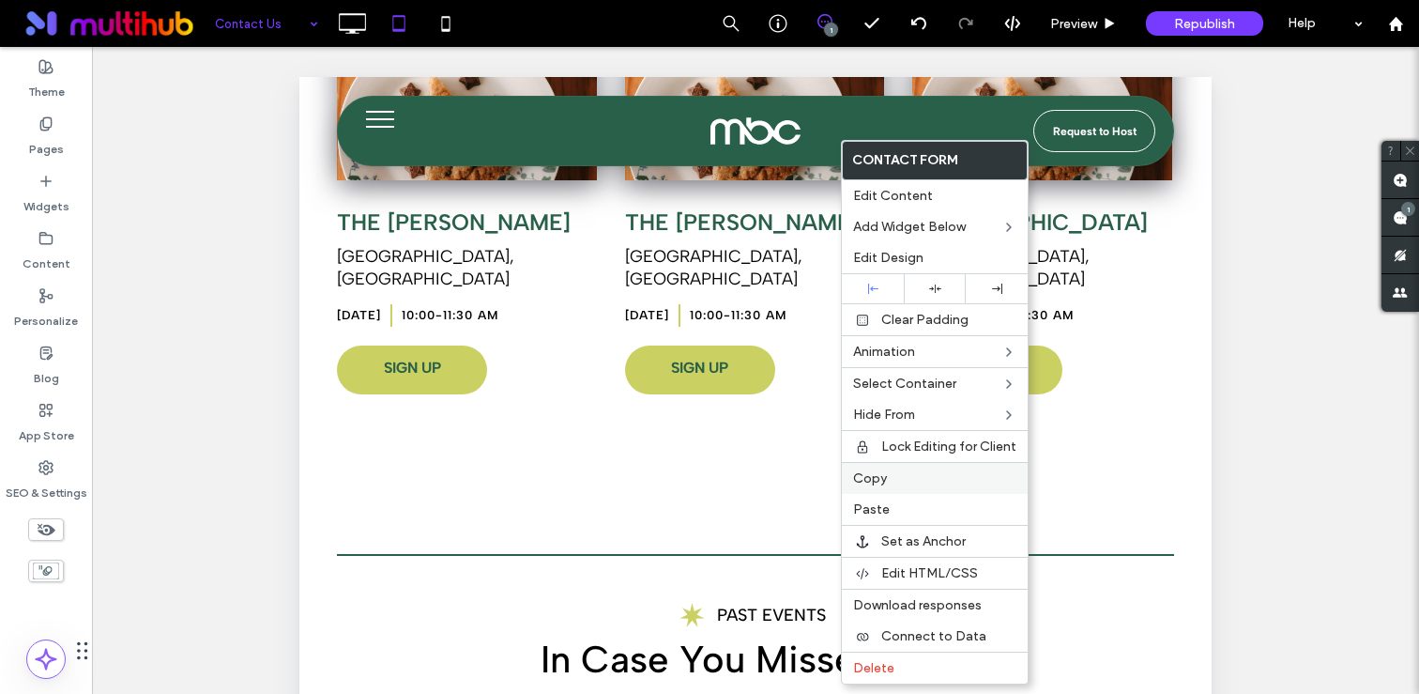
click at [878, 480] on span "Copy" at bounding box center [870, 478] width 34 height 16
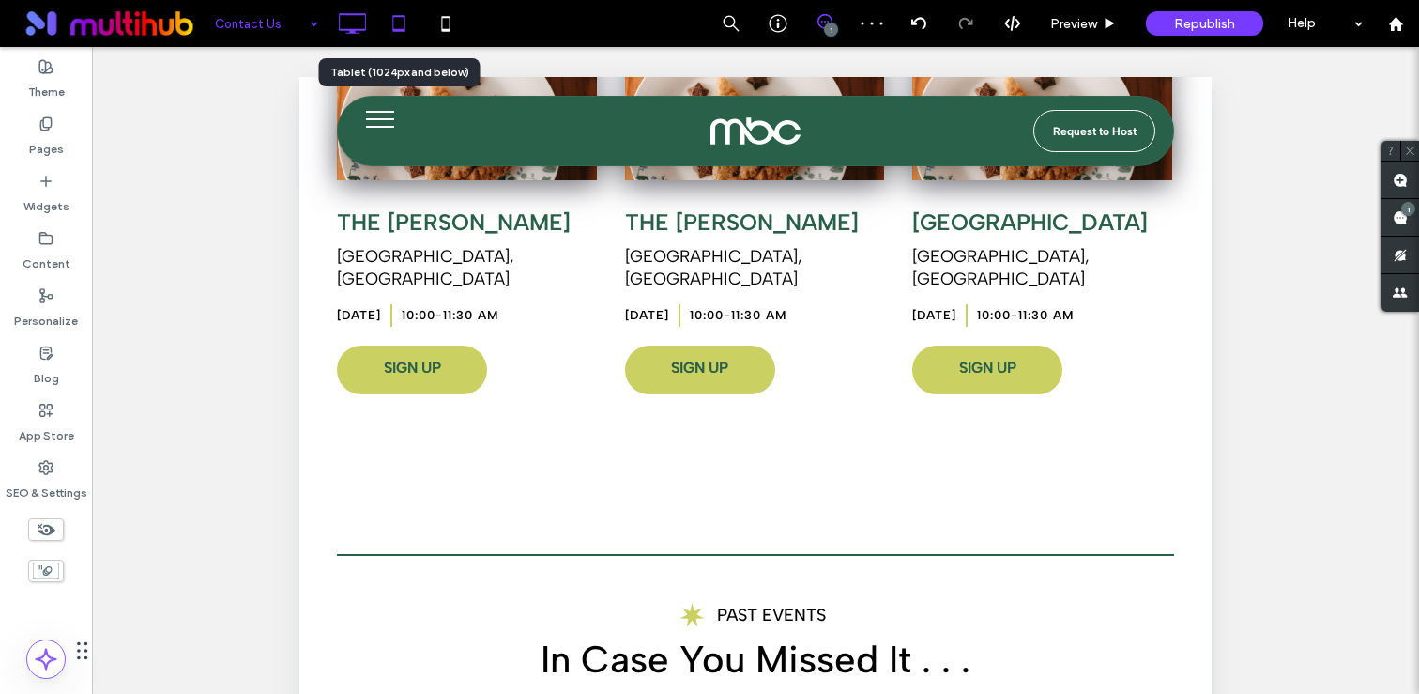
click at [358, 8] on icon at bounding box center [352, 24] width 38 height 38
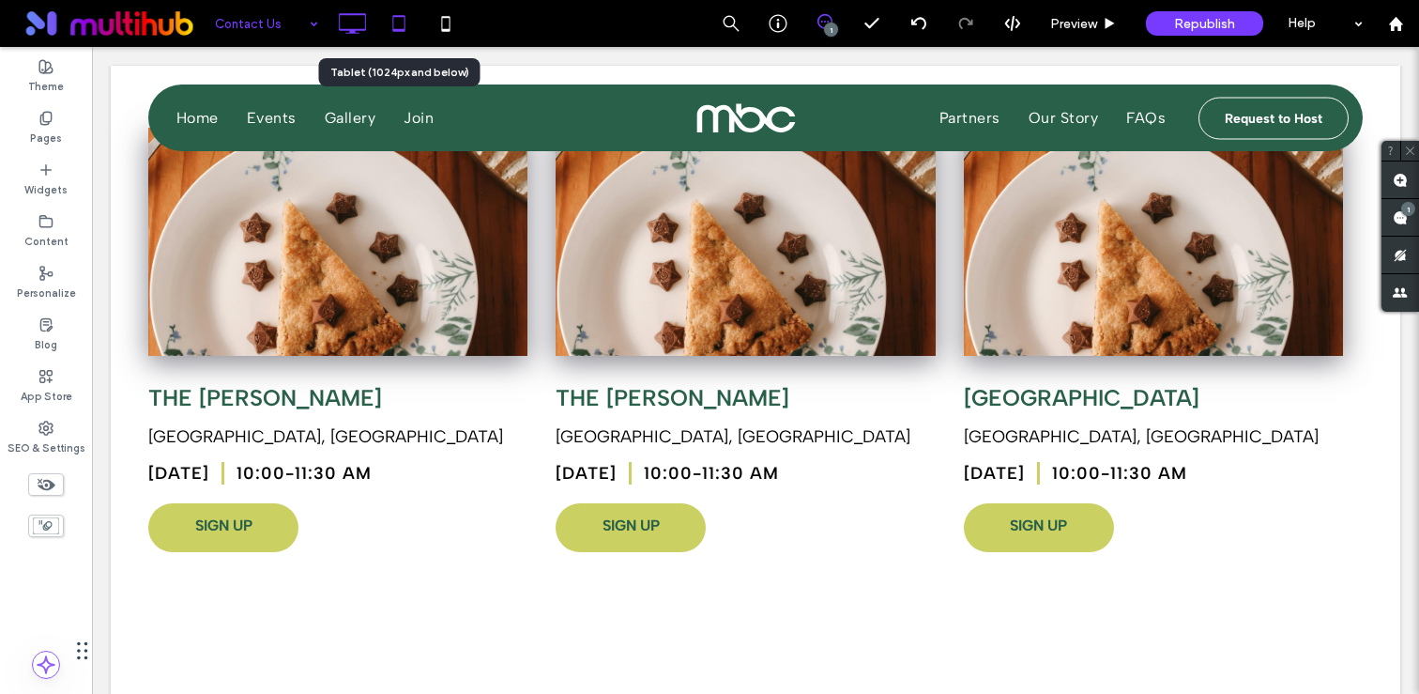
click at [404, 26] on use at bounding box center [398, 23] width 12 height 16
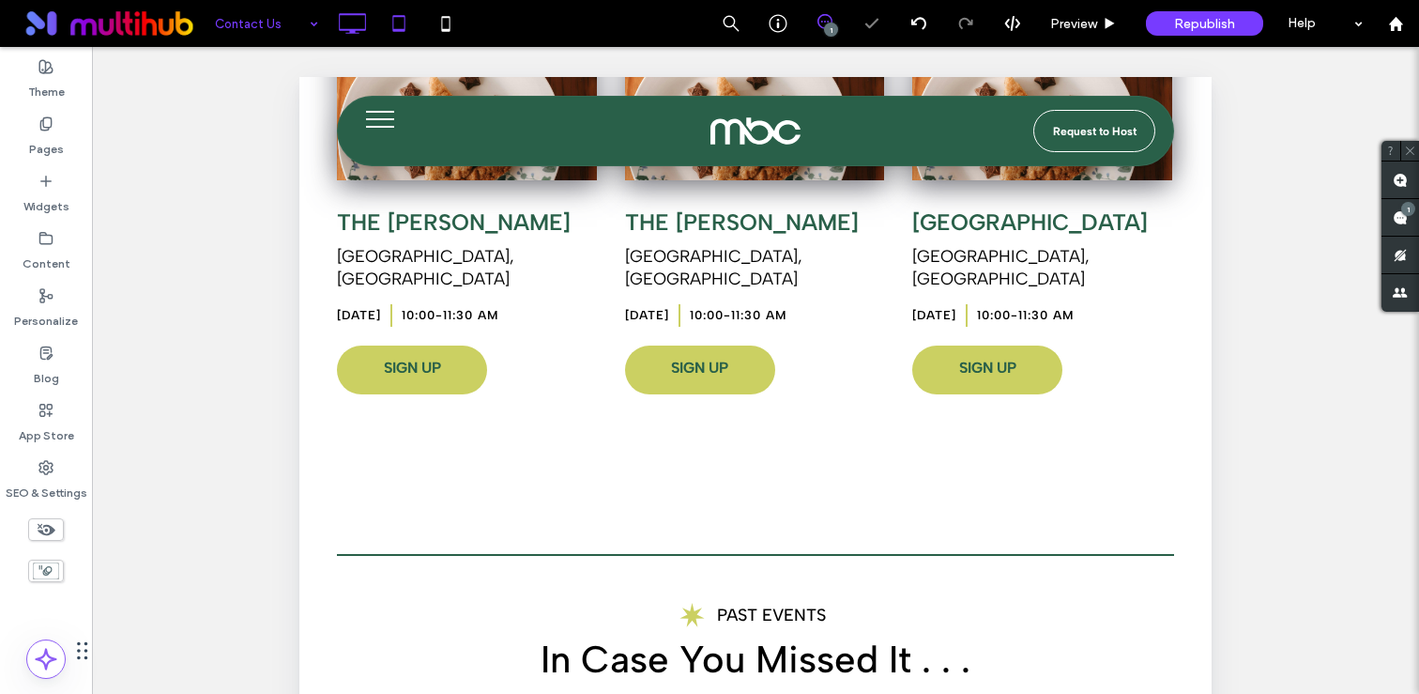
click at [351, 36] on icon at bounding box center [352, 24] width 38 height 38
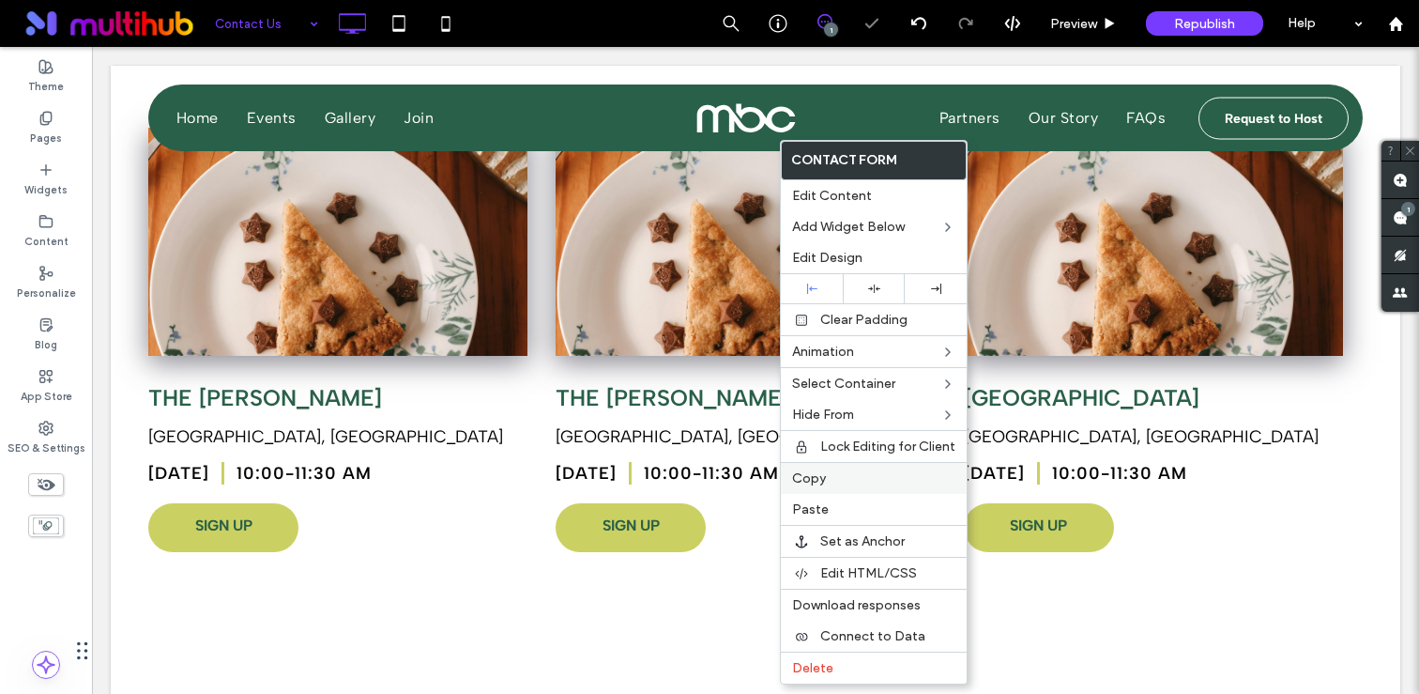
click at [859, 486] on div "Copy" at bounding box center [874, 478] width 186 height 32
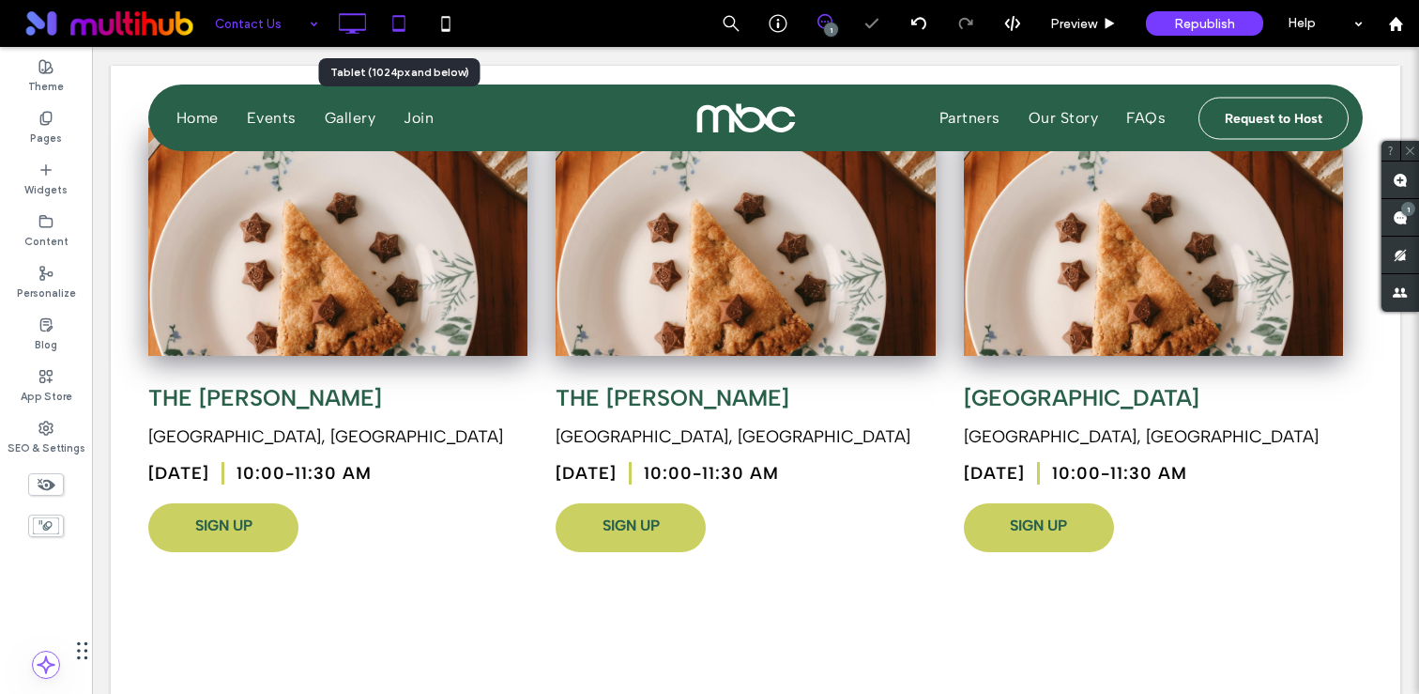
click at [397, 23] on icon at bounding box center [399, 24] width 38 height 38
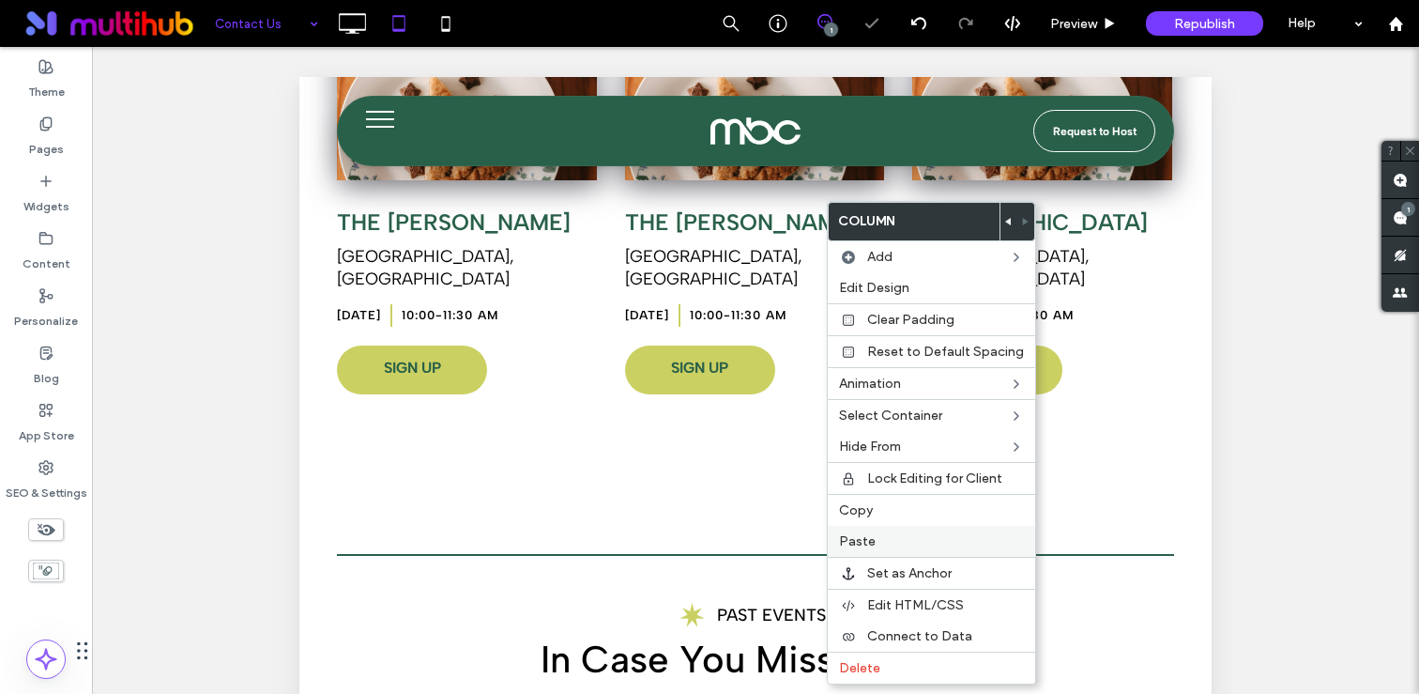
click at [886, 530] on div "Paste" at bounding box center [931, 541] width 207 height 31
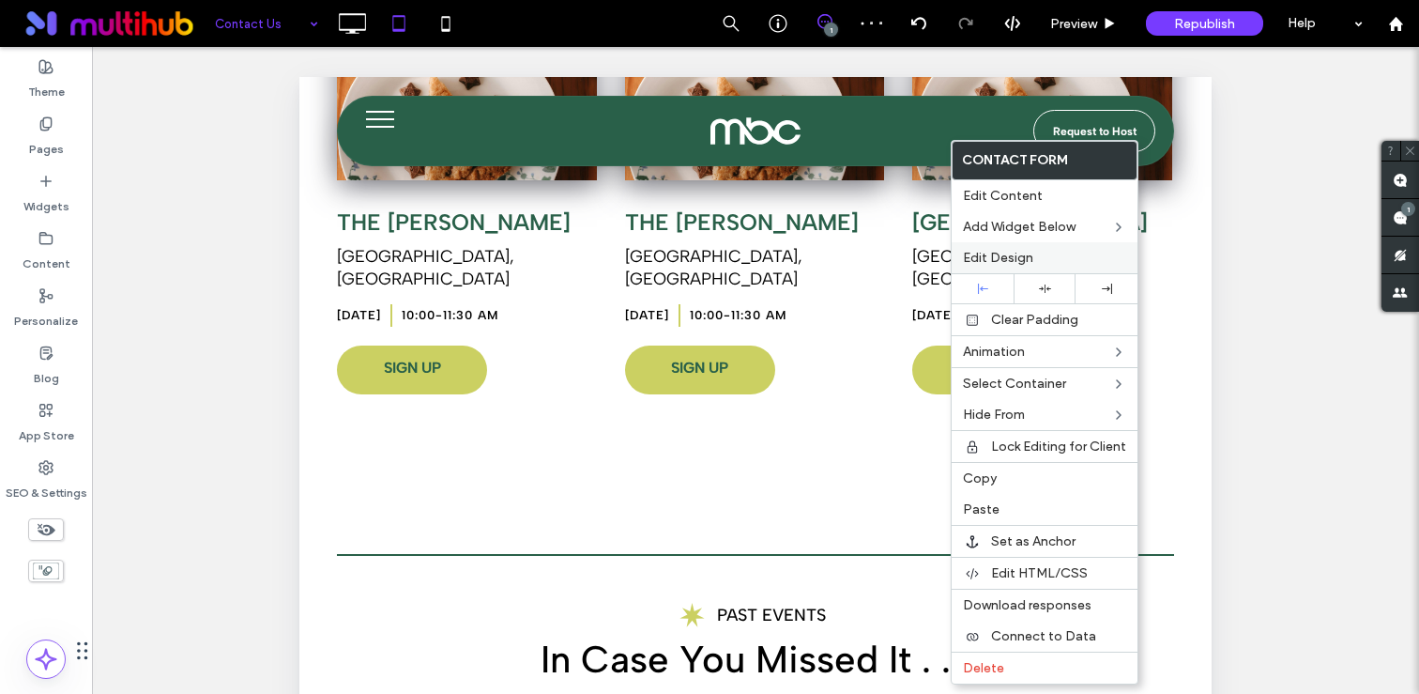
click at [1000, 252] on span "Edit Design" at bounding box center [998, 258] width 70 height 16
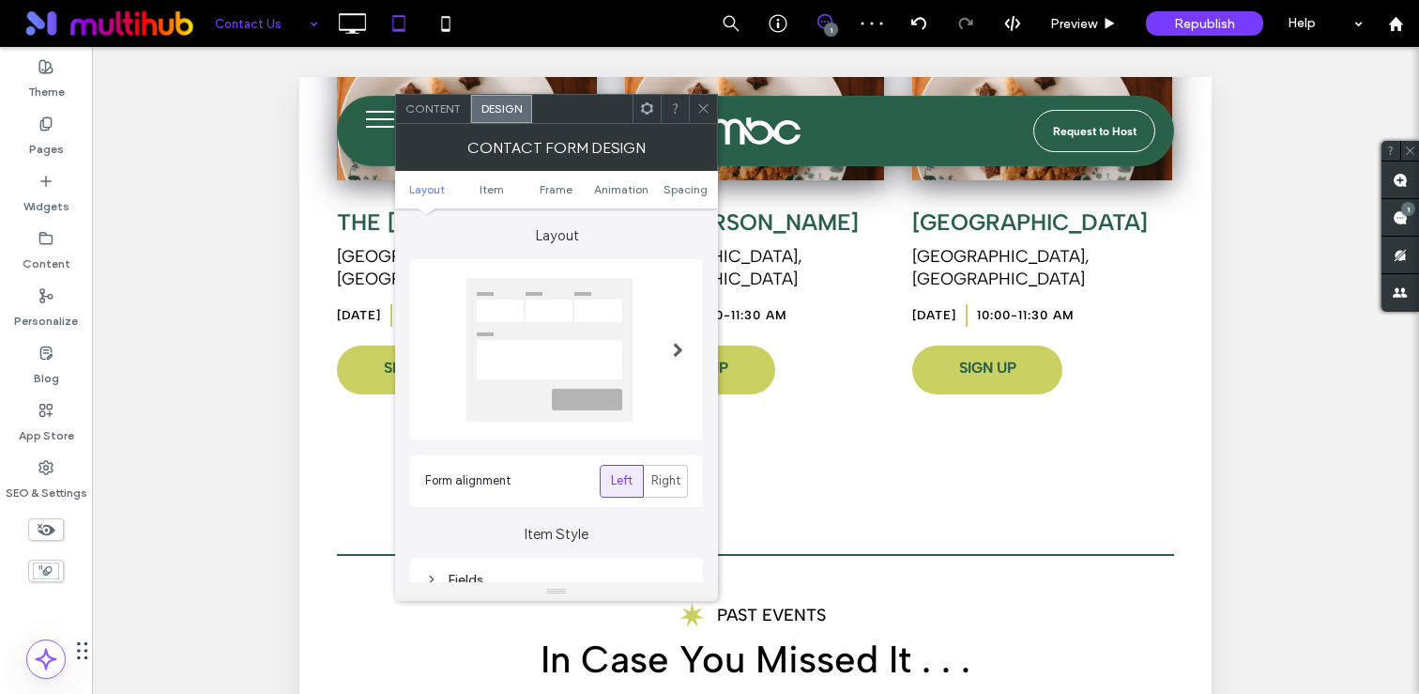
click at [702, 195] on ul "Layout Item Frame Animation Spacing" at bounding box center [556, 190] width 323 height 38
click at [694, 191] on span "Spacing" at bounding box center [685, 189] width 44 height 14
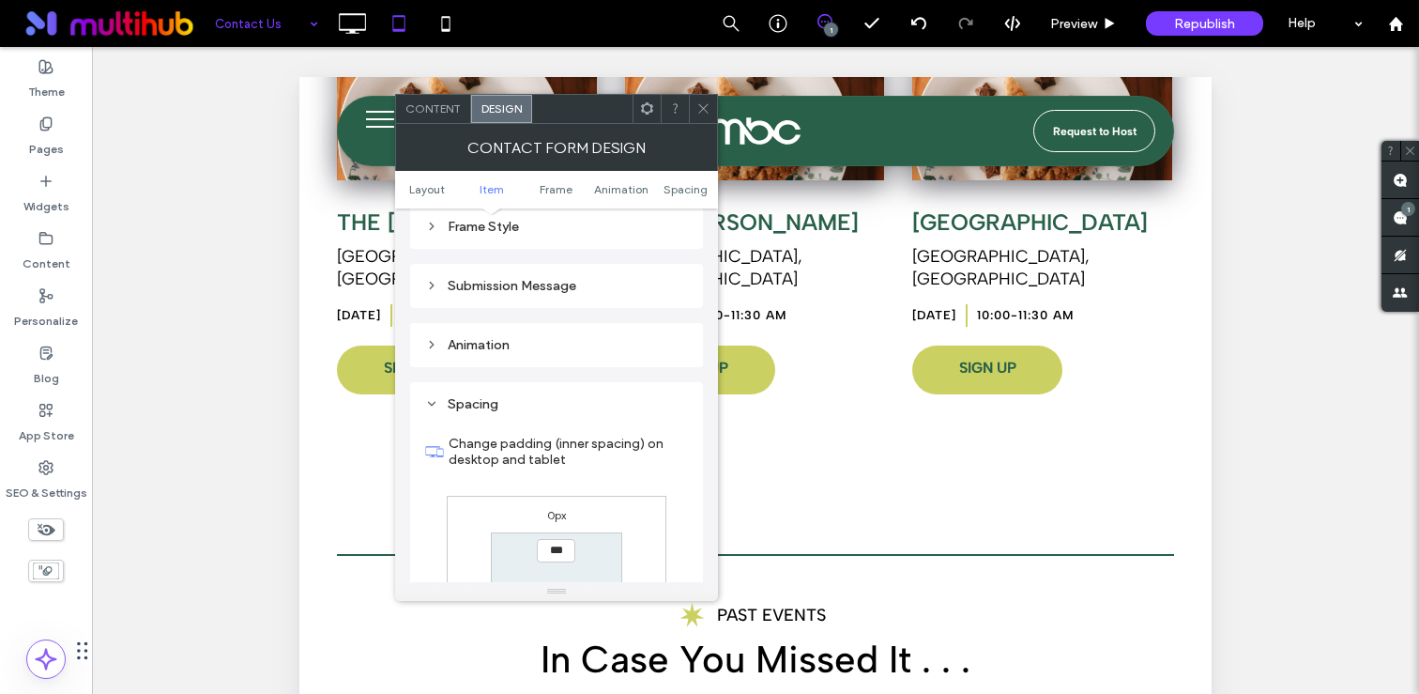
scroll to position [726, 0]
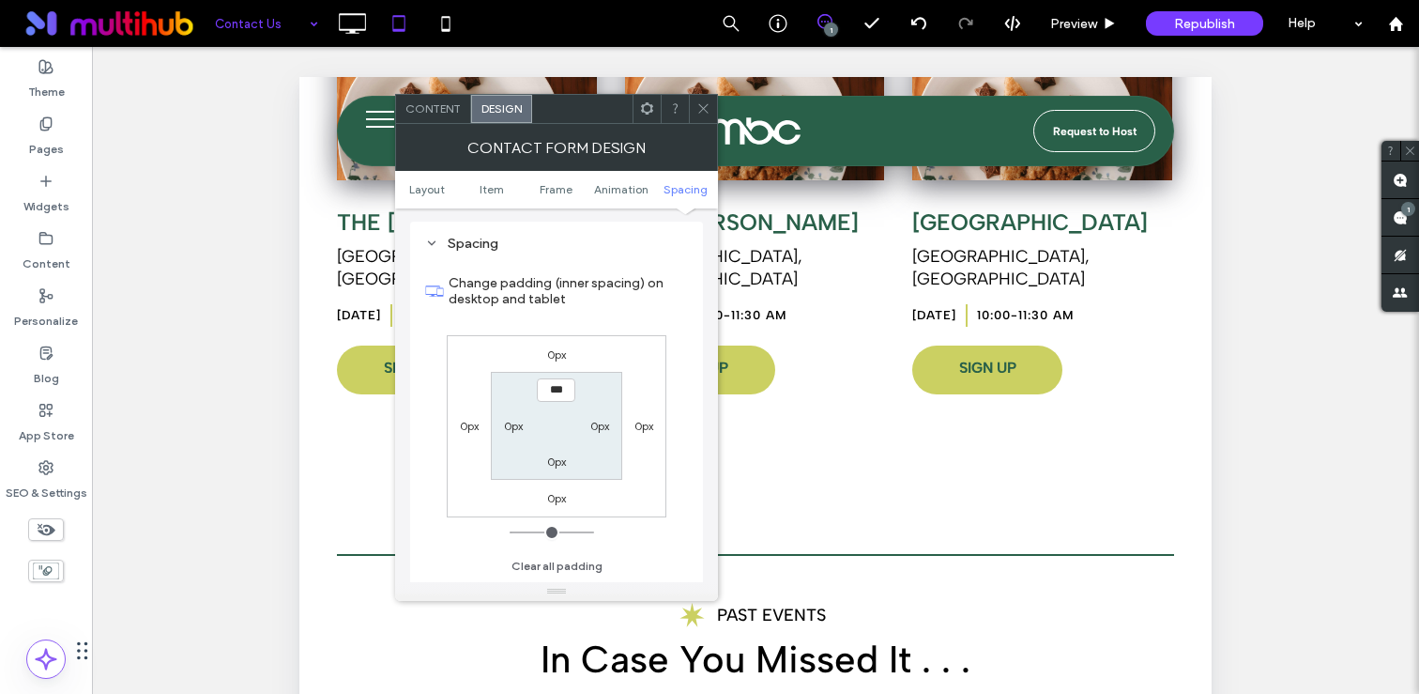
click at [704, 113] on icon at bounding box center [703, 108] width 14 height 14
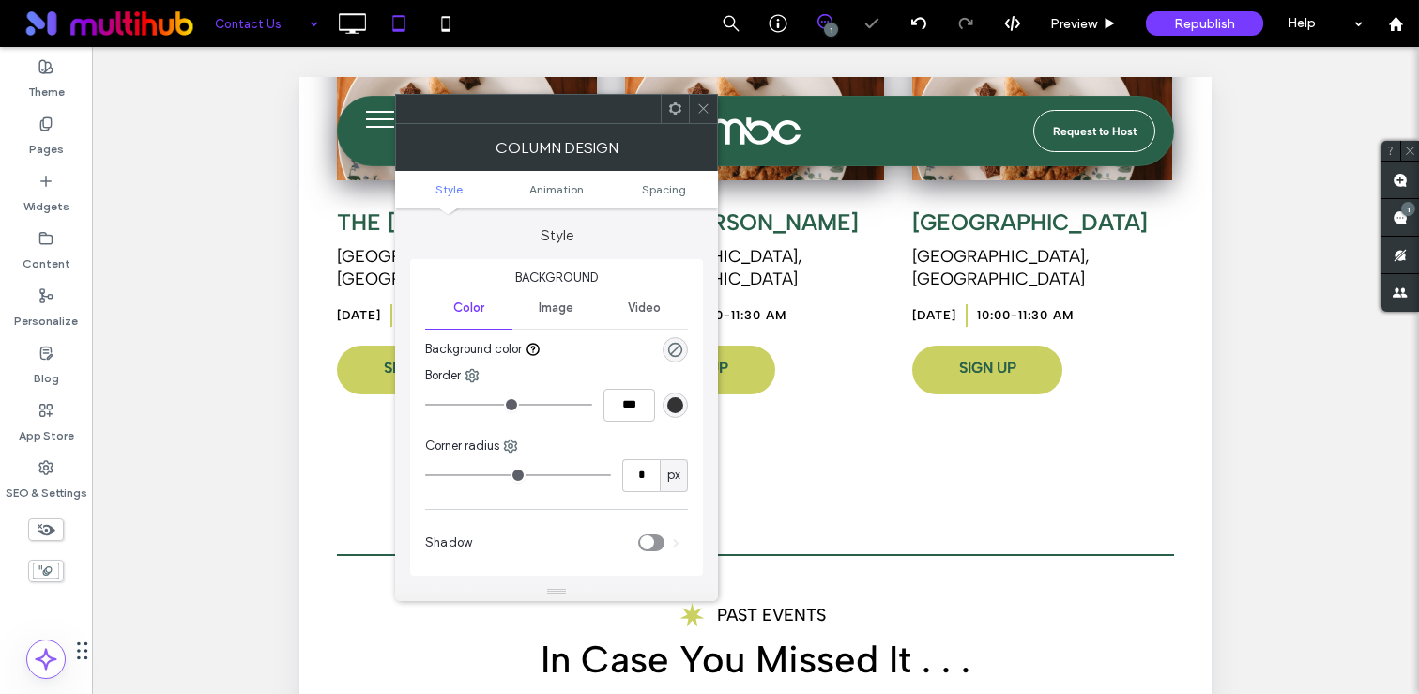
click at [664, 173] on ul "Style Animation Spacing" at bounding box center [556, 190] width 323 height 38
click at [660, 188] on span "Spacing" at bounding box center [664, 189] width 44 height 14
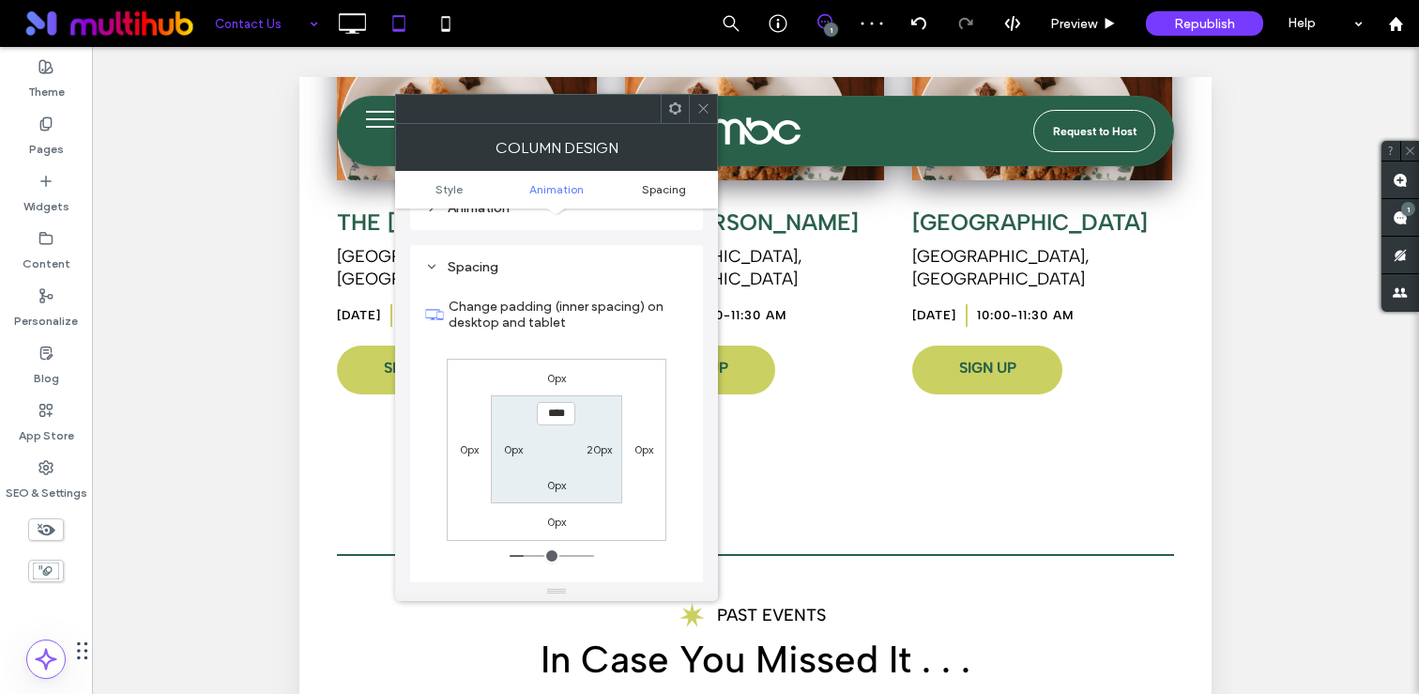
scroll to position [427, 0]
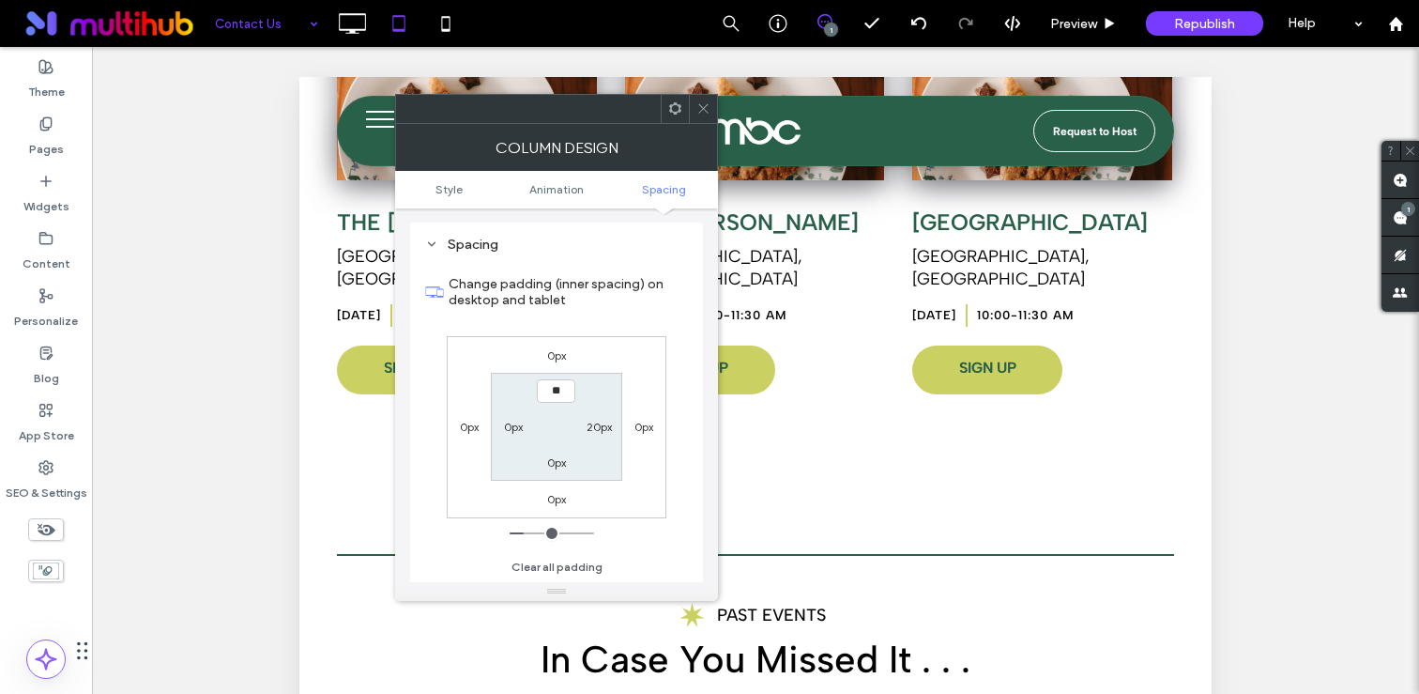
type input "****"
type input "**"
click at [704, 107] on use at bounding box center [702, 108] width 9 height 9
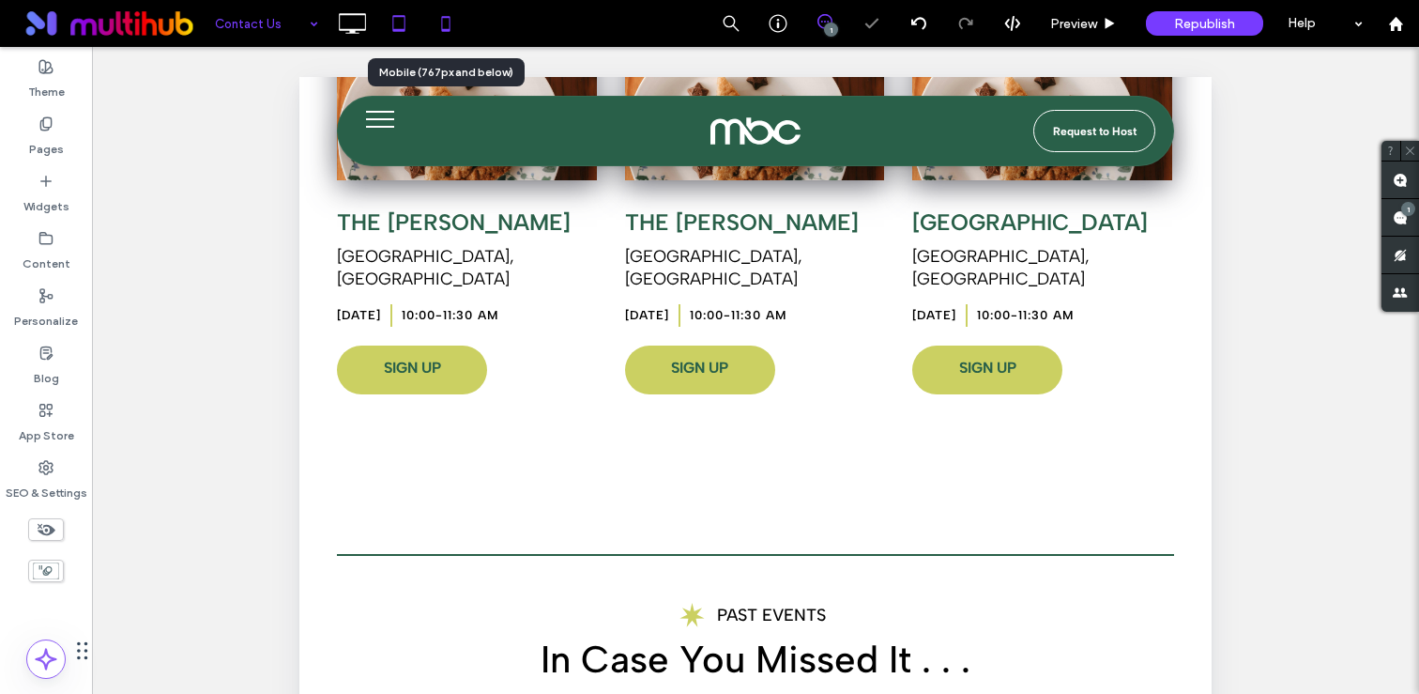
click at [452, 23] on icon at bounding box center [446, 24] width 38 height 38
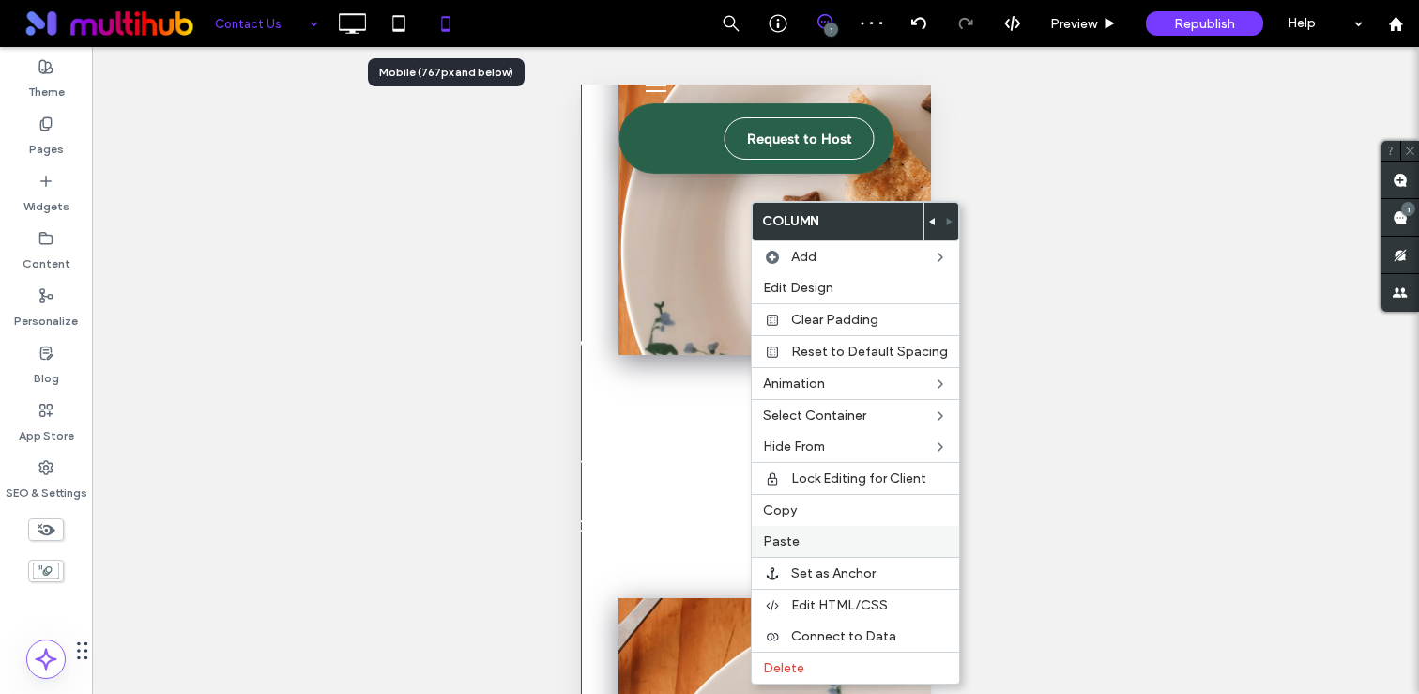
click at [795, 545] on span "Paste" at bounding box center [781, 541] width 37 height 16
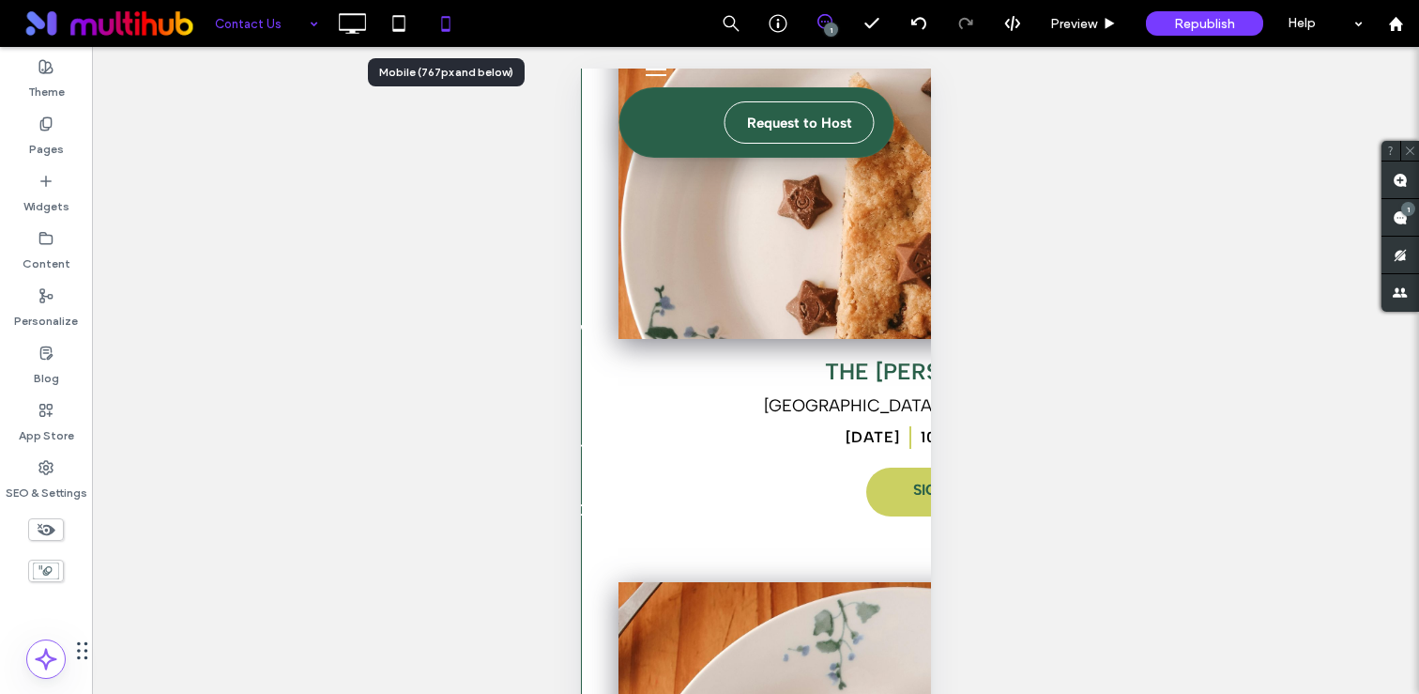
scroll to position [0, 0]
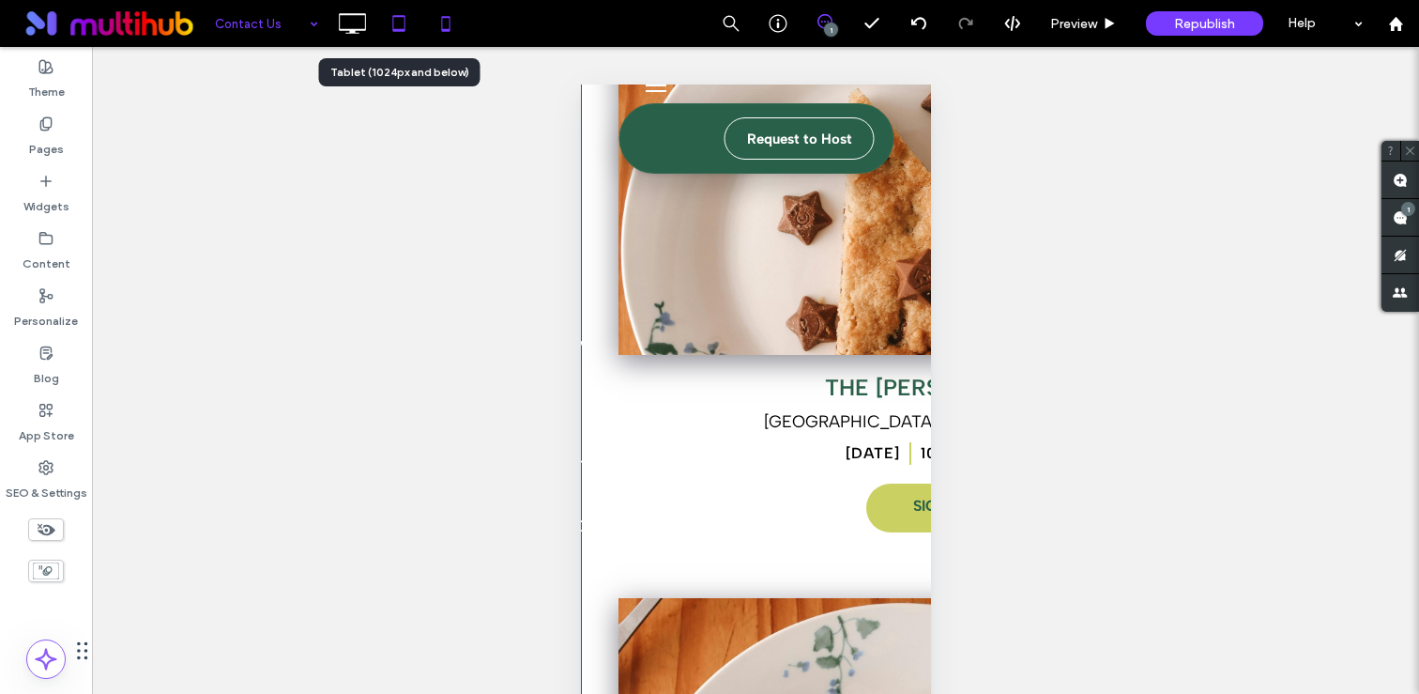
click at [393, 6] on icon at bounding box center [399, 24] width 38 height 38
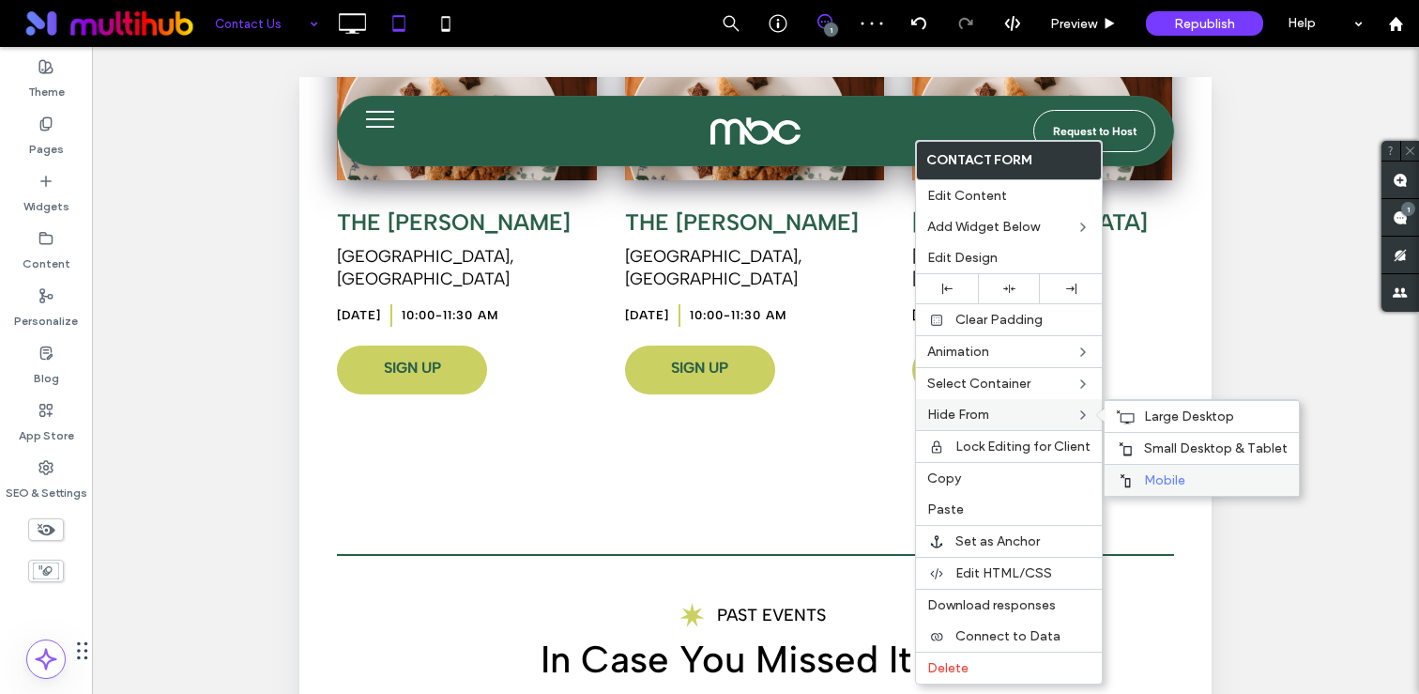
click at [1164, 481] on span "Mobile" at bounding box center [1164, 480] width 41 height 16
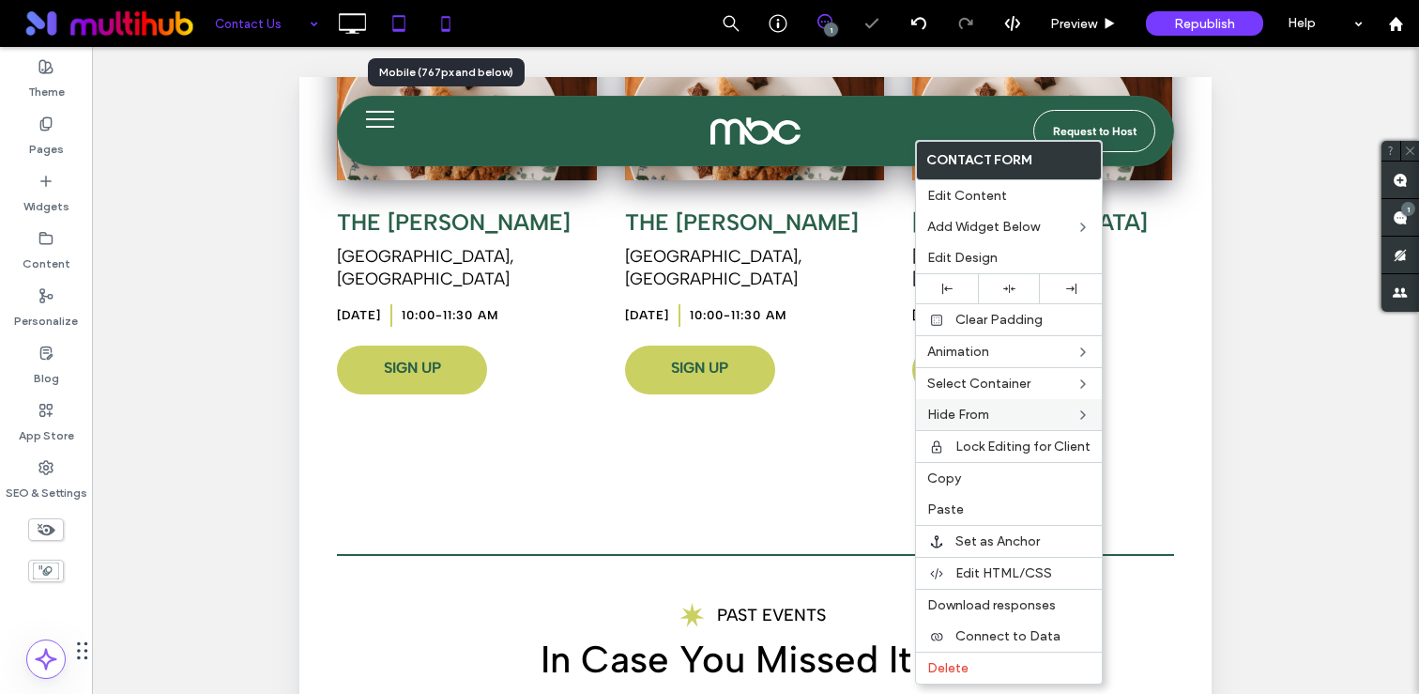
click at [454, 19] on icon at bounding box center [446, 24] width 38 height 38
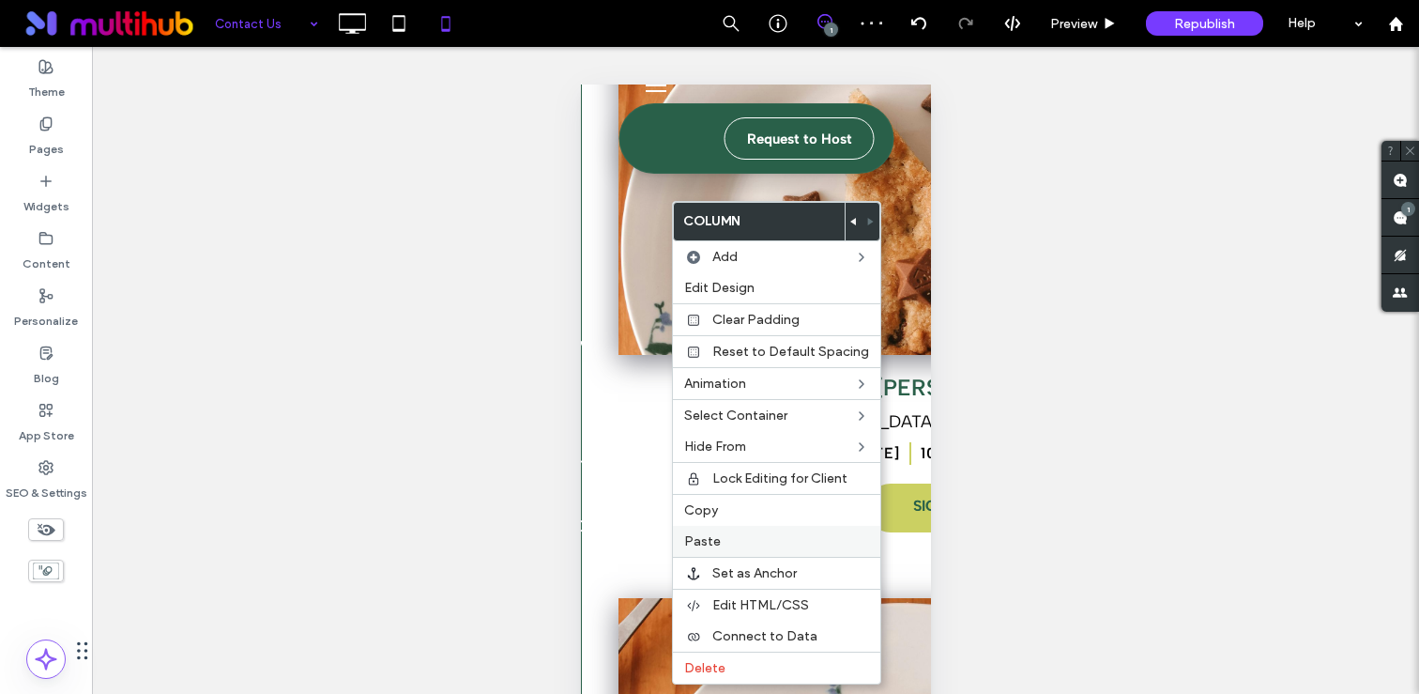
click at [729, 548] on label "Paste" at bounding box center [776, 541] width 185 height 16
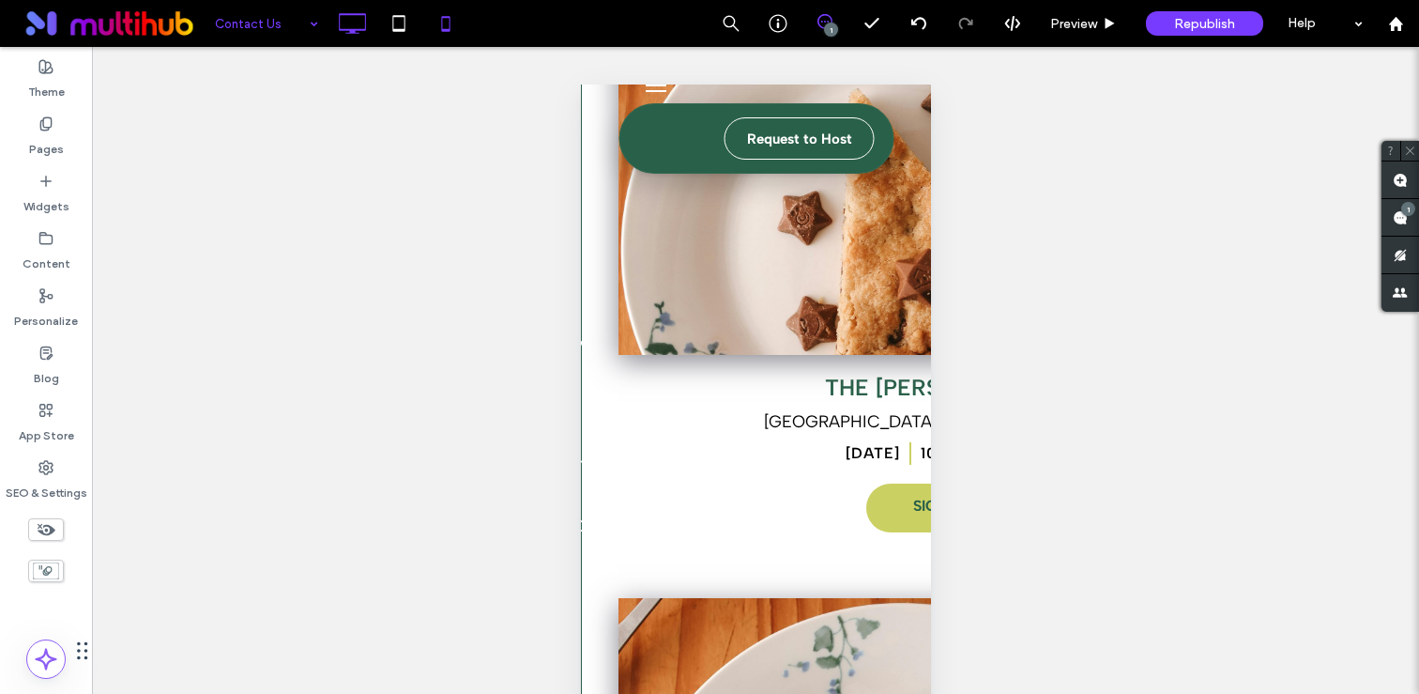
click at [349, 19] on icon at bounding box center [352, 24] width 38 height 38
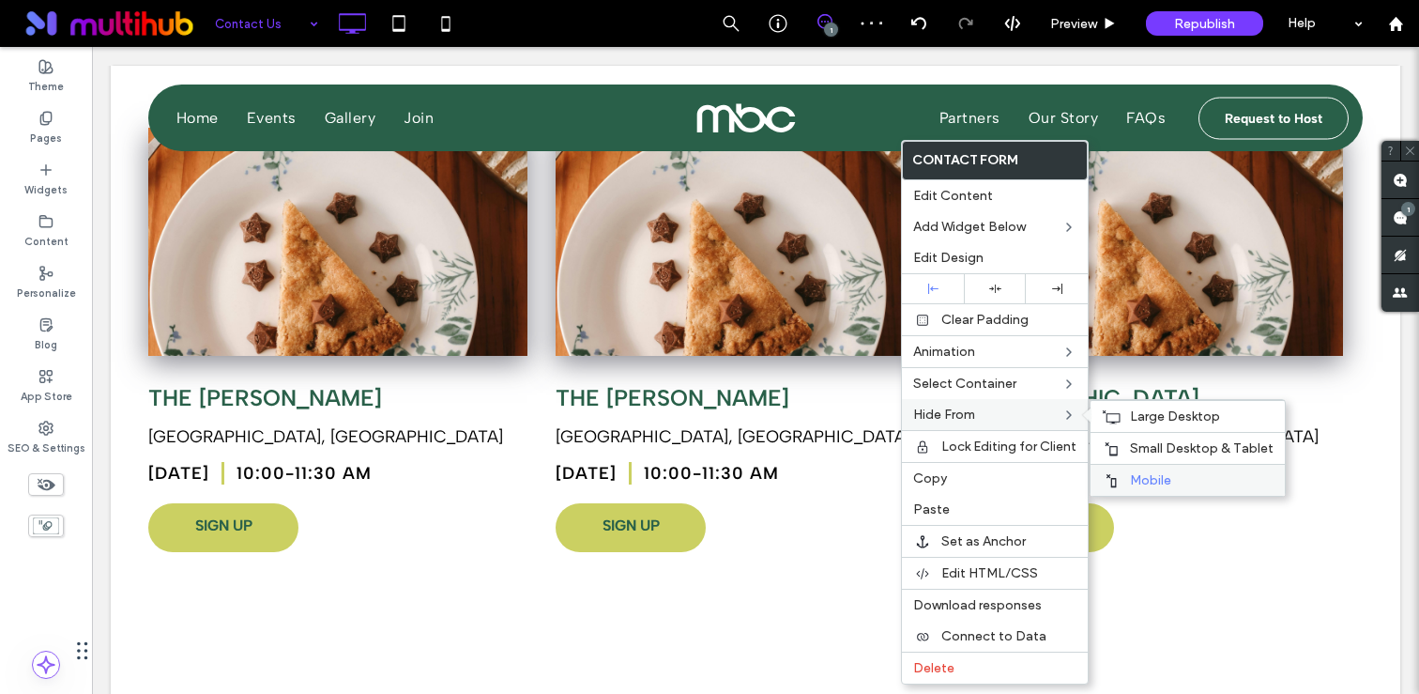
click at [1151, 470] on div "Mobile" at bounding box center [1187, 480] width 194 height 32
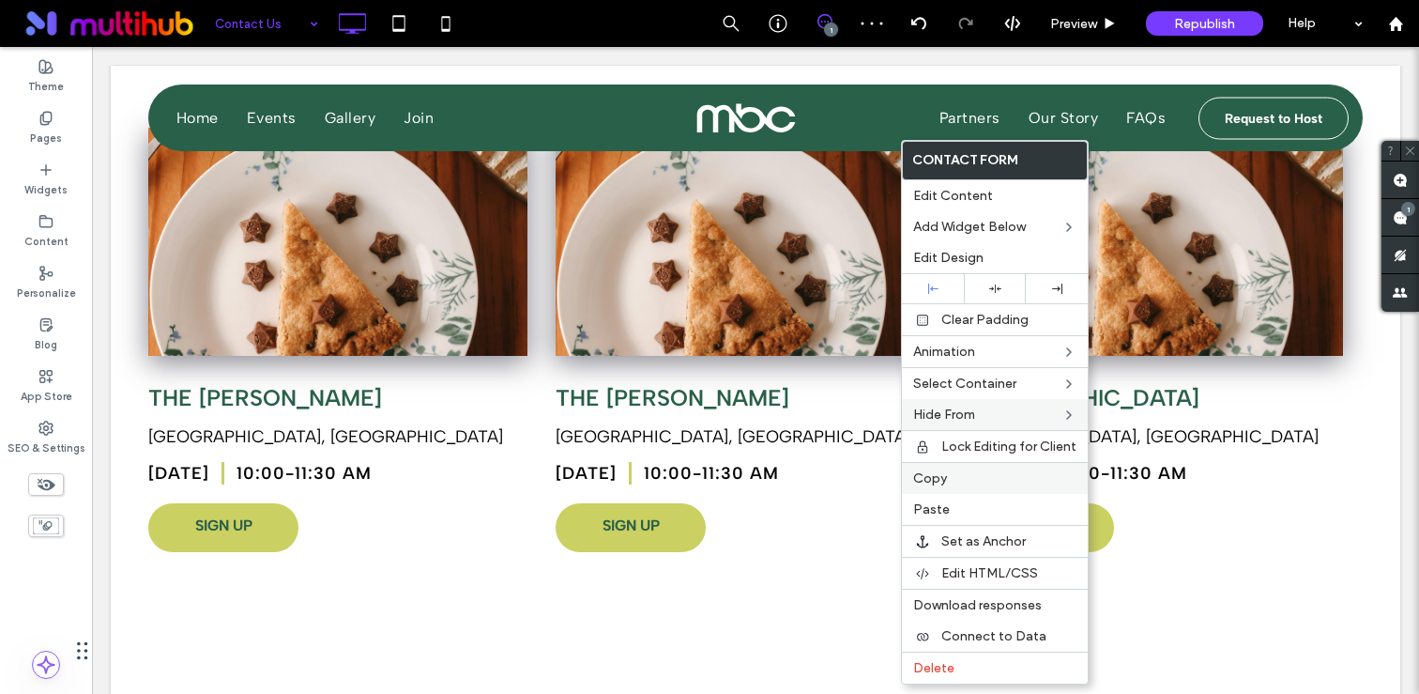
click at [950, 480] on label "Copy" at bounding box center [994, 478] width 163 height 16
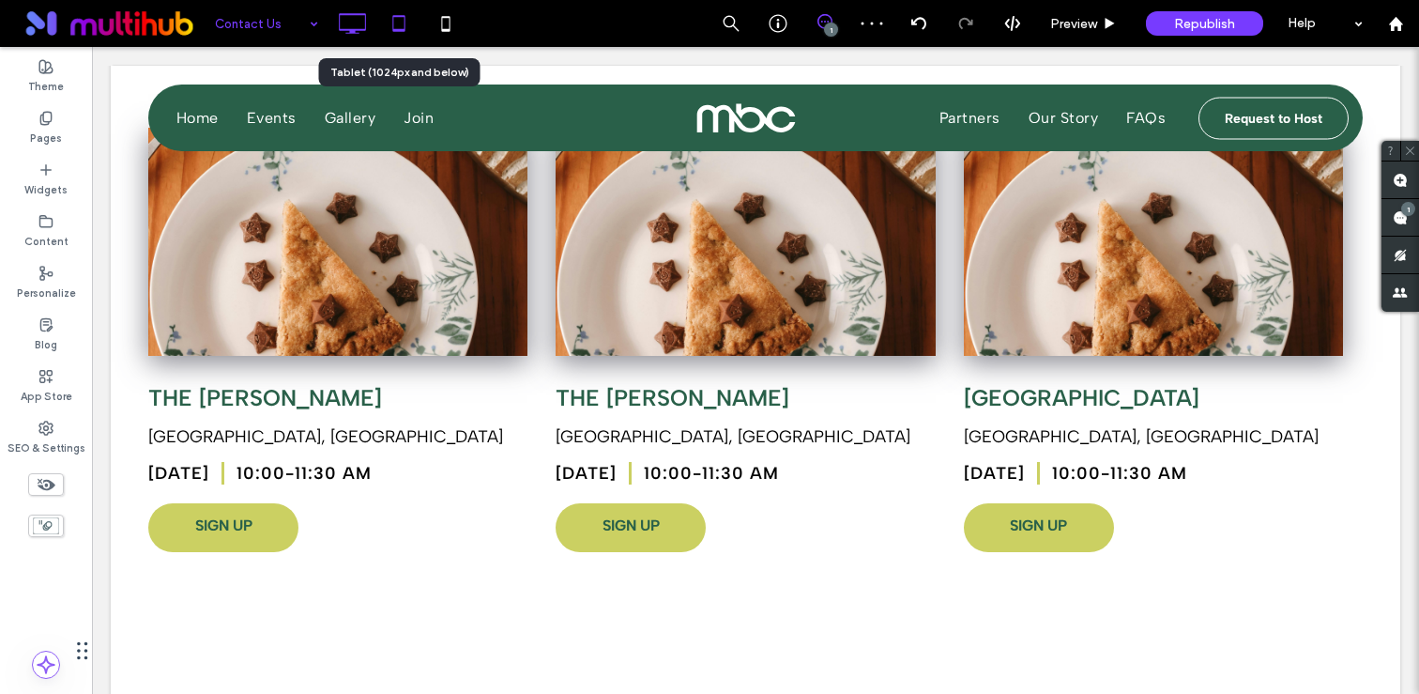
click at [409, 29] on icon at bounding box center [399, 24] width 38 height 38
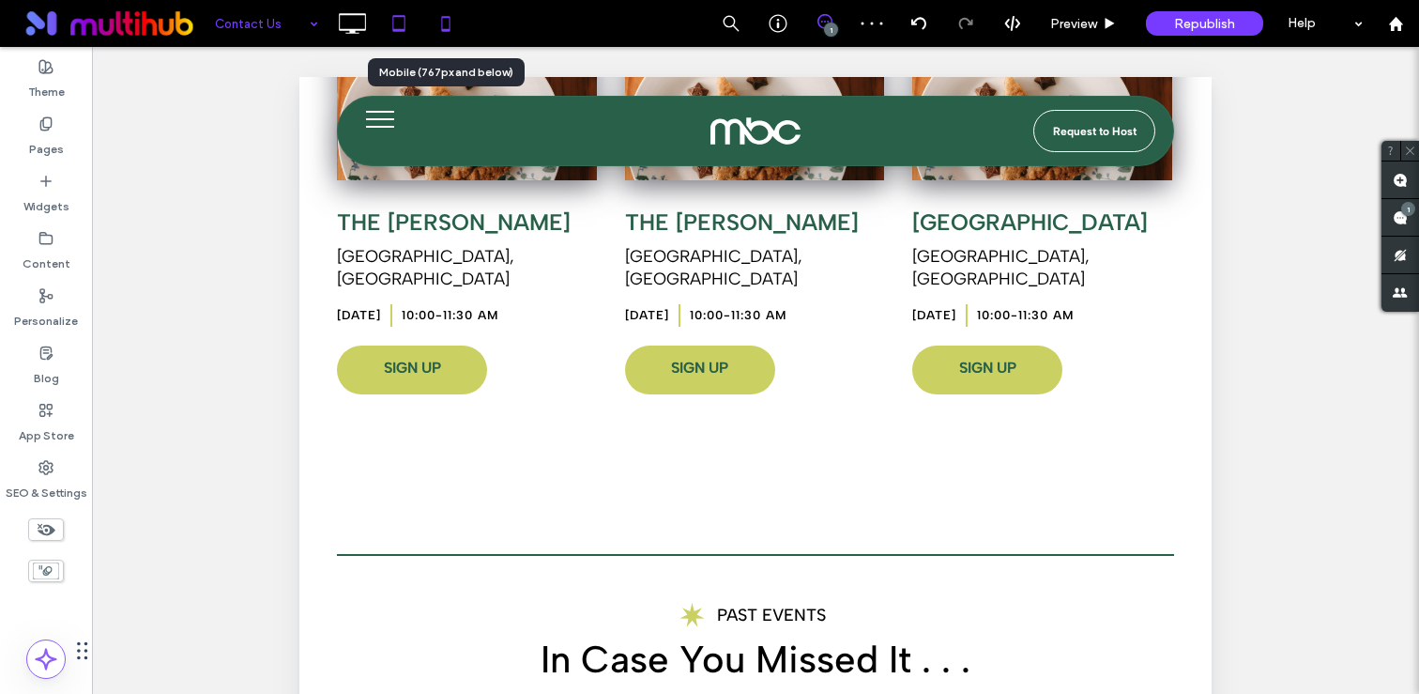
click at [450, 29] on icon at bounding box center [446, 24] width 38 height 38
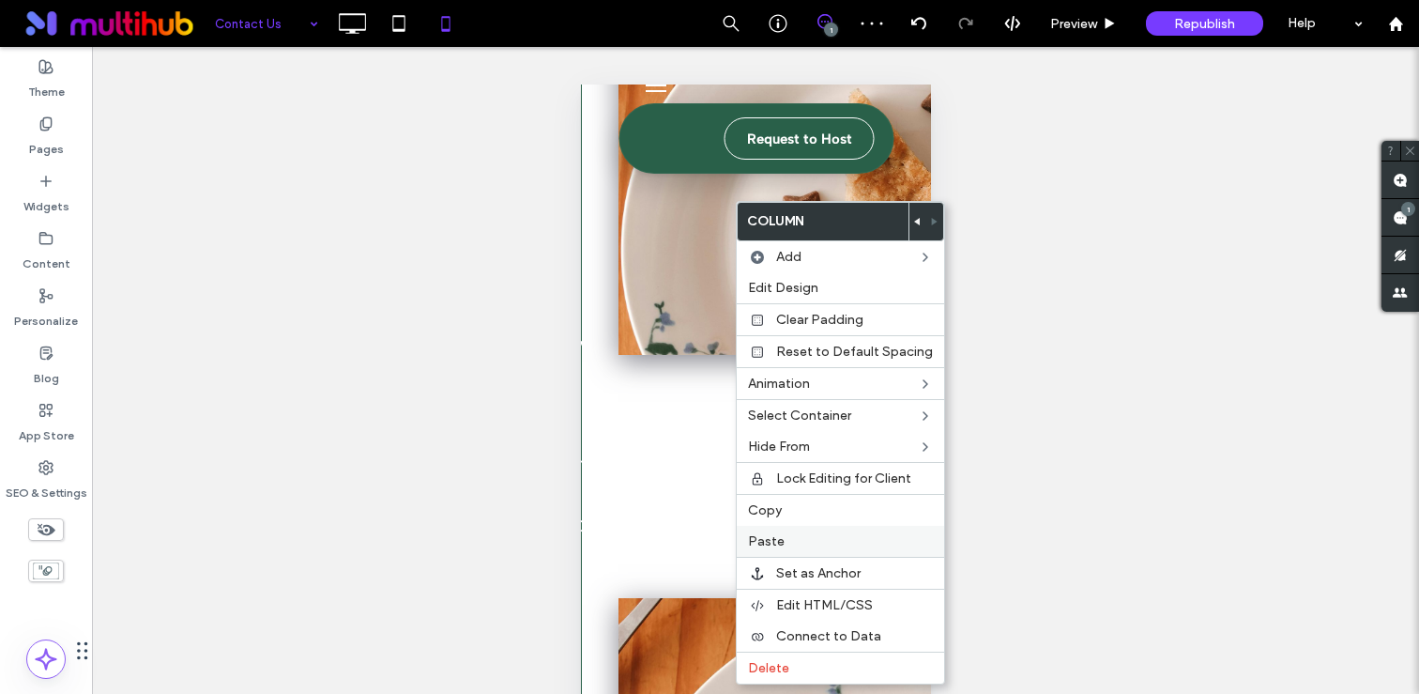
click at [790, 531] on div "Paste" at bounding box center [840, 541] width 207 height 31
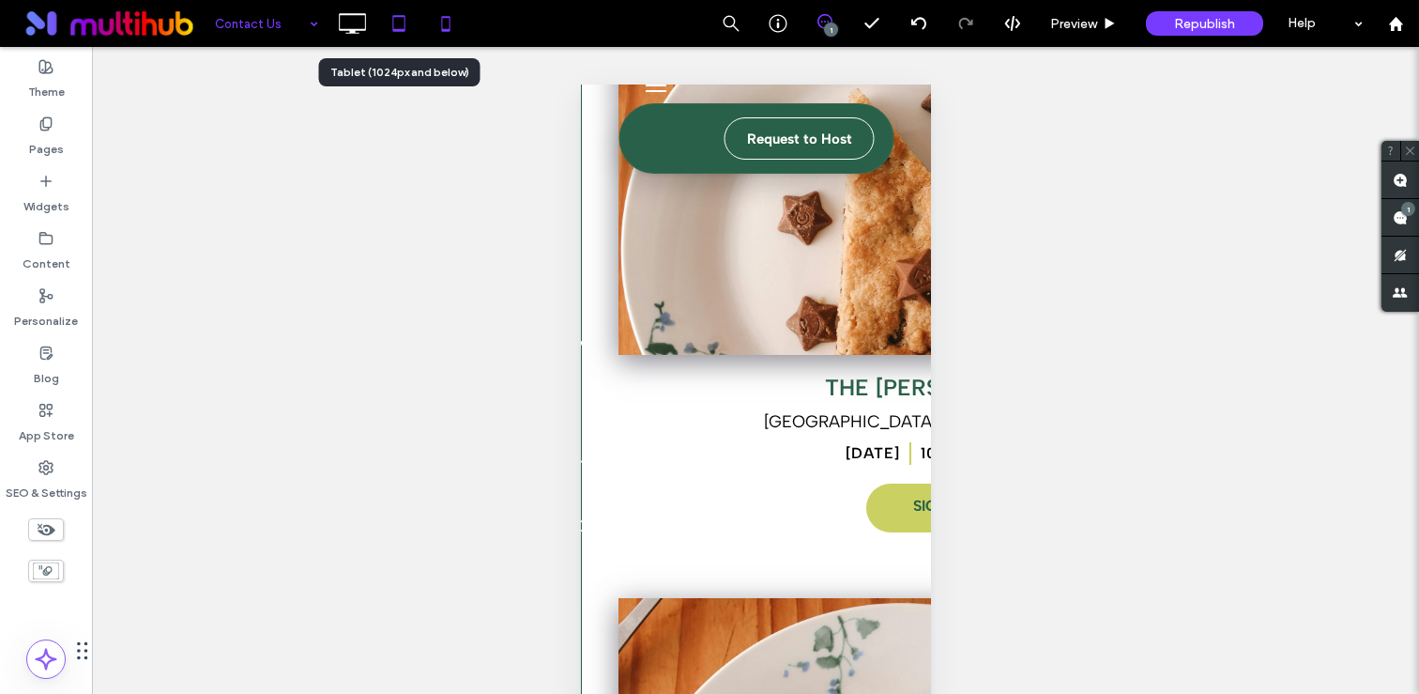
click at [395, 20] on icon at bounding box center [399, 24] width 38 height 38
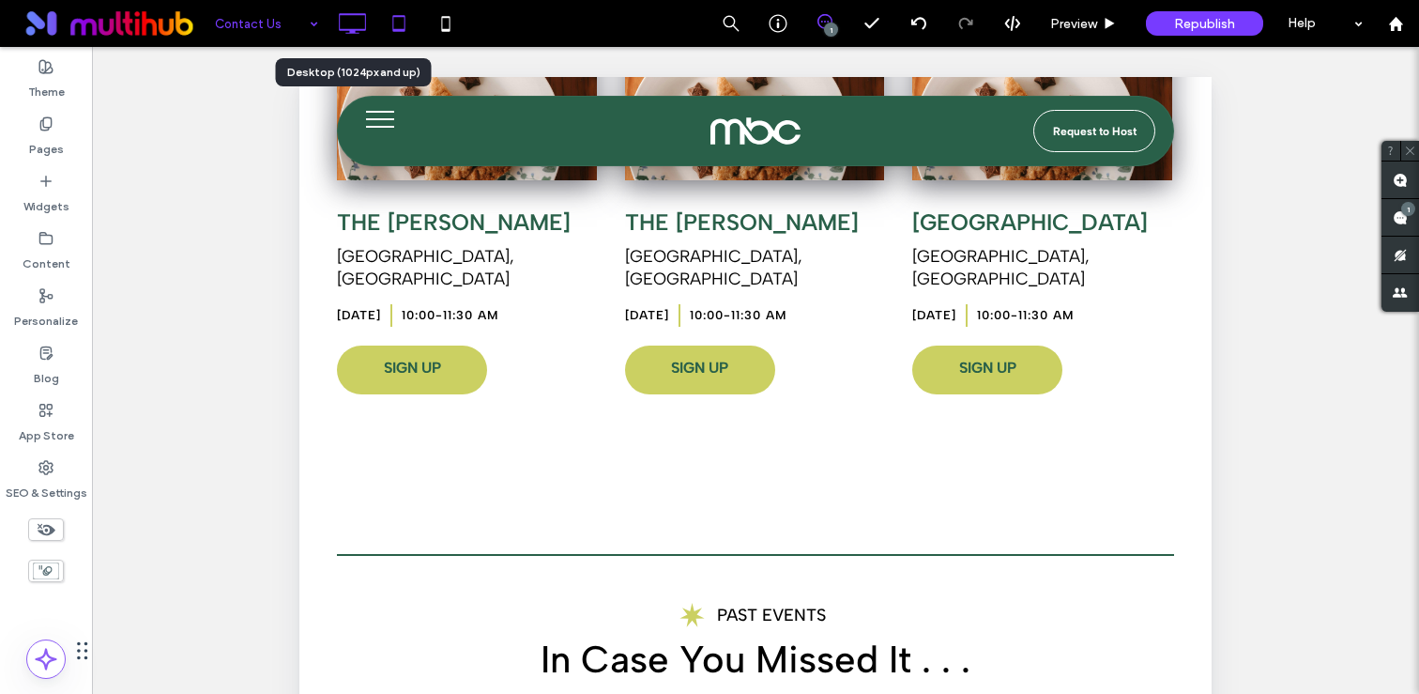
click at [363, 32] on icon at bounding box center [352, 24] width 38 height 38
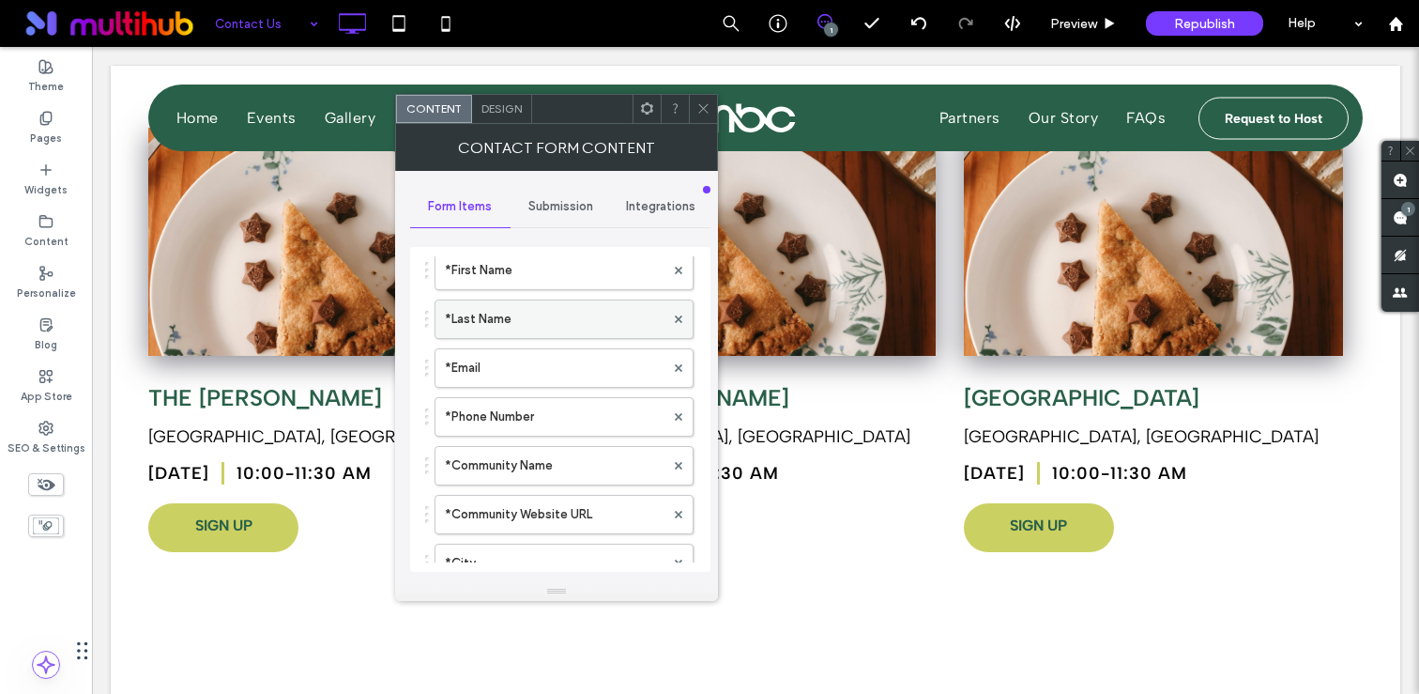
scroll to position [88, 0]
click at [518, 495] on label "*Community Website URL" at bounding box center [555, 511] width 220 height 38
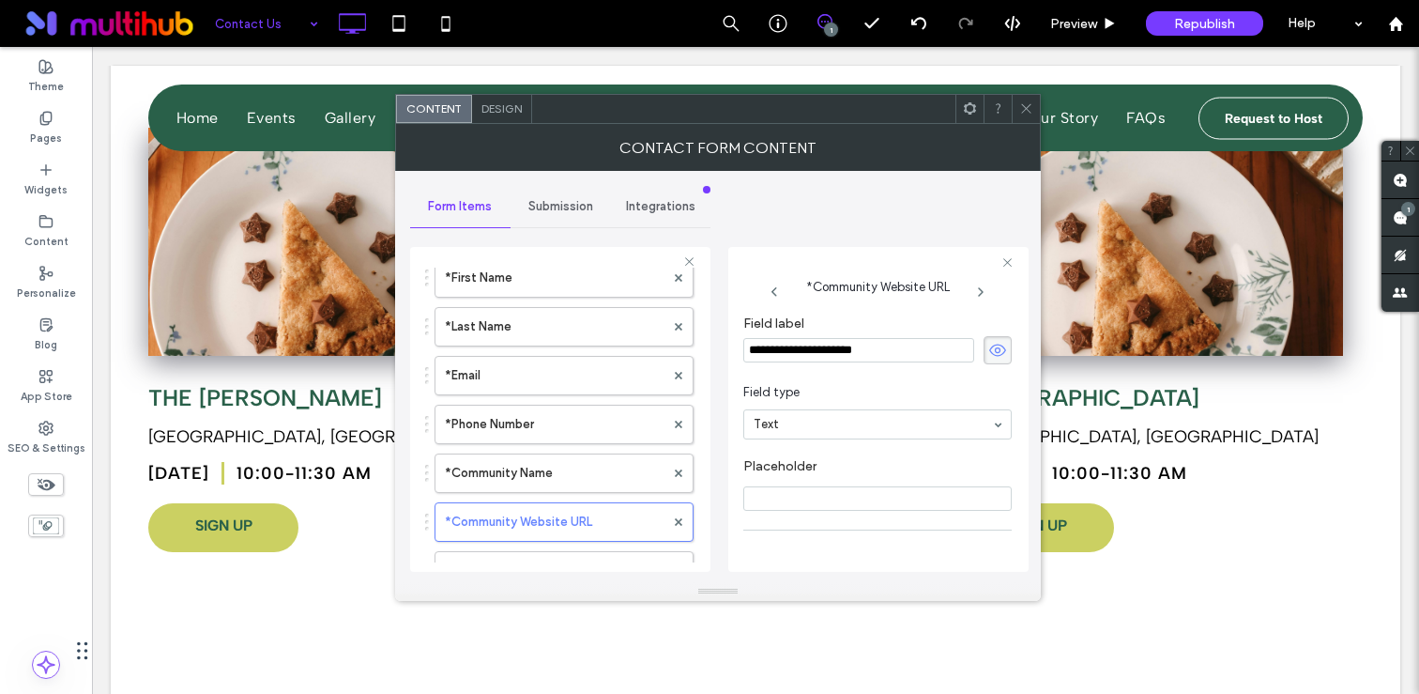
click at [807, 352] on input "**********" at bounding box center [858, 350] width 231 height 24
type input "**********"
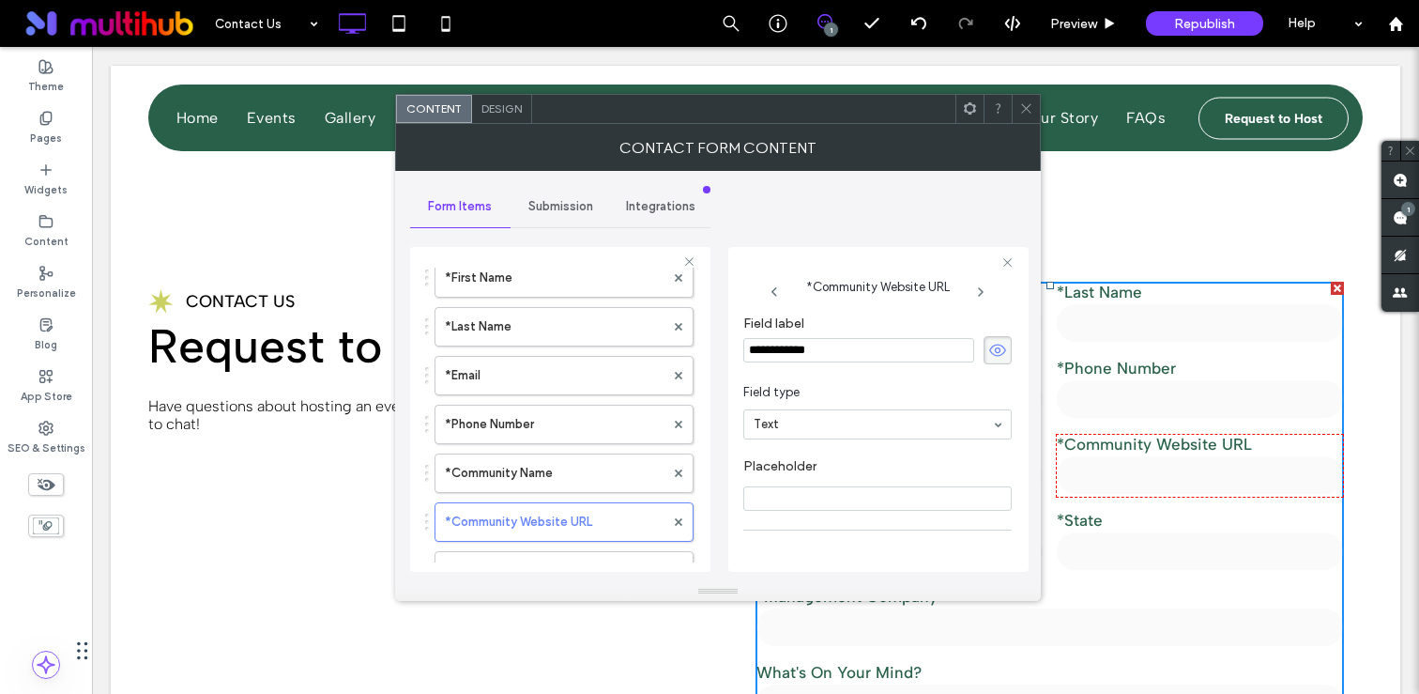
scroll to position [69, 0]
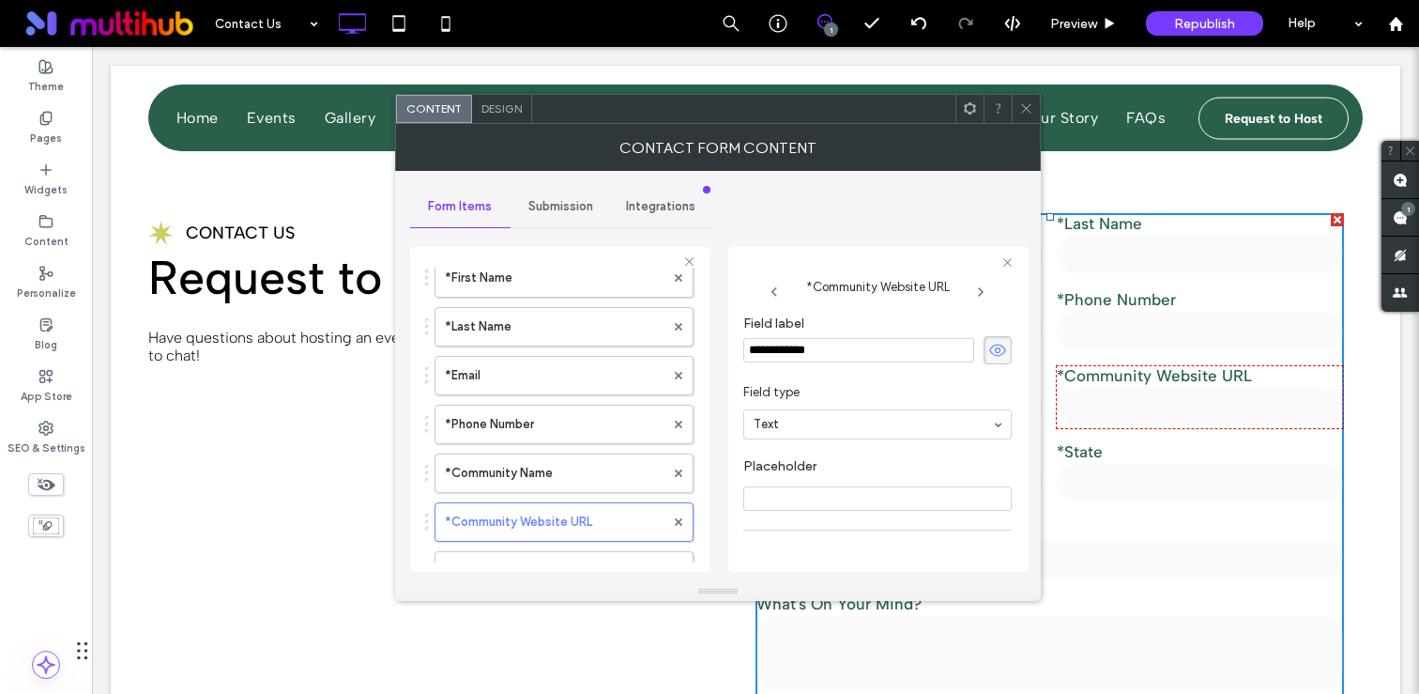
click at [1026, 109] on use at bounding box center [1025, 108] width 9 height 9
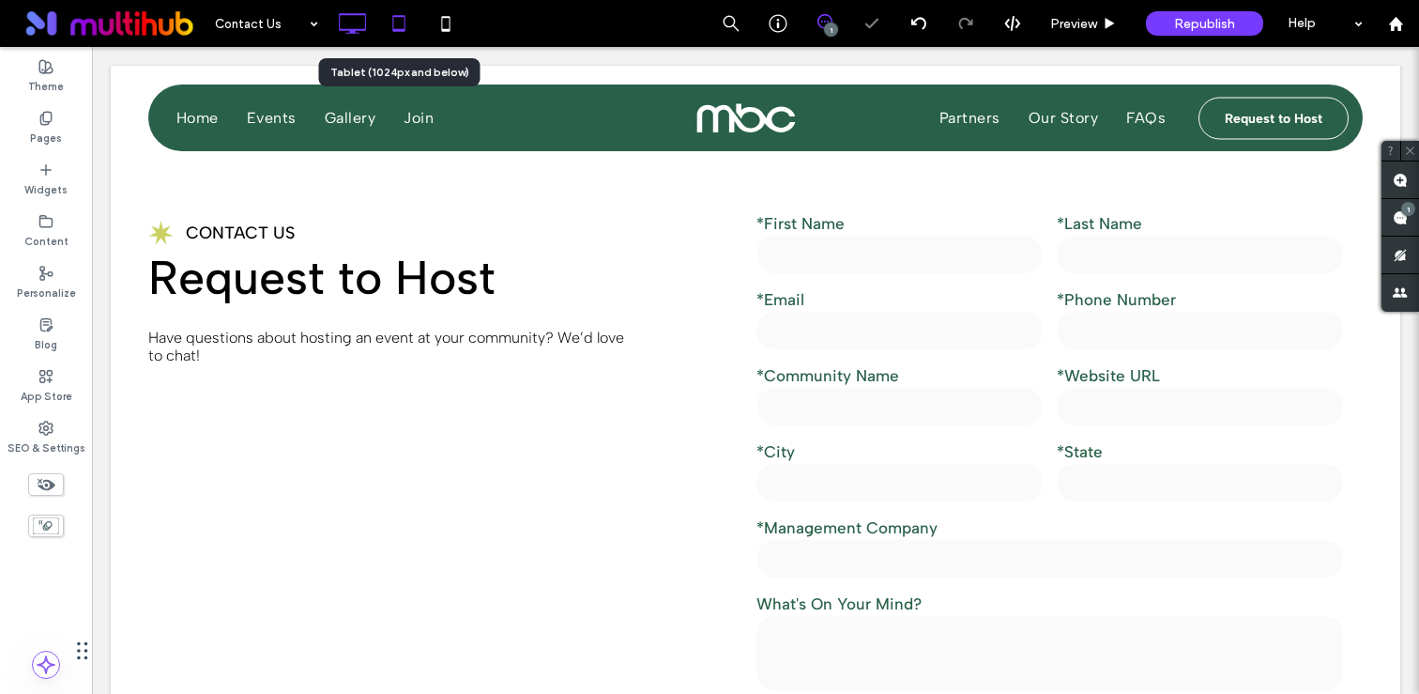
click at [408, 31] on icon at bounding box center [399, 24] width 38 height 38
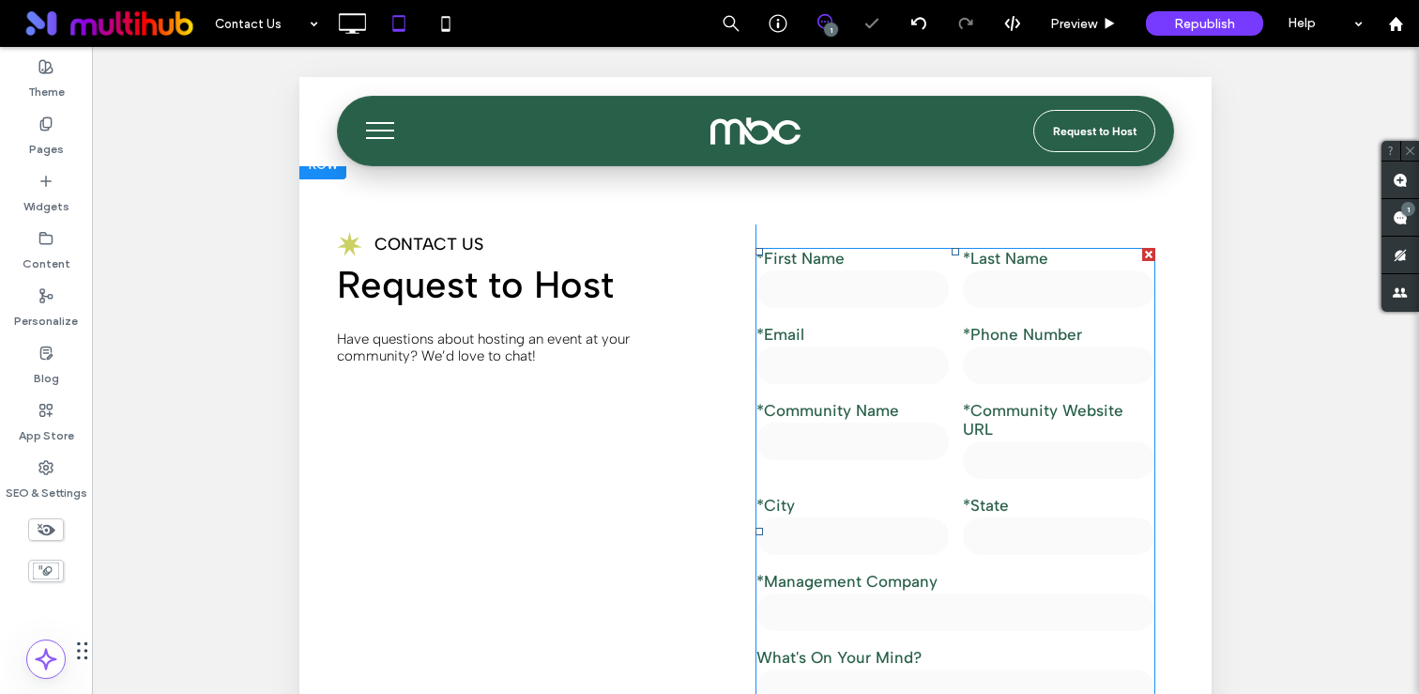
click at [888, 413] on label "*Community Name" at bounding box center [852, 410] width 192 height 19
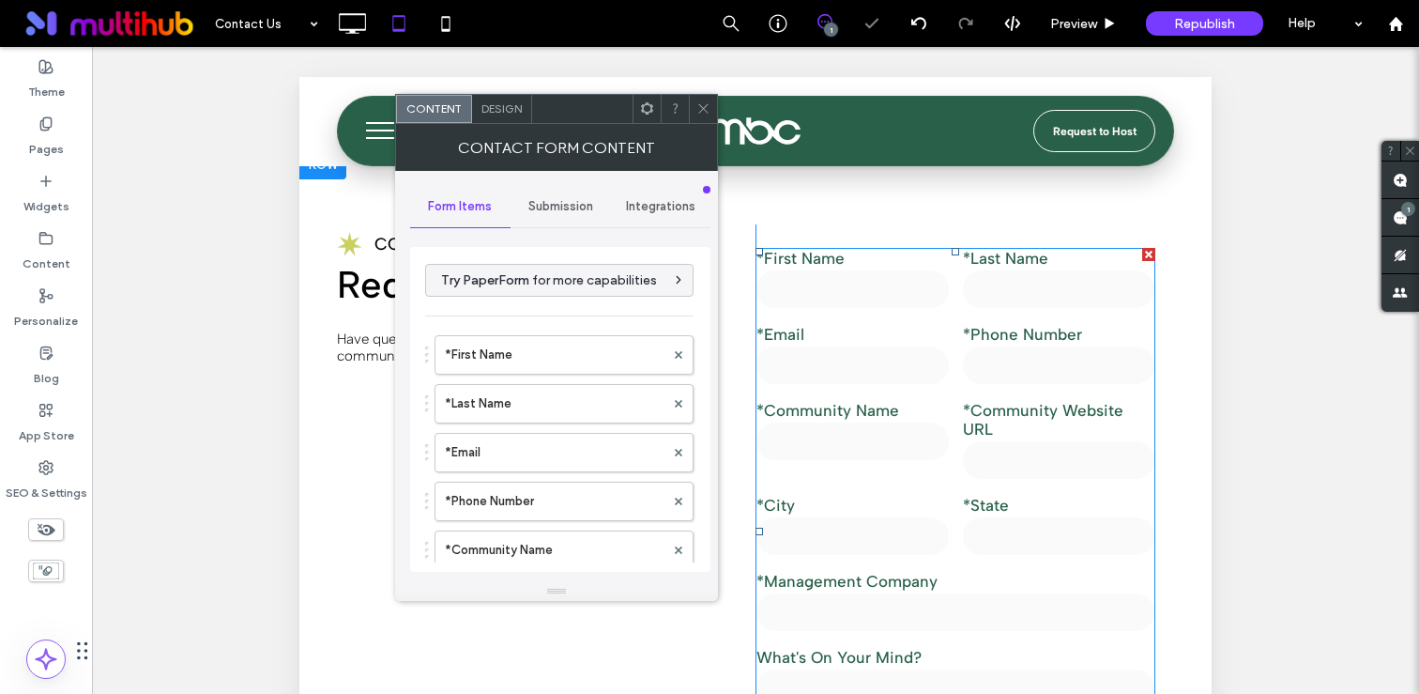
type input "**********"
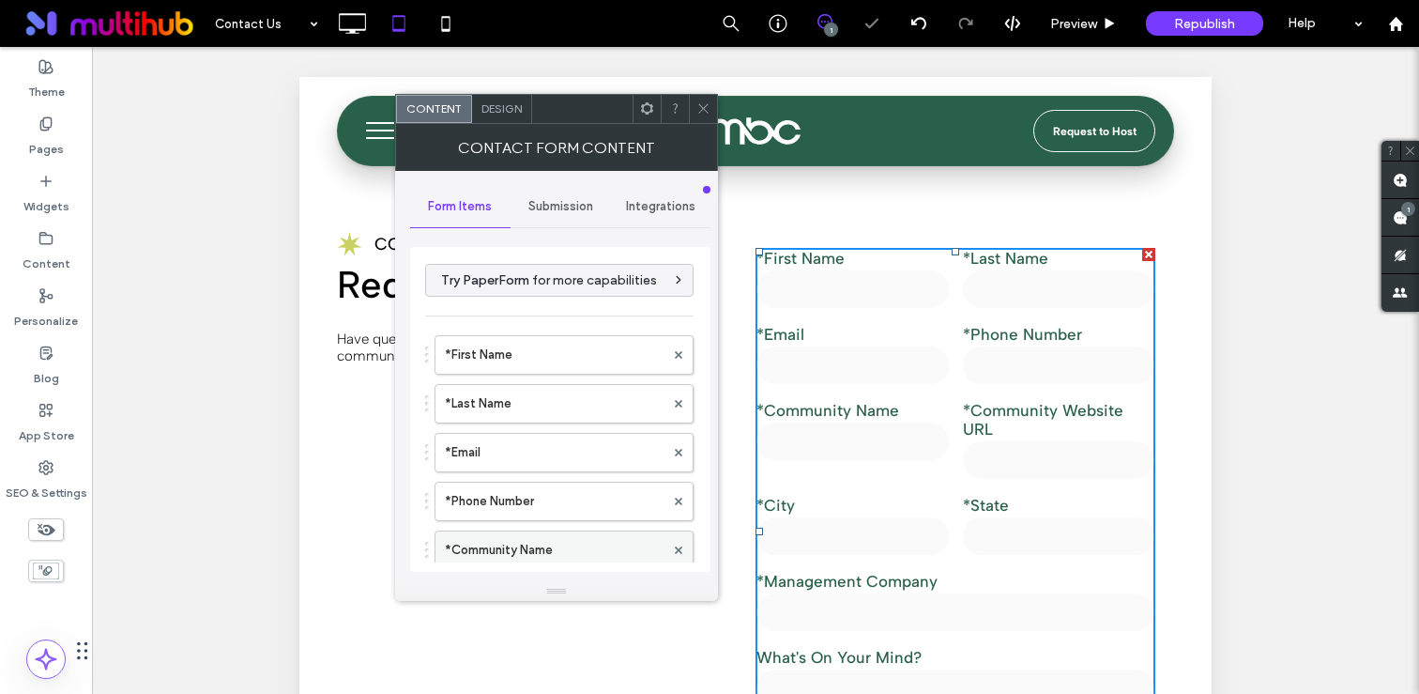
click at [509, 538] on label "*Community Name" at bounding box center [555, 550] width 220 height 38
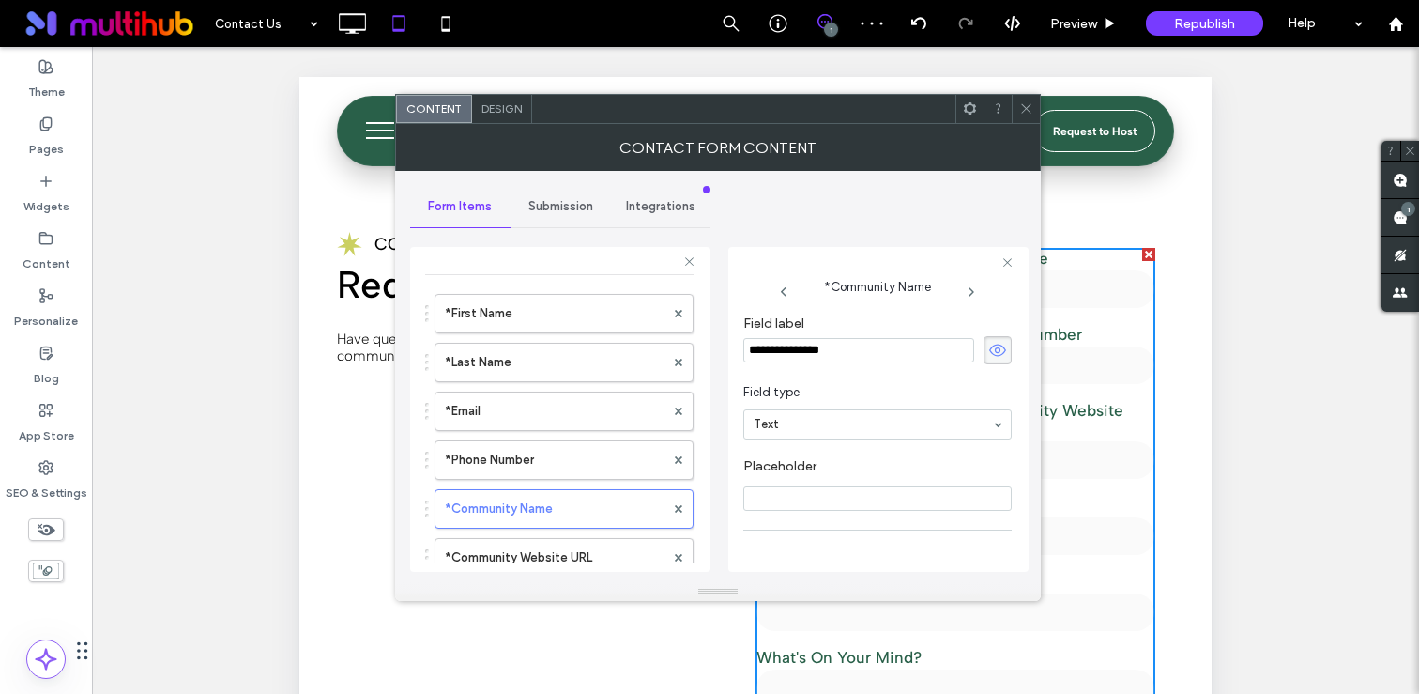
scroll to position [79, 0]
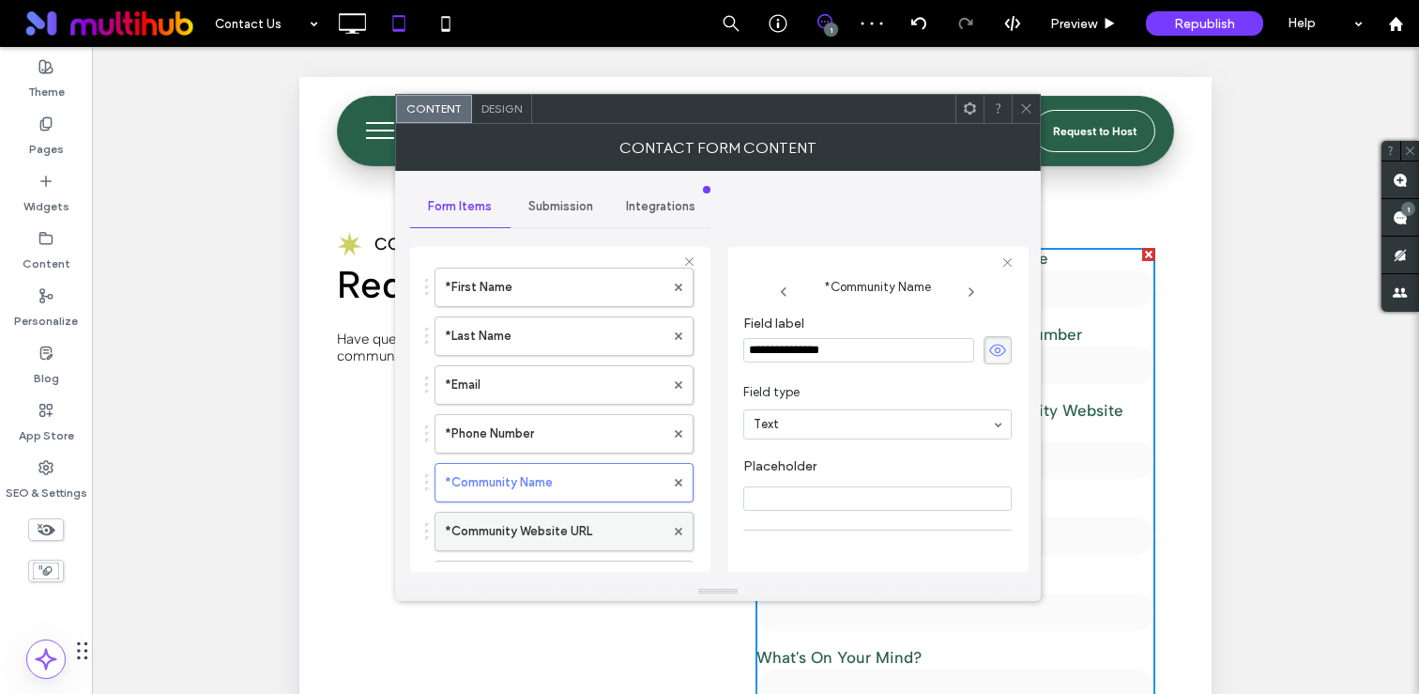
click at [514, 517] on label "*Community Website URL" at bounding box center [555, 531] width 220 height 38
click at [772, 340] on input "**********" at bounding box center [858, 350] width 231 height 24
click at [805, 361] on input "**********" at bounding box center [858, 350] width 231 height 24
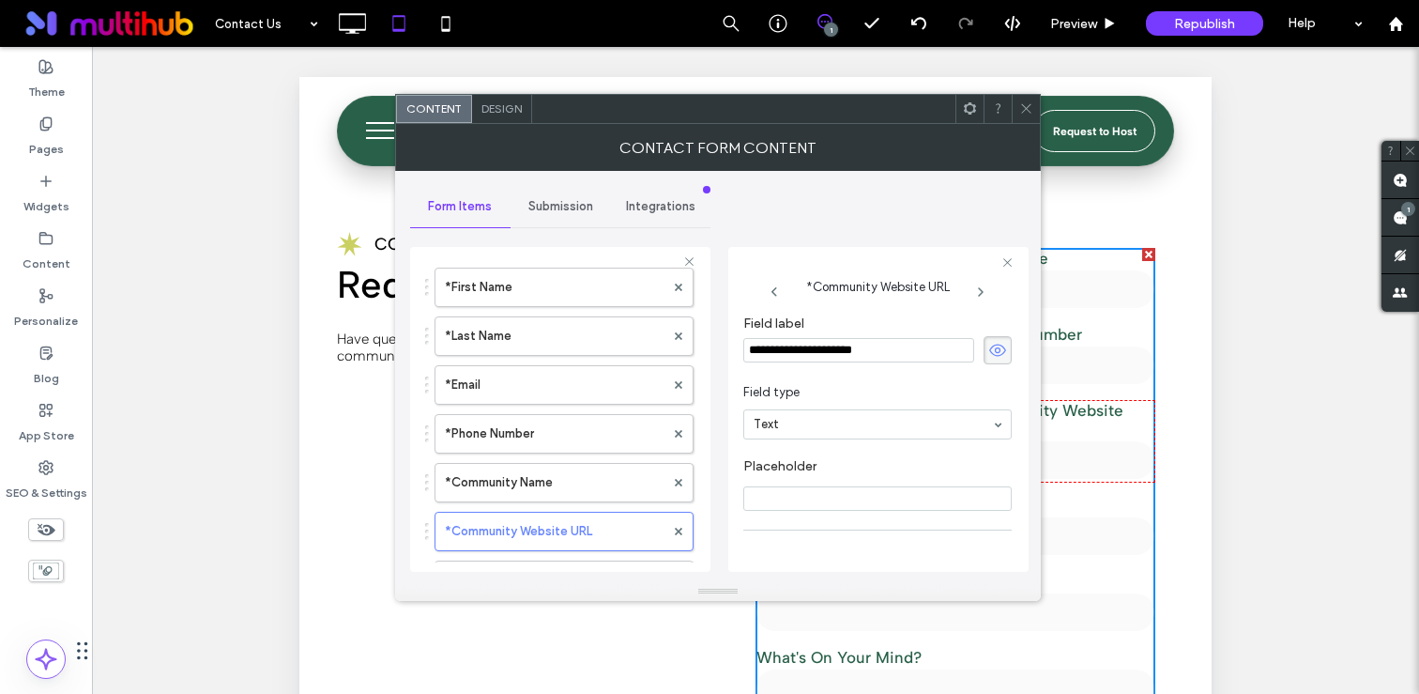
click at [802, 355] on input "**********" at bounding box center [858, 350] width 231 height 24
type input "**********"
click at [1013, 114] on div at bounding box center [1026, 109] width 28 height 28
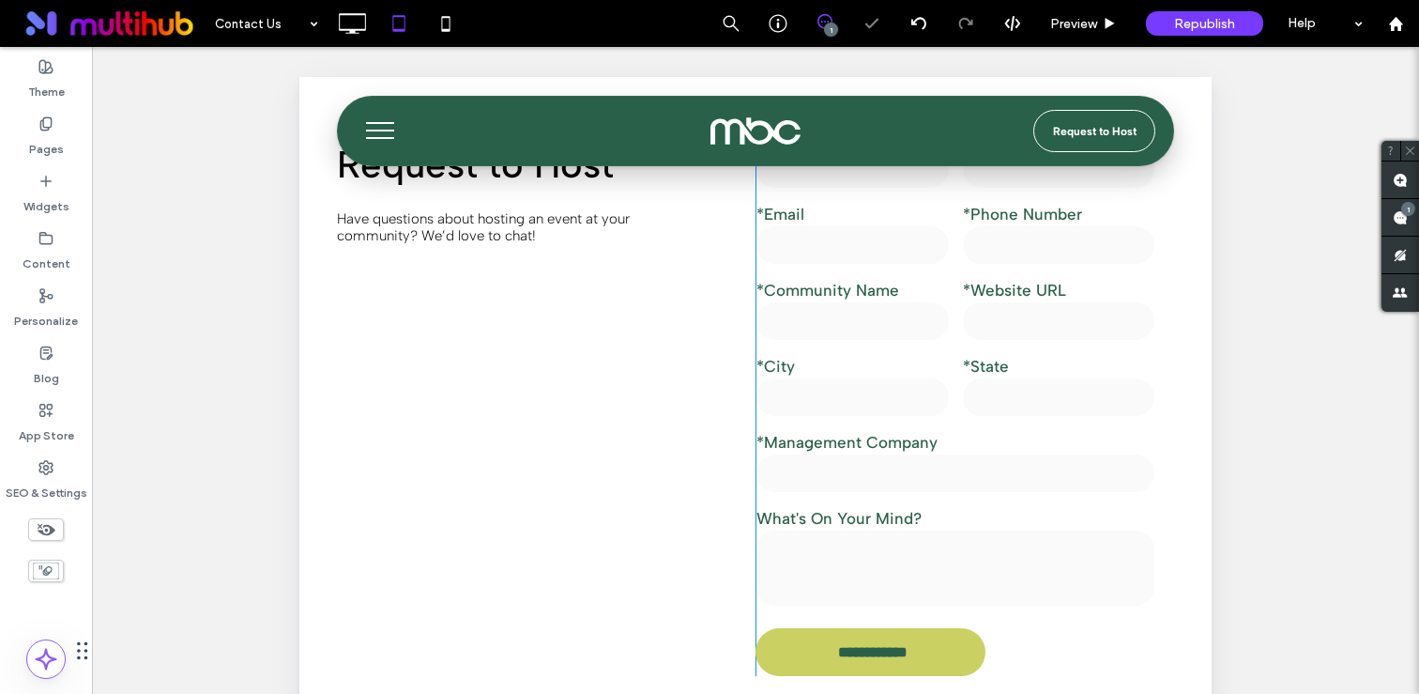
scroll to position [192, 0]
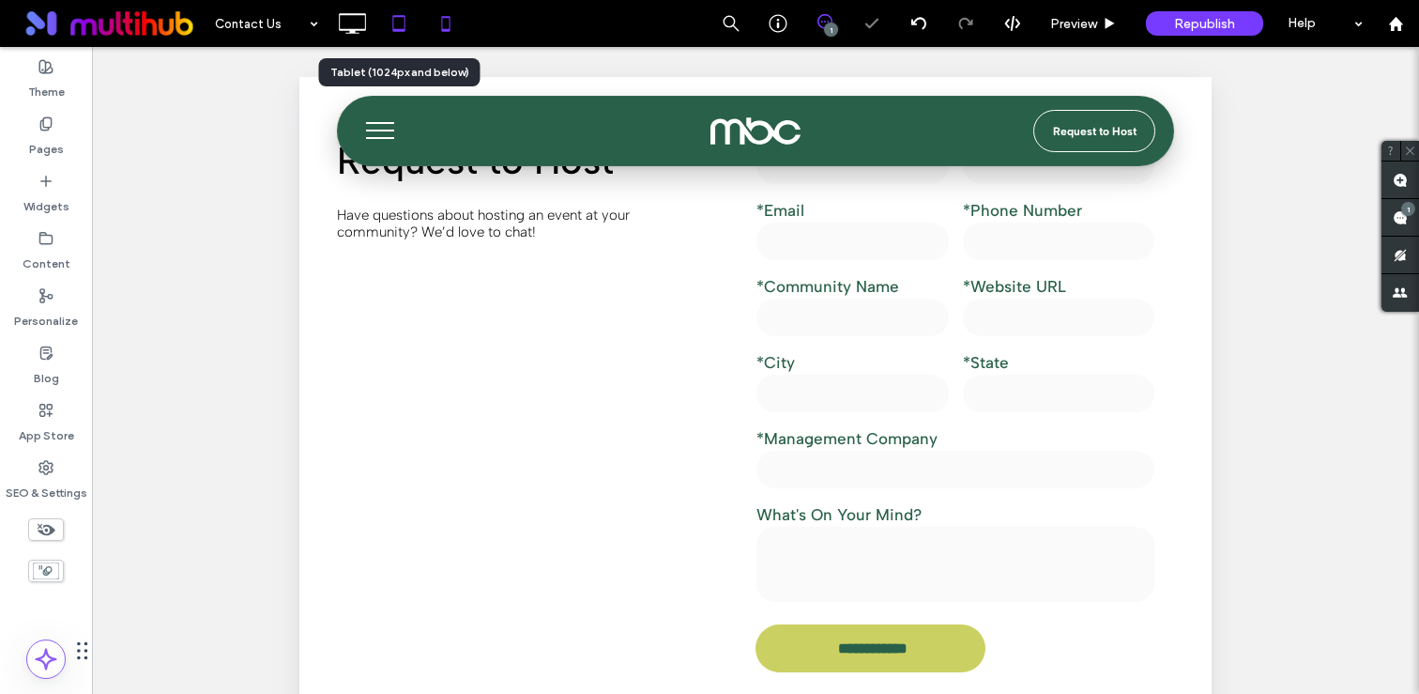
click at [429, 26] on icon at bounding box center [446, 24] width 38 height 38
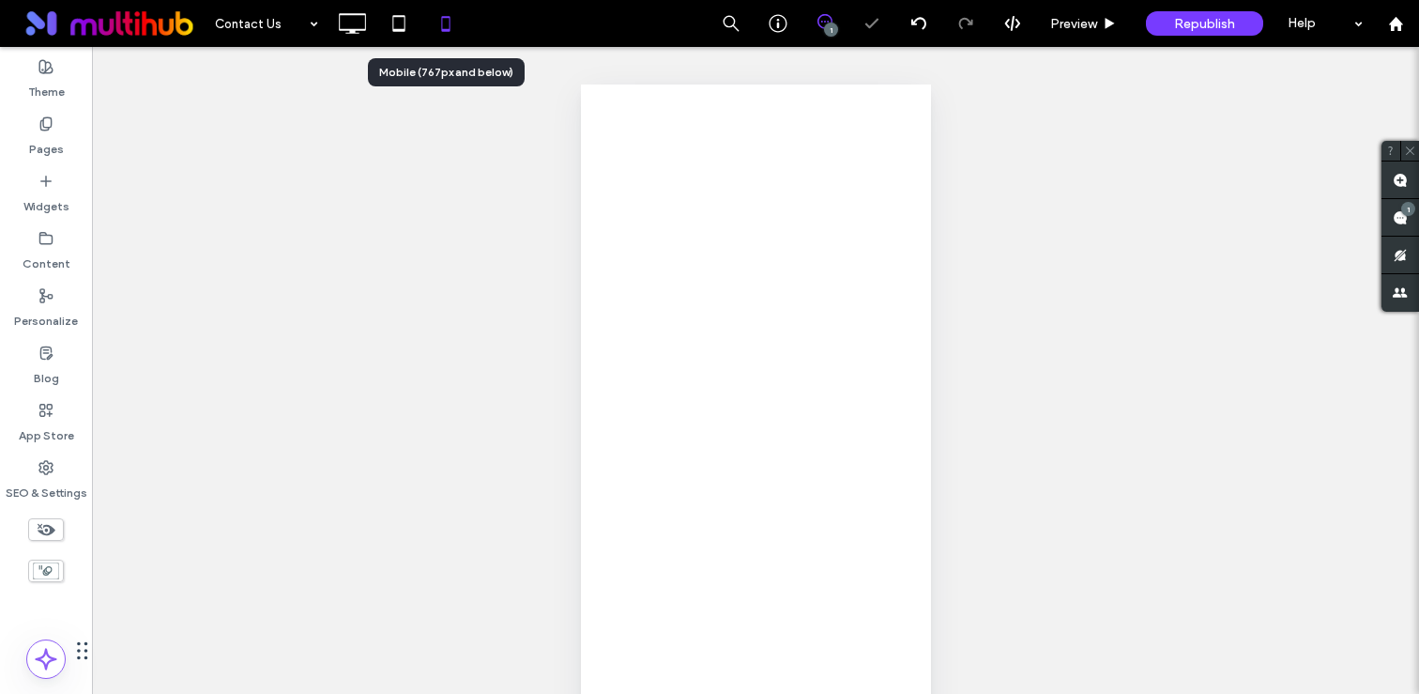
scroll to position [0, 0]
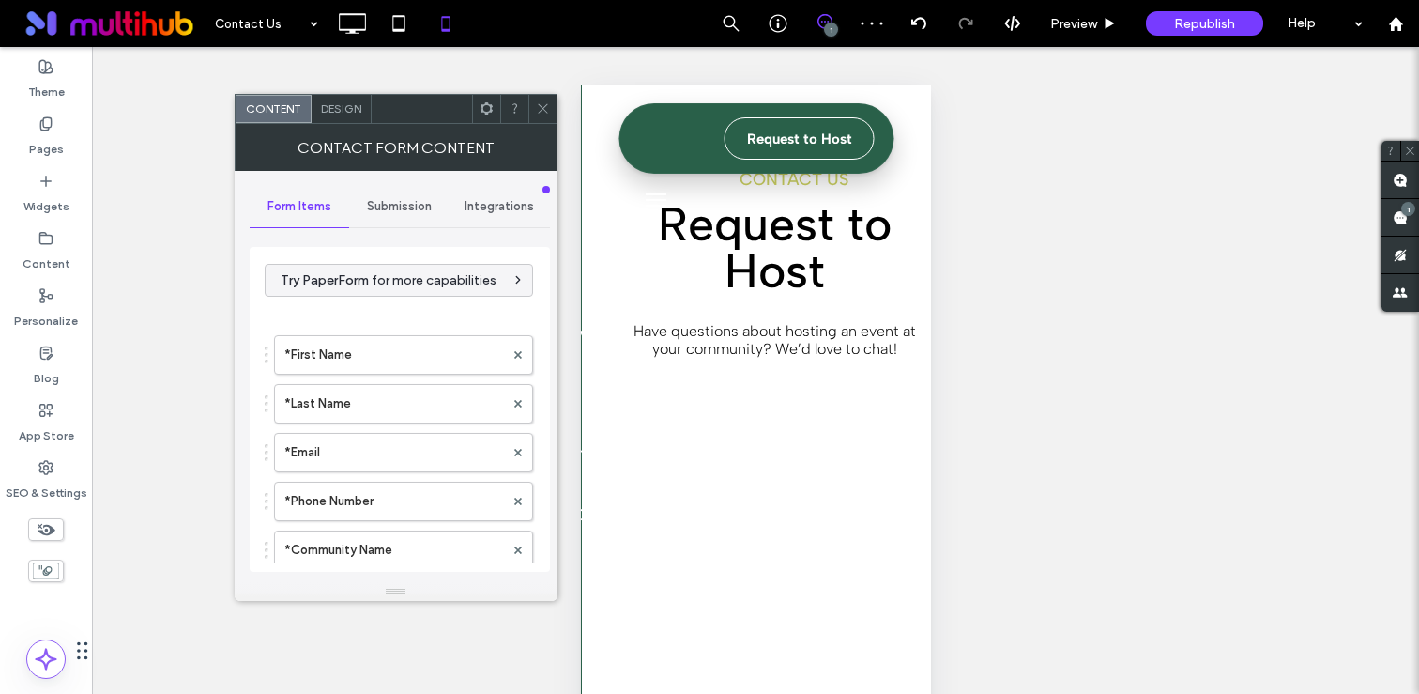
type input "**********"
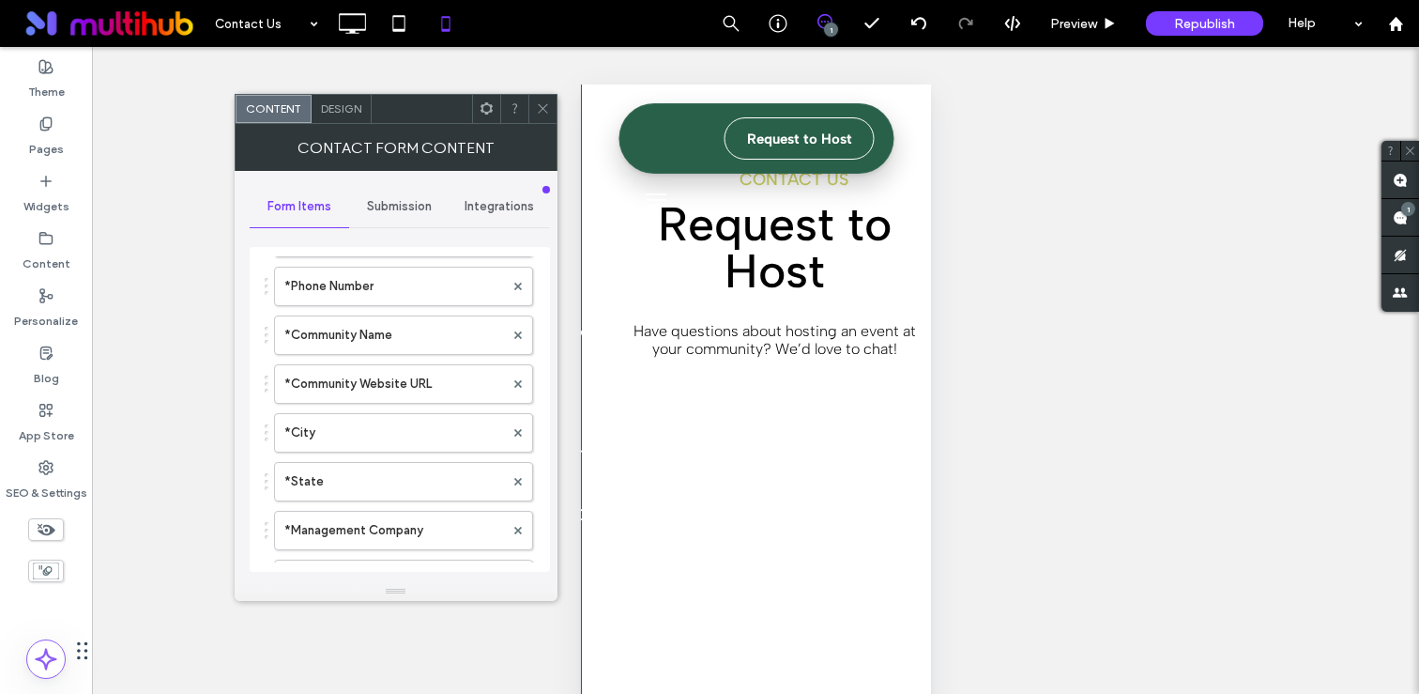
scroll to position [221, 0]
click at [401, 369] on label "*Community Website URL" at bounding box center [394, 378] width 220 height 38
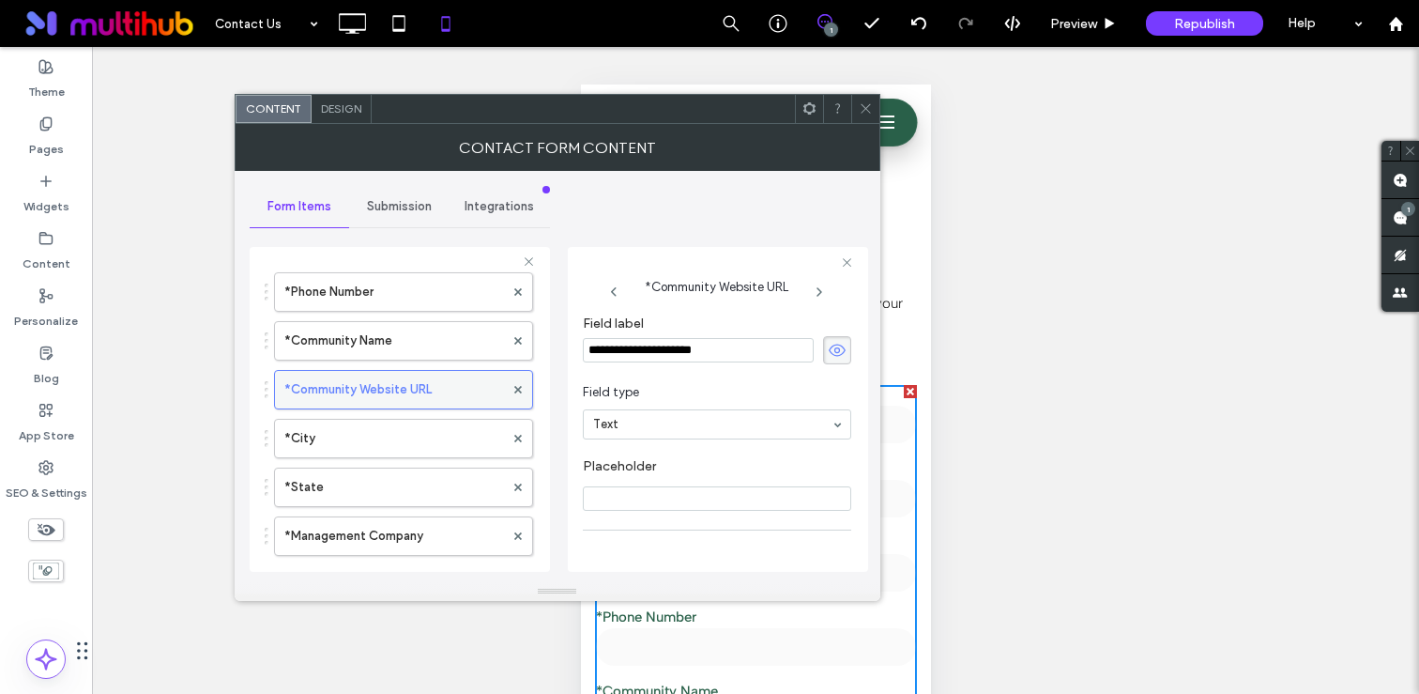
scroll to position [372, 0]
click at [644, 346] on input "**********" at bounding box center [698, 350] width 231 height 24
type input "**********"
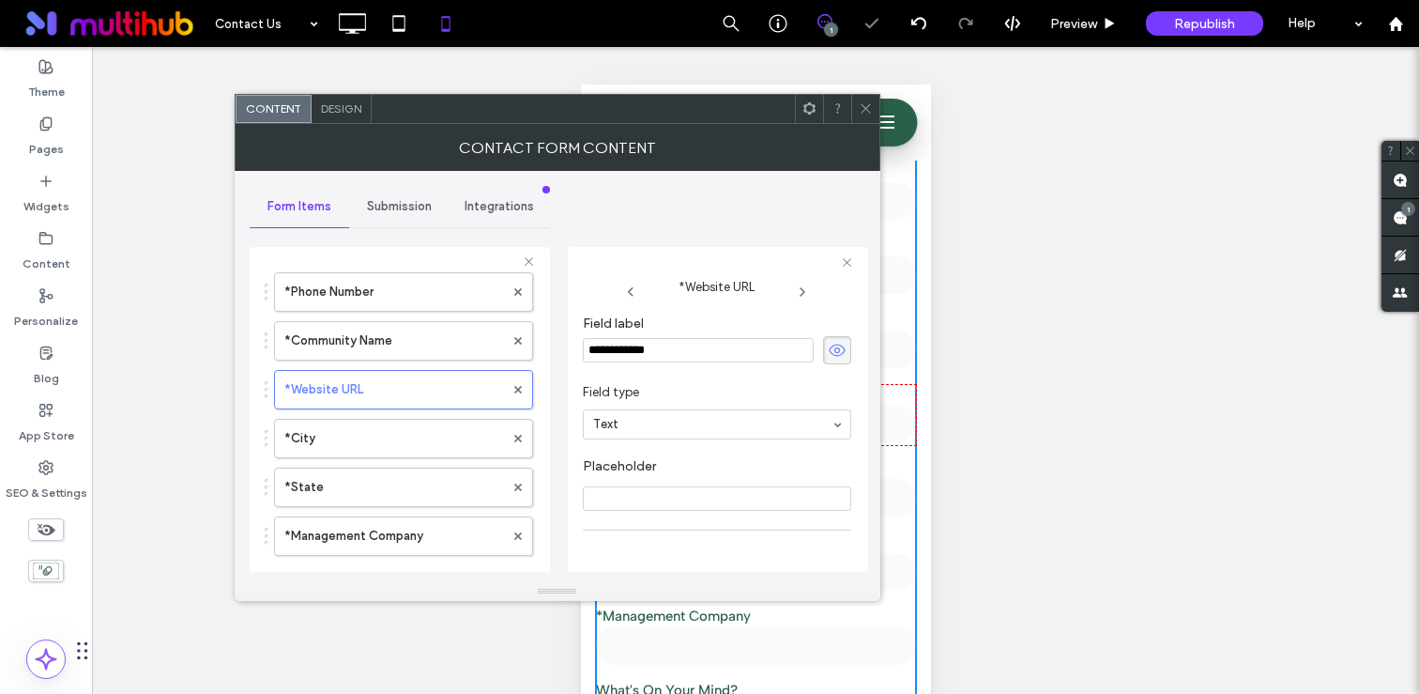
click at [865, 118] on span at bounding box center [866, 109] width 14 height 28
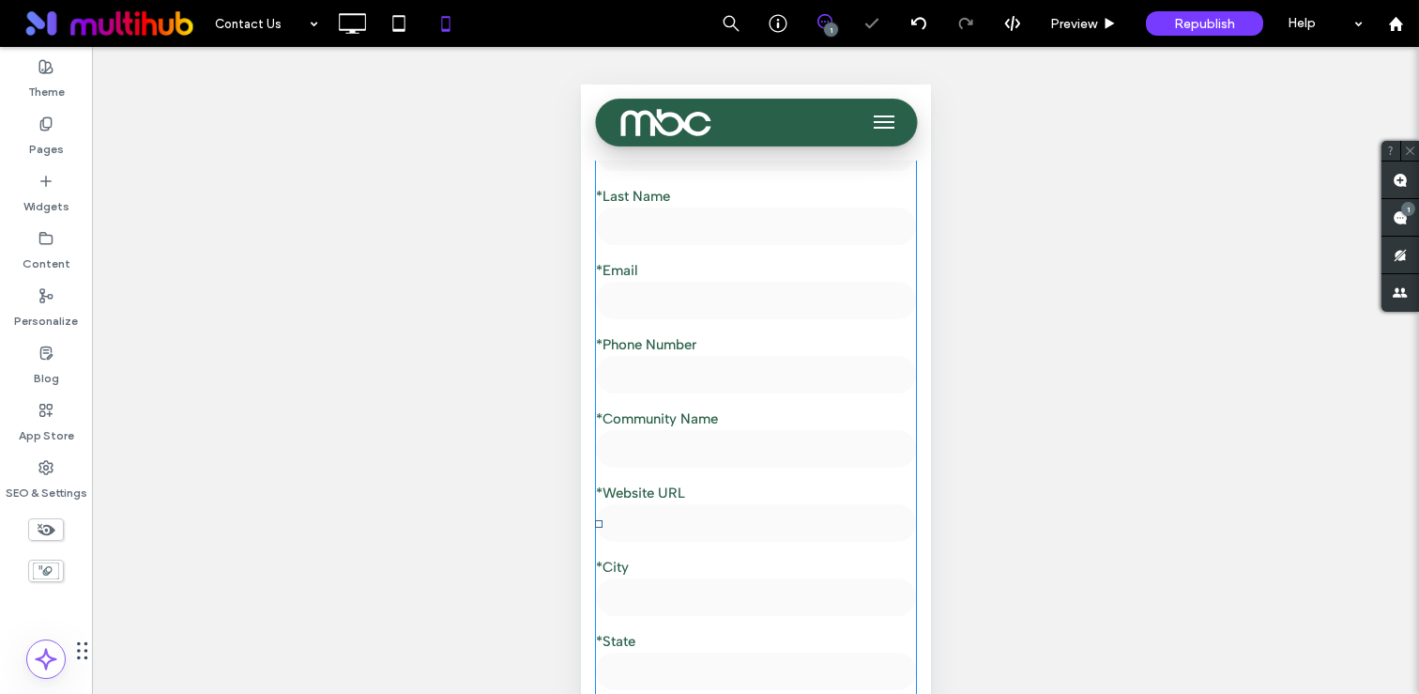
scroll to position [0, 0]
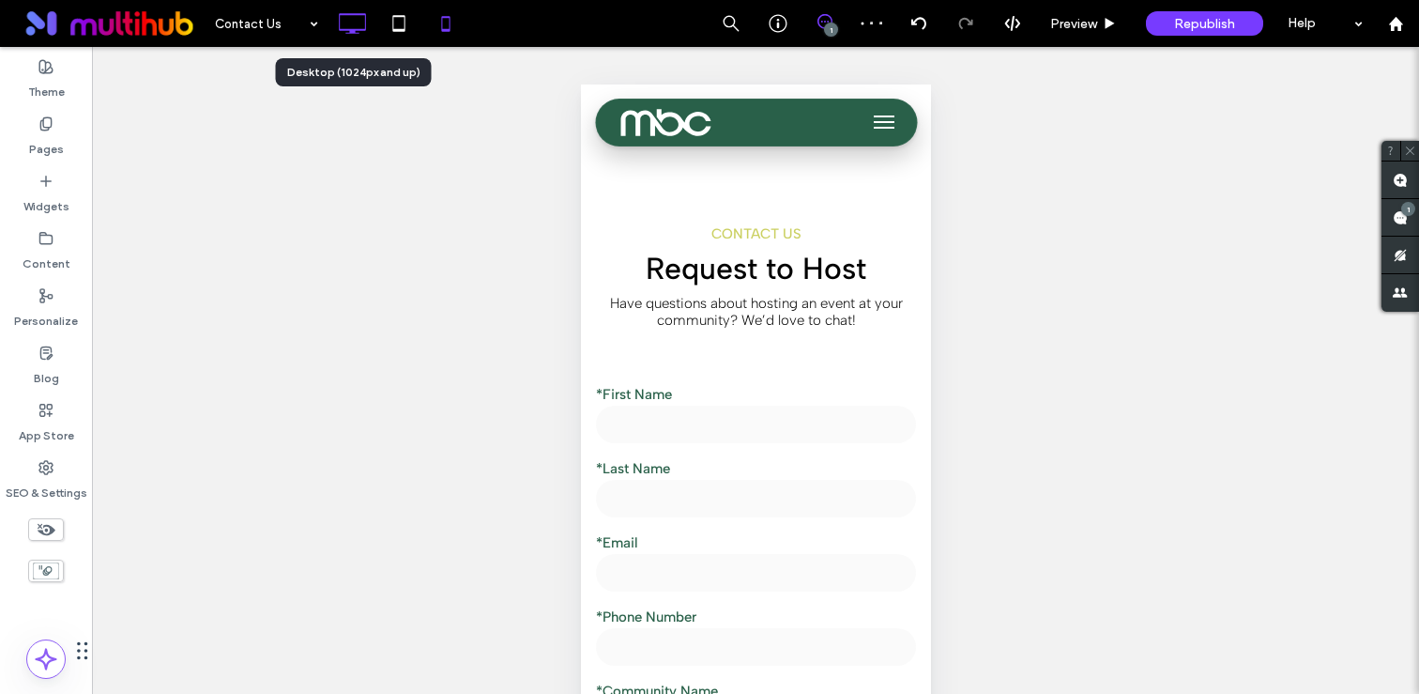
click at [347, 31] on icon at bounding box center [352, 24] width 38 height 38
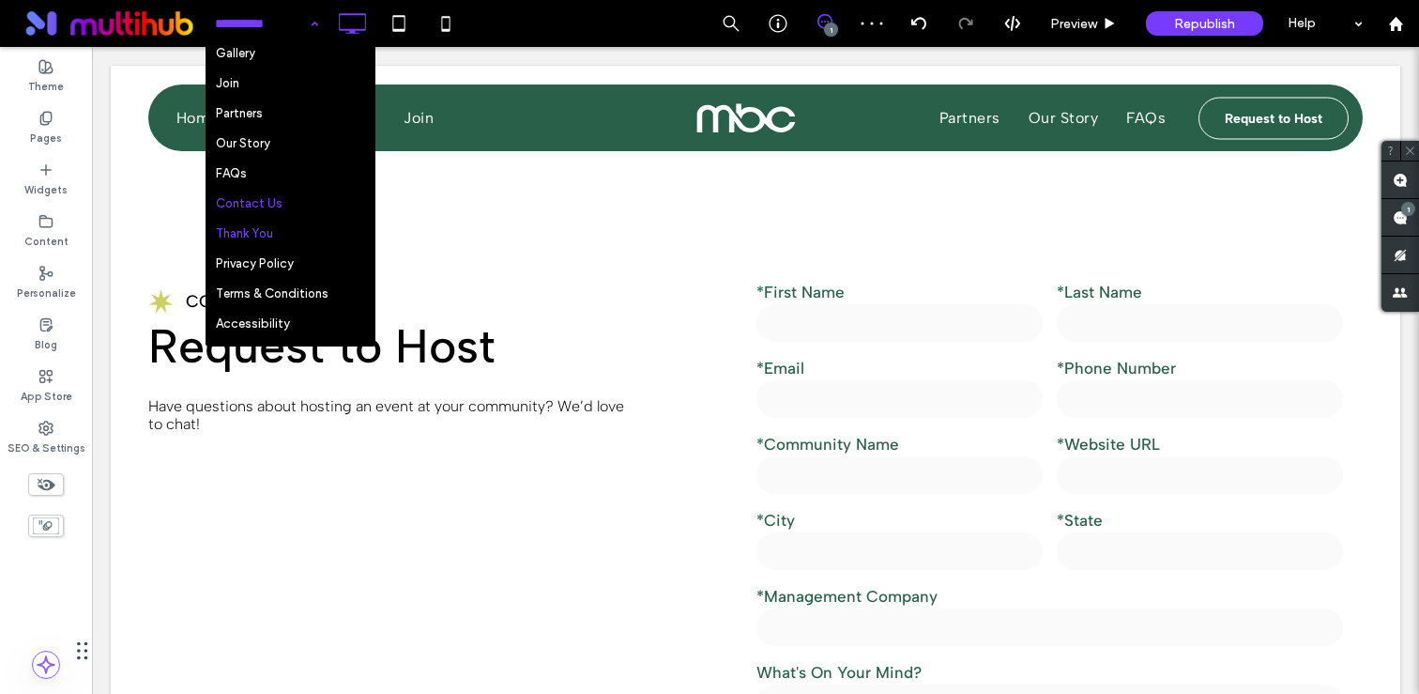
scroll to position [102, 0]
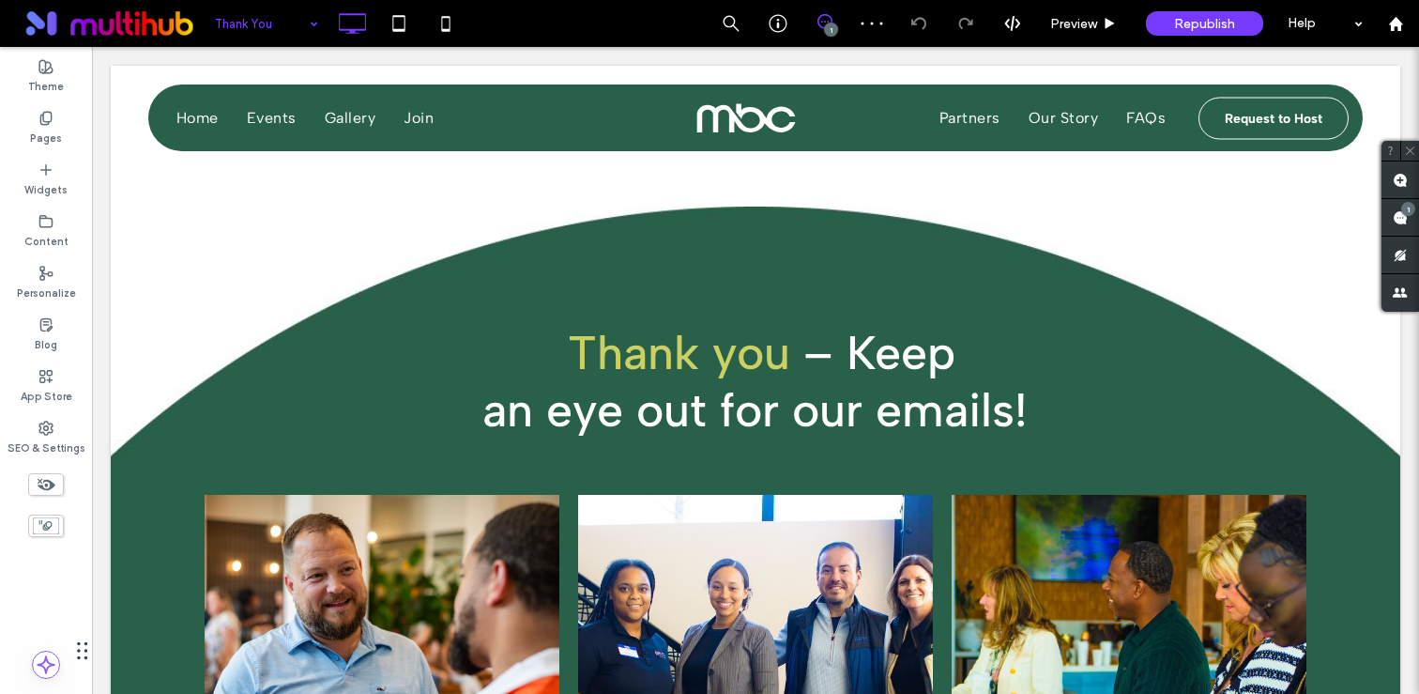
click at [252, 20] on input at bounding box center [262, 23] width 94 height 47
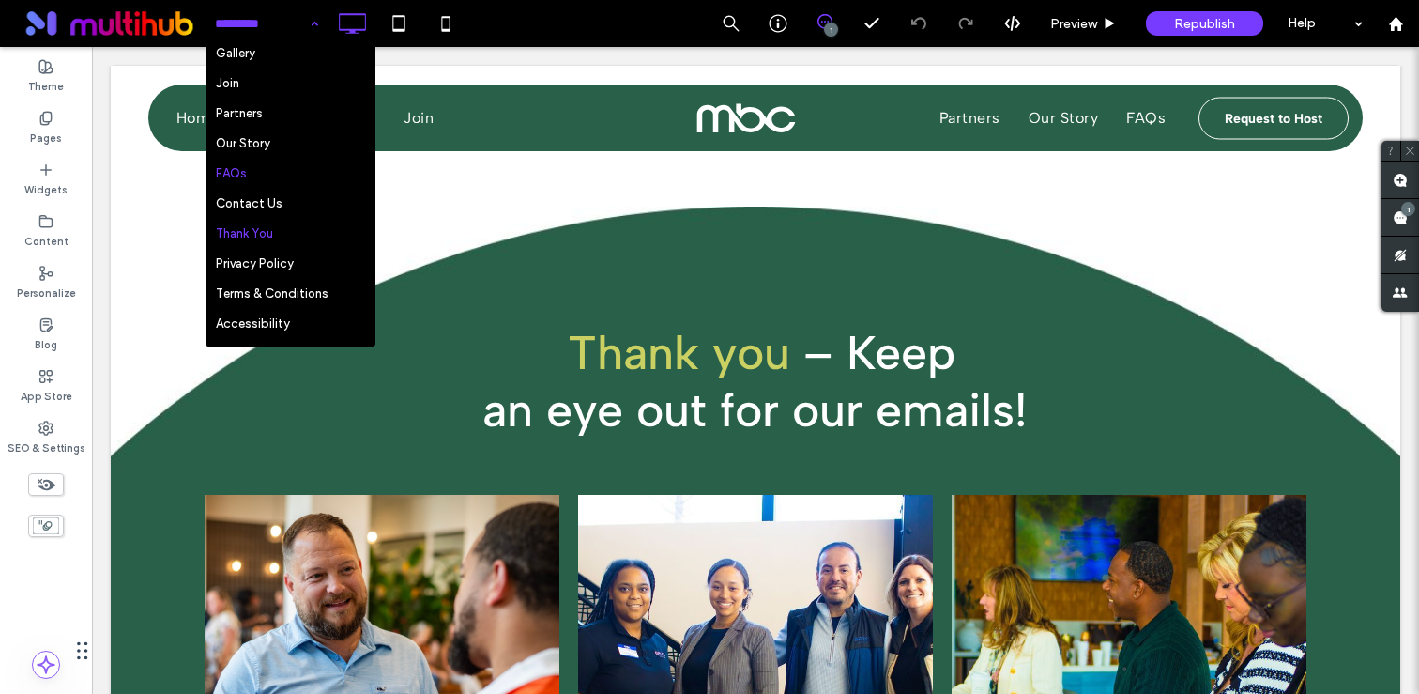
scroll to position [106, 0]
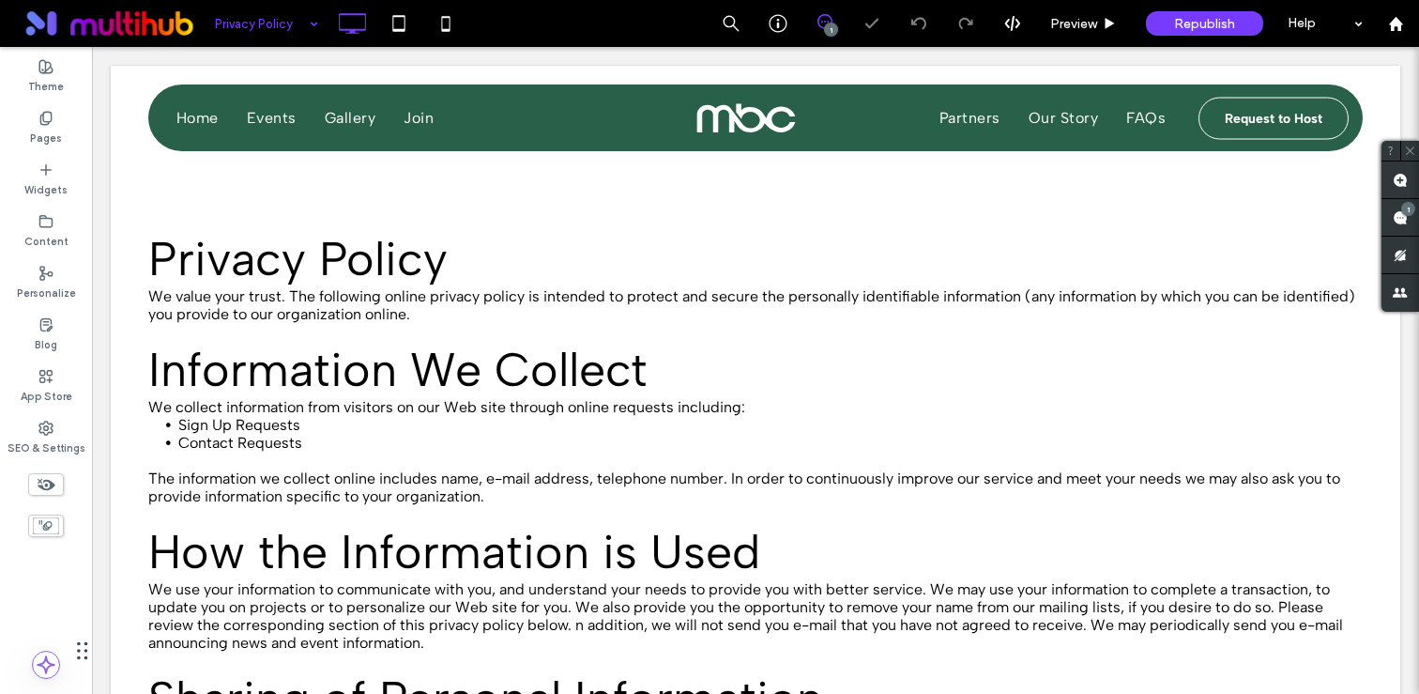
click at [262, 25] on input at bounding box center [262, 23] width 94 height 47
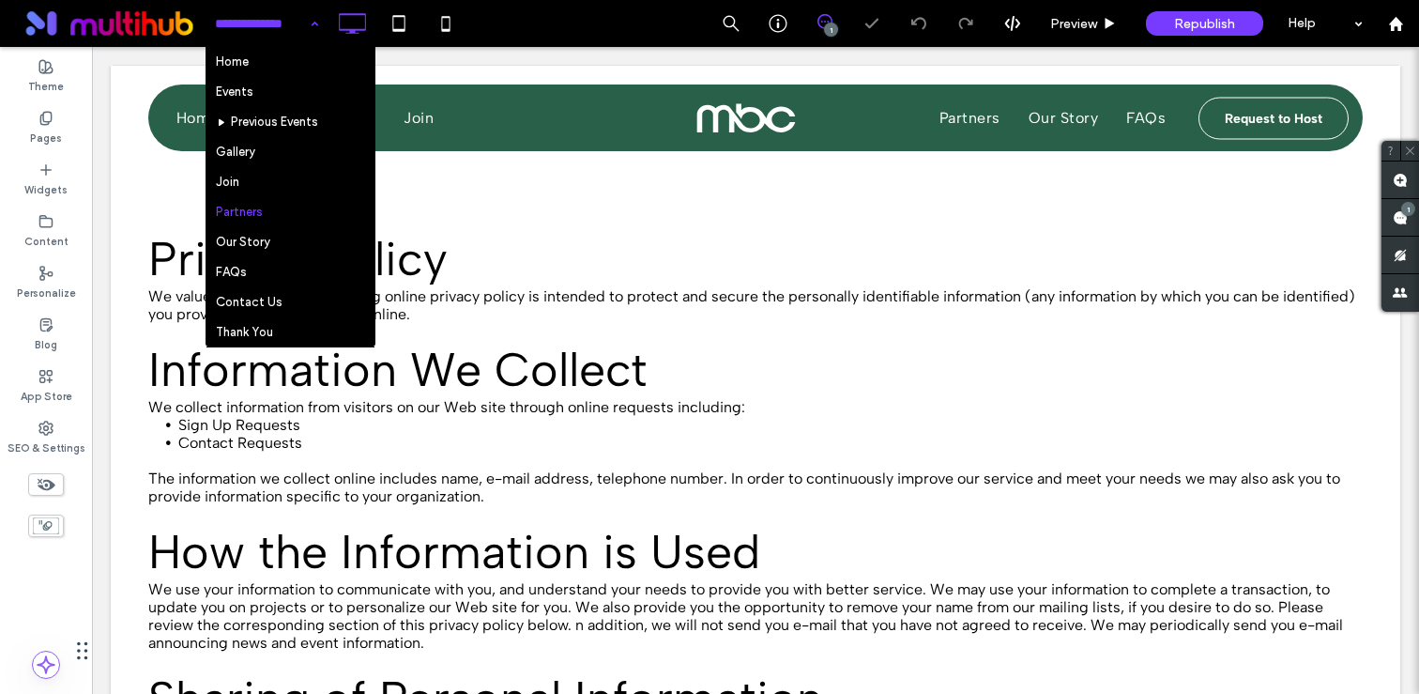
scroll to position [163, 0]
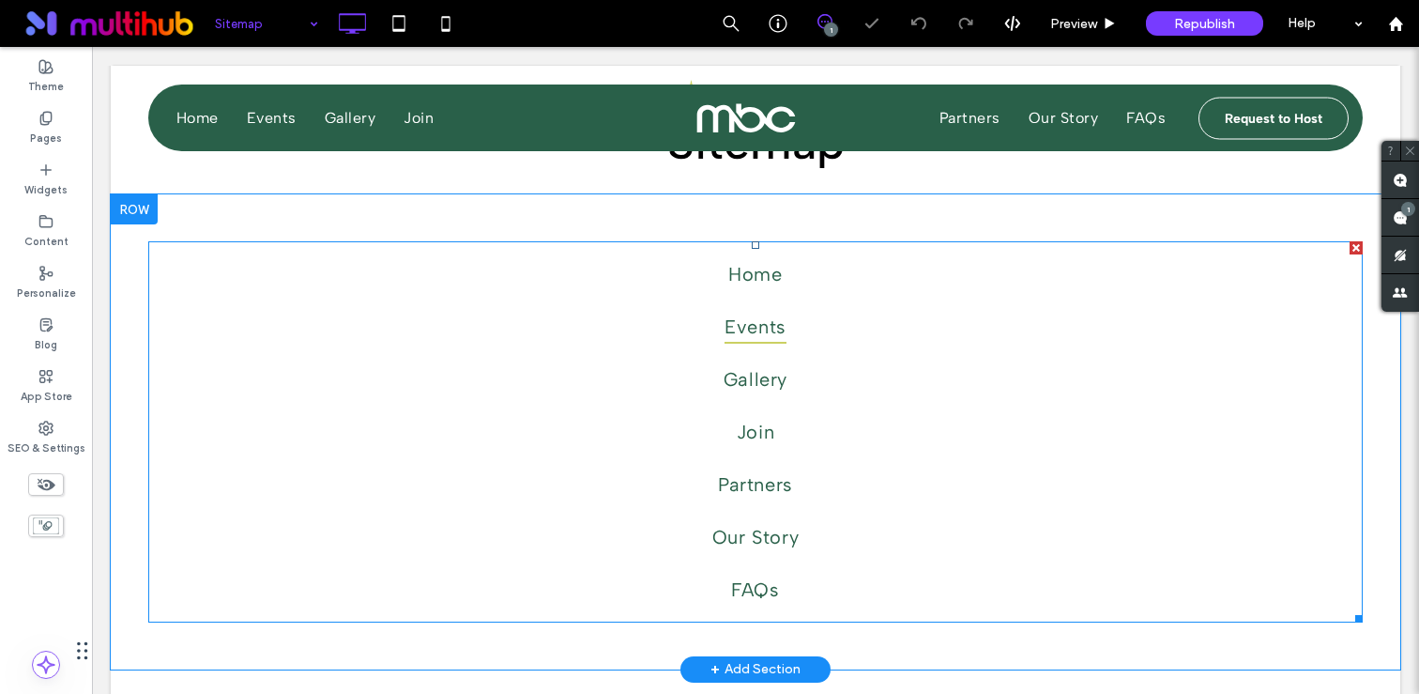
scroll to position [149, 0]
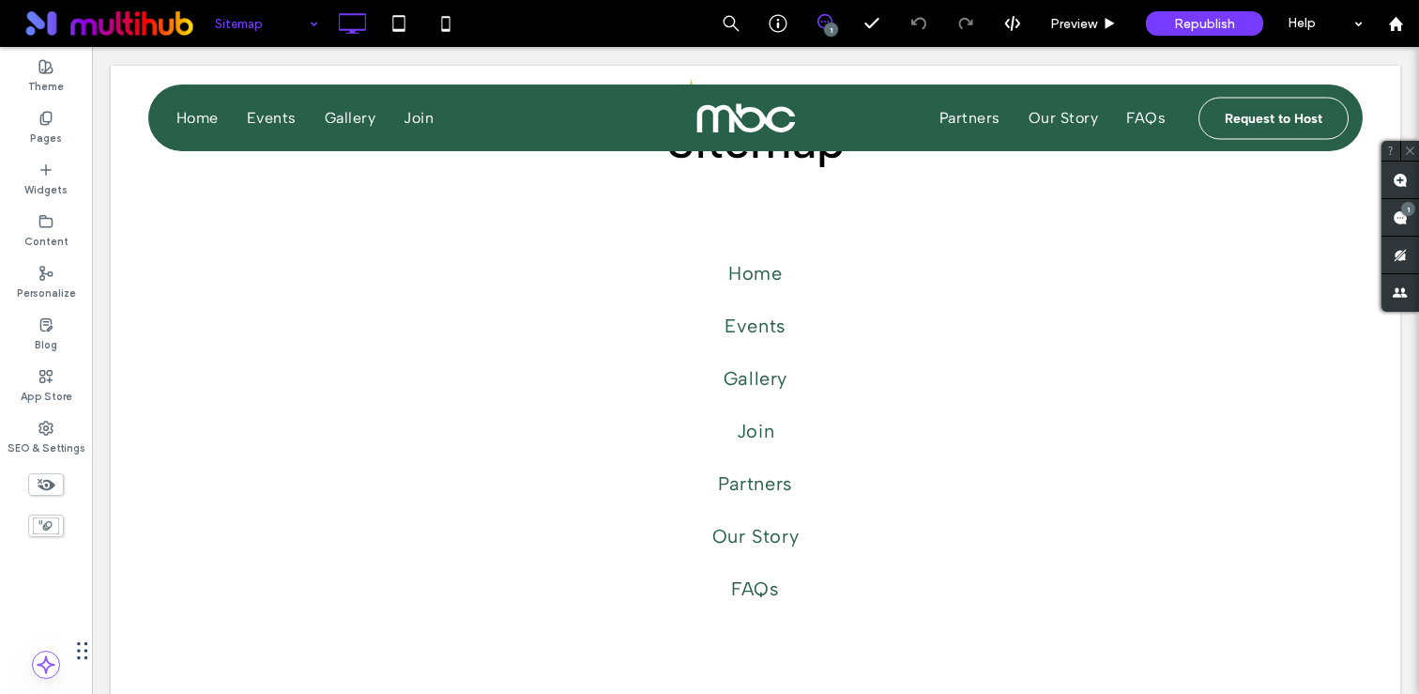
click at [282, 26] on input at bounding box center [262, 23] width 94 height 47
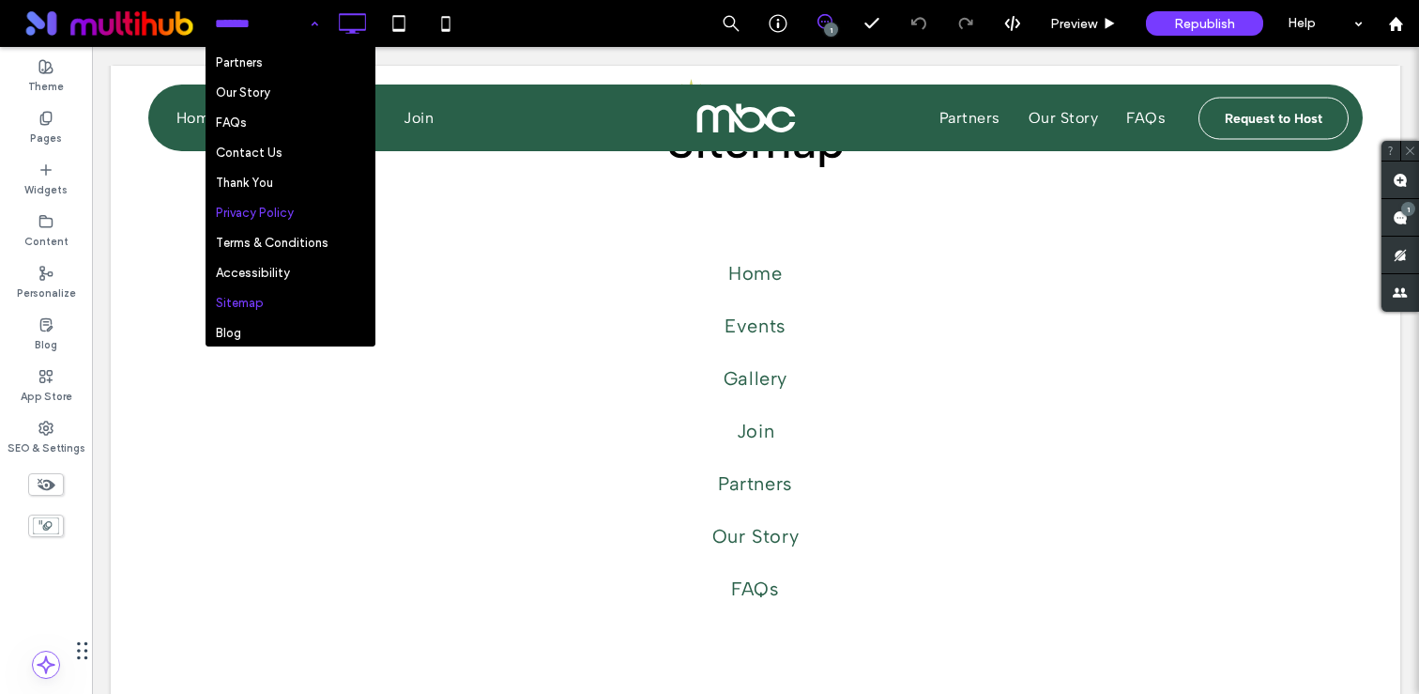
scroll to position [0, 0]
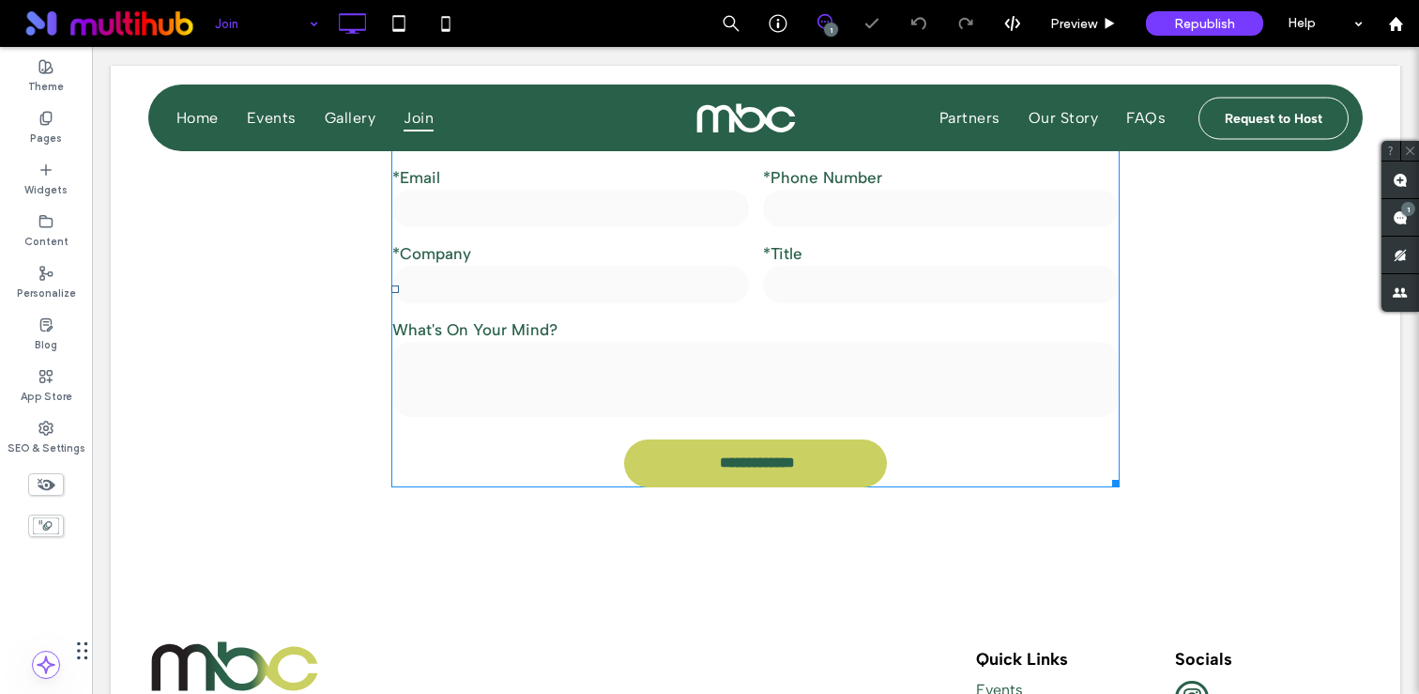
scroll to position [2313, 0]
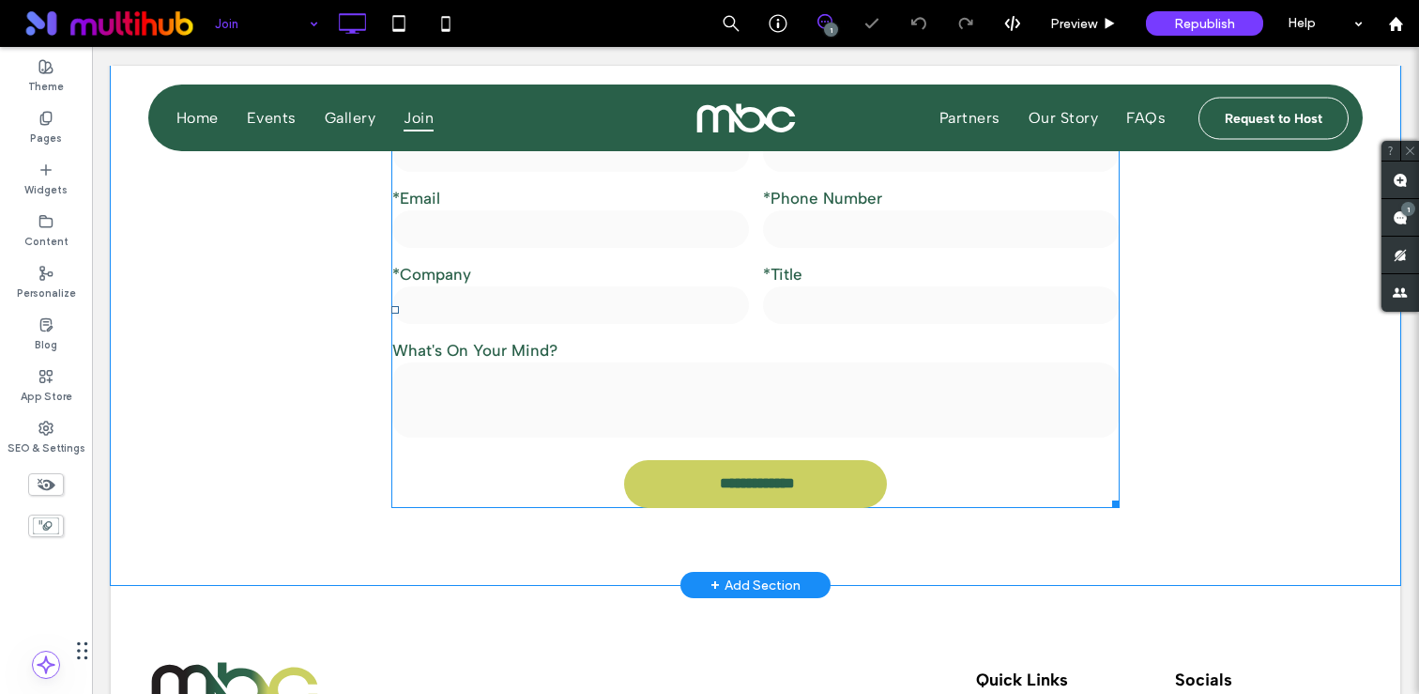
click at [560, 310] on input "text" at bounding box center [570, 305] width 357 height 38
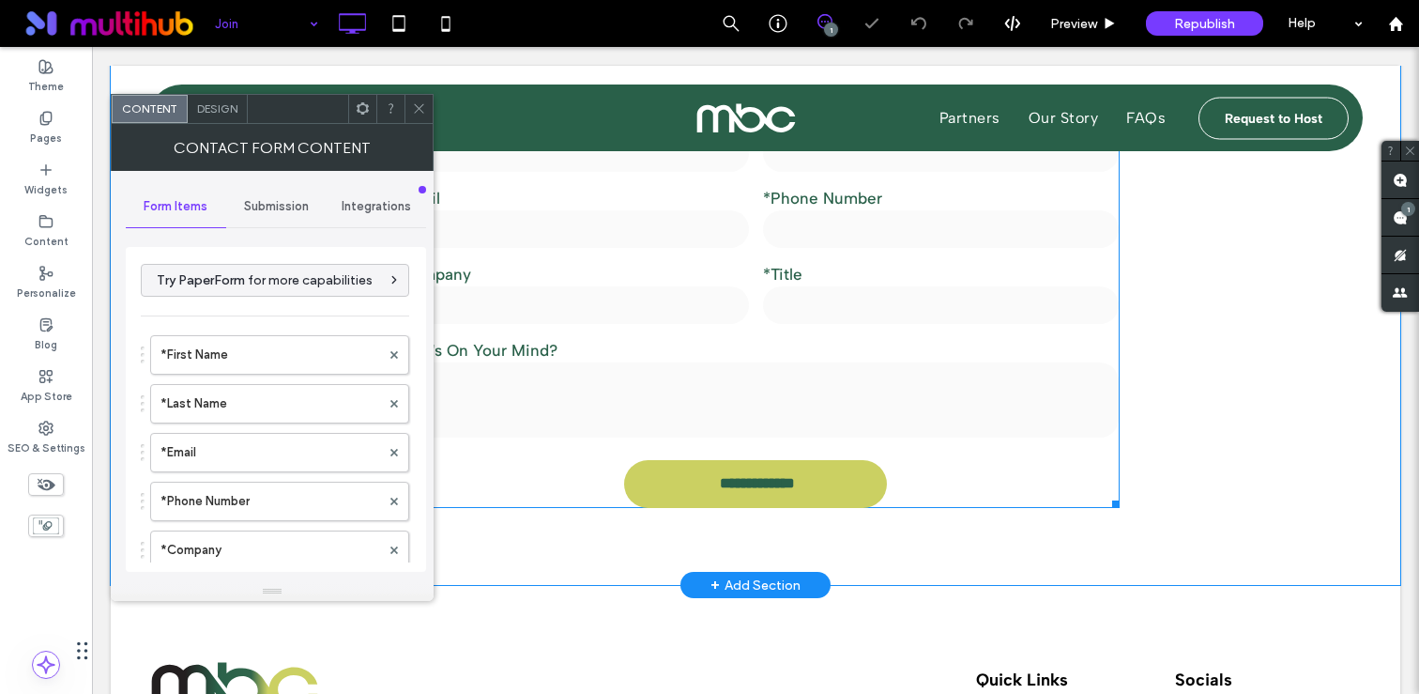
type input "**********"
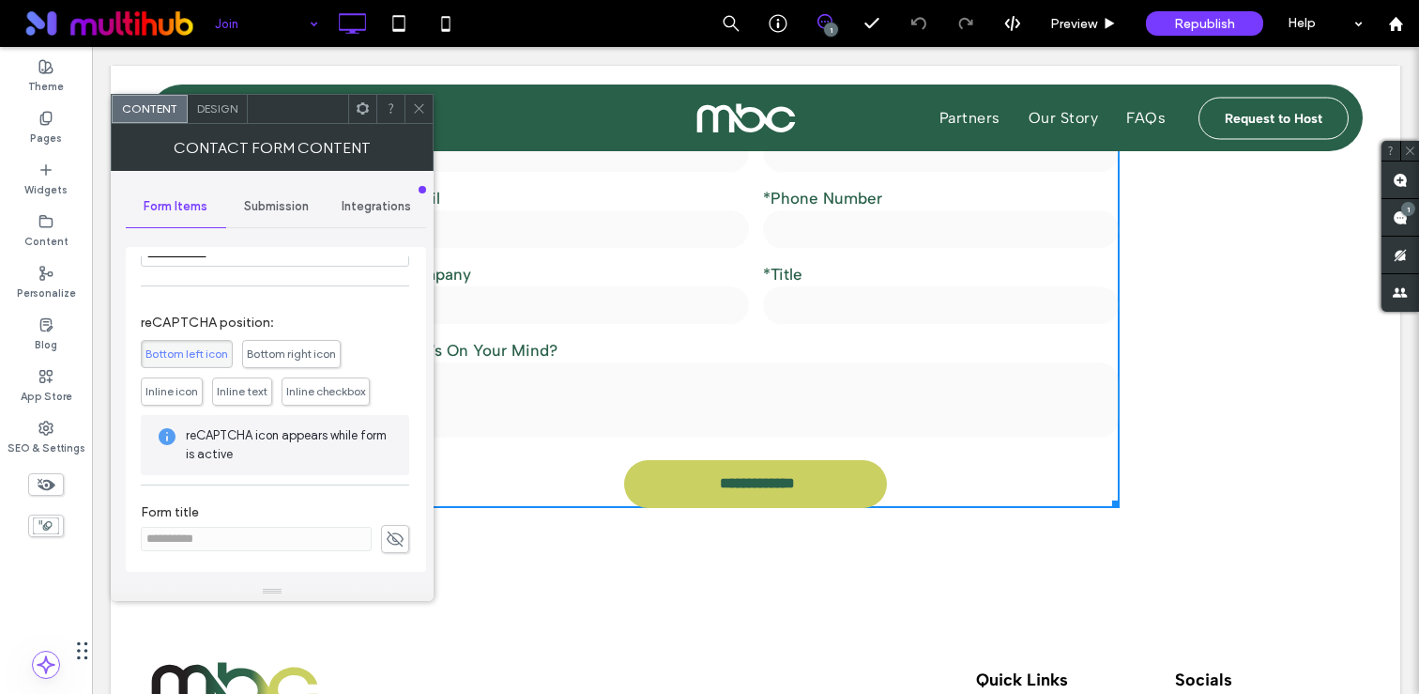
scroll to position [527, 0]
click at [296, 197] on div "Submission" at bounding box center [276, 206] width 100 height 41
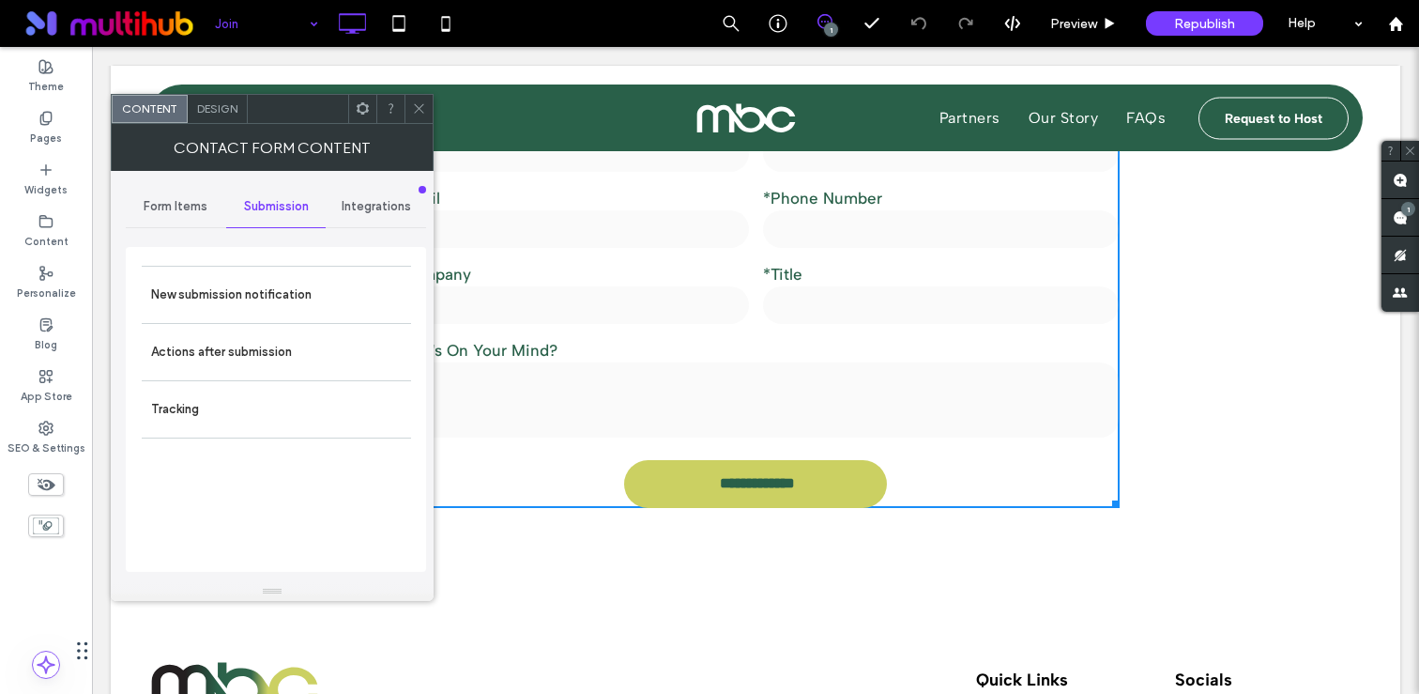
click at [224, 115] on div "Design" at bounding box center [218, 109] width 60 height 28
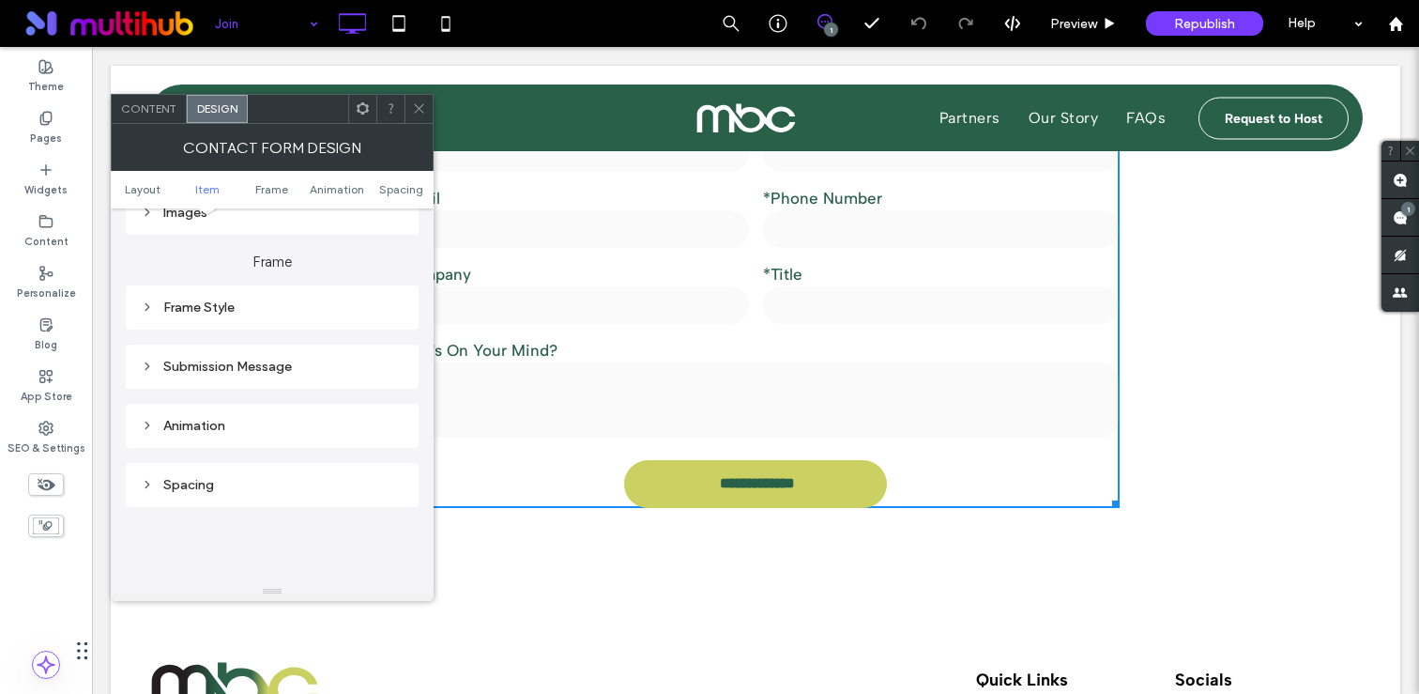
scroll to position [457, 0]
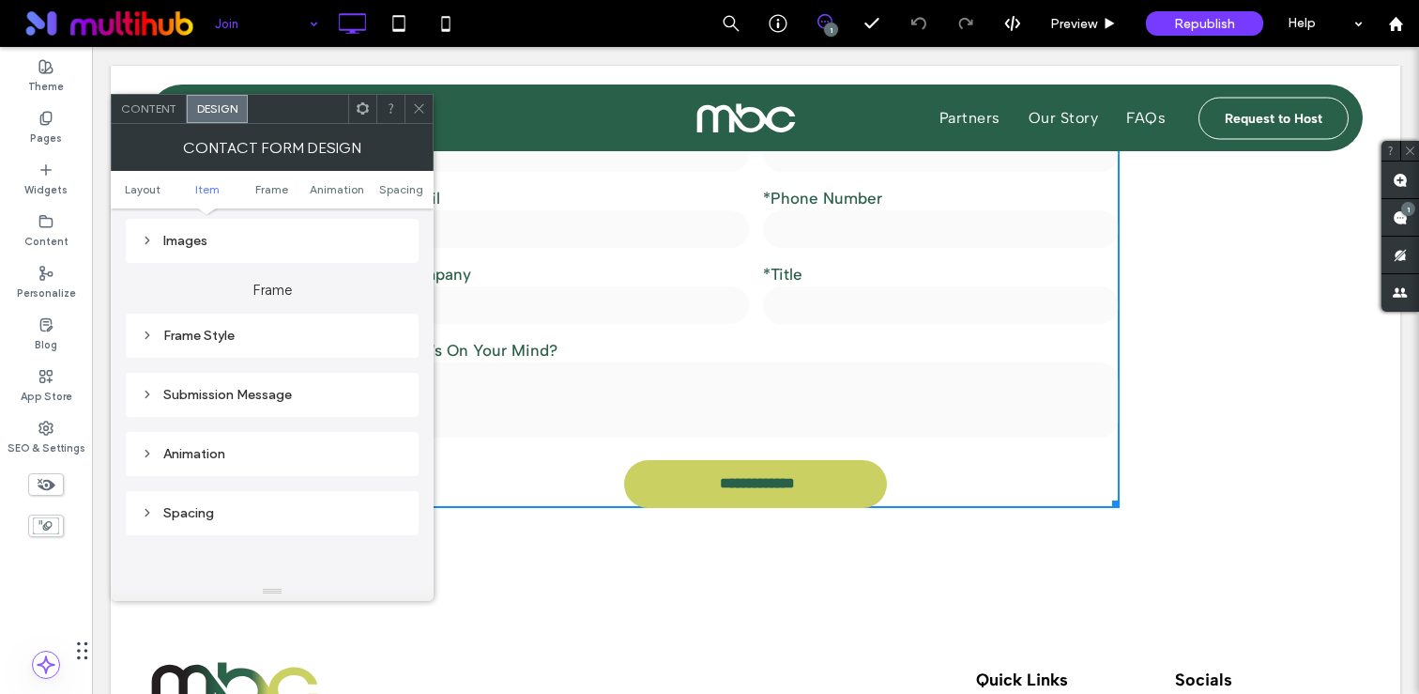
click at [250, 390] on div "Submission Message" at bounding box center [272, 395] width 263 height 16
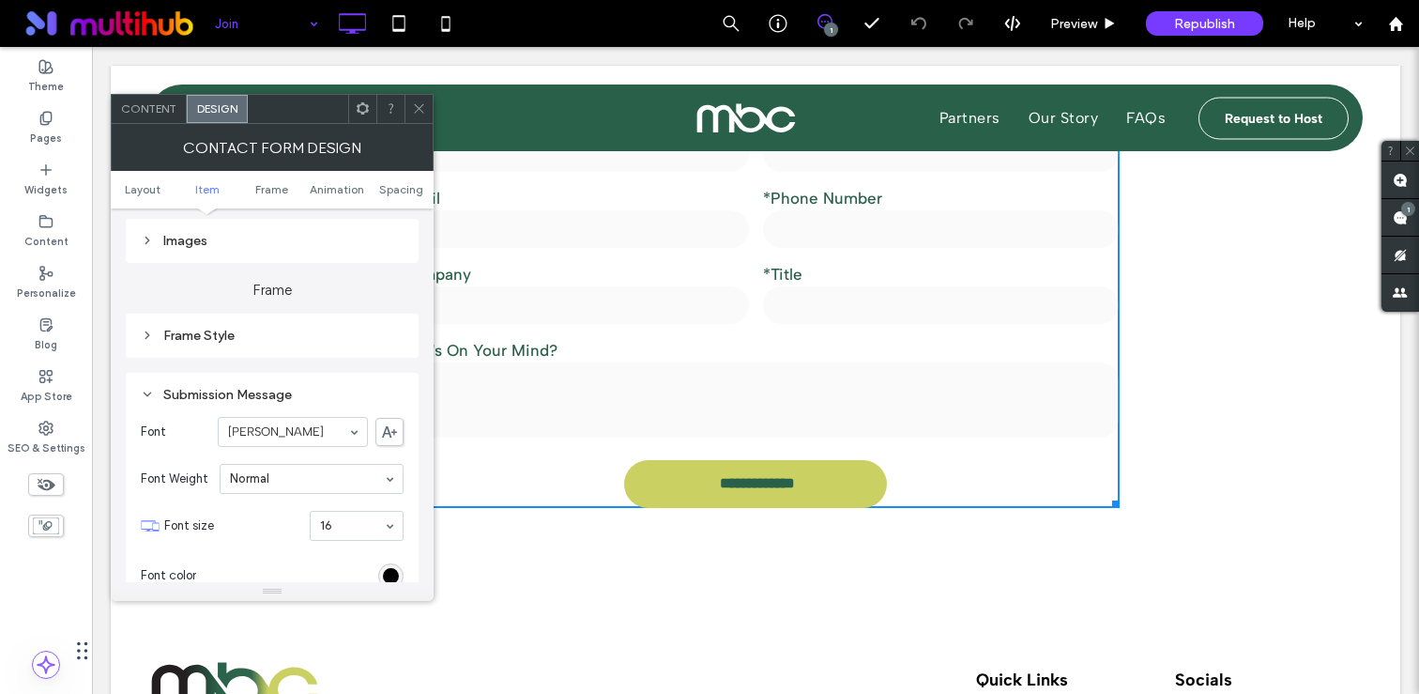
click at [261, 344] on div "Frame Style" at bounding box center [272, 335] width 263 height 25
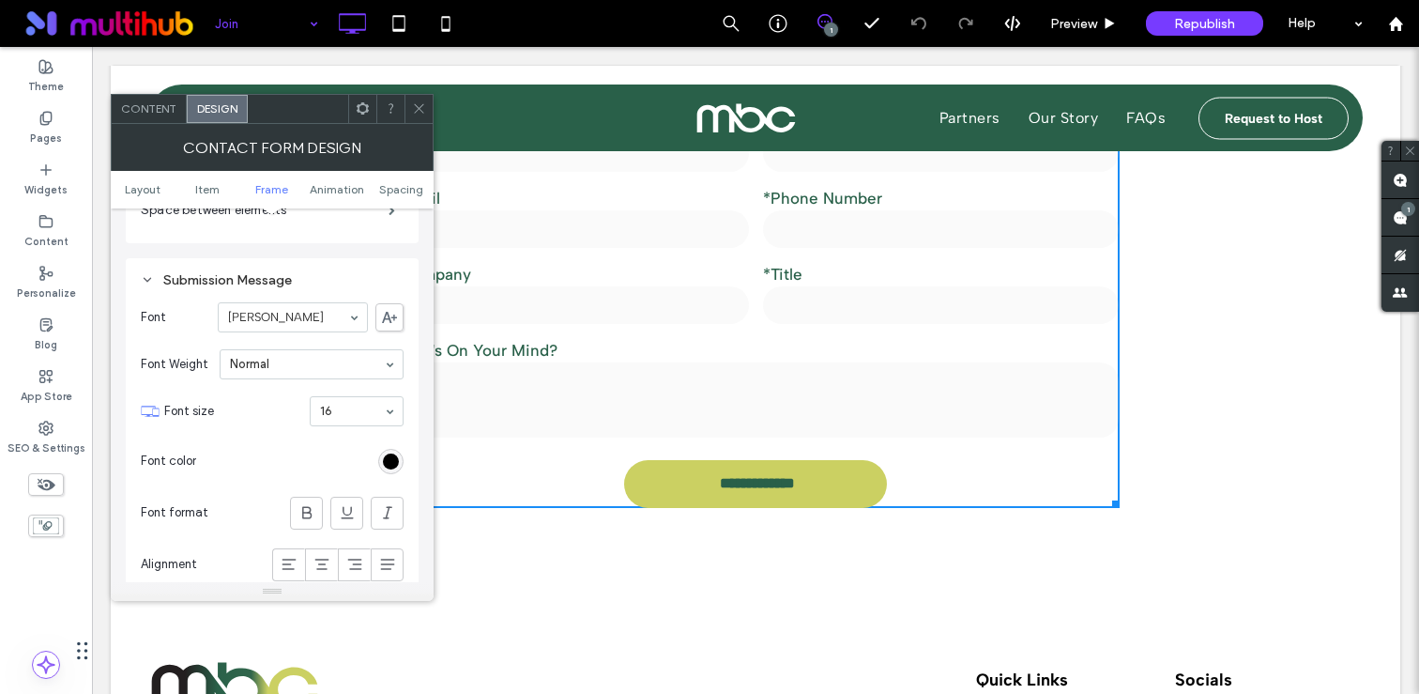
scroll to position [1160, 0]
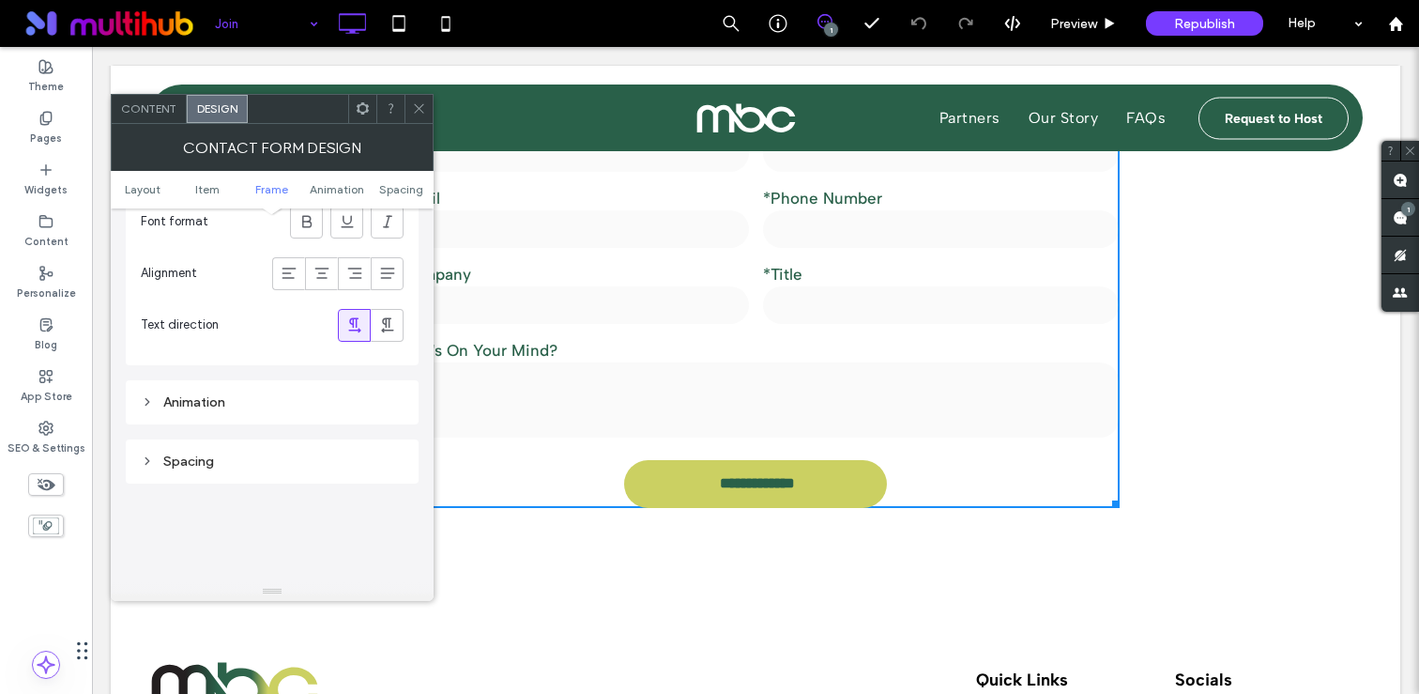
click at [218, 393] on div "Animation" at bounding box center [272, 401] width 263 height 25
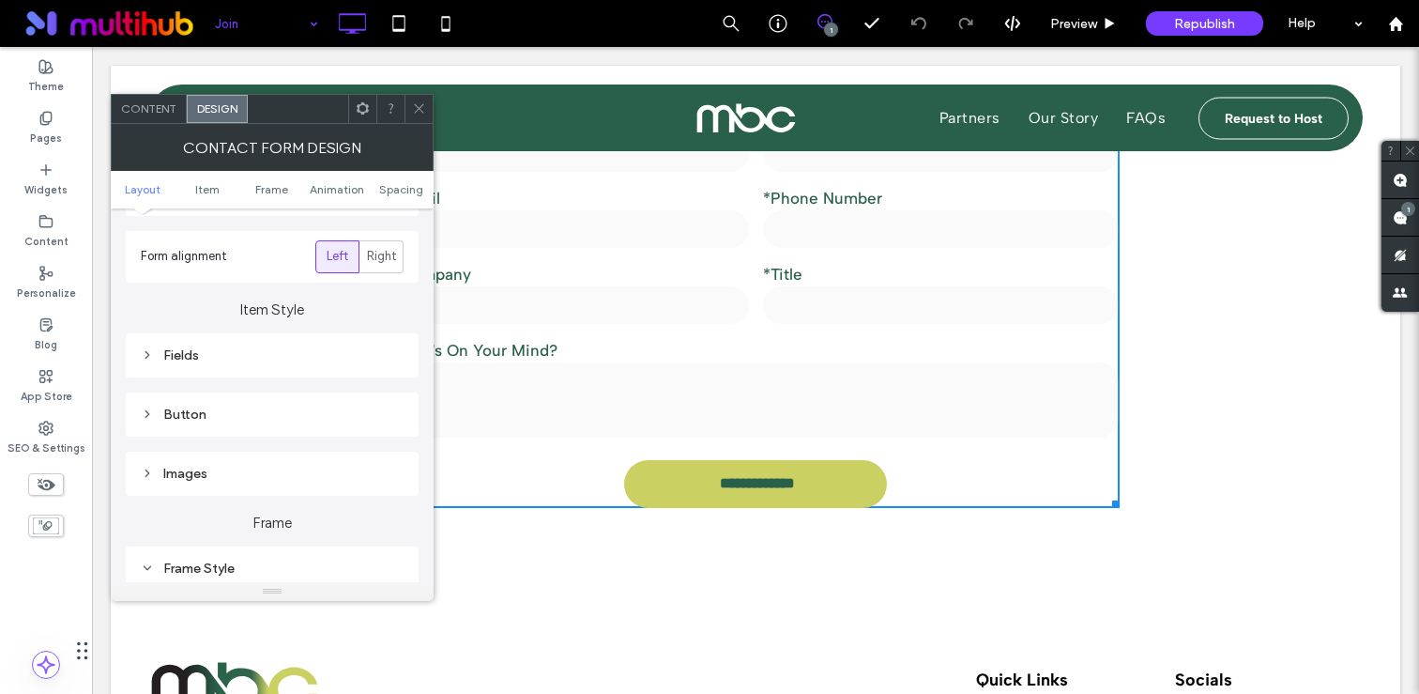
scroll to position [221, 0]
click at [206, 346] on div "Fields" at bounding box center [272, 357] width 263 height 25
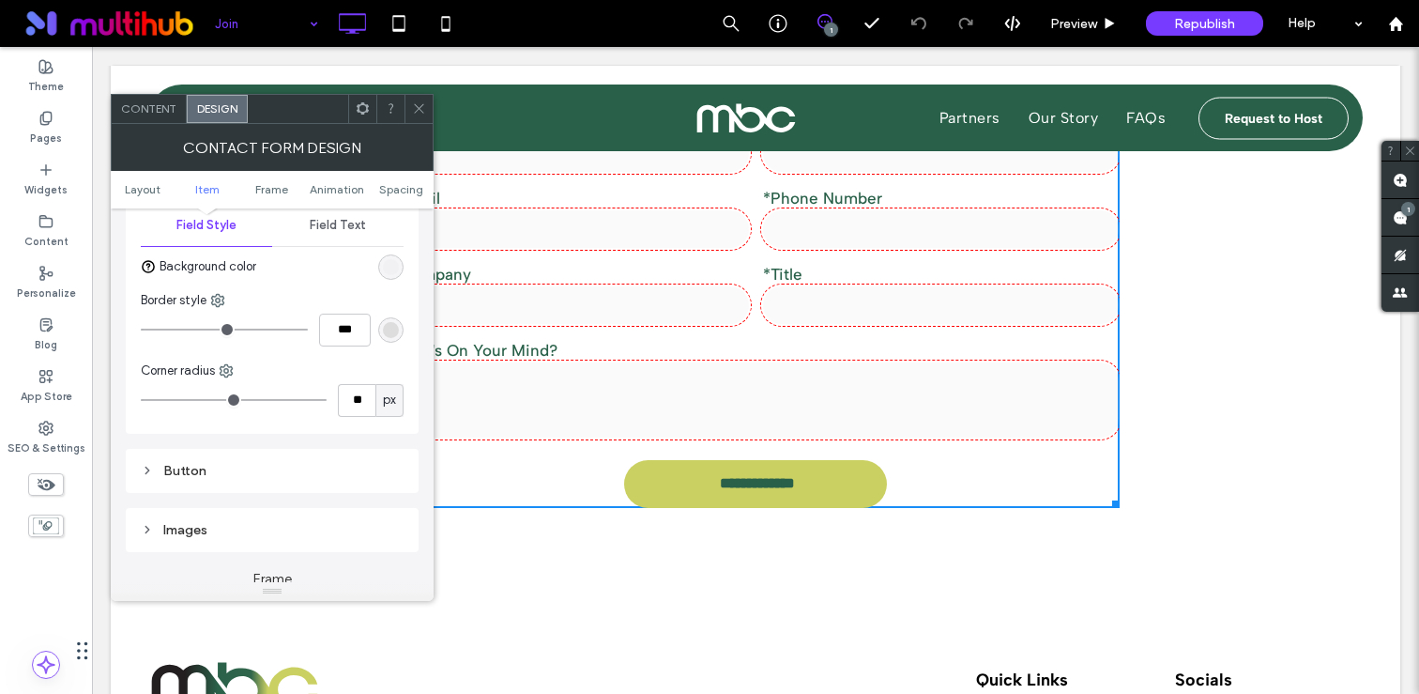
scroll to position [394, 0]
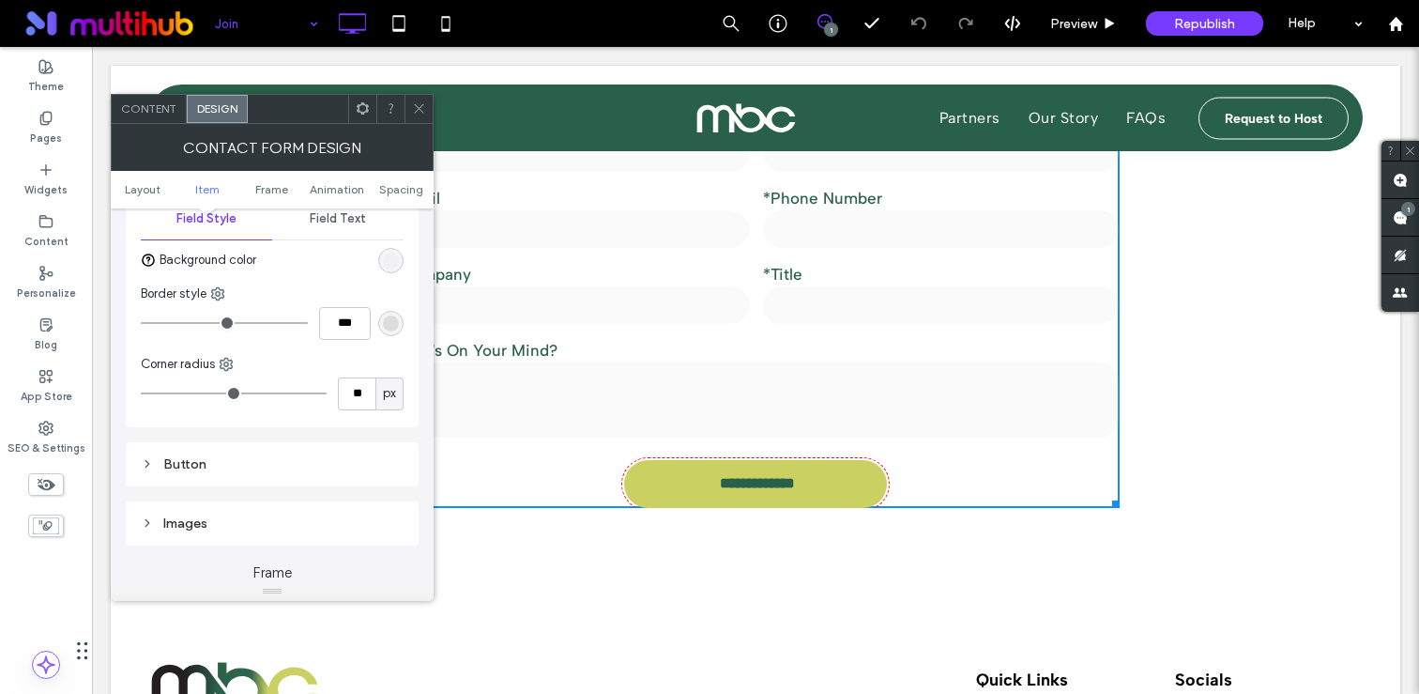
click at [194, 458] on div "Button" at bounding box center [272, 464] width 263 height 16
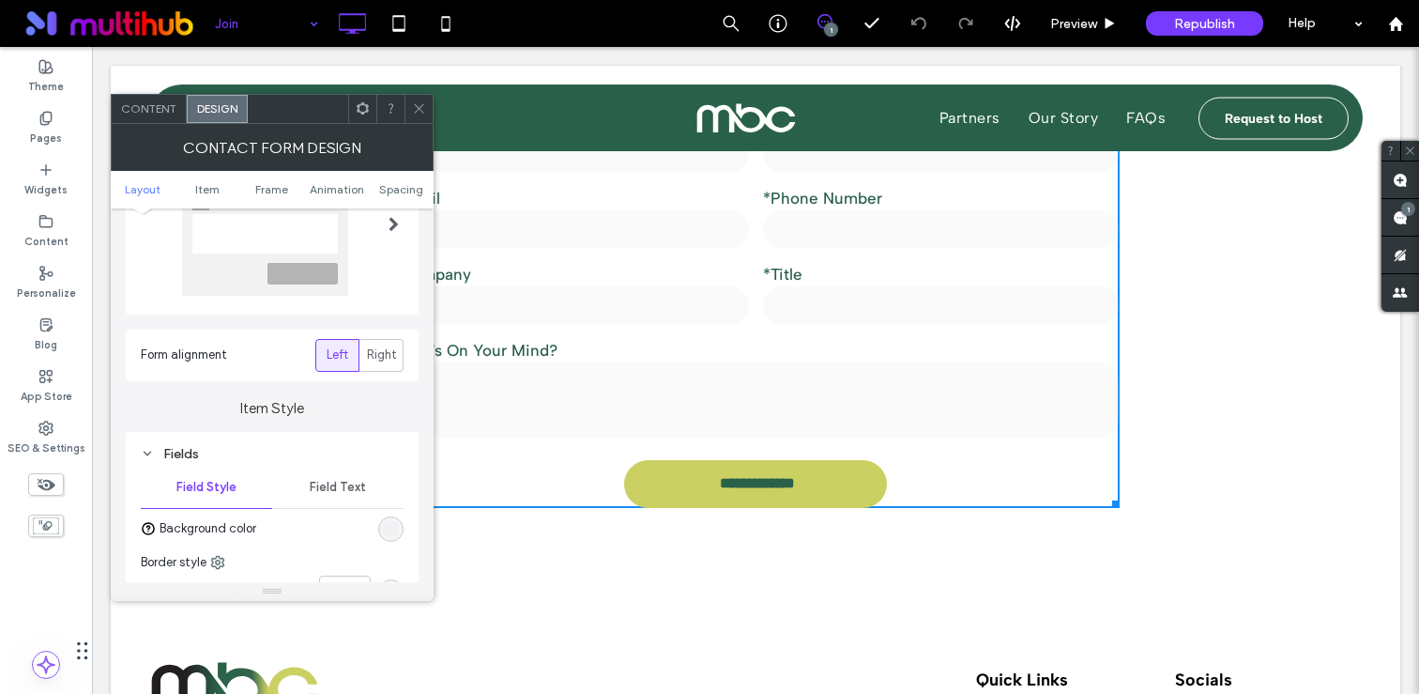
scroll to position [0, 0]
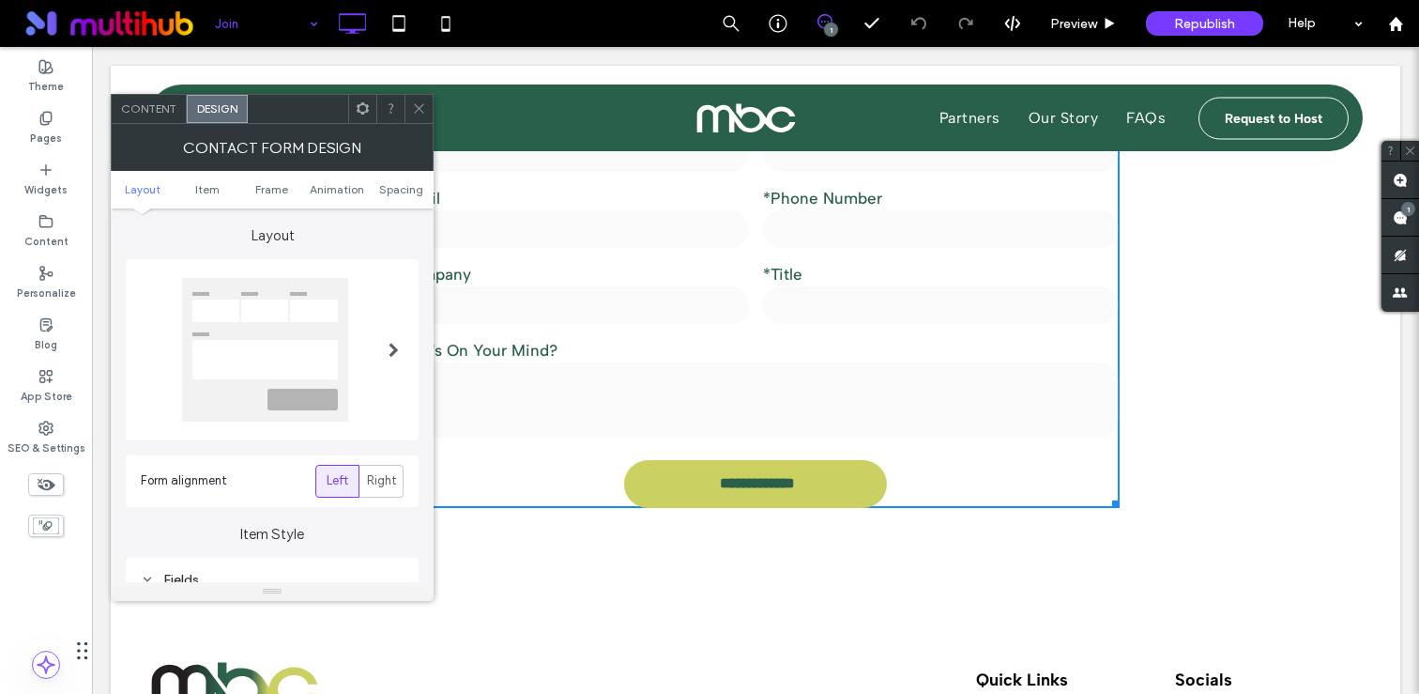
click at [420, 96] on span at bounding box center [419, 109] width 14 height 28
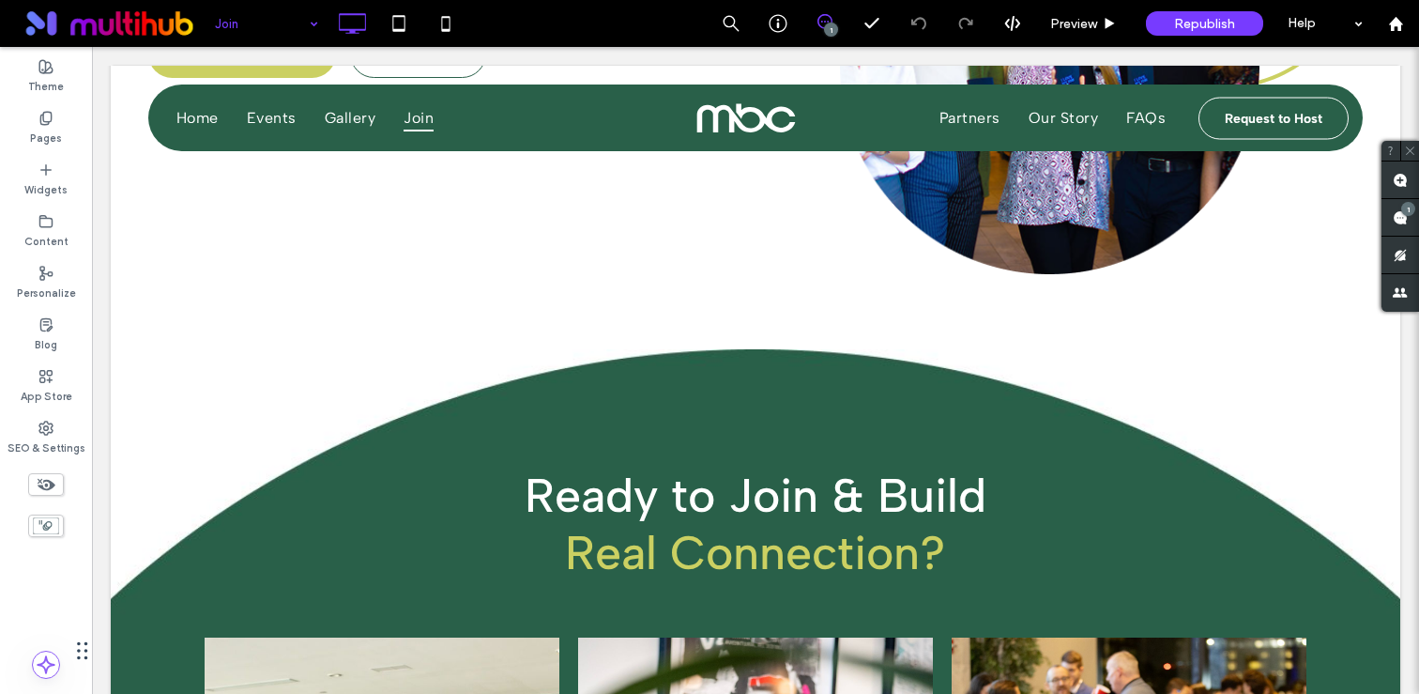
scroll to position [174, 0]
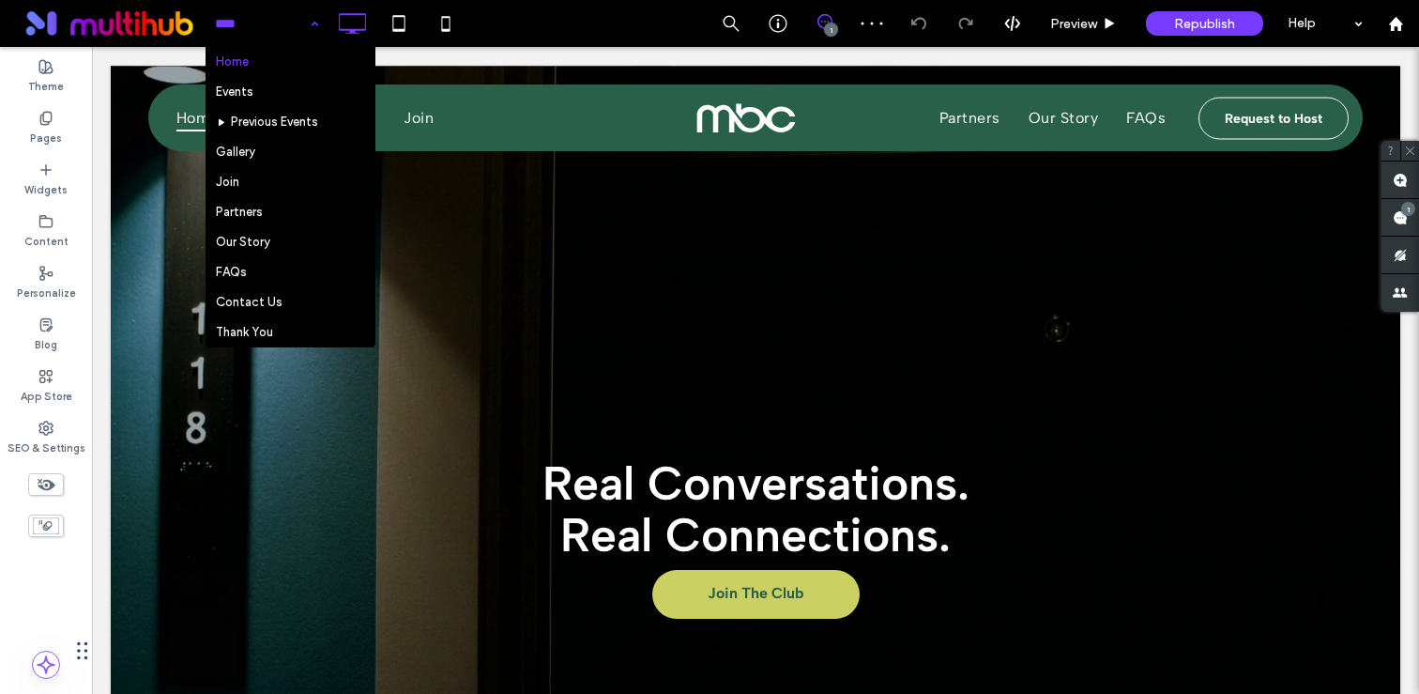
click at [291, 19] on input at bounding box center [262, 23] width 94 height 47
click at [311, 19] on div "Home Events Previous Events Gallery Join Partners Our Story FAQs Contact Us Tha…" at bounding box center [267, 23] width 122 height 47
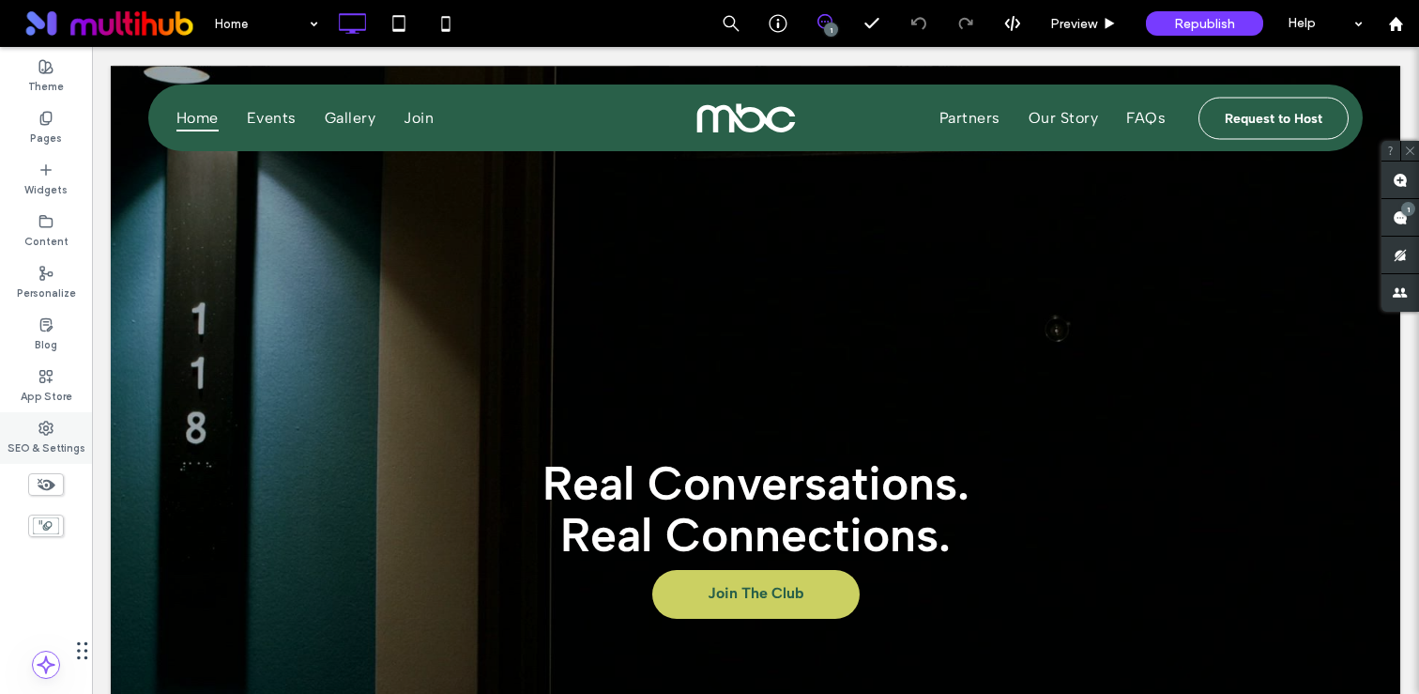
click at [62, 442] on label "SEO & Settings" at bounding box center [47, 445] width 78 height 21
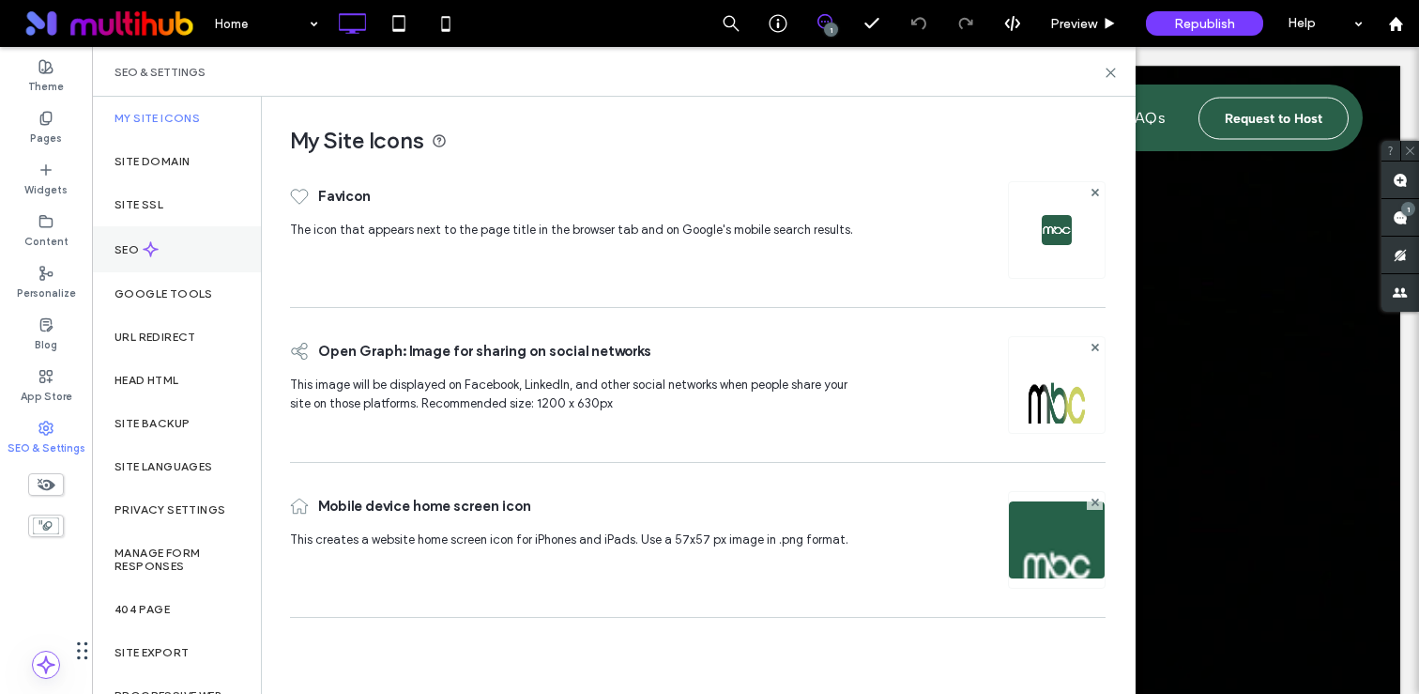
click at [155, 247] on icon at bounding box center [151, 249] width 16 height 16
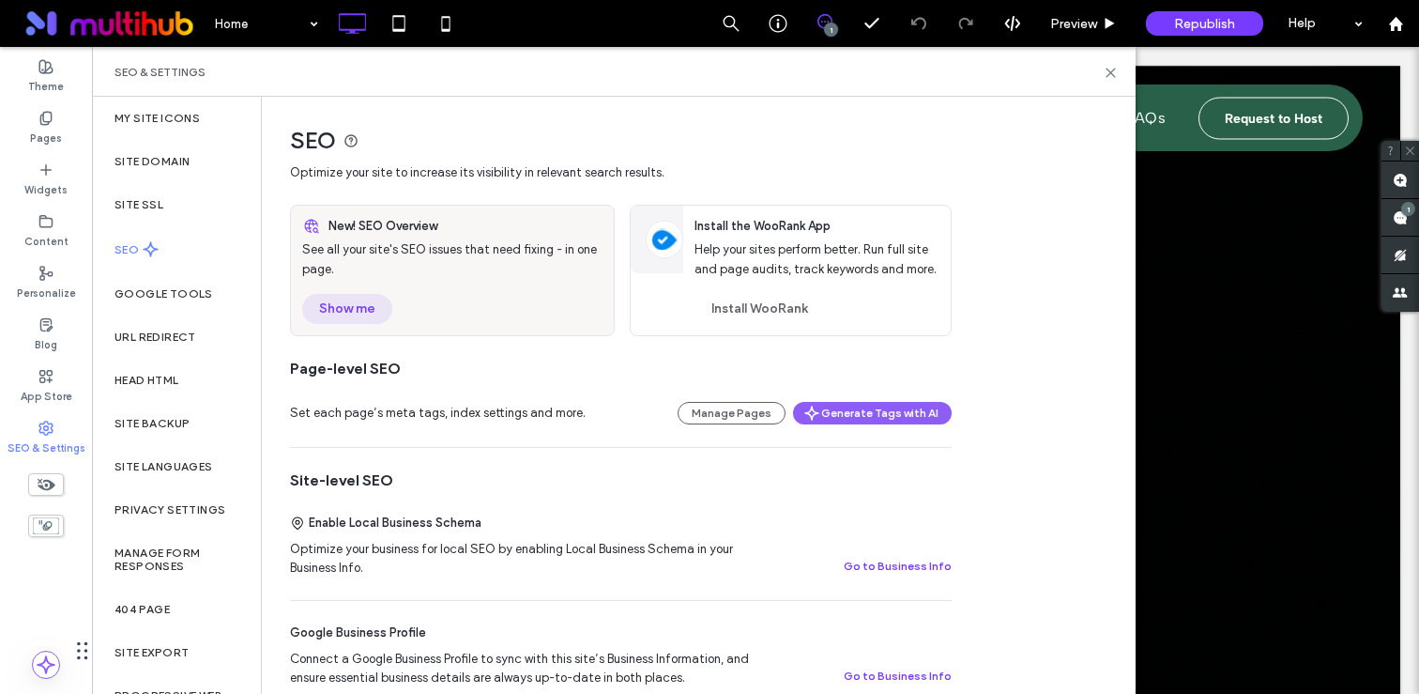
click at [364, 313] on button "Show me" at bounding box center [347, 309] width 90 height 30
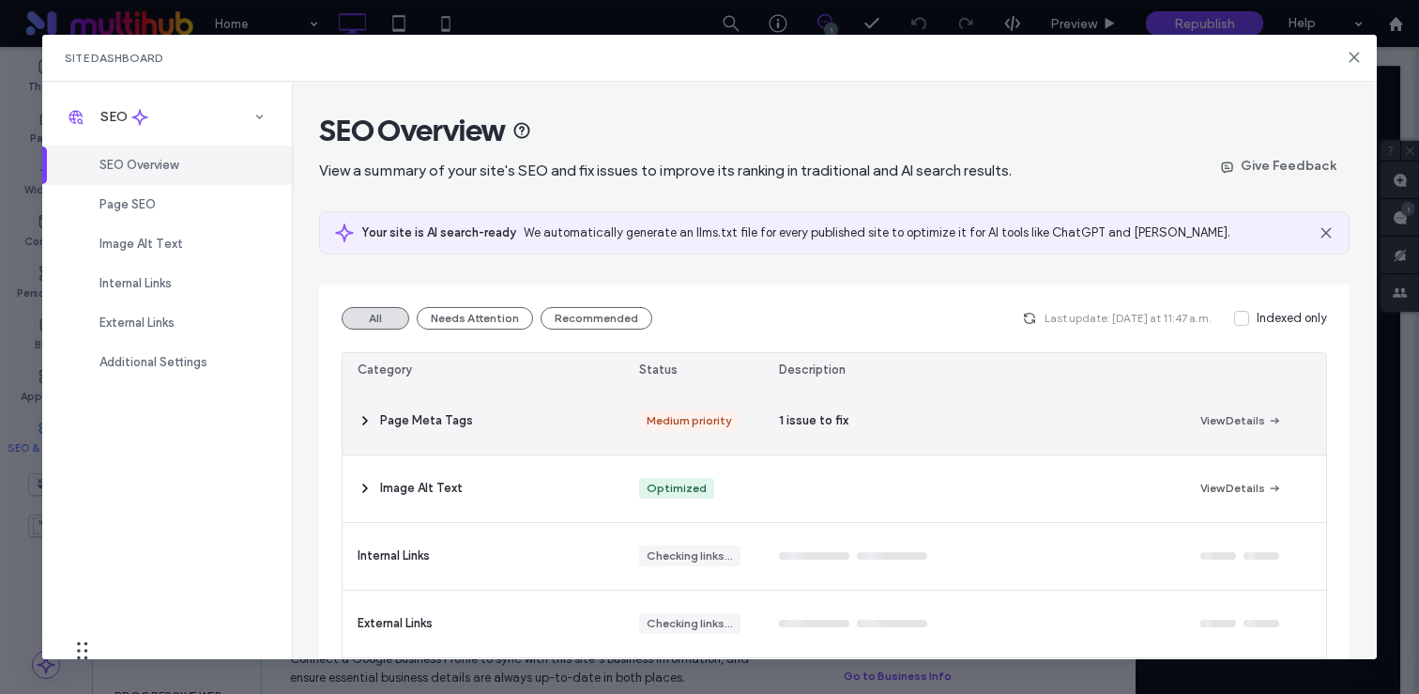
click at [362, 418] on icon at bounding box center [365, 420] width 15 height 15
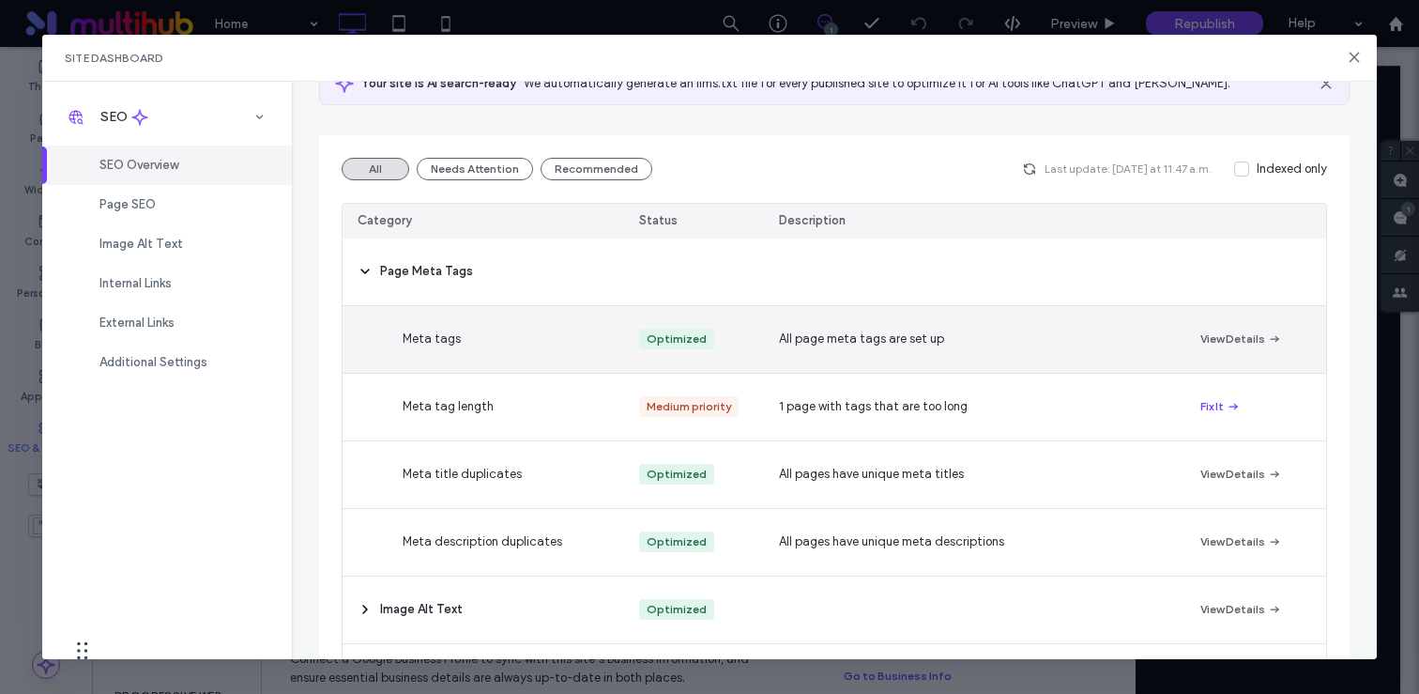
scroll to position [157, 0]
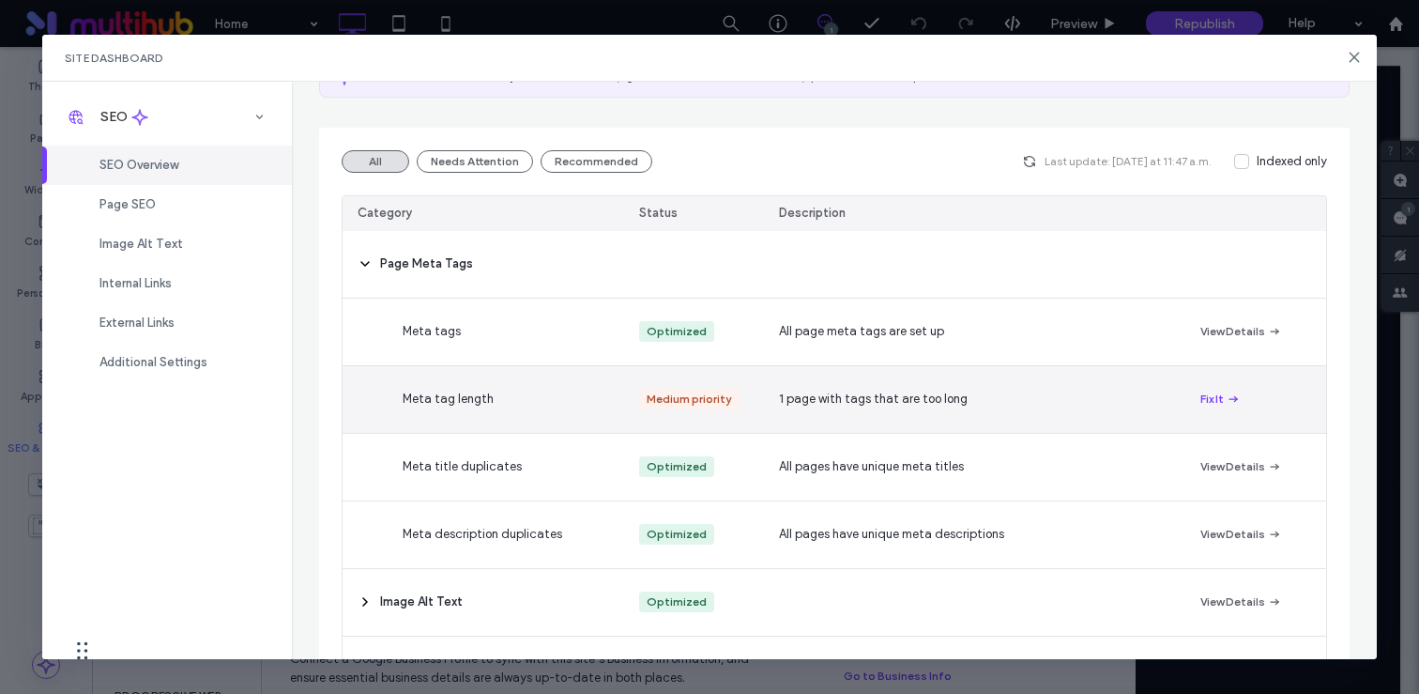
click at [527, 402] on div "Meta tag length" at bounding box center [528, 399] width 281 height 67
click at [1219, 404] on button "Fix It" at bounding box center [1220, 399] width 40 height 23
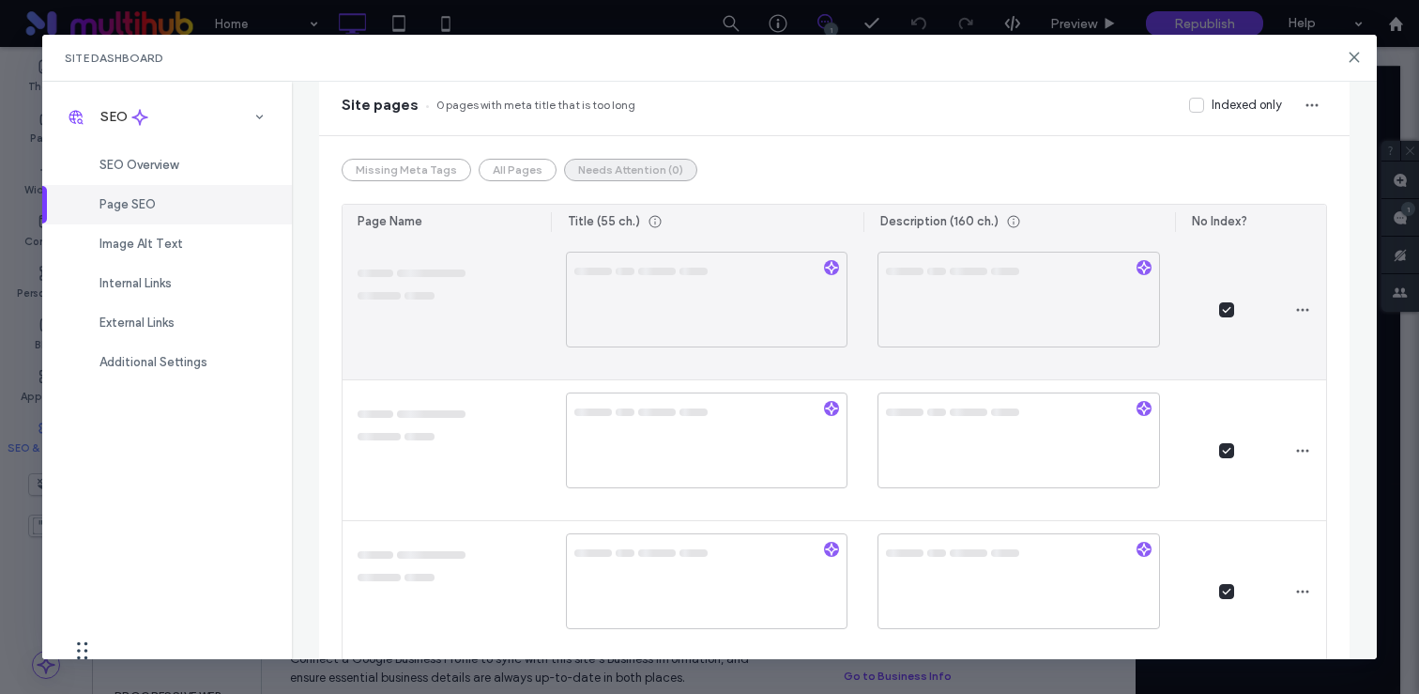
scroll to position [0, 0]
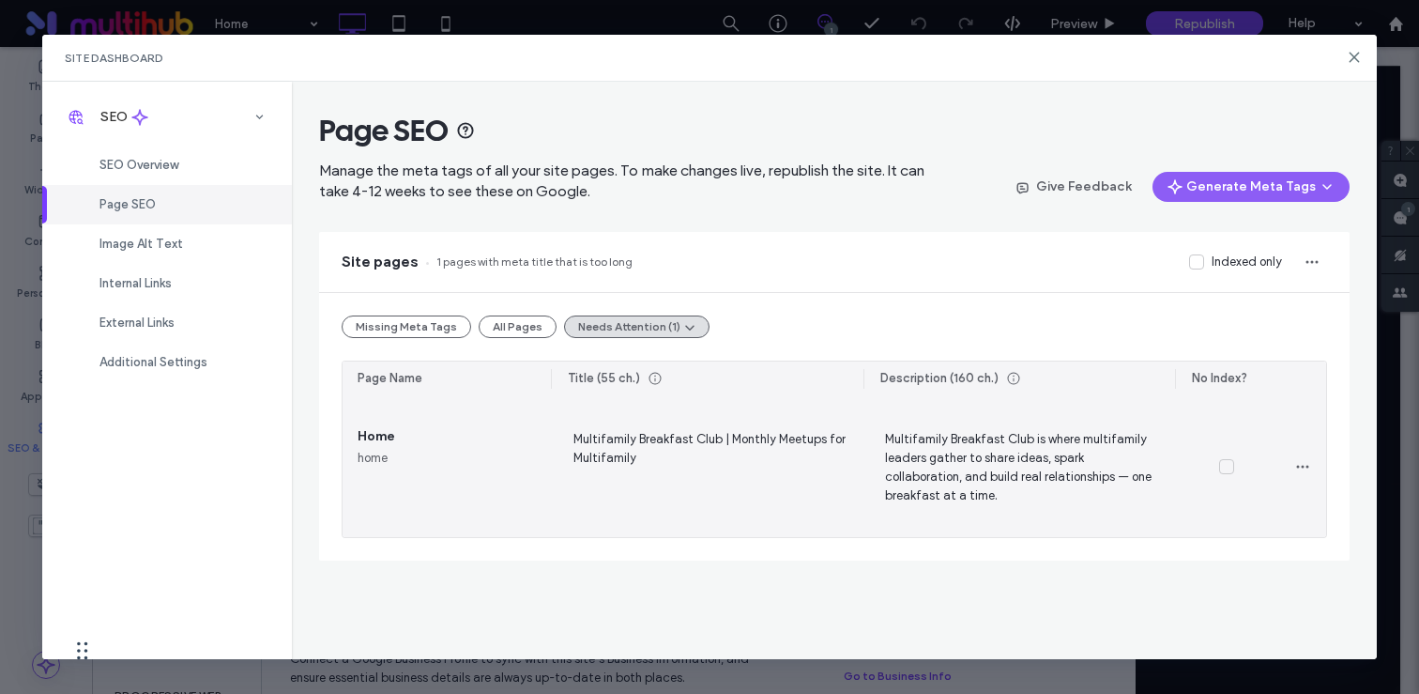
click at [969, 457] on span "Multifamily Breakfast Club is where multifamily leaders gather to share ideas, …" at bounding box center [1018, 466] width 282 height 77
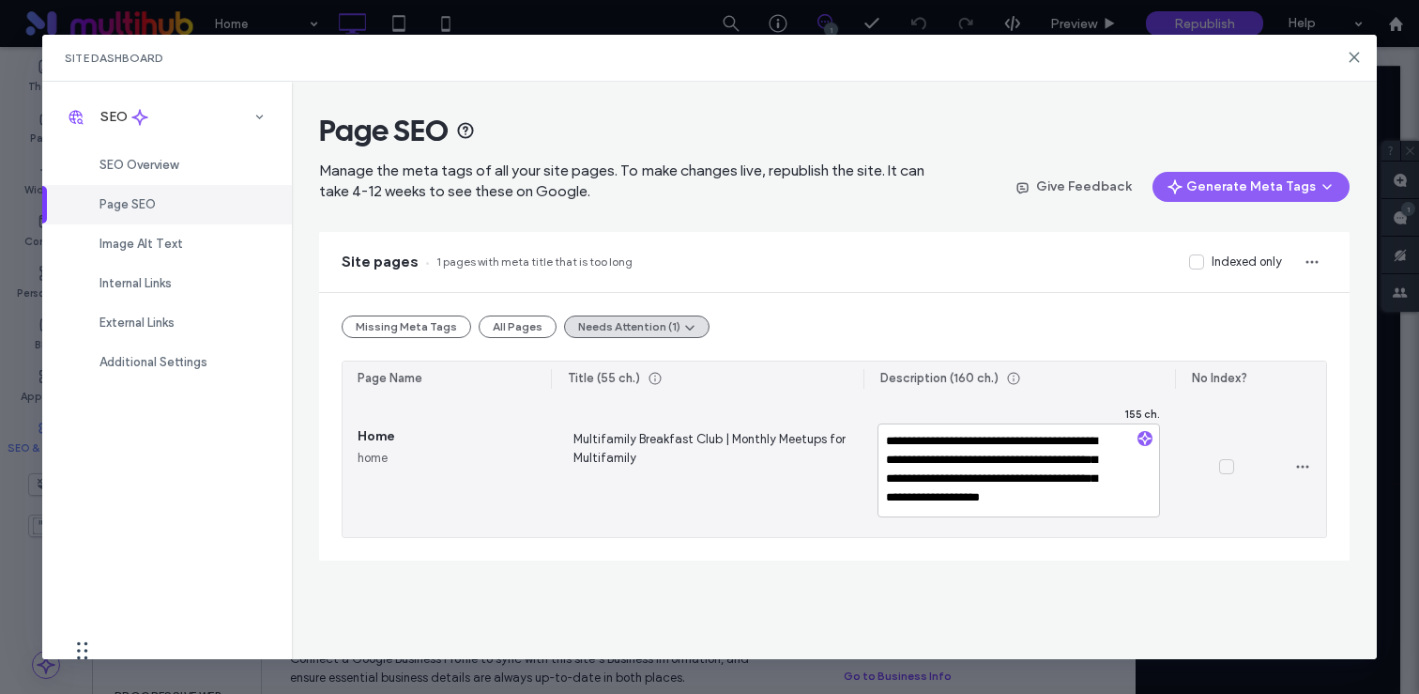
click at [733, 460] on span "Multifamily Breakfast Club | Monthly Meetups for Multifamily" at bounding box center [707, 466] width 282 height 77
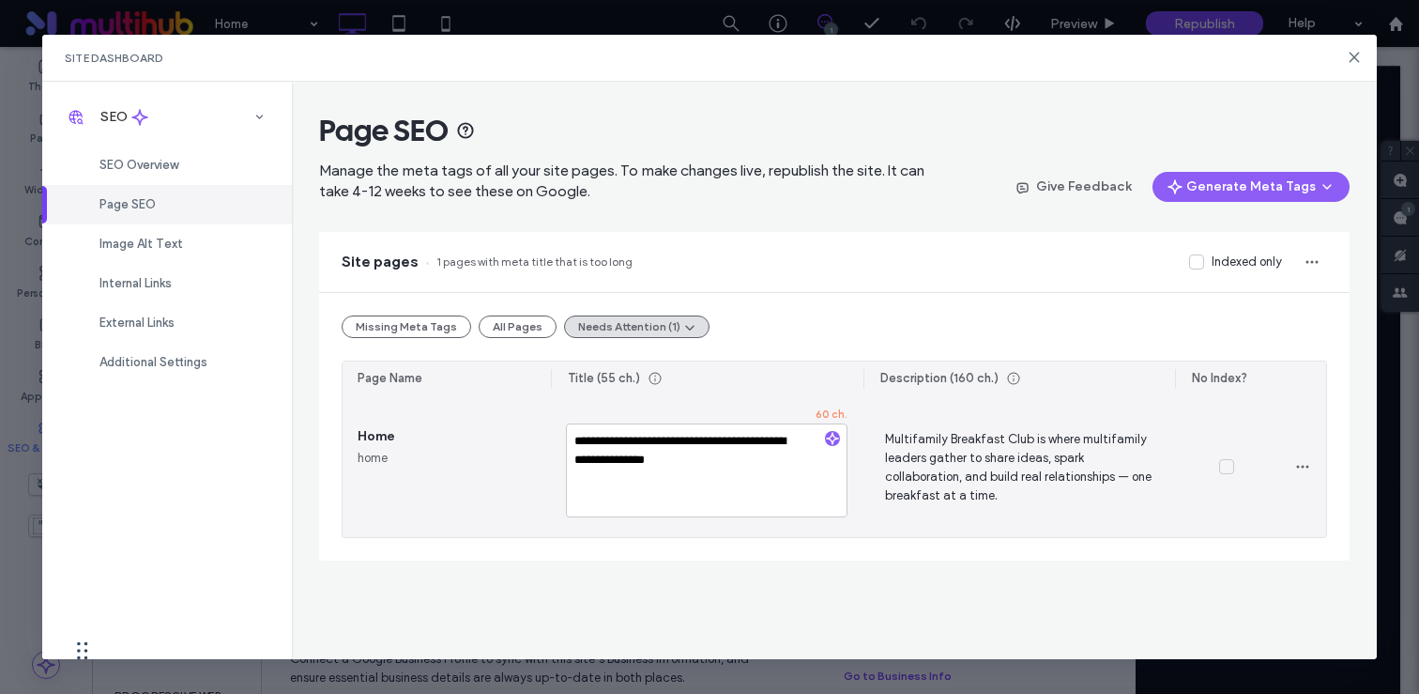
click at [666, 458] on textarea "**********" at bounding box center [707, 470] width 282 height 94
click at [574, 459] on textarea "**********" at bounding box center [707, 470] width 282 height 94
click at [695, 464] on textarea "**********" at bounding box center [707, 470] width 282 height 94
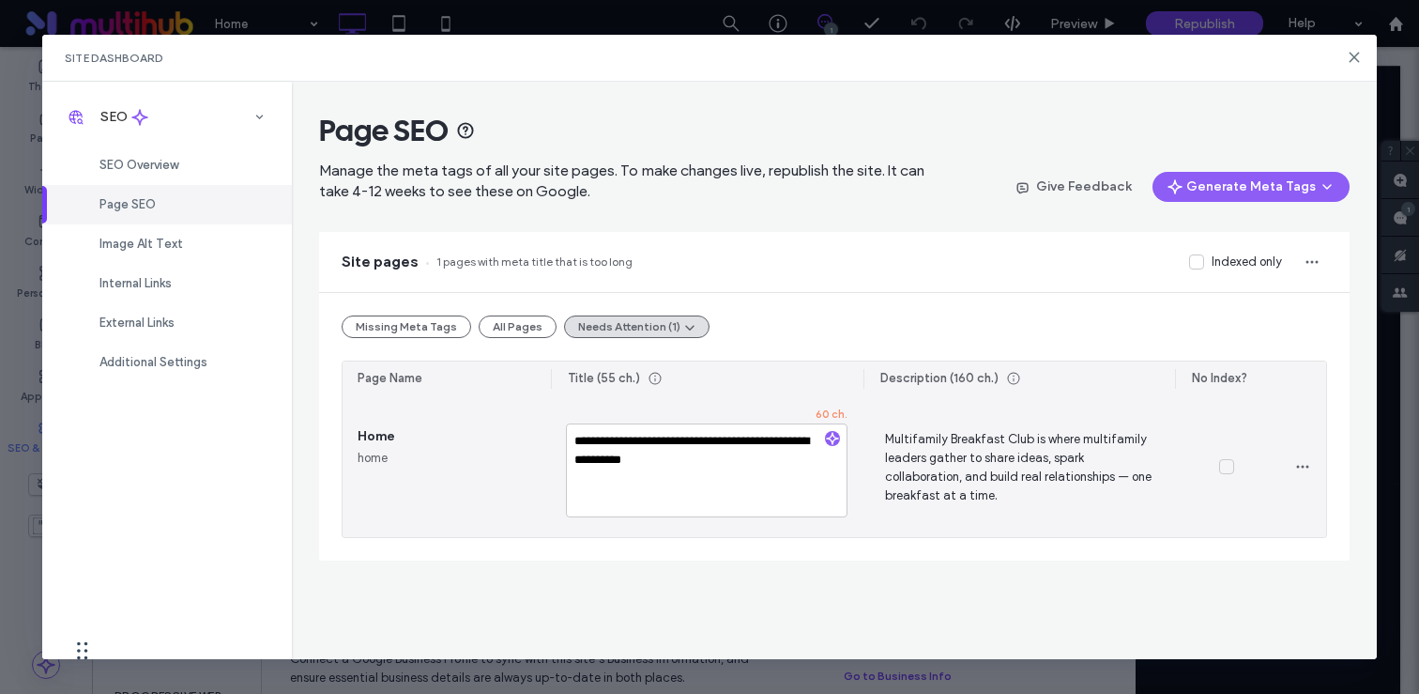
click at [695, 464] on textarea "**********" at bounding box center [707, 470] width 282 height 94
click at [667, 445] on textarea "**********" at bounding box center [707, 470] width 282 height 94
click at [663, 455] on textarea "**********" at bounding box center [707, 470] width 282 height 94
type textarea "**********"
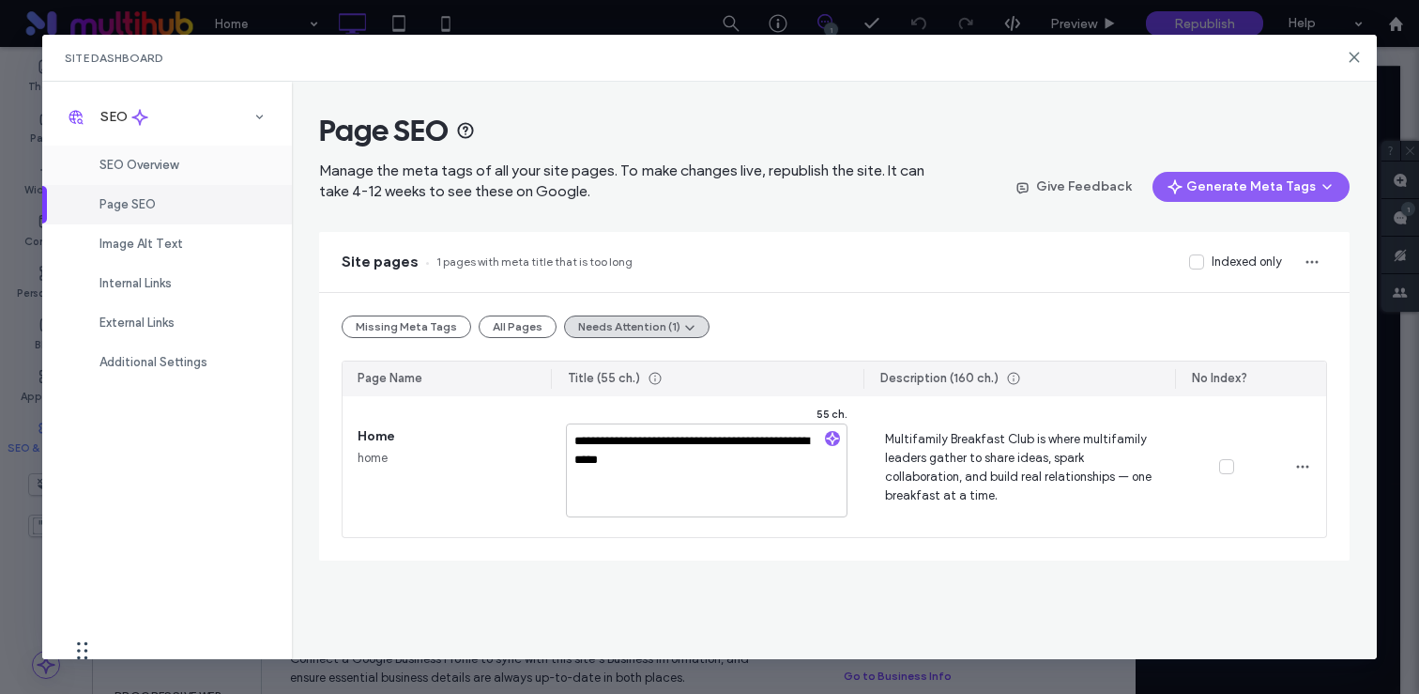
click at [152, 173] on div "SEO Overview" at bounding box center [167, 164] width 250 height 39
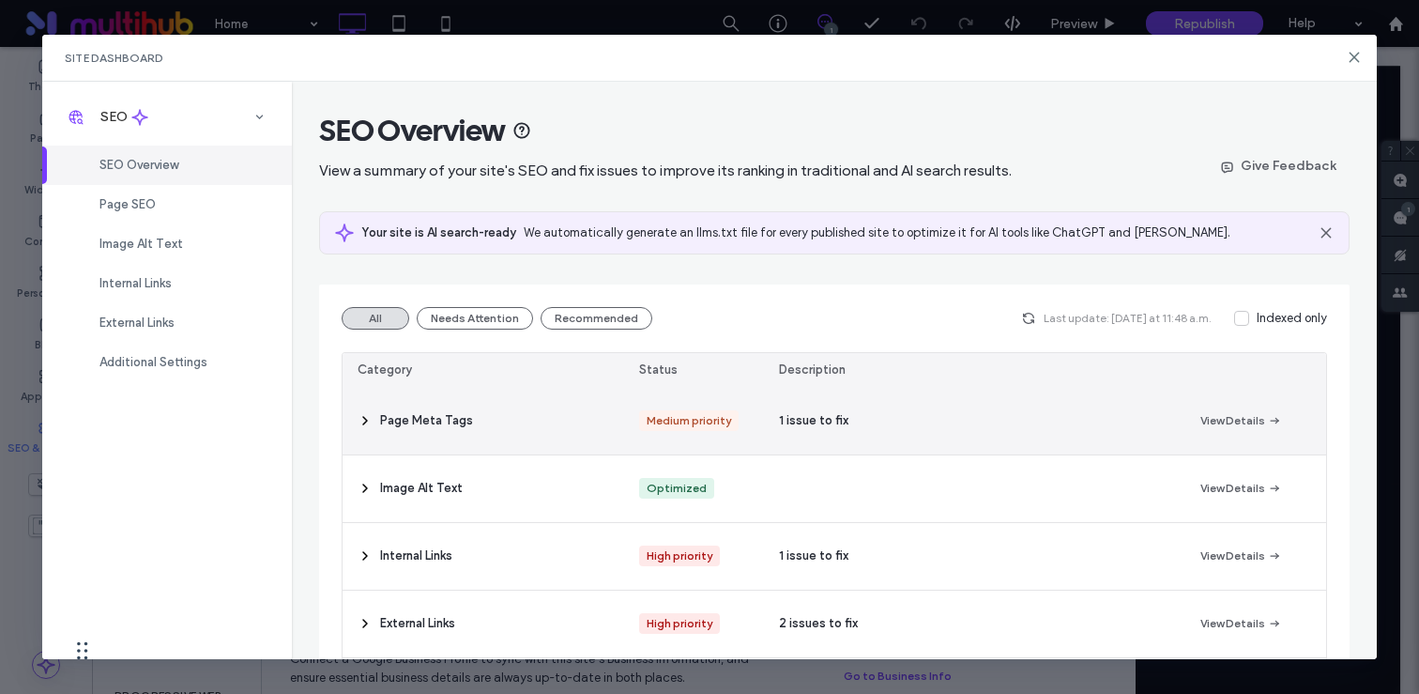
click at [367, 414] on icon at bounding box center [365, 420] width 15 height 15
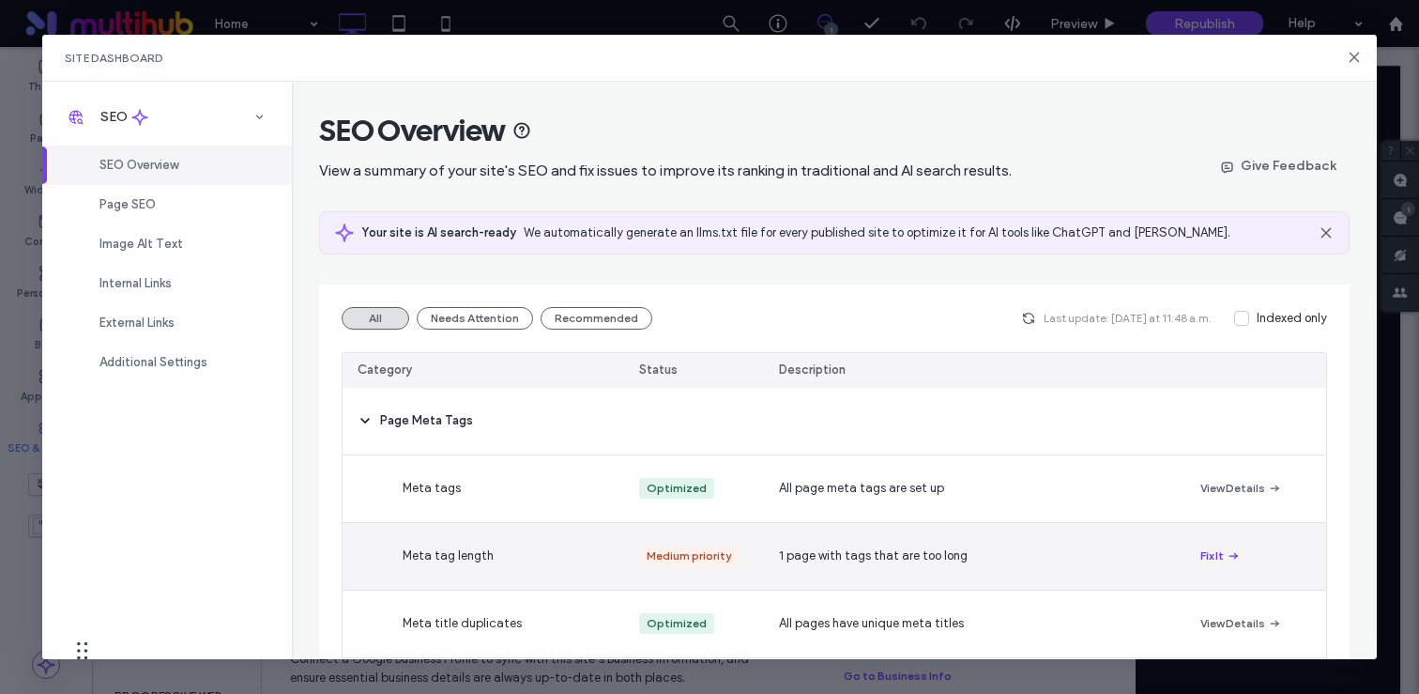
click at [1219, 552] on button "Fix It" at bounding box center [1220, 555] width 40 height 23
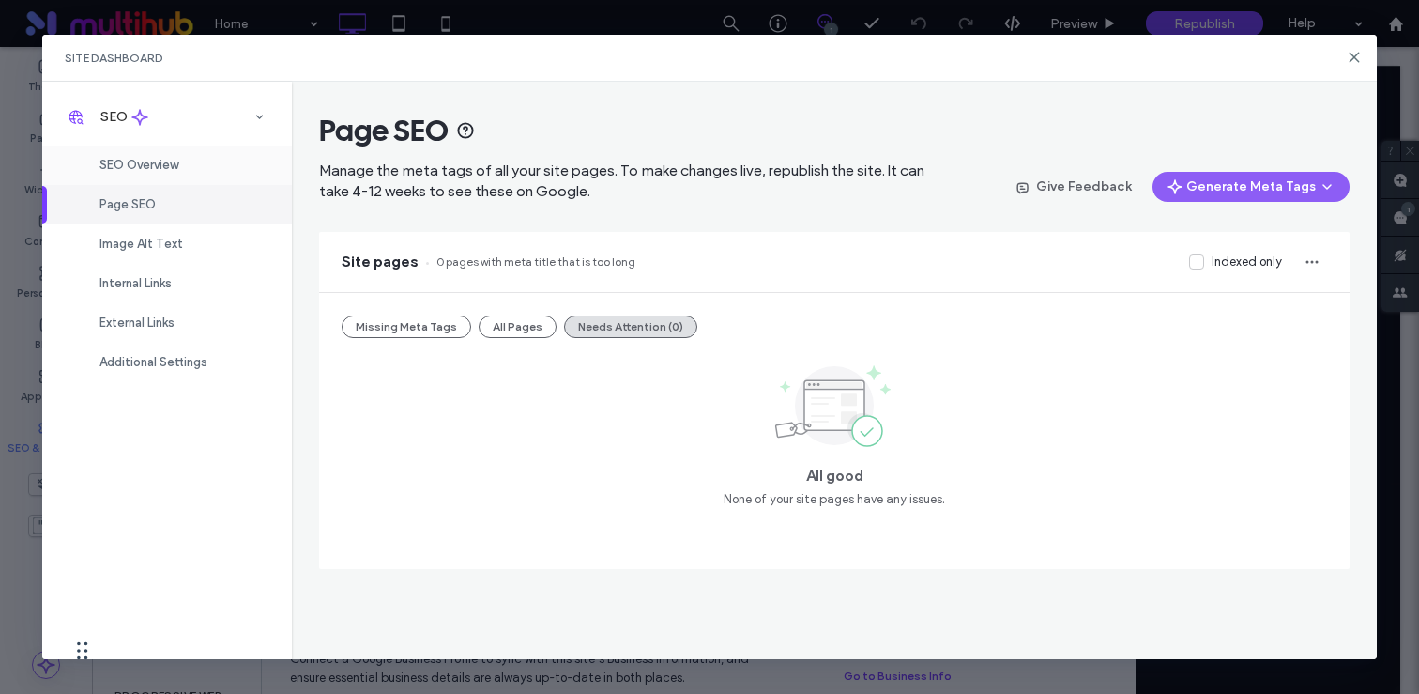
click at [155, 164] on span "SEO Overview" at bounding box center [138, 165] width 79 height 14
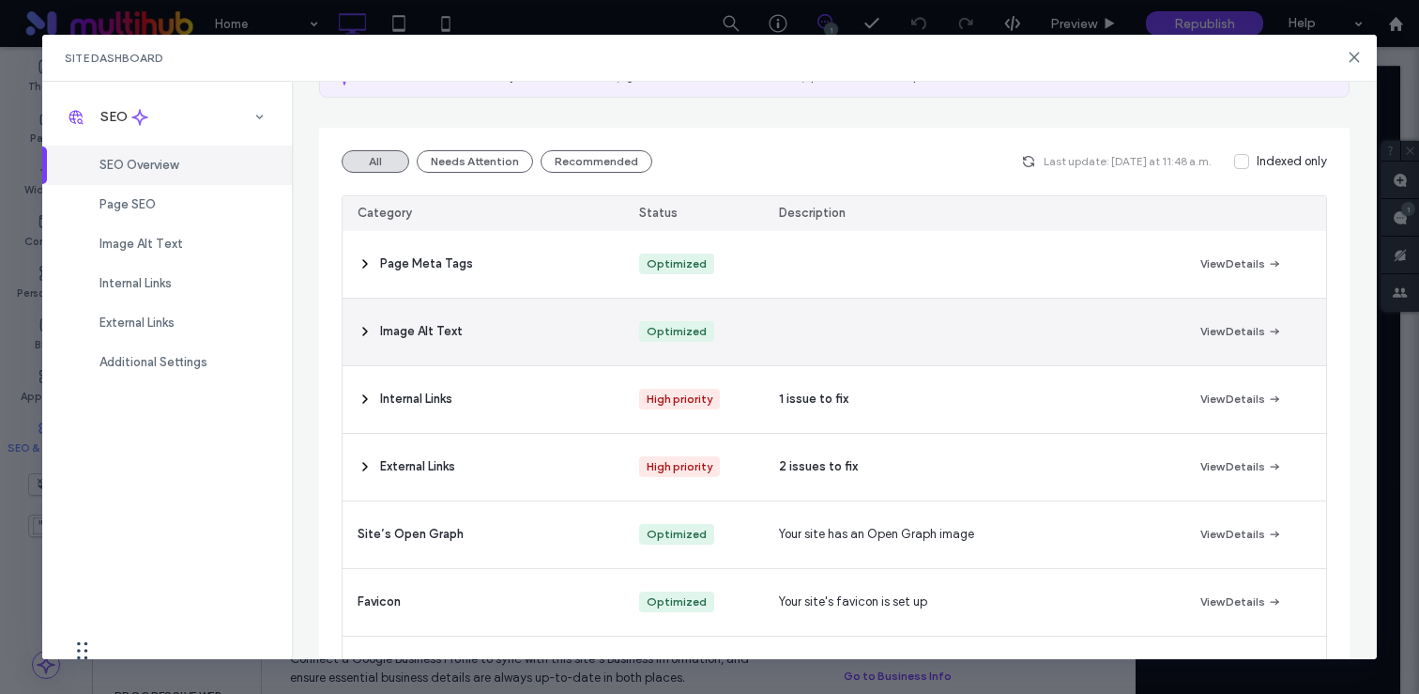
scroll to position [159, 0]
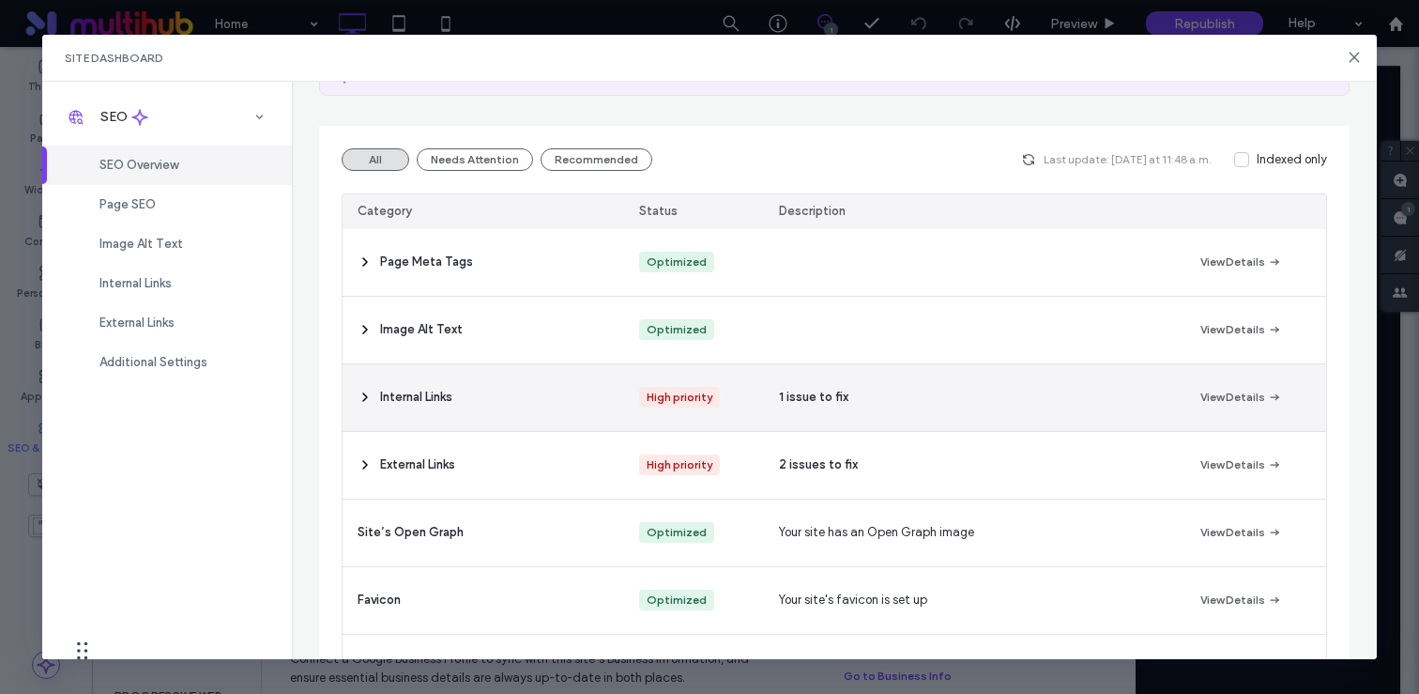
click at [364, 399] on use at bounding box center [365, 397] width 4 height 8
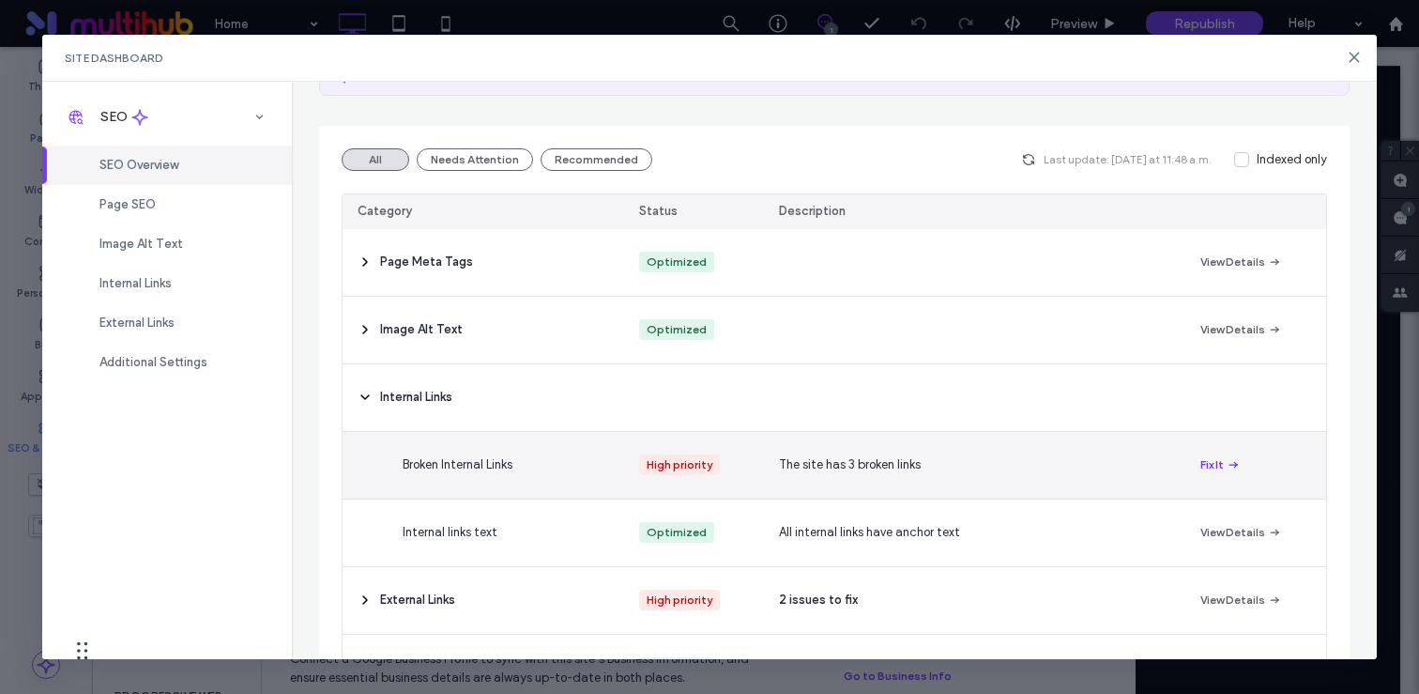
click at [1201, 465] on button "Fix It" at bounding box center [1220, 464] width 40 height 23
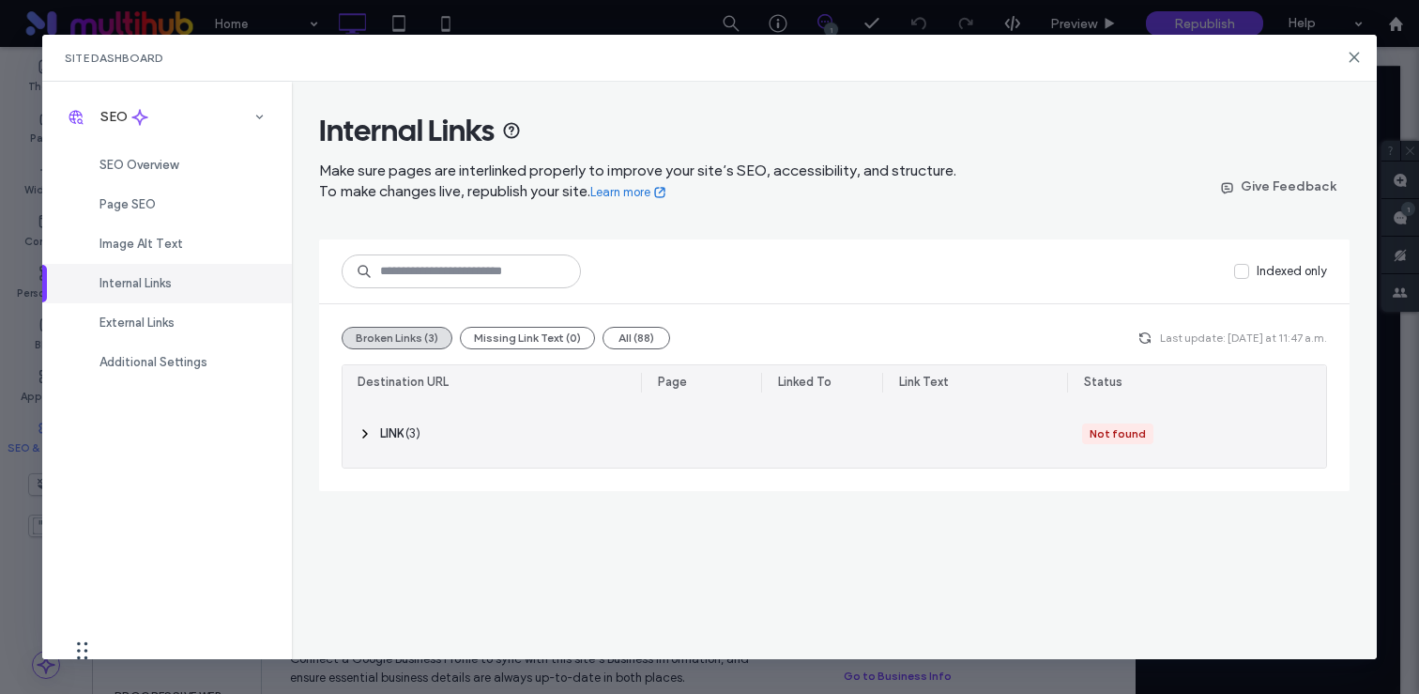
click at [384, 448] on div "‎ LINK ‎ ( 3 )" at bounding box center [492, 434] width 298 height 68
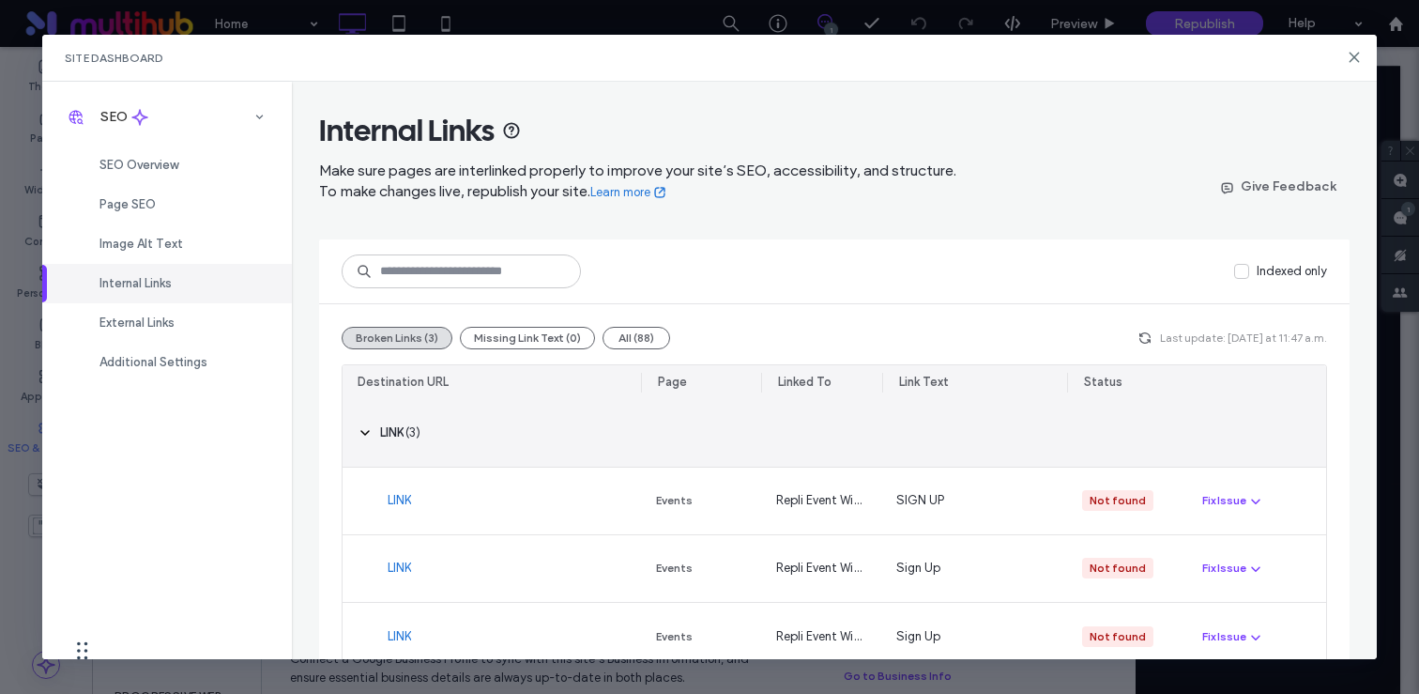
scroll to position [35, 0]
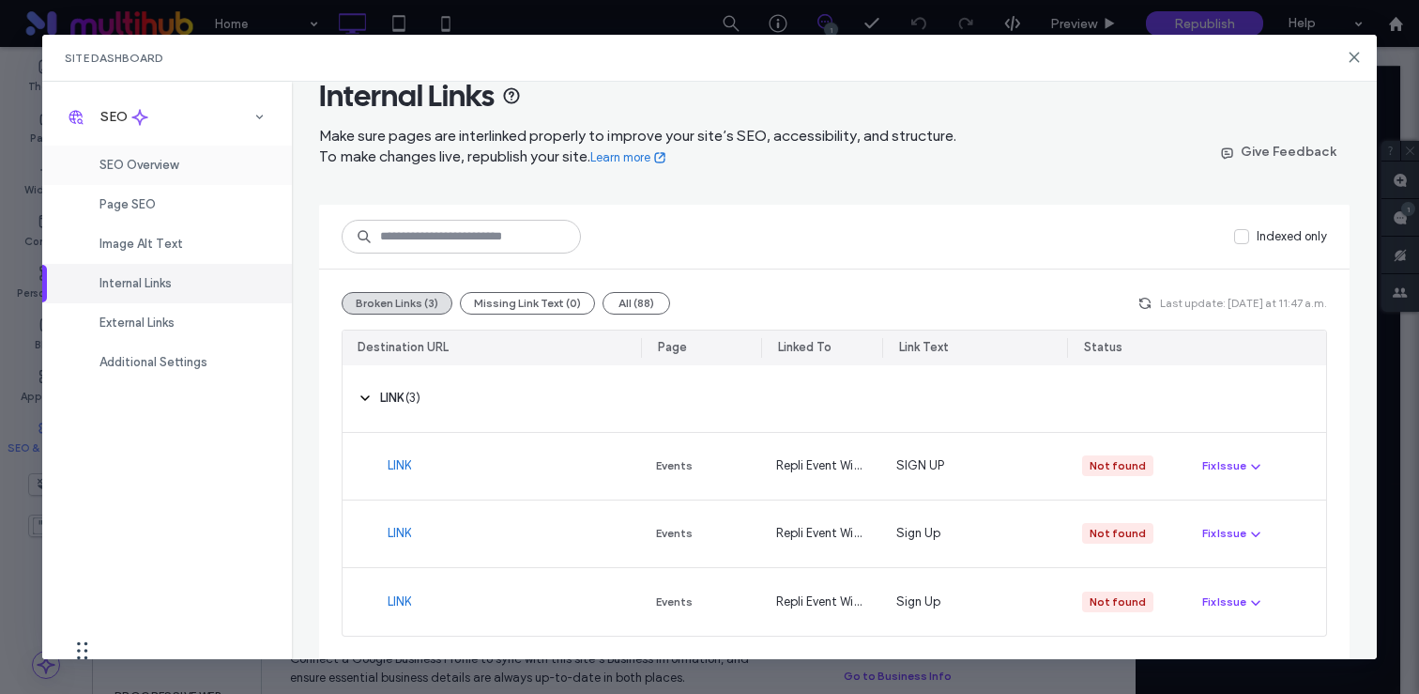
click at [151, 180] on div "SEO Overview" at bounding box center [167, 164] width 250 height 39
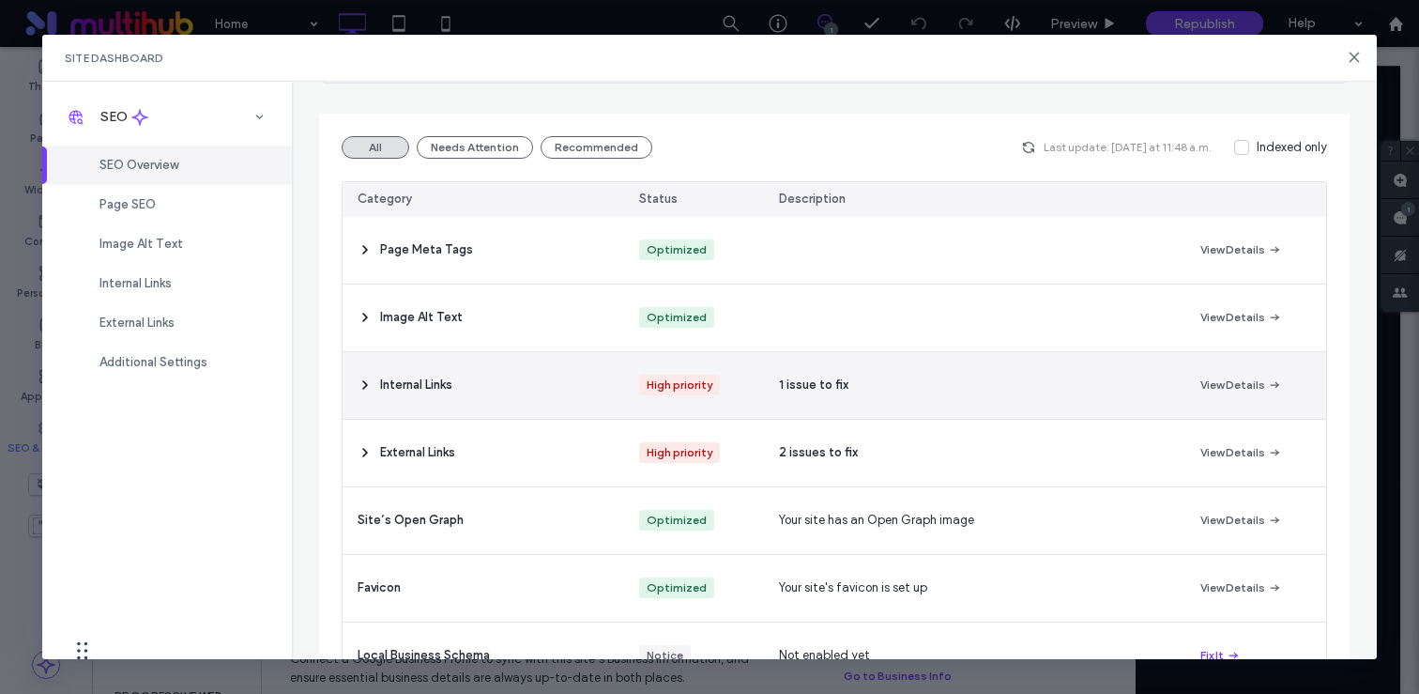
scroll to position [172, 0]
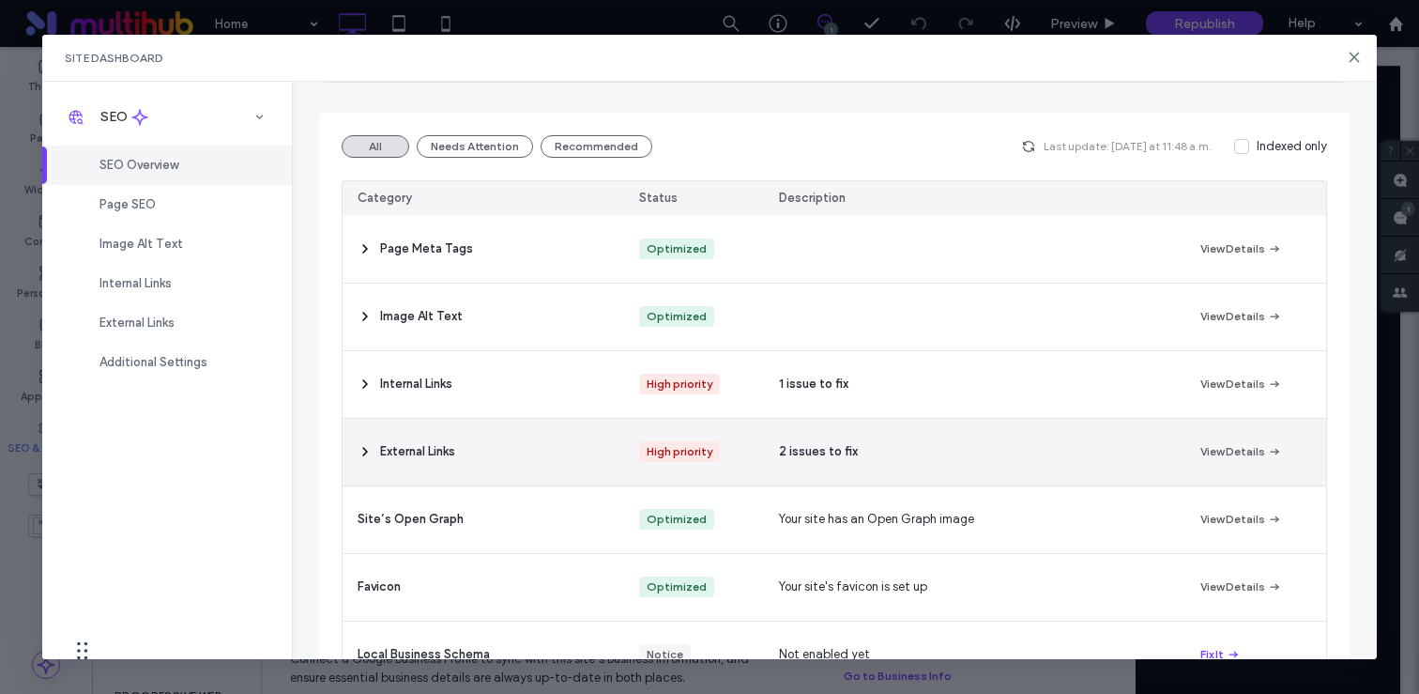
click at [359, 439] on span at bounding box center [365, 452] width 15 height 67
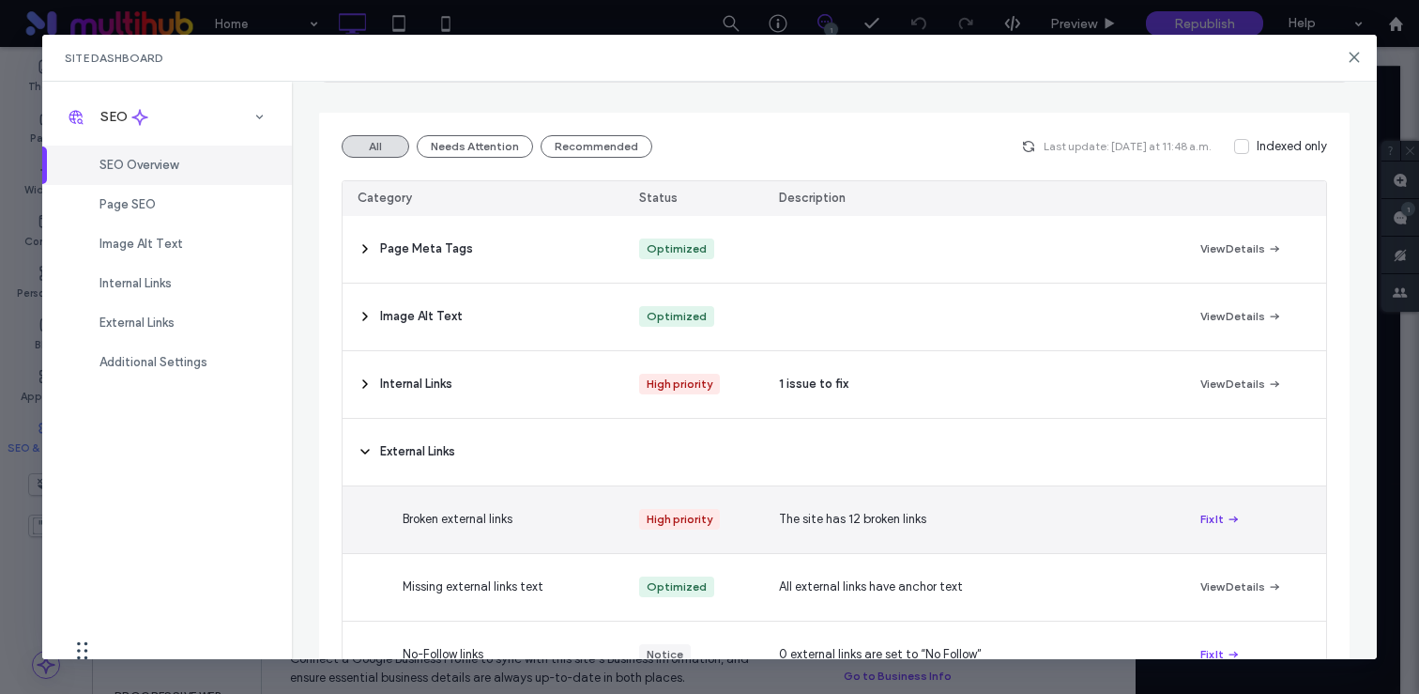
click at [1212, 523] on button "Fix It" at bounding box center [1220, 519] width 40 height 23
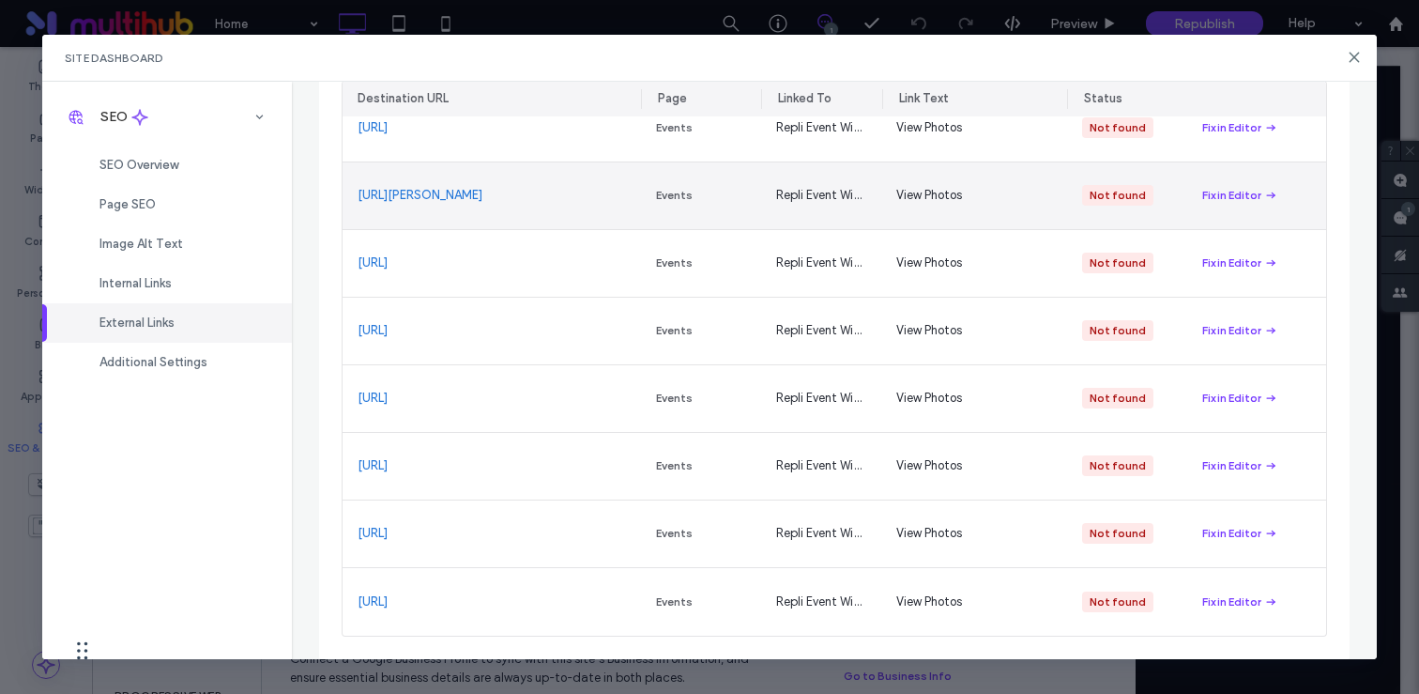
scroll to position [556, 0]
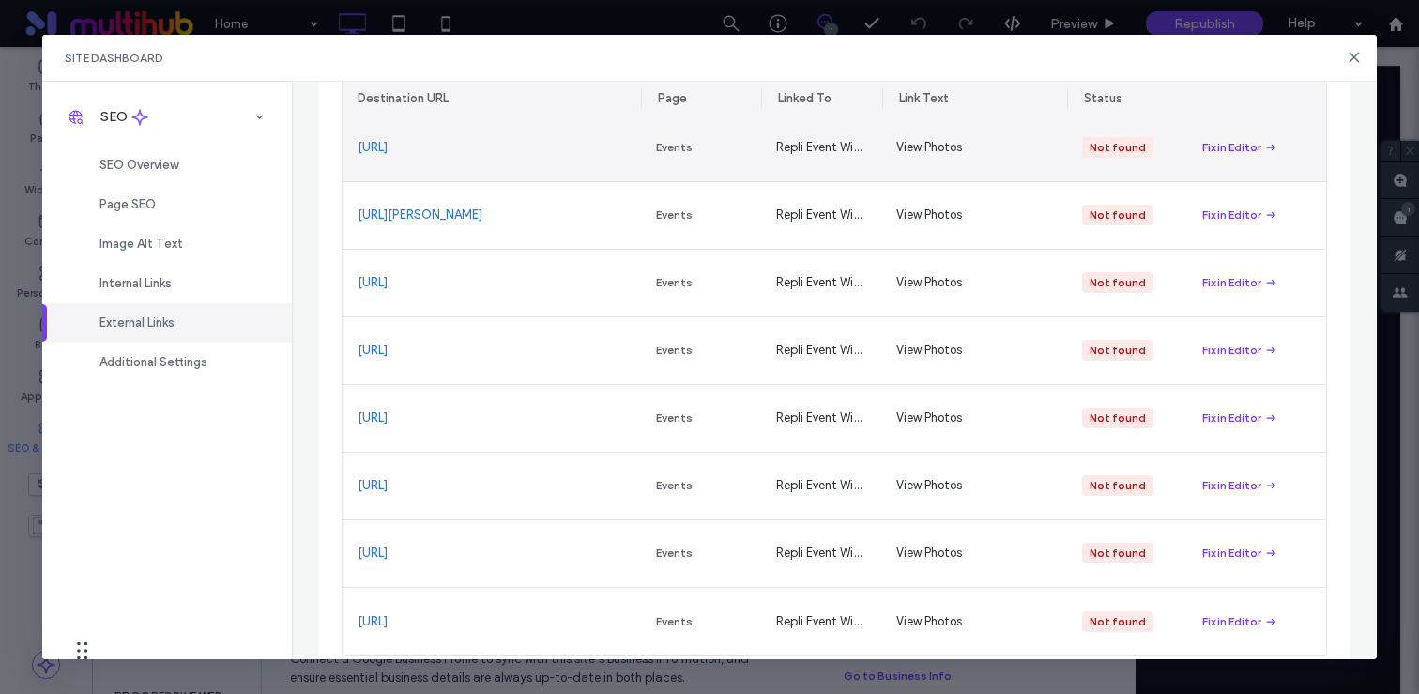
click at [1229, 150] on div "Fix in Editor" at bounding box center [1231, 147] width 59 height 17
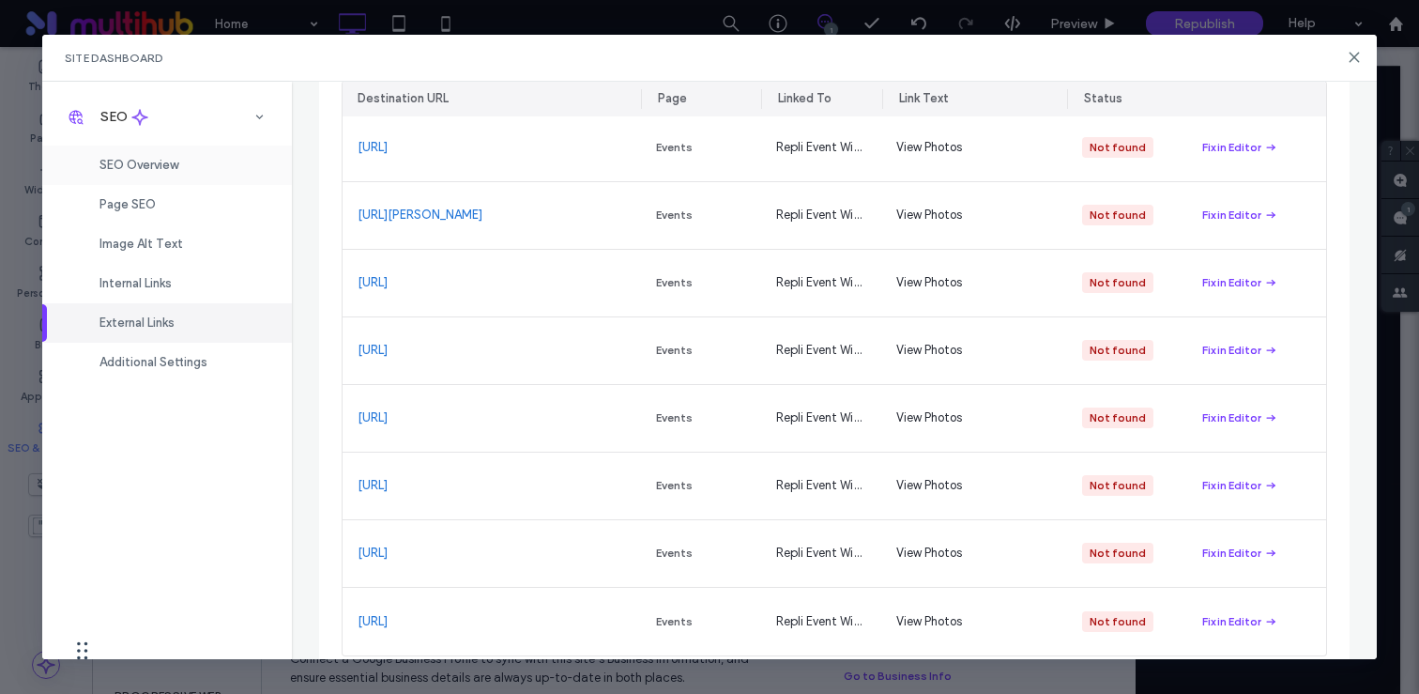
click at [191, 157] on div "SEO Overview" at bounding box center [167, 164] width 250 height 39
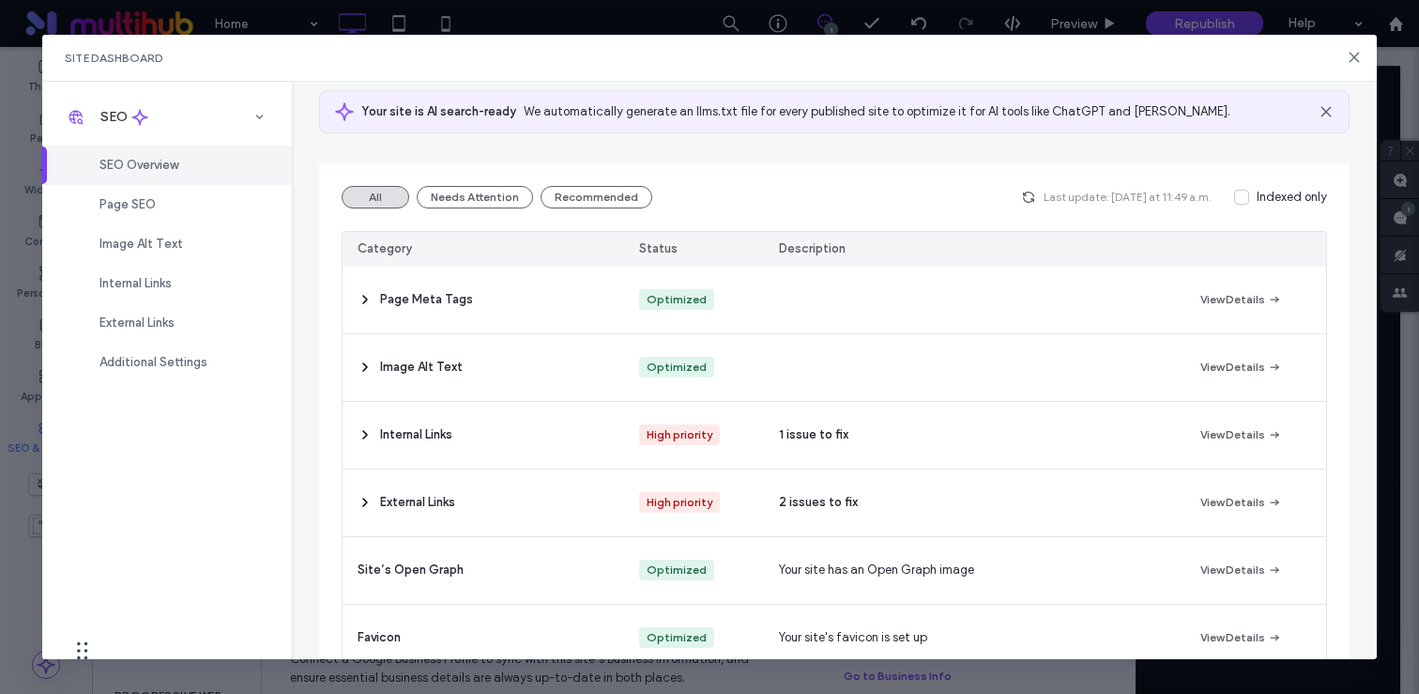
scroll to position [0, 0]
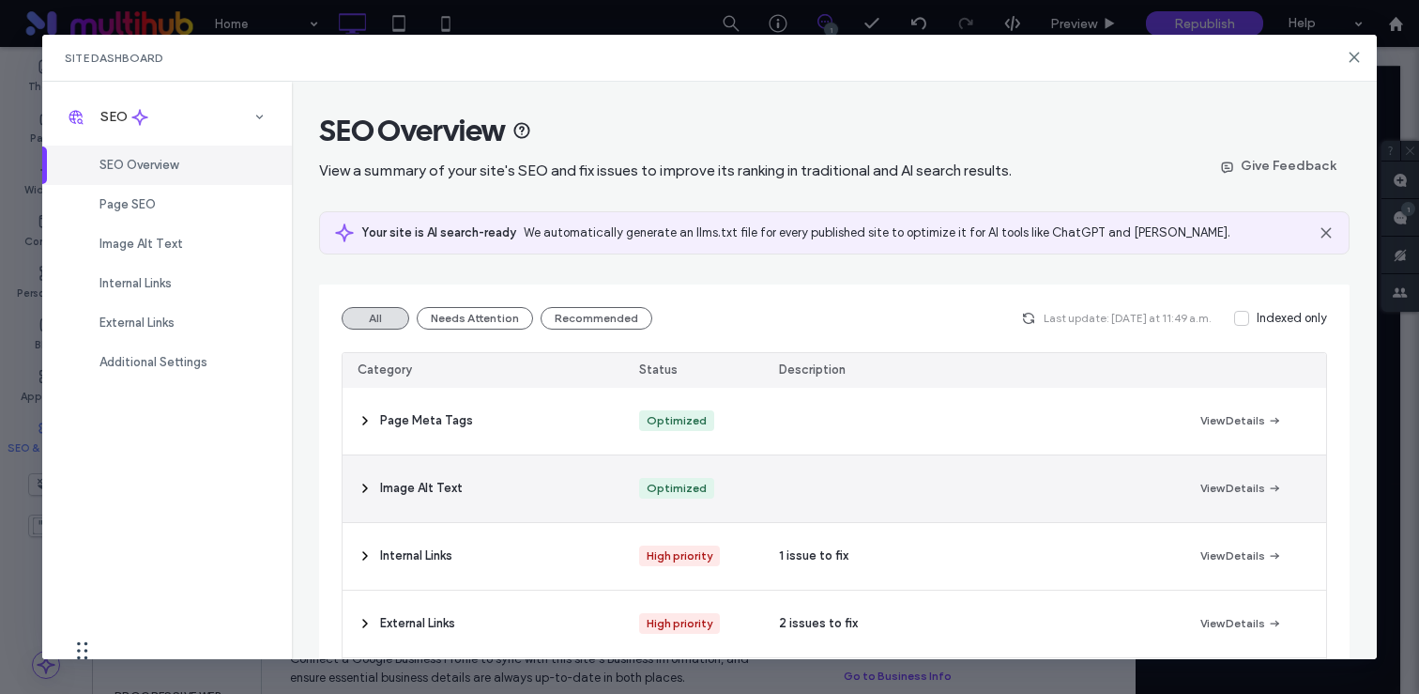
click at [364, 482] on icon at bounding box center [365, 487] width 15 height 15
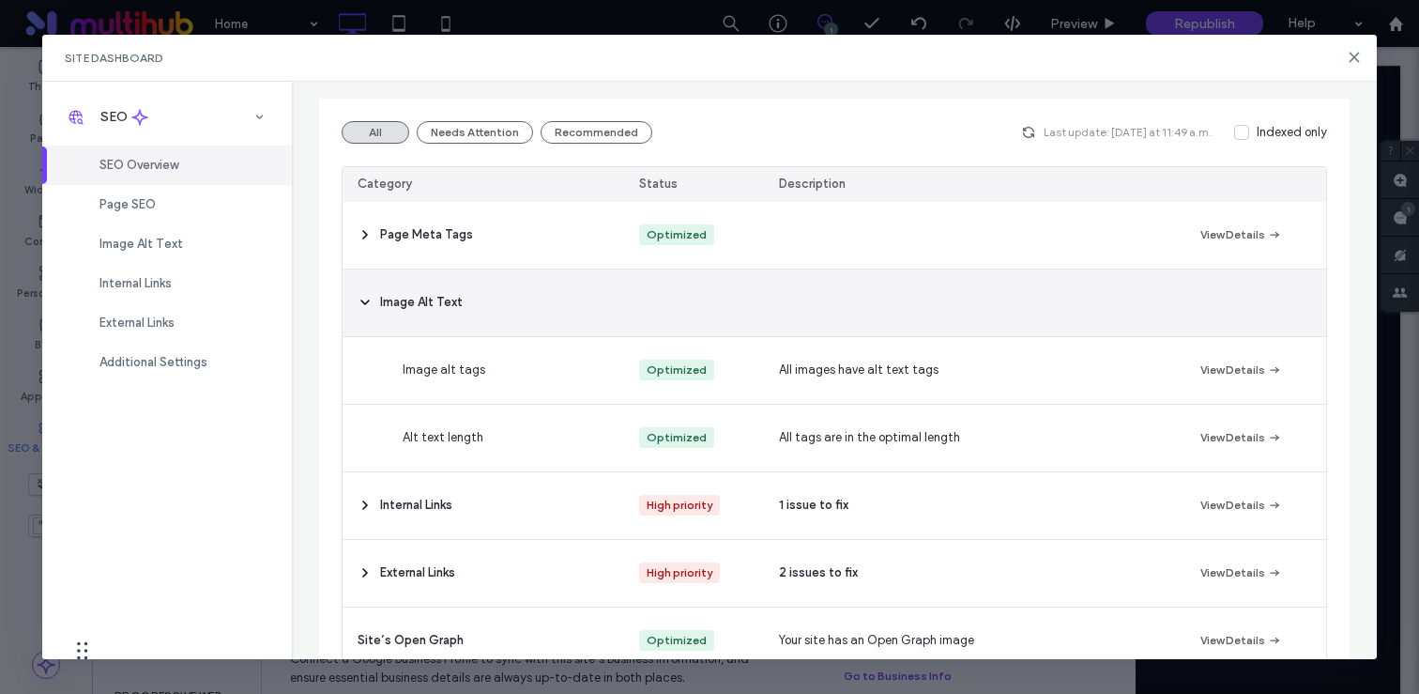
scroll to position [184, 0]
click at [368, 299] on icon at bounding box center [365, 304] width 15 height 15
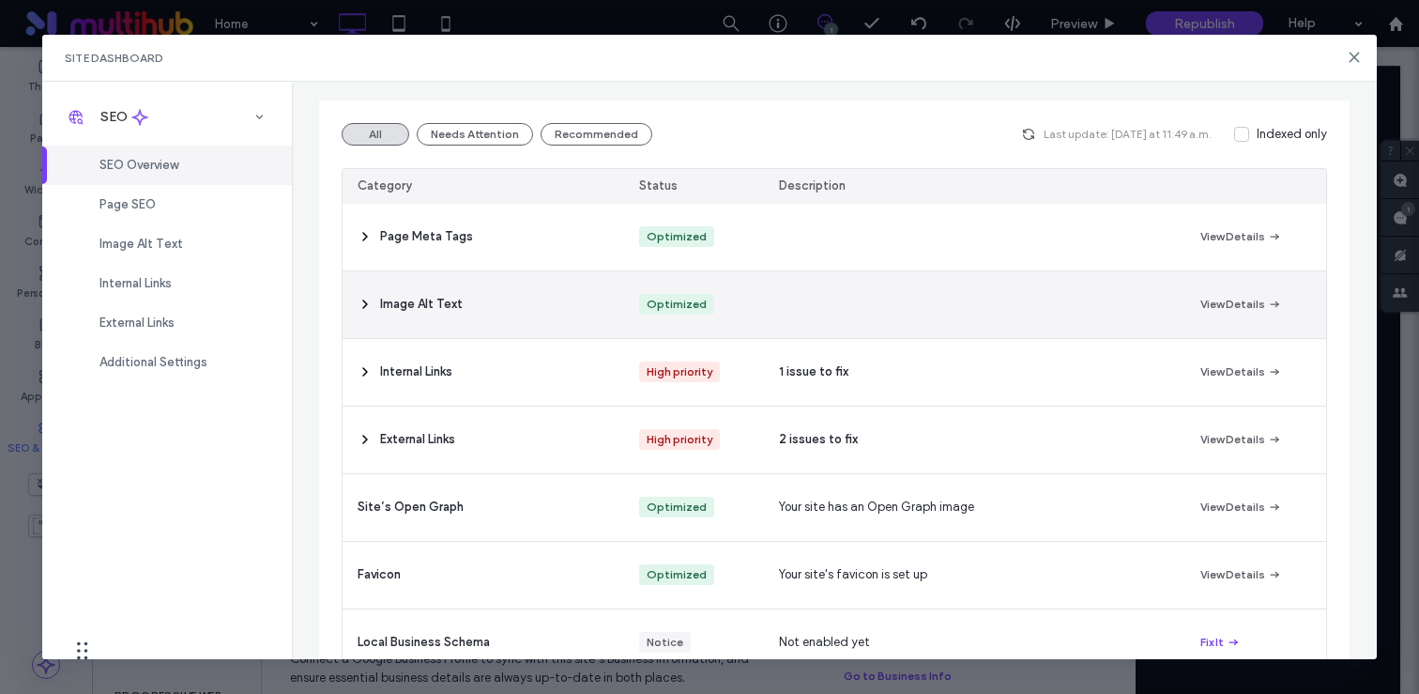
scroll to position [0, 0]
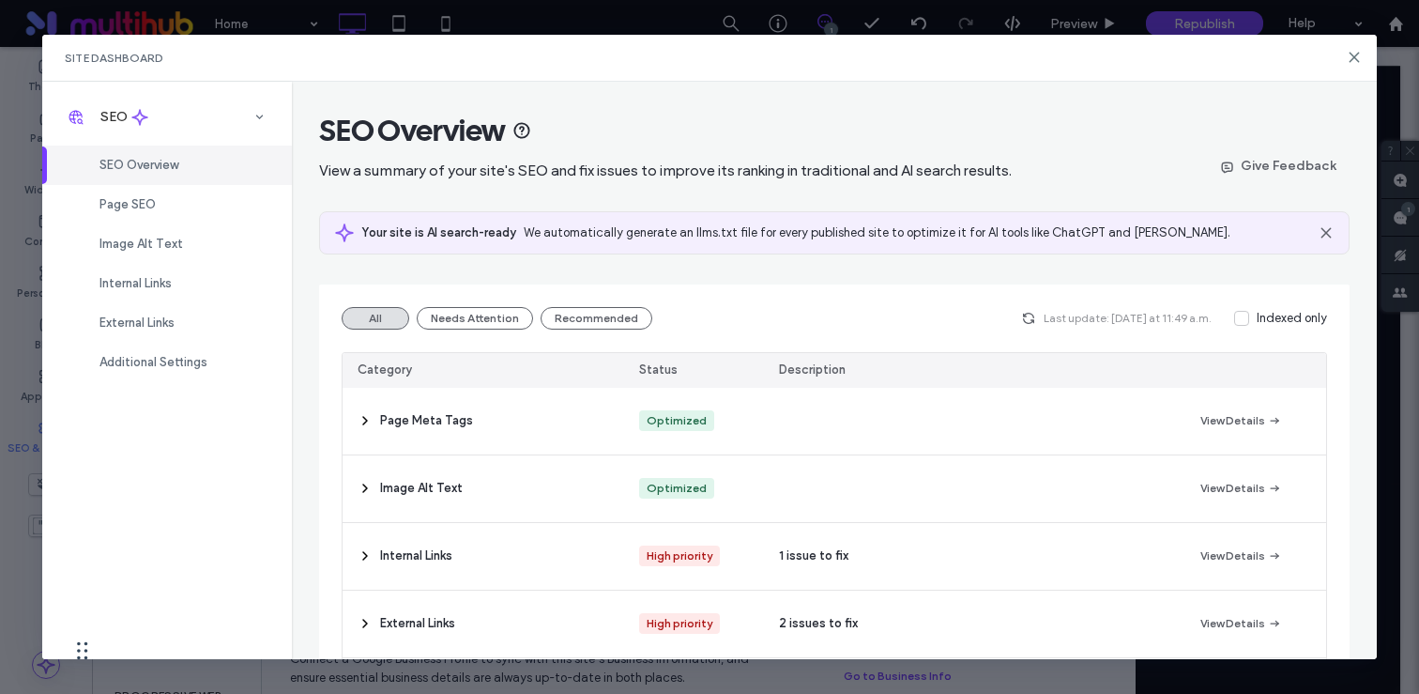
click at [1321, 228] on use at bounding box center [1325, 232] width 8 height 8
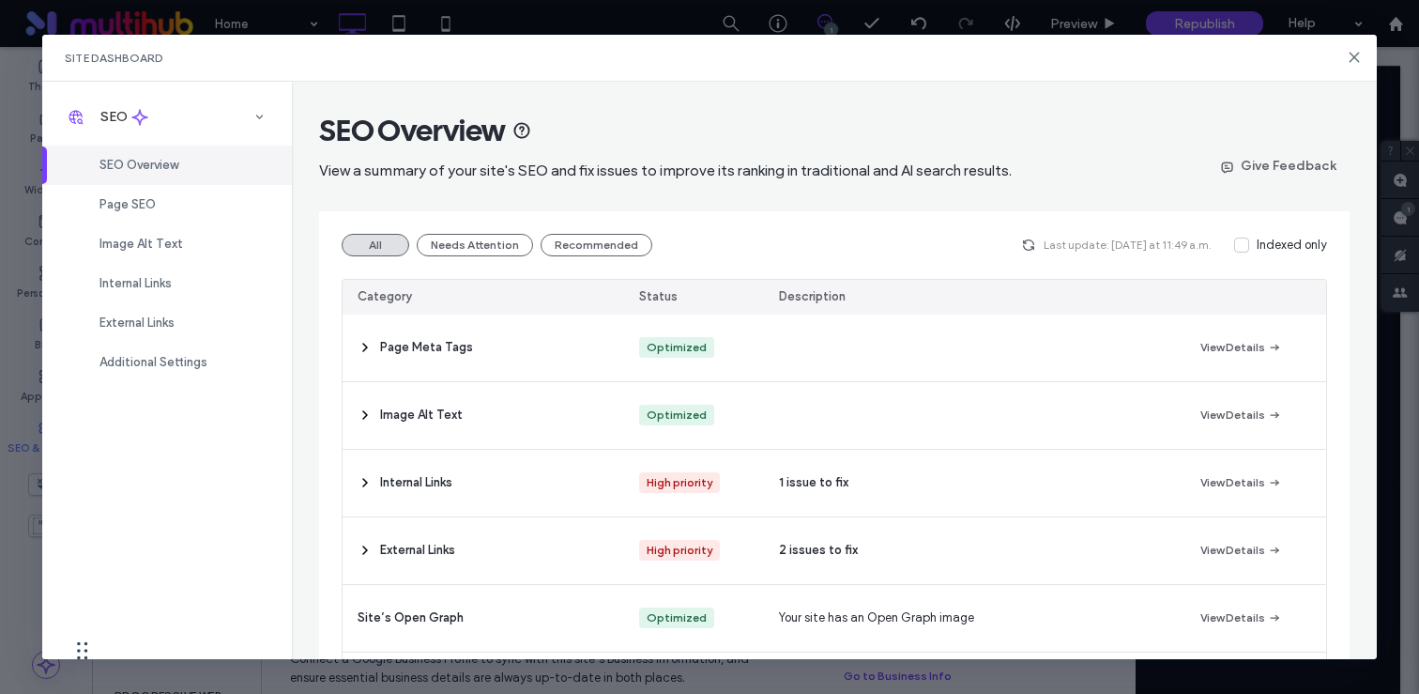
click at [482, 257] on div "All Needs Attention Recommended Last update: Today at 11:49 a.m. Indexed only C…" at bounding box center [834, 612] width 1030 height 802
click at [457, 238] on button "Needs Attention" at bounding box center [475, 245] width 116 height 23
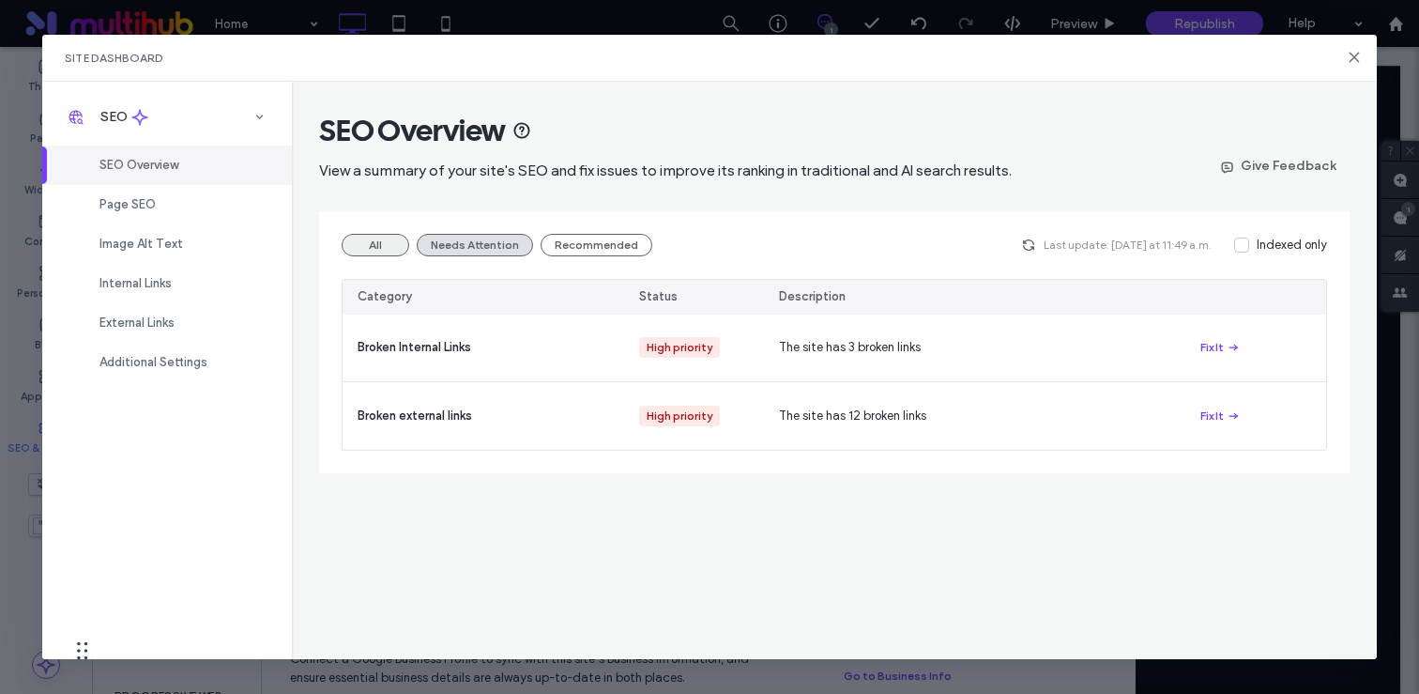
click at [370, 248] on button "All" at bounding box center [376, 245] width 68 height 23
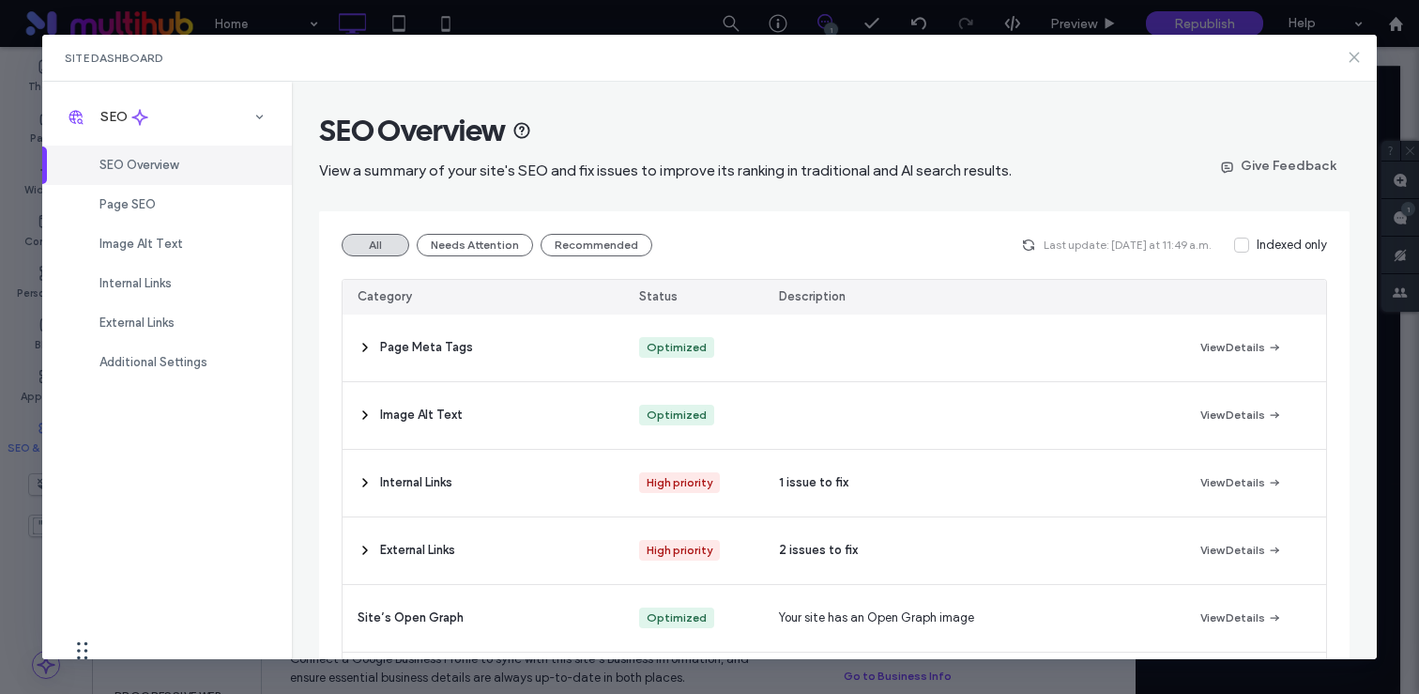
click at [1356, 54] on use at bounding box center [1353, 57] width 8 height 8
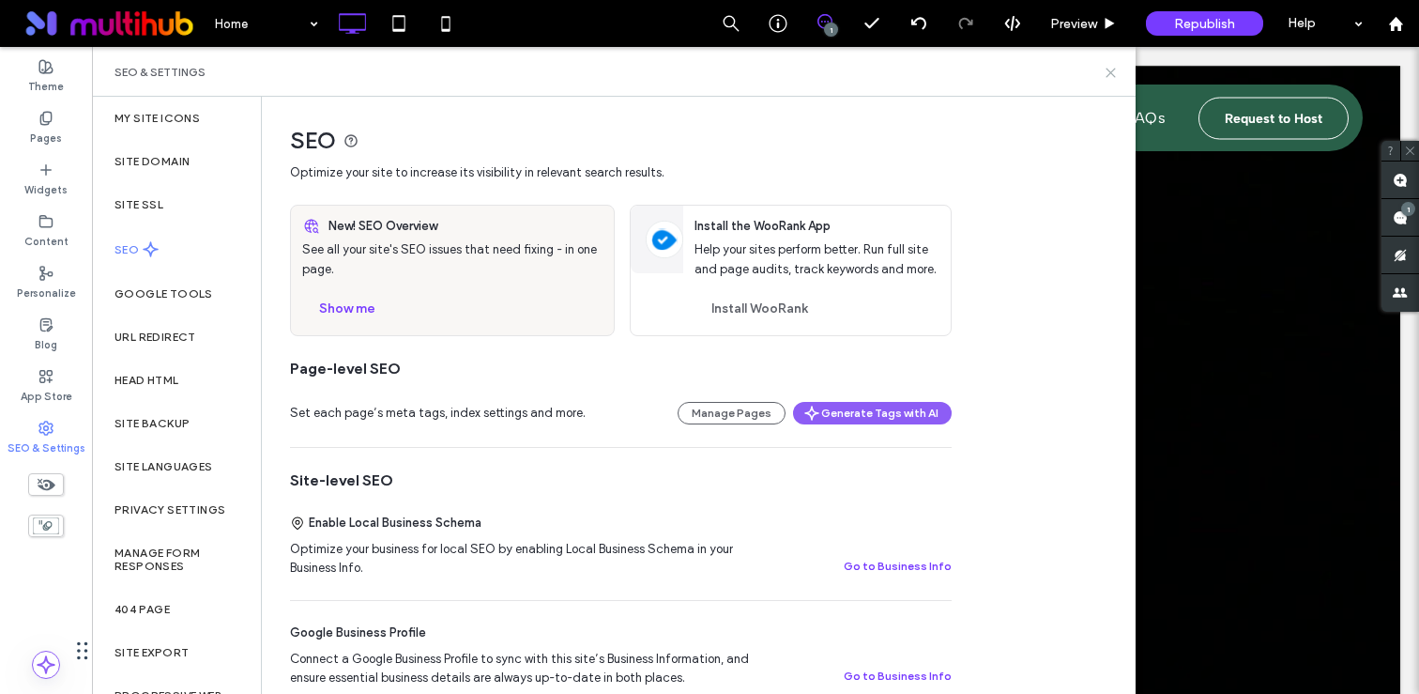
click at [1110, 72] on use at bounding box center [1110, 73] width 8 height 8
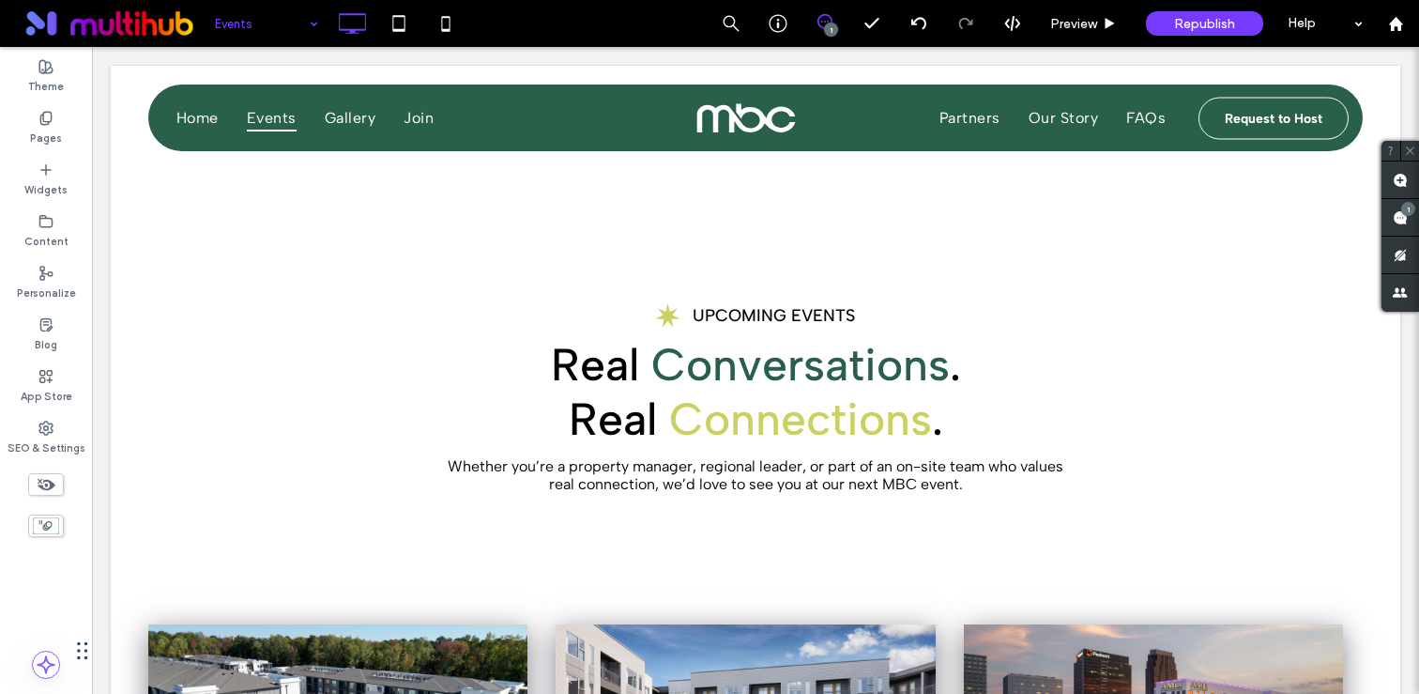
click at [287, 2] on input at bounding box center [262, 23] width 94 height 47
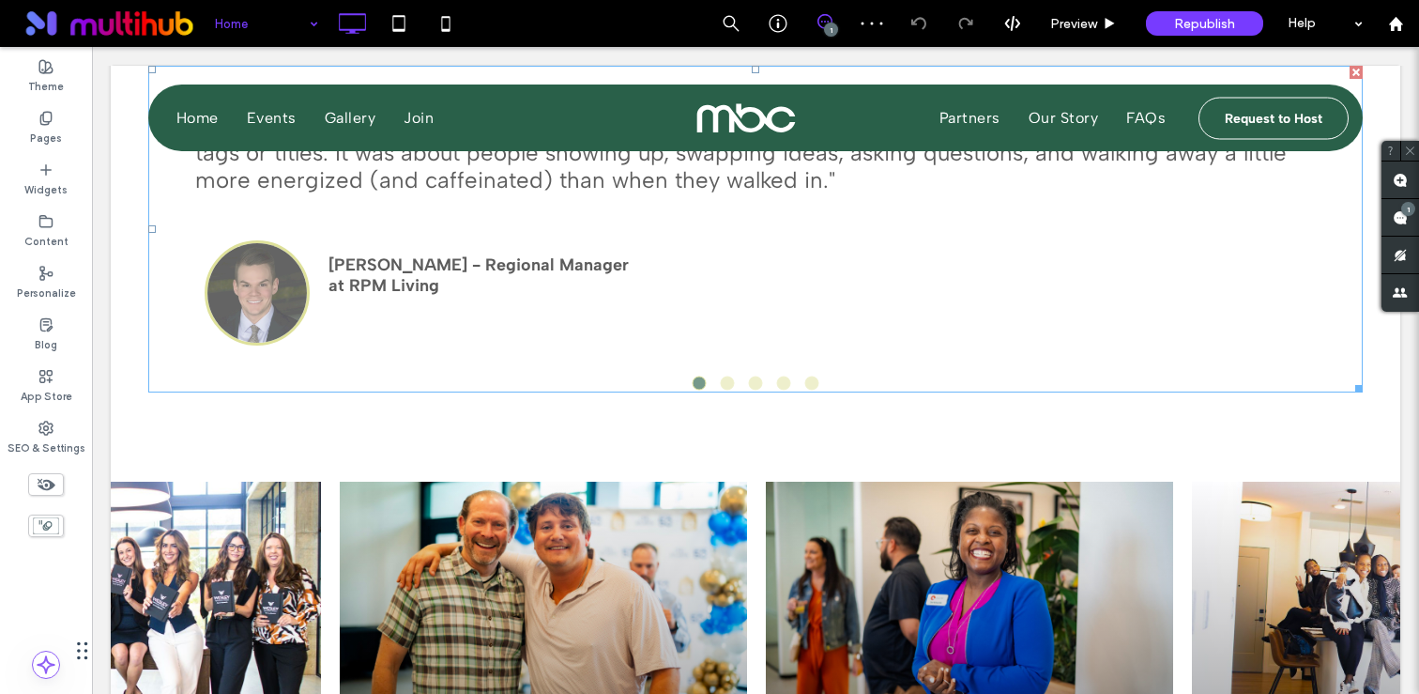
scroll to position [2989, 0]
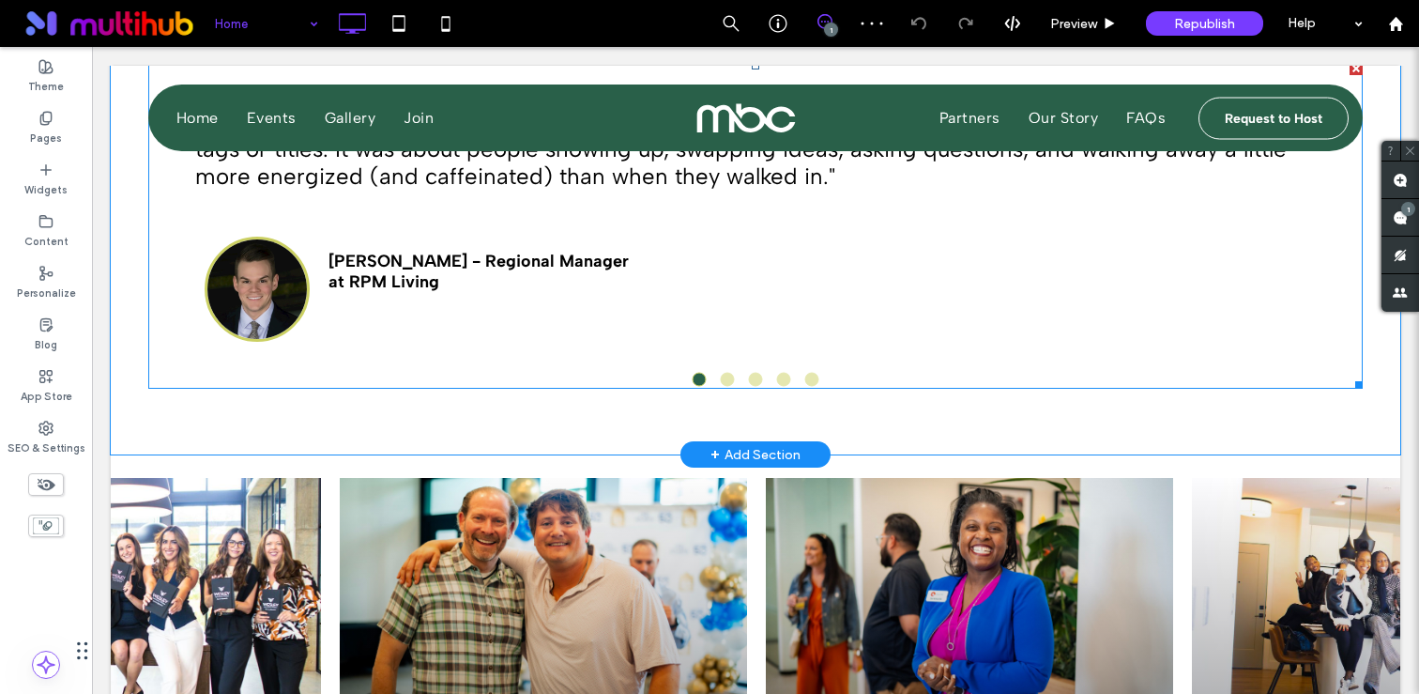
click at [381, 312] on span at bounding box center [755, 225] width 1214 height 327
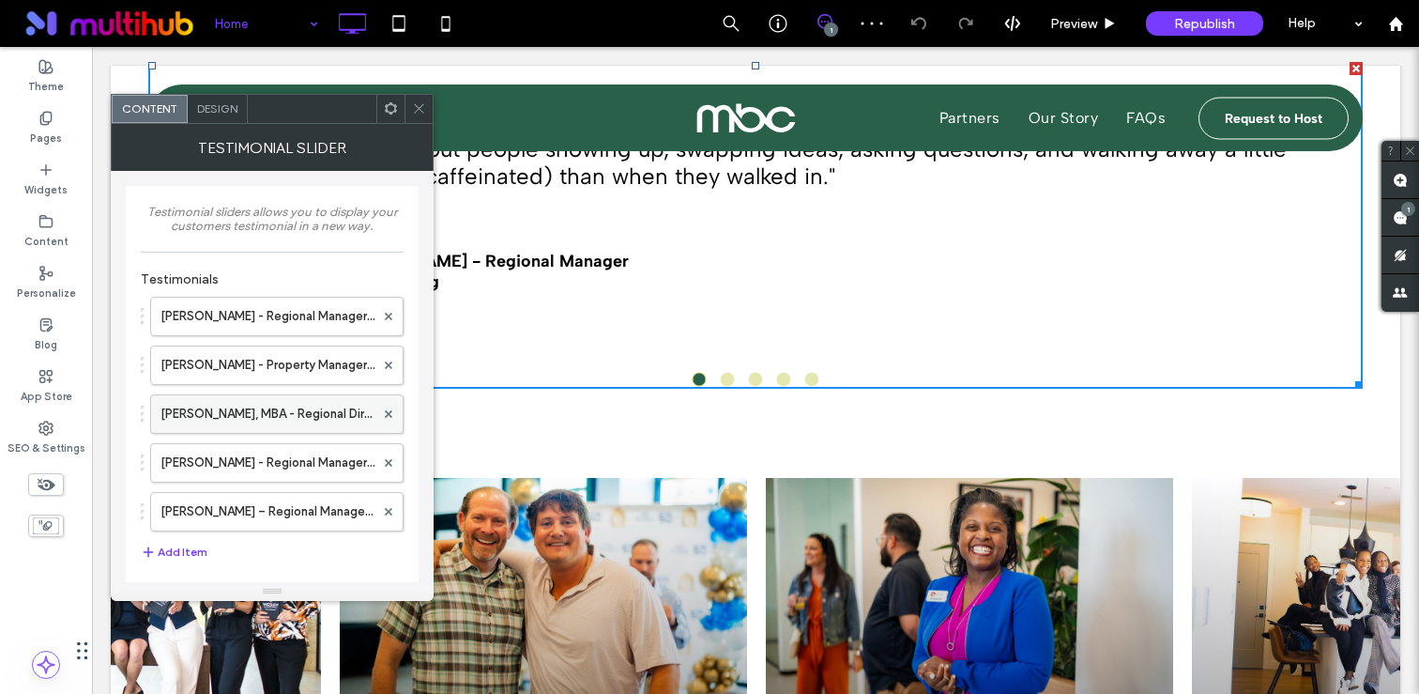
click at [257, 410] on label "Lisa Davis, MBA - Regional Director at Brookfield Properties" at bounding box center [267, 414] width 214 height 38
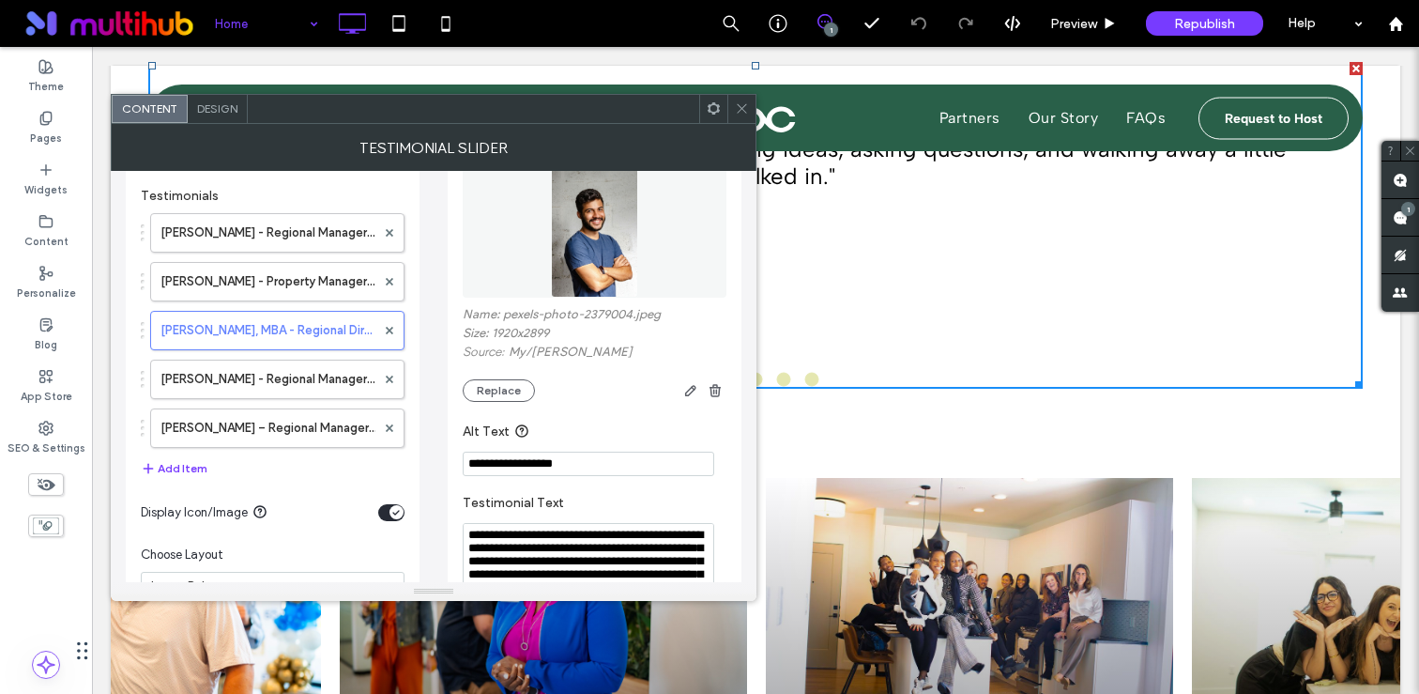
scroll to position [85, 0]
click at [711, 391] on icon "button" at bounding box center [715, 388] width 15 height 15
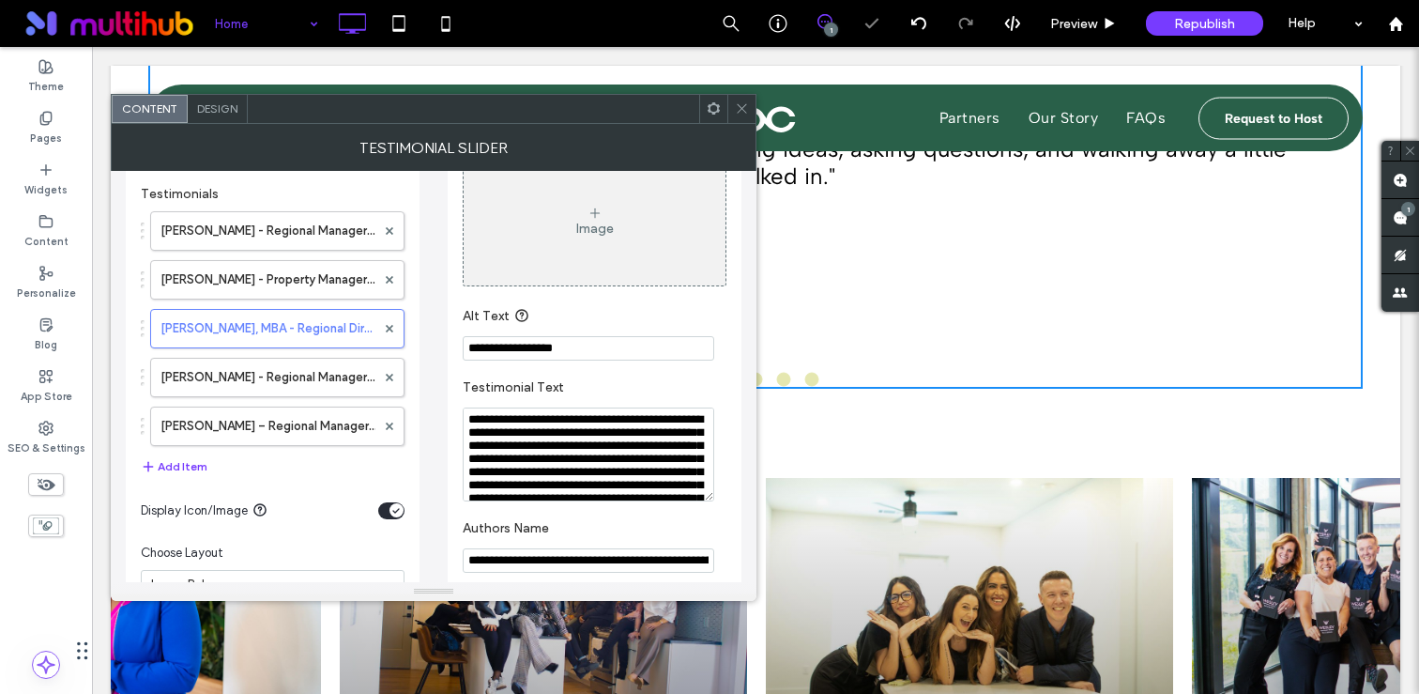
click at [743, 103] on icon at bounding box center [742, 108] width 14 height 14
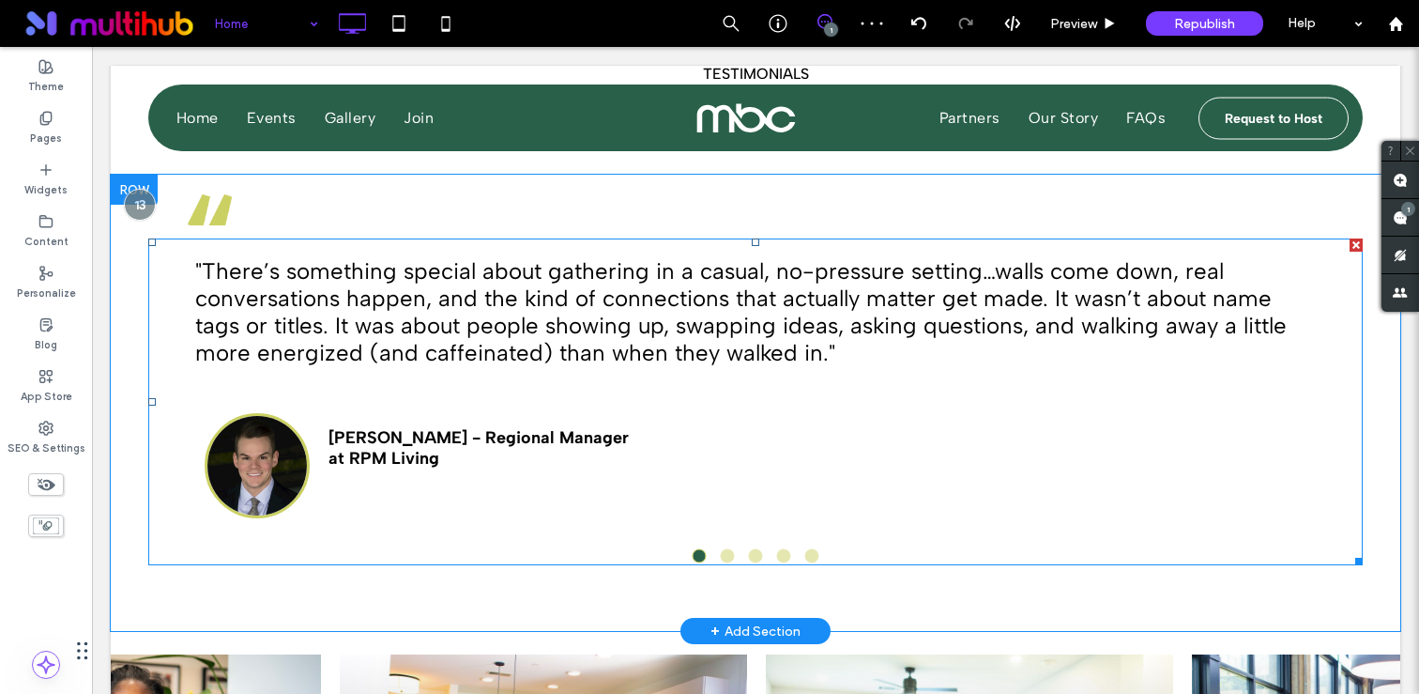
scroll to position [2727, 0]
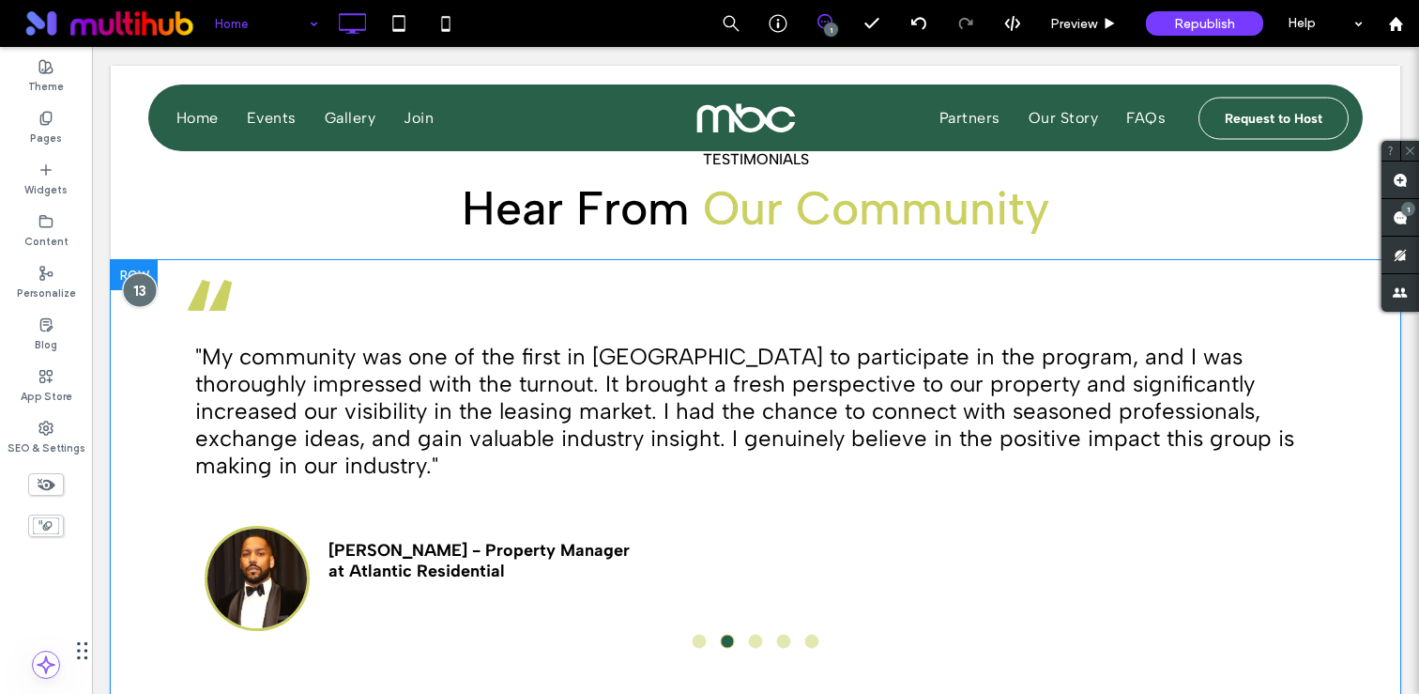
click at [137, 287] on div at bounding box center [139, 290] width 35 height 35
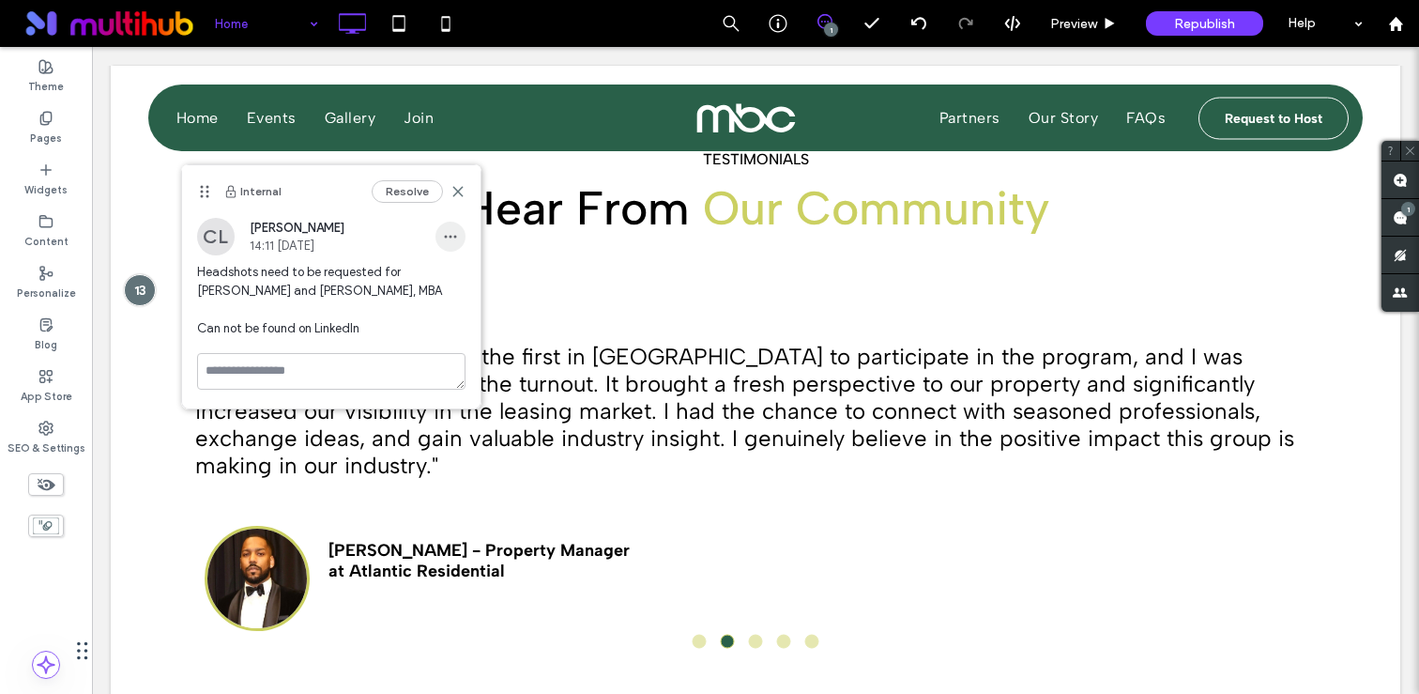
click at [458, 227] on span "button" at bounding box center [450, 236] width 30 height 30
click at [464, 276] on span "Edit" at bounding box center [462, 285] width 23 height 19
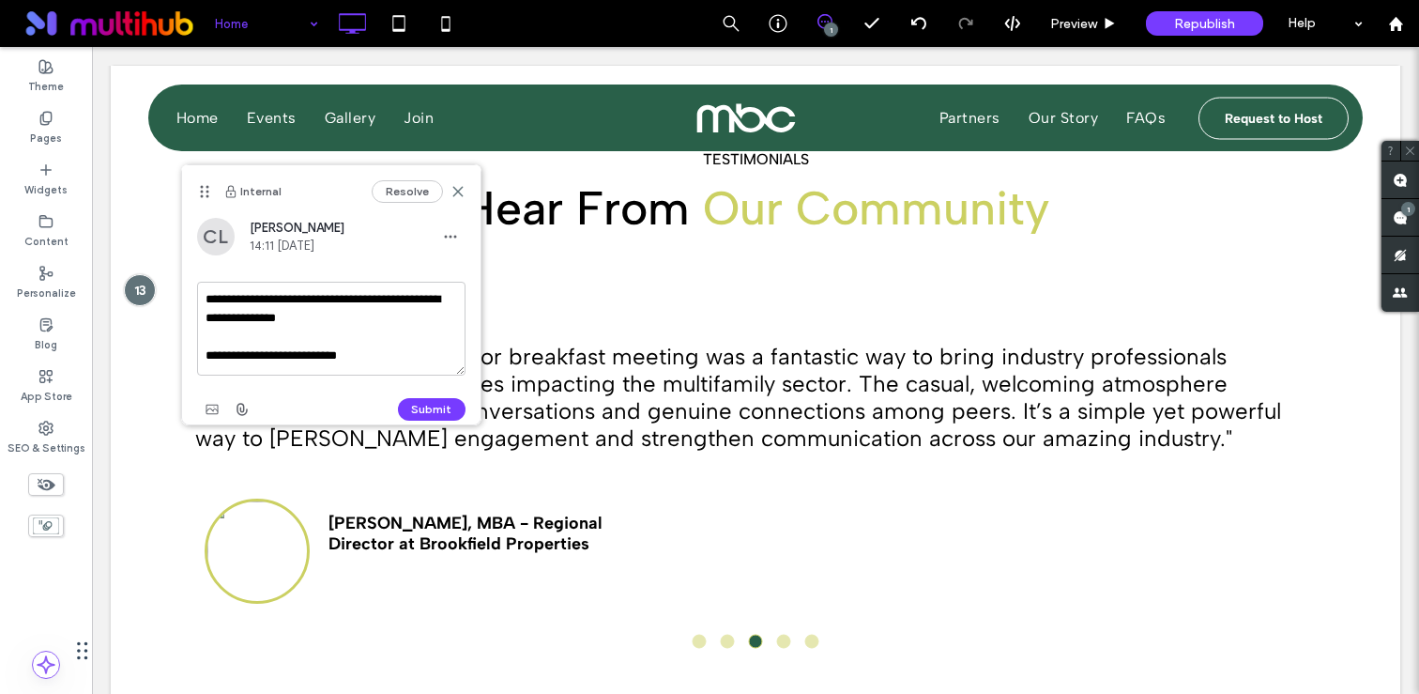
drag, startPoint x: 407, startPoint y: 298, endPoint x: 267, endPoint y: 314, distance: 140.7
click at [267, 314] on textarea "**********" at bounding box center [331, 329] width 268 height 94
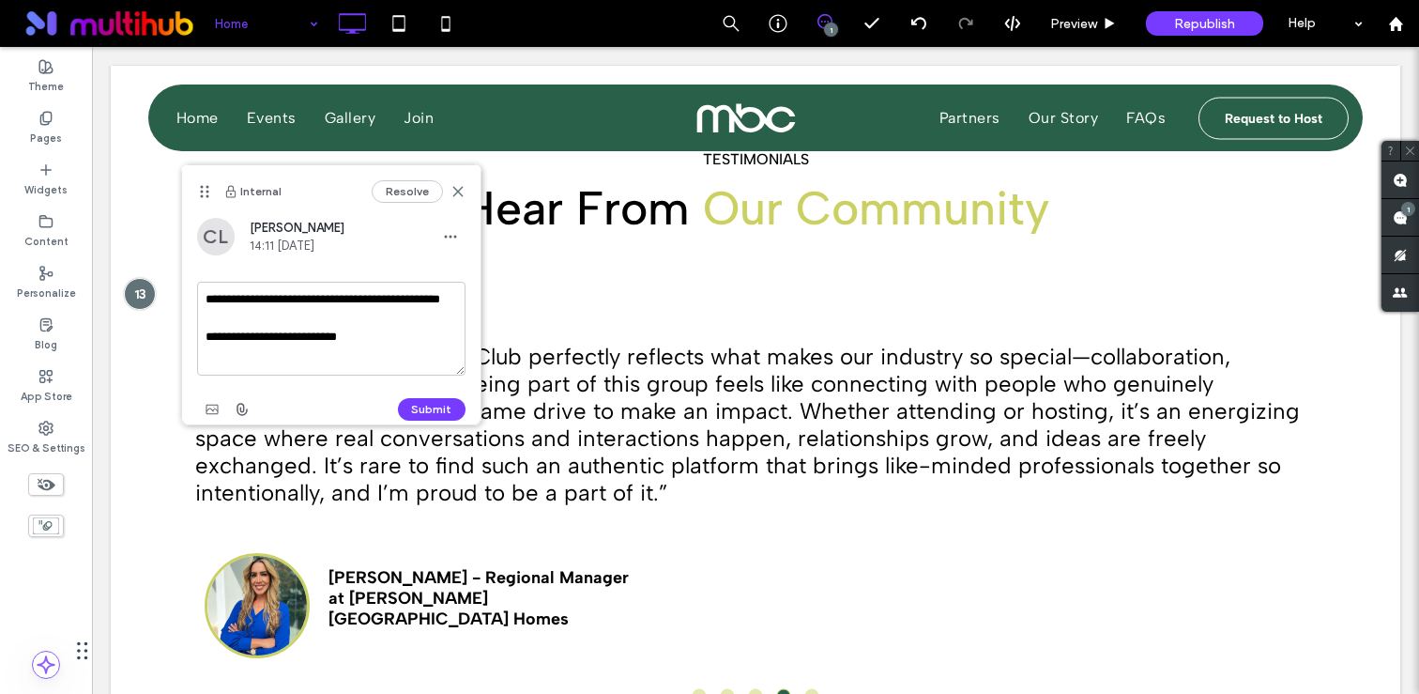
click at [266, 297] on textarea "**********" at bounding box center [331, 329] width 268 height 94
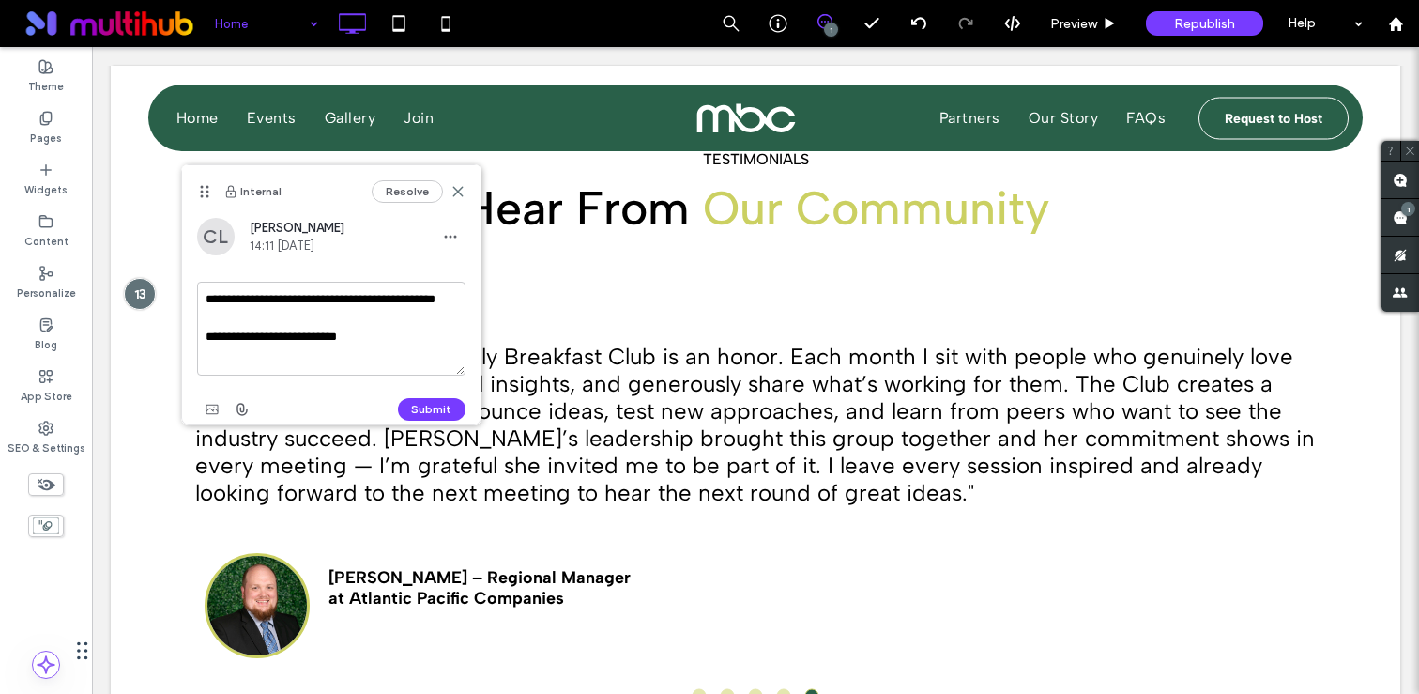
drag, startPoint x: 290, startPoint y: 300, endPoint x: 380, endPoint y: 300, distance: 90.1
click at [380, 300] on textarea "**********" at bounding box center [331, 329] width 268 height 94
type textarea "**********"
click at [427, 409] on button "Submit" at bounding box center [432, 409] width 68 height 23
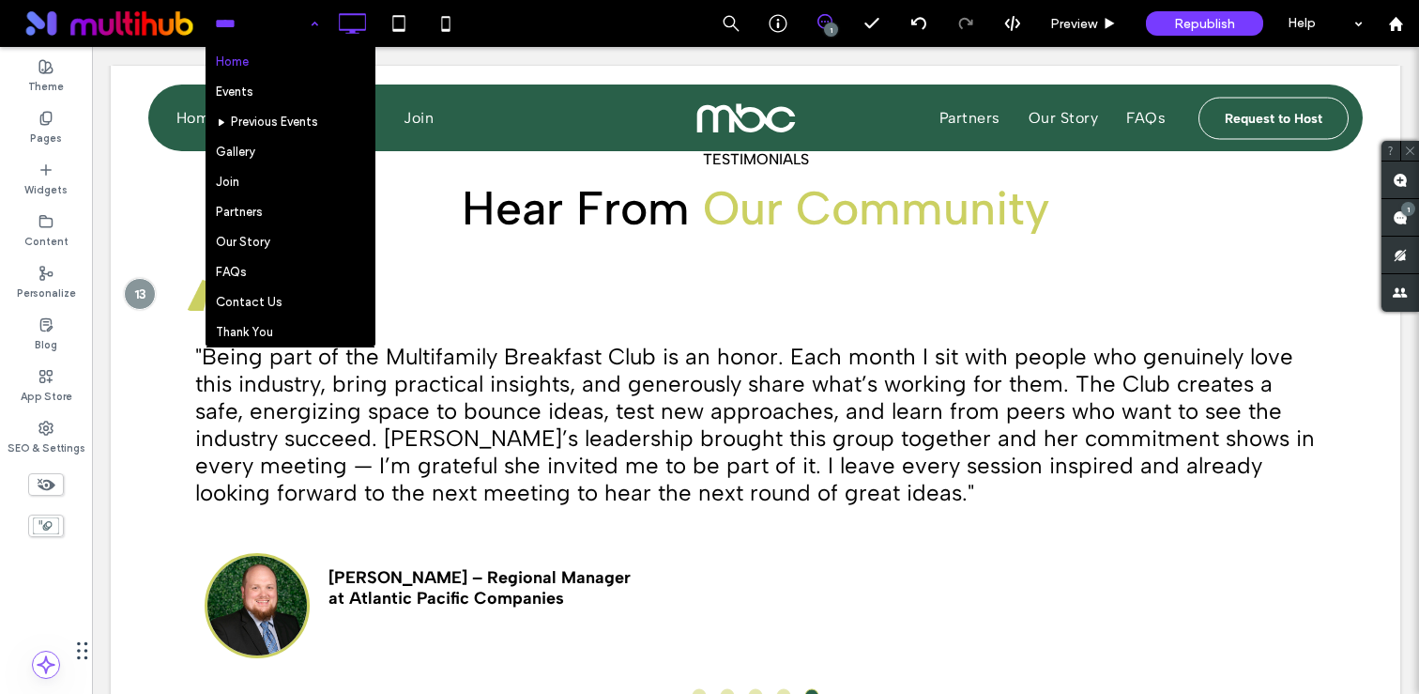
click at [250, 40] on input at bounding box center [262, 23] width 94 height 47
click at [809, 23] on span at bounding box center [824, 21] width 46 height 15
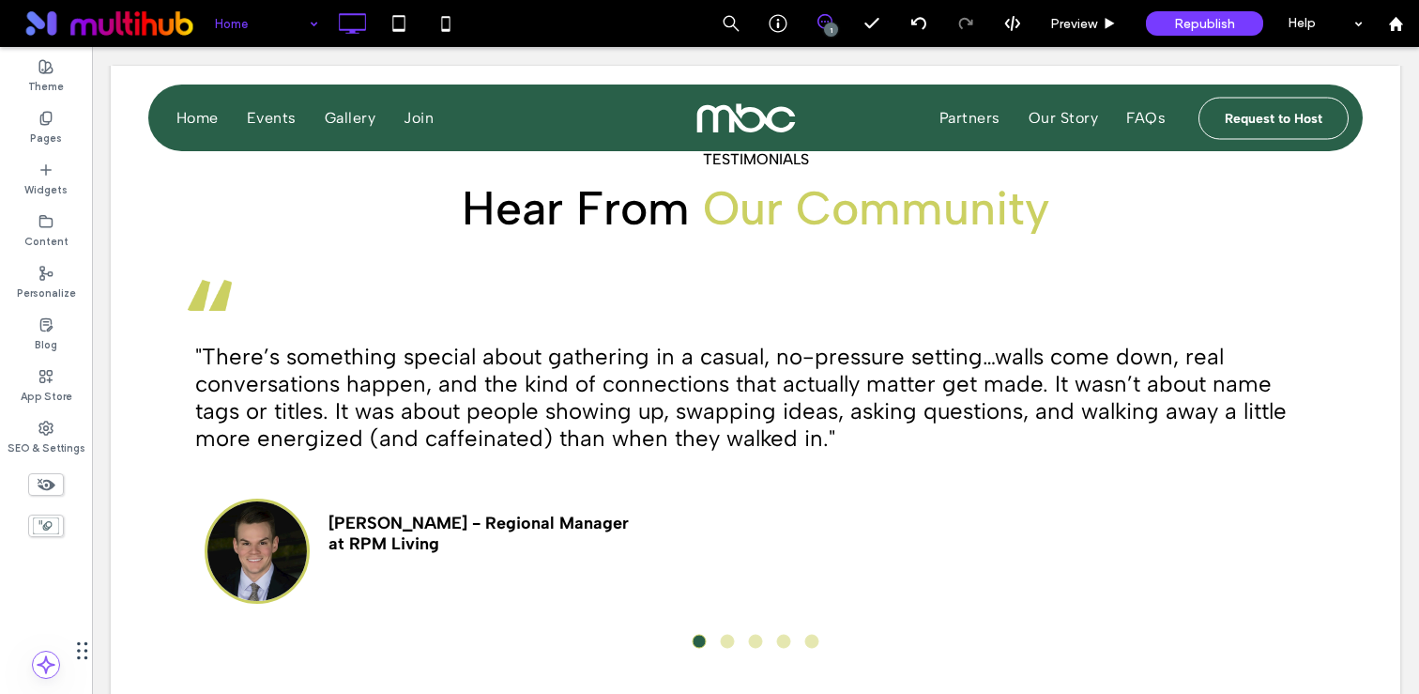
click at [839, 21] on span at bounding box center [824, 21] width 46 height 15
click at [1408, 219] on span at bounding box center [1400, 217] width 38 height 37
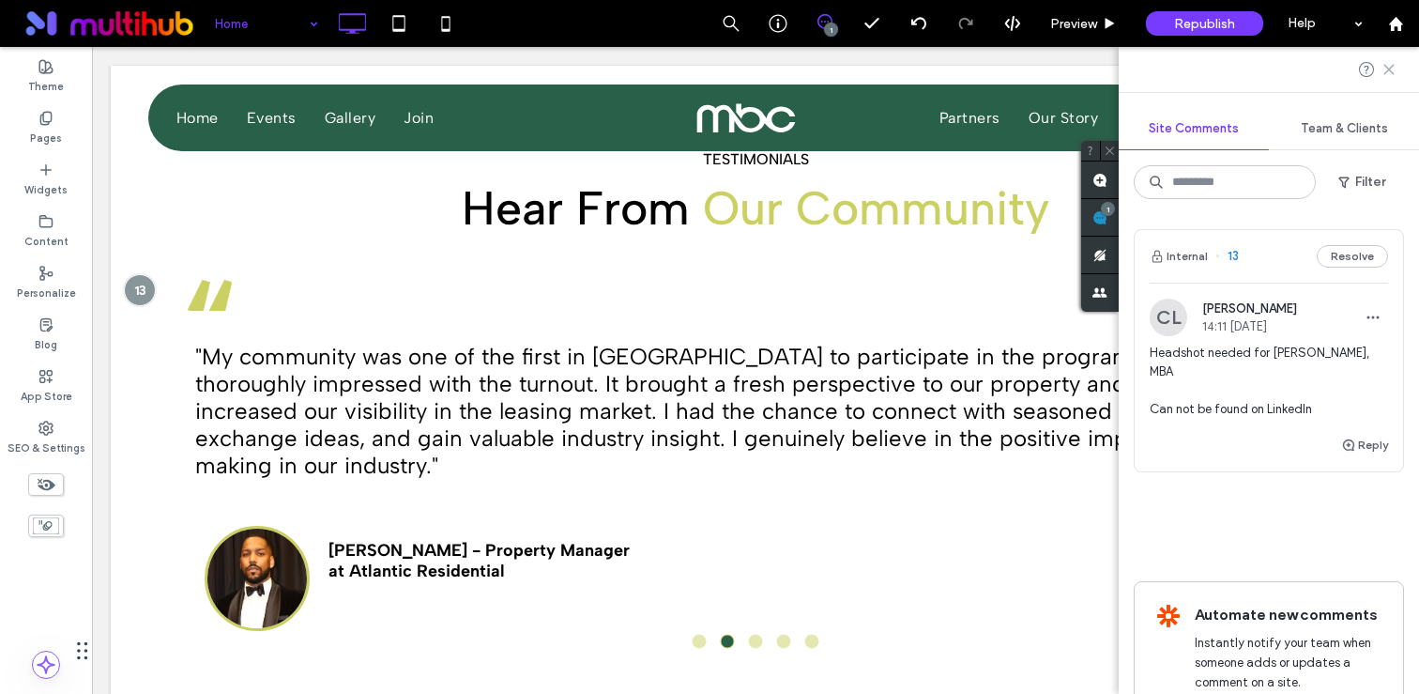
click at [1386, 69] on icon at bounding box center [1388, 69] width 15 height 15
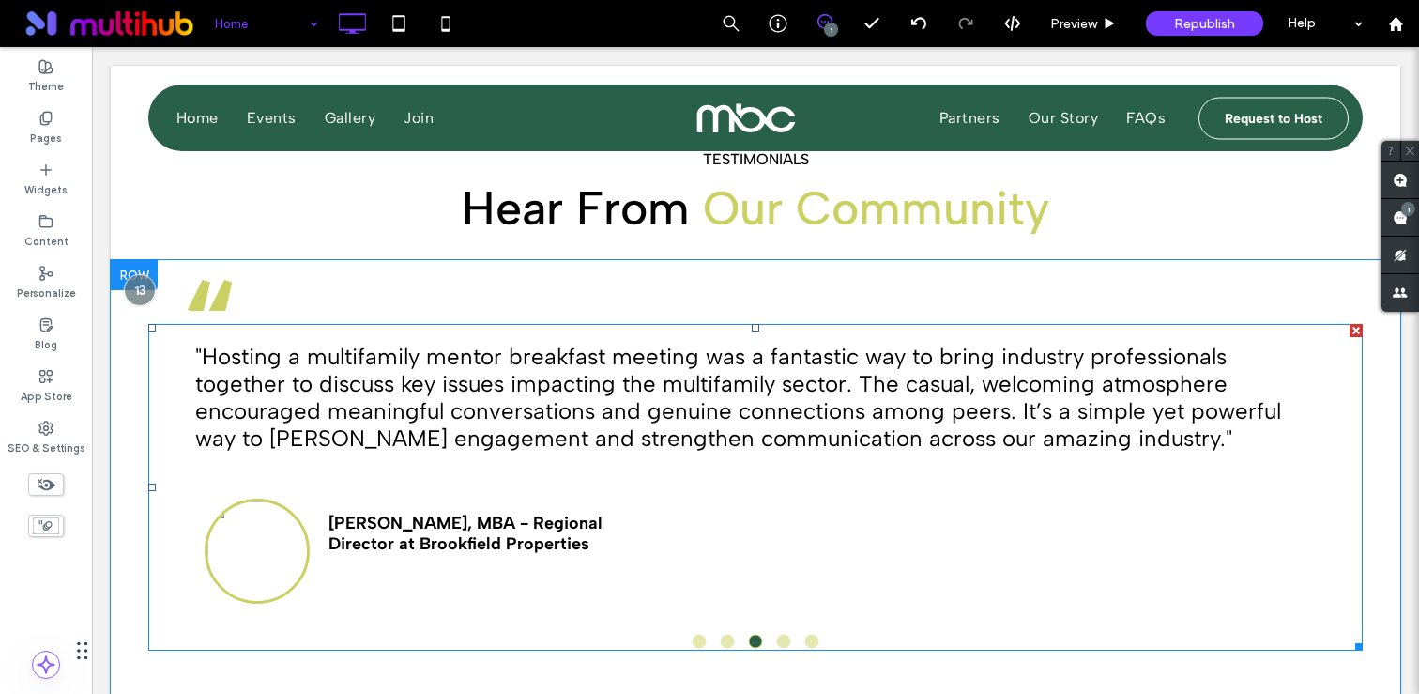
click at [395, 561] on span at bounding box center [755, 487] width 1214 height 327
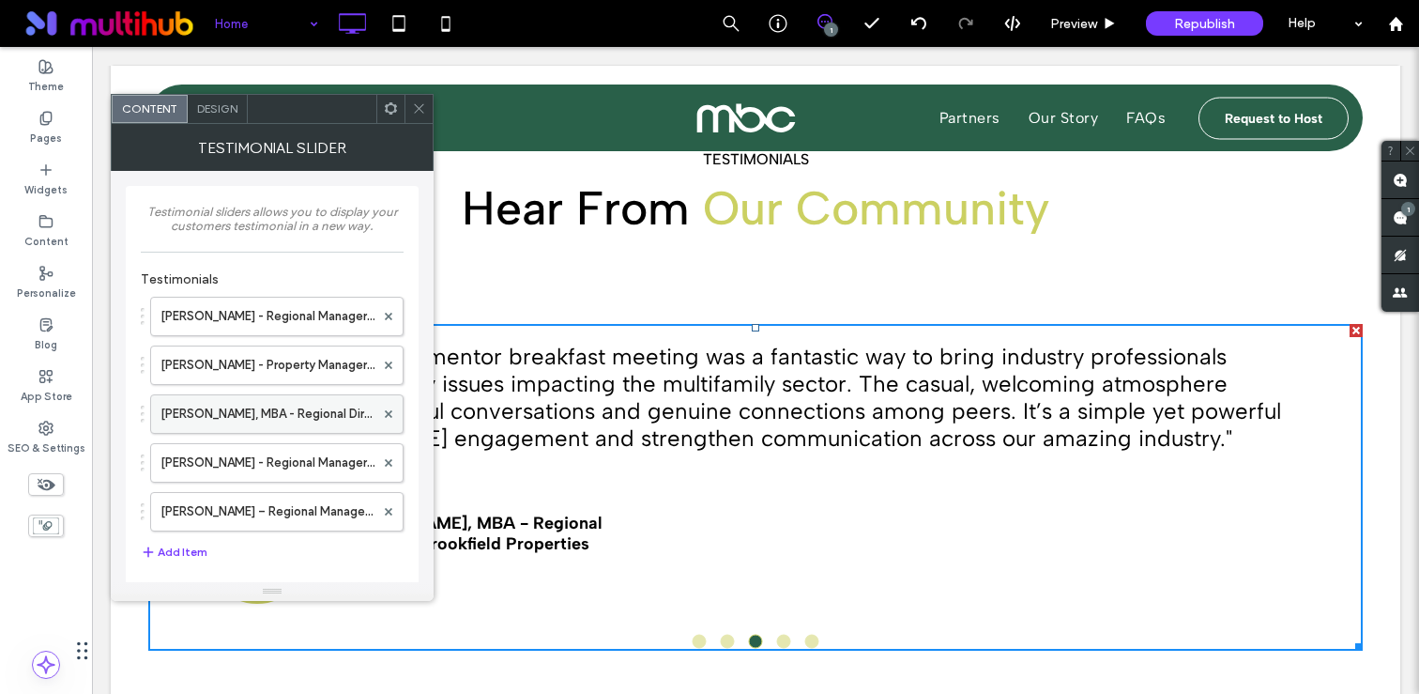
click at [218, 422] on label "Lisa Davis, MBA - Regional Director at Brookfield Properties" at bounding box center [267, 414] width 214 height 38
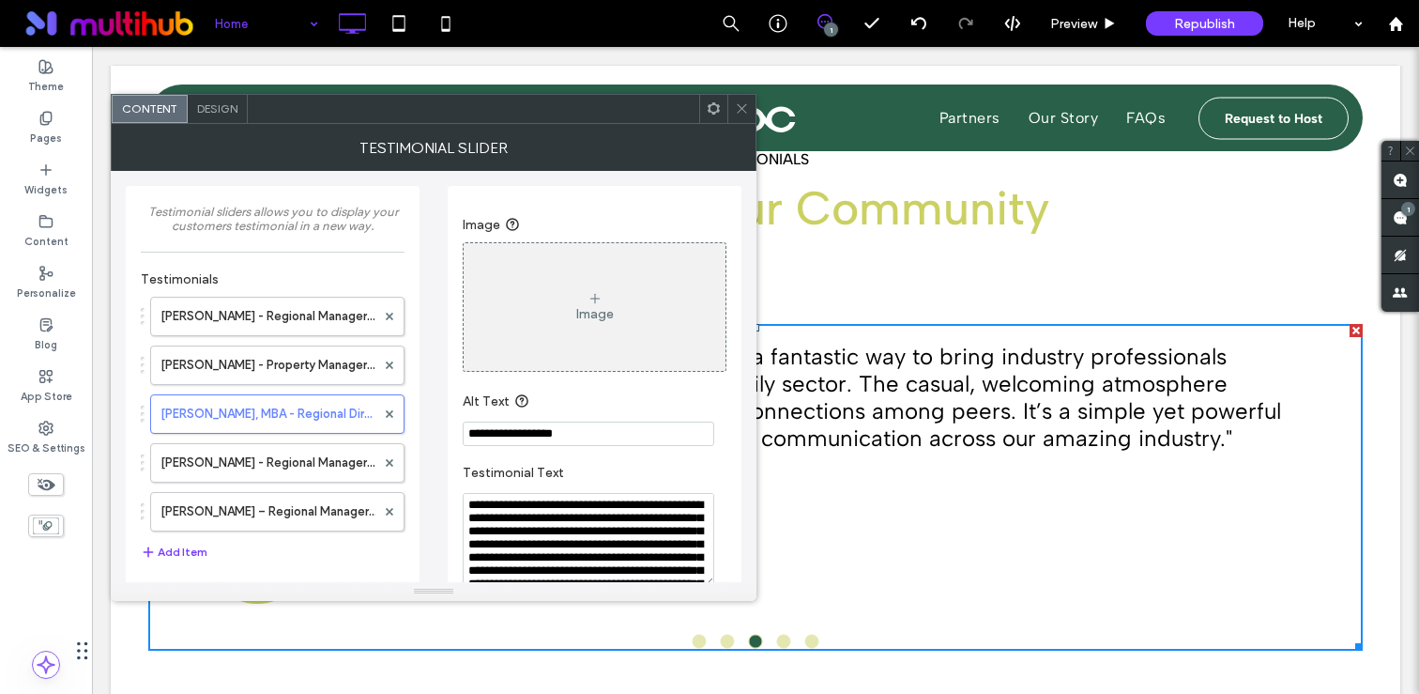
click at [573, 308] on div "Image" at bounding box center [595, 307] width 262 height 124
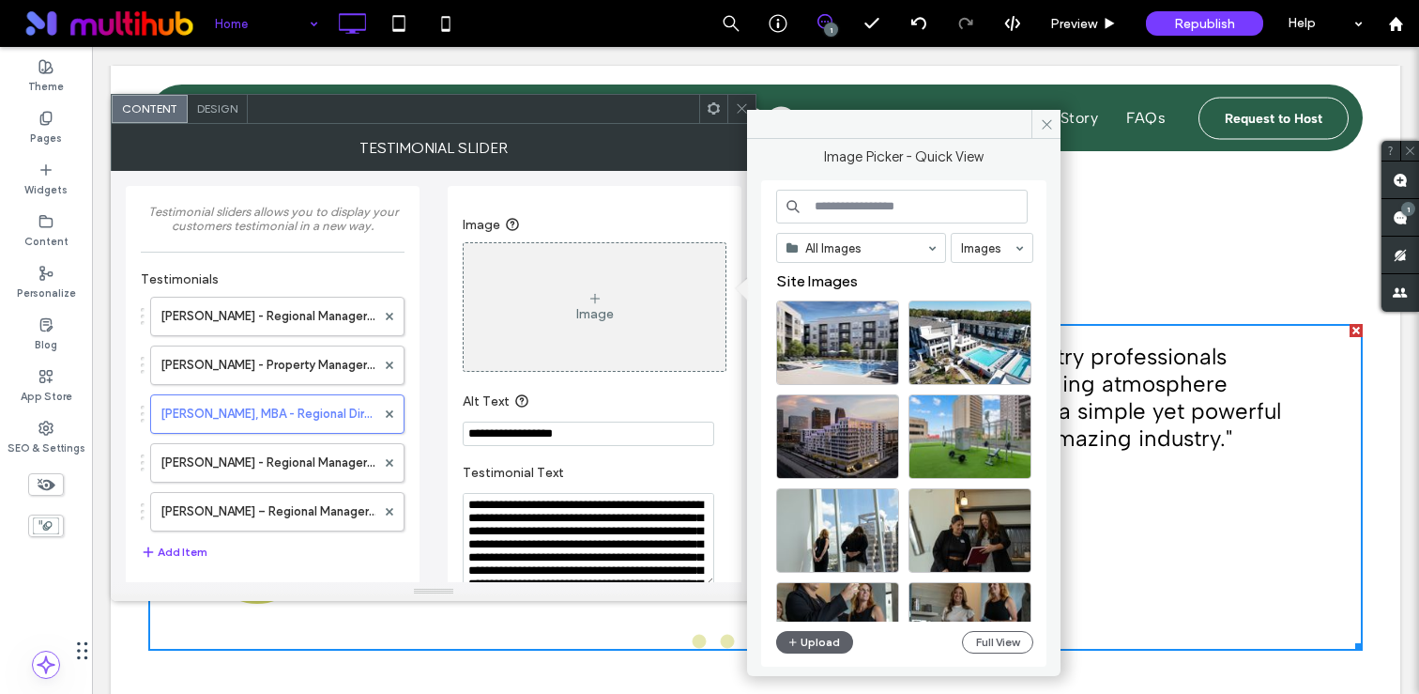
click at [836, 199] on input at bounding box center [902, 207] width 252 height 34
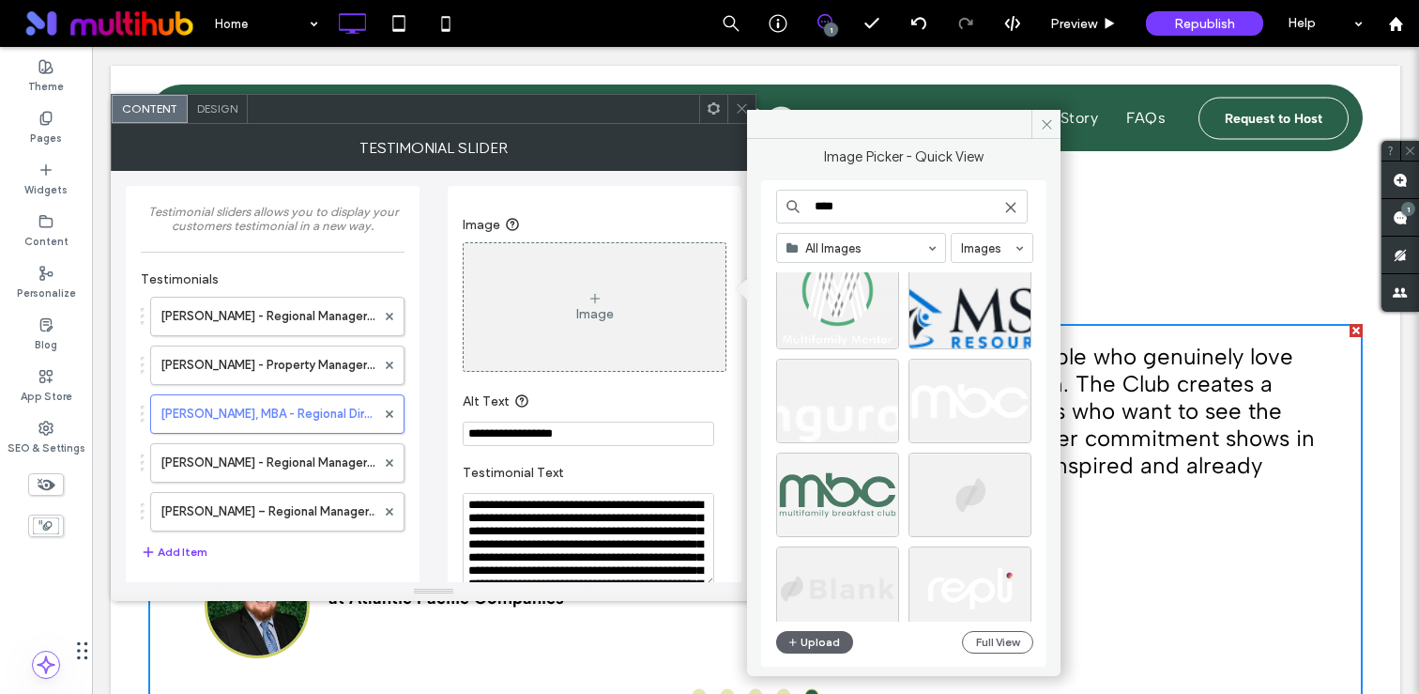
scroll to position [225, 0]
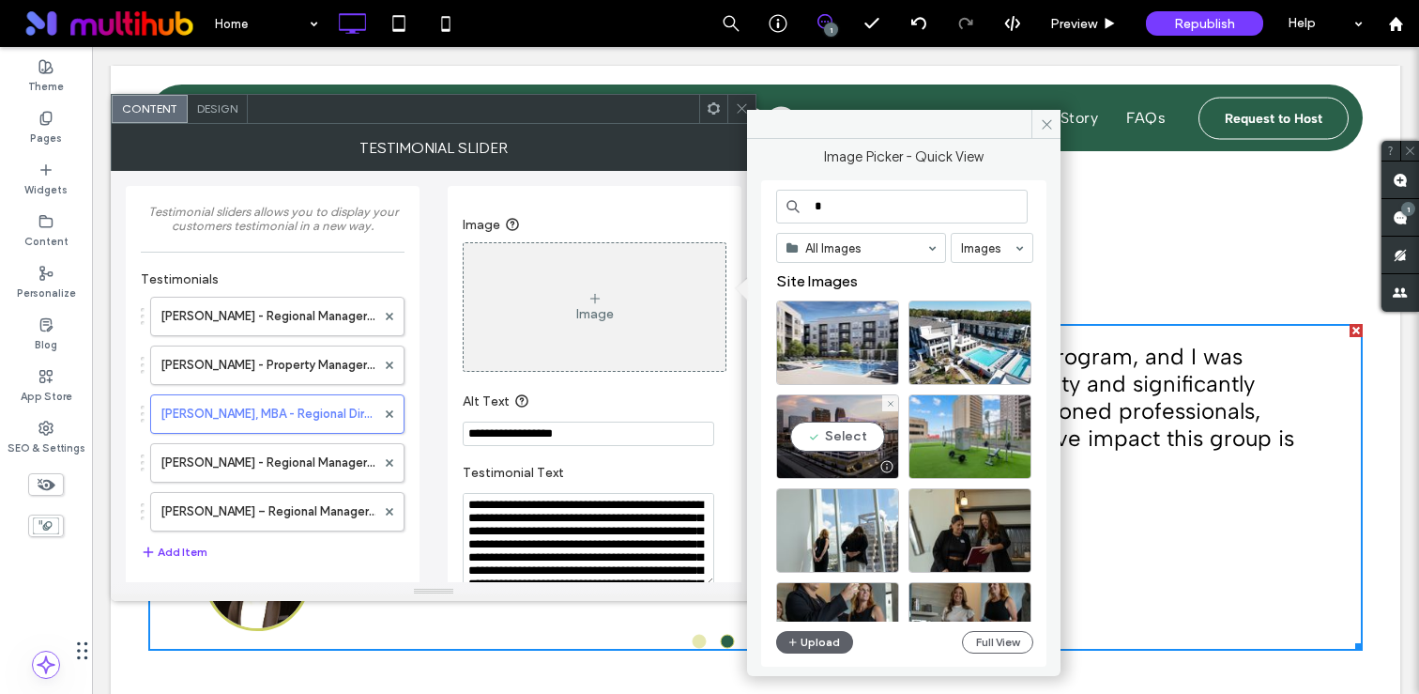
type input "*"
type input "****"
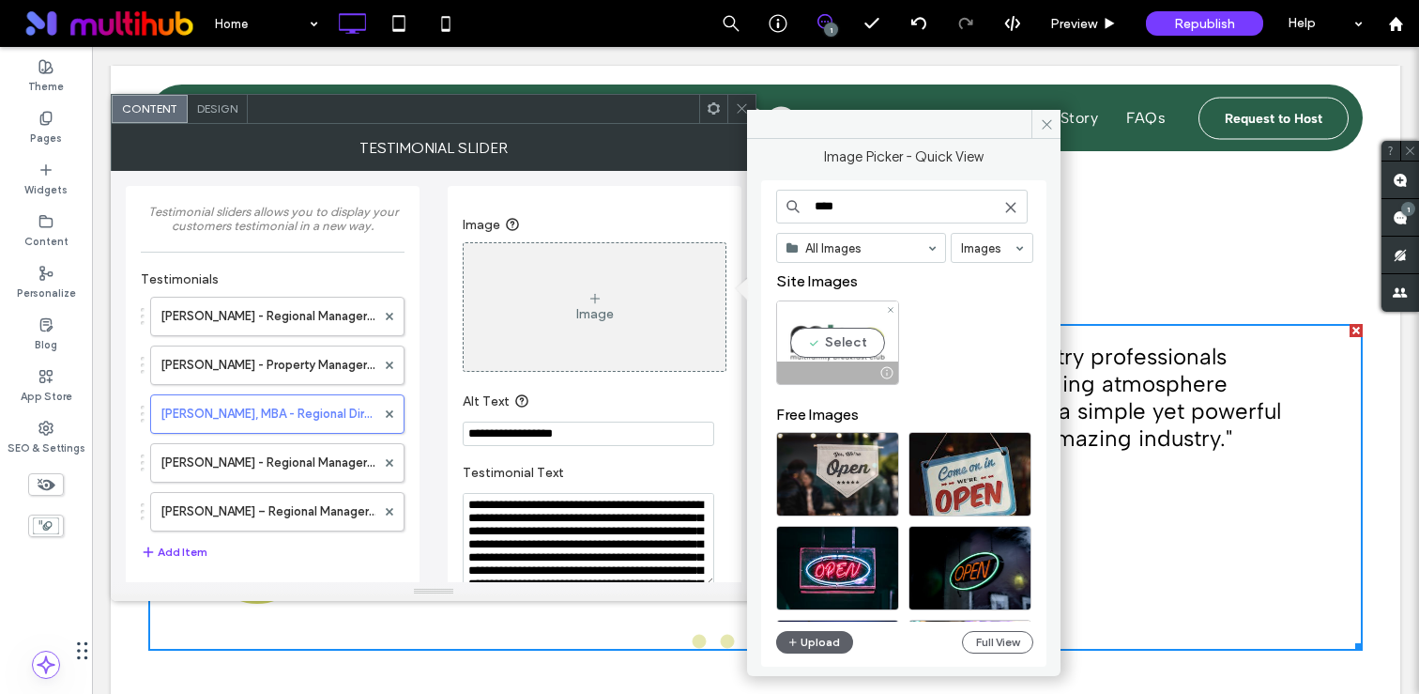
click at [814, 338] on div "Select" at bounding box center [837, 342] width 123 height 84
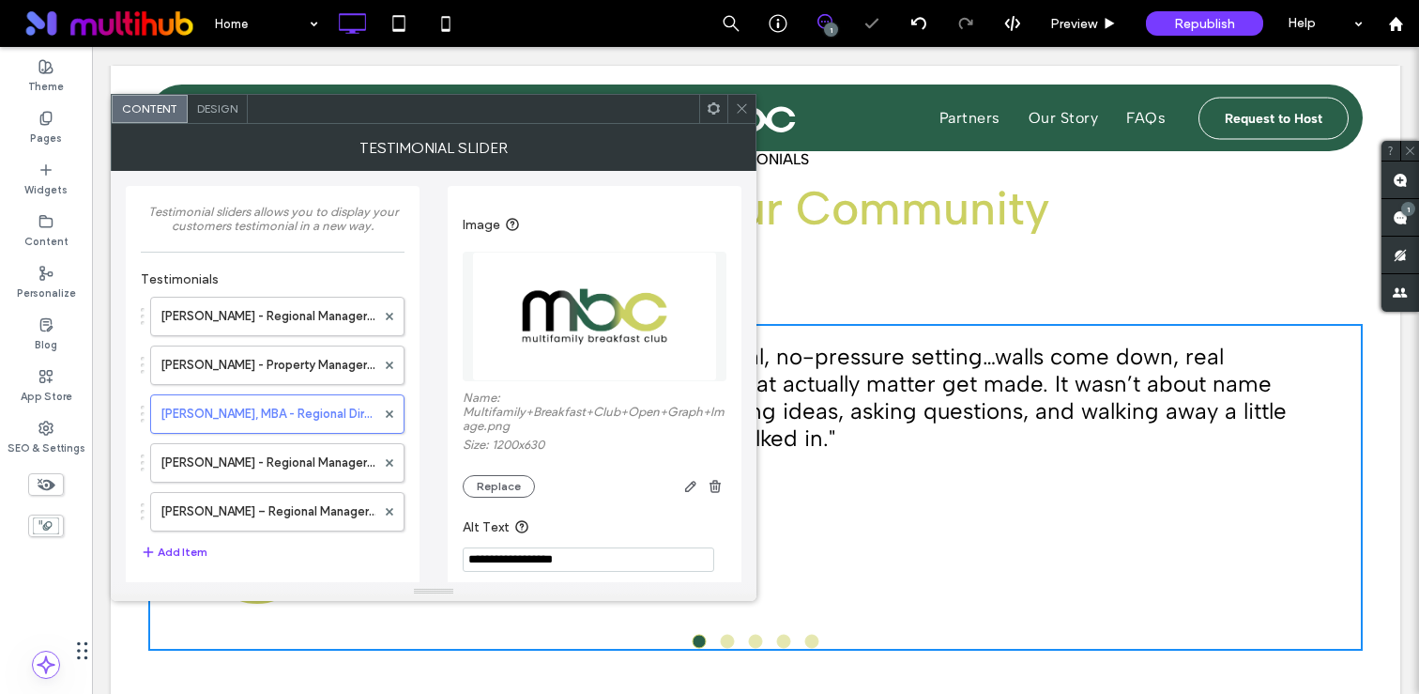
click at [739, 109] on icon at bounding box center [742, 108] width 14 height 14
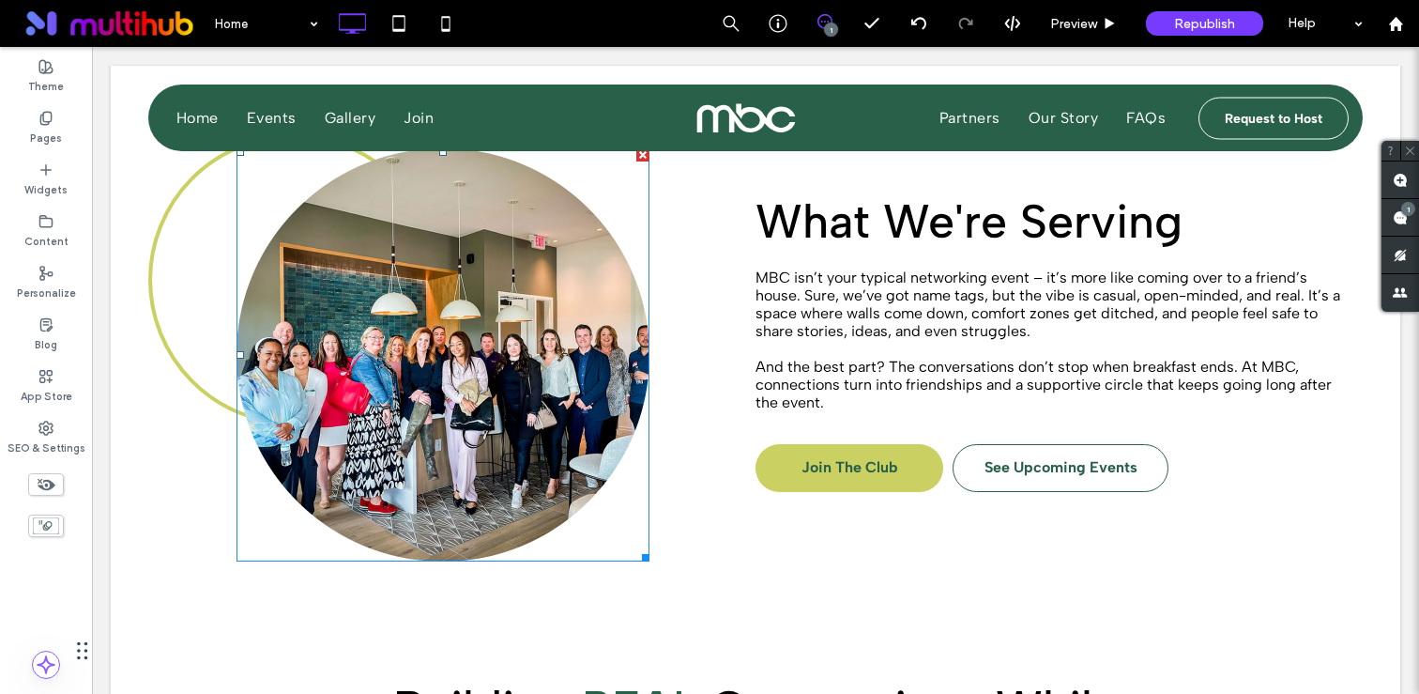
scroll to position [328, 0]
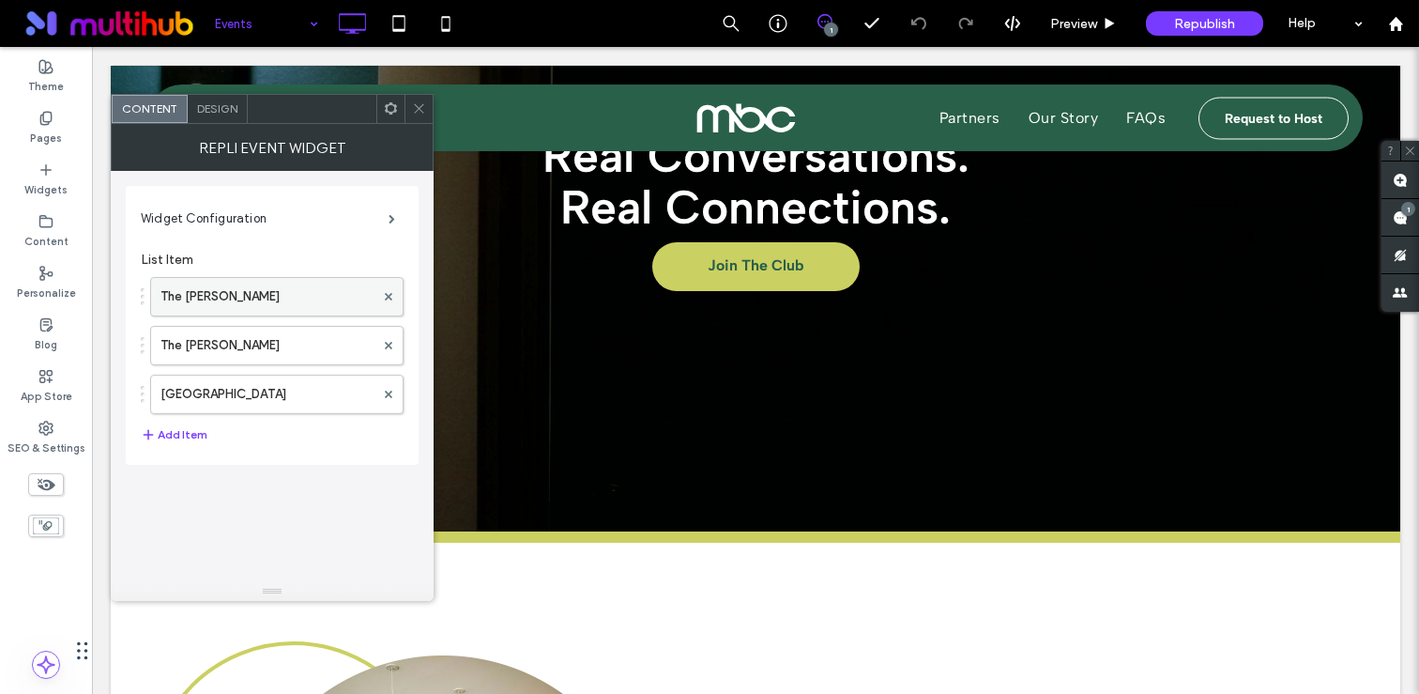
click at [256, 307] on label "The [PERSON_NAME]" at bounding box center [267, 297] width 214 height 38
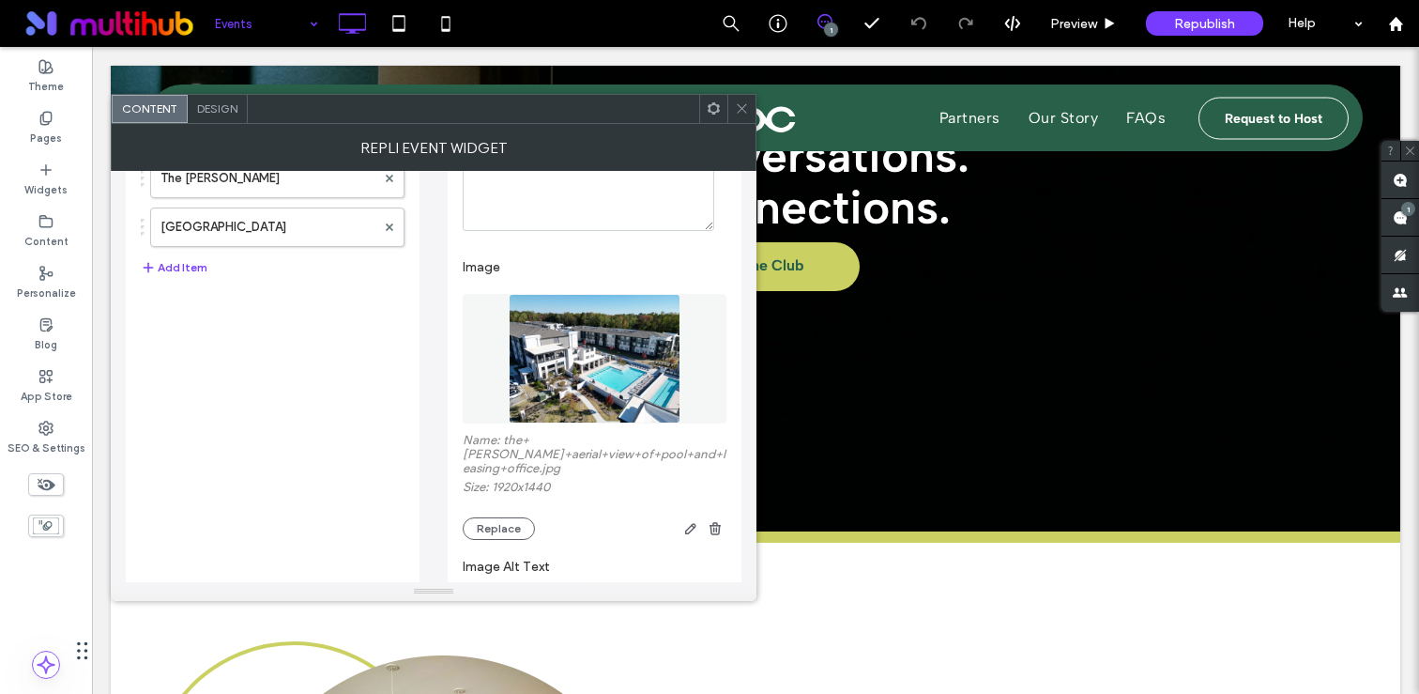
scroll to position [534, 0]
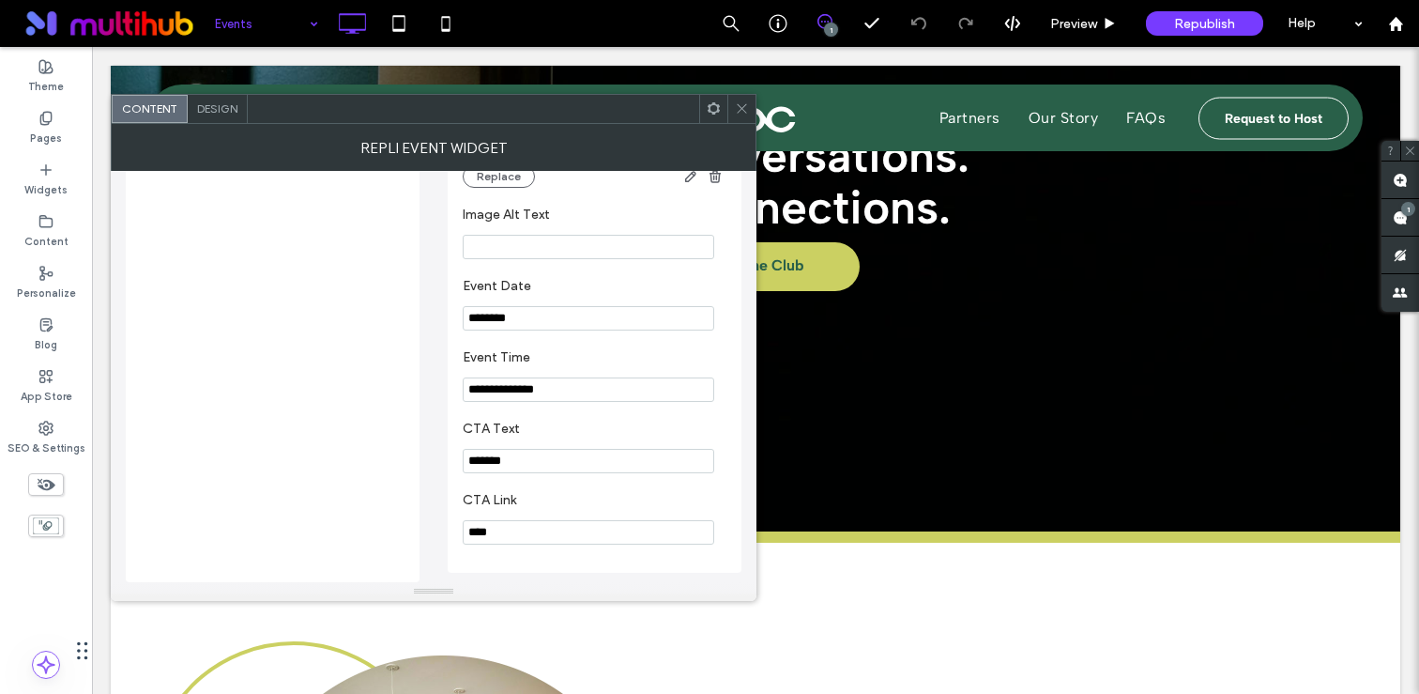
click at [739, 107] on icon at bounding box center [742, 108] width 14 height 14
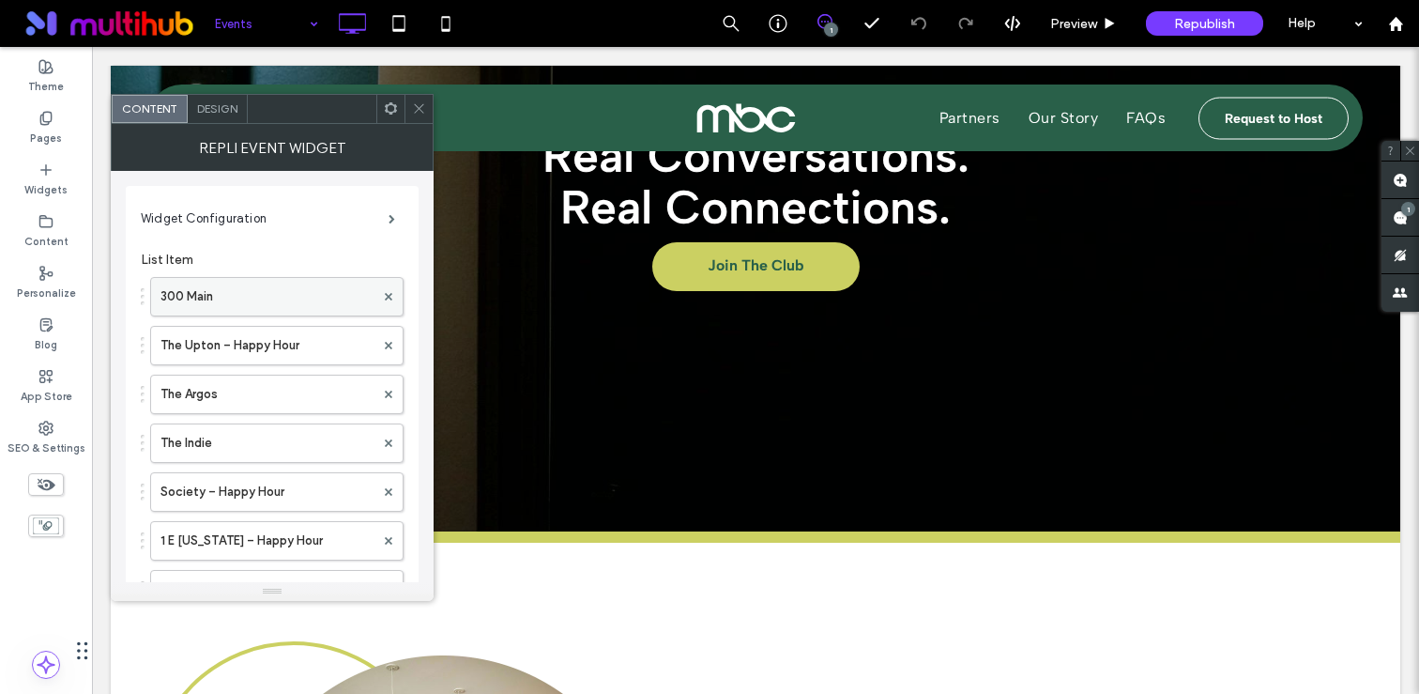
click at [252, 308] on label "300 Main" at bounding box center [267, 297] width 214 height 38
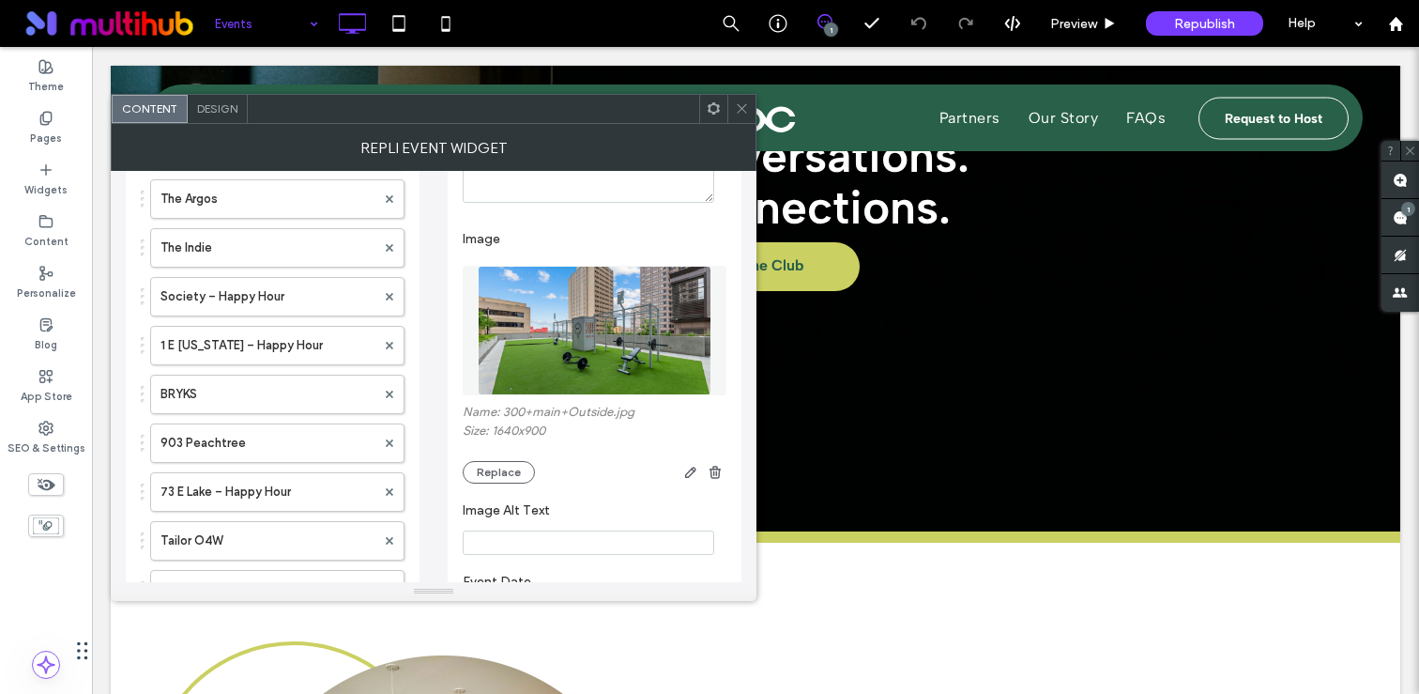
scroll to position [504, 0]
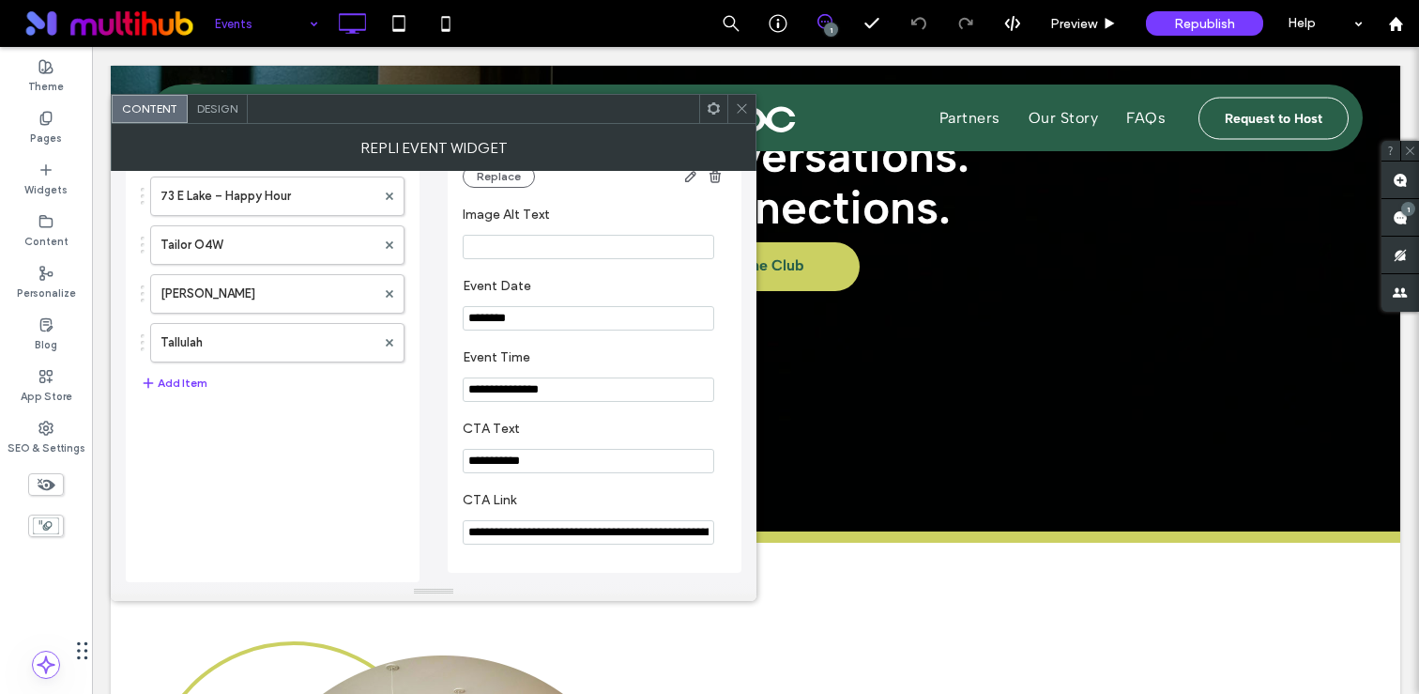
click at [495, 528] on input "**********" at bounding box center [589, 532] width 252 height 24
click at [501, 536] on input "**********" at bounding box center [589, 532] width 252 height 24
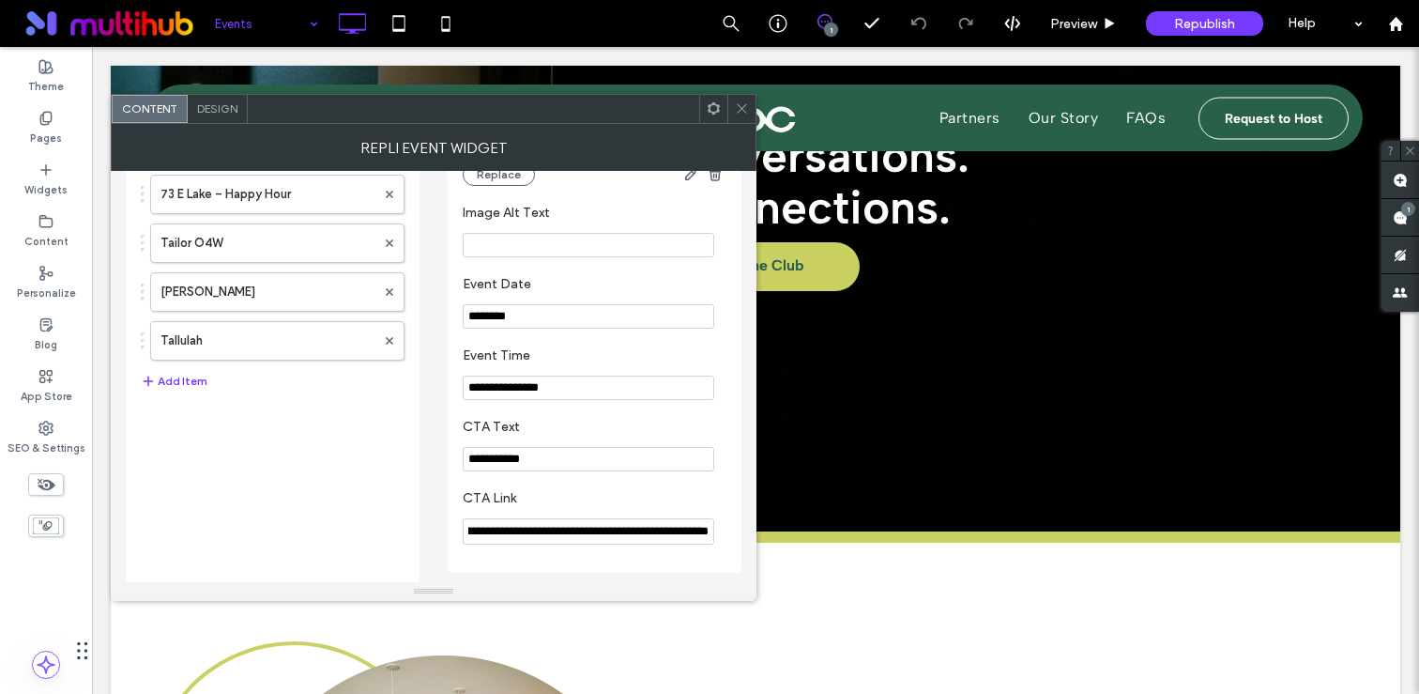
drag, startPoint x: 501, startPoint y: 536, endPoint x: 723, endPoint y: 539, distance: 221.5
click at [723, 540] on div "**********" at bounding box center [595, 531] width 264 height 26
click at [168, 450] on div "Widget Configuration List Item 300 Main The Upton – Happy Hour The Argos The In…" at bounding box center [273, 138] width 264 height 870
click at [744, 112] on icon at bounding box center [742, 108] width 14 height 14
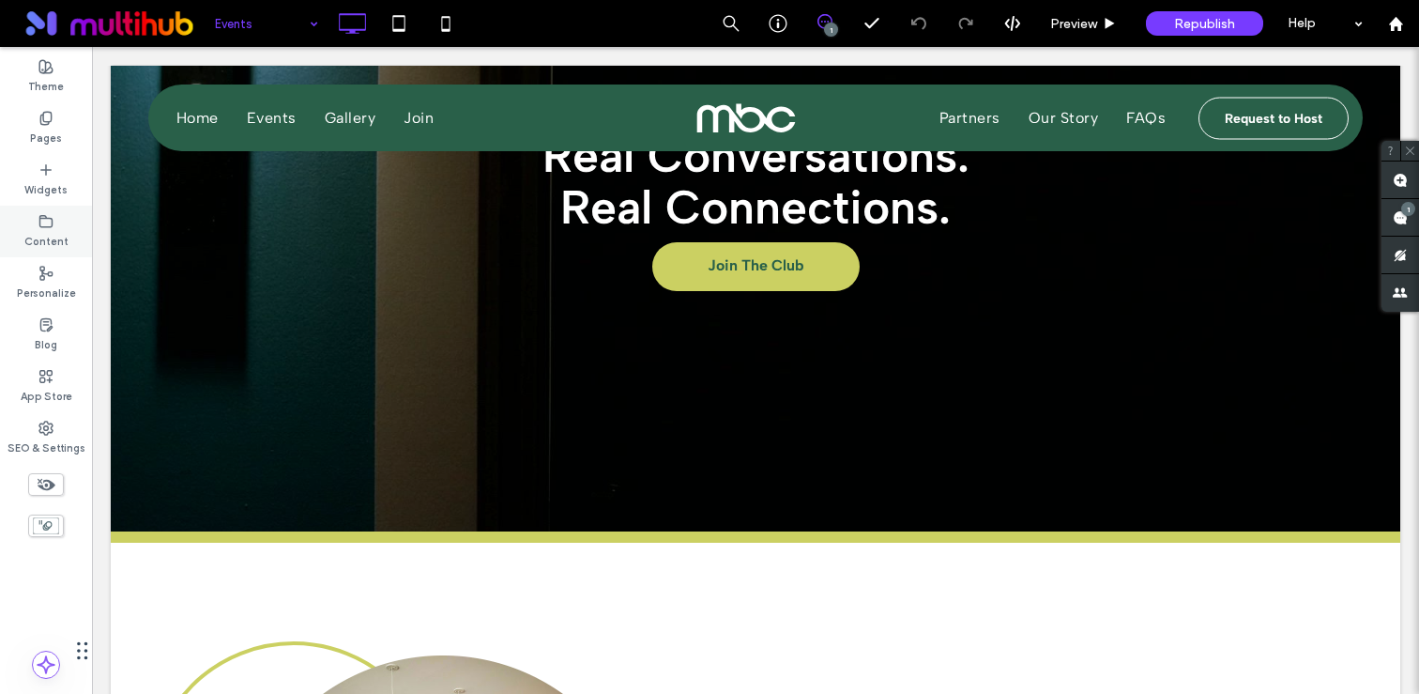
click at [41, 222] on icon at bounding box center [45, 221] width 15 height 15
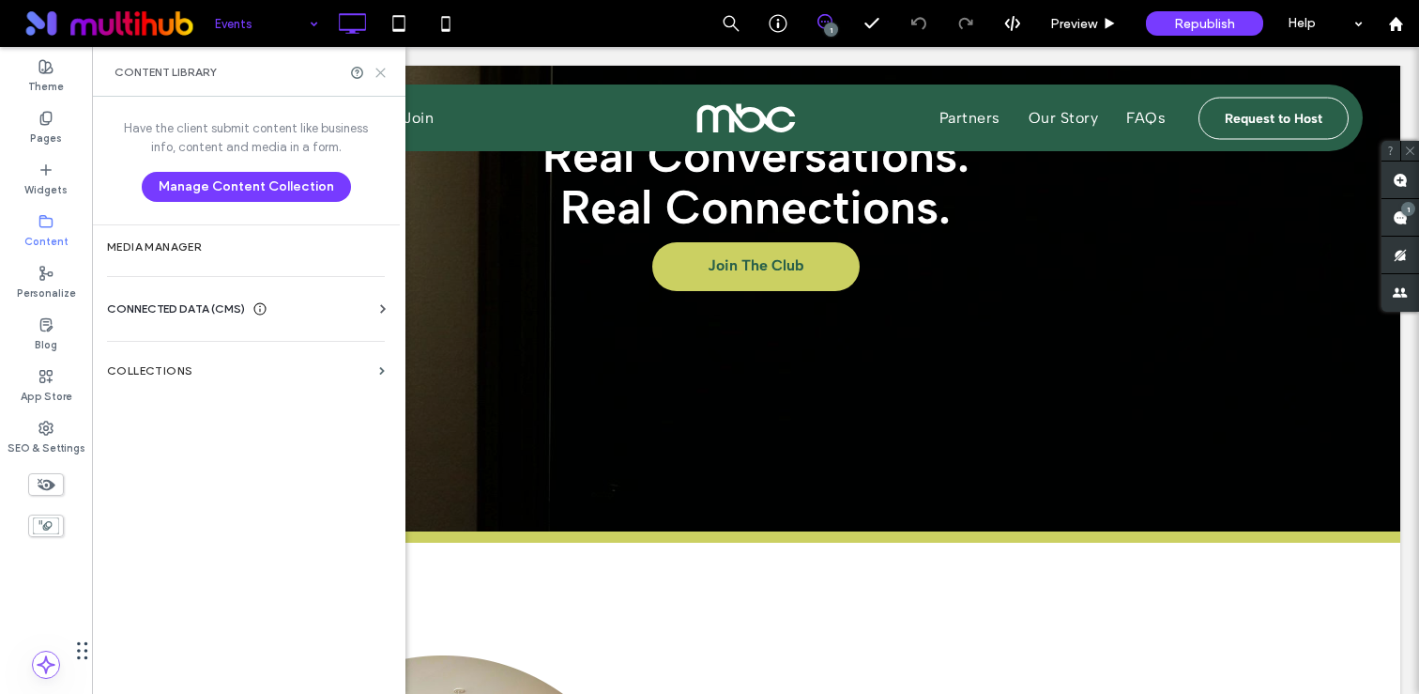
click at [373, 69] on icon at bounding box center [380, 73] width 14 height 14
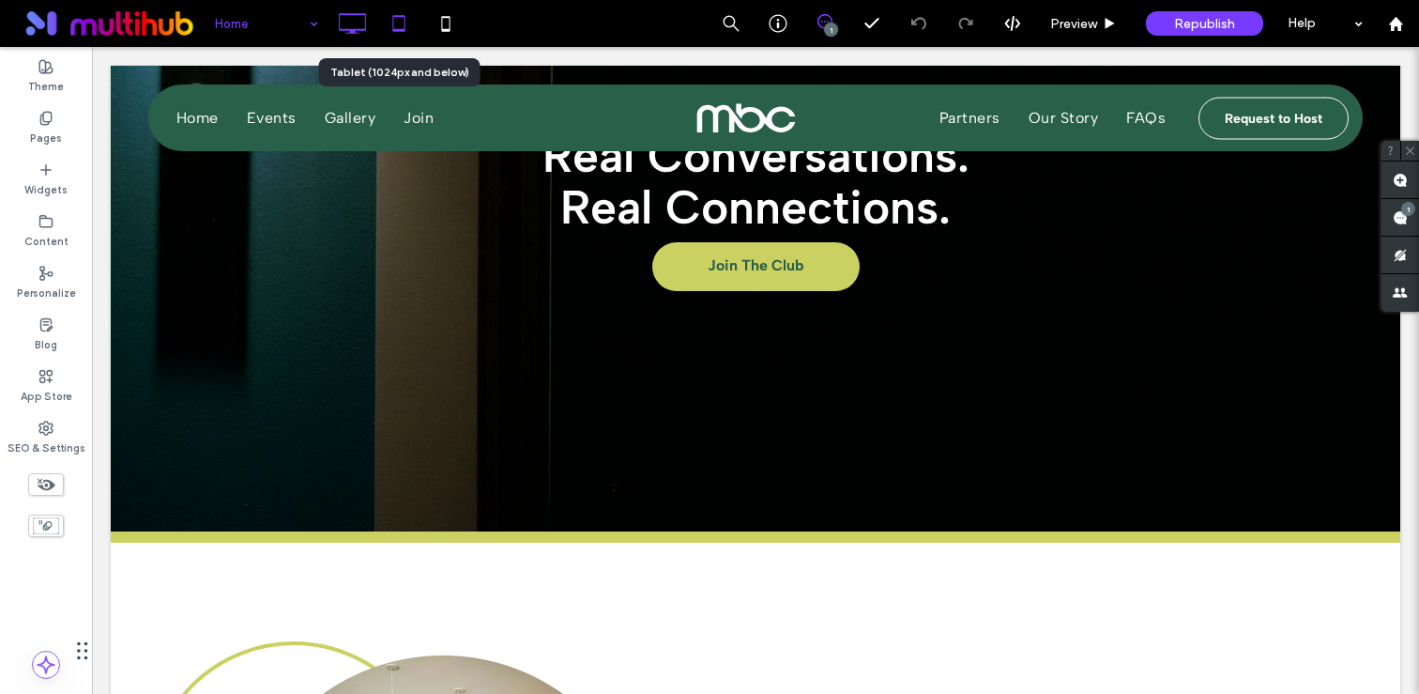
click at [404, 27] on icon at bounding box center [399, 24] width 38 height 38
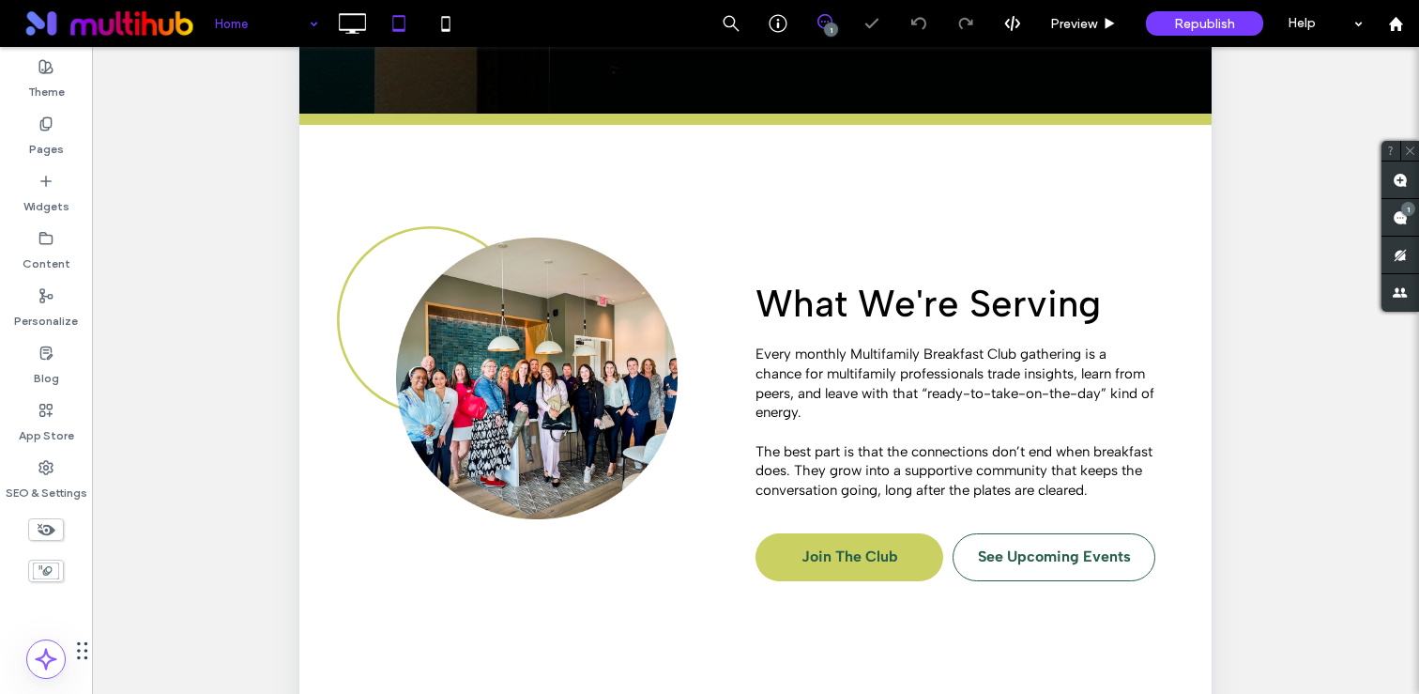
scroll to position [487, 0]
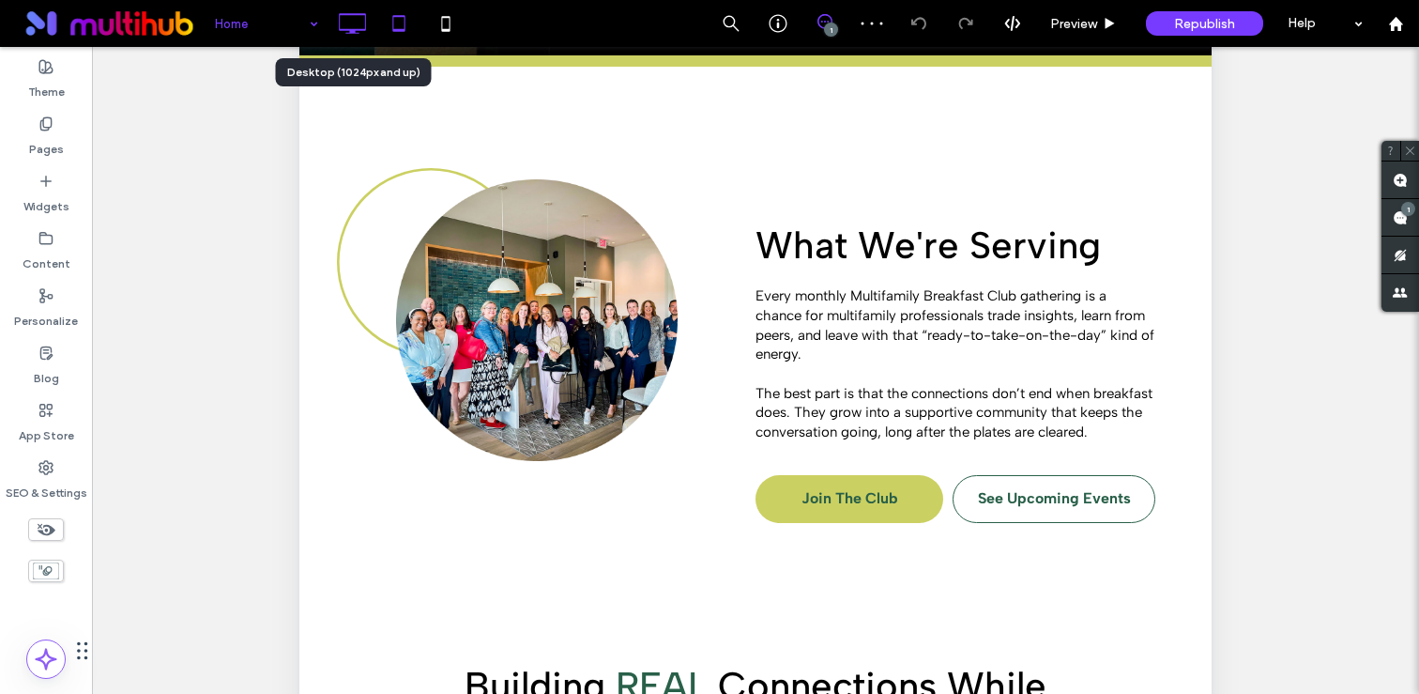
click at [366, 25] on icon at bounding box center [352, 24] width 38 height 38
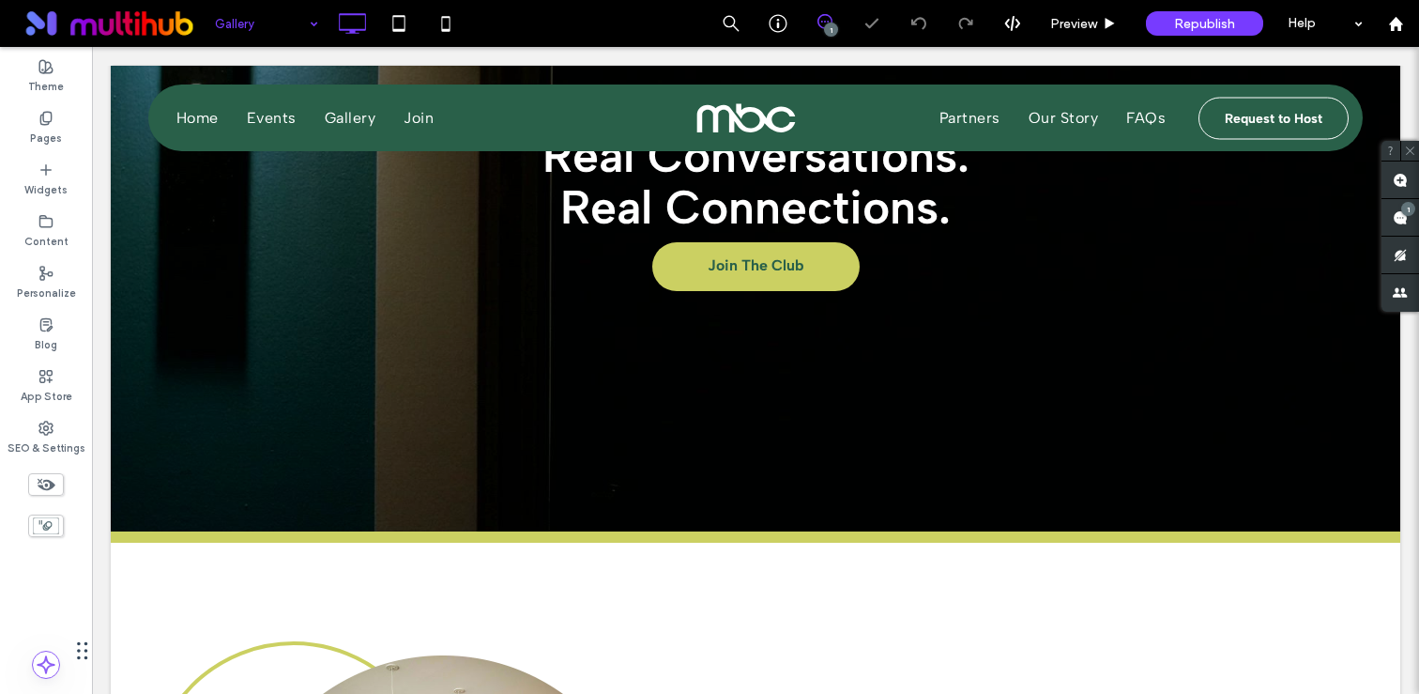
type input "**********"
type input "**"
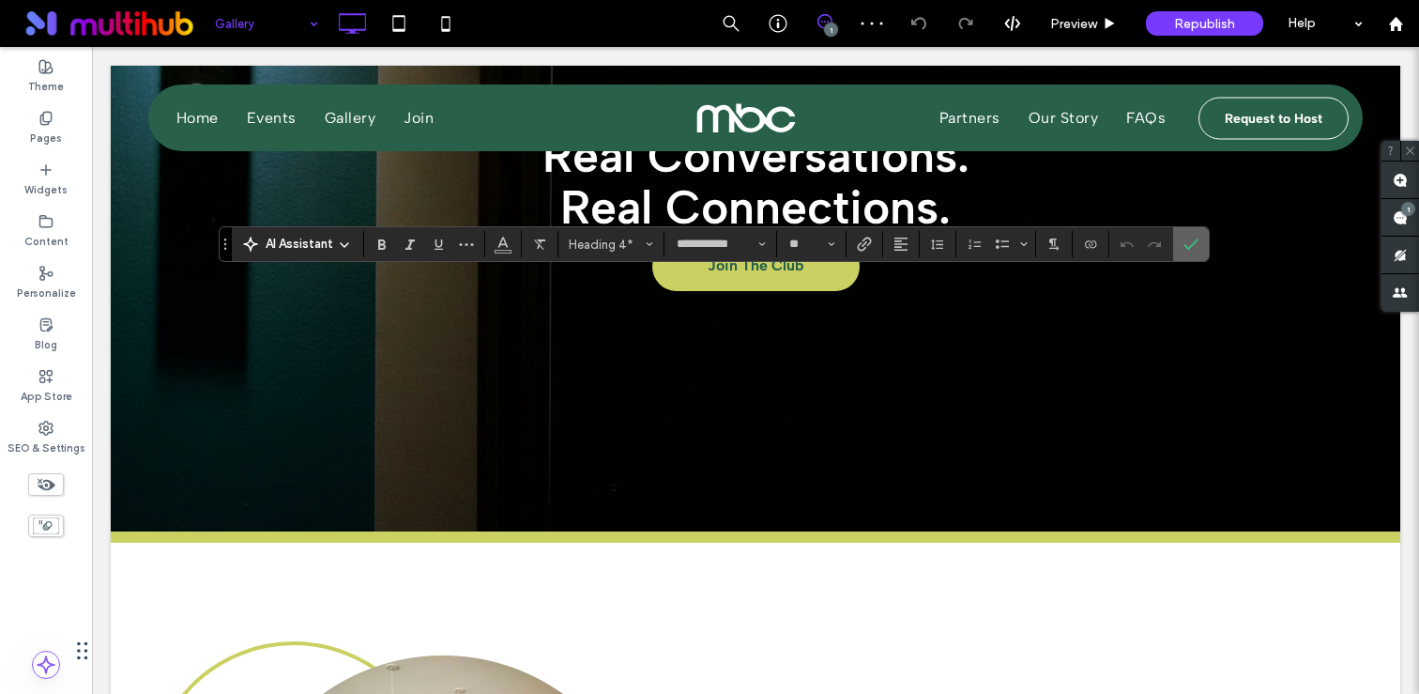
click at [1191, 248] on icon "Confirm" at bounding box center [1190, 243] width 15 height 15
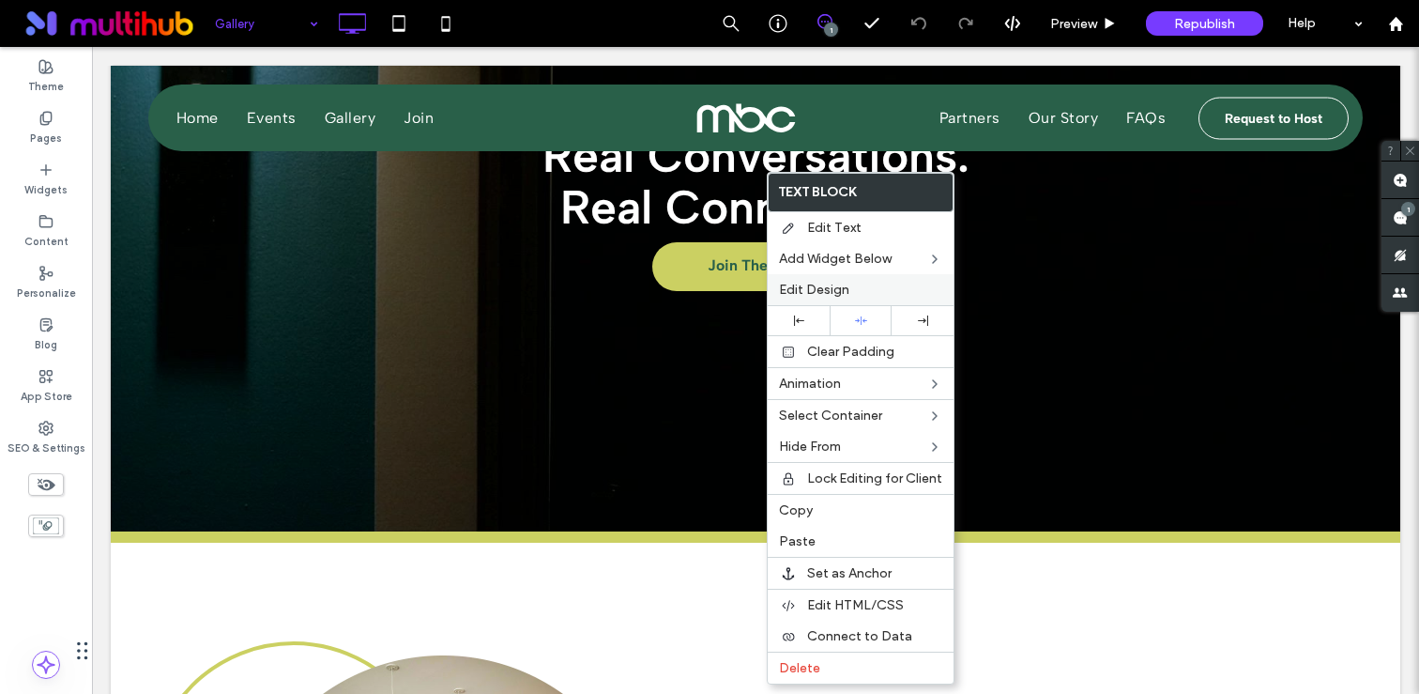
click at [848, 293] on label "Edit Design" at bounding box center [860, 290] width 163 height 16
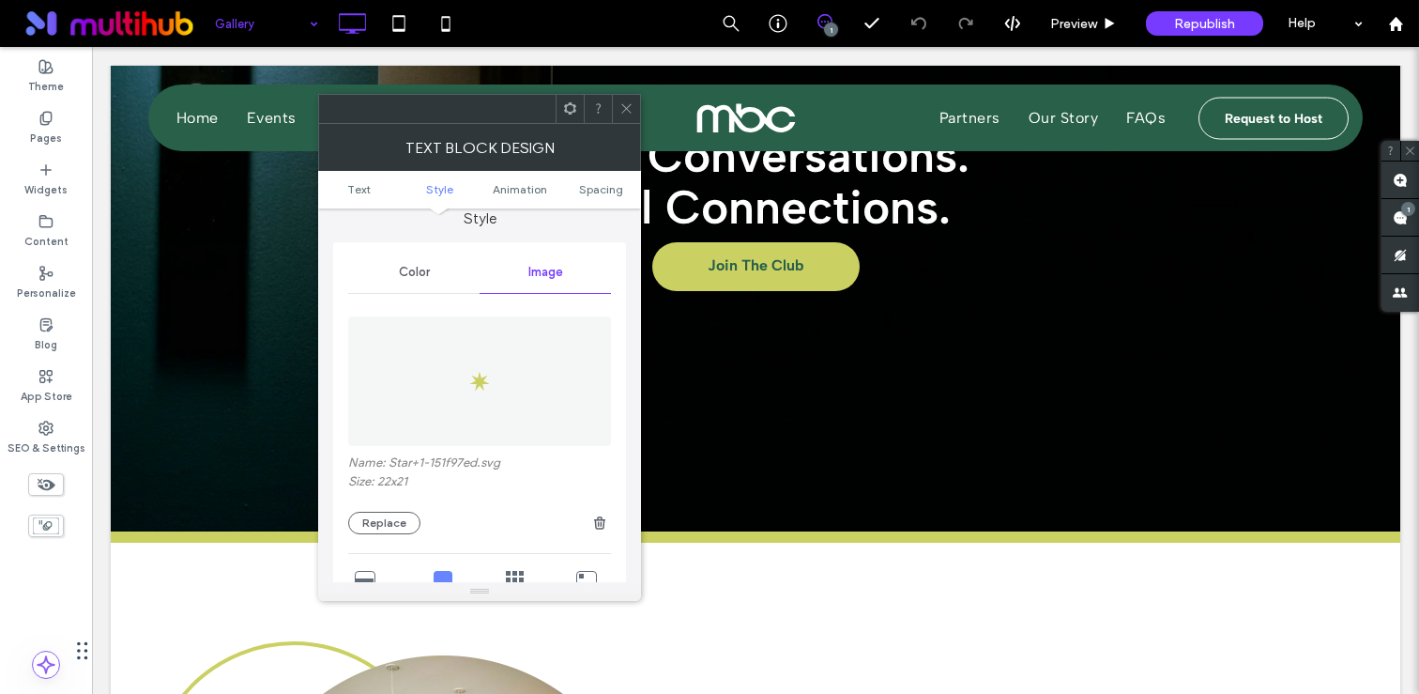
scroll to position [202, 0]
click at [624, 115] on span at bounding box center [626, 109] width 14 height 28
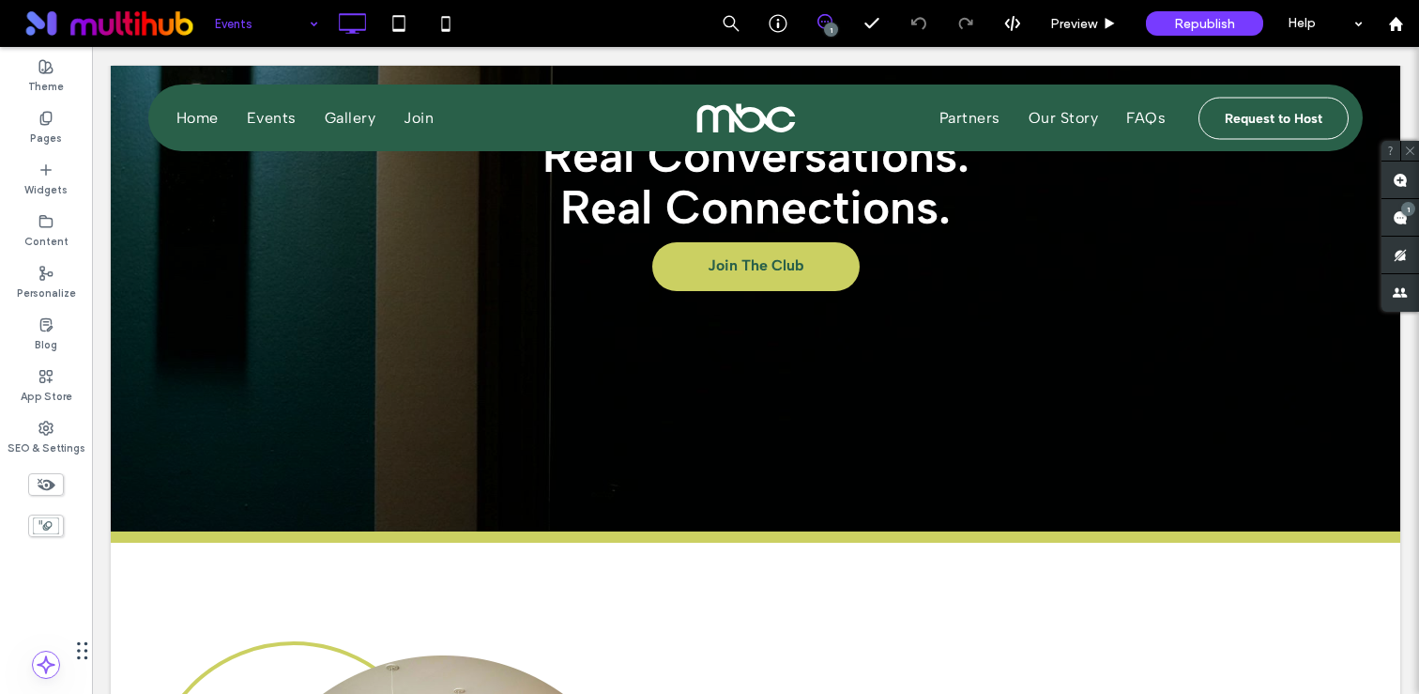
click at [254, 23] on div at bounding box center [709, 347] width 1419 height 694
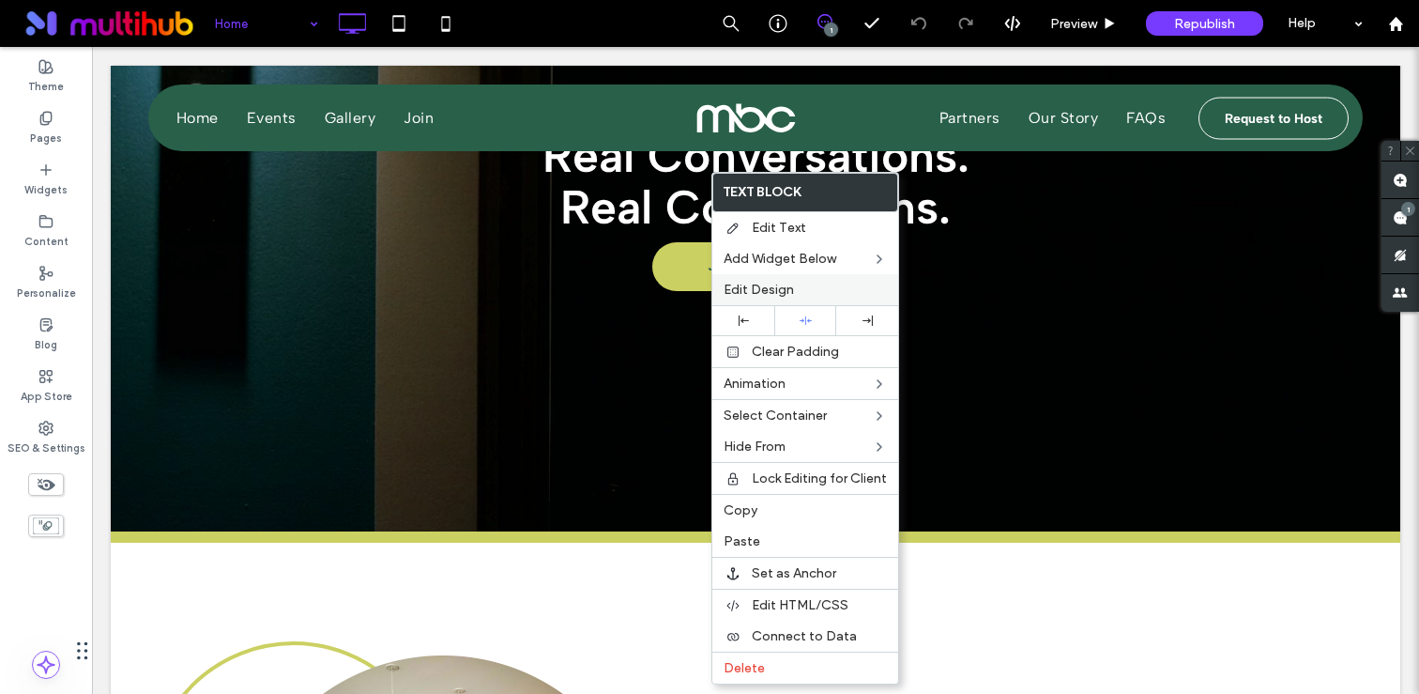
click at [758, 279] on div "Edit Design" at bounding box center [805, 289] width 186 height 31
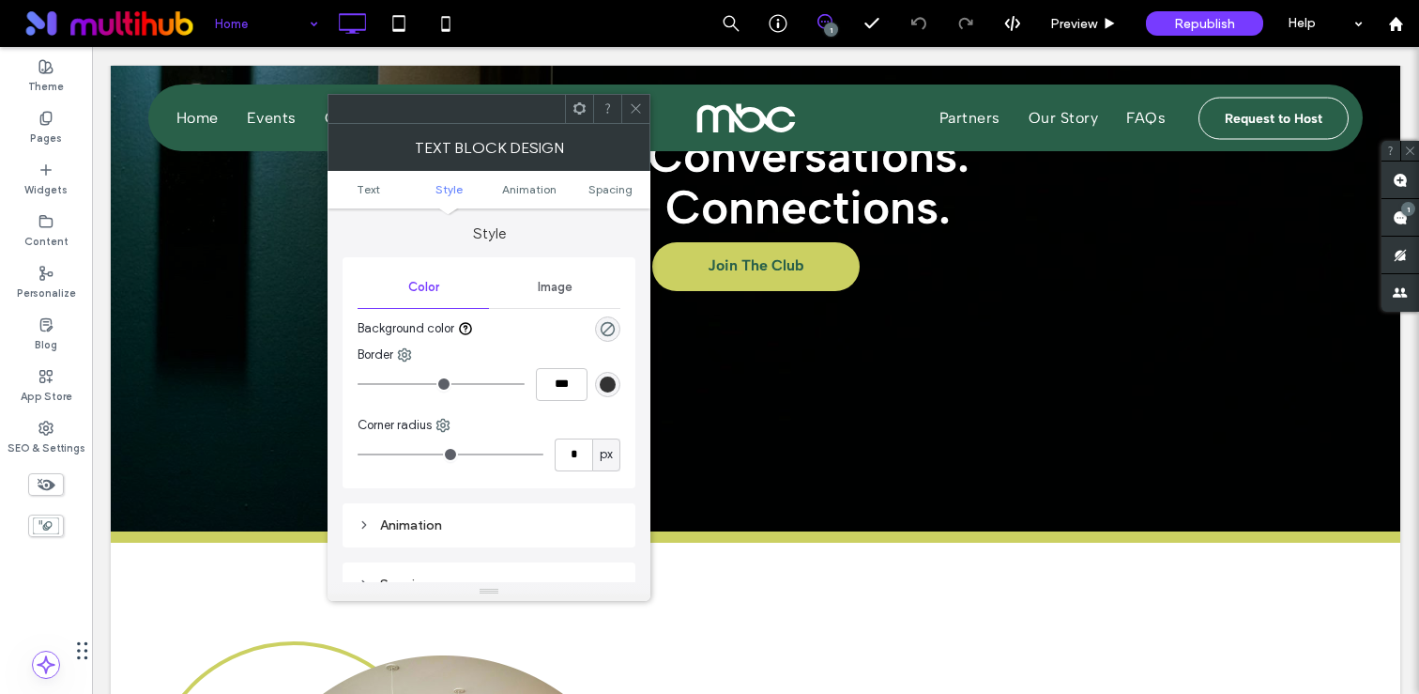
scroll to position [202, 0]
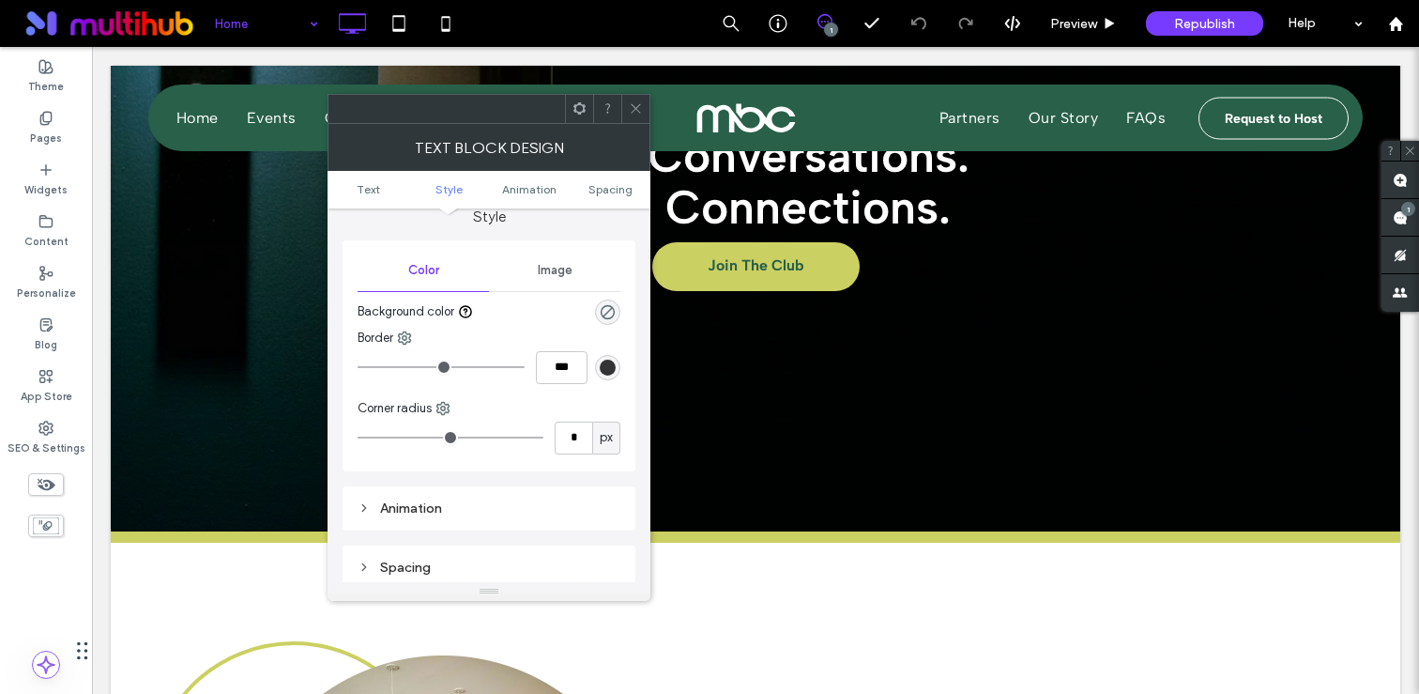
click at [557, 266] on span "Image" at bounding box center [555, 270] width 35 height 15
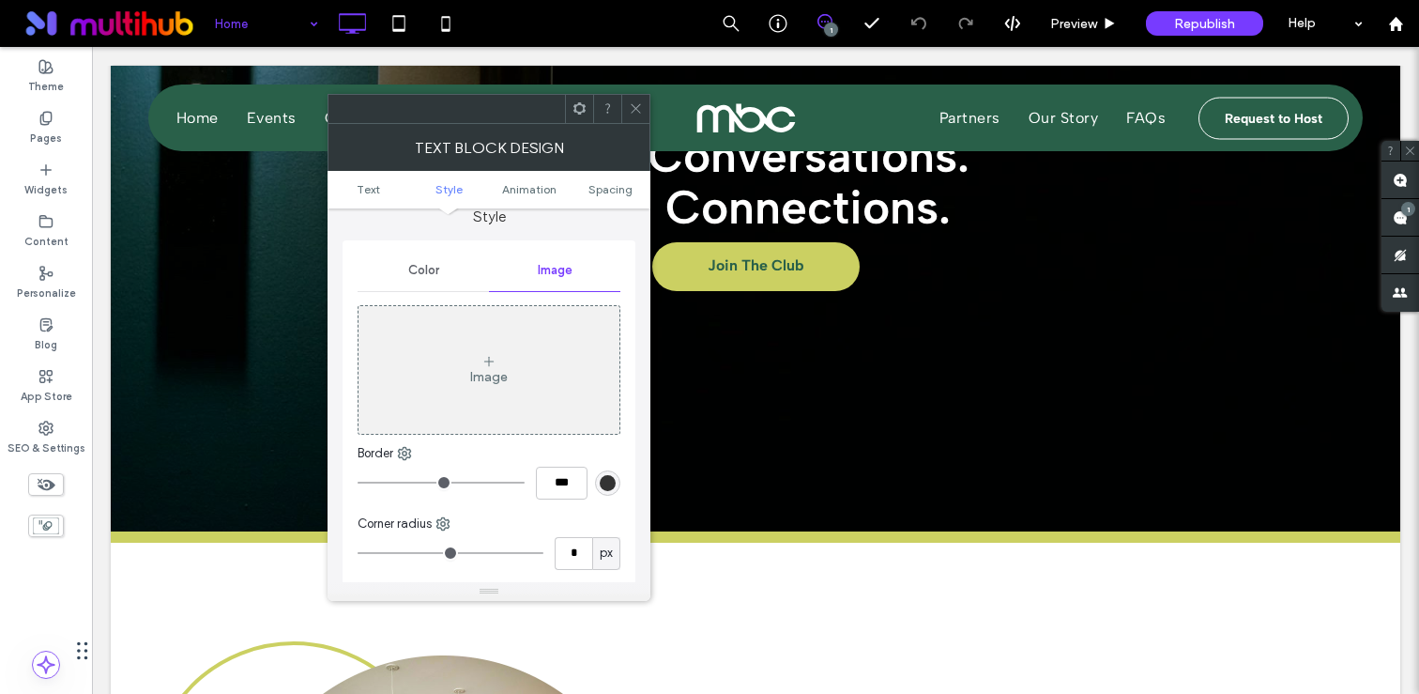
click at [519, 365] on div "Image" at bounding box center [488, 370] width 261 height 124
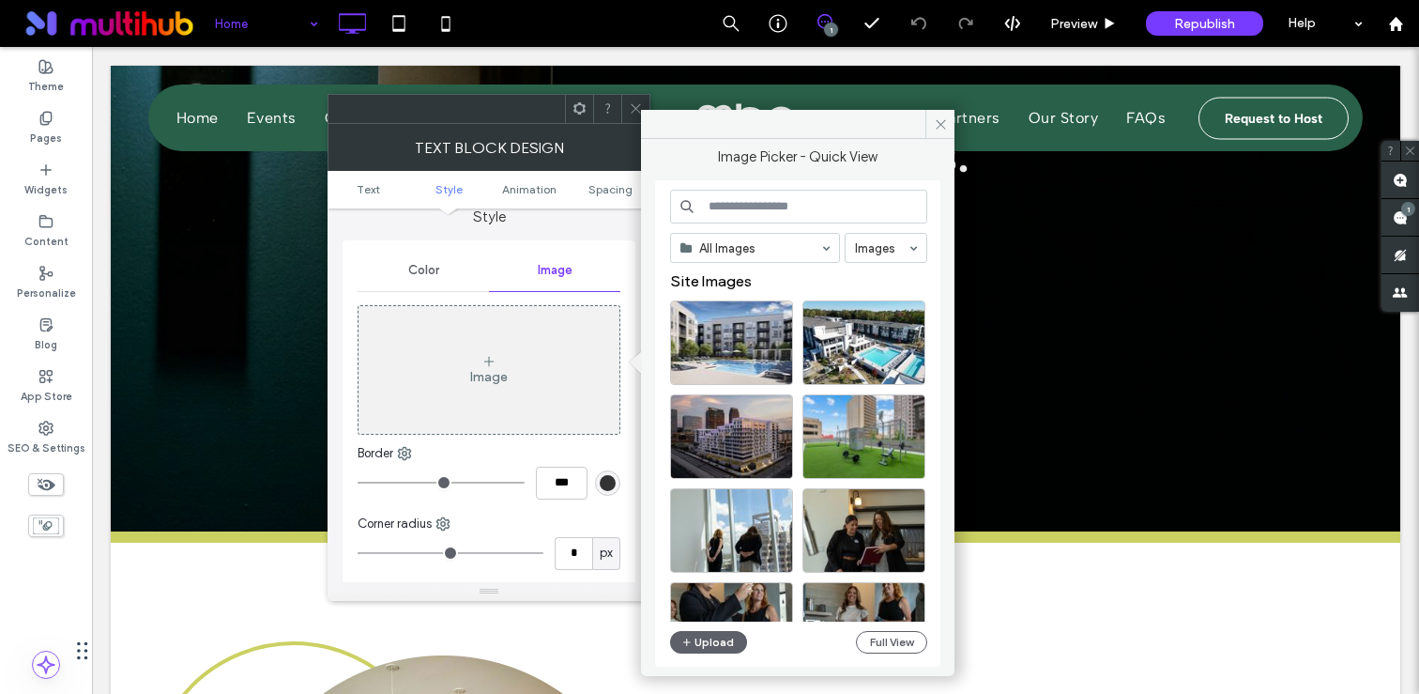
click at [741, 204] on input at bounding box center [798, 207] width 257 height 34
type input "****"
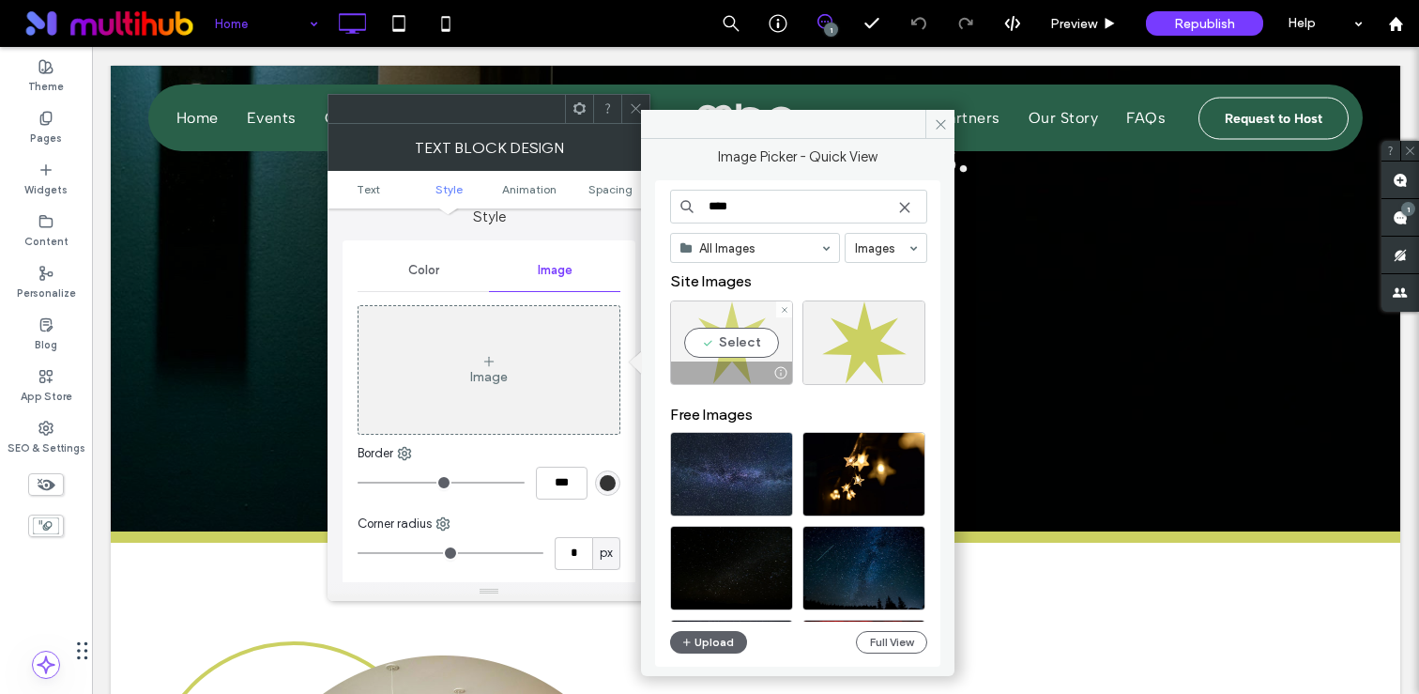
click at [734, 342] on div "Select" at bounding box center [731, 342] width 123 height 84
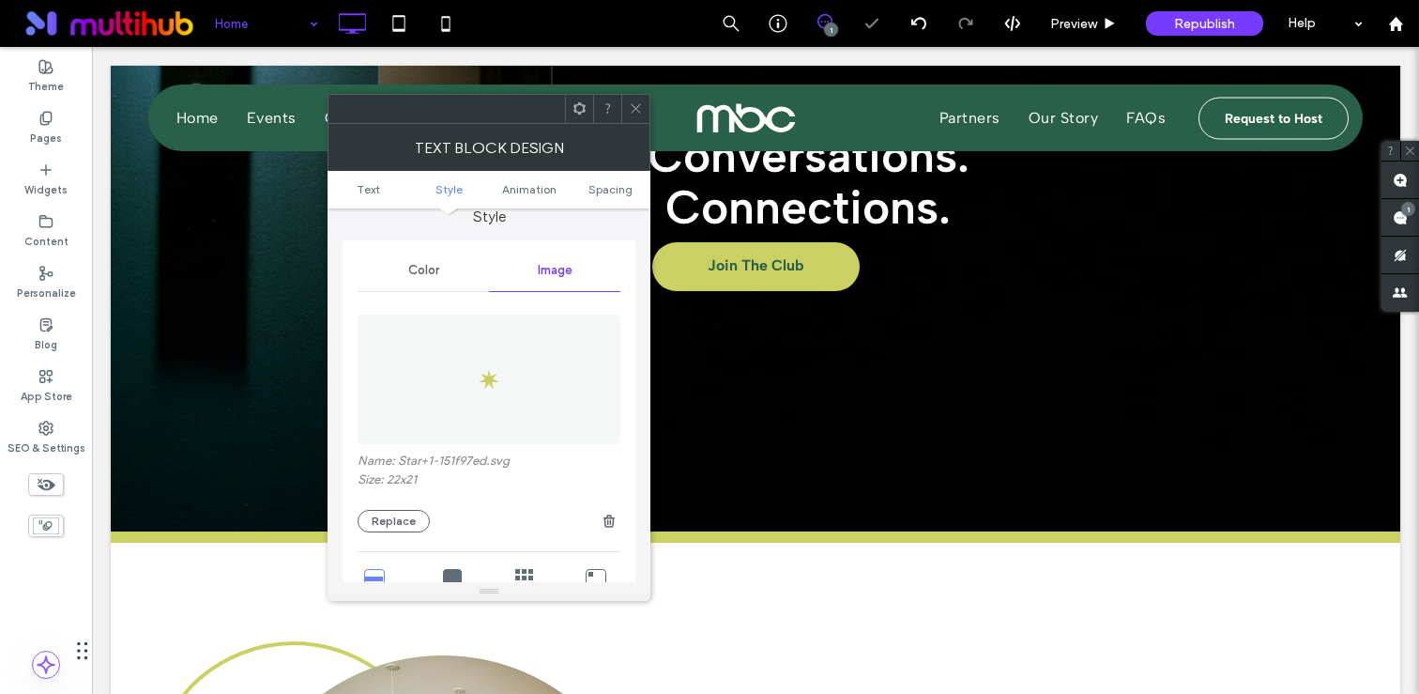
scroll to position [344, 0]
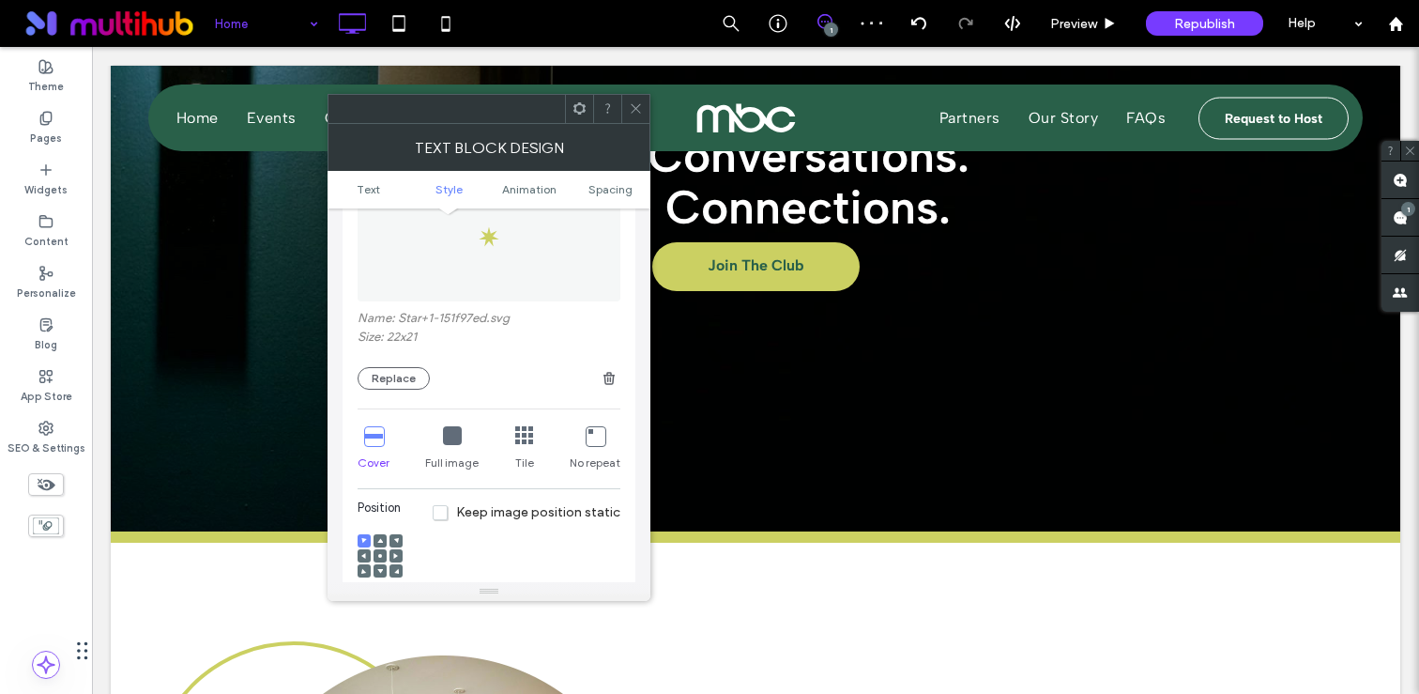
click at [452, 430] on icon at bounding box center [452, 435] width 19 height 19
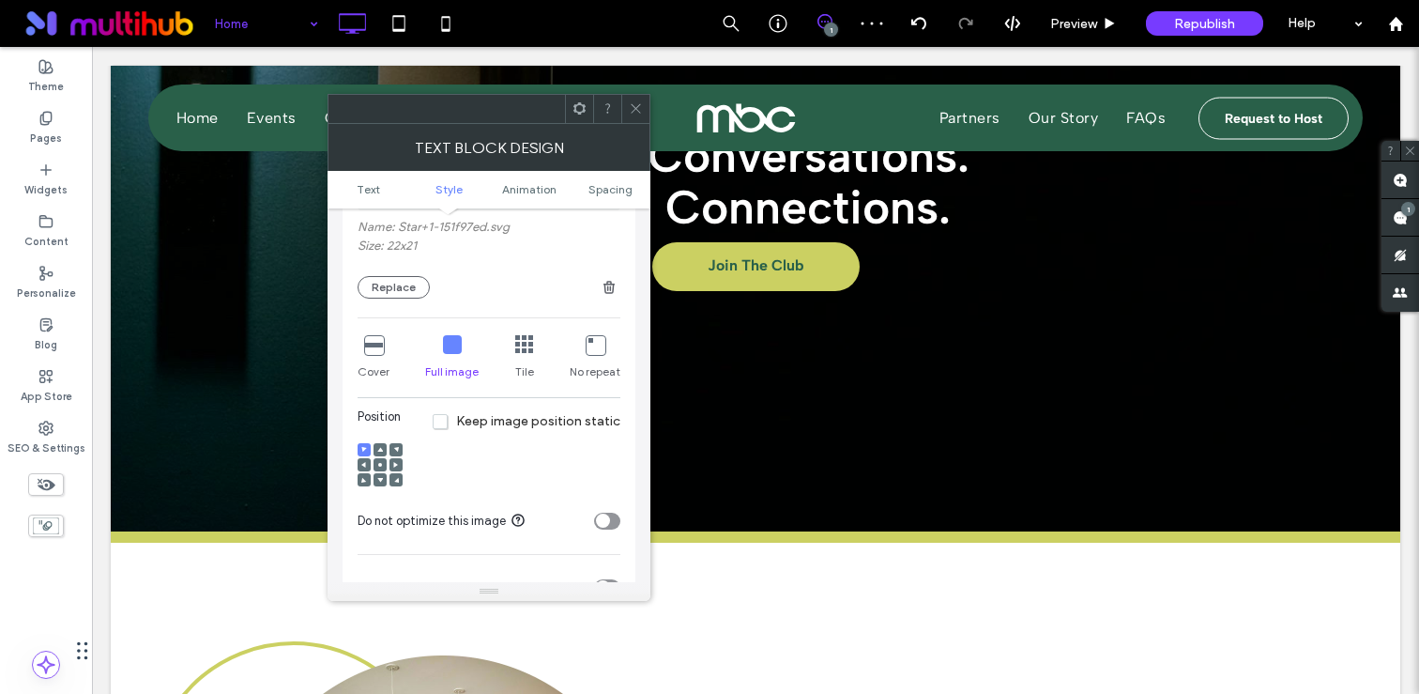
scroll to position [439, 0]
click at [364, 454] on span at bounding box center [364, 460] width 6 height 13
click at [635, 113] on icon at bounding box center [636, 108] width 14 height 14
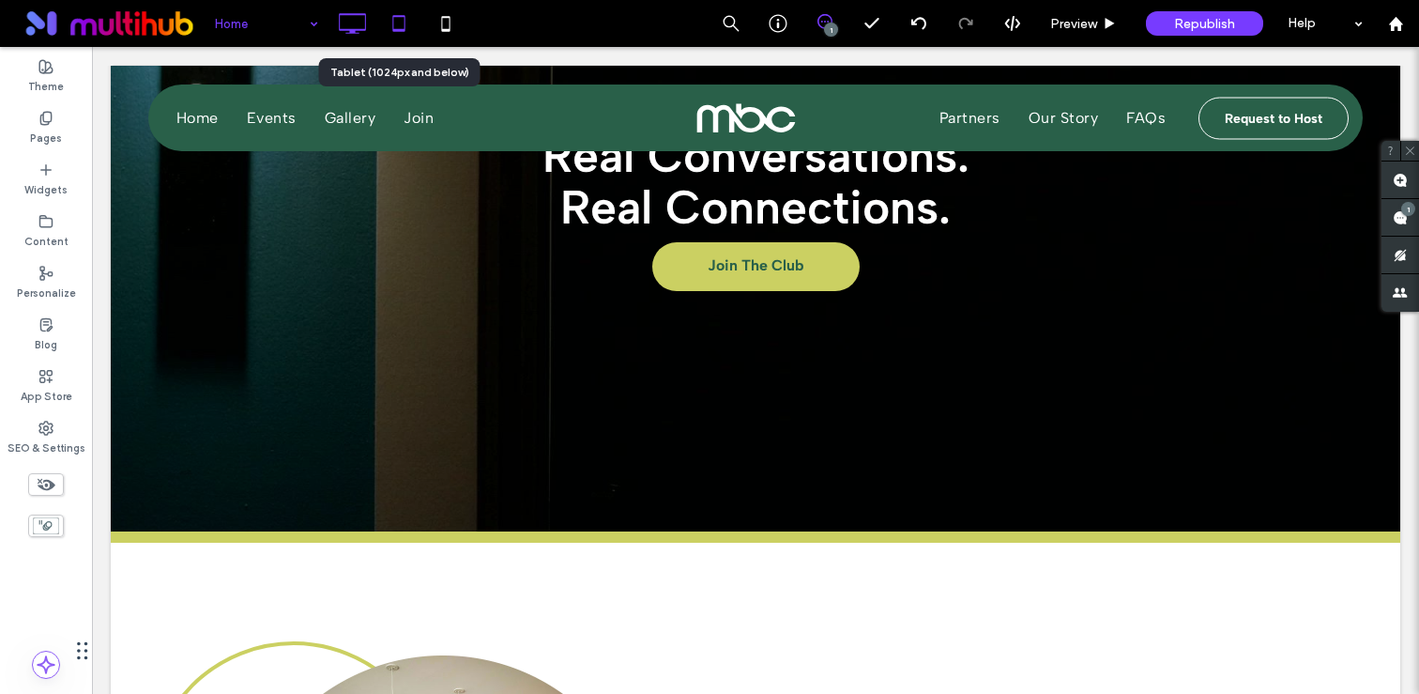
click at [403, 29] on use at bounding box center [398, 23] width 12 height 16
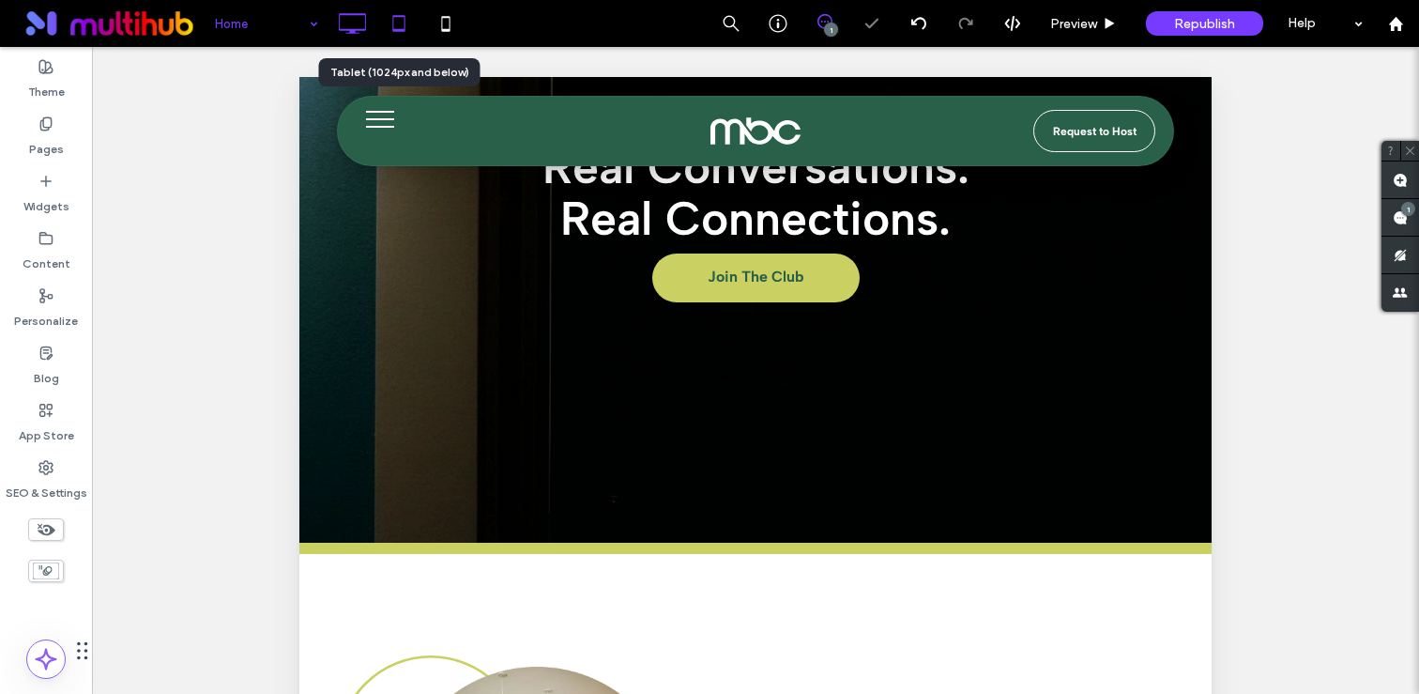
click at [366, 20] on icon at bounding box center [352, 24] width 38 height 38
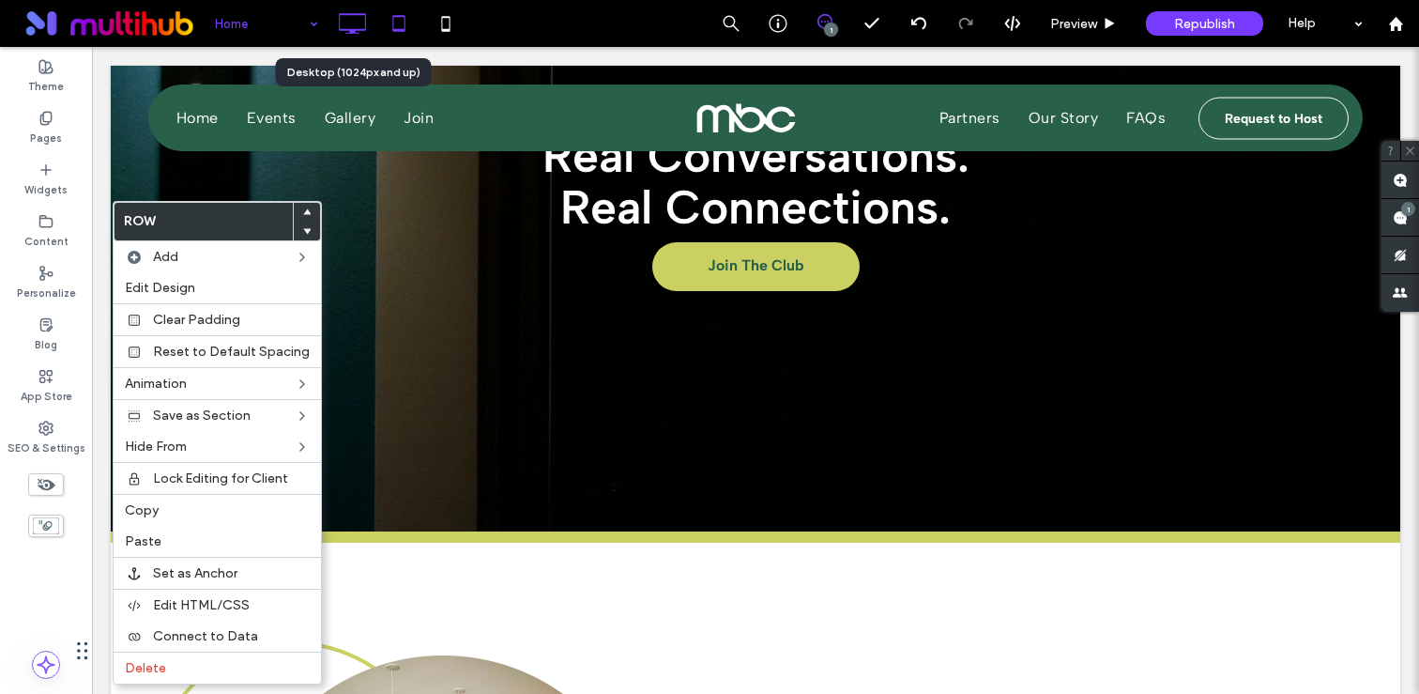
click at [403, 17] on use at bounding box center [398, 23] width 12 height 16
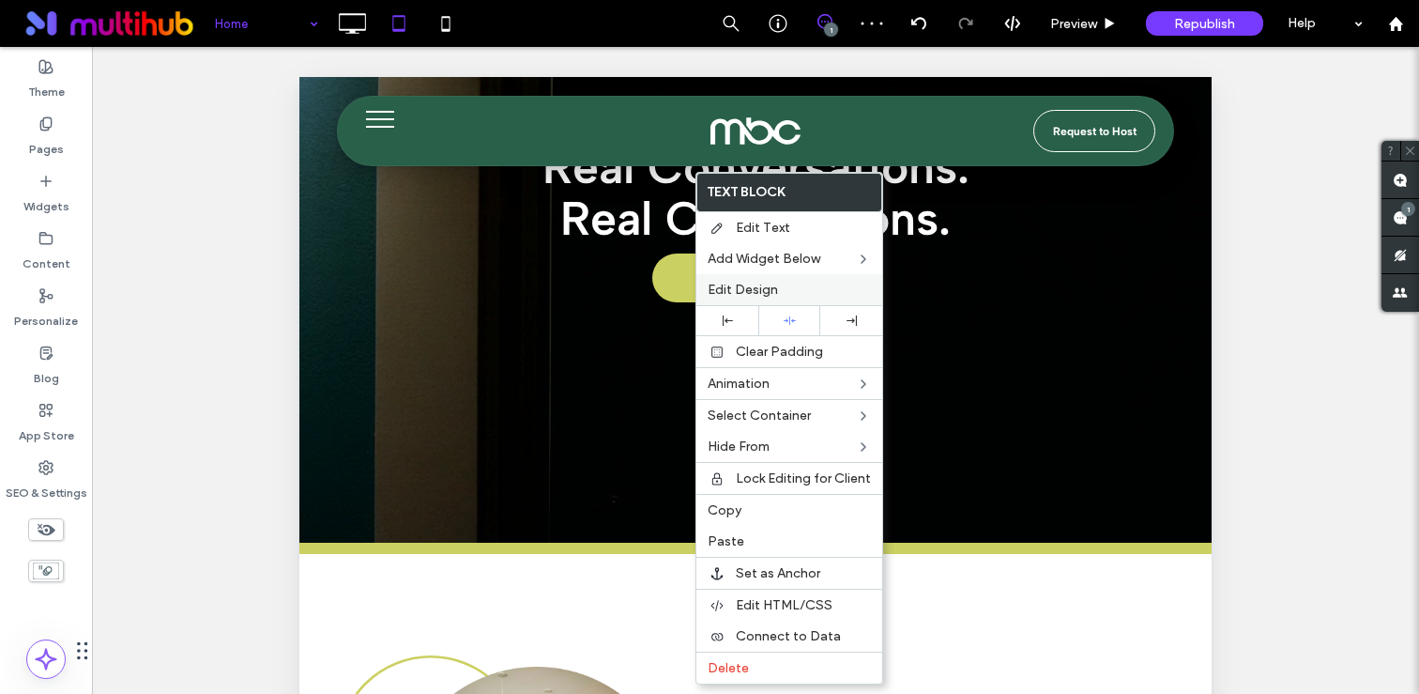
click at [755, 285] on span "Edit Design" at bounding box center [743, 290] width 70 height 16
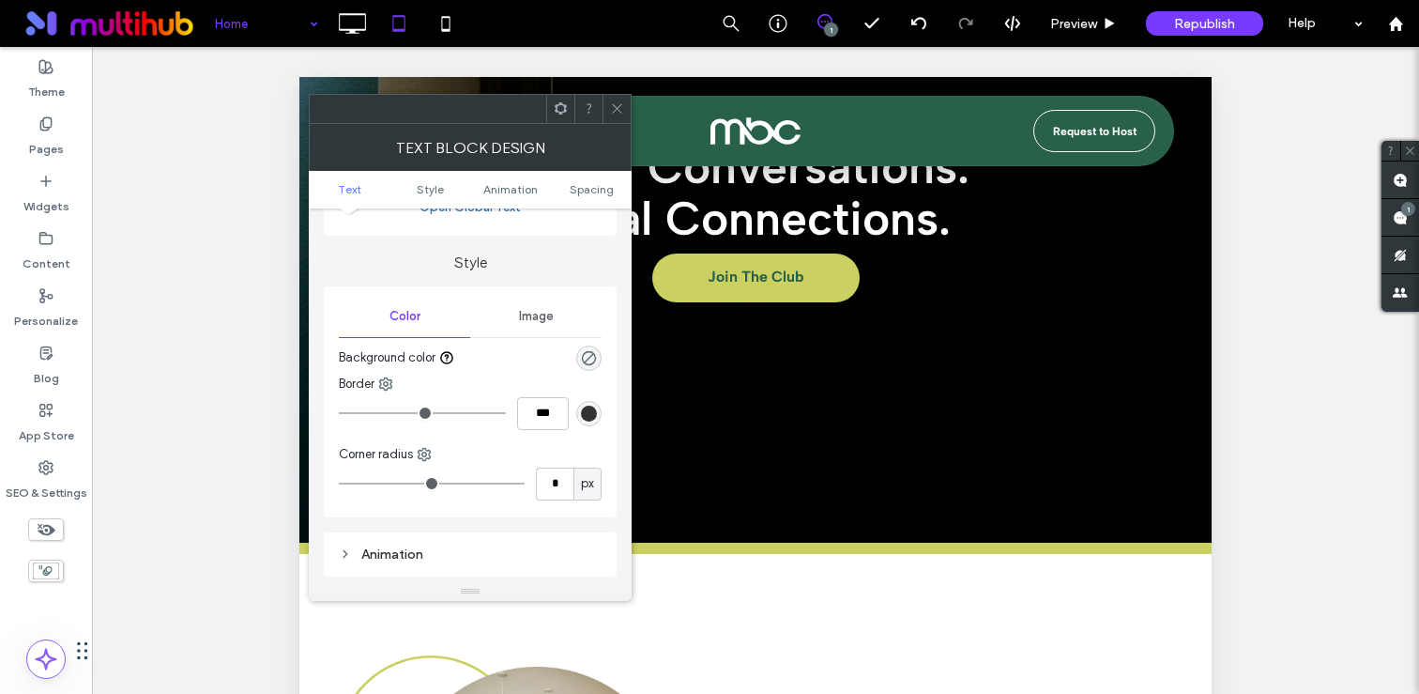
scroll to position [159, 0]
click at [525, 307] on span "Image" at bounding box center [536, 313] width 35 height 15
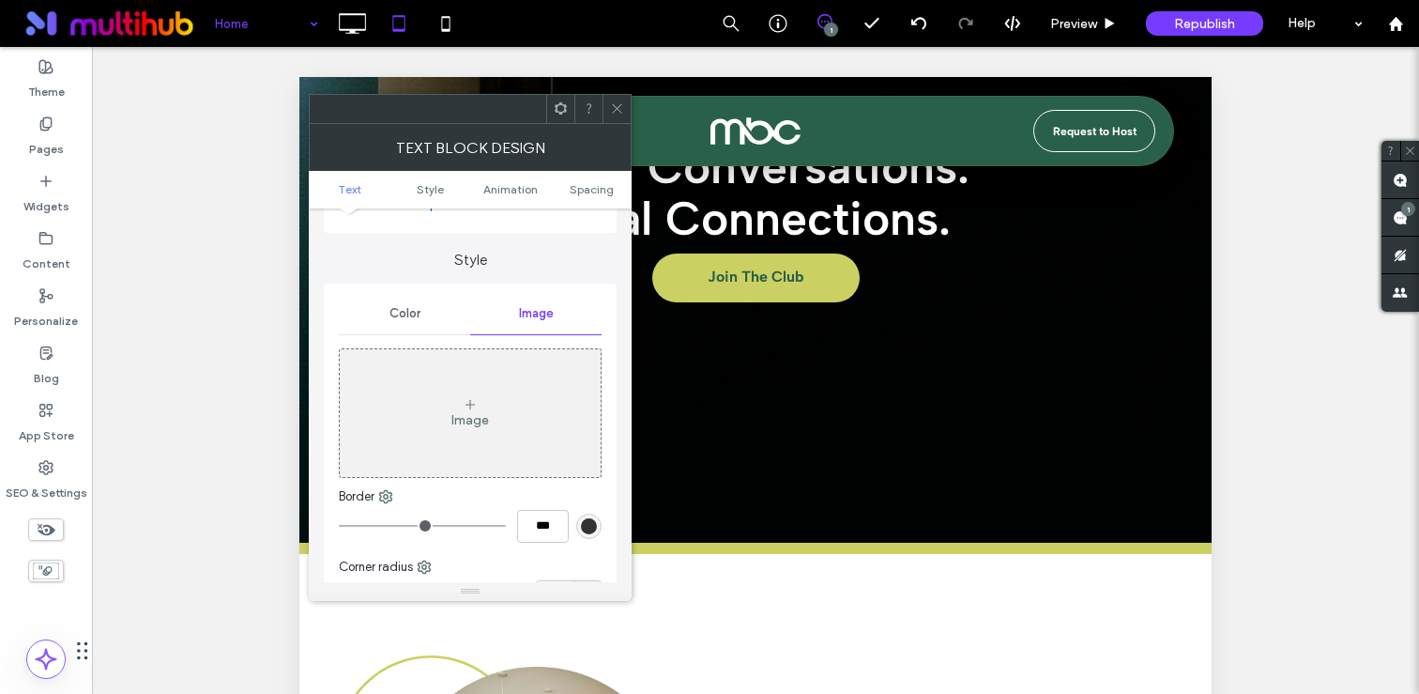
click at [470, 402] on icon at bounding box center [470, 404] width 15 height 15
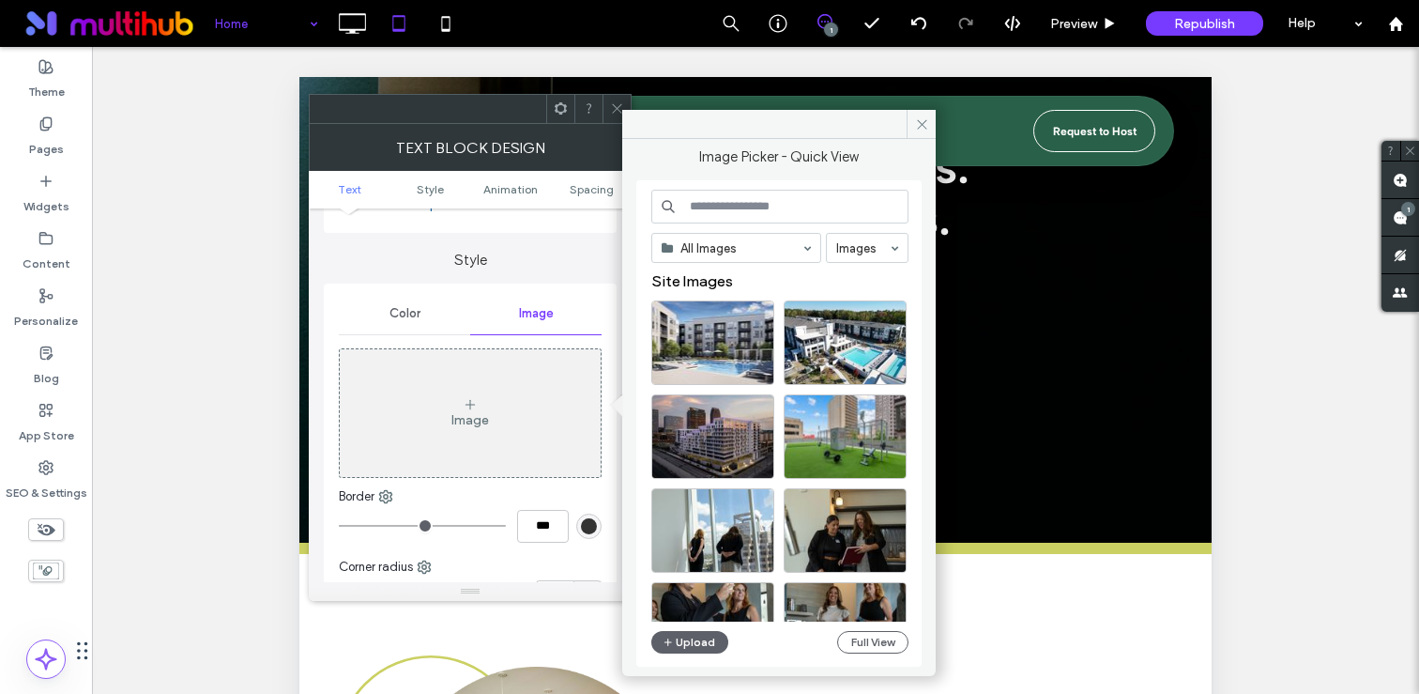
click at [743, 205] on input at bounding box center [779, 207] width 257 height 34
type input "****"
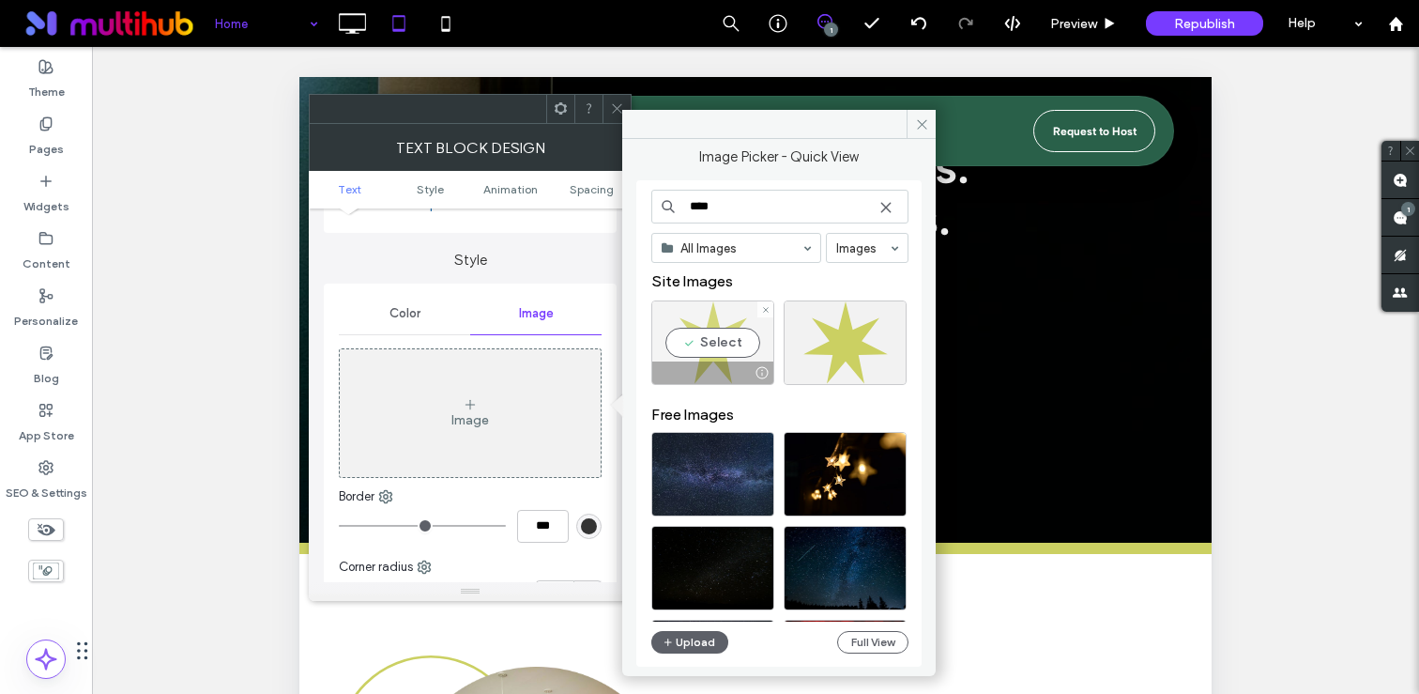
click at [739, 335] on div "Select" at bounding box center [712, 342] width 123 height 84
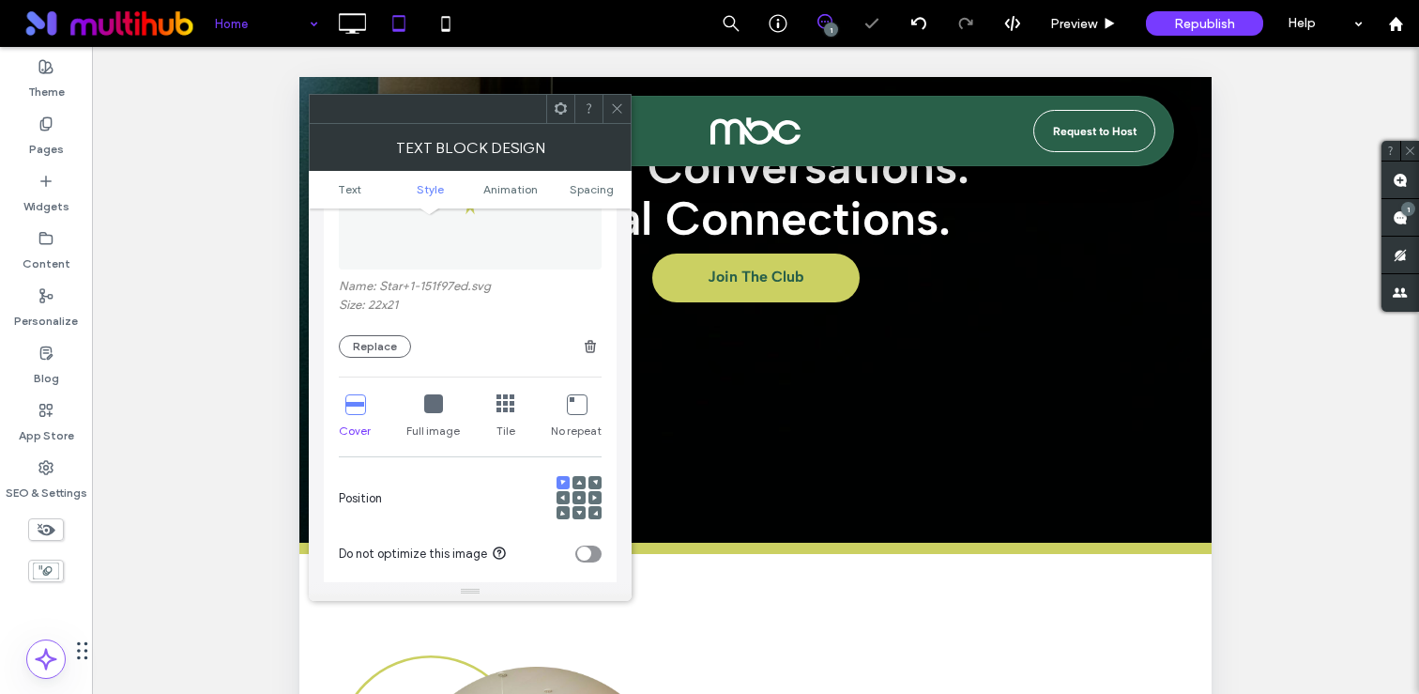
scroll to position [388, 0]
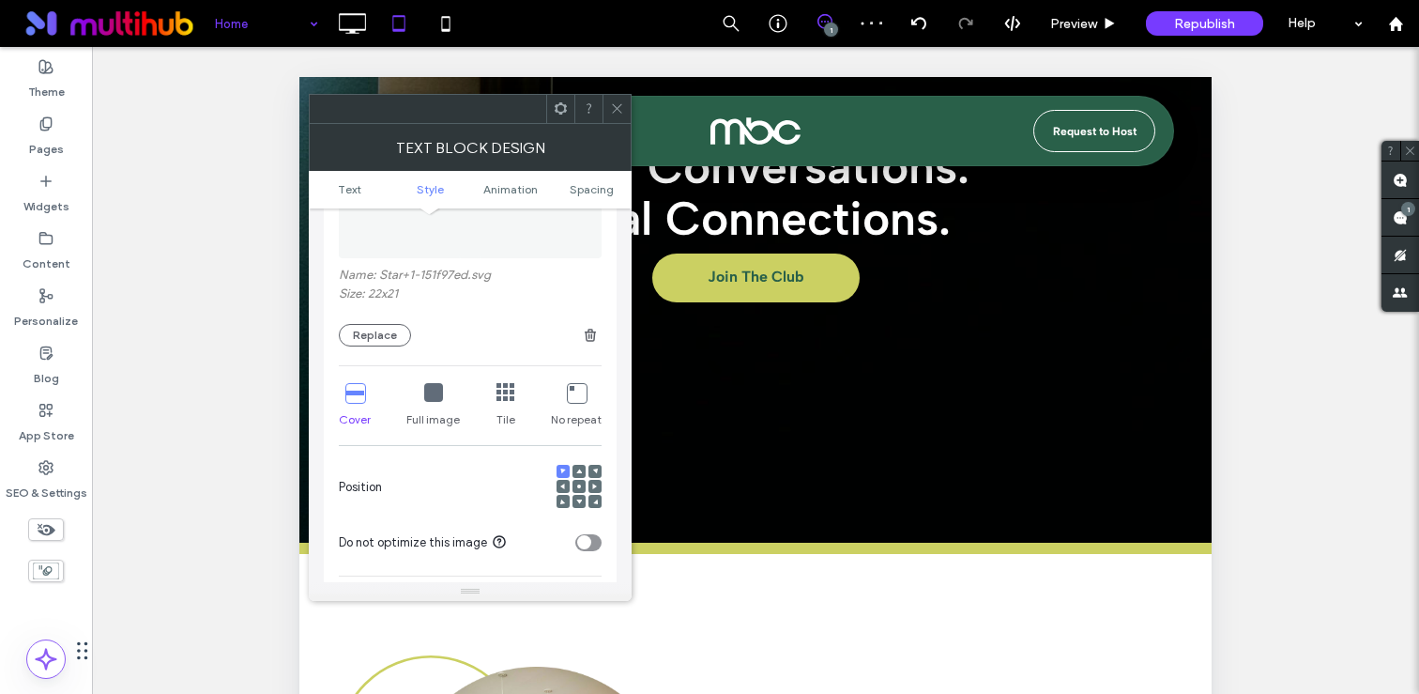
click at [434, 386] on icon at bounding box center [433, 392] width 19 height 19
click at [618, 97] on span at bounding box center [617, 109] width 14 height 28
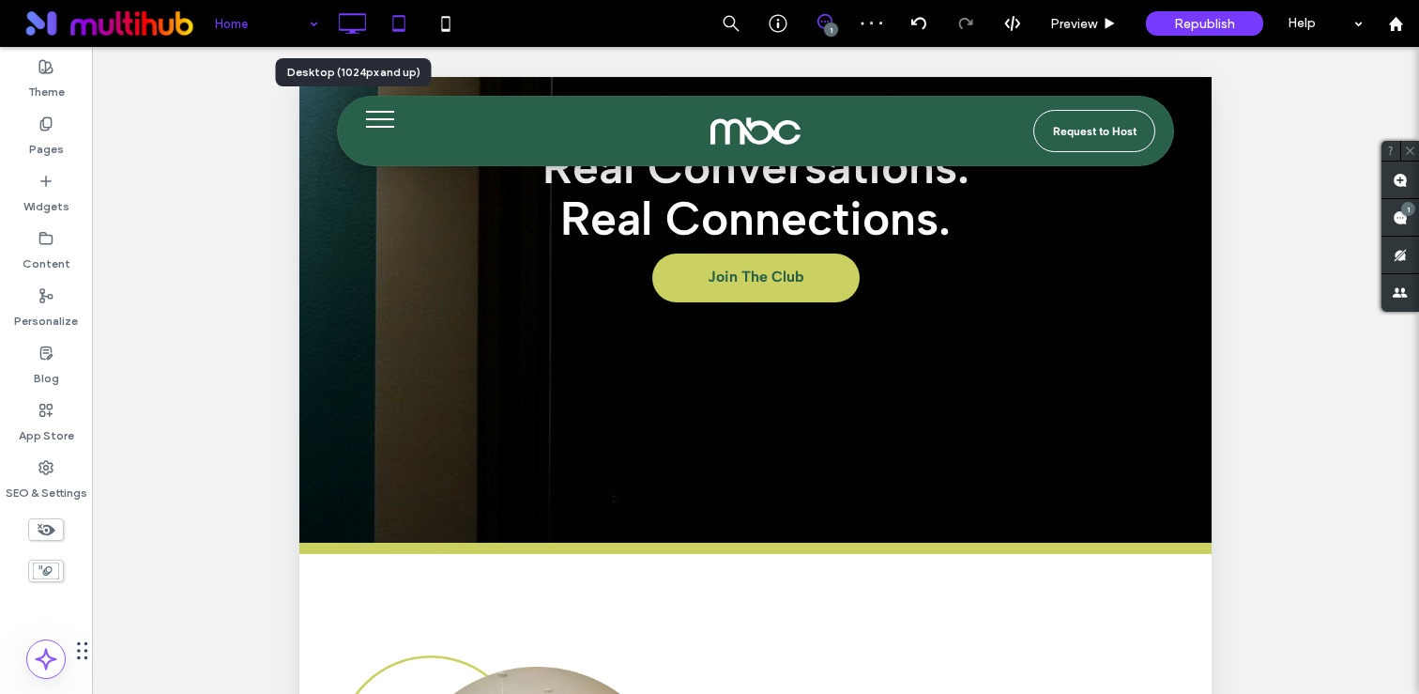
click at [350, 10] on icon at bounding box center [352, 24] width 38 height 38
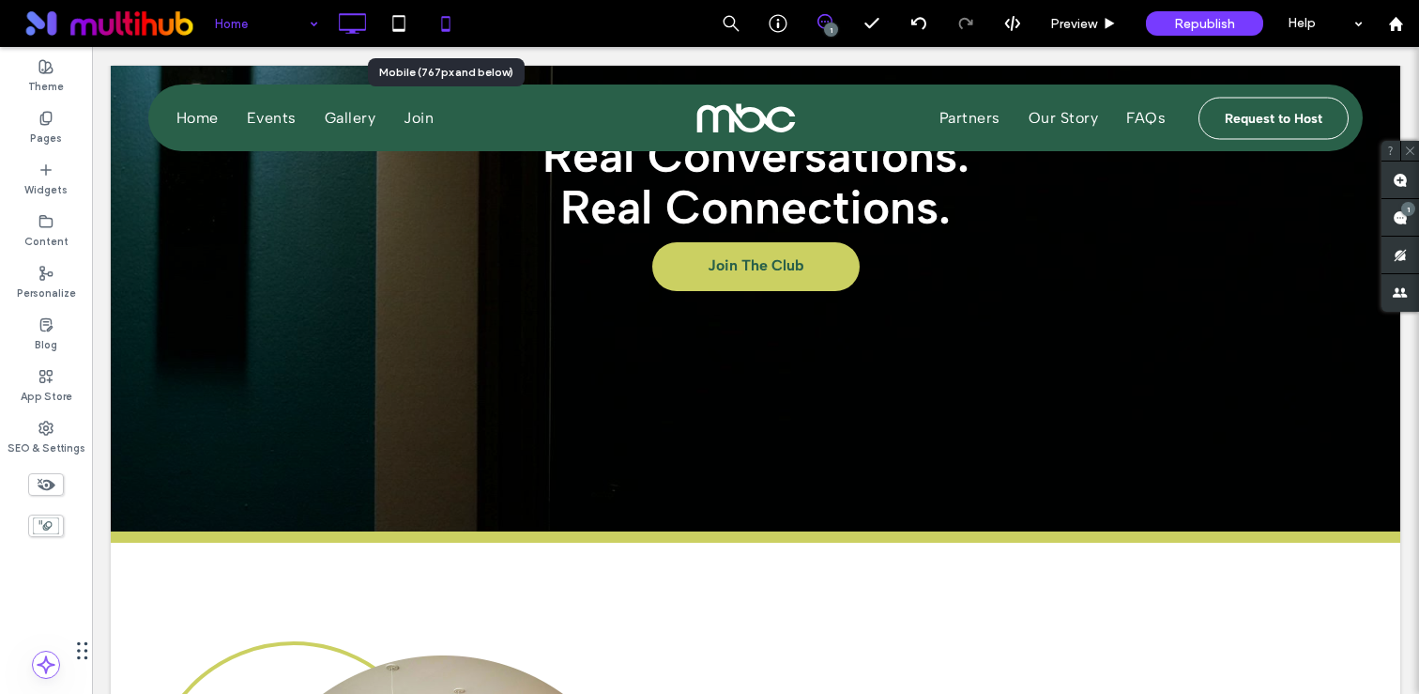
click at [448, 25] on icon at bounding box center [446, 24] width 38 height 38
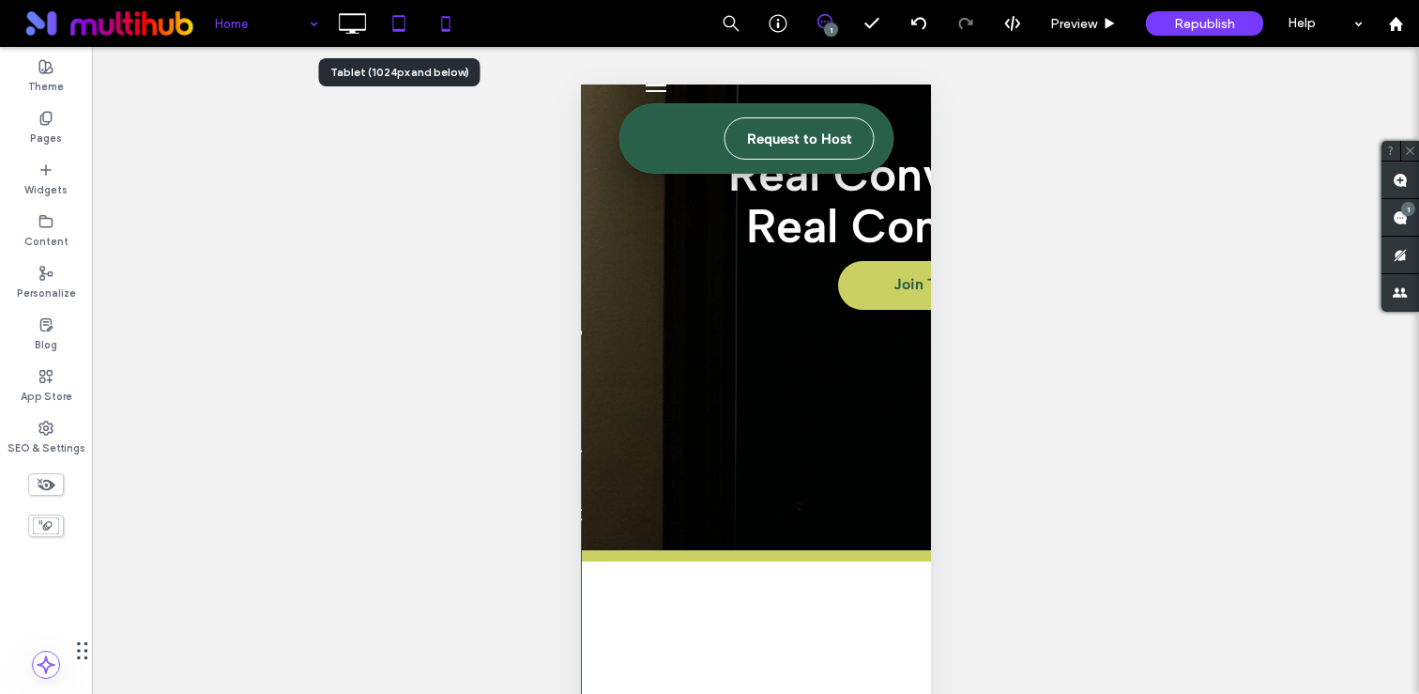
click at [387, 23] on icon at bounding box center [399, 24] width 38 height 38
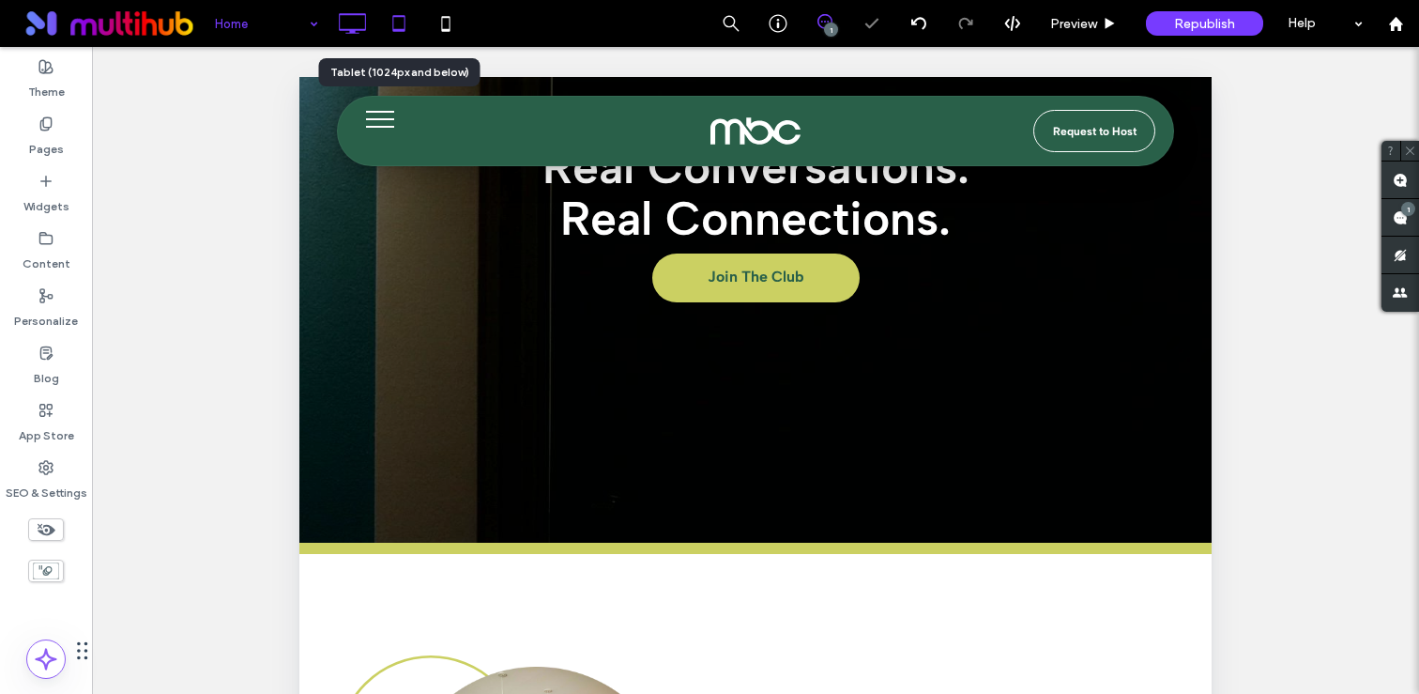
click at [360, 19] on icon at bounding box center [352, 24] width 38 height 38
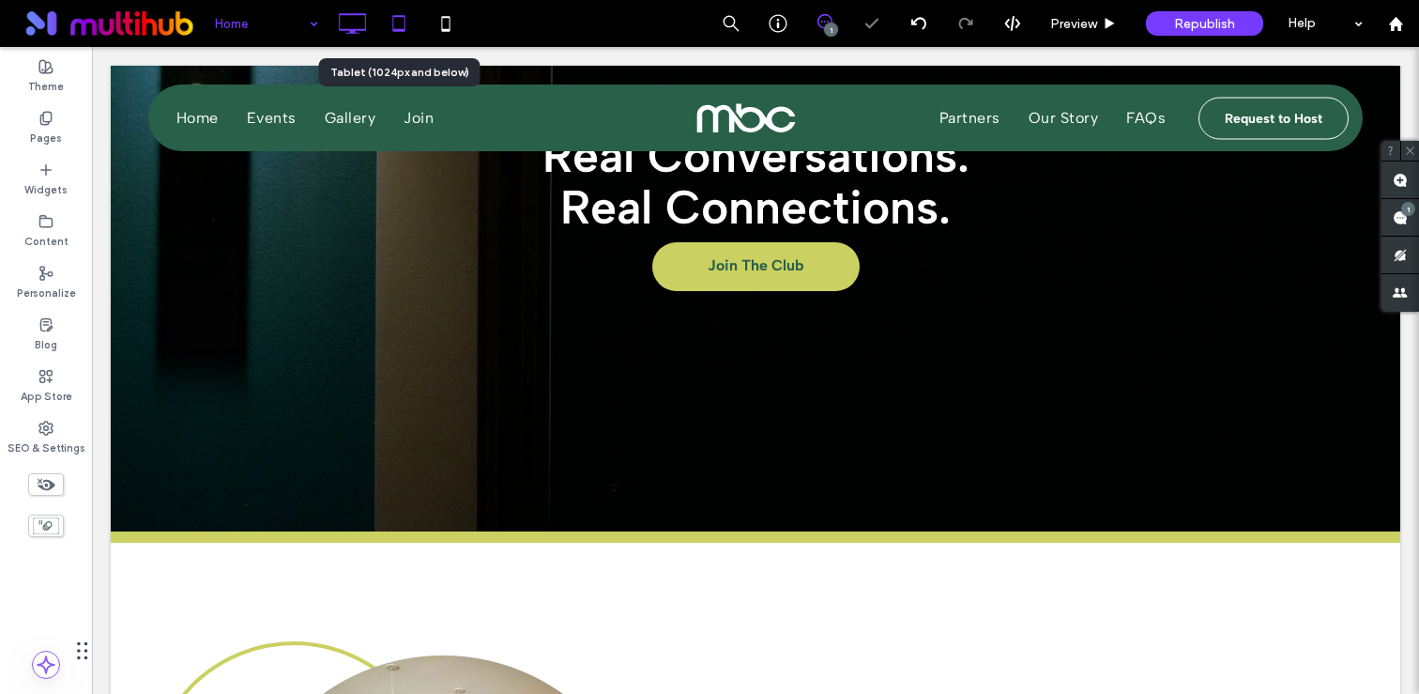
click at [412, 19] on icon at bounding box center [399, 24] width 38 height 38
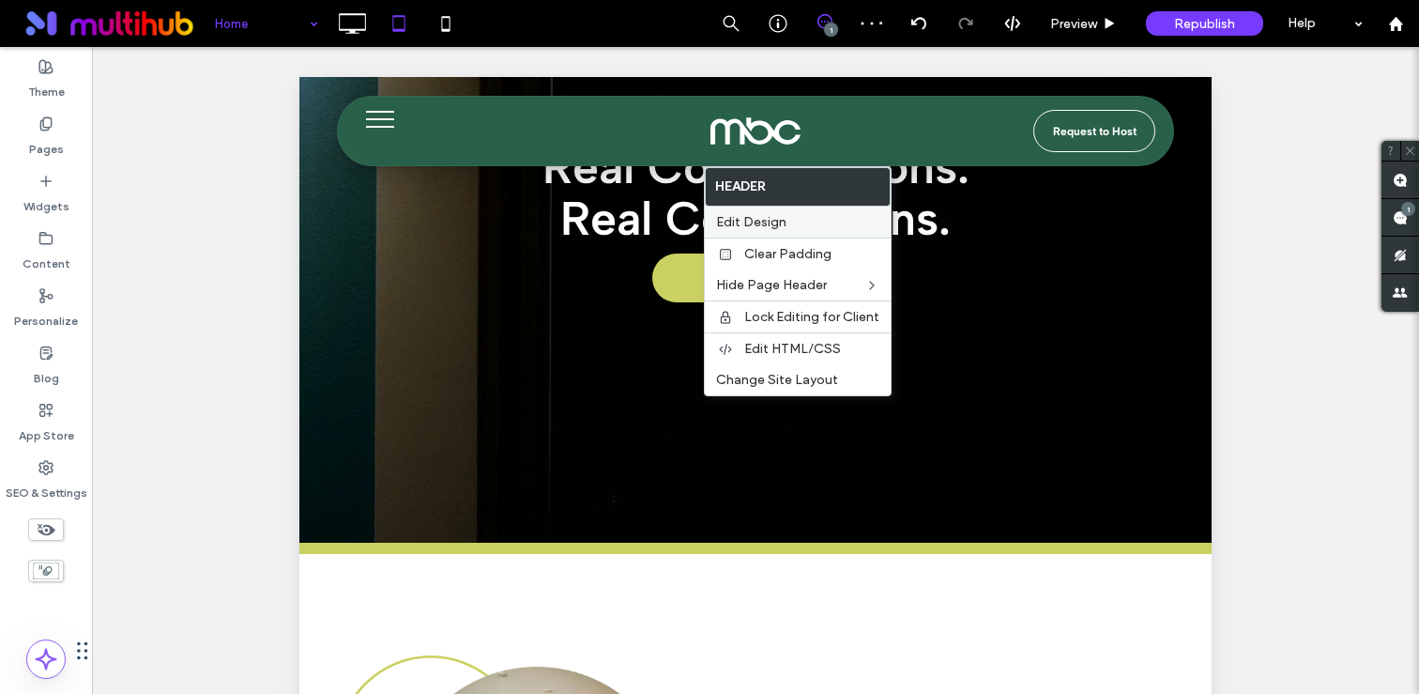
click at [769, 230] on div "Edit Design" at bounding box center [798, 221] width 186 height 31
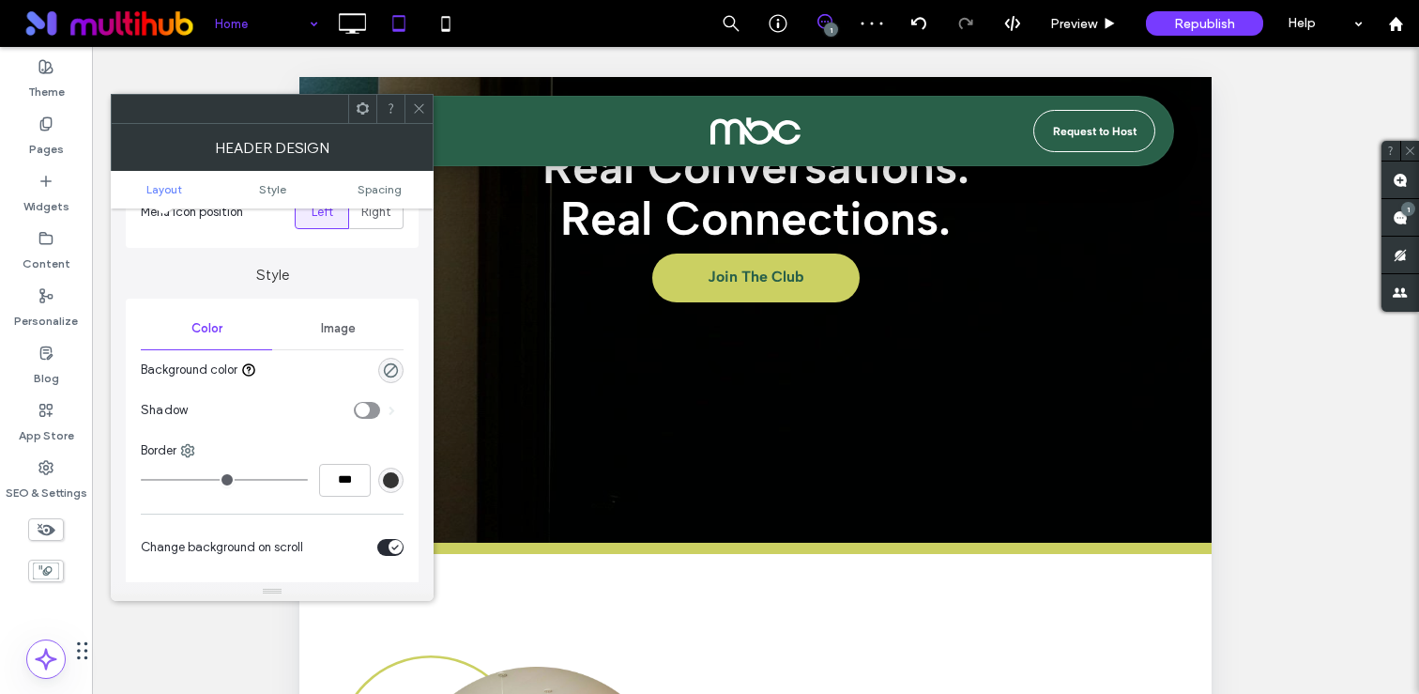
scroll to position [117, 0]
click at [363, 405] on icon "toggle" at bounding box center [362, 407] width 8 height 6
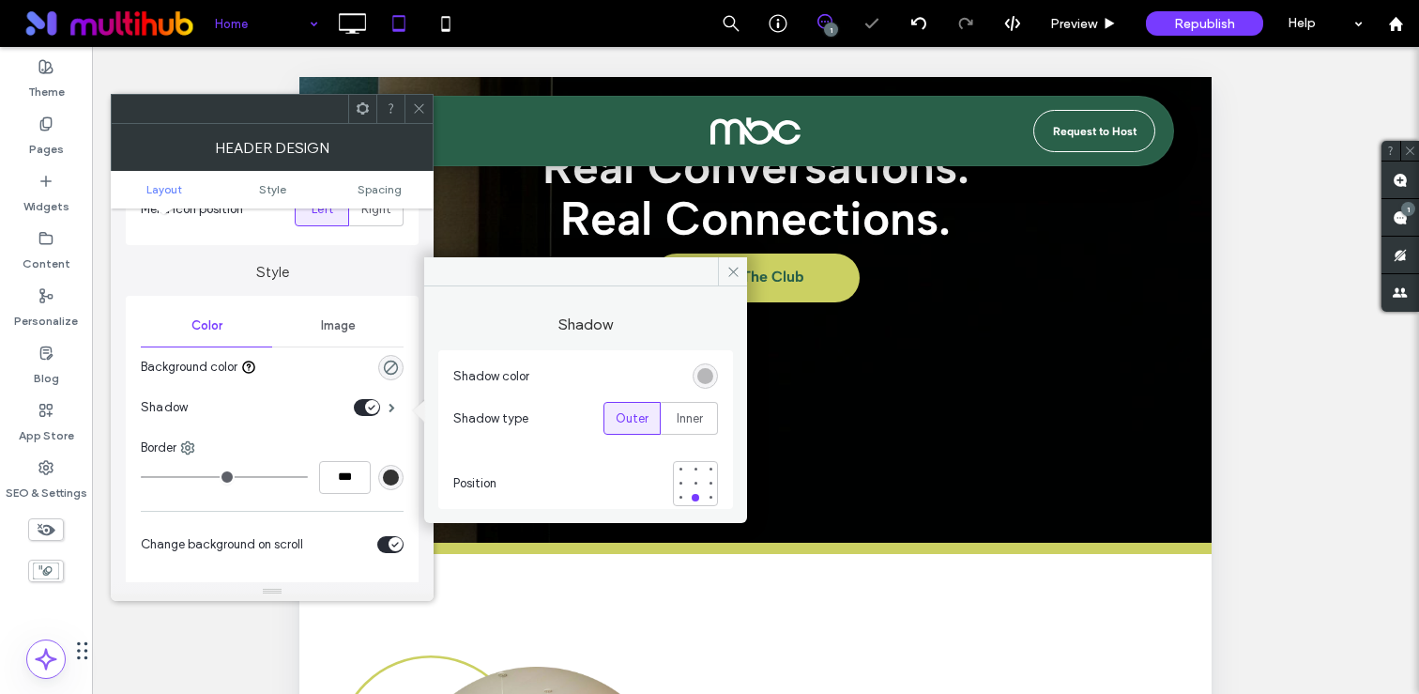
click at [363, 405] on div "toggle" at bounding box center [367, 407] width 26 height 17
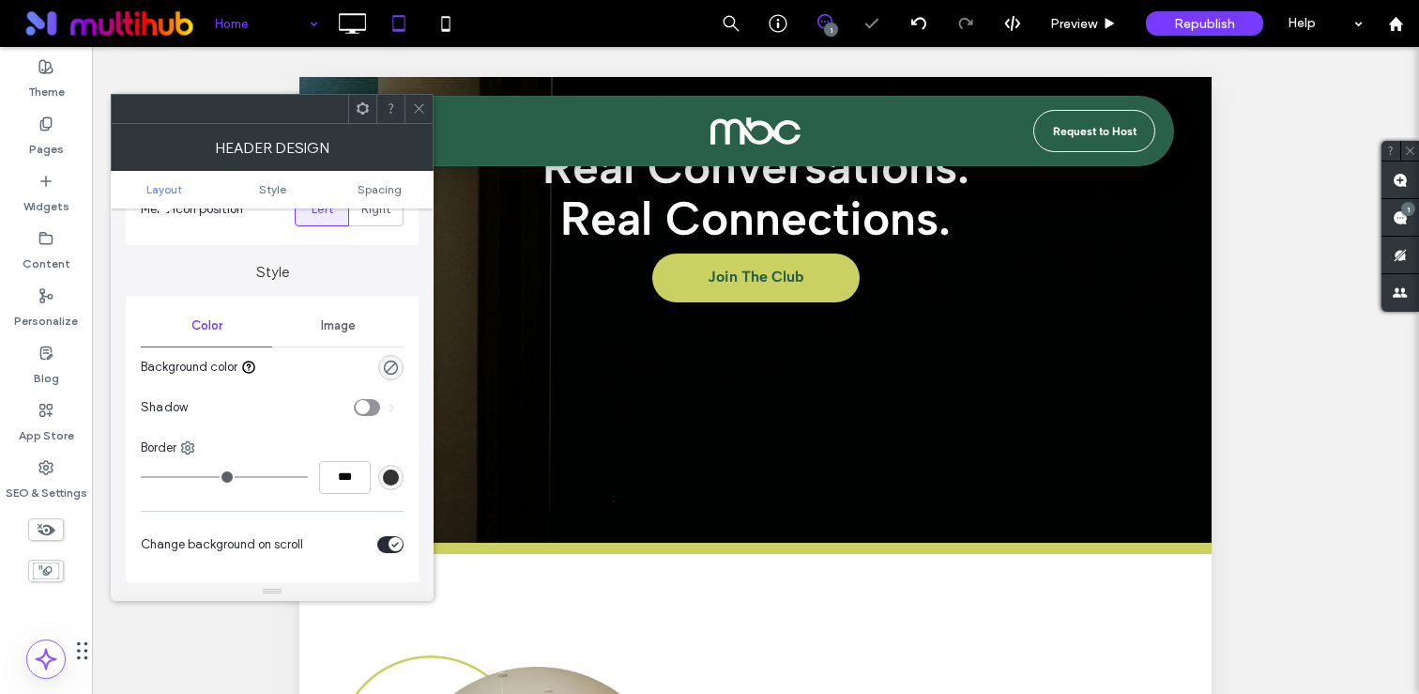
click at [421, 106] on icon at bounding box center [419, 108] width 14 height 14
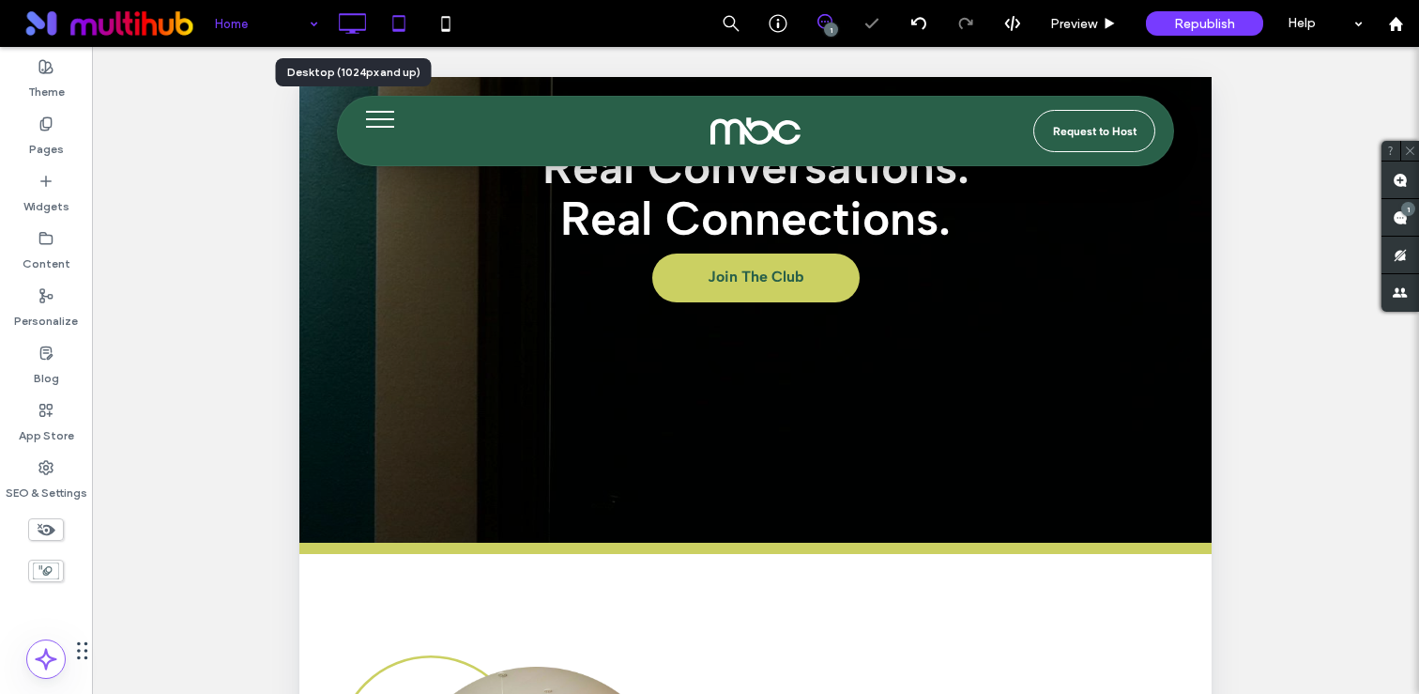
click at [360, 16] on icon at bounding box center [352, 24] width 38 height 38
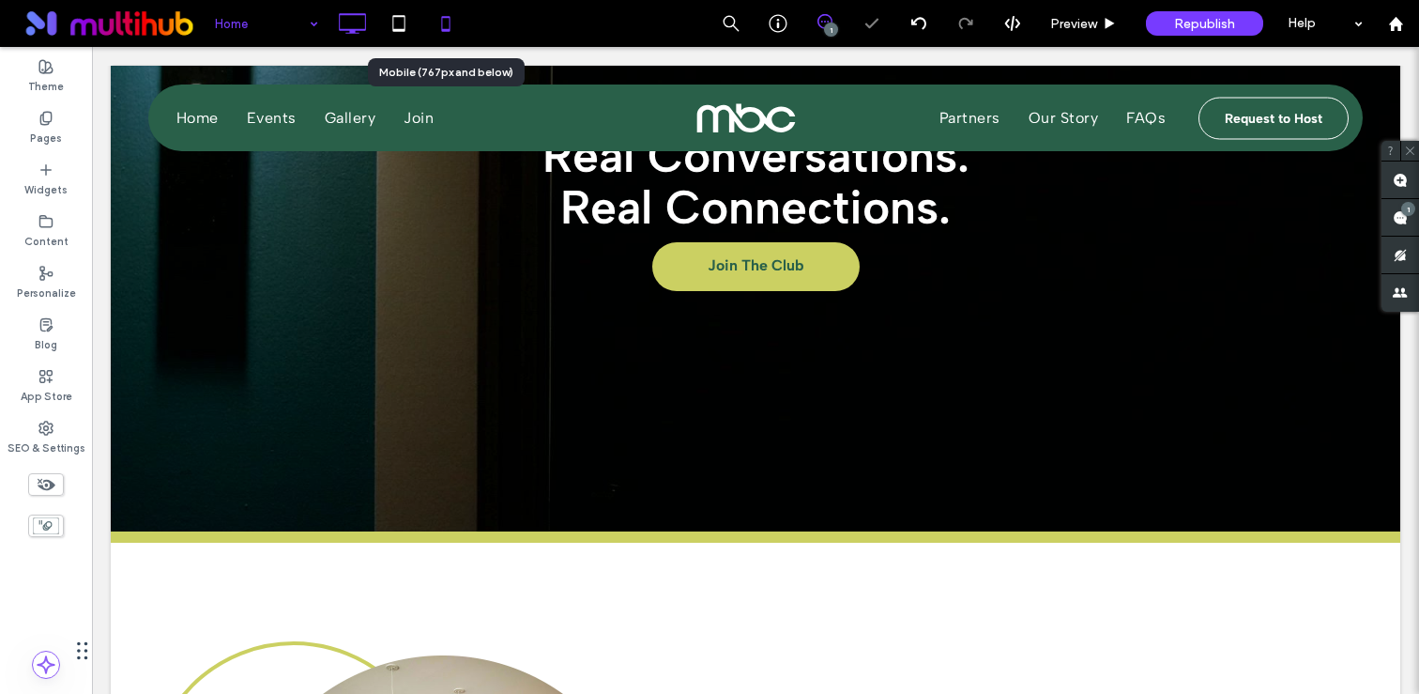
click at [438, 22] on icon at bounding box center [446, 24] width 38 height 38
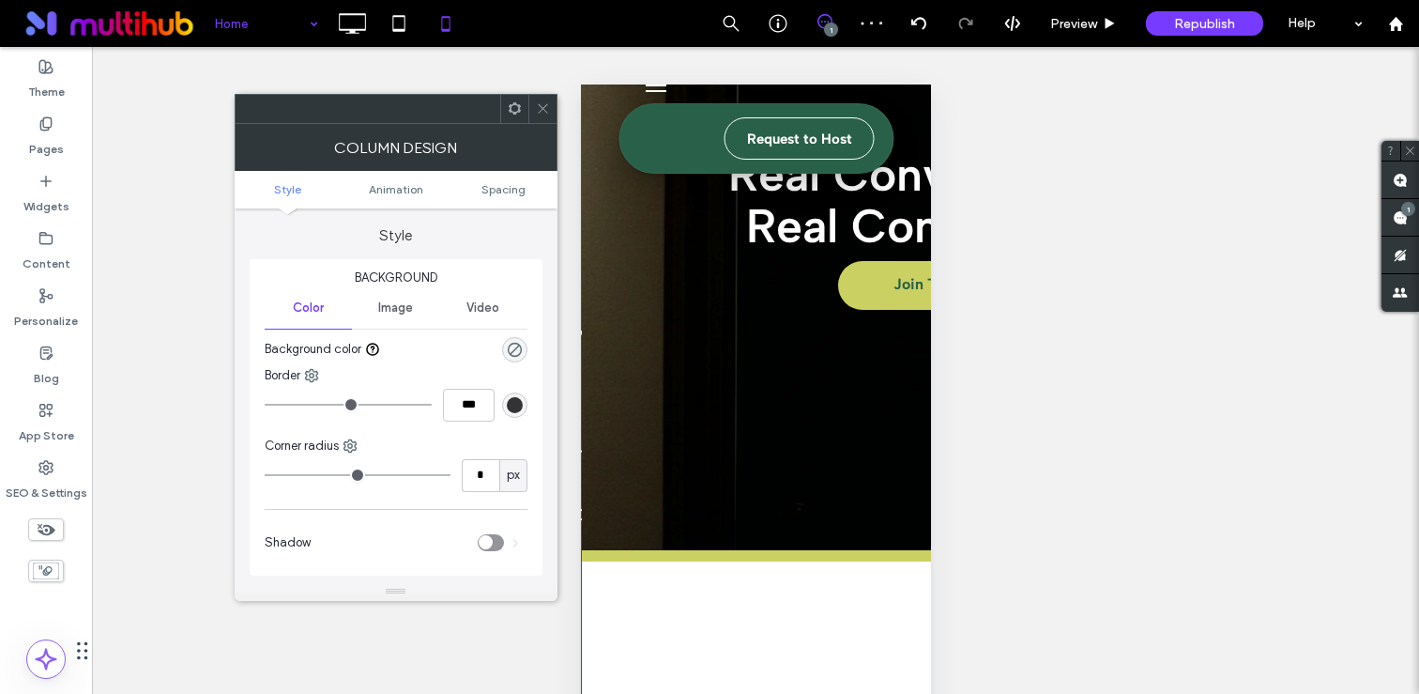
click at [542, 115] on span at bounding box center [543, 109] width 14 height 28
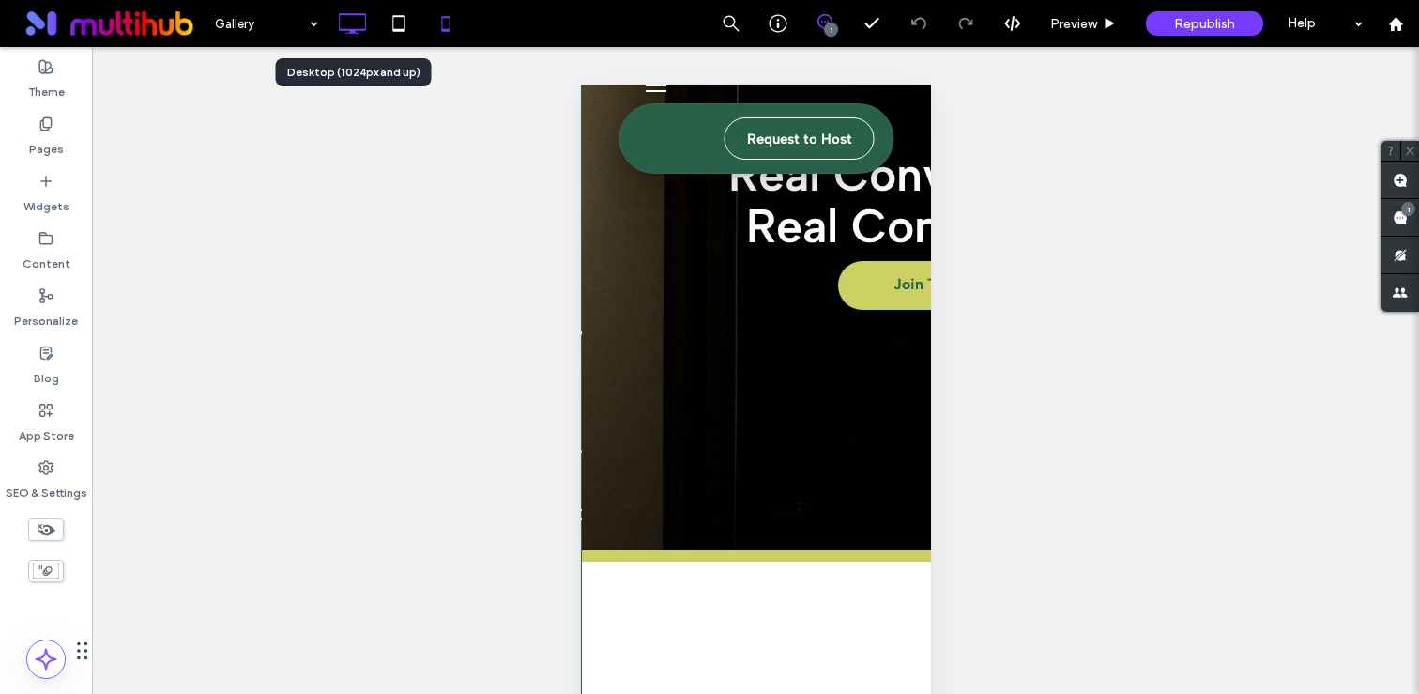
click at [355, 19] on icon at bounding box center [352, 24] width 38 height 38
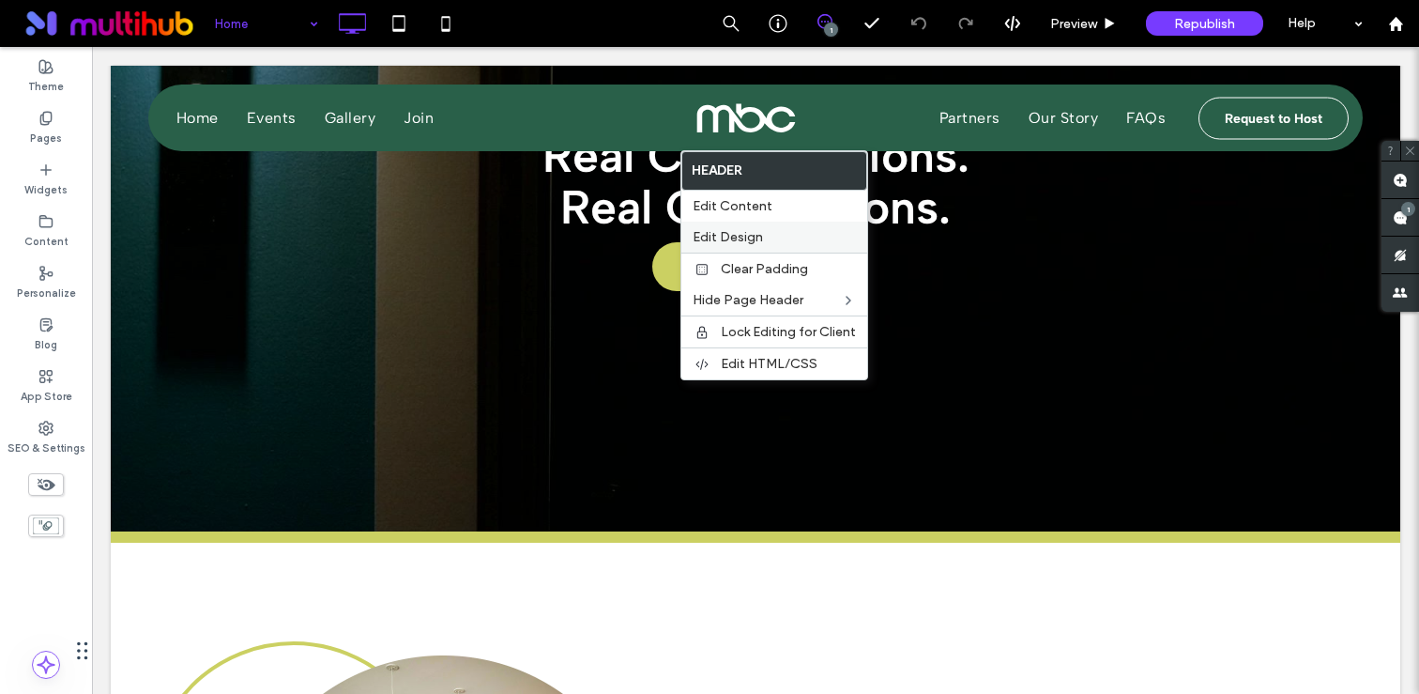
click at [759, 238] on span "Edit Design" at bounding box center [728, 237] width 70 height 16
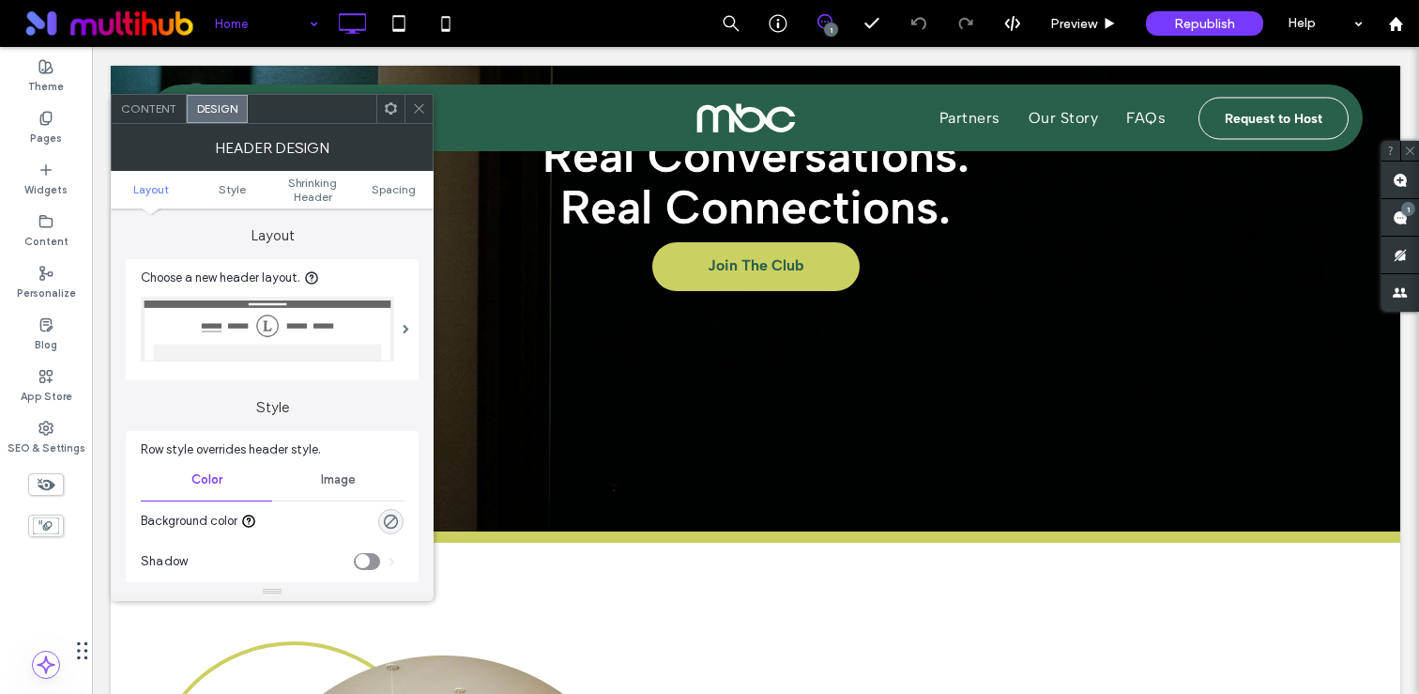
click at [419, 114] on icon at bounding box center [419, 108] width 14 height 14
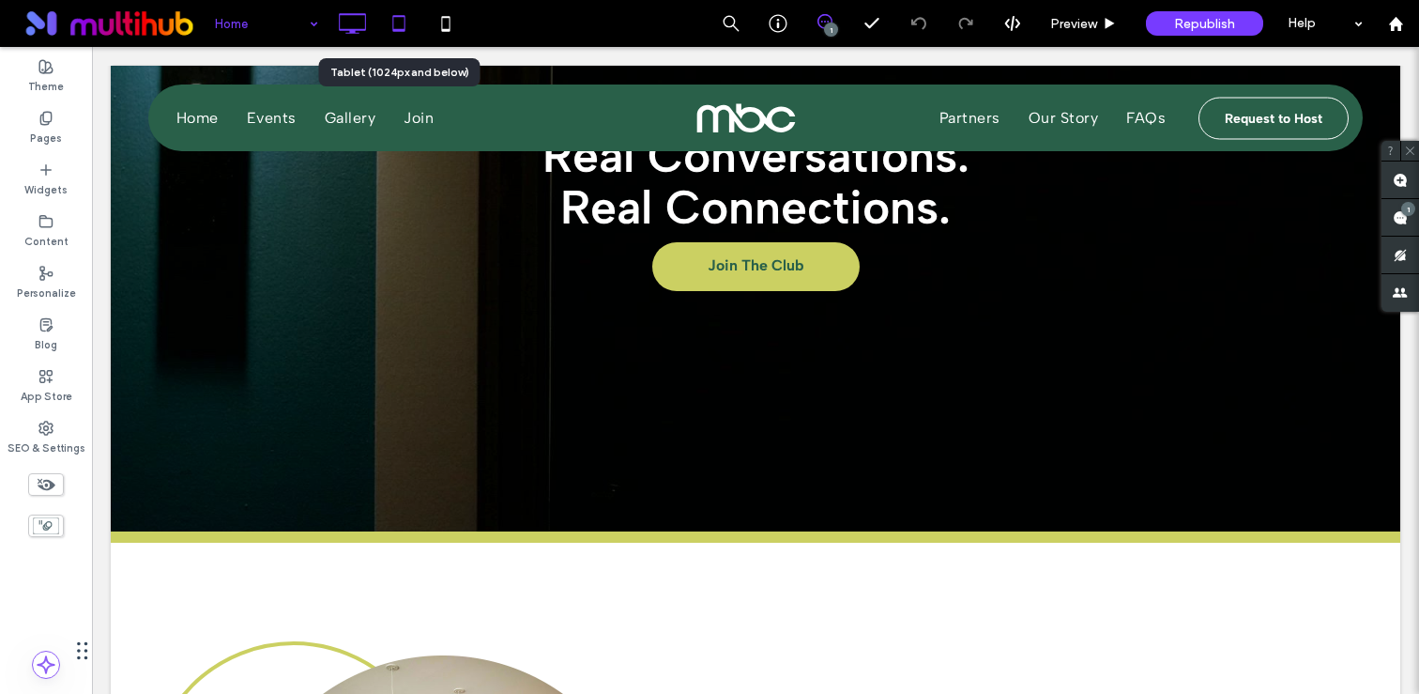
click at [404, 23] on use at bounding box center [398, 23] width 12 height 16
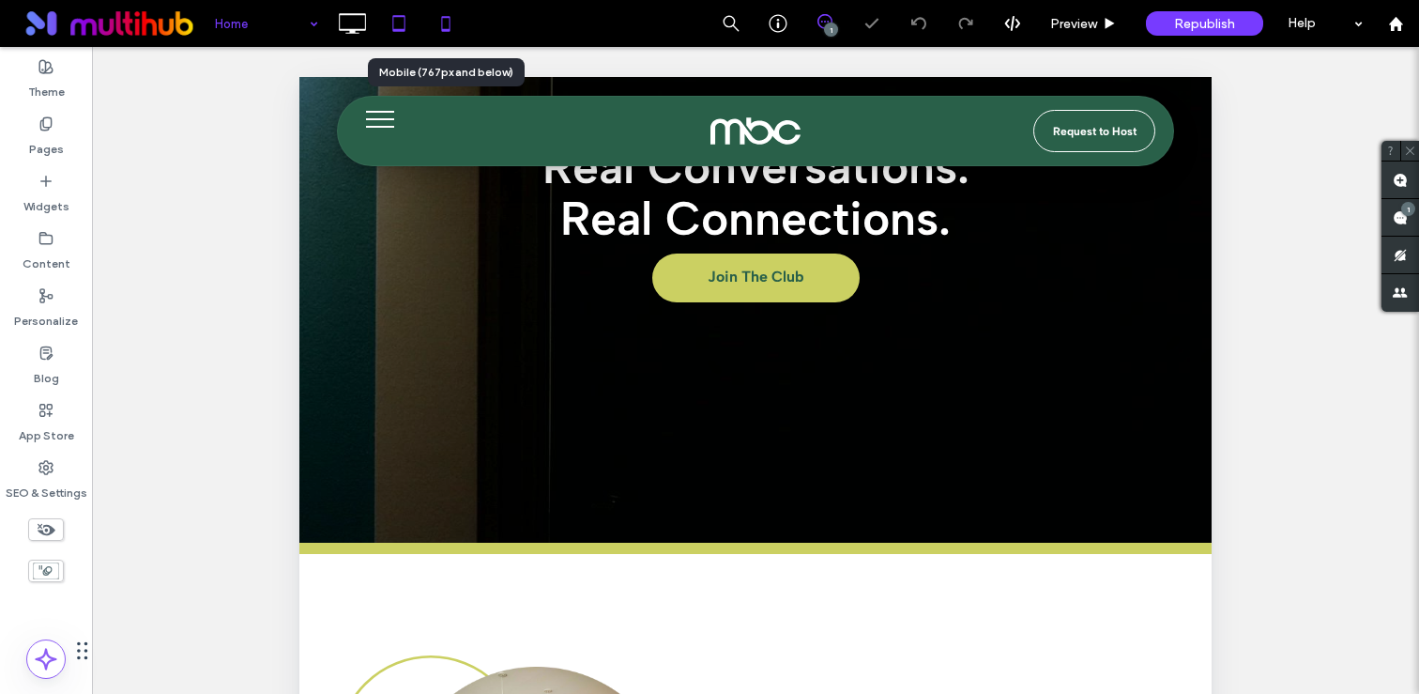
click at [443, 27] on icon at bounding box center [446, 24] width 38 height 38
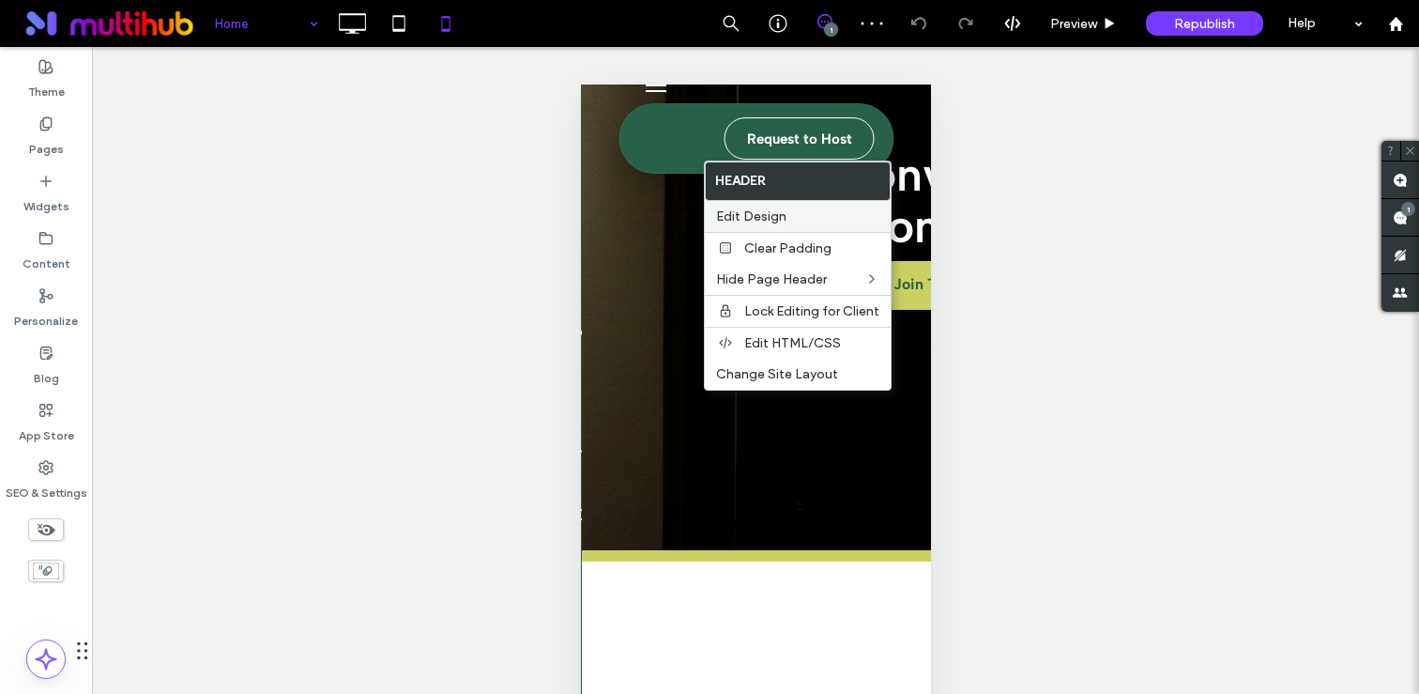
click at [762, 220] on span "Edit Design" at bounding box center [751, 216] width 70 height 16
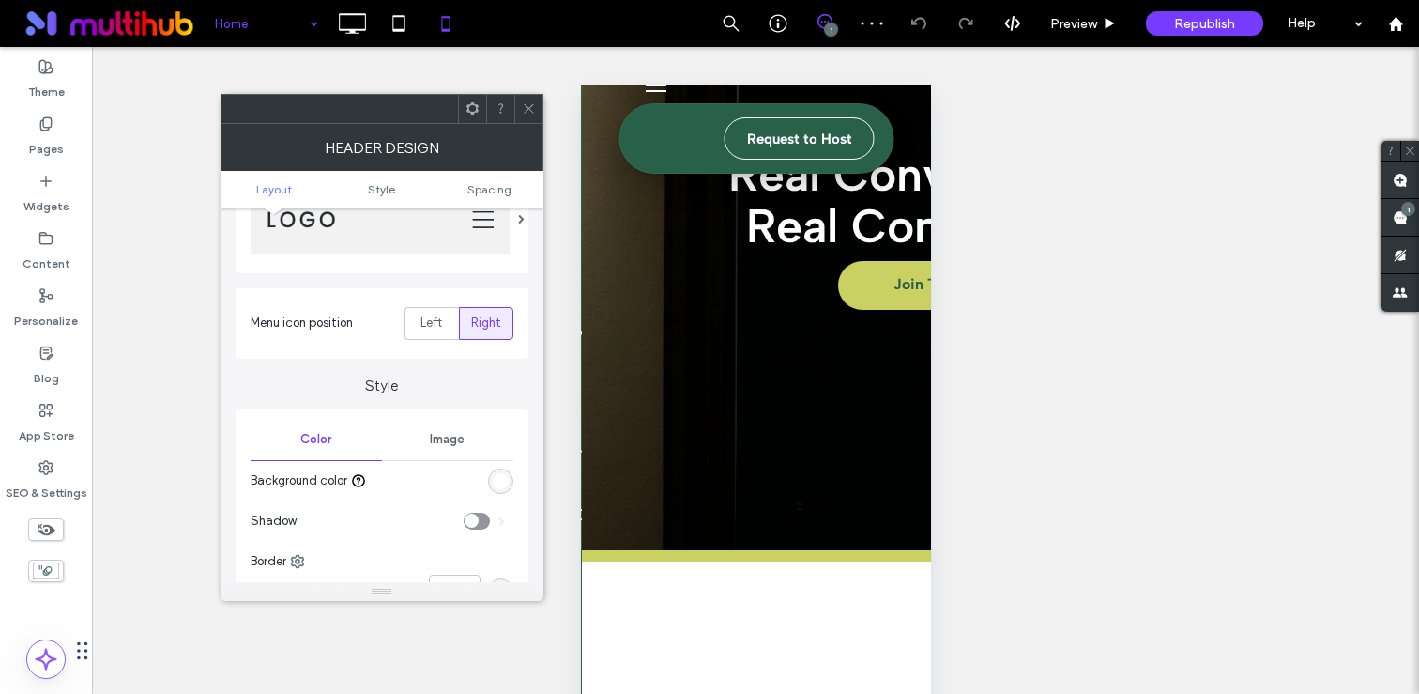
scroll to position [234, 0]
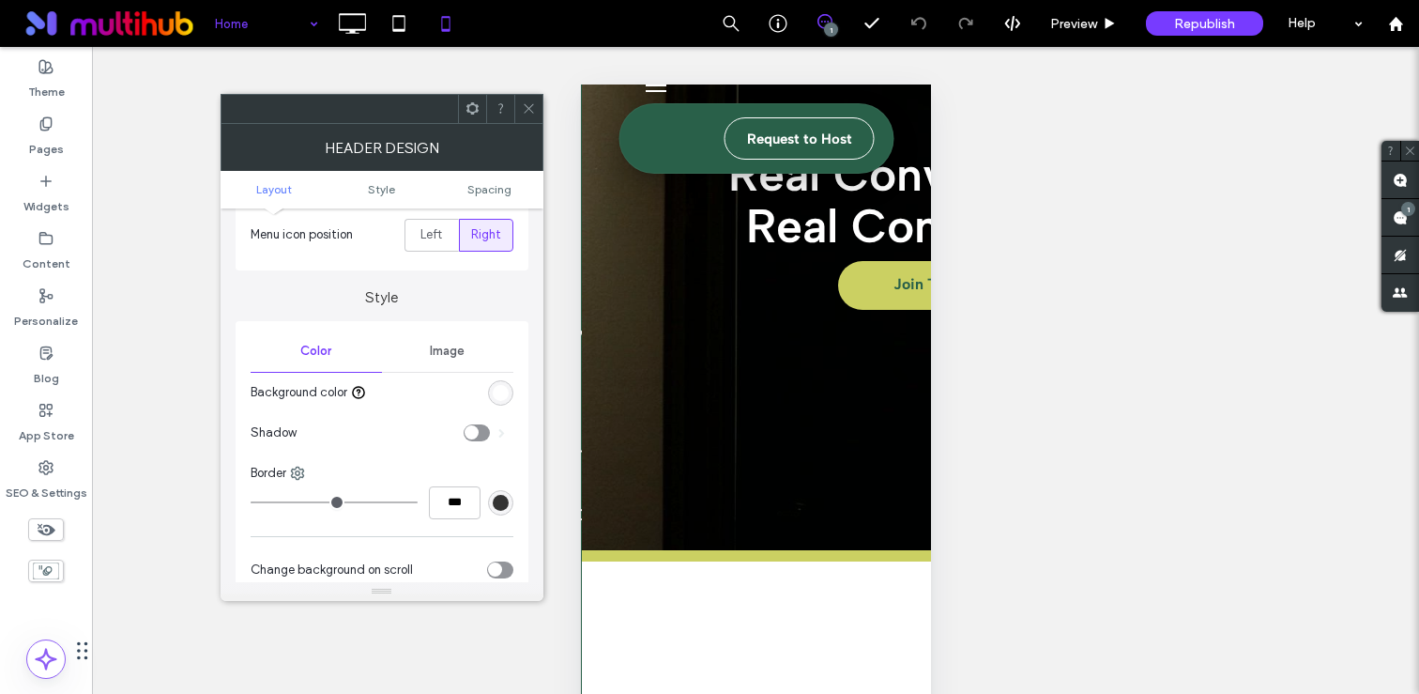
click at [498, 402] on div "rgb(255, 255, 255)" at bounding box center [500, 392] width 25 height 25
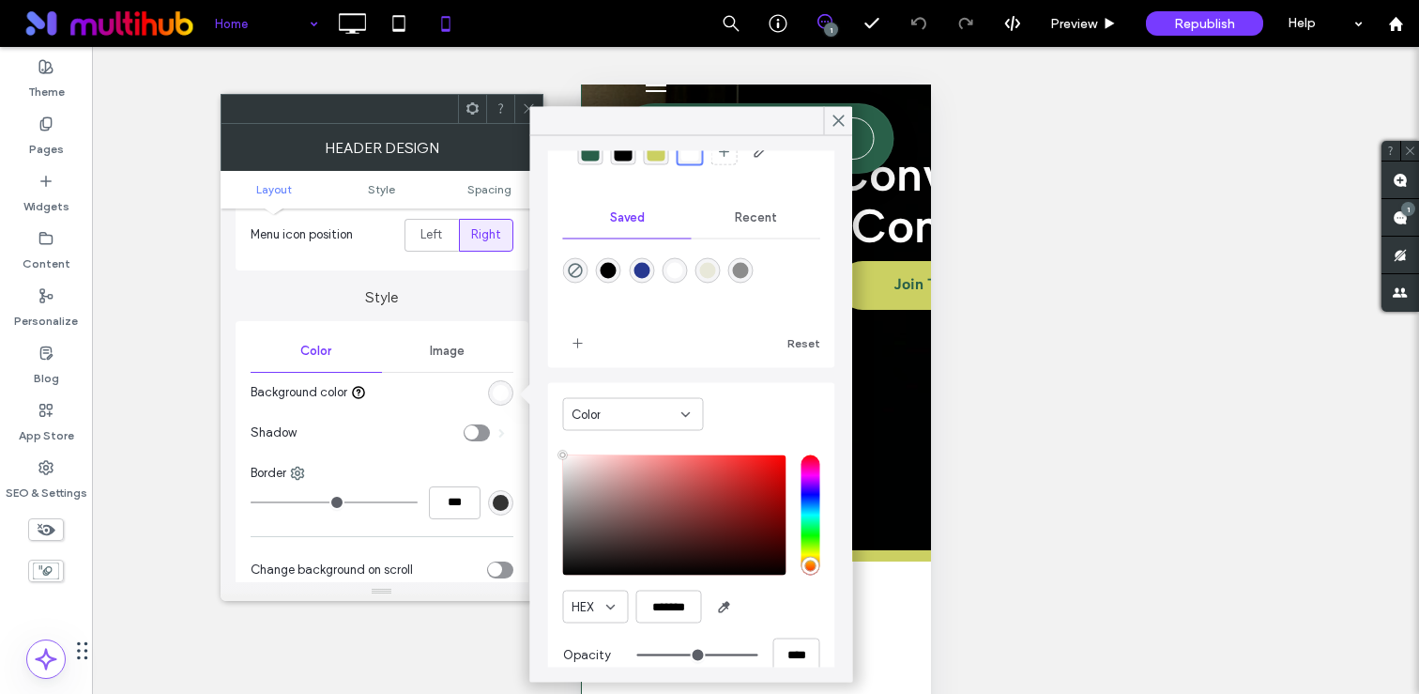
scroll to position [116, 0]
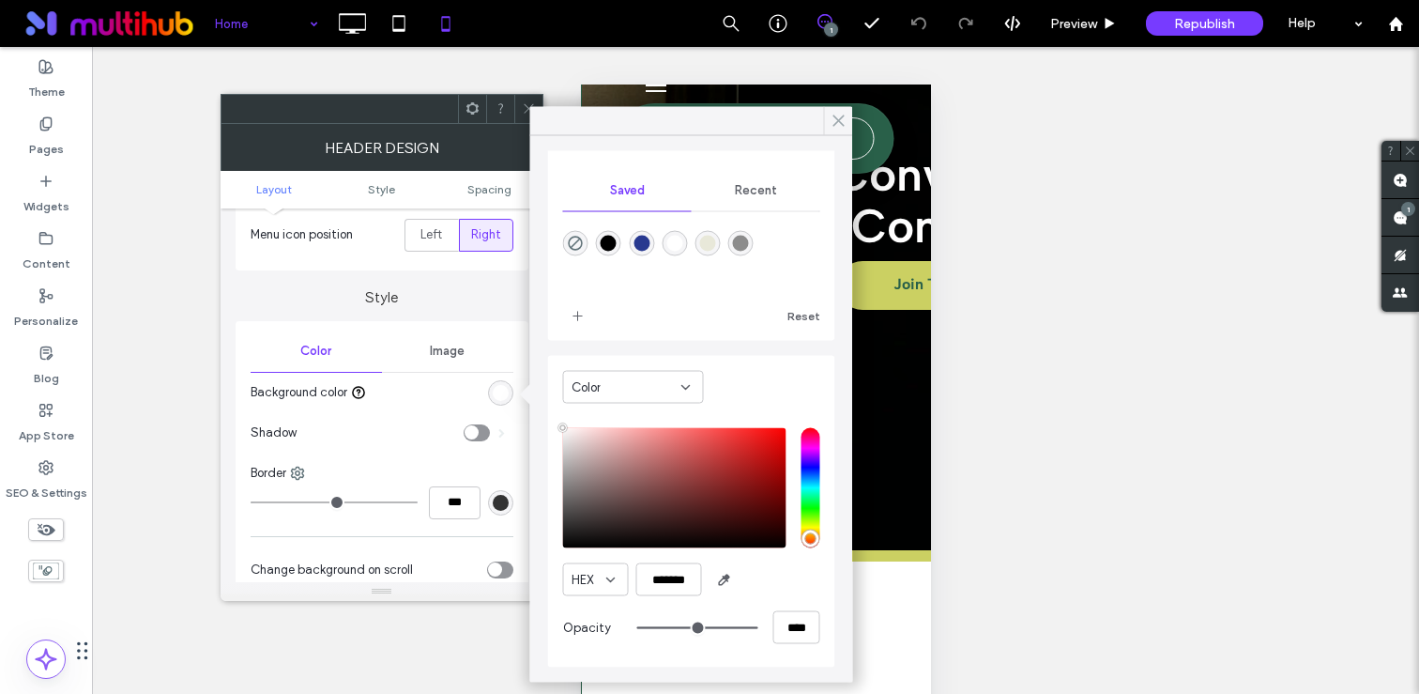
click at [836, 121] on icon at bounding box center [839, 121] width 17 height 17
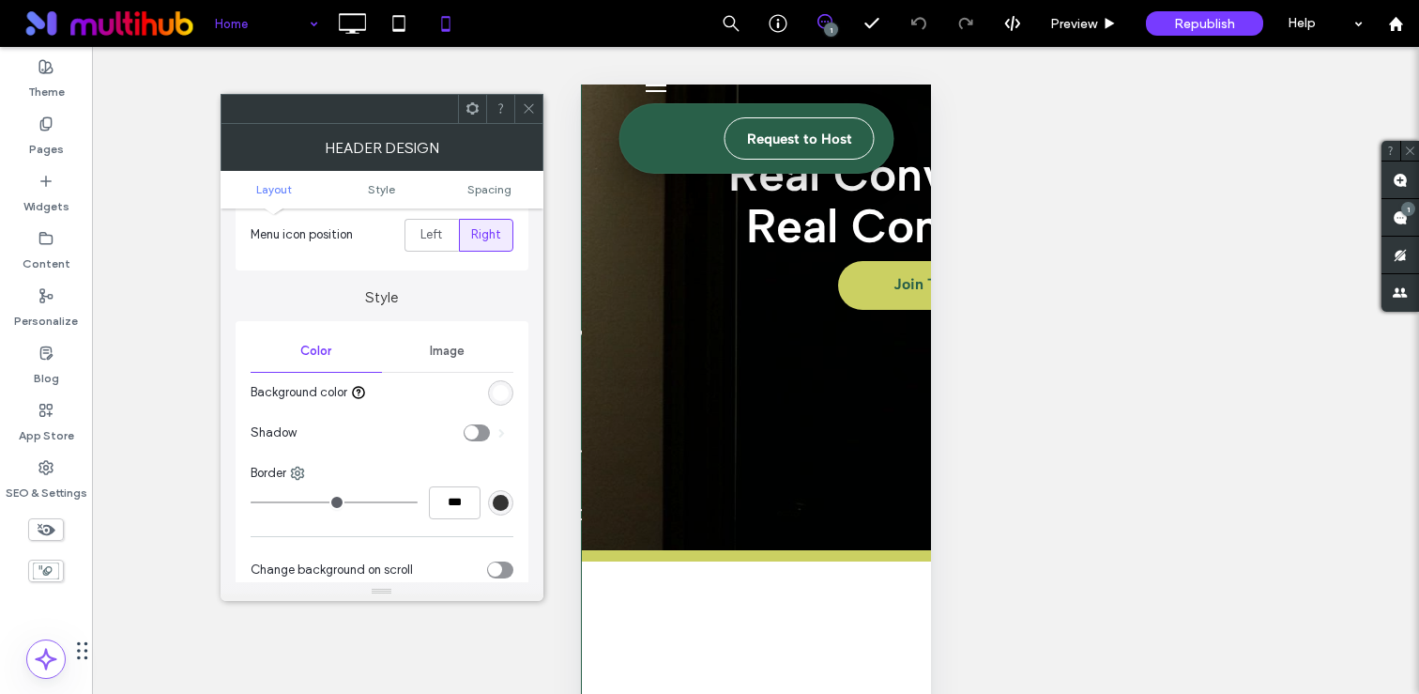
click at [442, 362] on div "Image" at bounding box center [447, 350] width 131 height 41
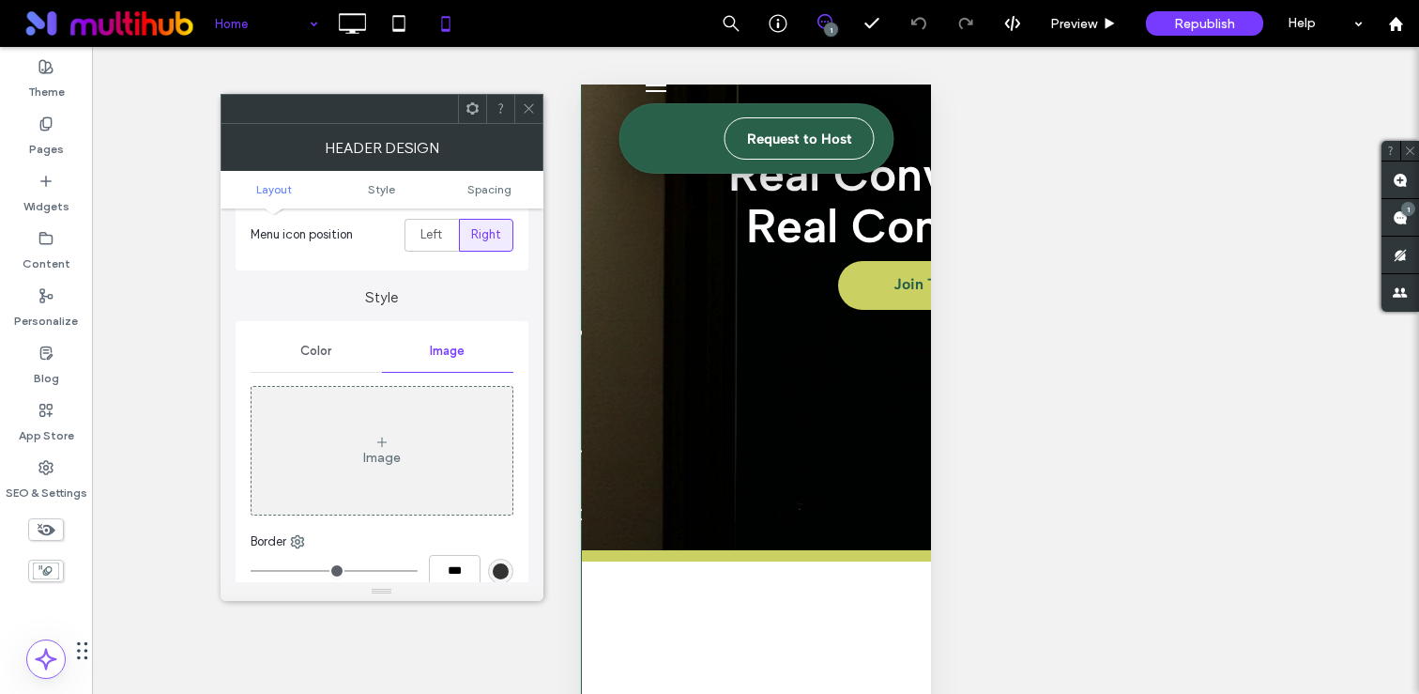
click at [289, 367] on div "Color" at bounding box center [316, 350] width 131 height 41
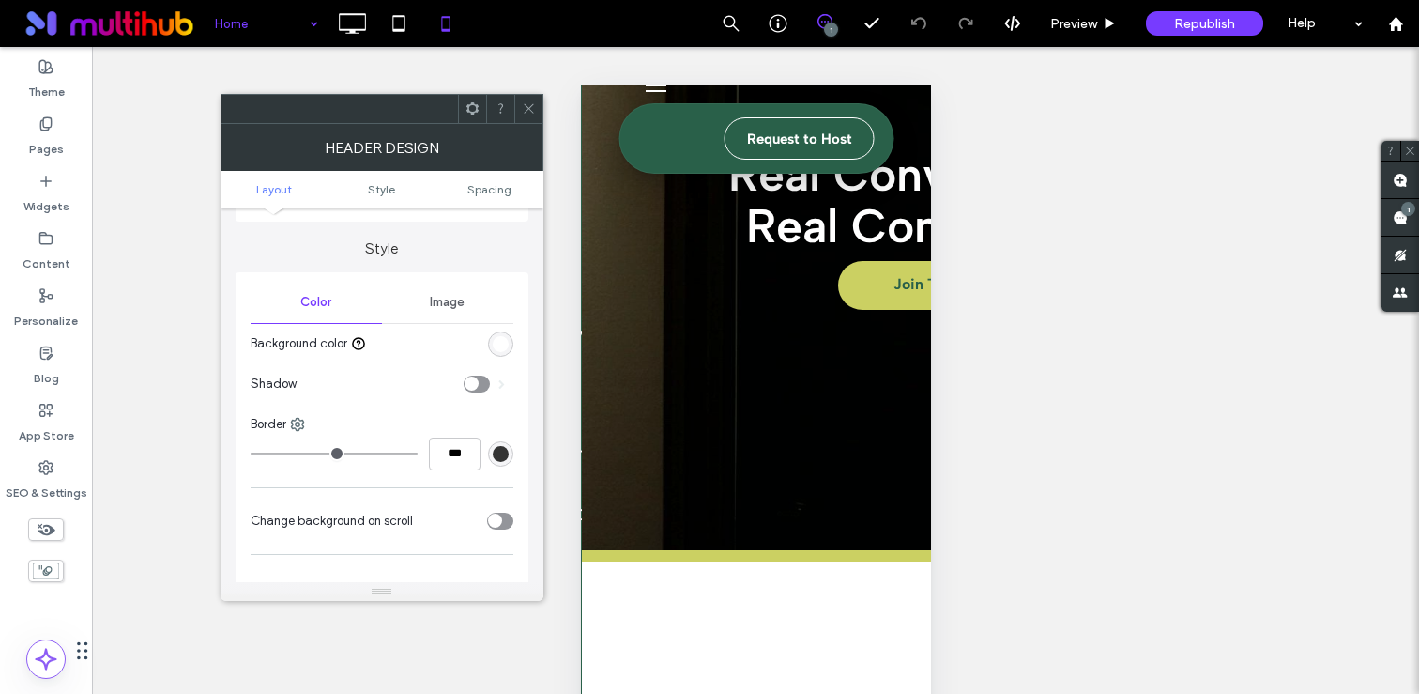
scroll to position [280, 0]
click at [502, 350] on div "rgb(255, 255, 255)" at bounding box center [501, 347] width 16 height 16
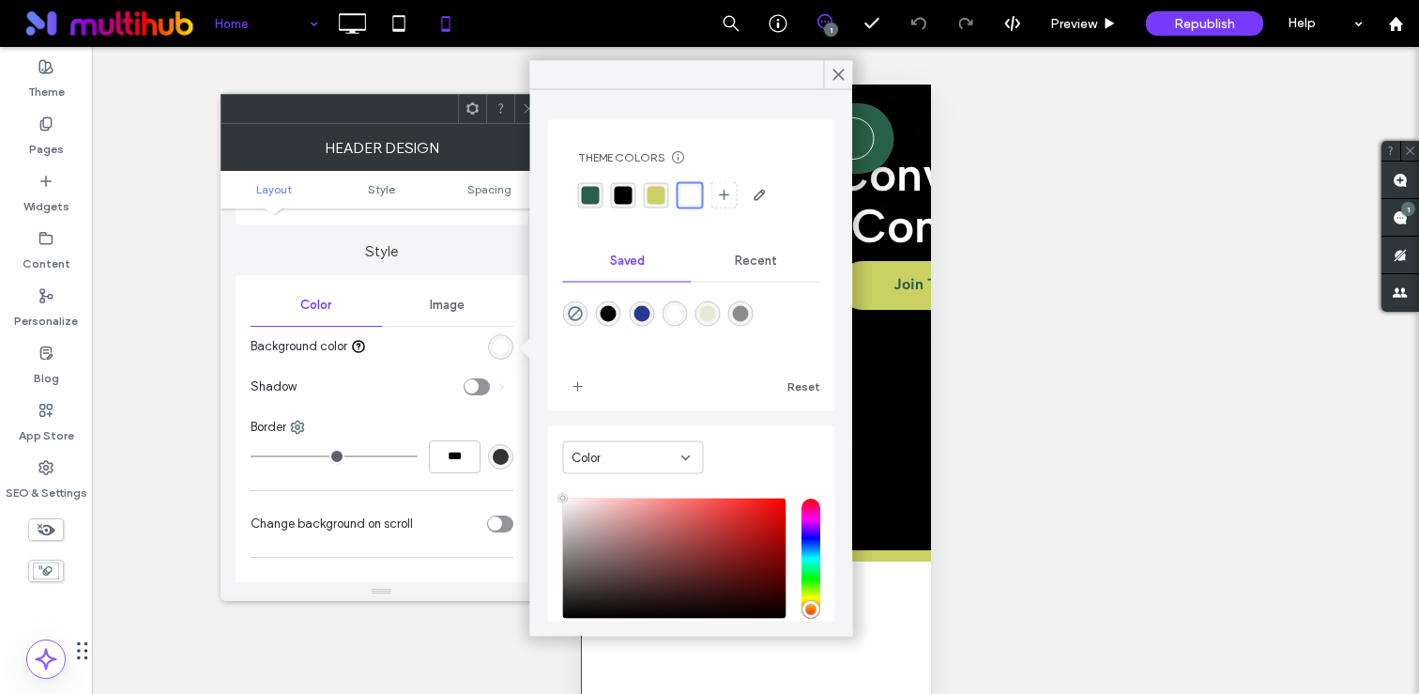
click at [583, 310] on div "rgba(0,0,0,0)" at bounding box center [575, 313] width 25 height 25
type input "*******"
type input "*"
type input "**"
click at [841, 63] on span at bounding box center [839, 75] width 17 height 28
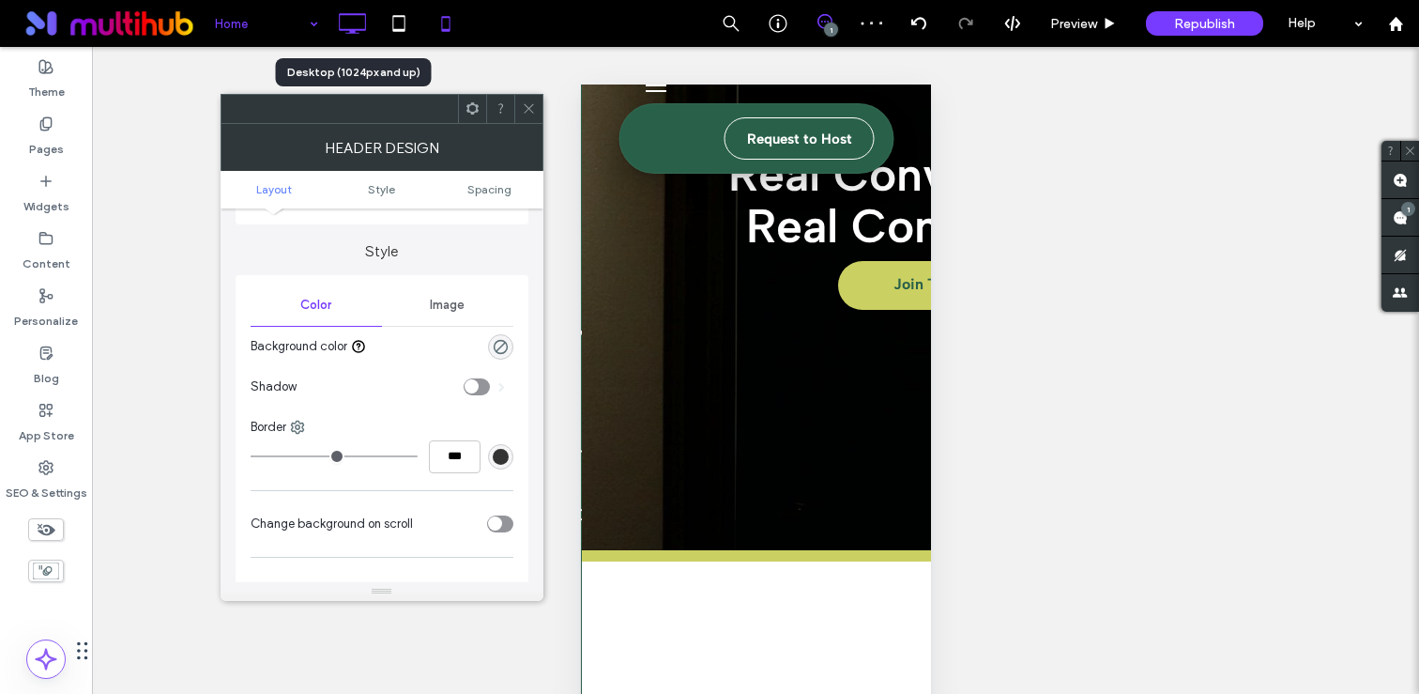
click at [370, 19] on icon at bounding box center [352, 24] width 38 height 38
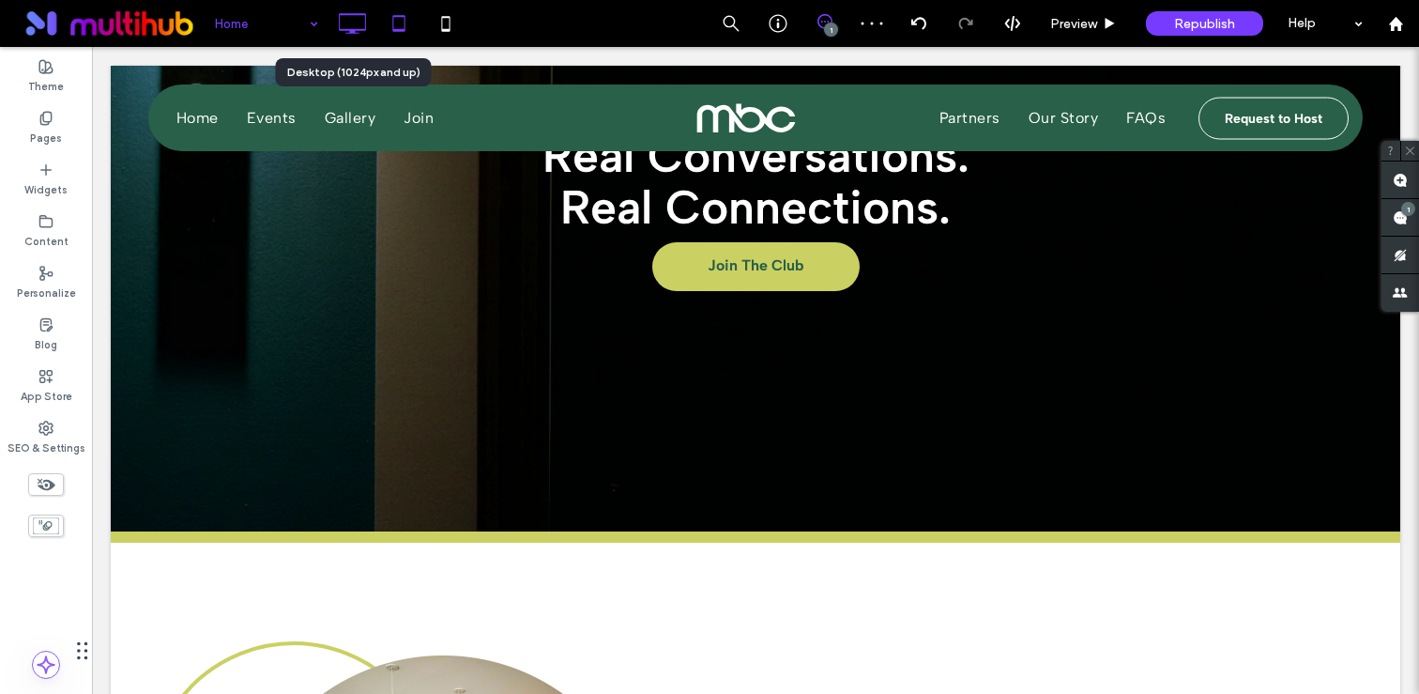
click at [396, 25] on icon at bounding box center [399, 24] width 38 height 38
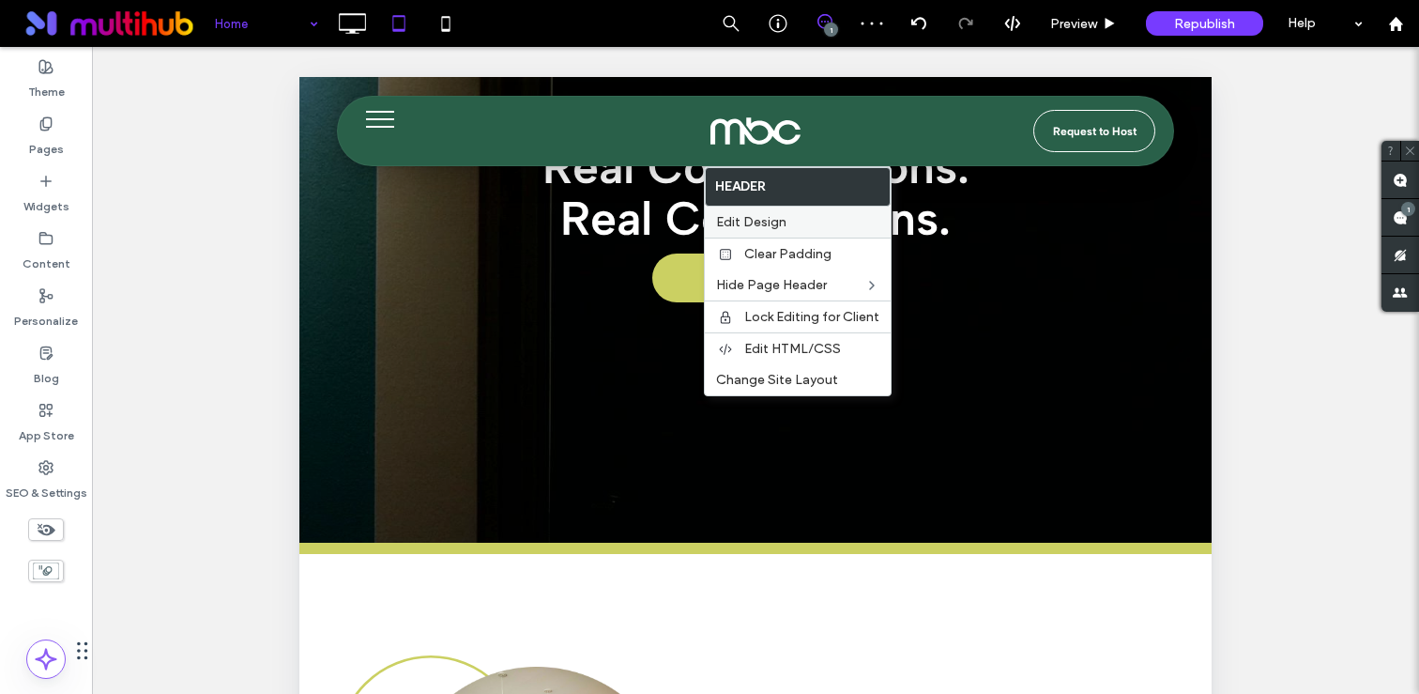
click at [791, 226] on label "Edit Design" at bounding box center [797, 222] width 163 height 16
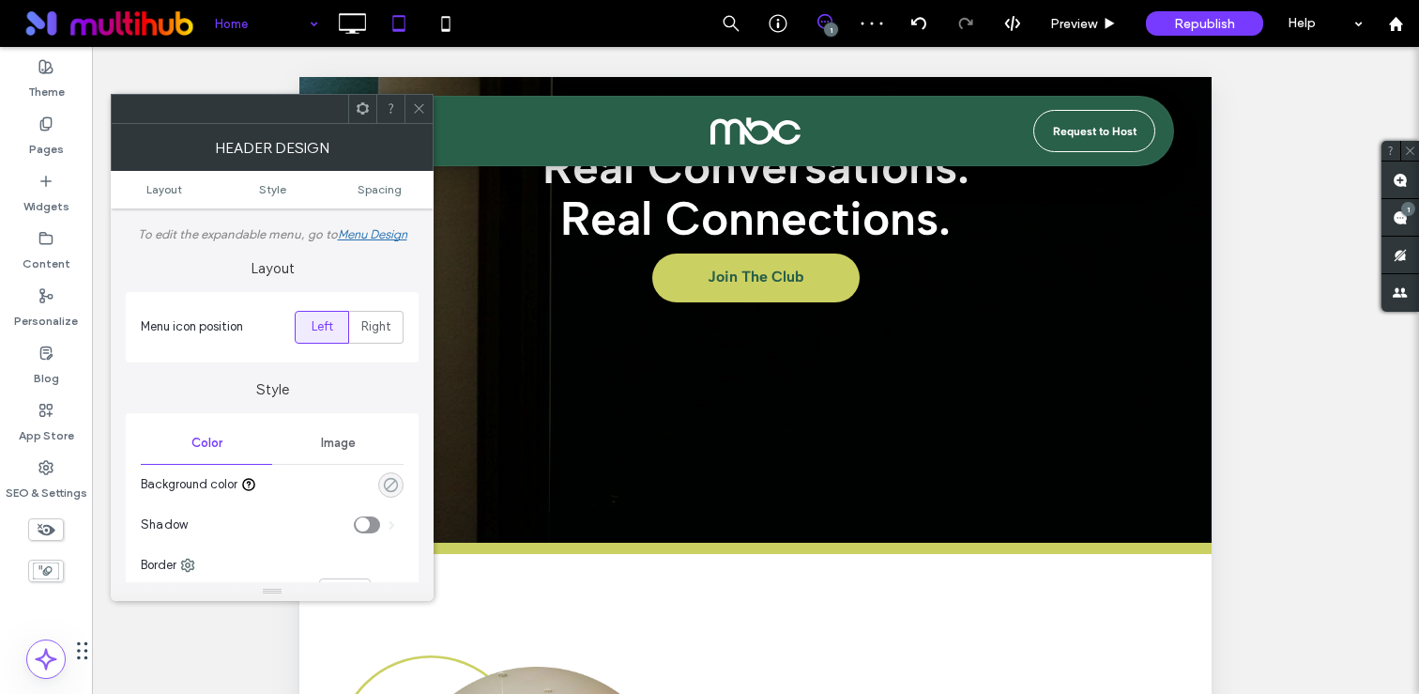
click at [392, 484] on use "rgba(0, 0, 0, 0)" at bounding box center [391, 484] width 14 height 14
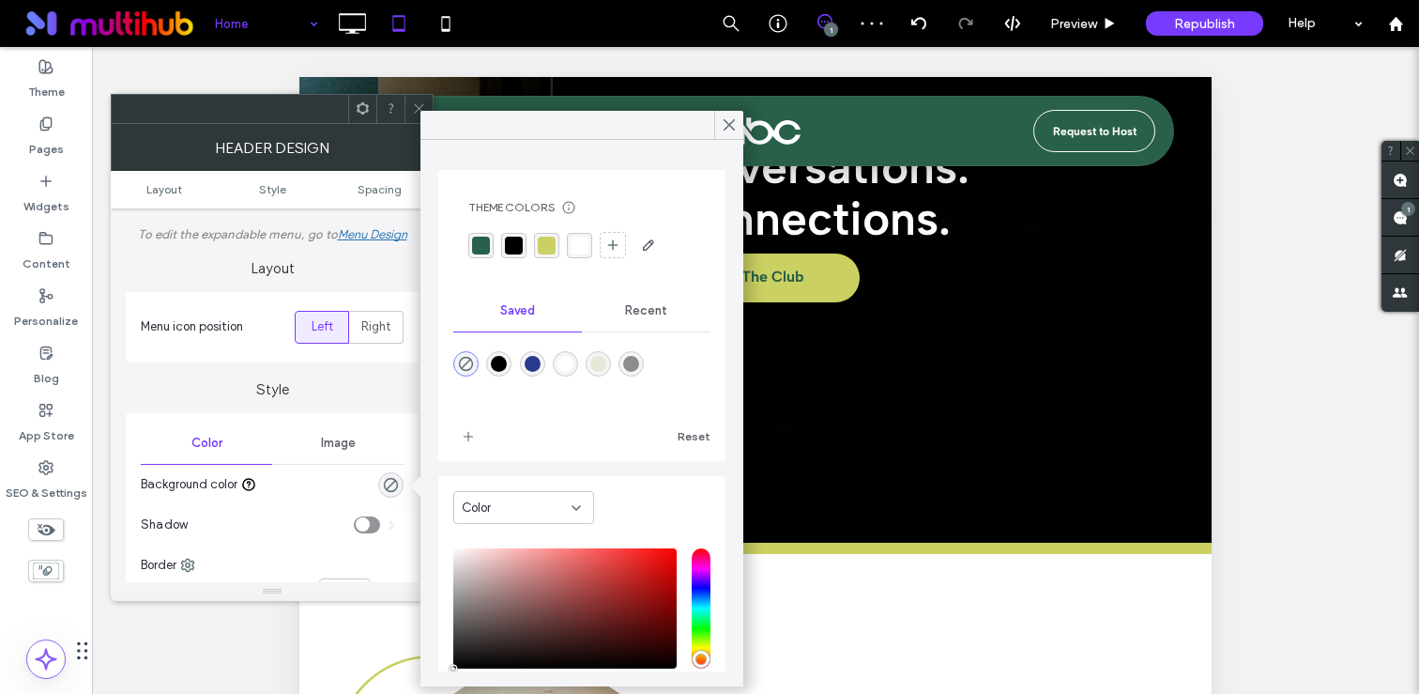
click at [502, 356] on div "rgba(0,0,0,1)" at bounding box center [499, 364] width 16 height 16
type input "***"
type input "****"
click at [465, 363] on use "rgba(0,0,0,0)" at bounding box center [466, 364] width 14 height 14
type input "*"
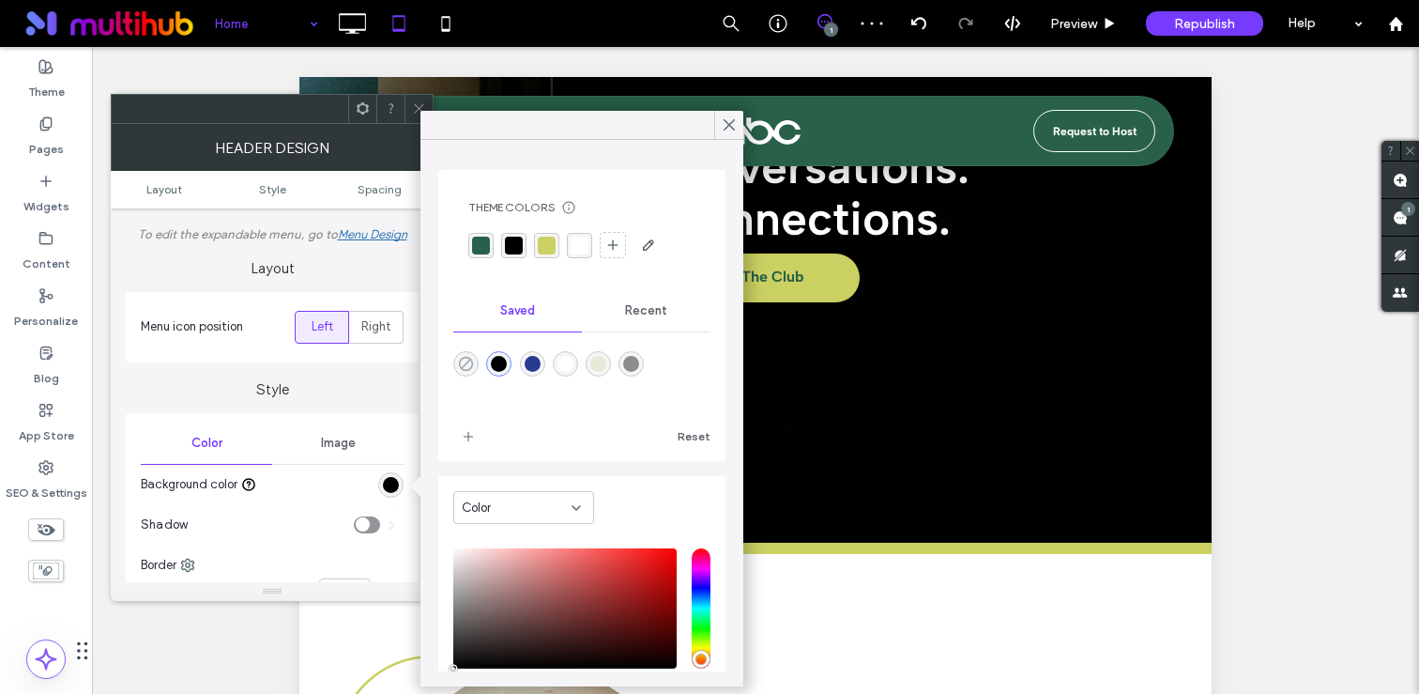
type input "**"
click at [723, 130] on icon at bounding box center [729, 124] width 17 height 17
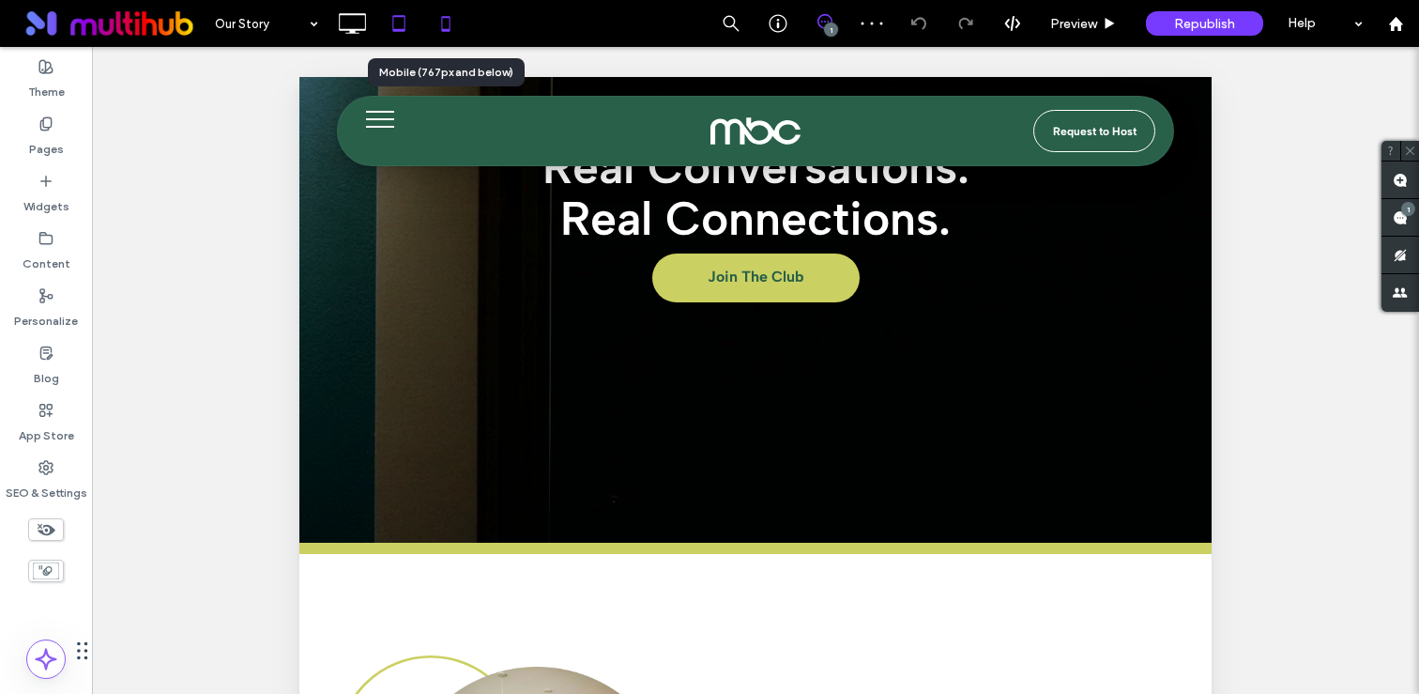
click at [436, 21] on icon at bounding box center [446, 24] width 38 height 38
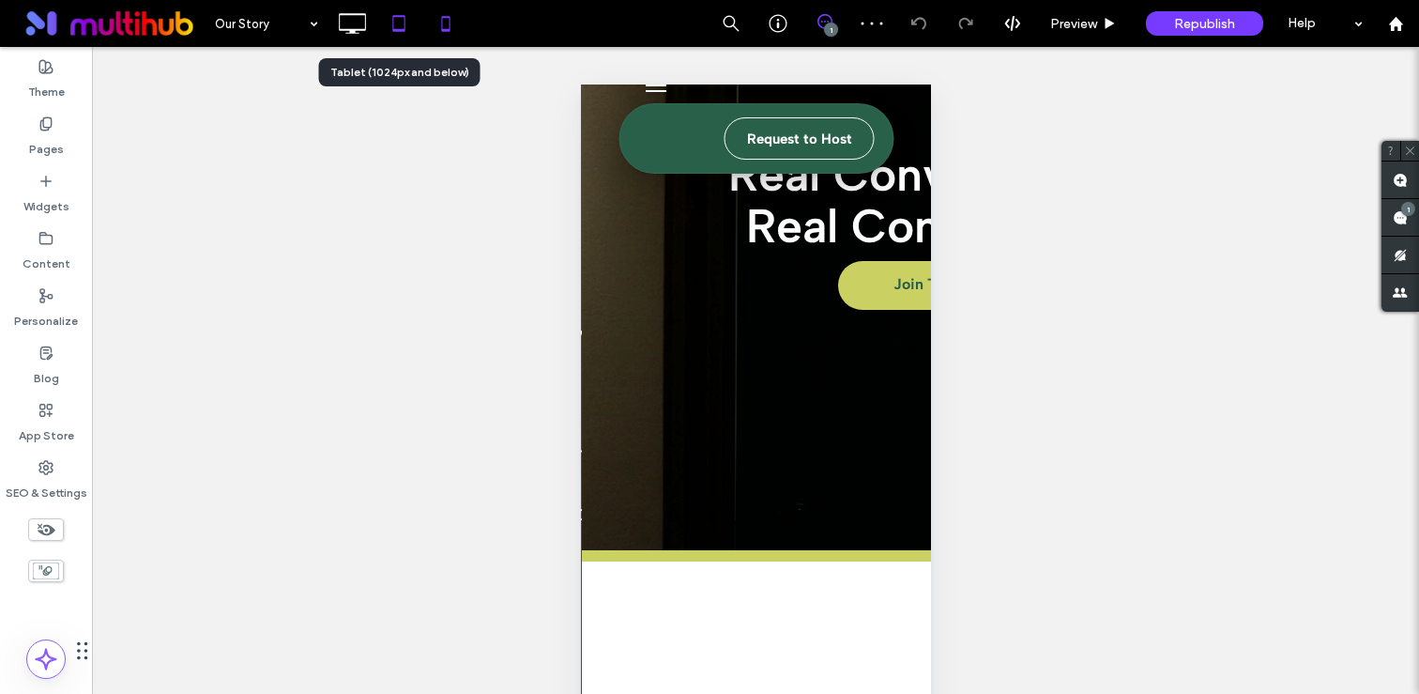
click at [393, 32] on icon at bounding box center [399, 24] width 38 height 38
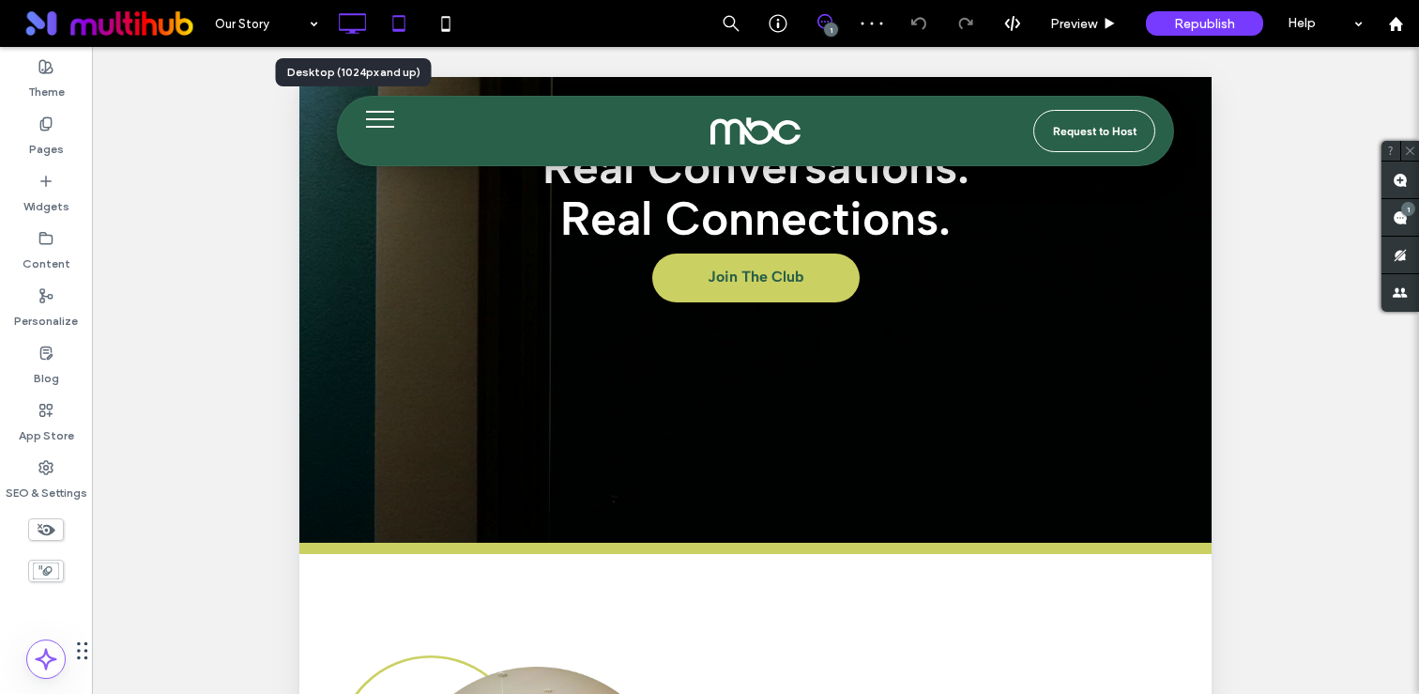
click at [355, 29] on use at bounding box center [352, 23] width 27 height 21
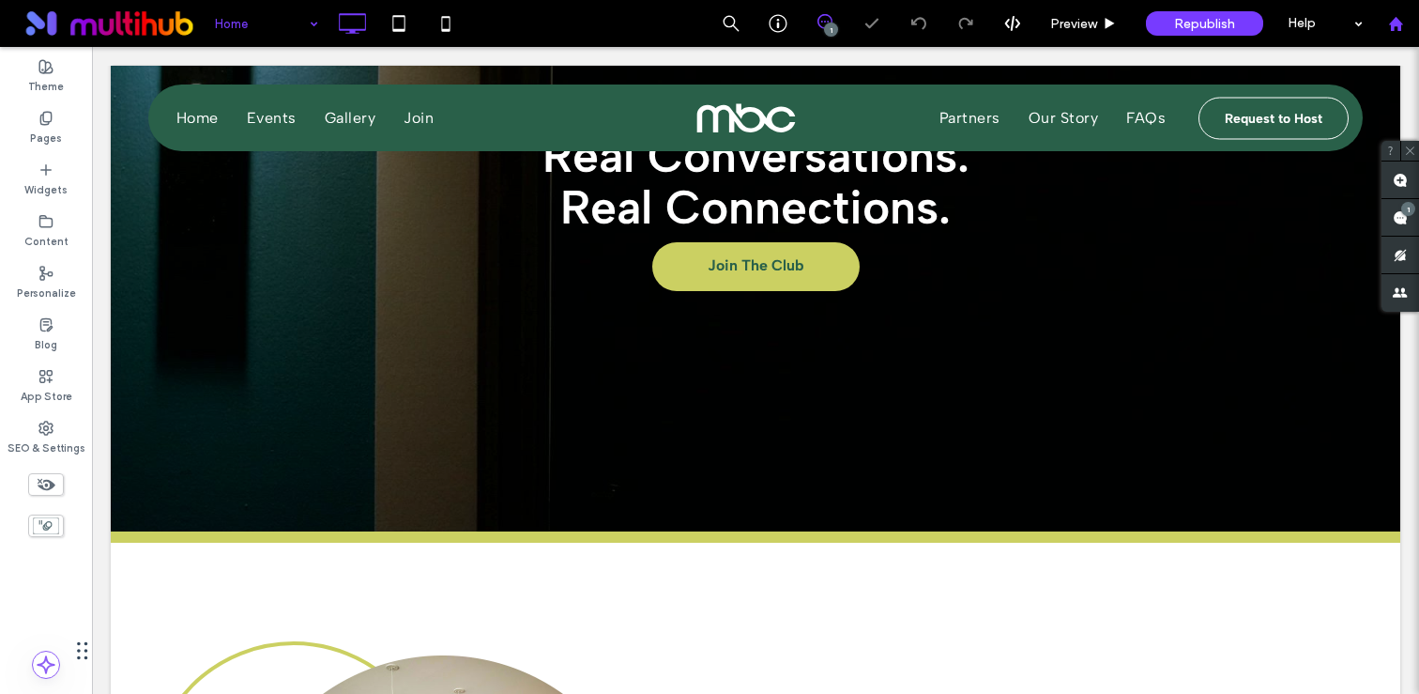
click at [1407, 26] on div at bounding box center [1395, 24] width 45 height 16
